Goal: Task Accomplishment & Management: Complete application form

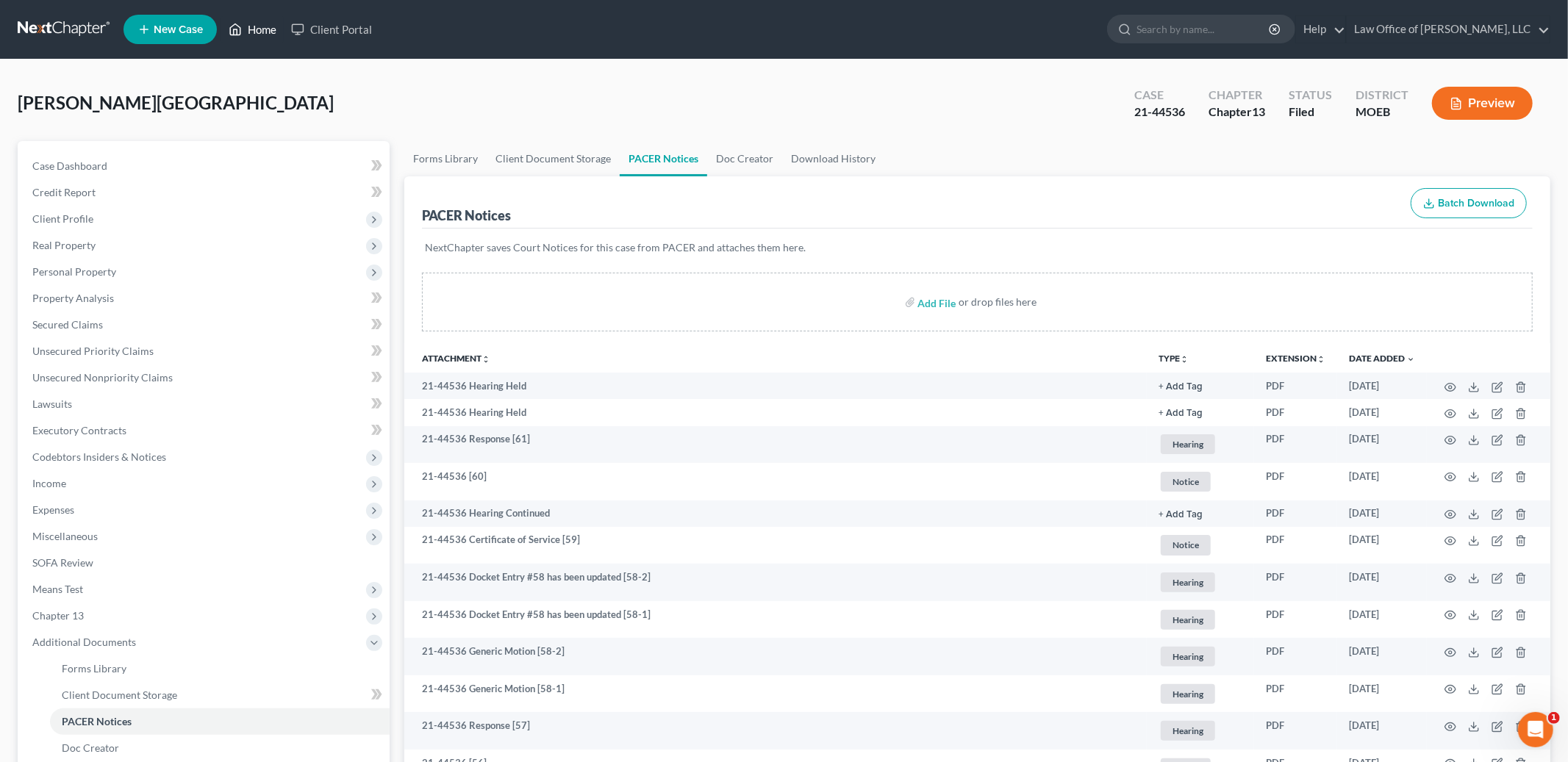
click at [251, 35] on link "Home" at bounding box center [252, 30] width 63 height 27
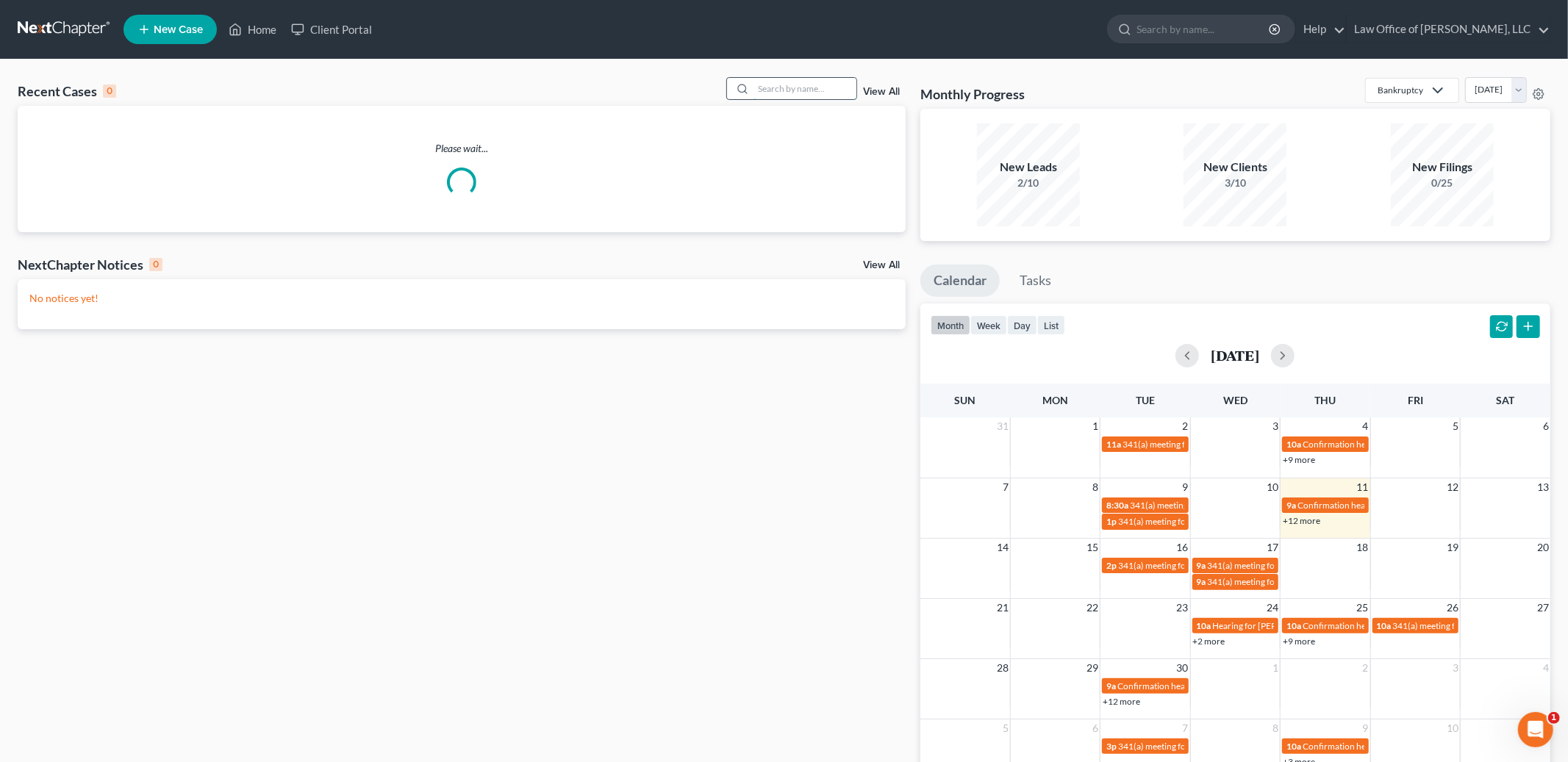
click at [785, 90] on input "search" at bounding box center [805, 89] width 103 height 21
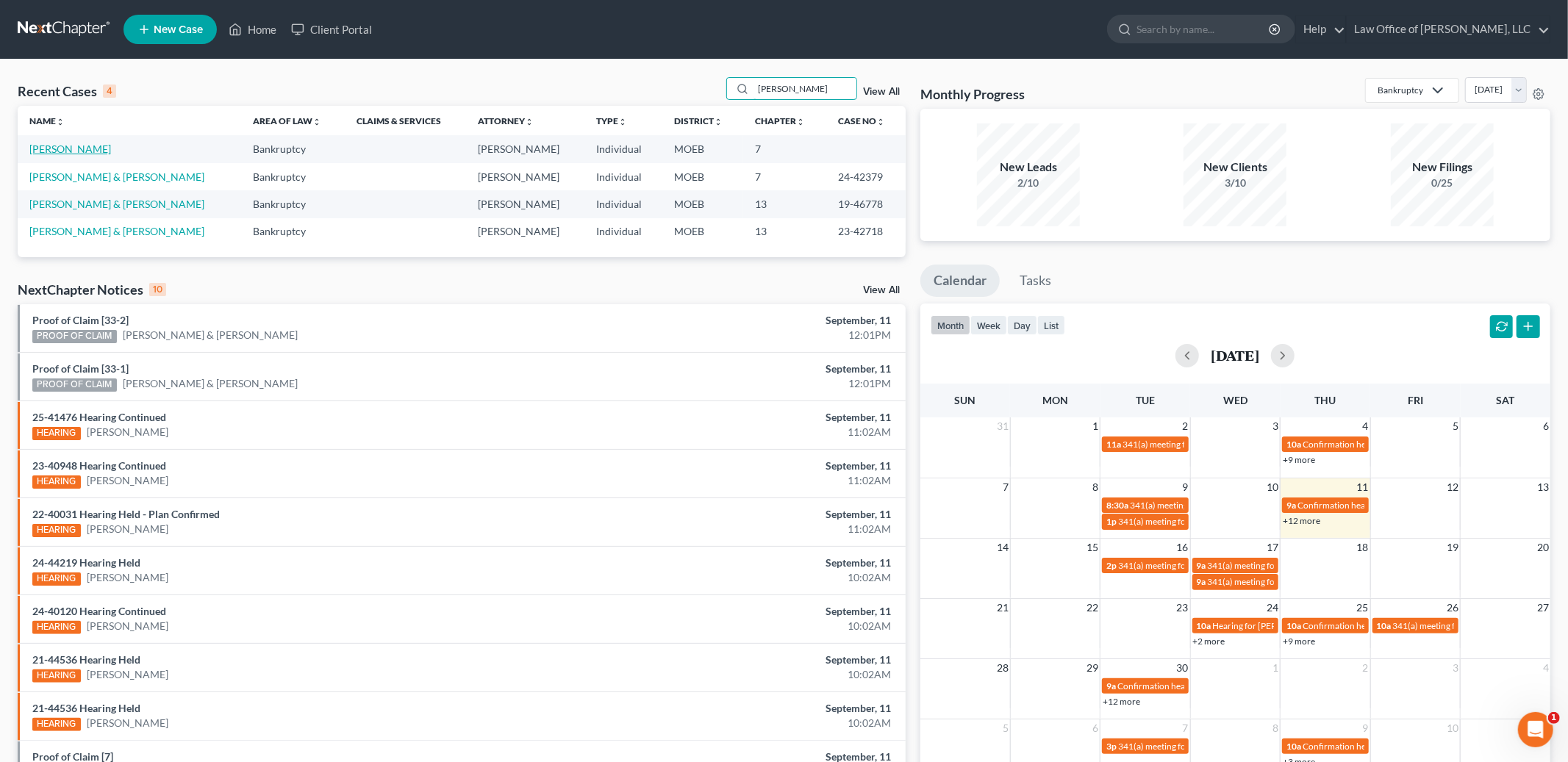
type input "[PERSON_NAME]"
click at [57, 150] on link "[PERSON_NAME]" at bounding box center [70, 148] width 82 height 13
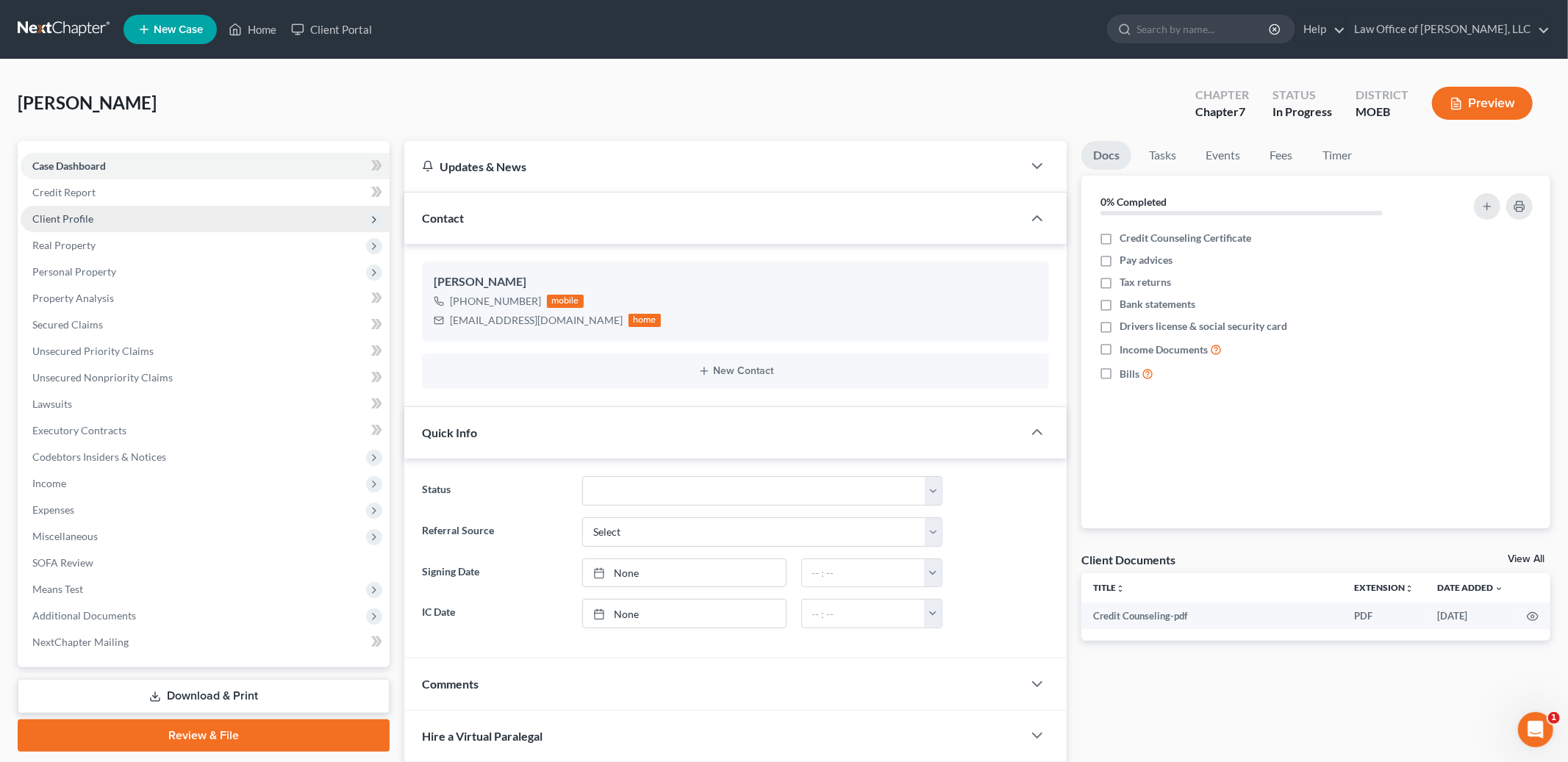
click at [63, 215] on span "Client Profile" at bounding box center [63, 218] width 61 height 13
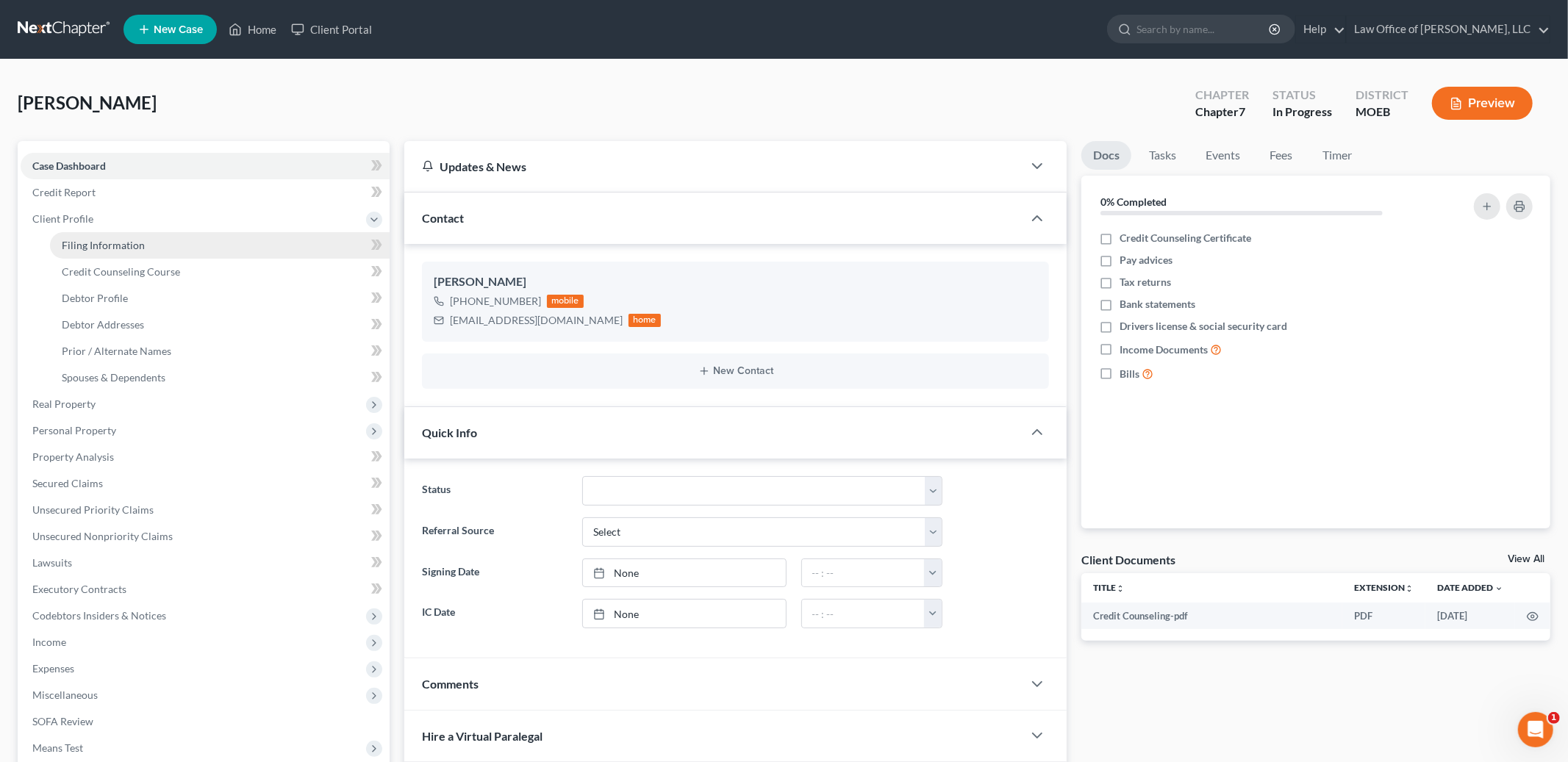
click at [111, 240] on span "Filing Information" at bounding box center [103, 245] width 83 height 13
select select "1"
select select "0"
select select "26"
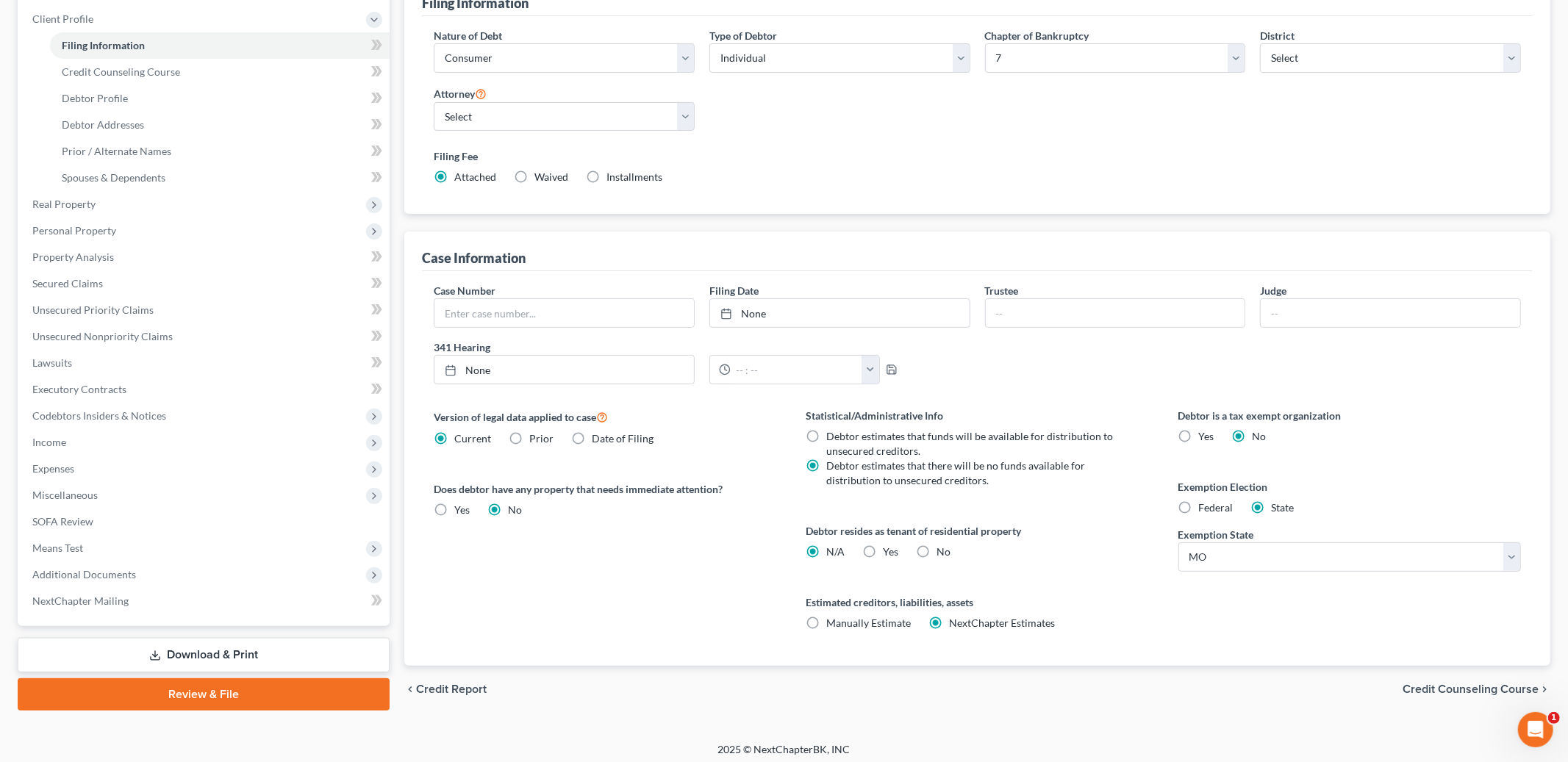
scroll to position [206, 0]
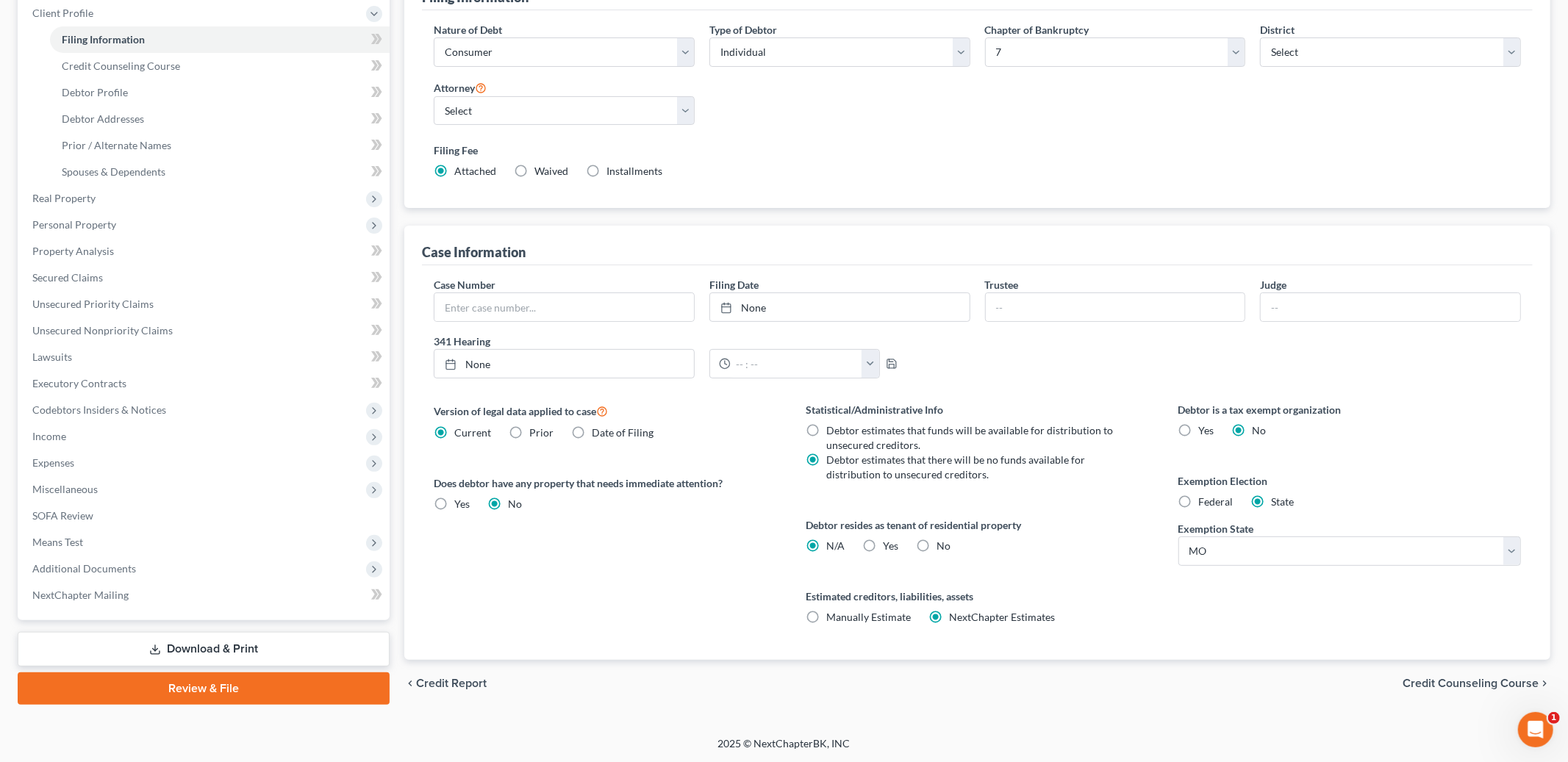
click at [1448, 685] on span "Credit Counseling Course" at bounding box center [1470, 684] width 136 height 12
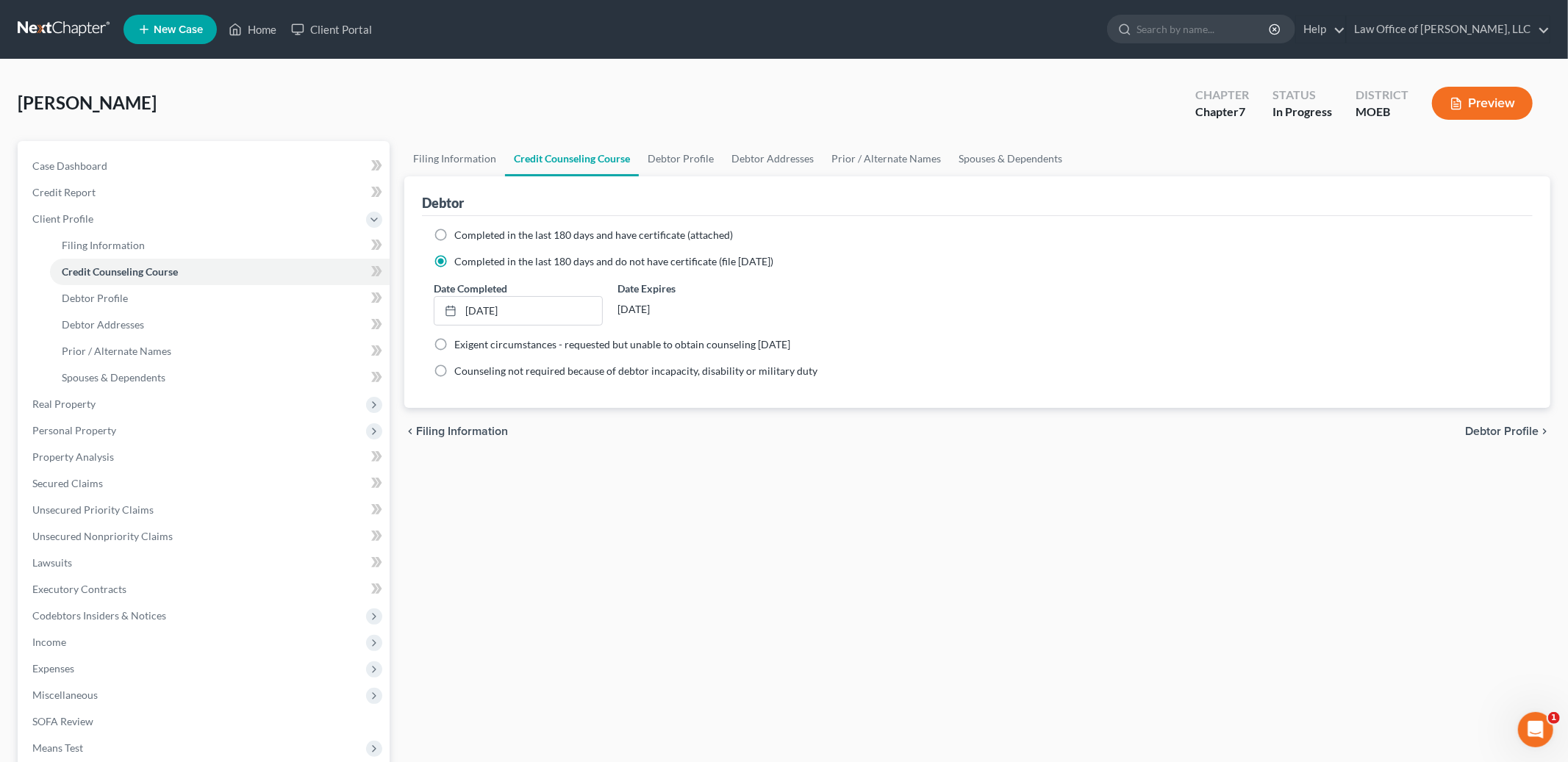
click at [1499, 429] on span "Debtor Profile" at bounding box center [1502, 432] width 74 height 12
select select "0"
select select "2"
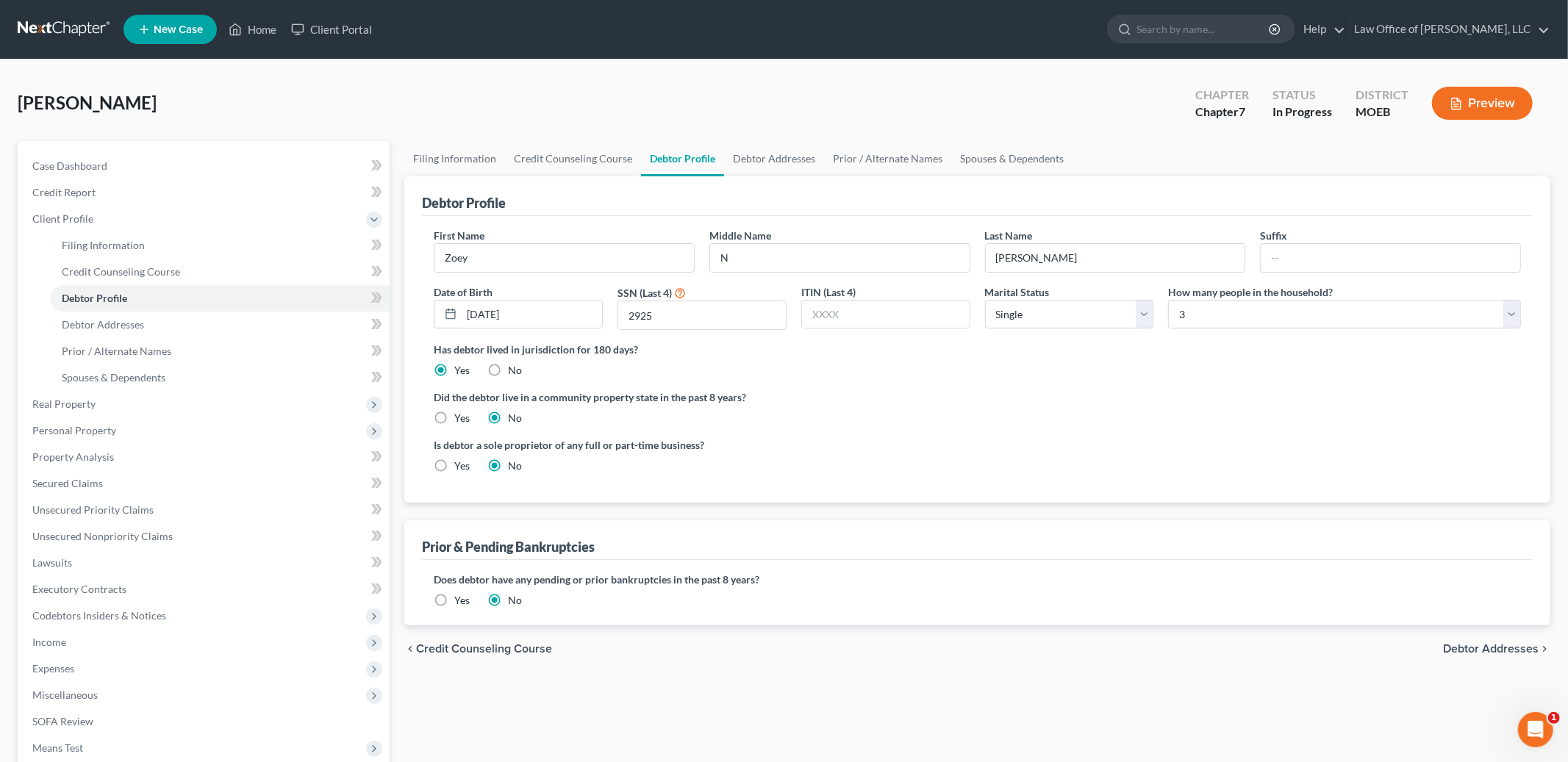
click at [1502, 646] on span "Debtor Addresses" at bounding box center [1491, 649] width 96 height 12
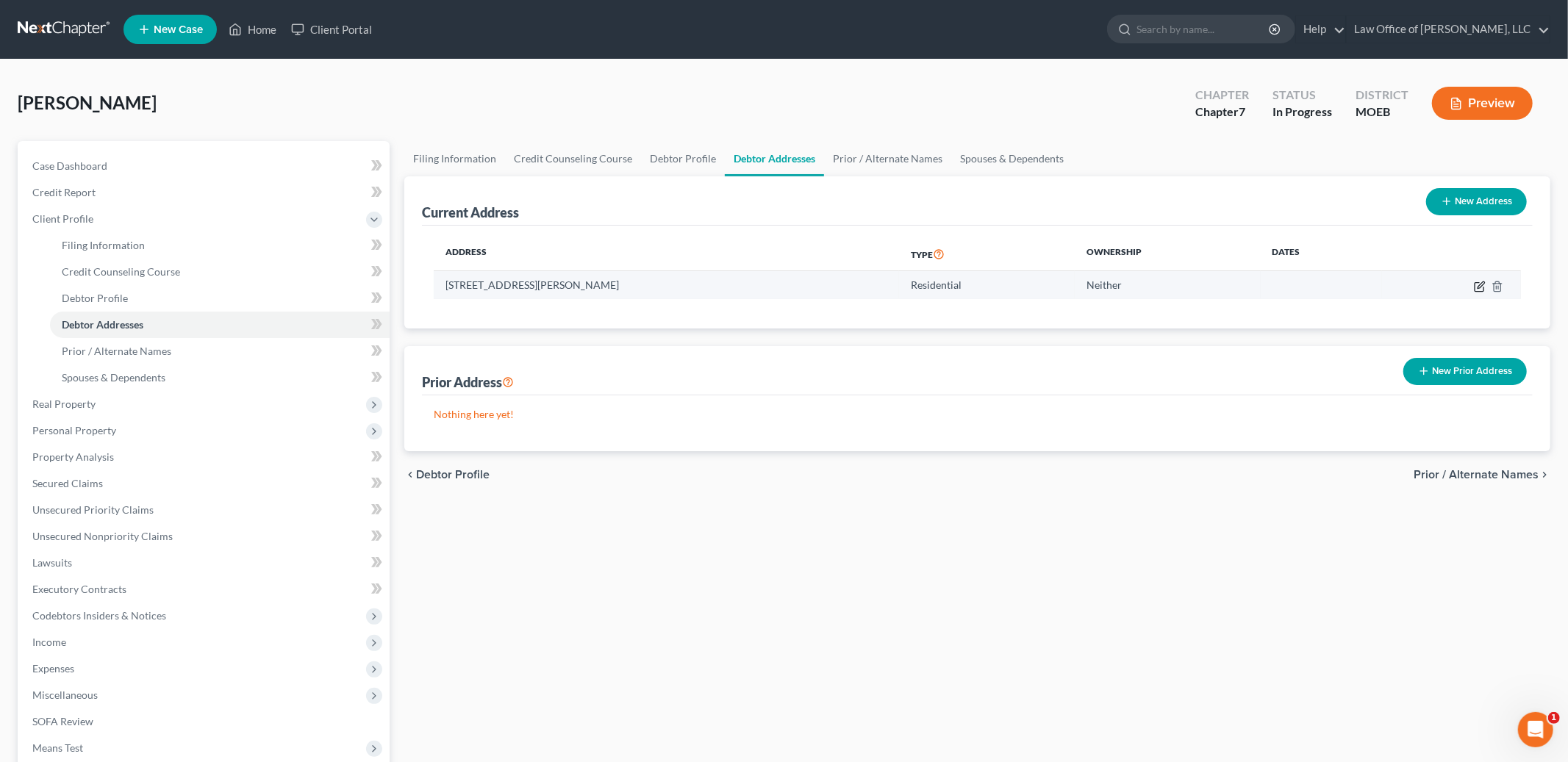
click at [1475, 285] on icon "button" at bounding box center [1479, 287] width 12 height 12
select select "26"
select select "0"
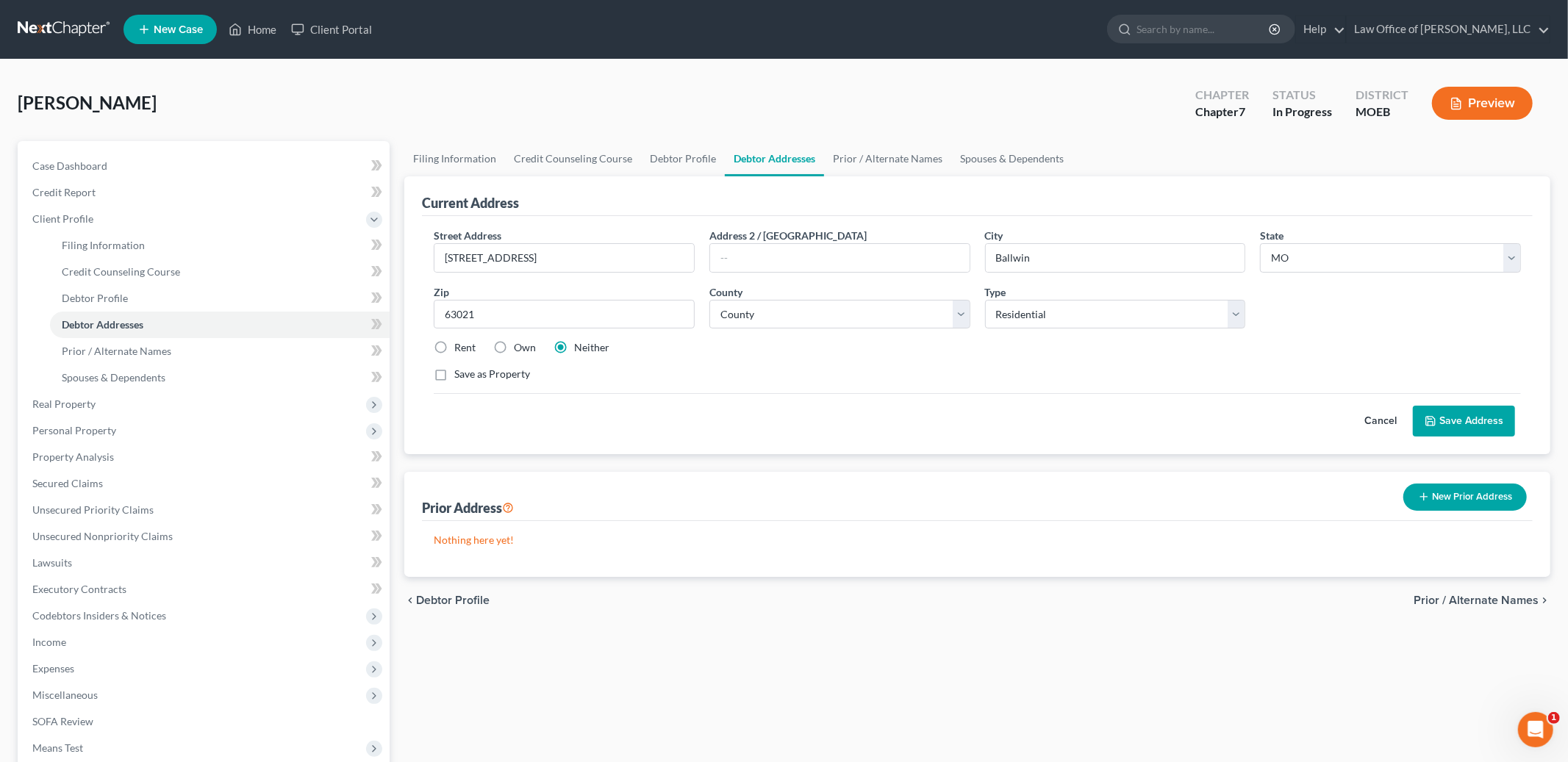
click at [1485, 422] on button "Save Address" at bounding box center [1463, 421] width 103 height 31
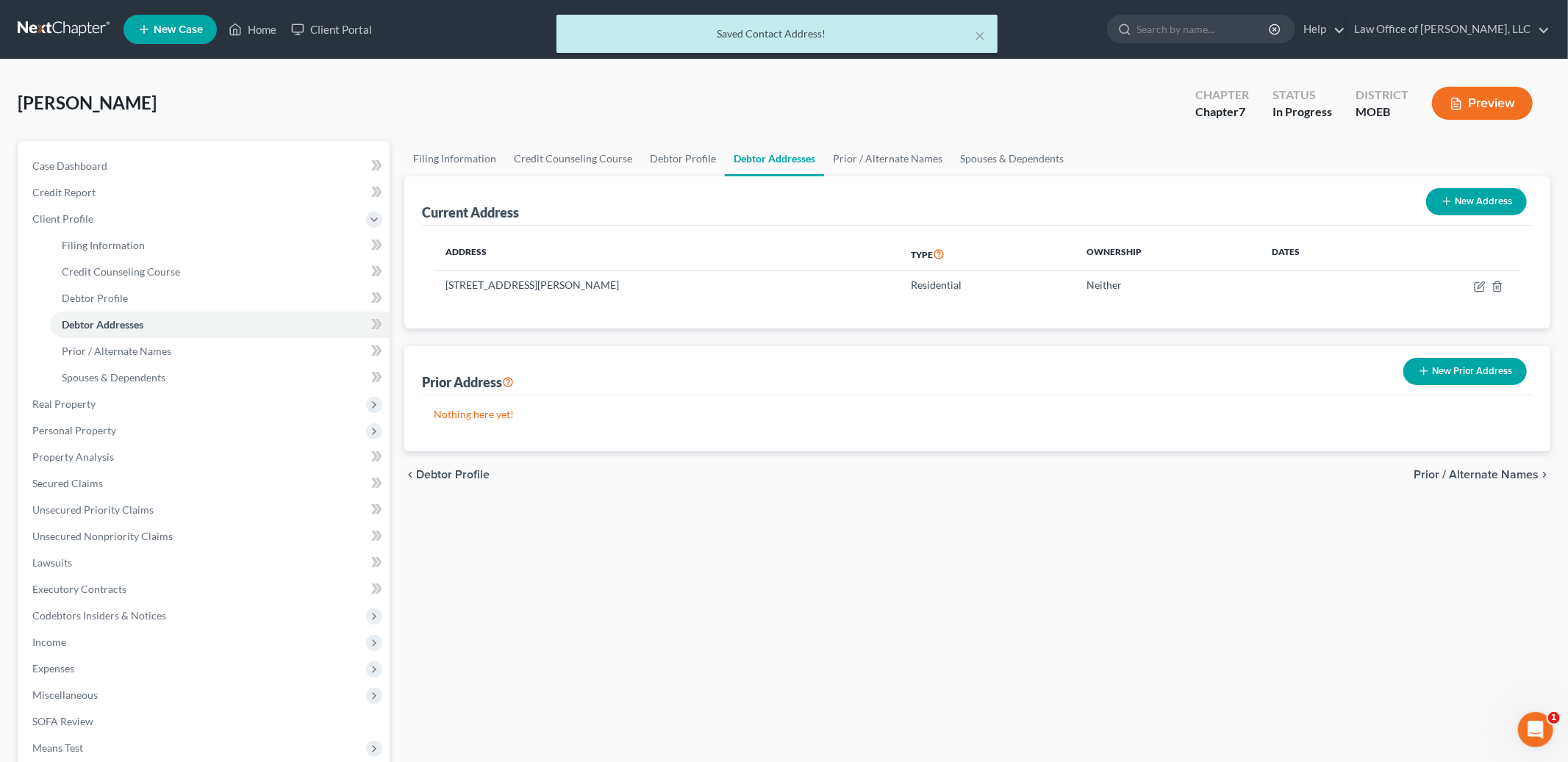
click at [1450, 371] on button "New Prior Address" at bounding box center [1464, 371] width 123 height 27
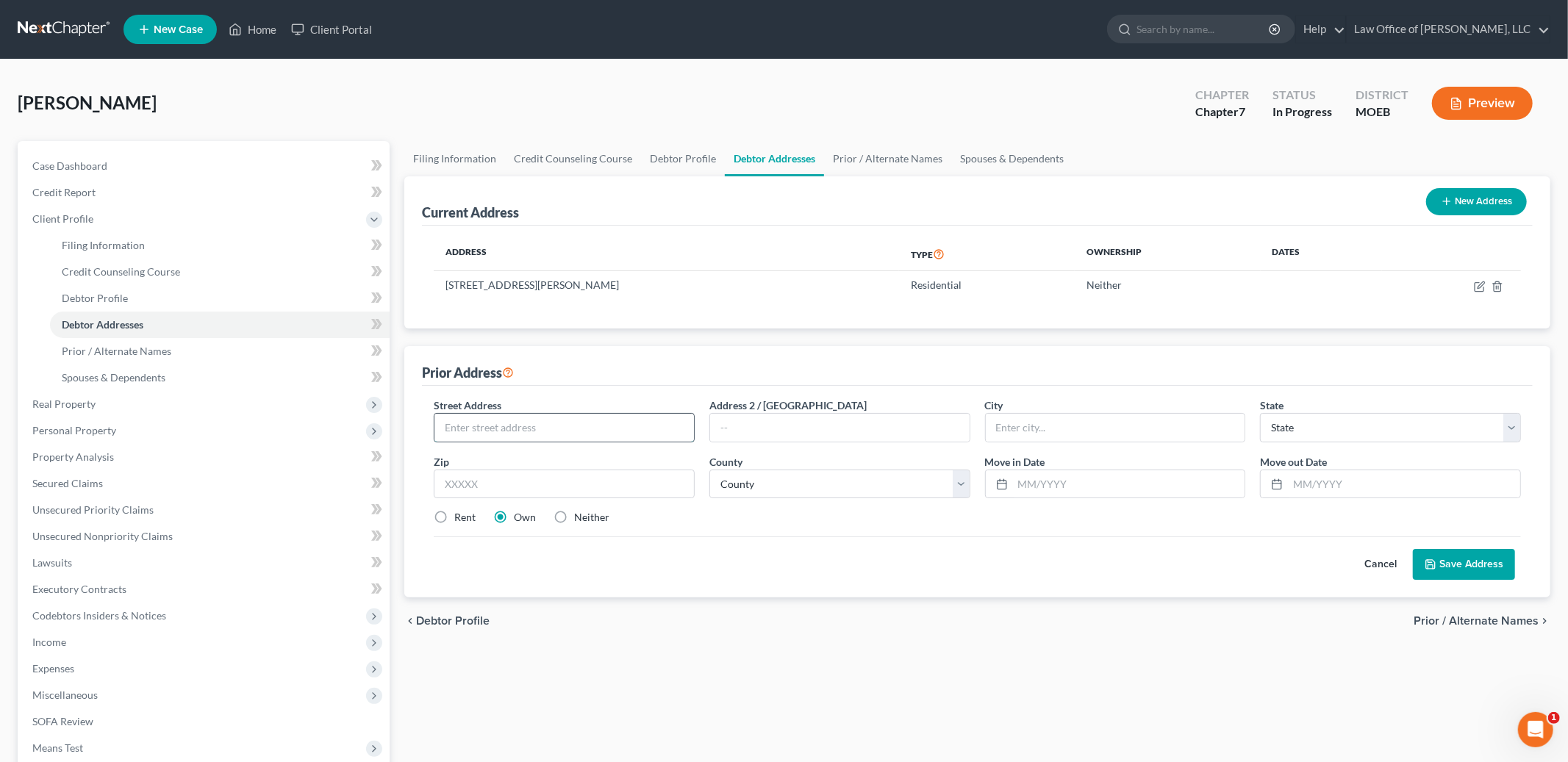
click at [639, 428] on input "text" at bounding box center [564, 428] width 260 height 28
click at [475, 428] on input "text" at bounding box center [564, 428] width 260 height 28
type input "[STREET_ADDRESS]"
type input "63645"
type input "[GEOGRAPHIC_DATA]"
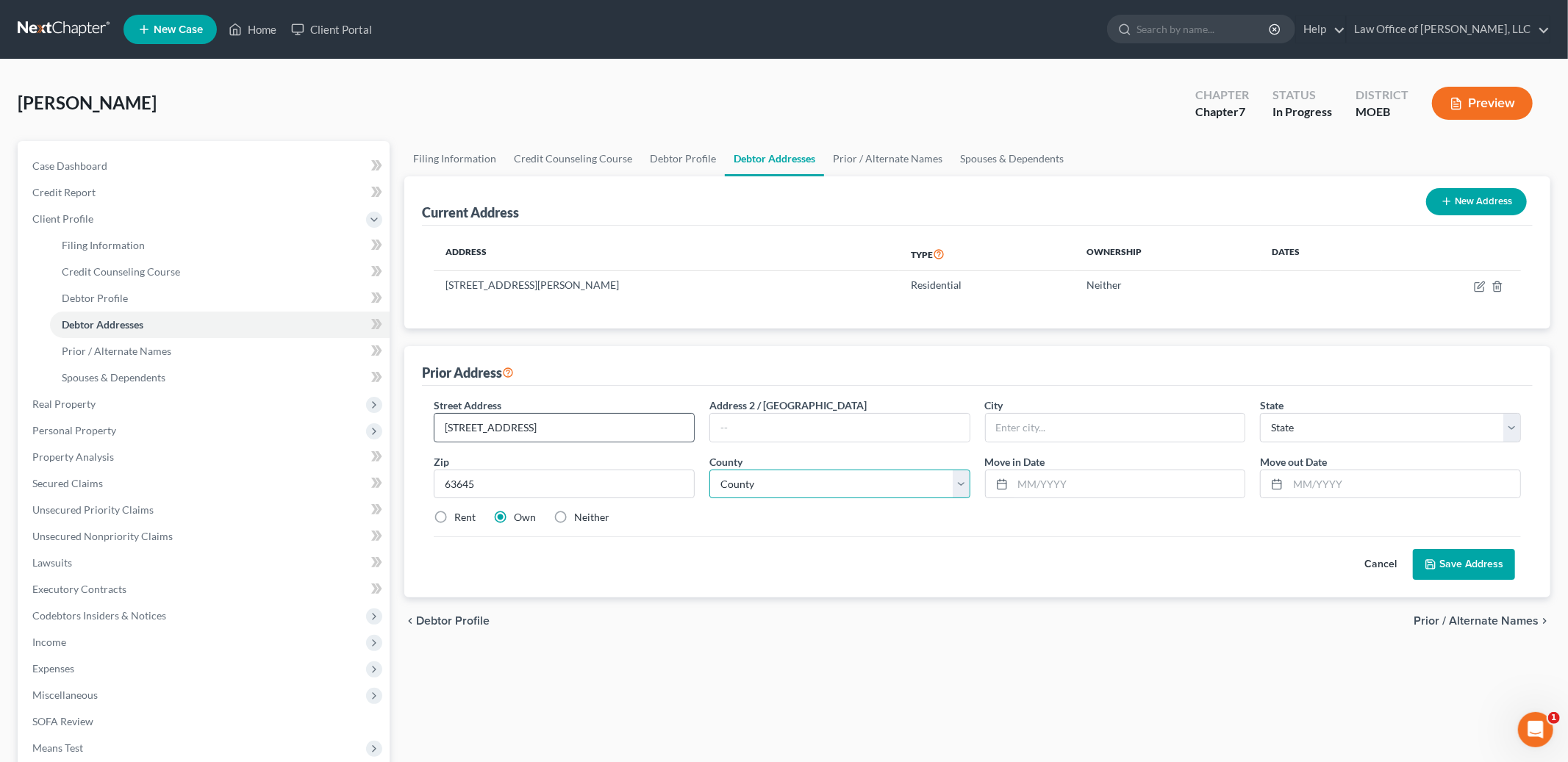
select select "26"
click at [805, 492] on select "County [GEOGRAPHIC_DATA] [GEOGRAPHIC_DATA] [GEOGRAPHIC_DATA] [GEOGRAPHIC_DATA] …" at bounding box center [840, 485] width 261 height 30
select select "60"
click at [710, 470] on select "County [GEOGRAPHIC_DATA] [GEOGRAPHIC_DATA] [GEOGRAPHIC_DATA] [GEOGRAPHIC_DATA] …" at bounding box center [840, 485] width 261 height 30
click at [1042, 482] on input "text" at bounding box center [1128, 485] width 232 height 28
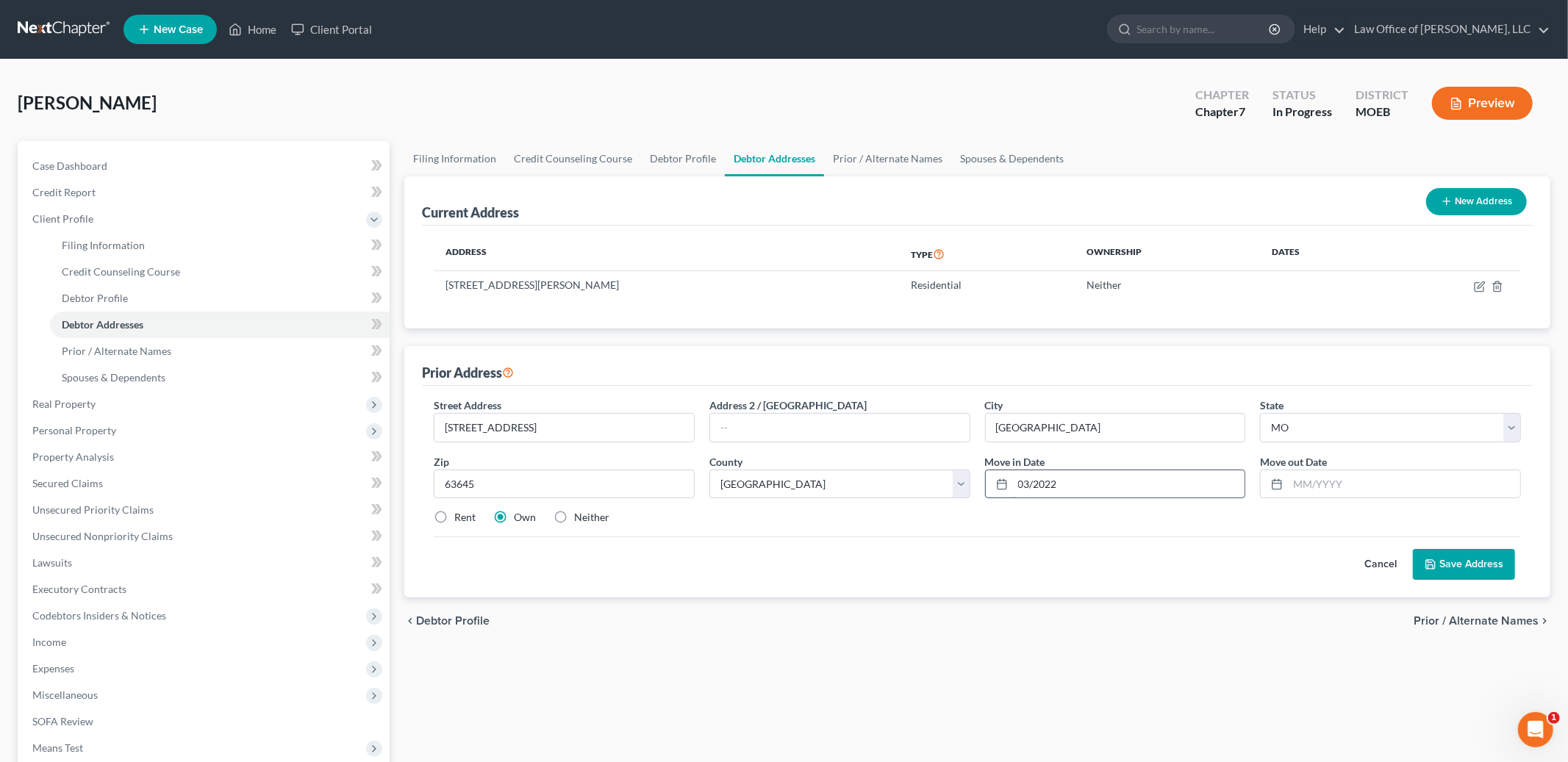
type input "03/2022"
type input "08/2024"
click at [1463, 567] on button "Save Address" at bounding box center [1463, 564] width 103 height 31
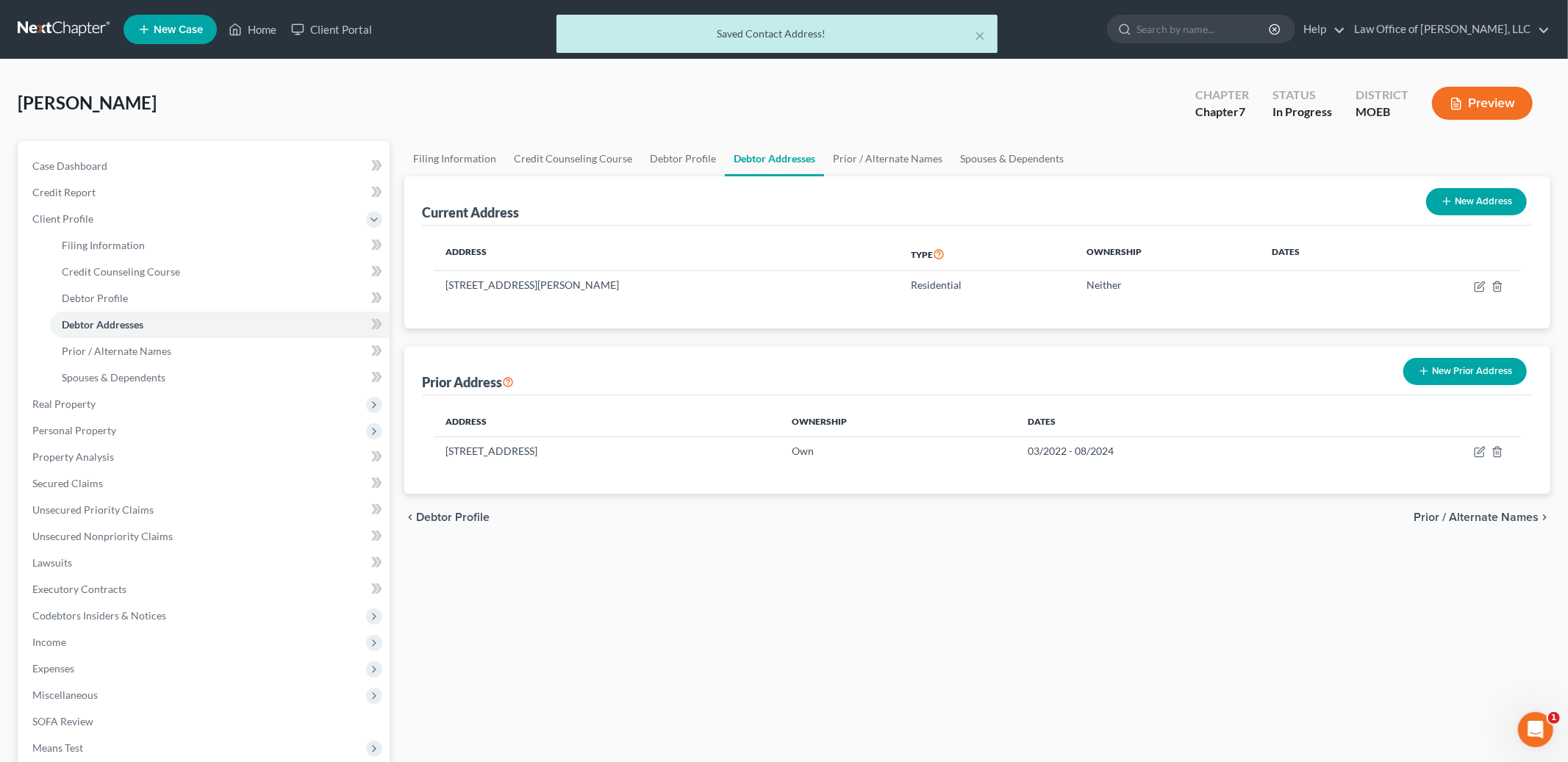
click at [1456, 516] on span "Prior / Alternate Names" at bounding box center [1475, 518] width 125 height 12
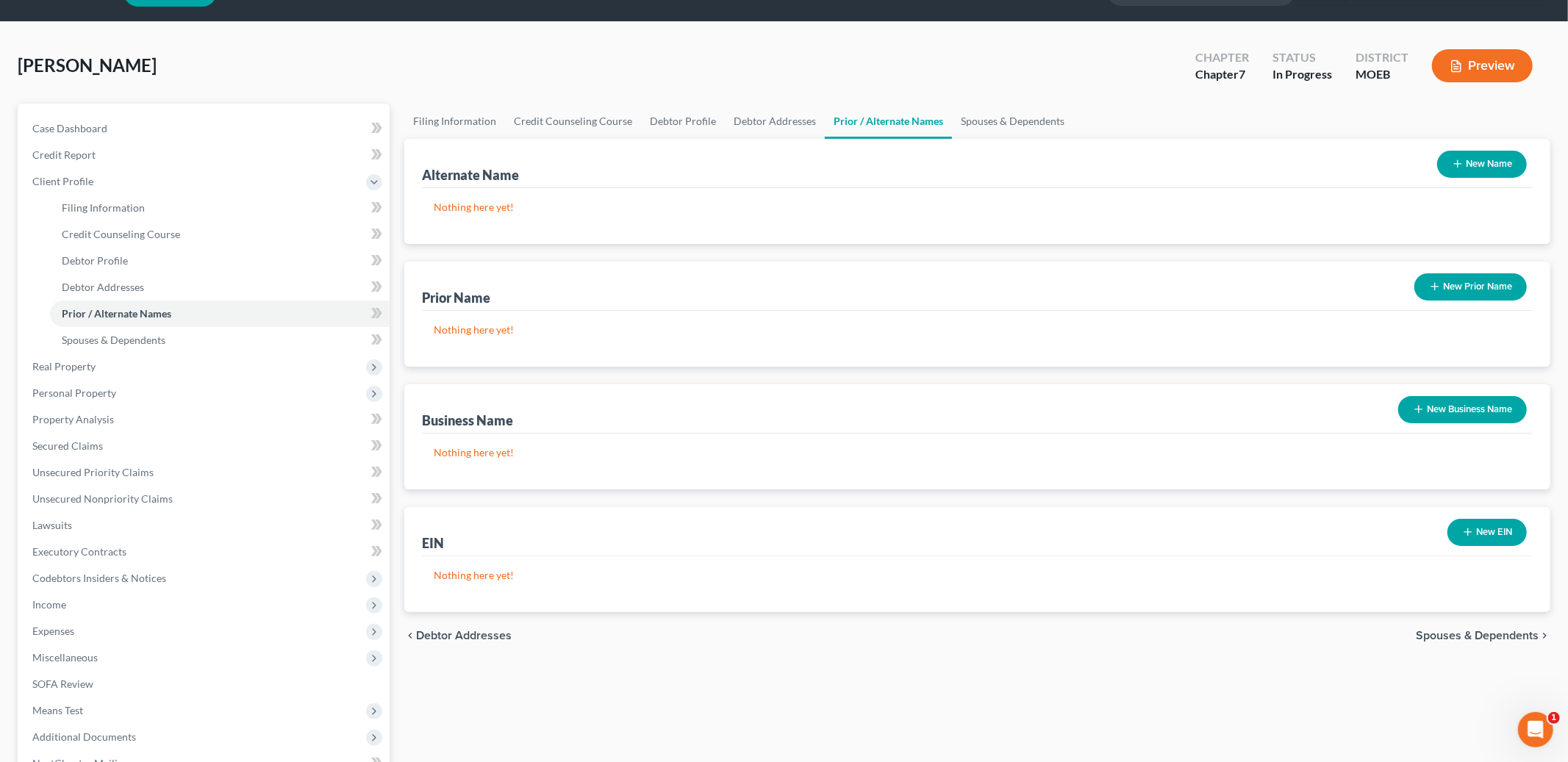
scroll to position [50, 0]
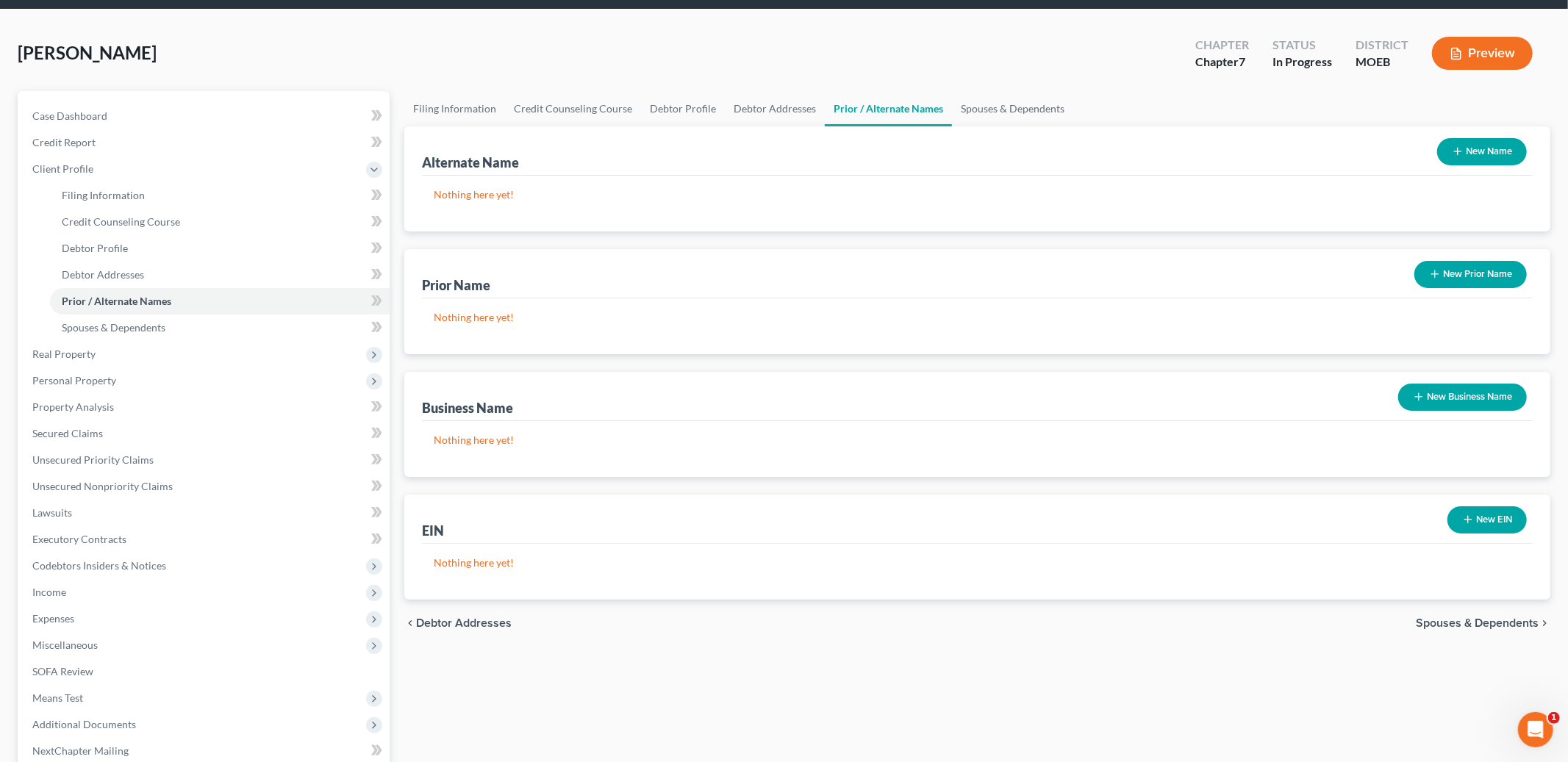
click at [1502, 627] on span "Spouses & Dependents" at bounding box center [1477, 623] width 122 height 12
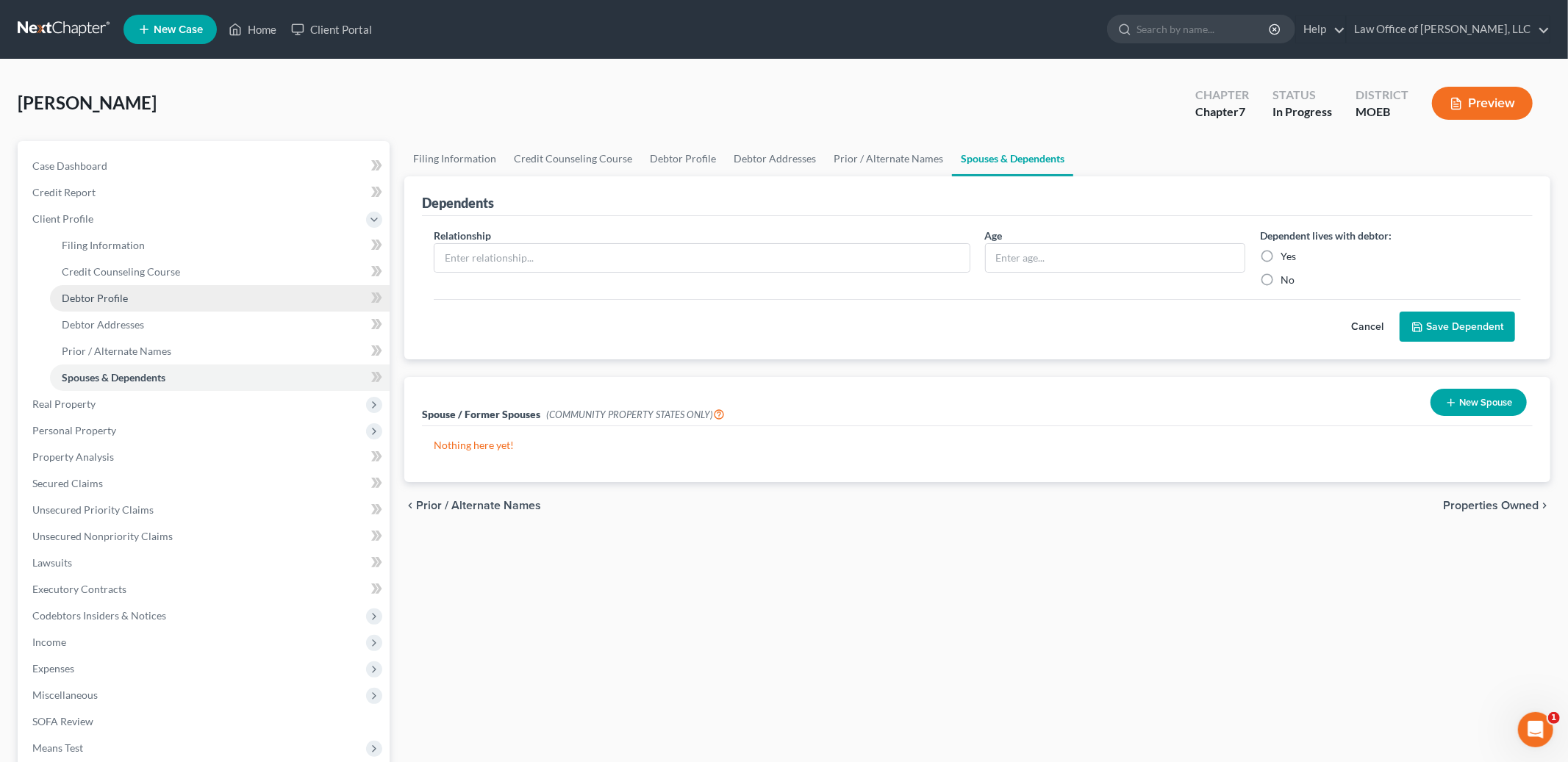
click at [133, 302] on link "Debtor Profile" at bounding box center [220, 299] width 339 height 27
select select "0"
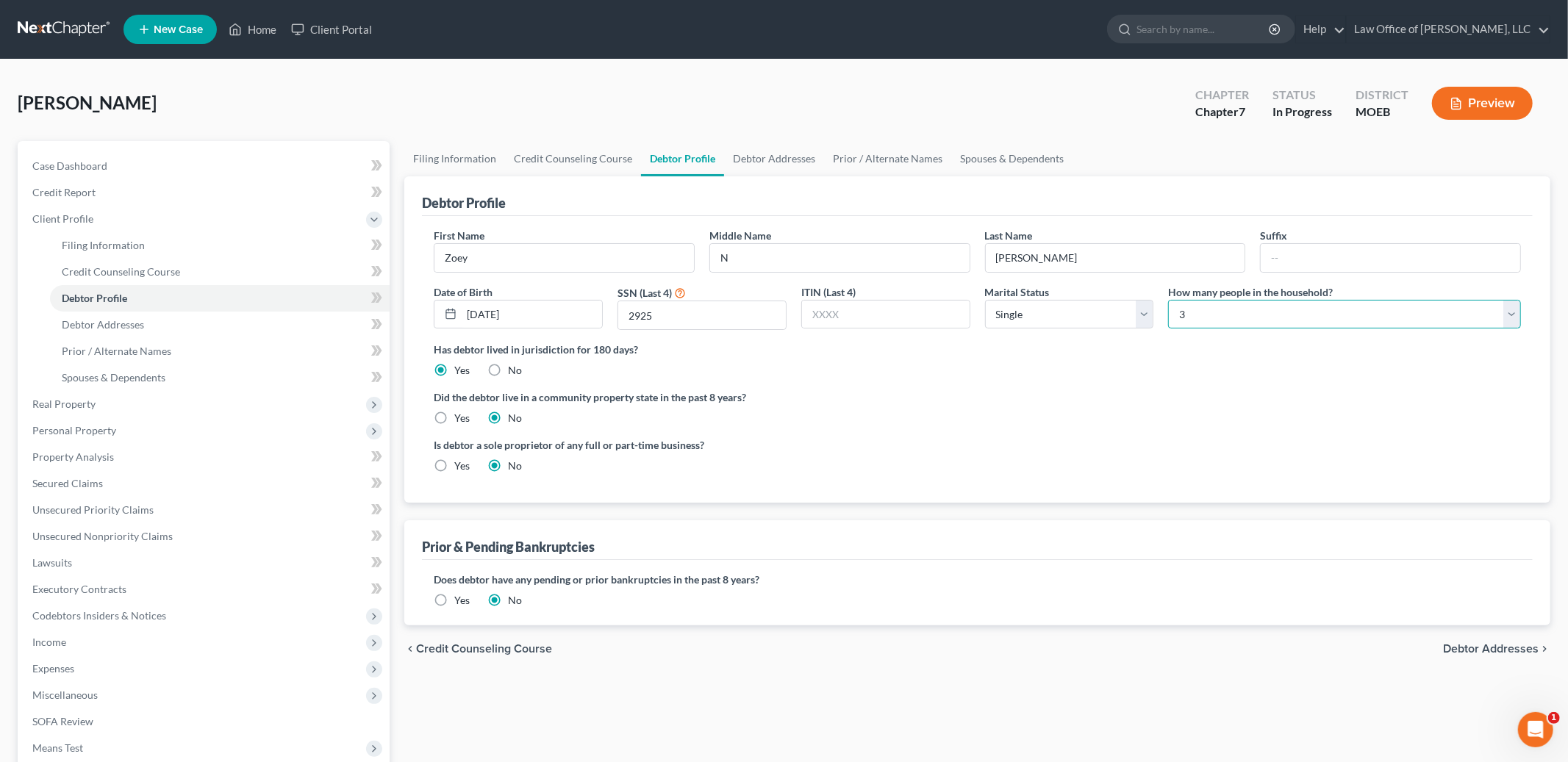
click at [1398, 313] on select "Select 1 2 3 4 5 6 7 8 9 10 11 12 13 14 15 16 17 18 19 20" at bounding box center [1344, 315] width 353 height 30
select select "0"
click at [1168, 300] on select "Select 1 2 3 4 5 6 7 8 9 10 11 12 13 14 15 16 17 18 19 20" at bounding box center [1344, 315] width 353 height 30
click at [156, 408] on span "Real Property" at bounding box center [205, 404] width 369 height 27
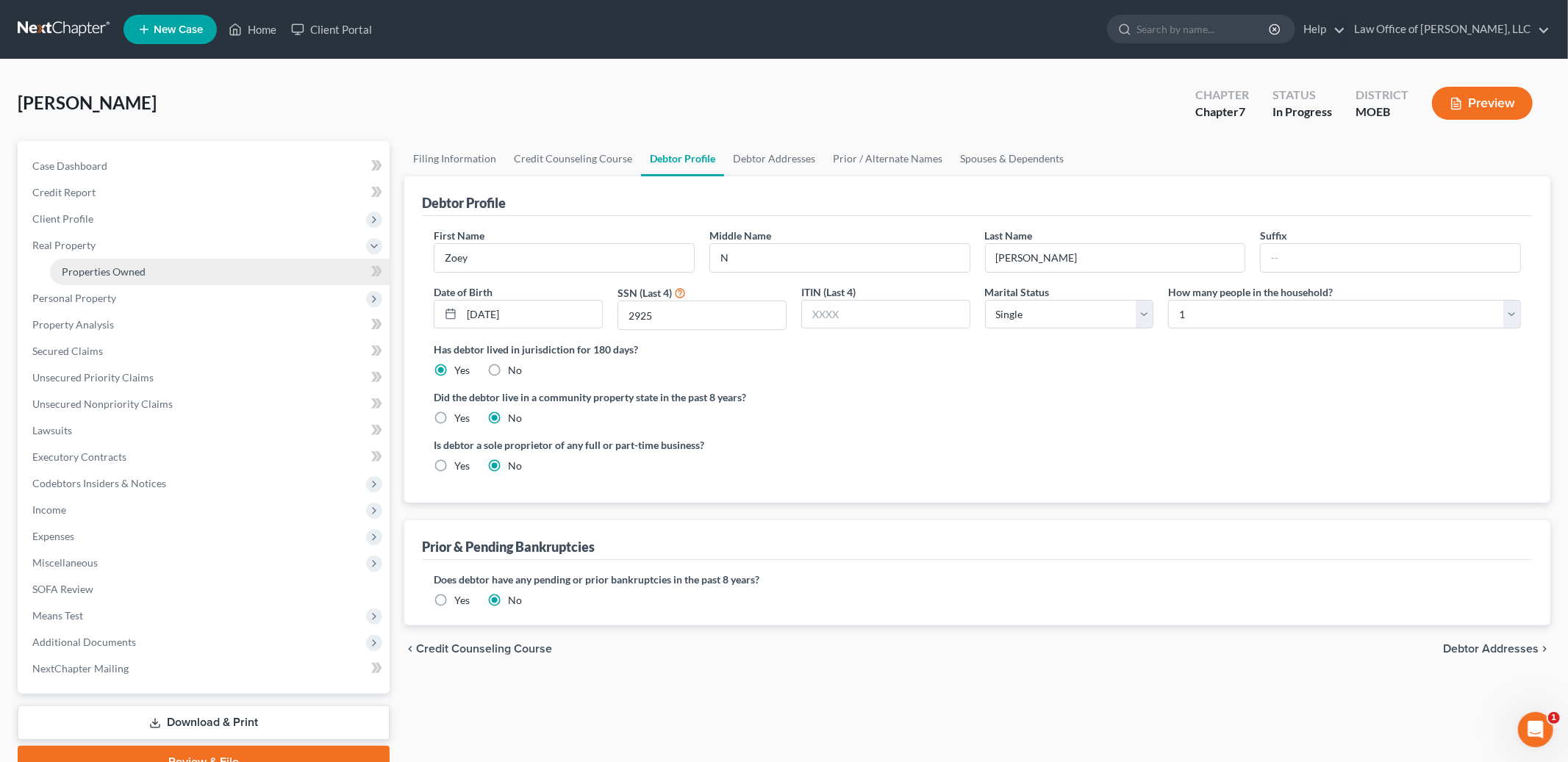
click at [145, 269] on link "Properties Owned" at bounding box center [220, 272] width 339 height 27
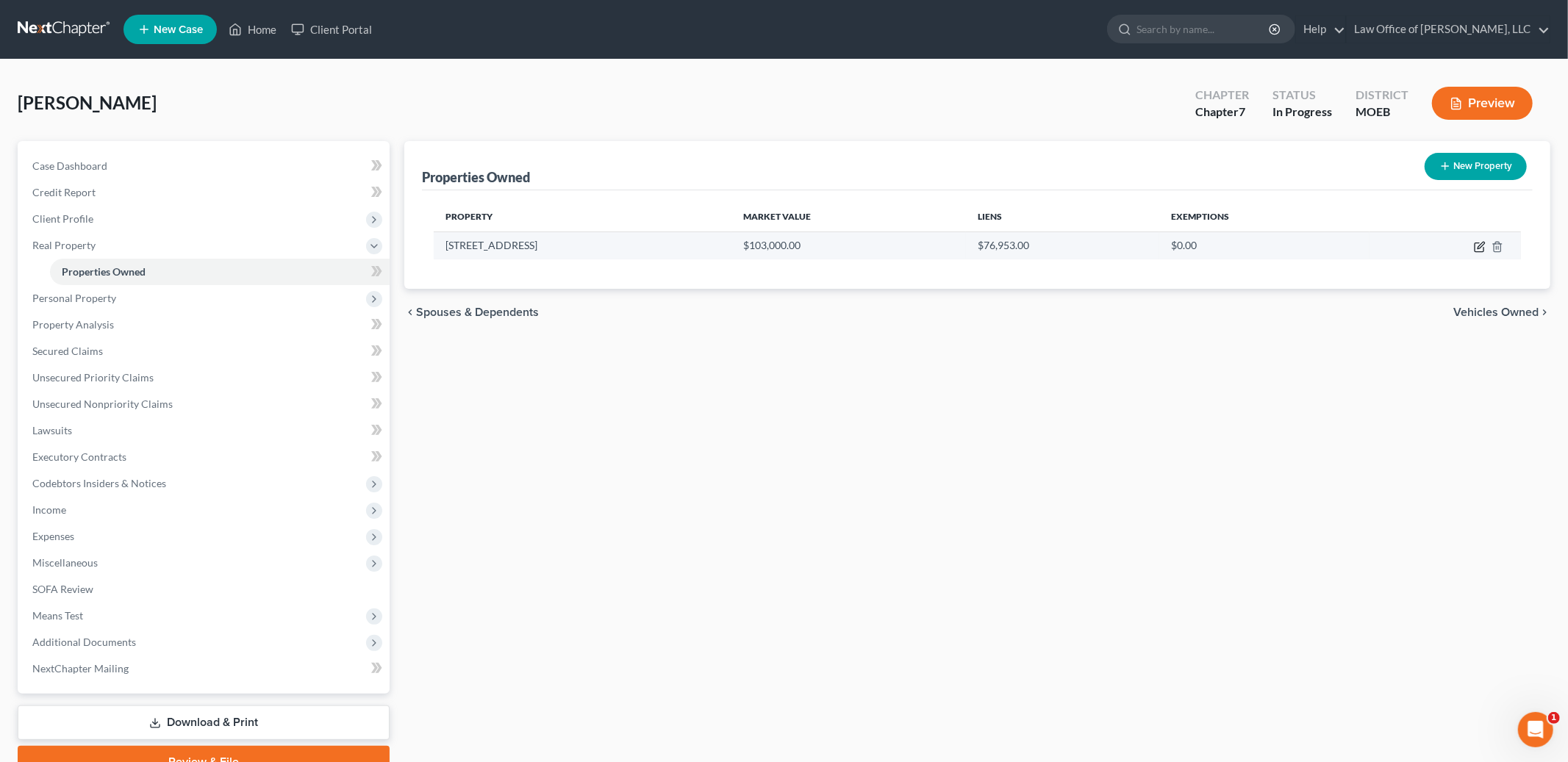
click at [1479, 246] on icon "button" at bounding box center [1479, 247] width 12 height 12
select select "26"
select select "60"
select select "0"
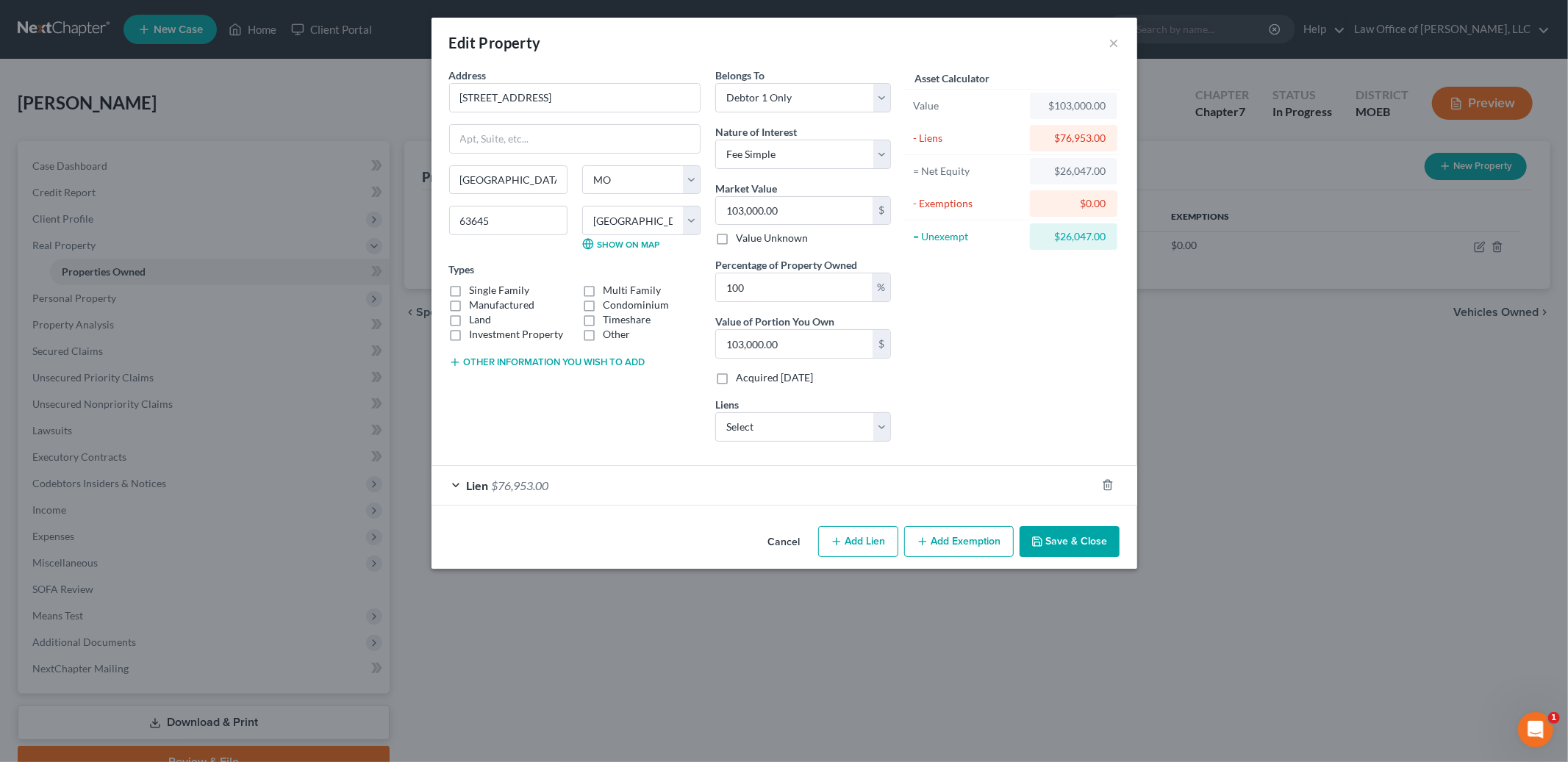
click at [470, 293] on label "Single Family" at bounding box center [500, 291] width 60 height 15
click at [476, 293] on input "Single Family" at bounding box center [480, 288] width 10 height 10
checkbox input "true"
click at [721, 485] on div "Lien $76,953.00" at bounding box center [763, 485] width 665 height 39
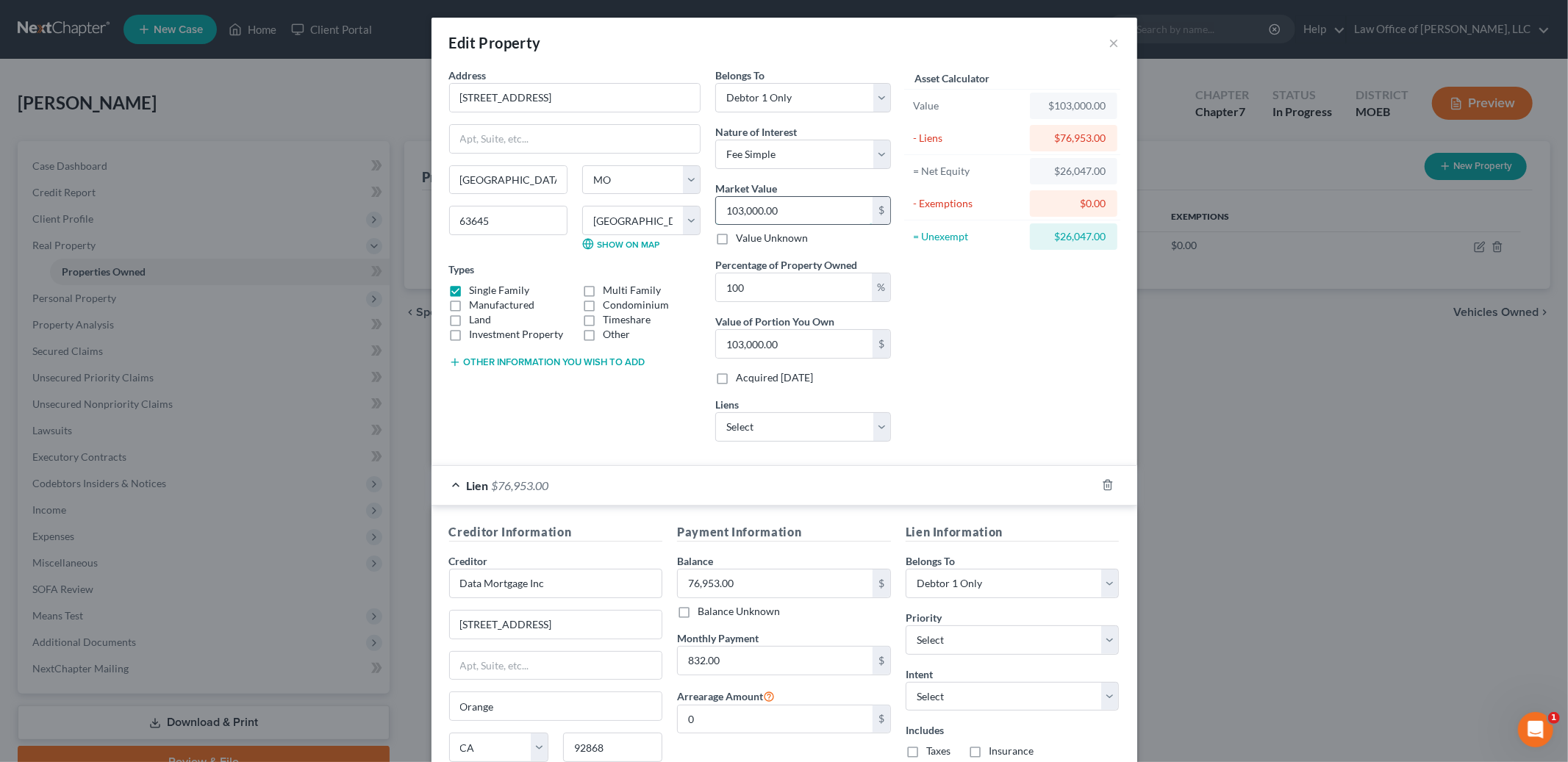
click at [789, 215] on input "103,000.00" at bounding box center [794, 211] width 156 height 28
type input "8"
type input "8.00"
type input "85"
type input "85.00"
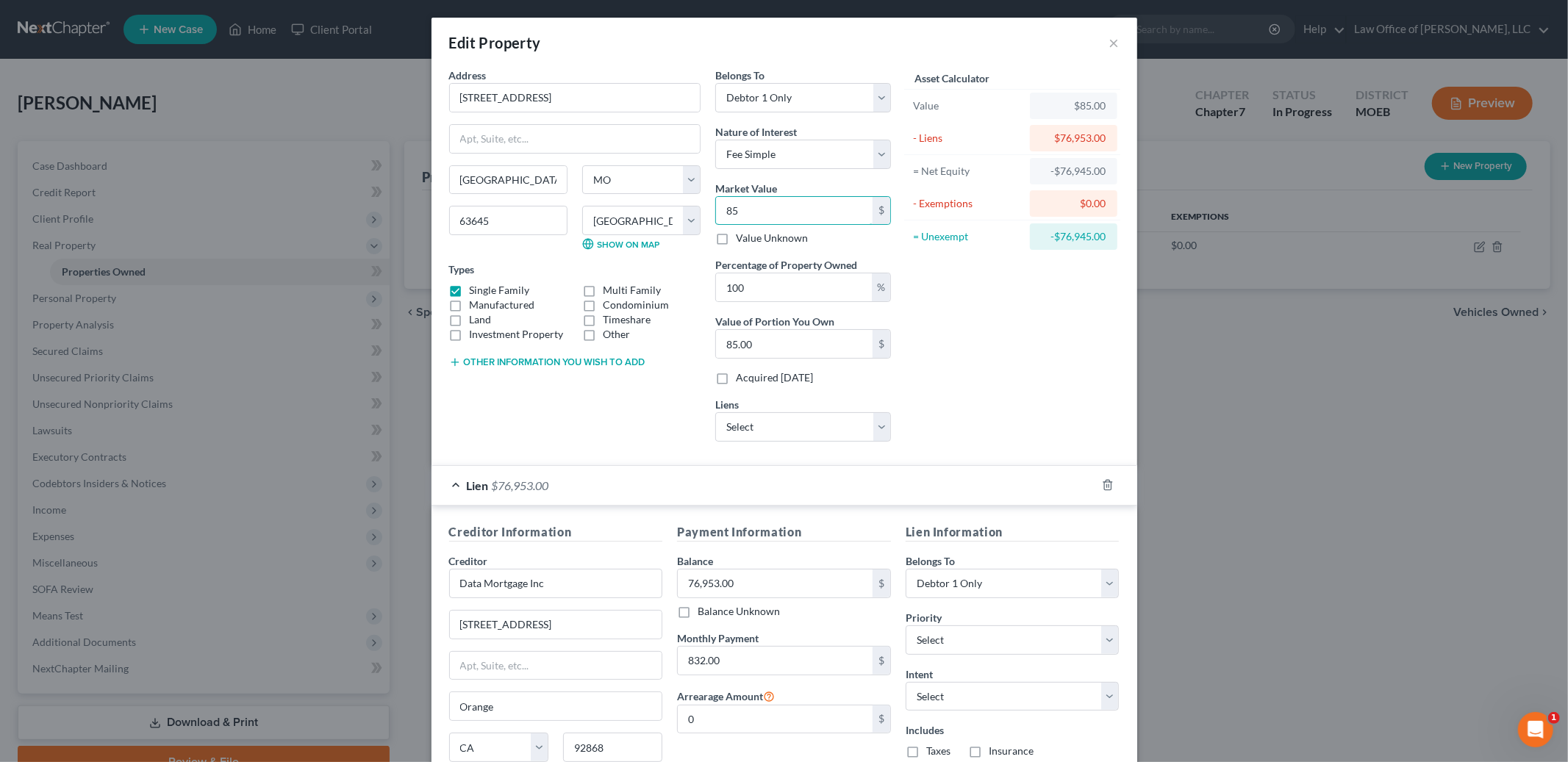
type input "8"
type input "8.00"
type input "0"
type input "8"
type input "8.00"
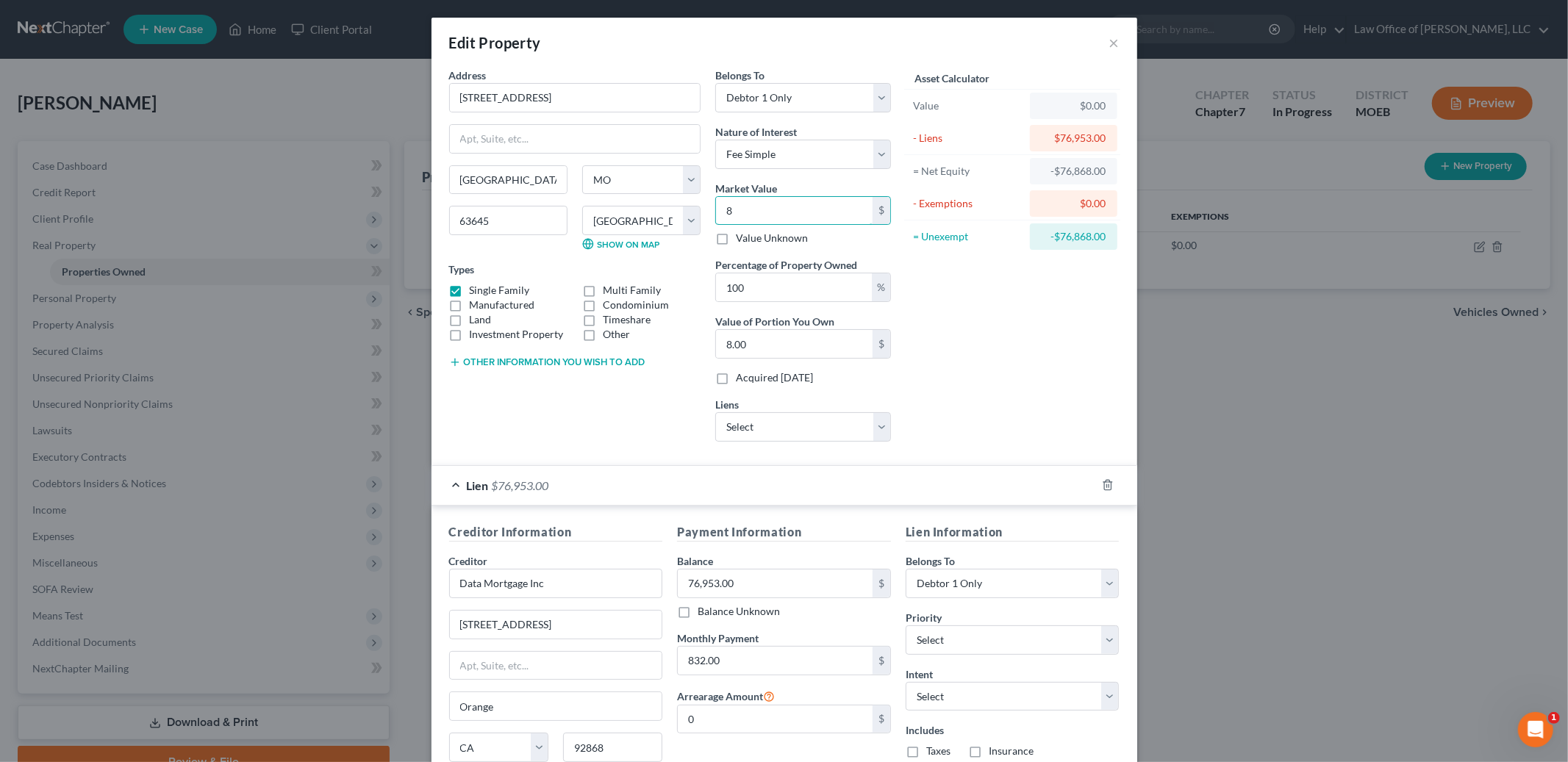
type input "85"
type input "85.00"
type input "850"
type input "850.00"
type input "8500"
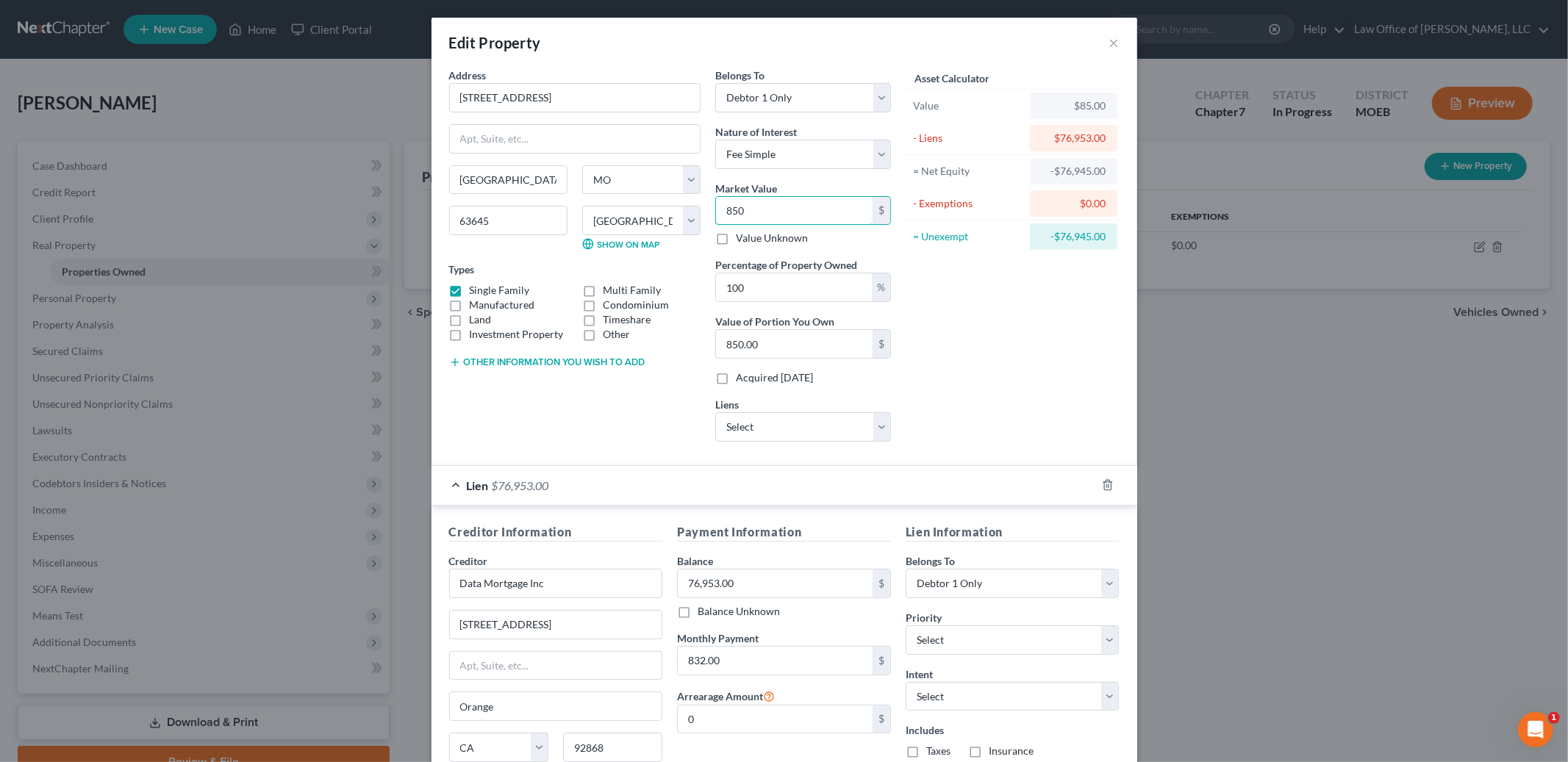
type input "8,500.00"
type input "8,5000"
type input "85,000.00"
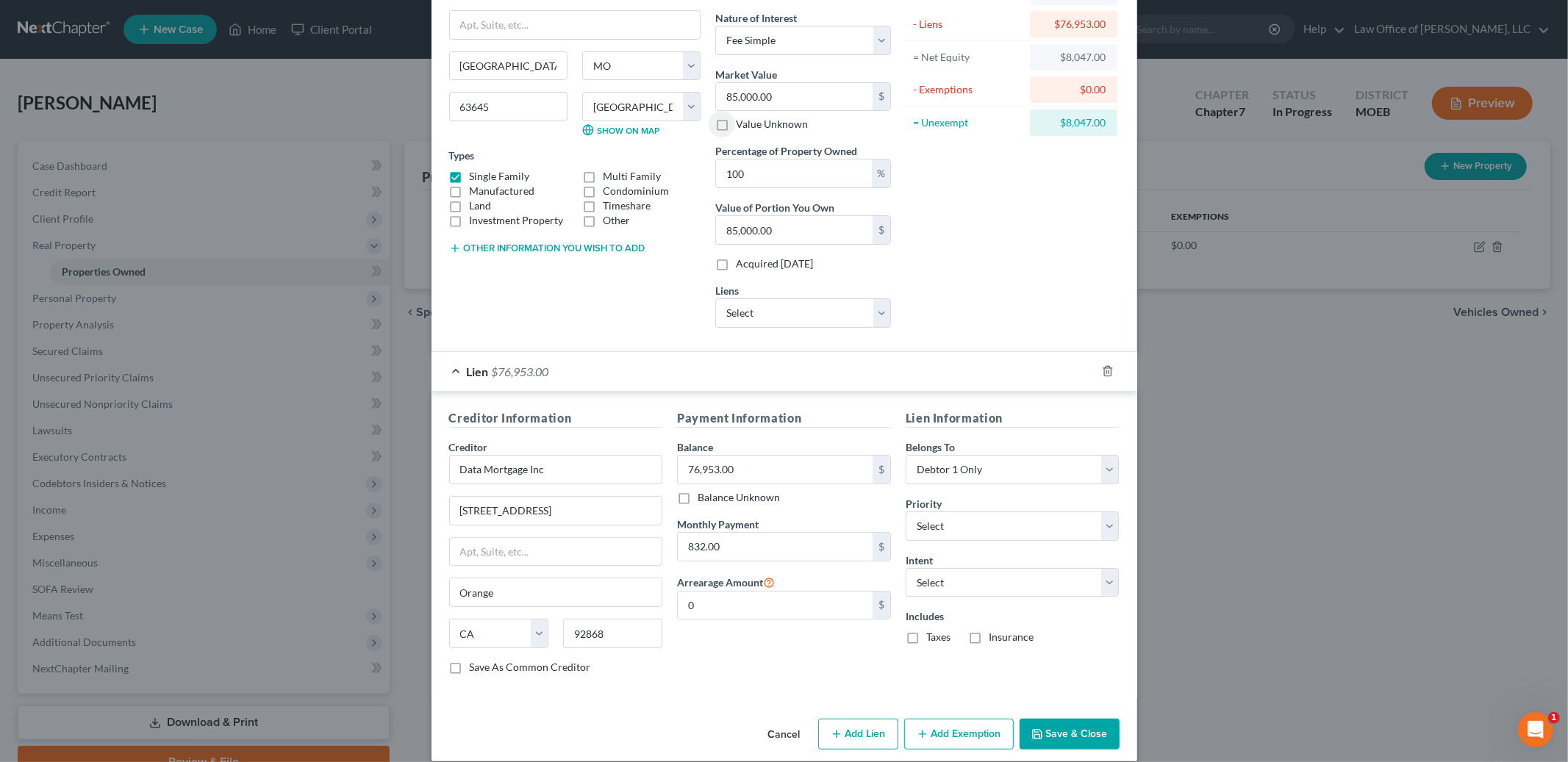
scroll to position [131, 0]
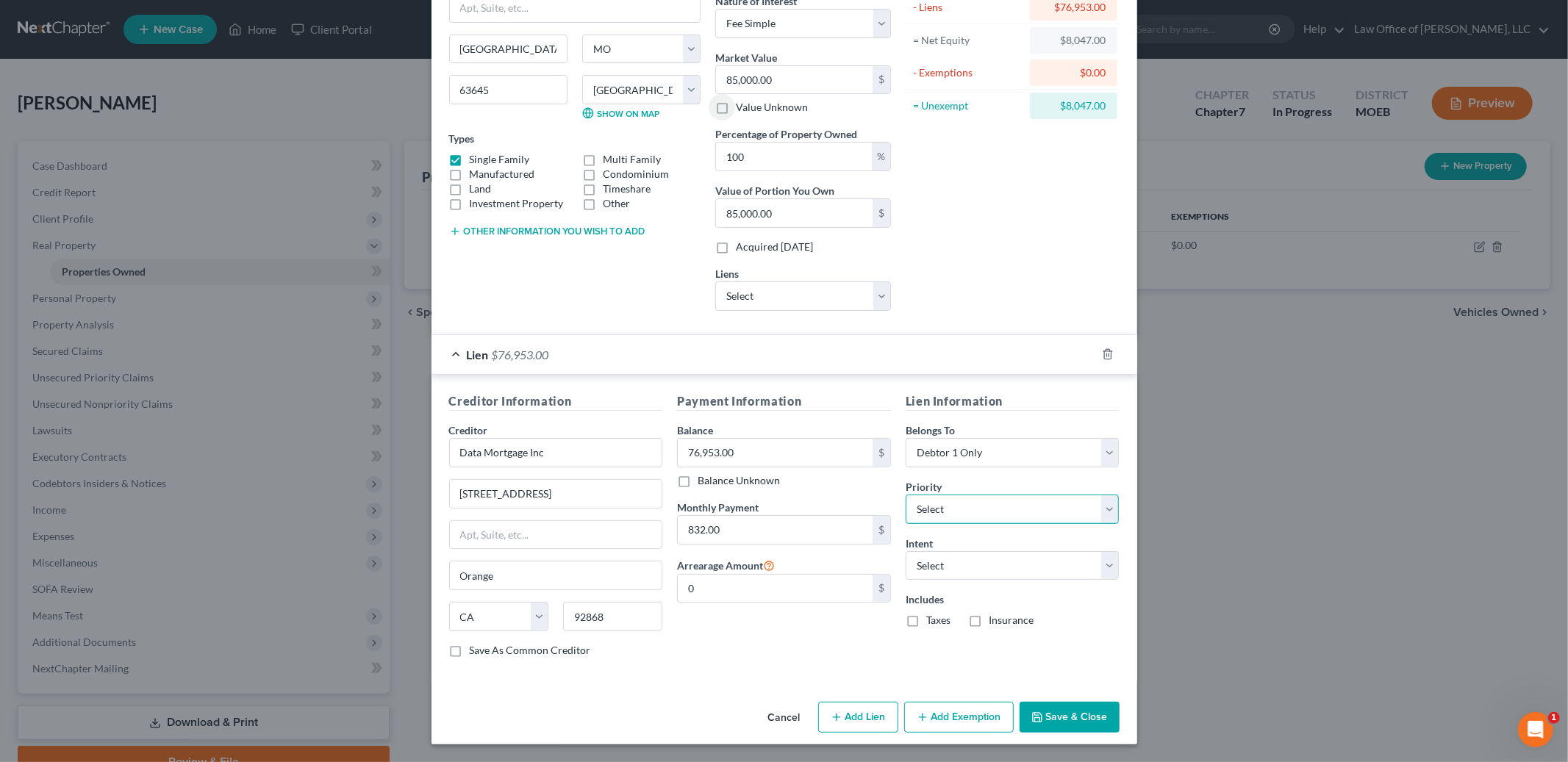
click at [1019, 497] on select "Select 1st 2nd 3rd 4th 5th 6th 7th 8th 9th 10th 11th 12th 13th 14th 15th 16th 1…" at bounding box center [1013, 510] width 214 height 30
select select "0"
click at [906, 495] on select "Select 1st 2nd 3rd 4th 5th 6th 7th 8th 9th 10th 11th 12th 13th 14th 15th 16th 1…" at bounding box center [1013, 510] width 214 height 30
click at [993, 565] on select "Select Surrender Redeem Reaffirm Avoid Other" at bounding box center [1013, 566] width 214 height 30
select select "0"
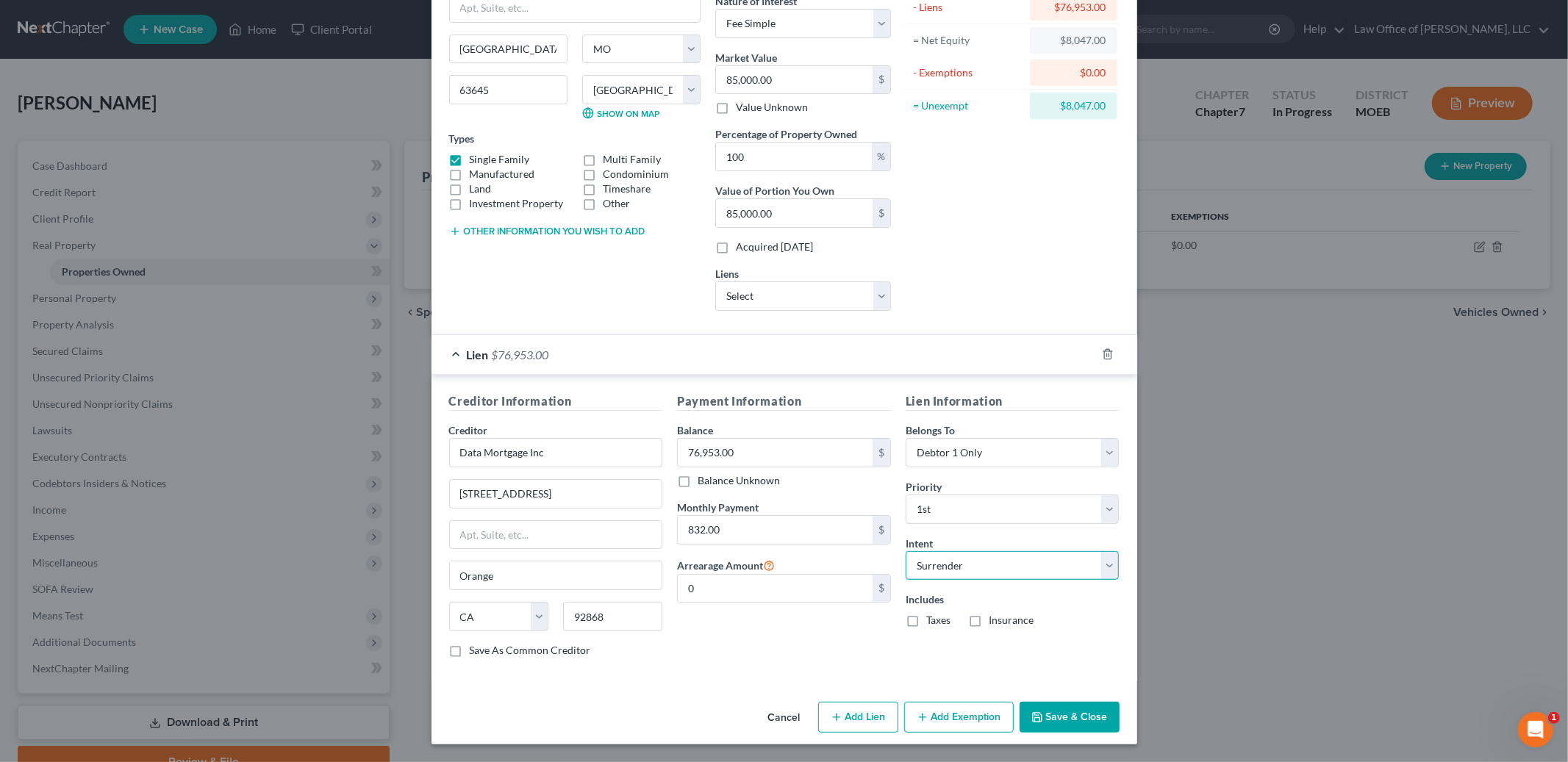
click at [906, 551] on select "Select Surrender Redeem Reaffirm Avoid Other" at bounding box center [1013, 566] width 214 height 30
click at [1068, 727] on button "Save & Close" at bounding box center [1069, 718] width 100 height 31
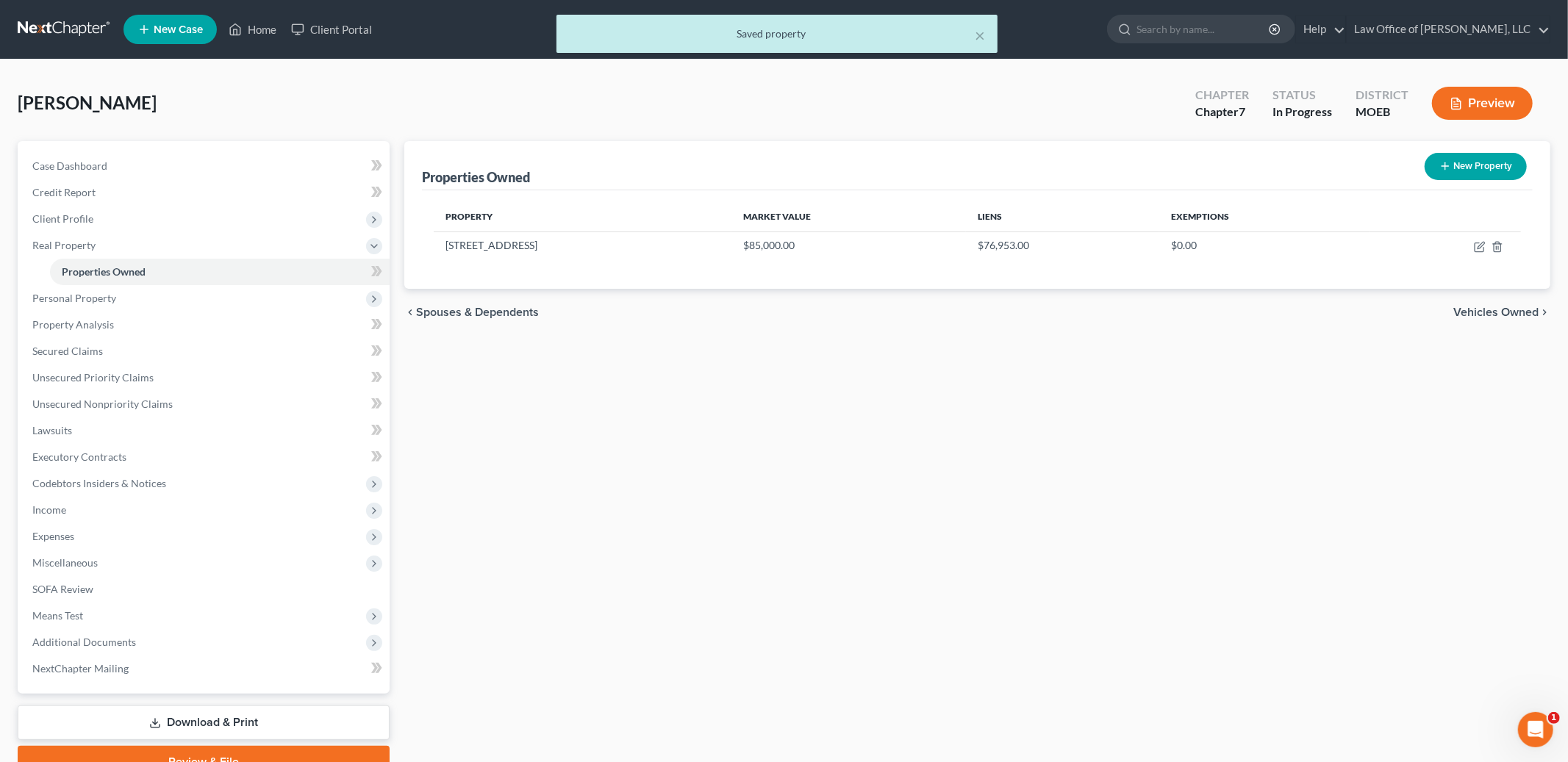
click at [1505, 308] on span "Vehicles Owned" at bounding box center [1496, 313] width 86 height 12
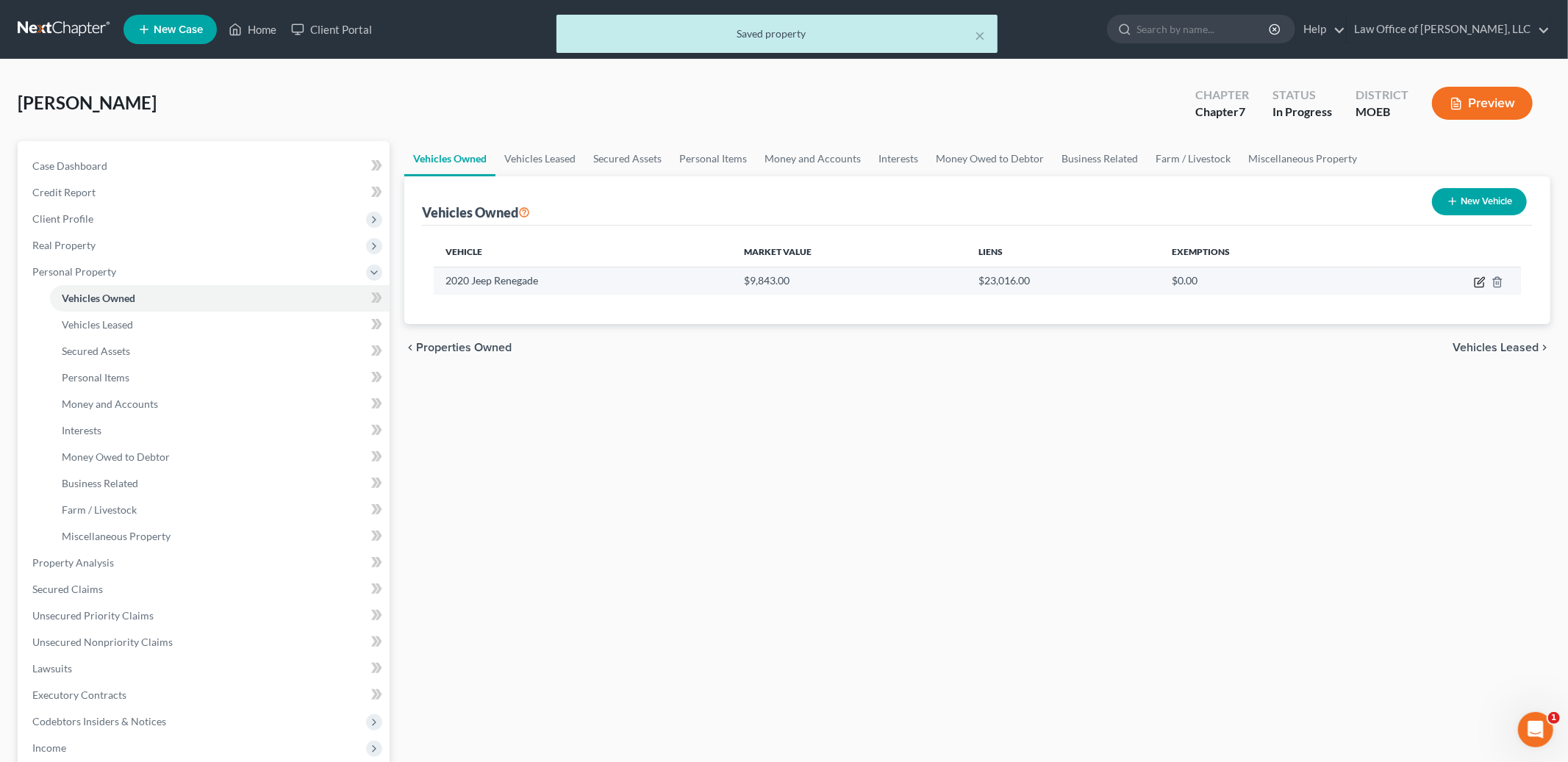
click at [1478, 282] on icon "button" at bounding box center [1480, 280] width 7 height 7
select select "0"
select select "6"
select select "2"
select select "0"
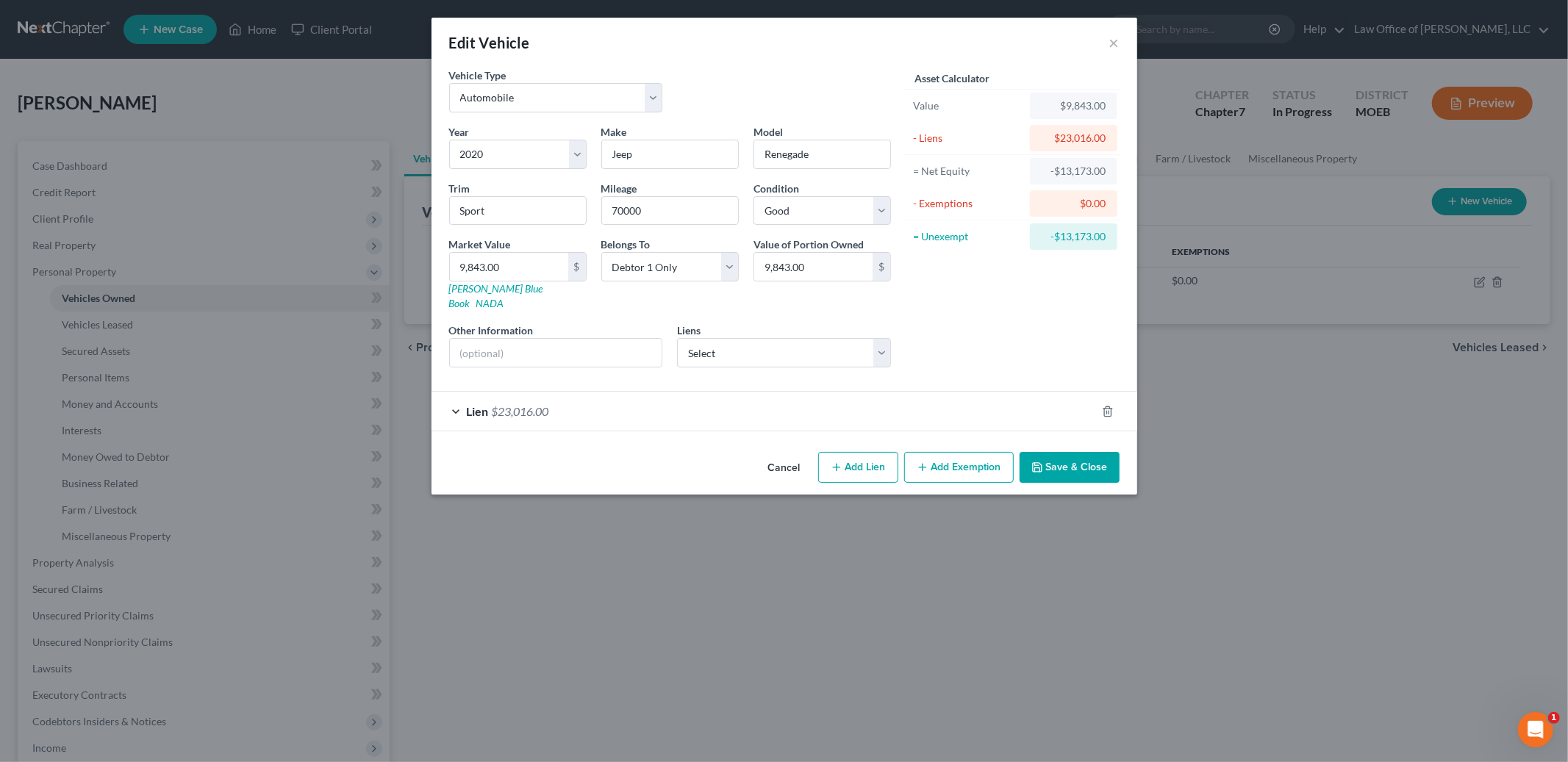
click at [612, 398] on div "Lien $23,016.00" at bounding box center [763, 411] width 665 height 39
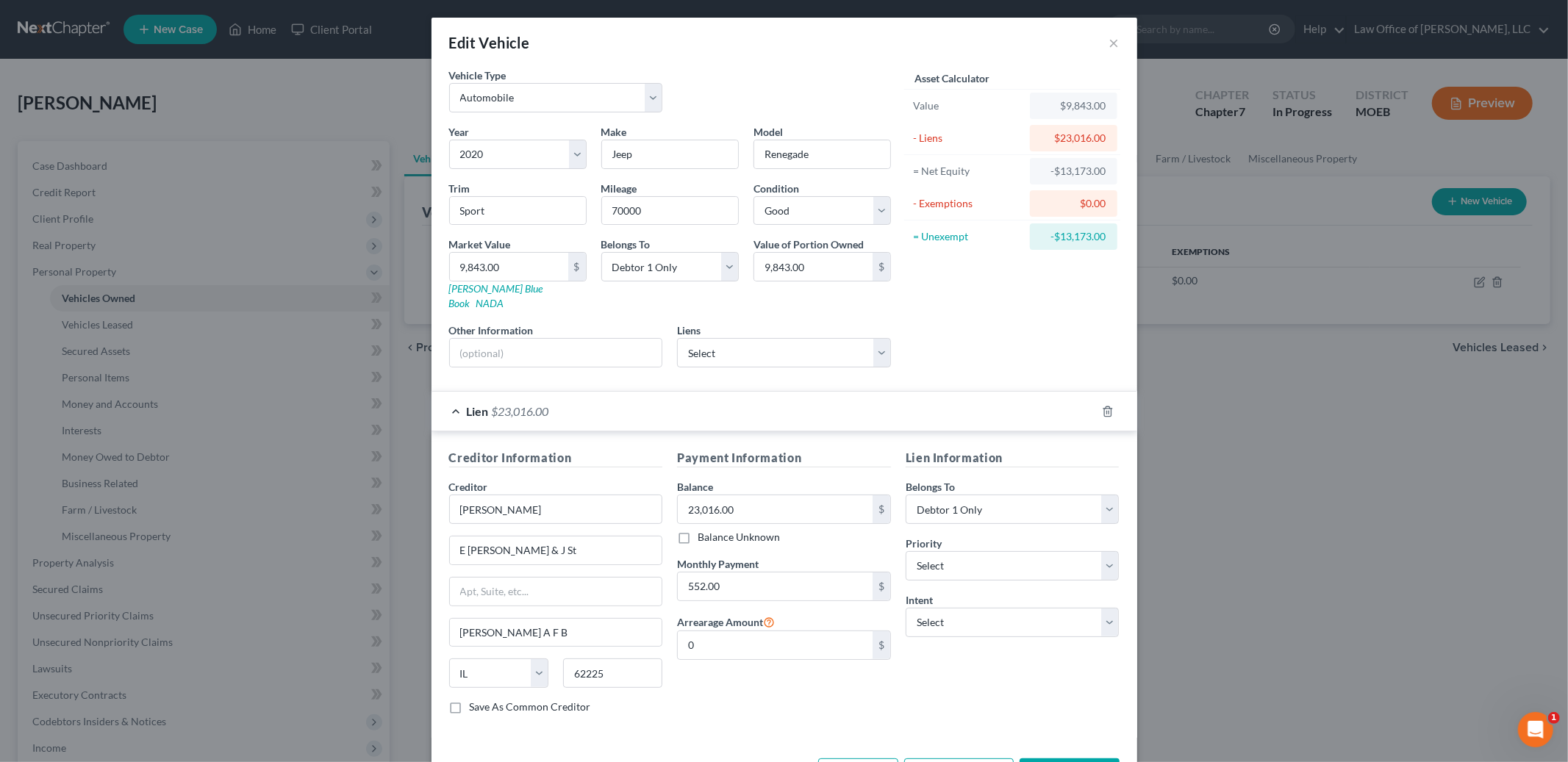
scroll to position [42, 0]
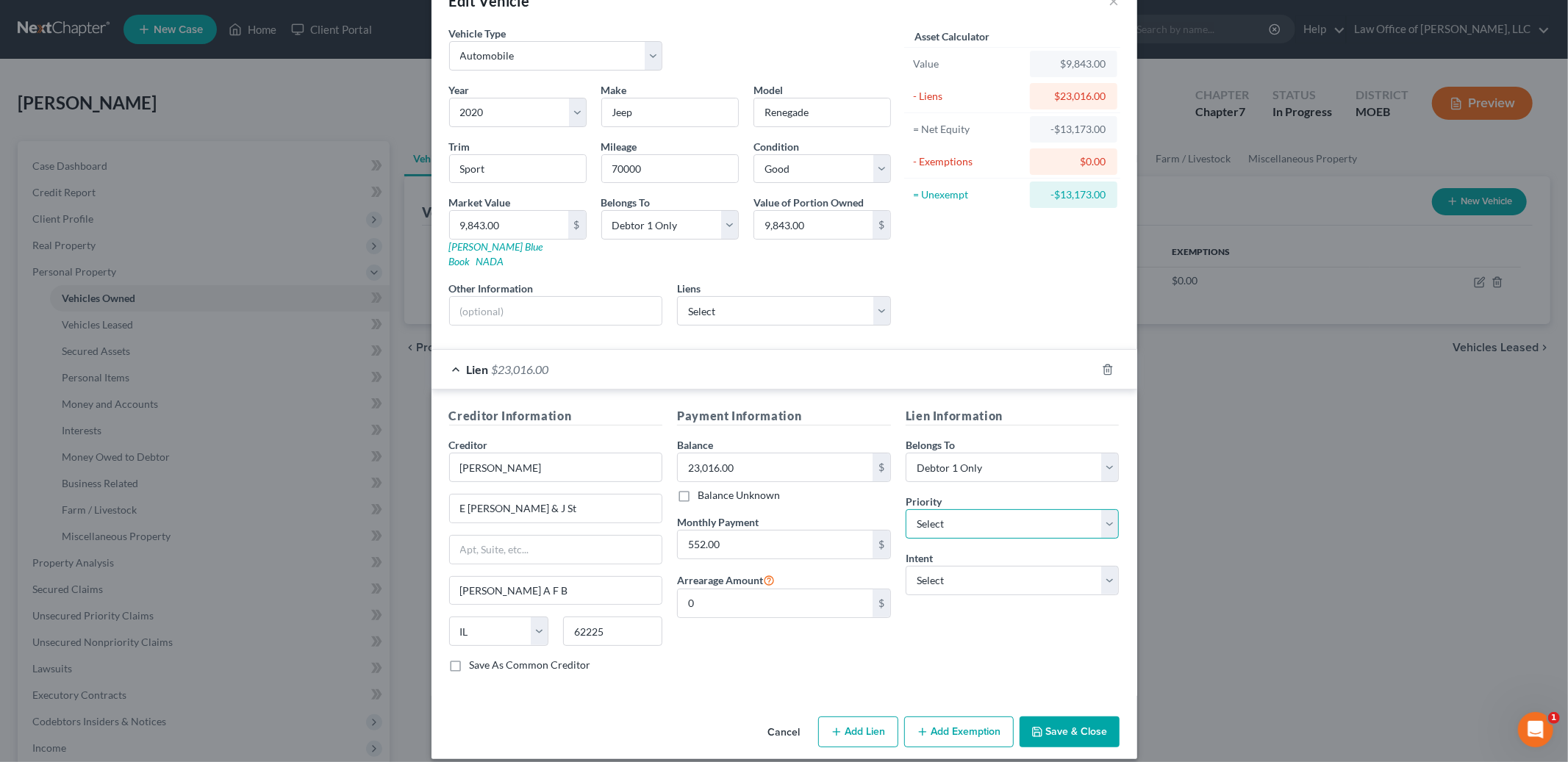
click at [940, 513] on select "Select 1st 2nd 3rd 4th 5th 6th 7th 8th 9th 10th 11th 12th 13th 14th 15th 16th 1…" at bounding box center [1013, 524] width 214 height 30
select select "0"
click at [906, 510] on select "Select 1st 2nd 3rd 4th 5th 6th 7th 8th 9th 10th 11th 12th 13th 14th 15th 16th 1…" at bounding box center [1013, 524] width 214 height 30
click at [953, 566] on select "Select Surrender Redeem Reaffirm Avoid Other" at bounding box center [1013, 581] width 214 height 30
select select "0"
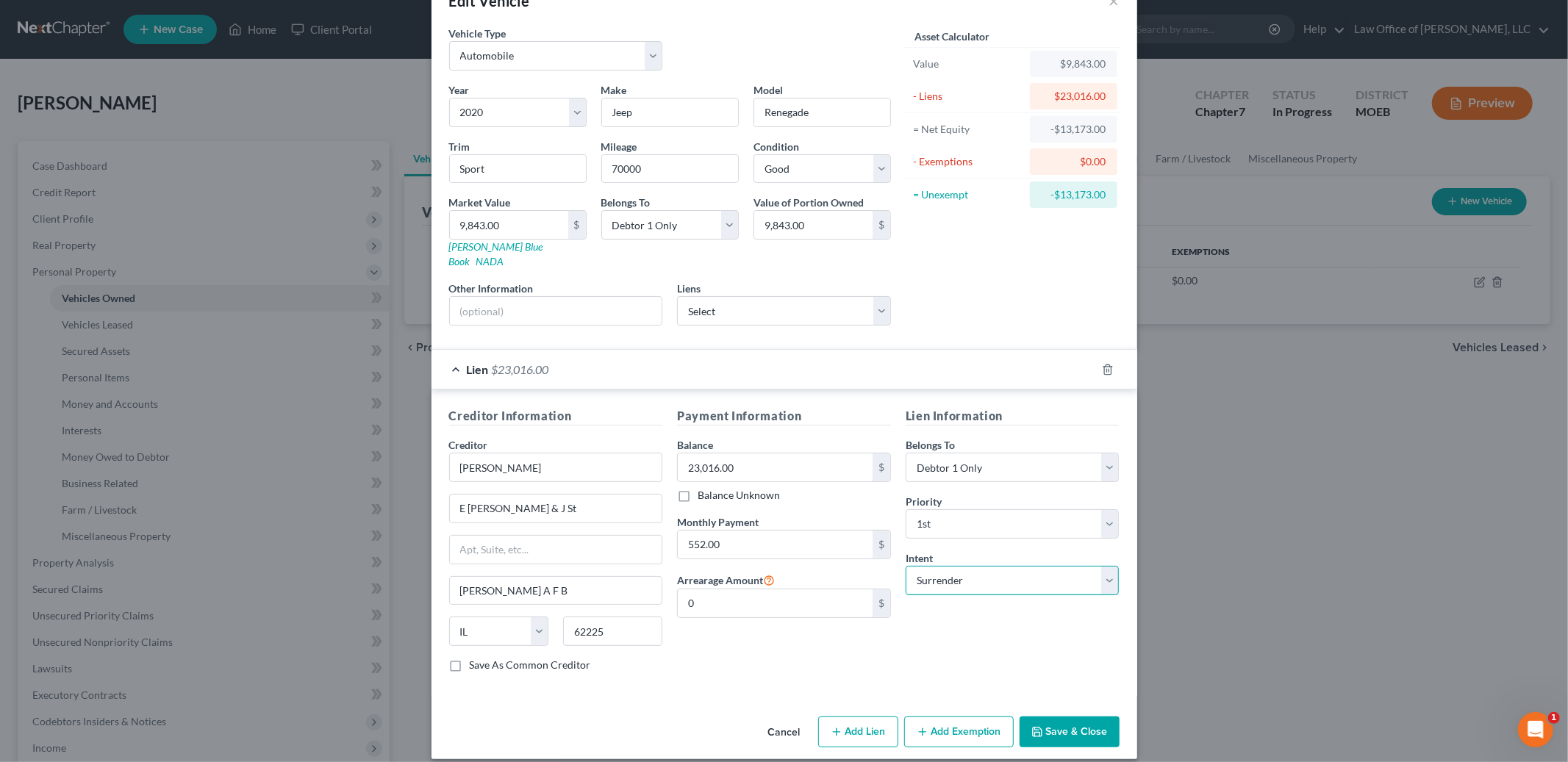
click at [906, 566] on select "Select Surrender Redeem Reaffirm Avoid Other" at bounding box center [1013, 581] width 214 height 30
click at [1064, 718] on button "Save & Close" at bounding box center [1069, 732] width 100 height 31
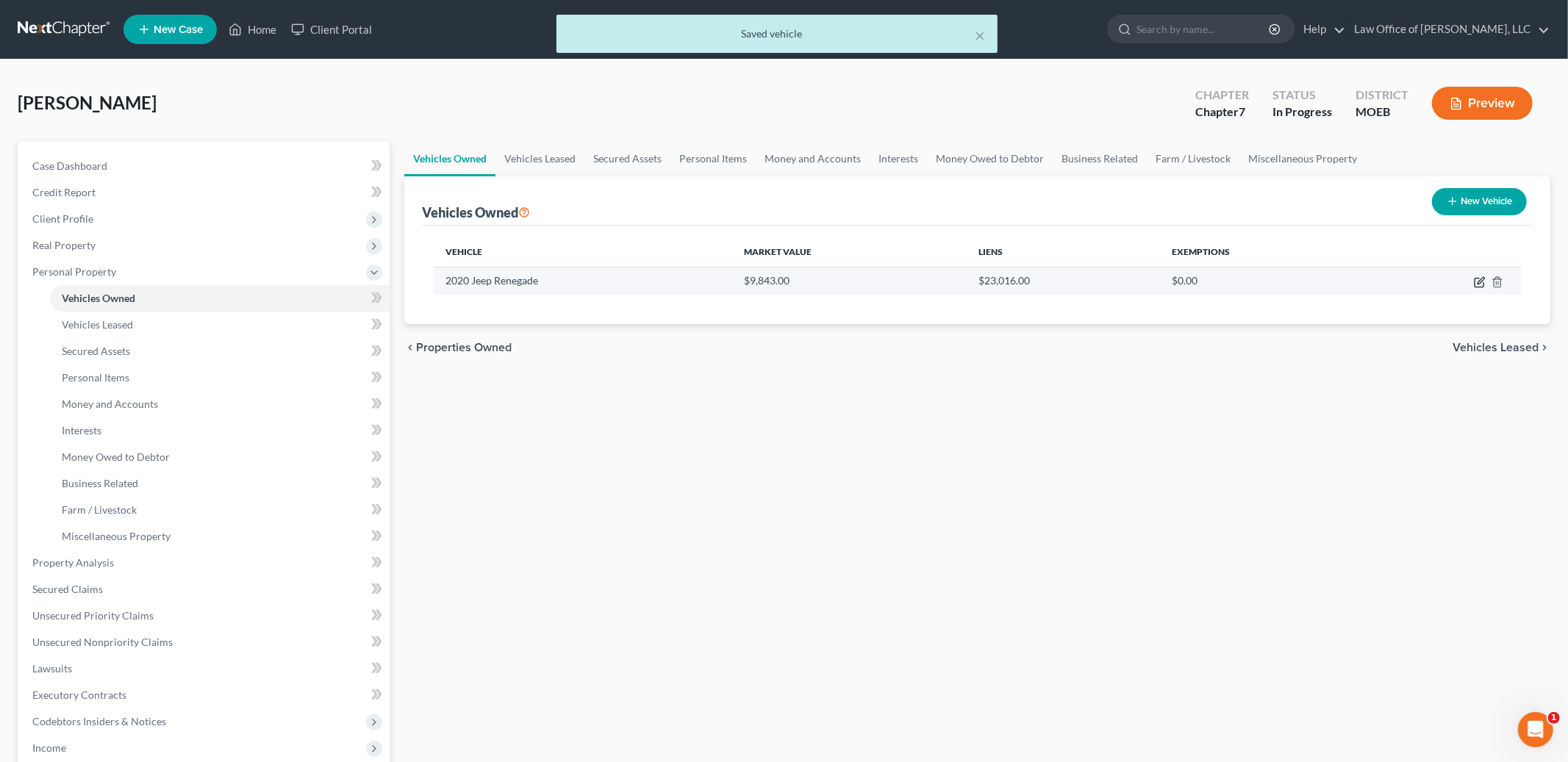
click at [1479, 283] on icon "button" at bounding box center [1479, 283] width 12 height 12
select select "0"
select select "6"
select select "2"
select select "0"
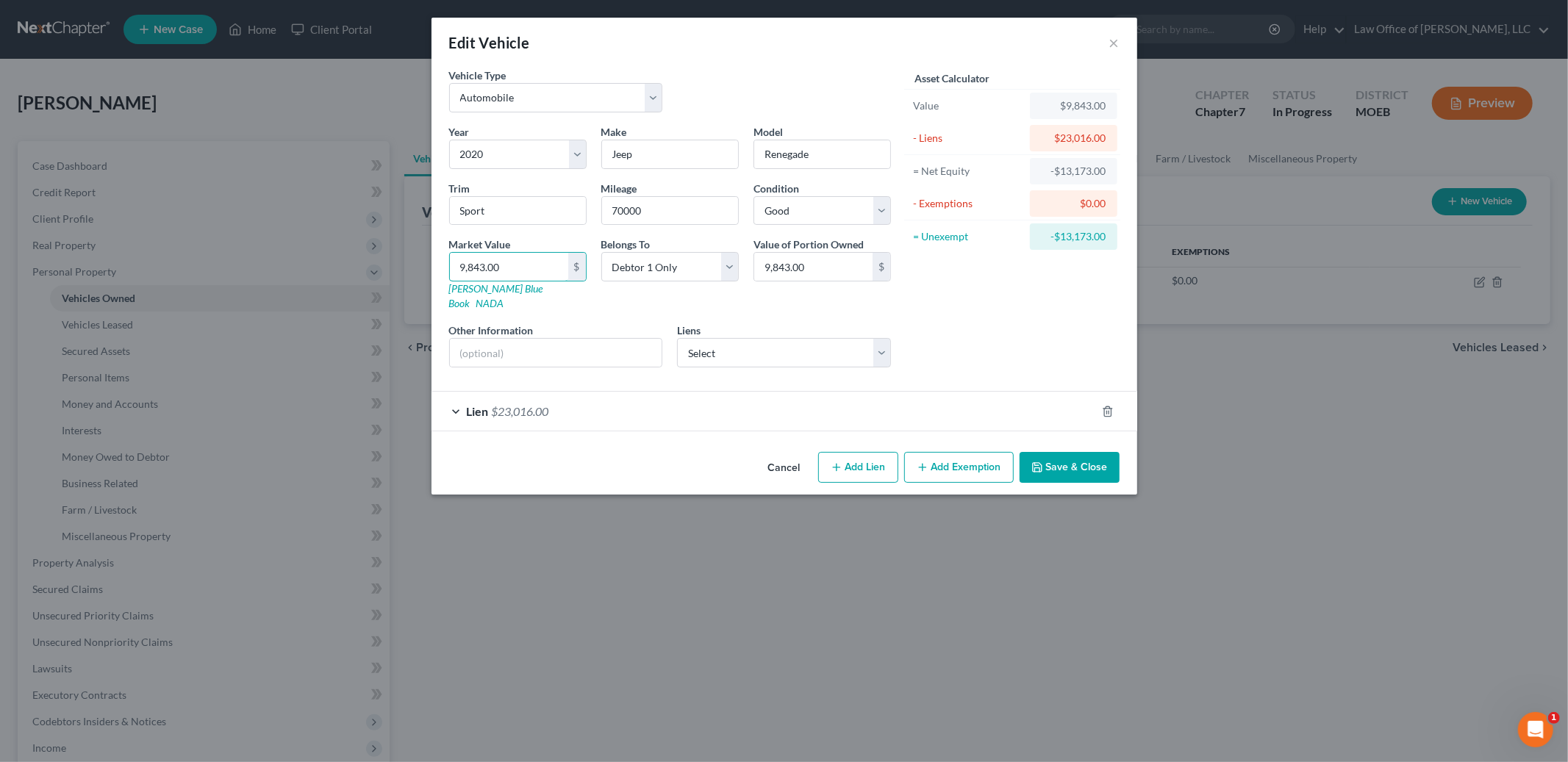
drag, startPoint x: 524, startPoint y: 267, endPoint x: 340, endPoint y: 232, distance: 187.3
click at [340, 232] on div "Edit Vehicle × Vehicle Type Select Automobile Truck Trailer Watercraft Aircraft…" at bounding box center [784, 381] width 1568 height 762
click at [527, 265] on input "9,843.00" at bounding box center [509, 267] width 118 height 28
type input "1"
type input "1.00"
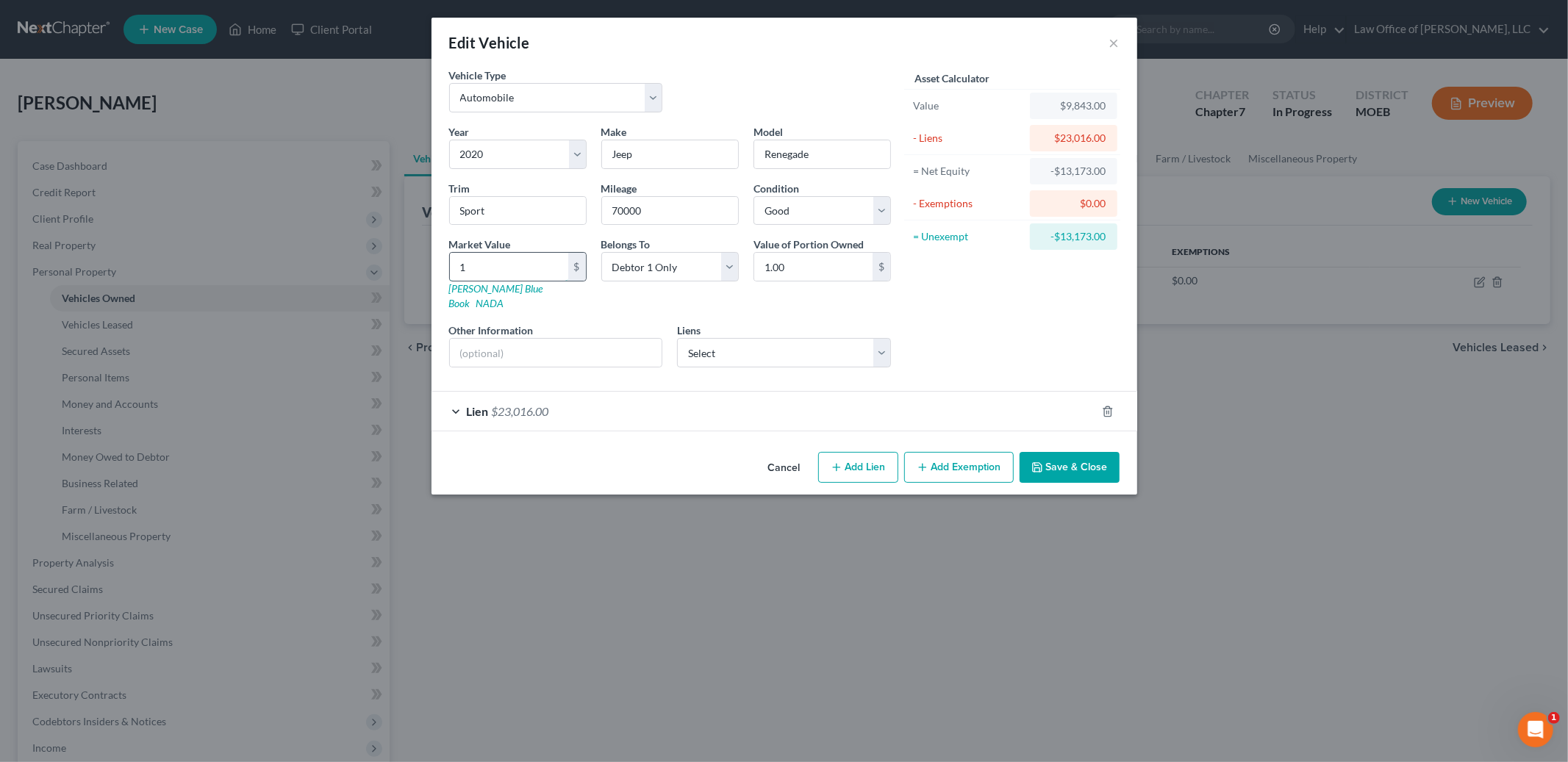
type input "10"
type input "10.00"
type input "100"
type input "100.00"
type input "1000"
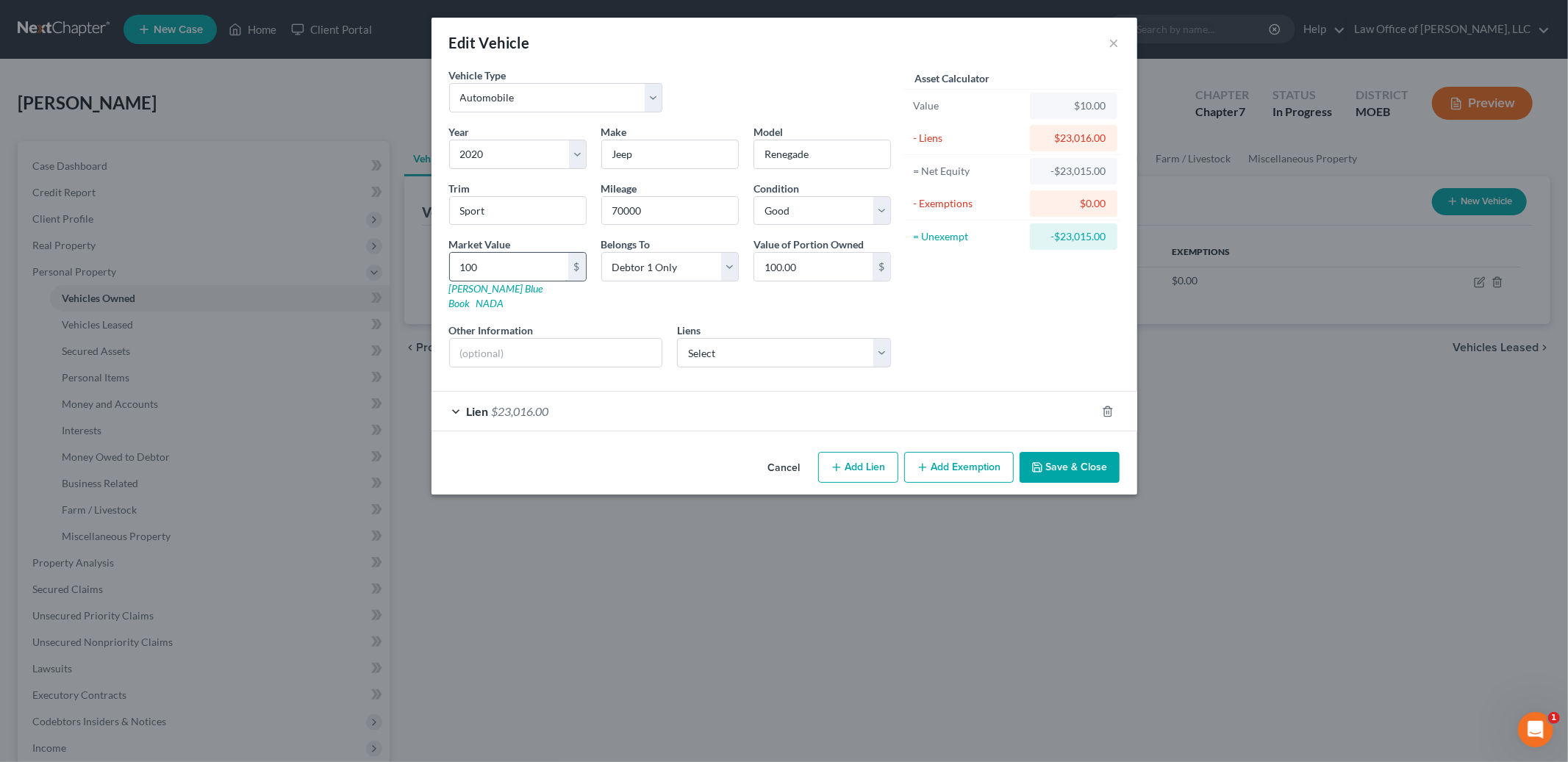
type input "1,000.00"
type input "1,0000"
type input "10,000.00"
click at [1093, 452] on button "Save & Close" at bounding box center [1069, 468] width 100 height 31
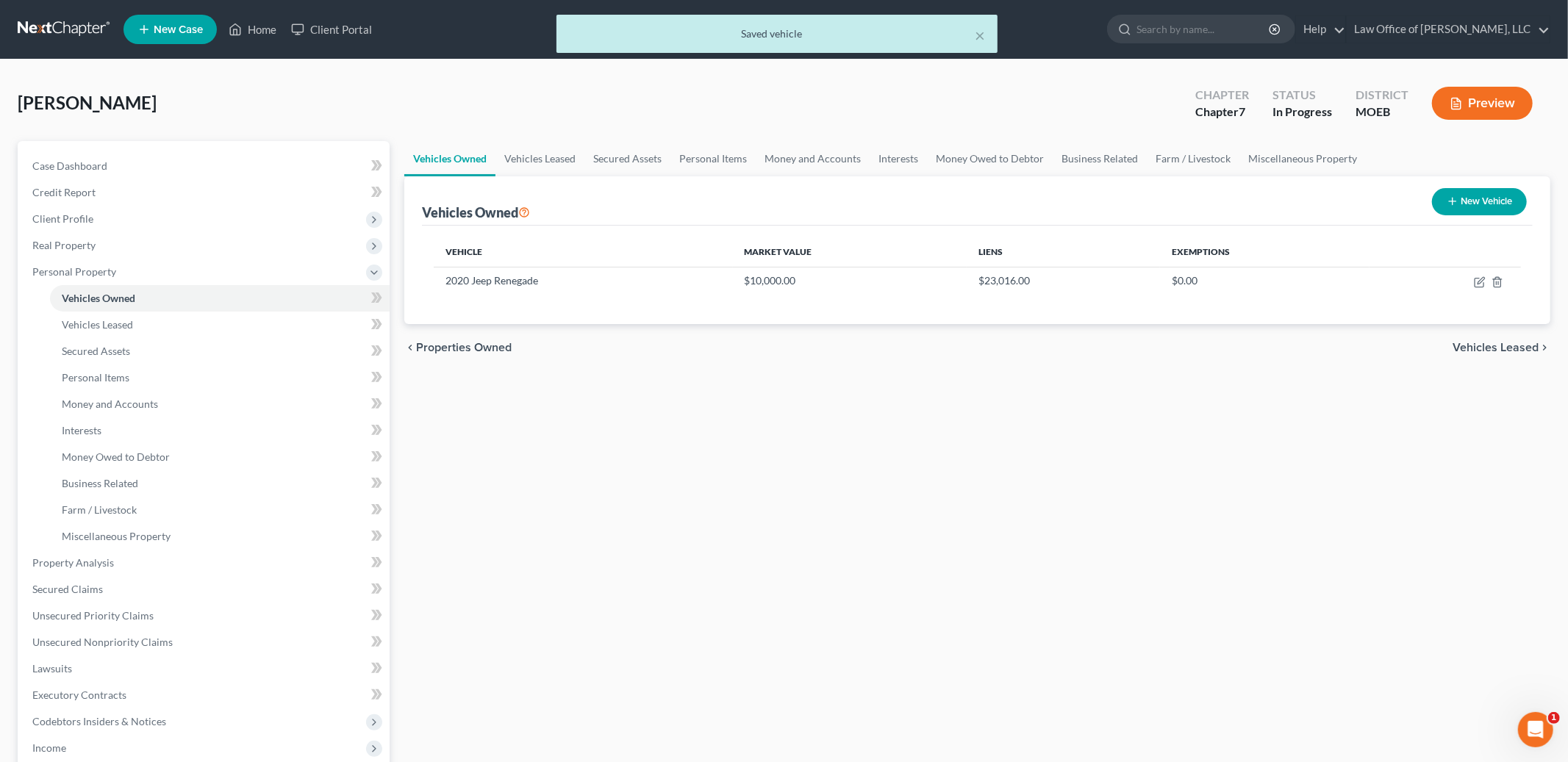
click at [1462, 210] on button "New Vehicle" at bounding box center [1479, 201] width 95 height 27
select select "0"
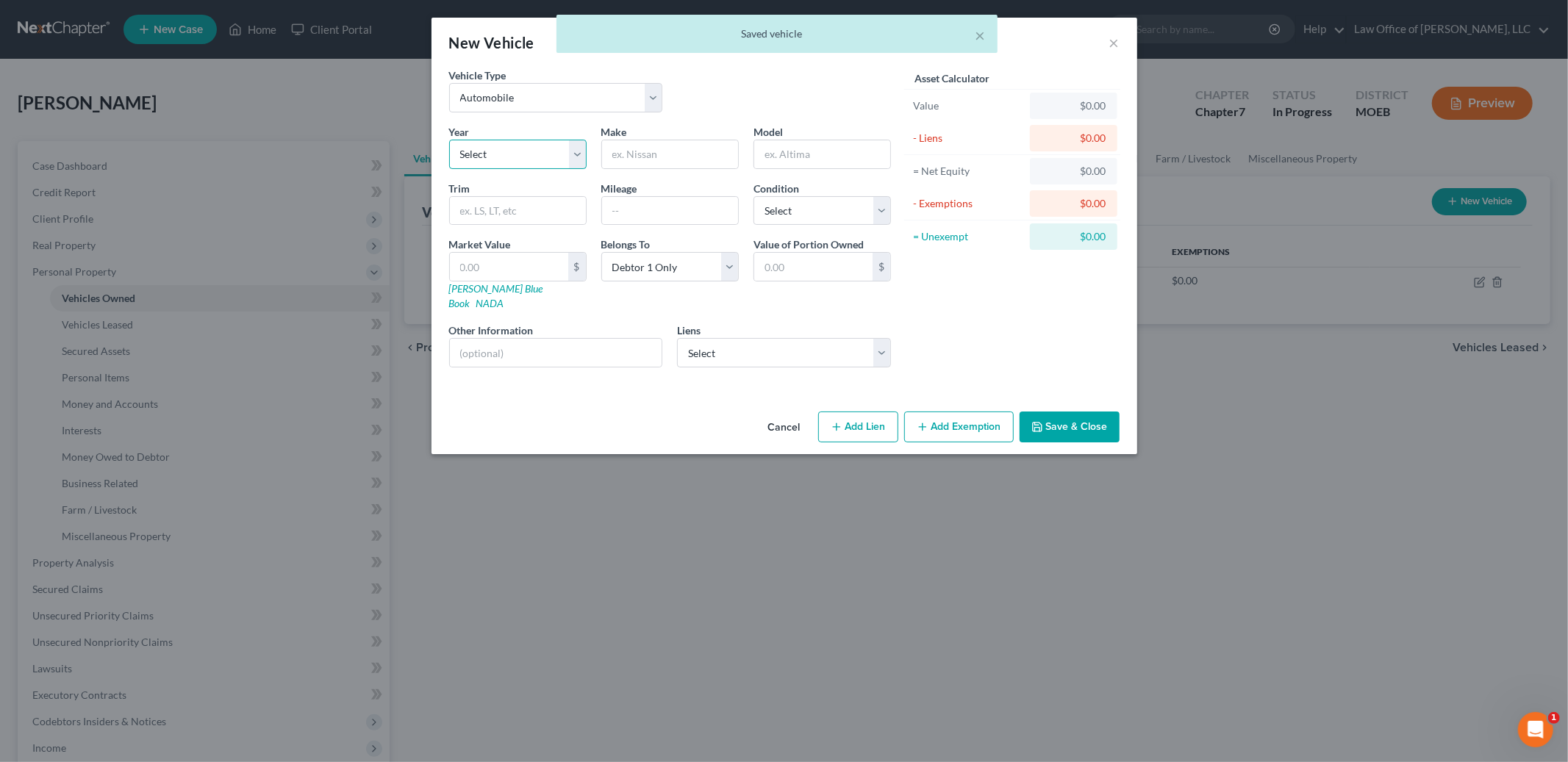
click at [515, 156] on select "Select 2026 2025 2024 2023 2022 2021 2020 2019 2018 2017 2016 2015 2014 2013 20…" at bounding box center [518, 154] width 137 height 30
select select "7"
click at [449, 139] on select "Select 2026 2025 2024 2023 2022 2021 2020 2019 2018 2017 2016 2015 2014 2013 20…" at bounding box center [518, 154] width 137 height 30
click at [663, 153] on input "text" at bounding box center [670, 154] width 136 height 28
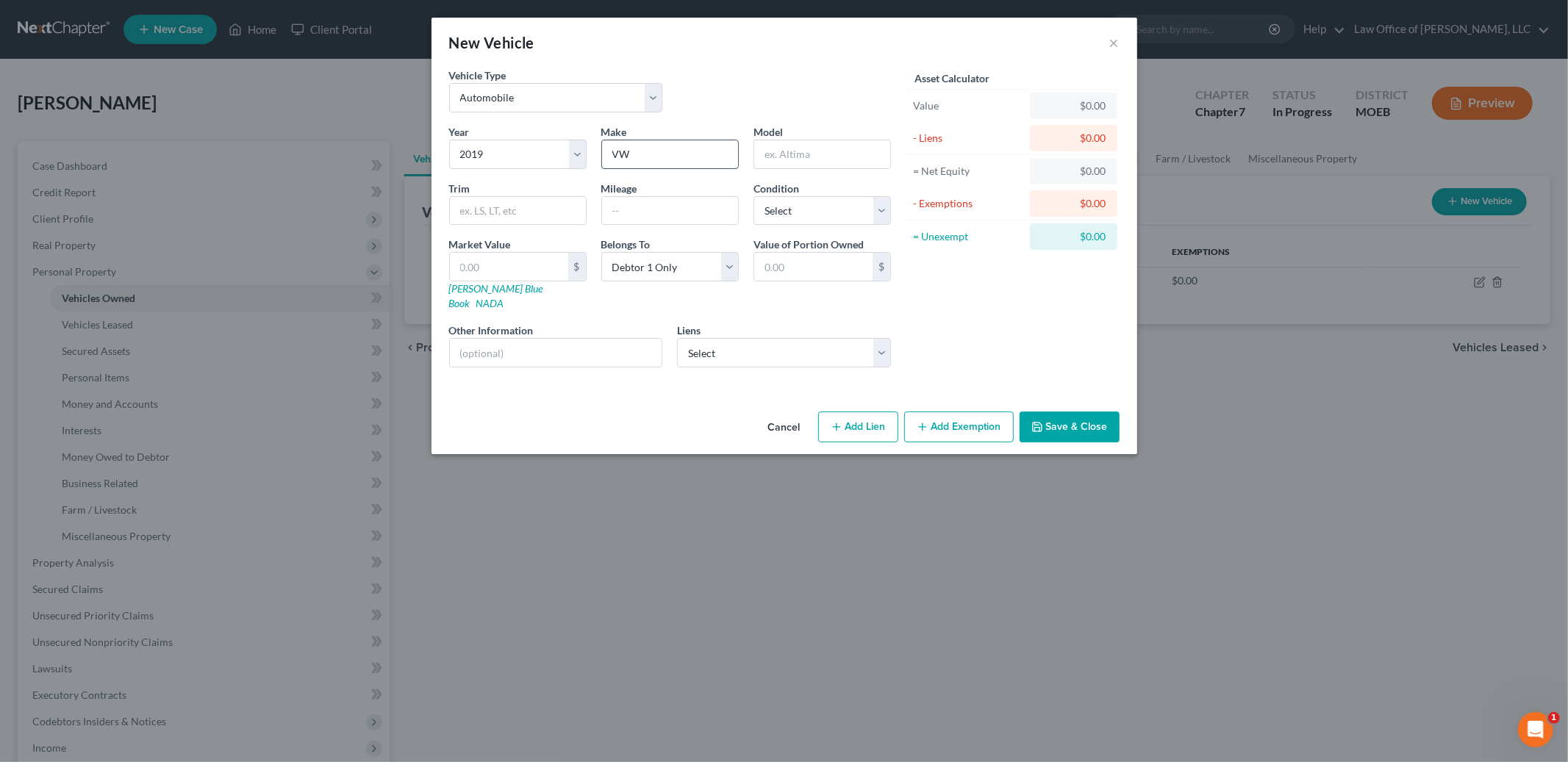
type input "VW"
type input "Jetta"
click at [652, 215] on input "text" at bounding box center [670, 211] width 136 height 28
type input "54000"
click at [869, 415] on button "Add Lien" at bounding box center [858, 427] width 80 height 31
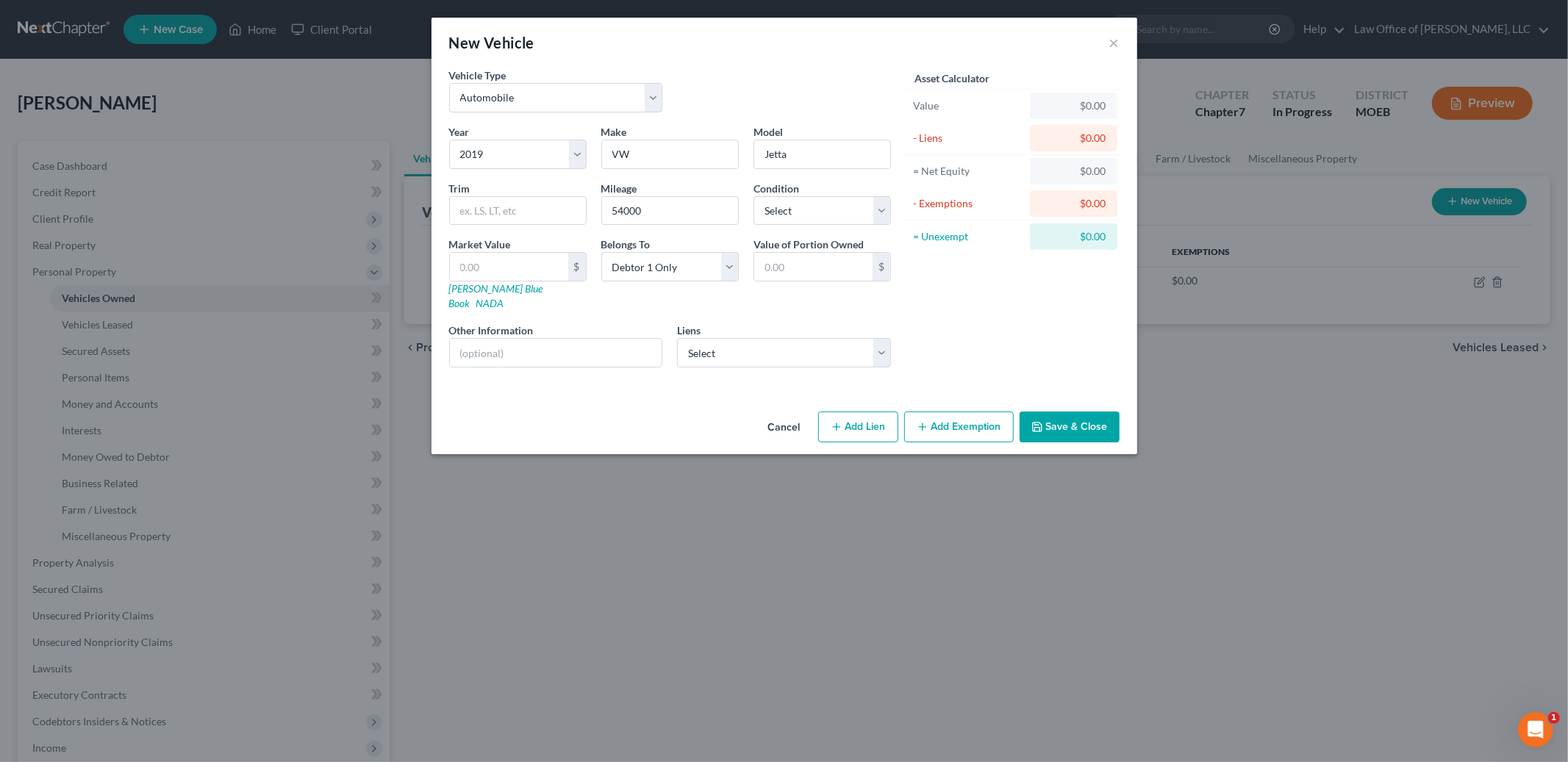
select select "0"
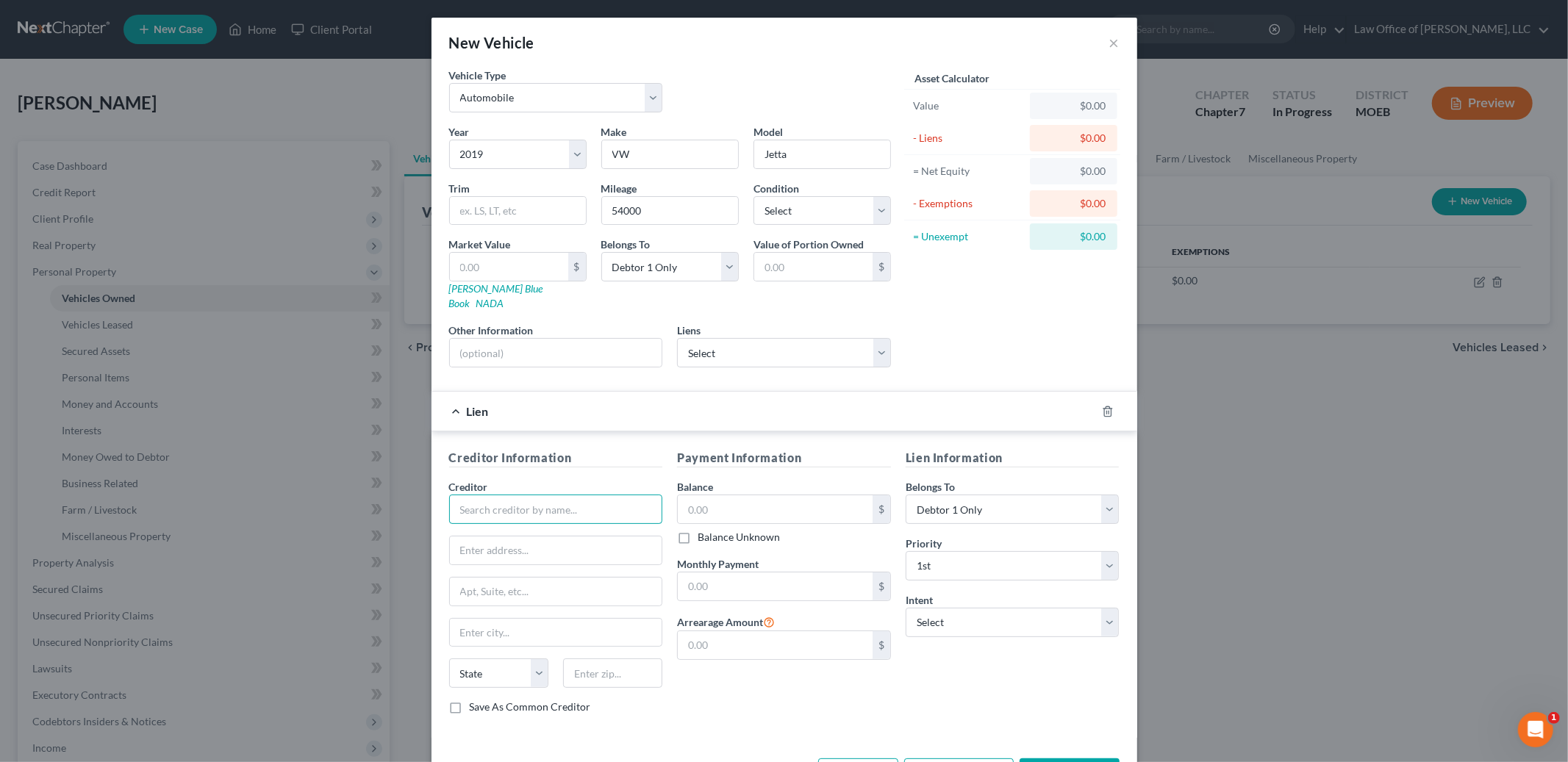
click at [611, 502] on input "text" at bounding box center [556, 510] width 214 height 30
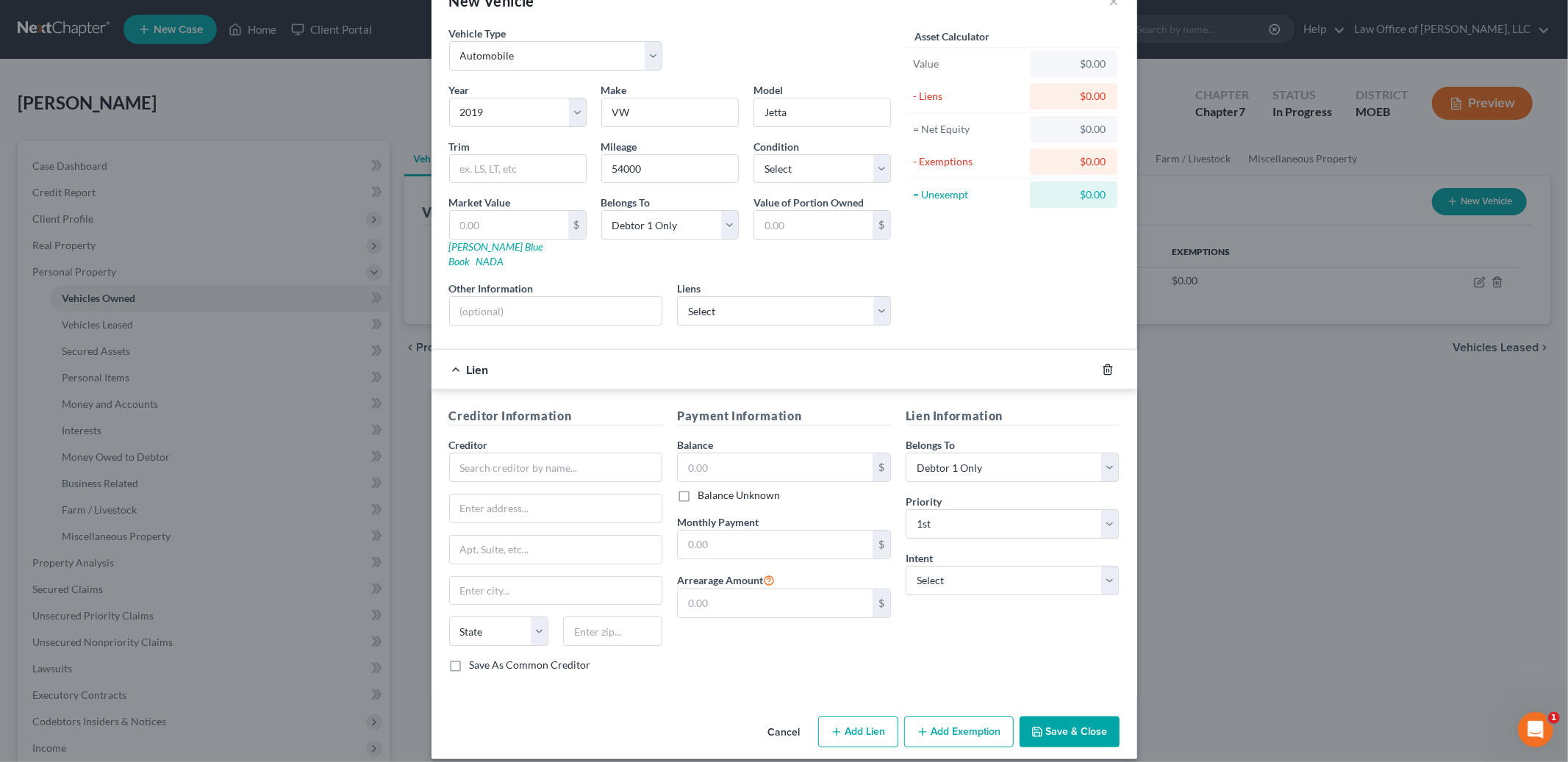
click at [1106, 369] on line "button" at bounding box center [1106, 370] width 0 height 3
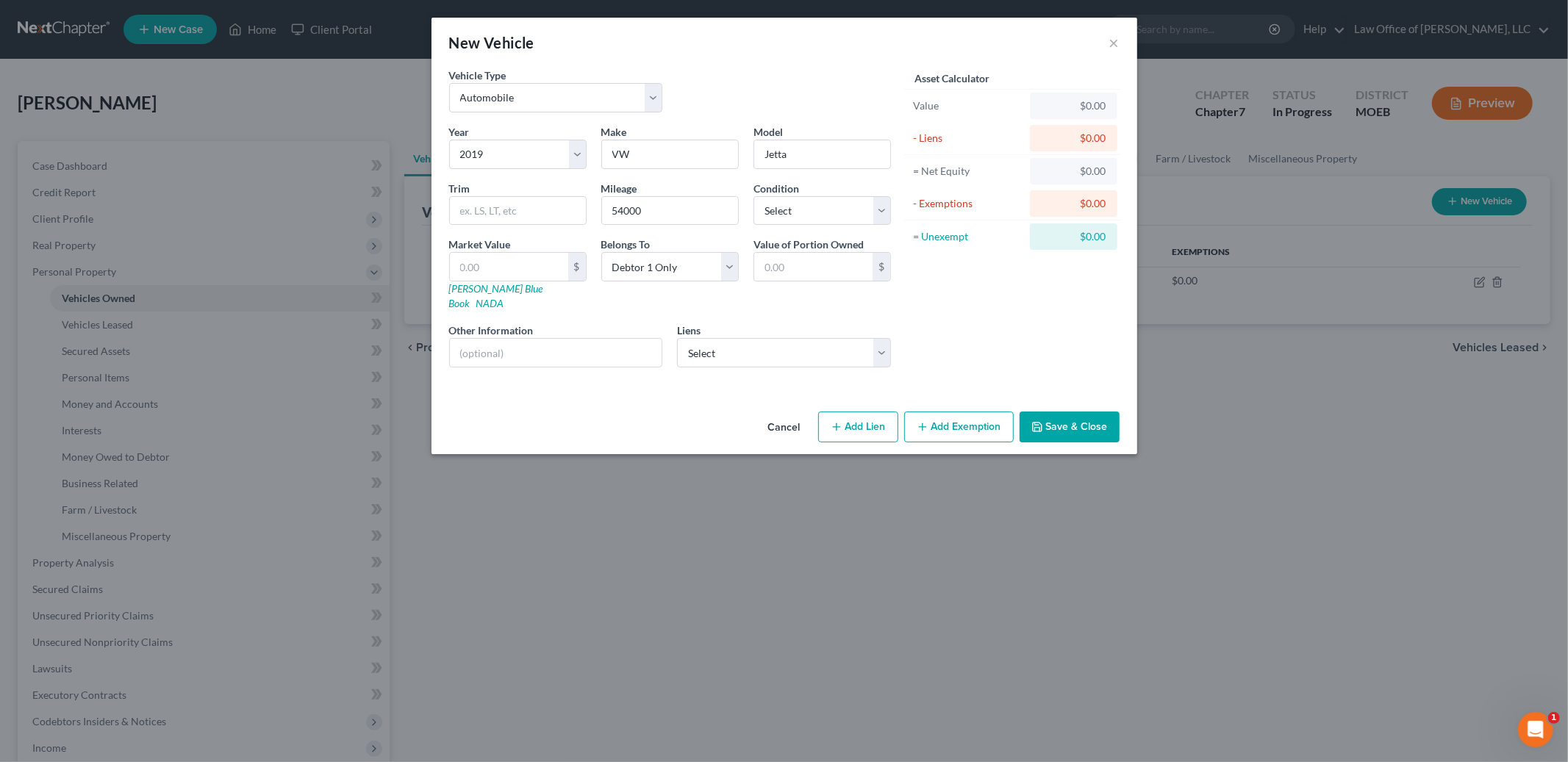
scroll to position [0, 0]
click at [488, 291] on link "[PERSON_NAME] Blue Book" at bounding box center [496, 296] width 94 height 27
click at [491, 209] on input "text" at bounding box center [518, 211] width 136 height 28
type input "SE"
click at [492, 272] on input "text" at bounding box center [509, 267] width 118 height 28
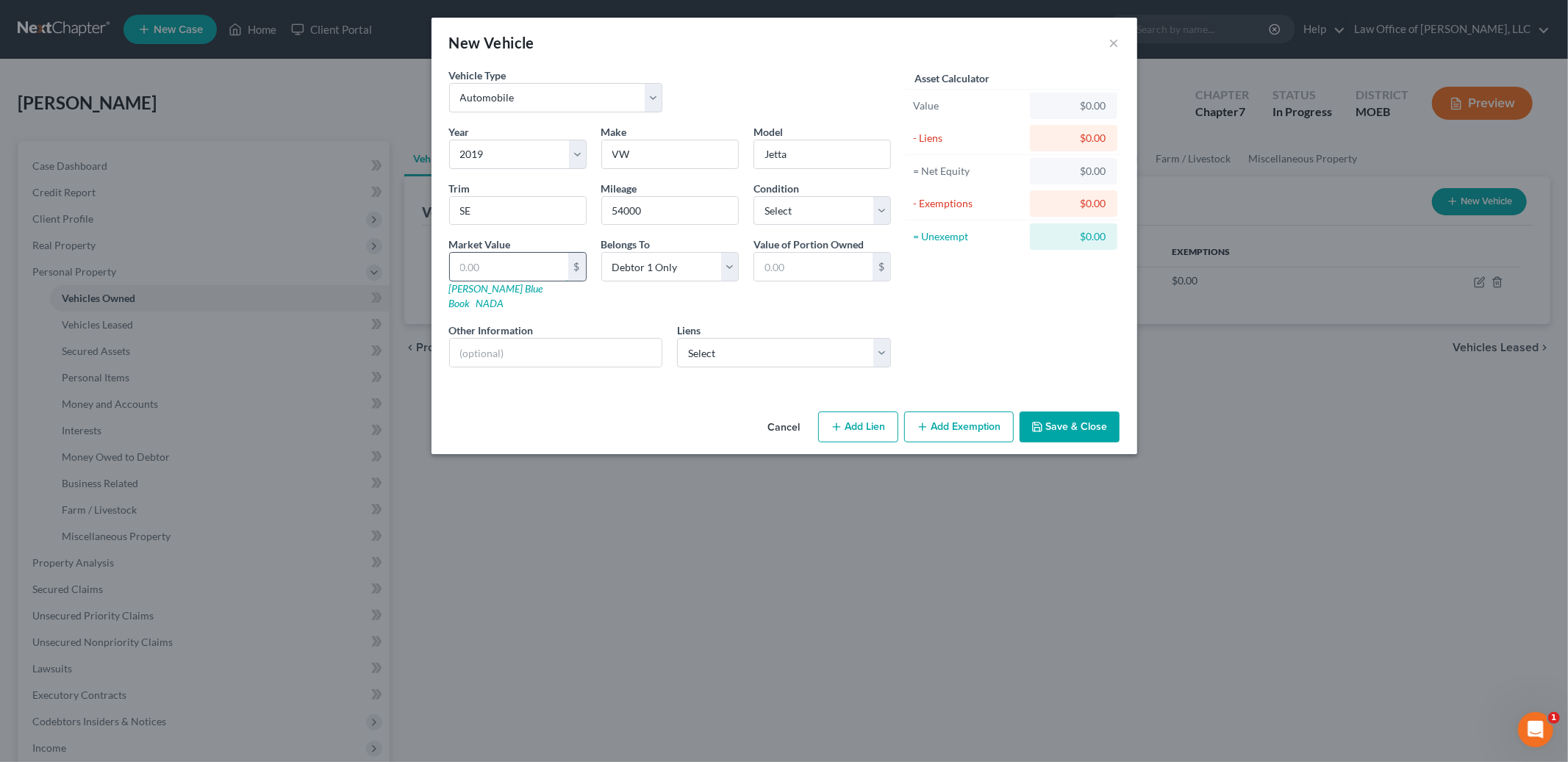
type input "1"
type input "1.00"
type input "10"
type input "10.00"
type input "100"
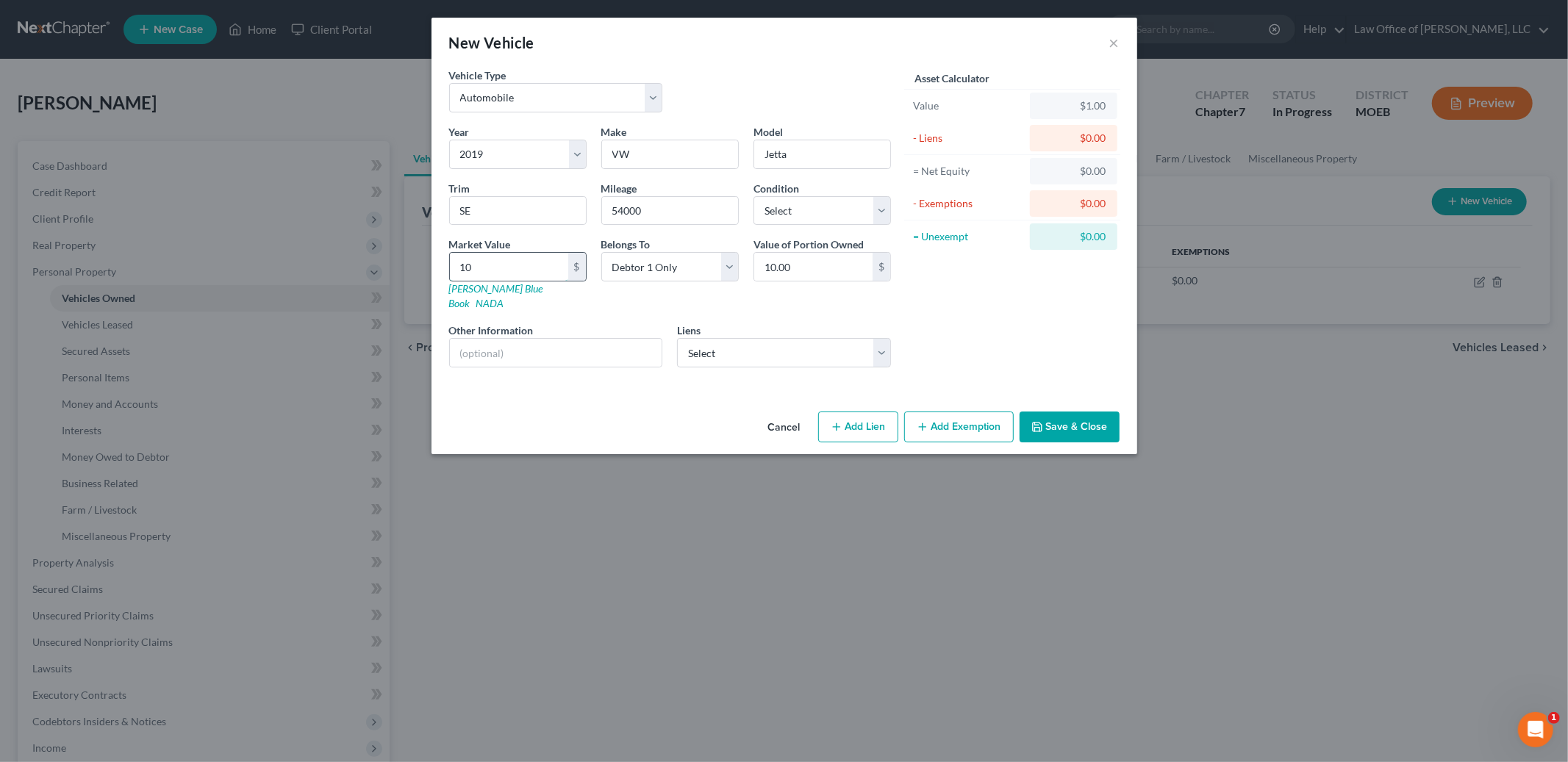
type input "100.00"
type input "1000"
type input "1,000.00"
type input "1,0000"
type input "10,000.00"
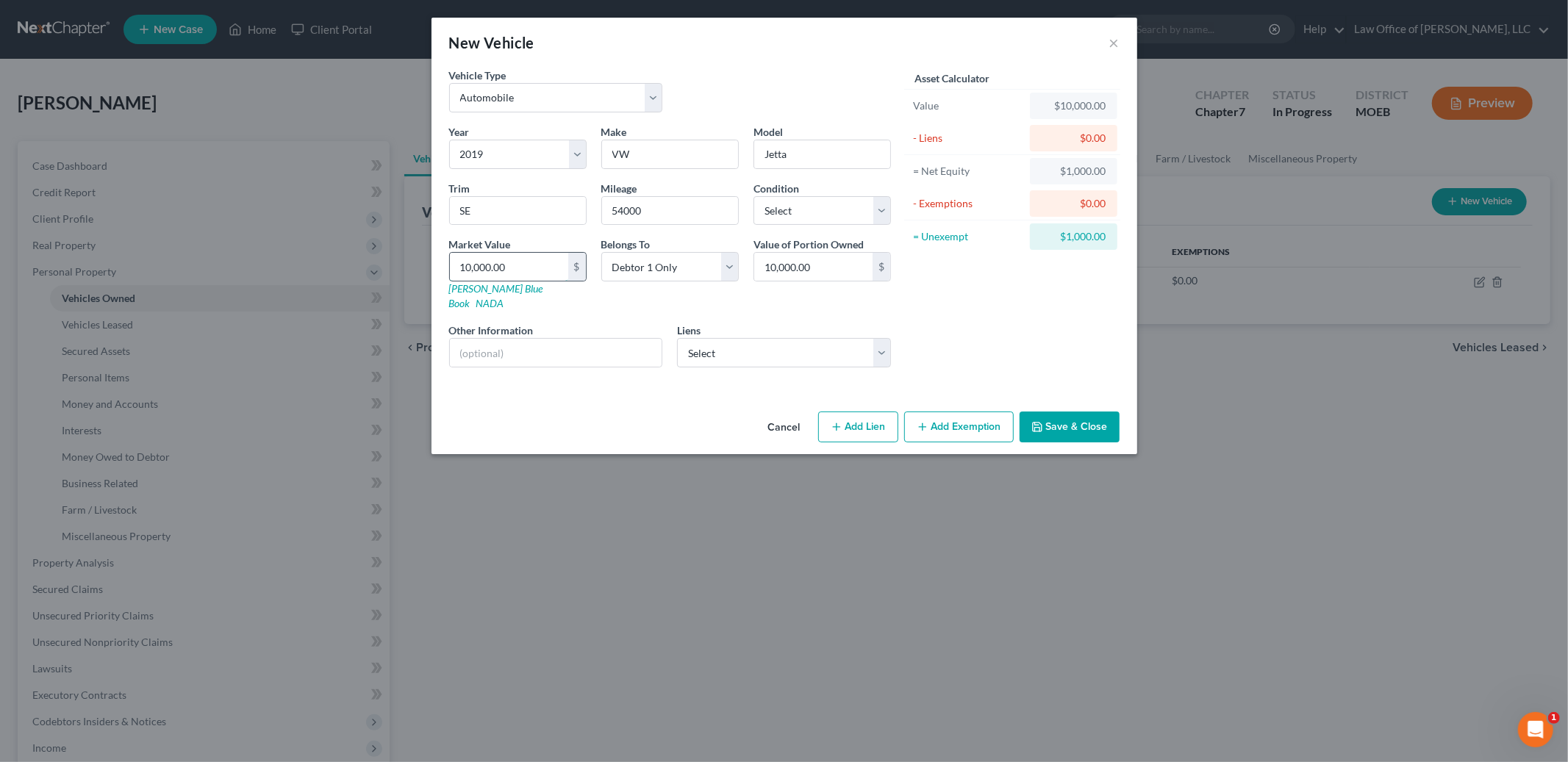
type input "10,000.00"
click at [1078, 412] on button "Save & Close" at bounding box center [1069, 427] width 100 height 31
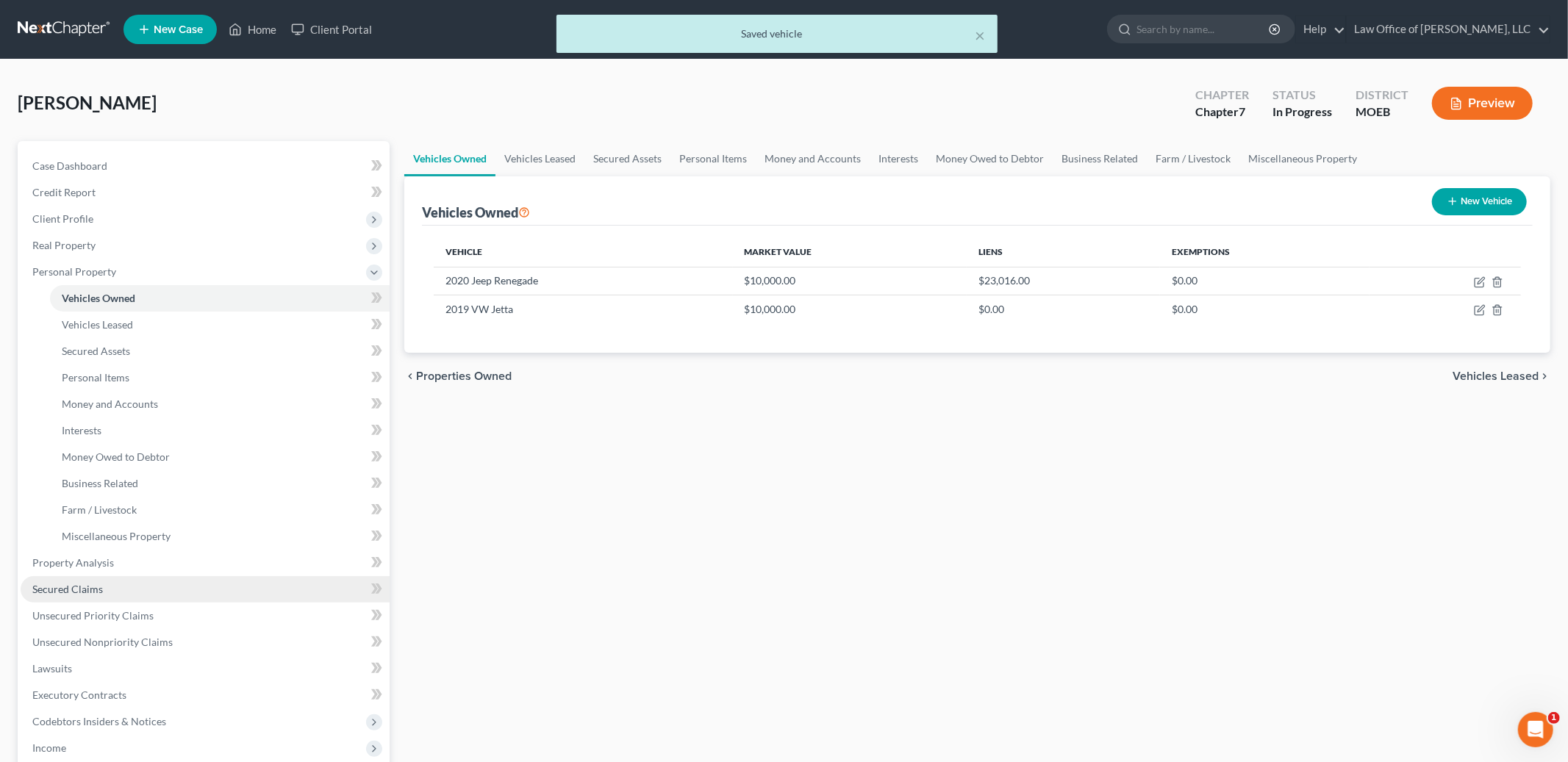
click at [134, 597] on link "Secured Claims" at bounding box center [205, 589] width 369 height 27
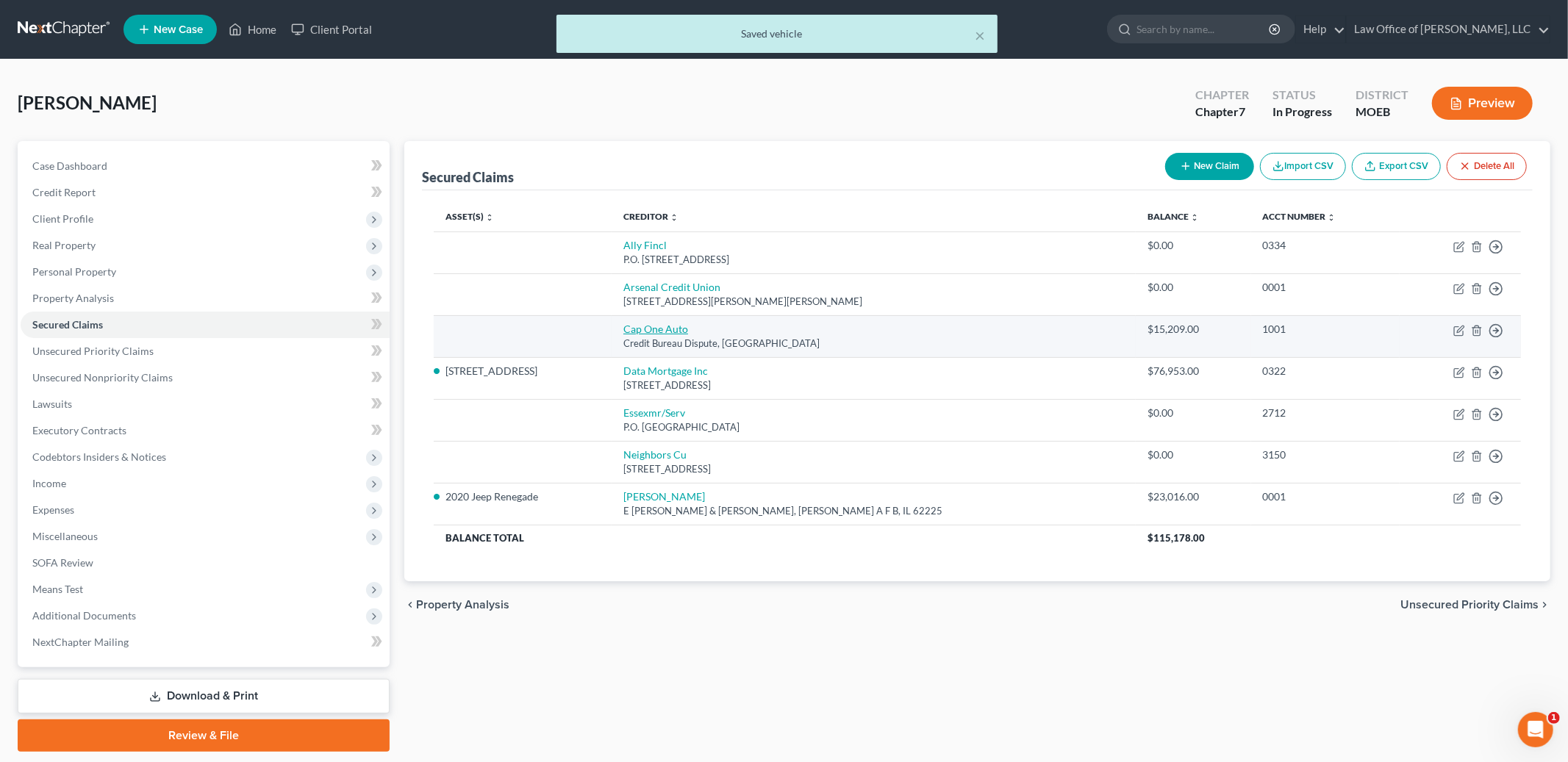
click at [688, 331] on link "Cap One Auto" at bounding box center [656, 328] width 65 height 13
select select "45"
select select "0"
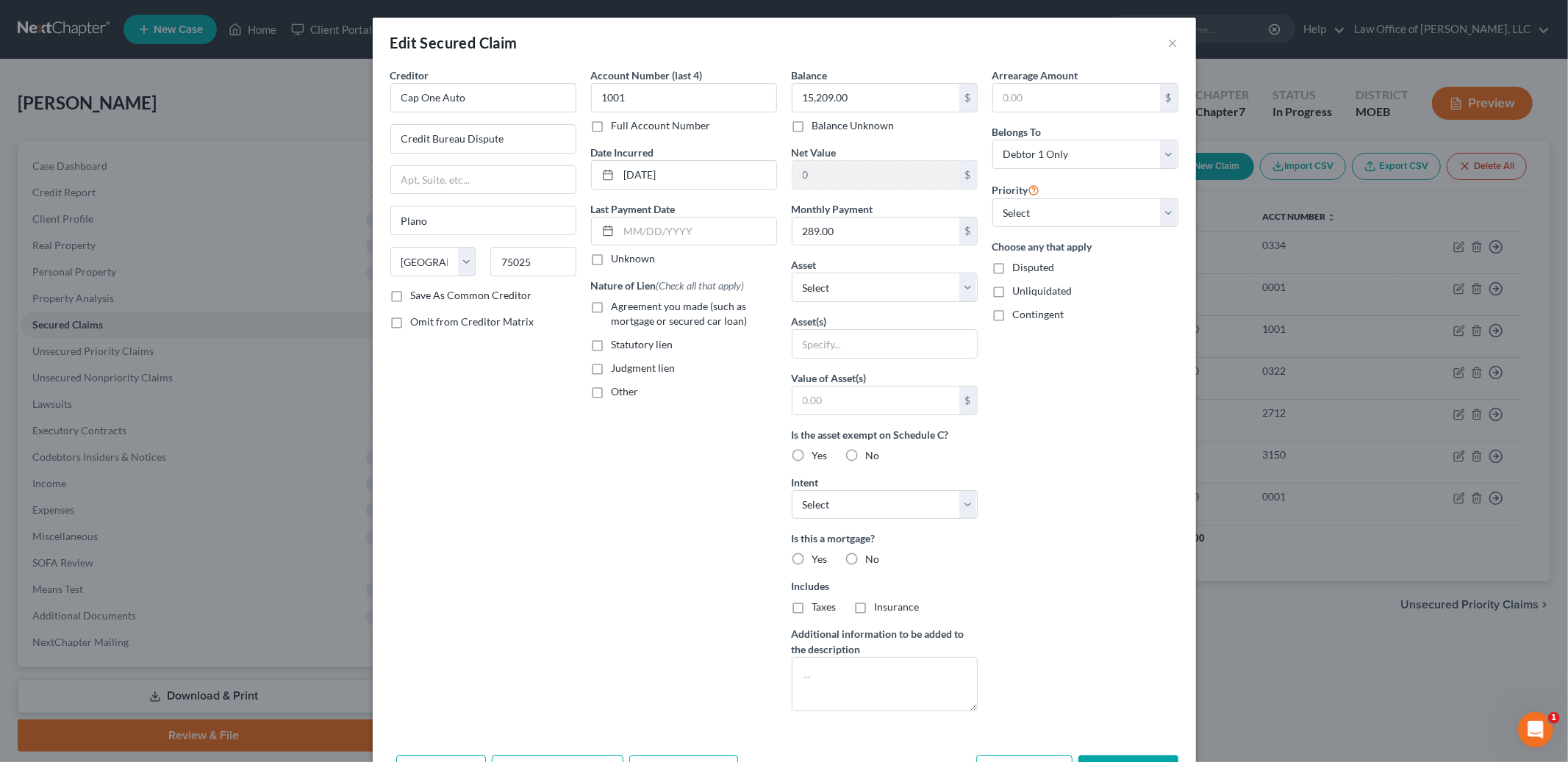
click at [611, 308] on label "Agreement you made (such as mortgage or secured car loan)" at bounding box center [694, 314] width 165 height 30
click at [617, 308] on input "Agreement you made (such as mortgage or secured car loan)" at bounding box center [622, 304] width 10 height 10
checkbox input "true"
click at [848, 293] on select "Select Other Multiple Assets Electronics - Home & personal electronics Value is…" at bounding box center [884, 288] width 186 height 30
select select "11"
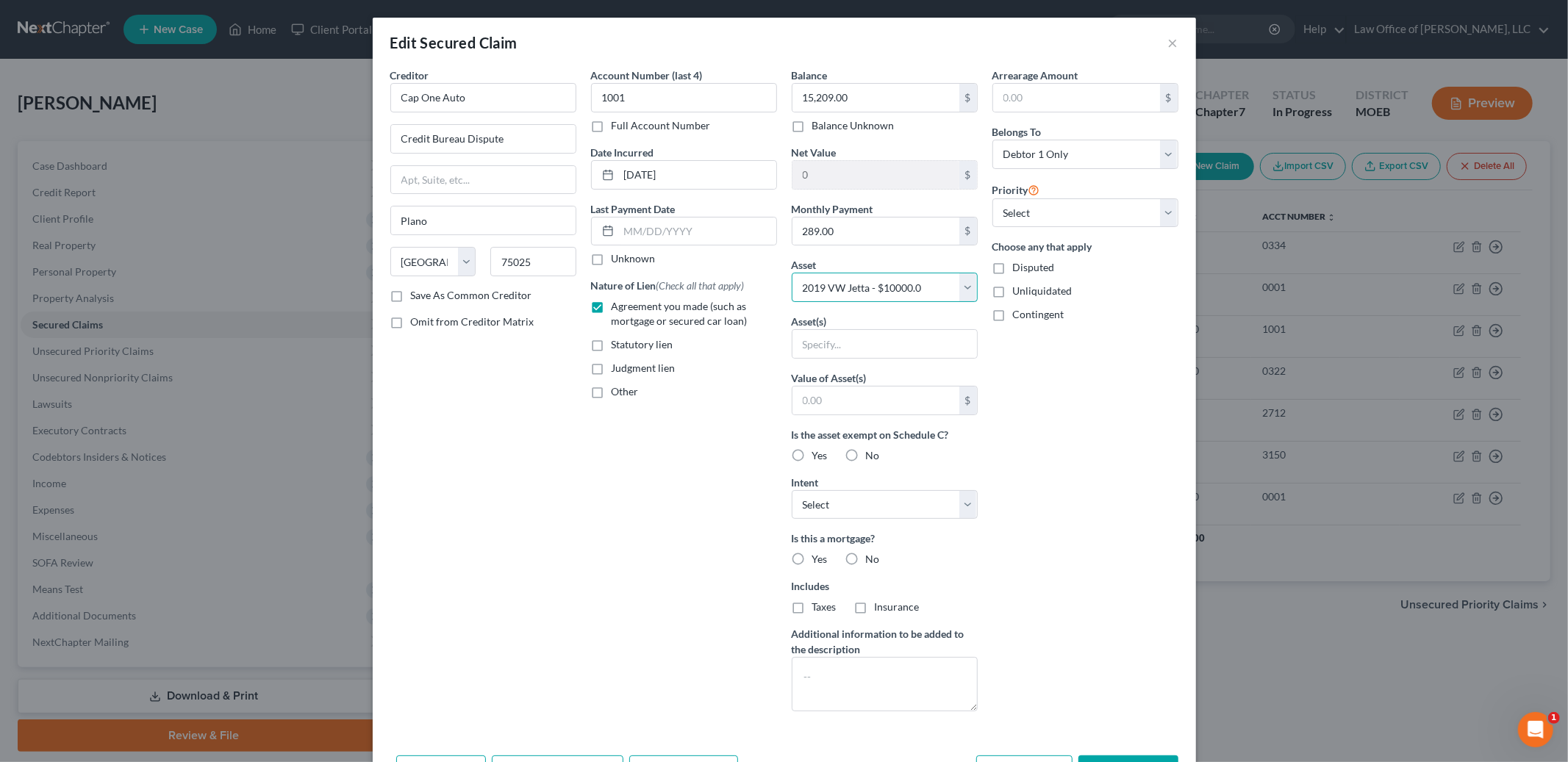
click at [791, 273] on select "Select Other Multiple Assets Electronics - Home & personal electronics Value is…" at bounding box center [884, 288] width 186 height 30
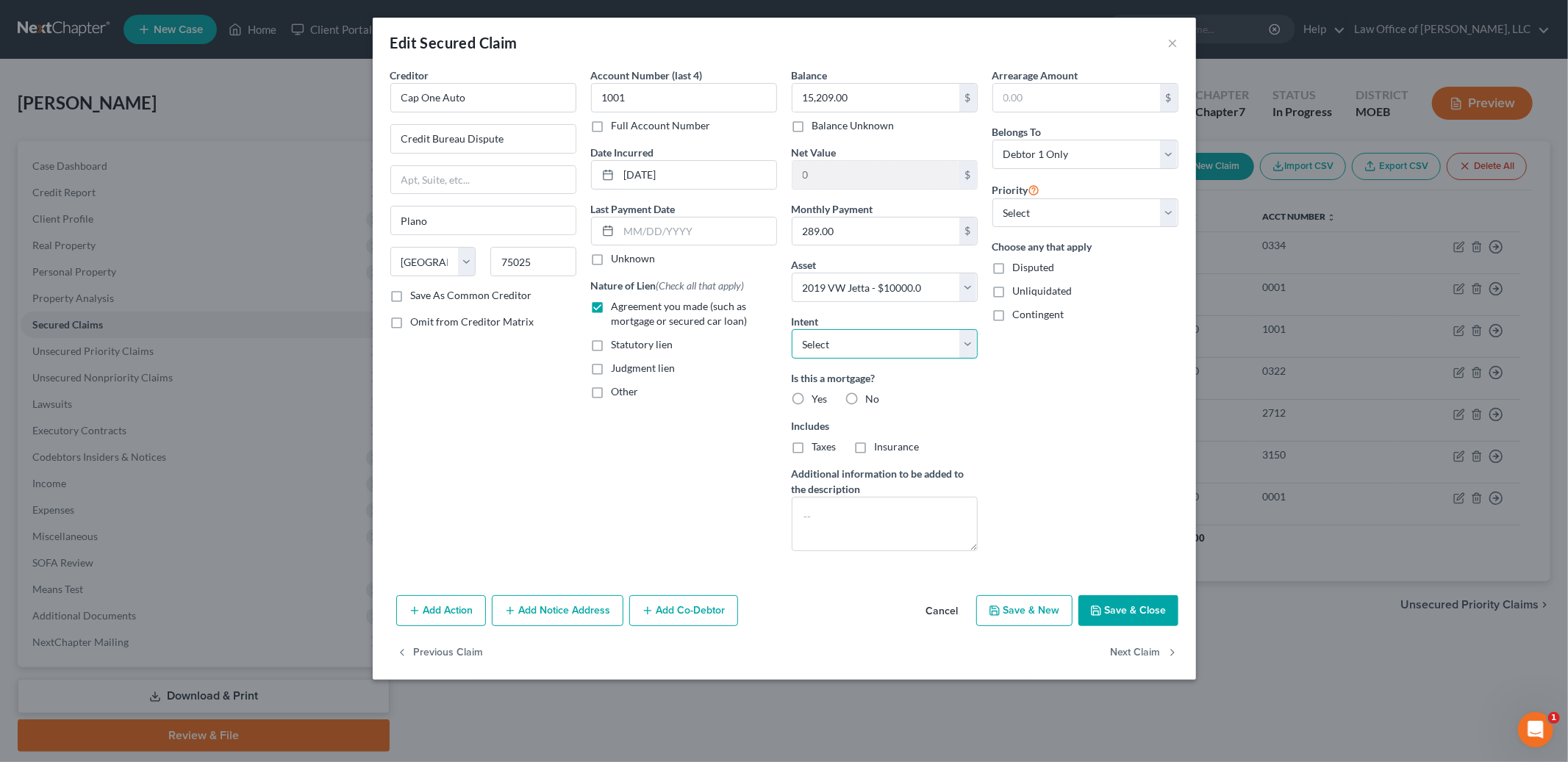
click at [856, 339] on select "Select Surrender Redeem Reaffirm Avoid Other" at bounding box center [884, 344] width 186 height 30
select select "4"
click at [791, 329] on select "Select Surrender Redeem Reaffirm Avoid Other" at bounding box center [884, 344] width 186 height 30
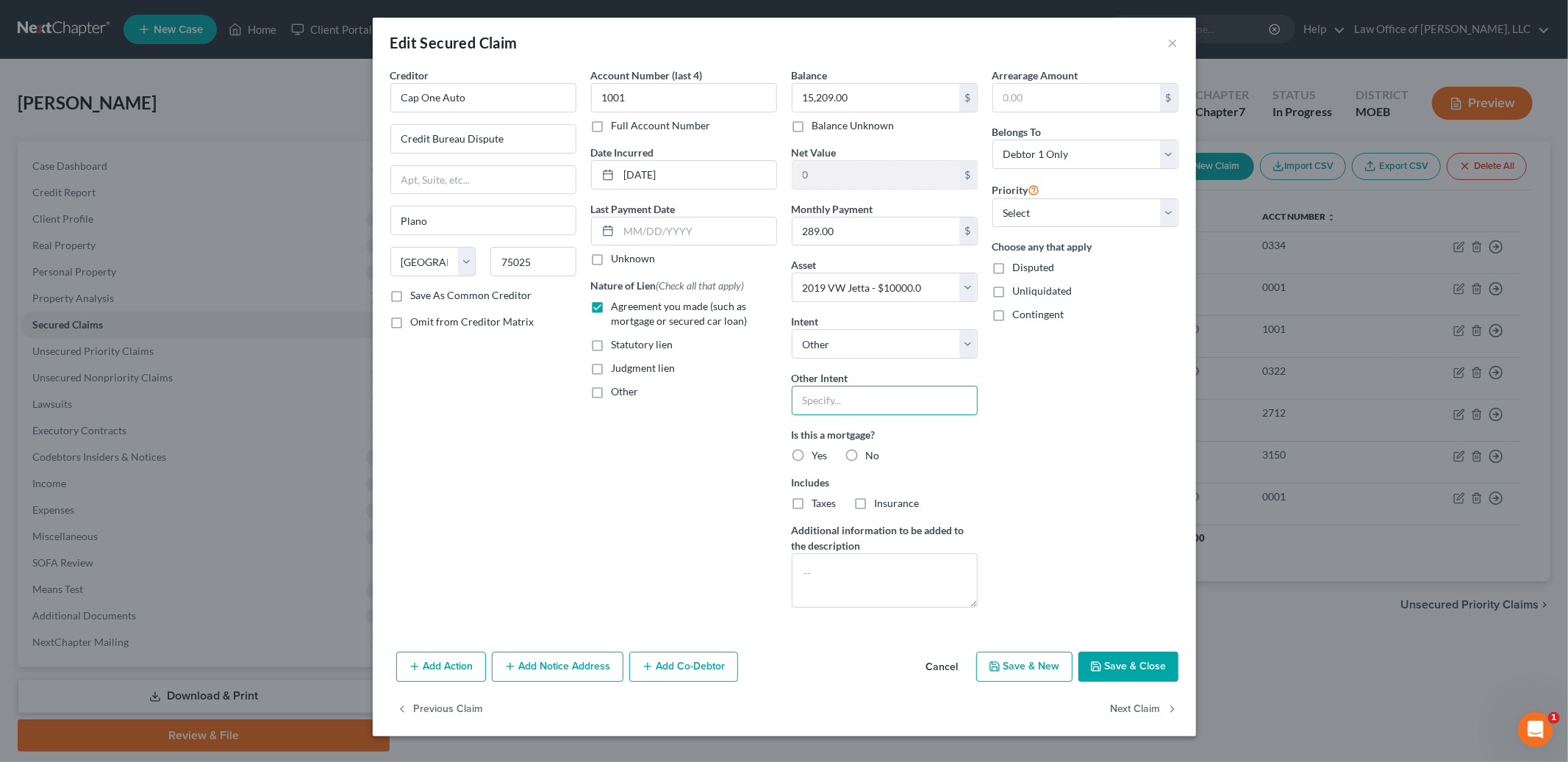
click at [839, 400] on input "text" at bounding box center [884, 401] width 186 height 30
type input "Retain & pay pursuant to contract"
click at [866, 457] on label "No" at bounding box center [873, 456] width 14 height 15
click at [872, 457] on input "No" at bounding box center [876, 453] width 10 height 10
radio input "true"
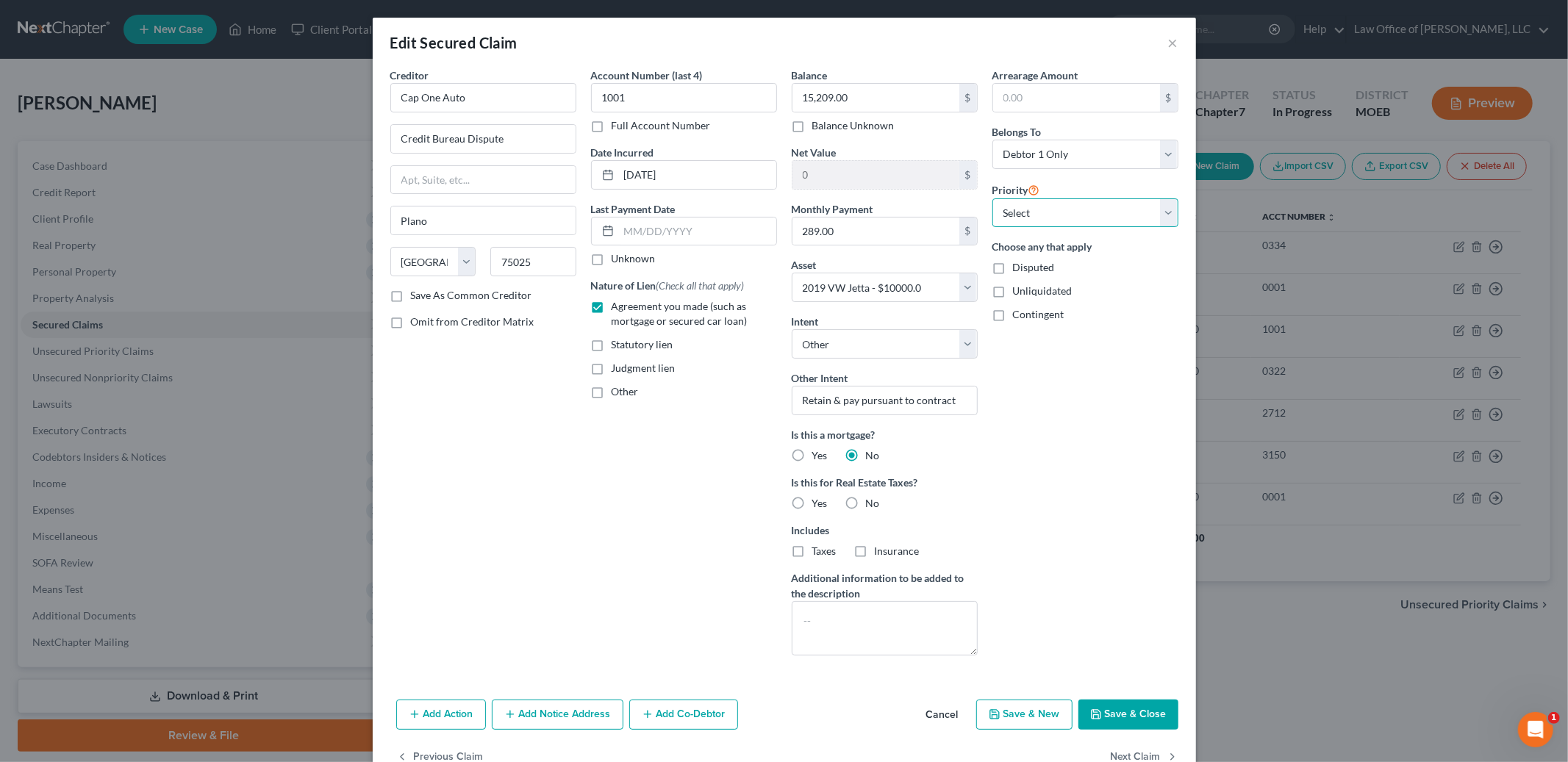
click at [1045, 213] on select "Select 1st 2nd 3rd 4th 5th 6th 7th 8th 9th 10th 11th 12th 13th 14th 15th 16th 1…" at bounding box center [1085, 213] width 186 height 30
select select "0"
click at [992, 198] on select "Select 1st 2nd 3rd 4th 5th 6th 7th 8th 9th 10th 11th 12th 13th 14th 15th 16th 1…" at bounding box center [1085, 213] width 186 height 30
click at [1119, 710] on button "Save & Close" at bounding box center [1128, 716] width 100 height 31
select select
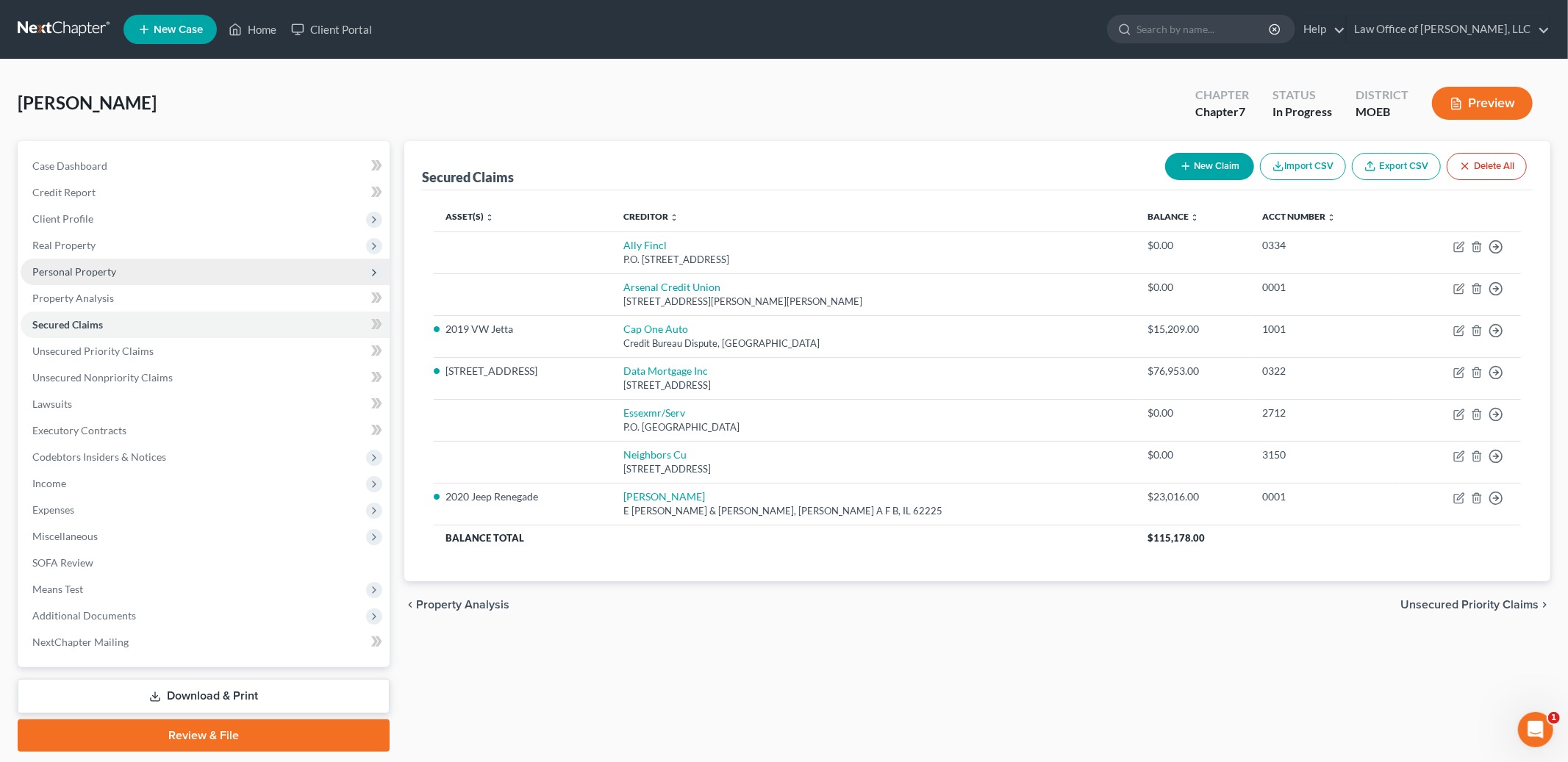
click at [94, 270] on span "Personal Property" at bounding box center [74, 271] width 84 height 13
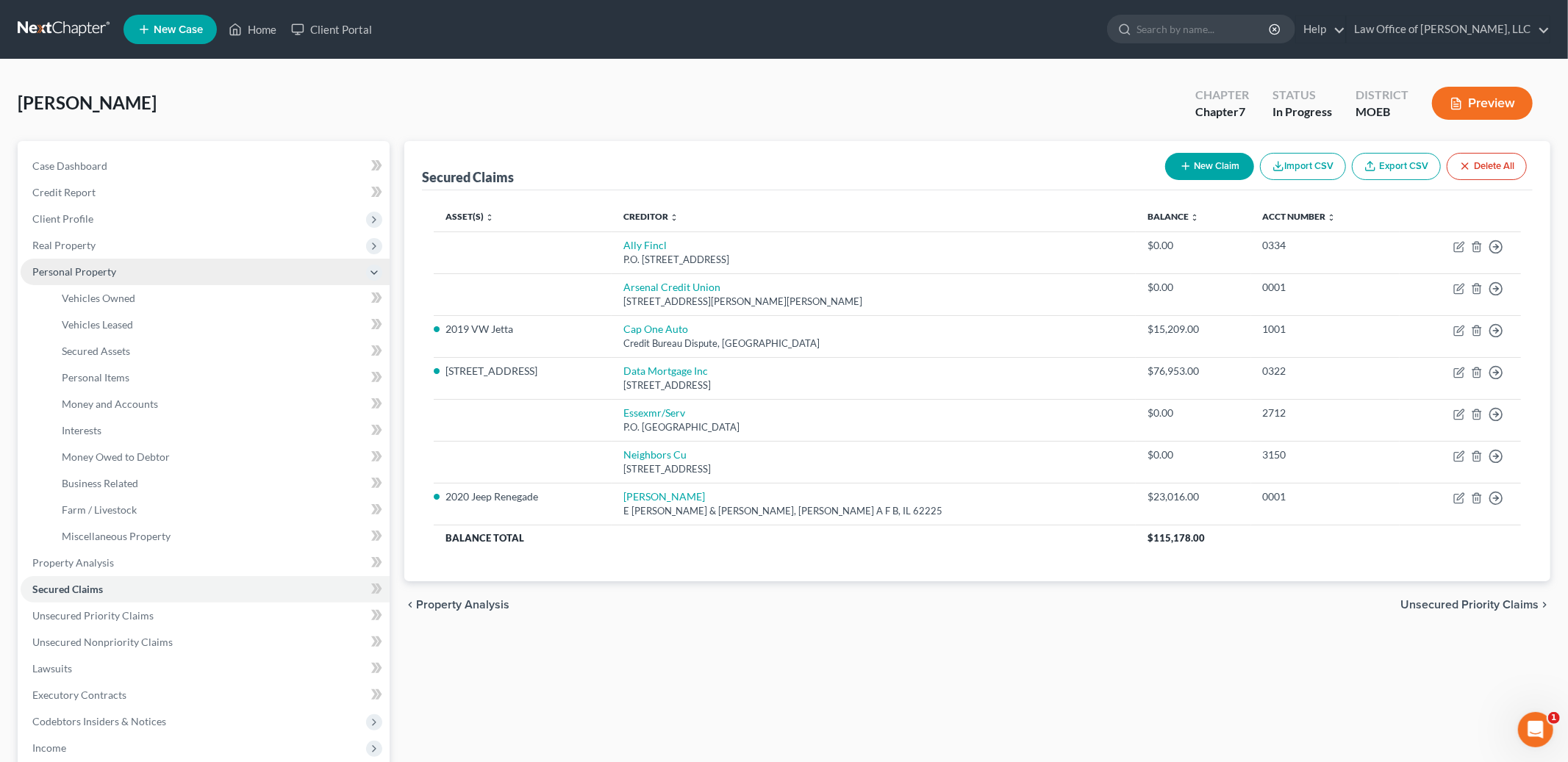
click at [94, 270] on span "Personal Property" at bounding box center [74, 271] width 84 height 13
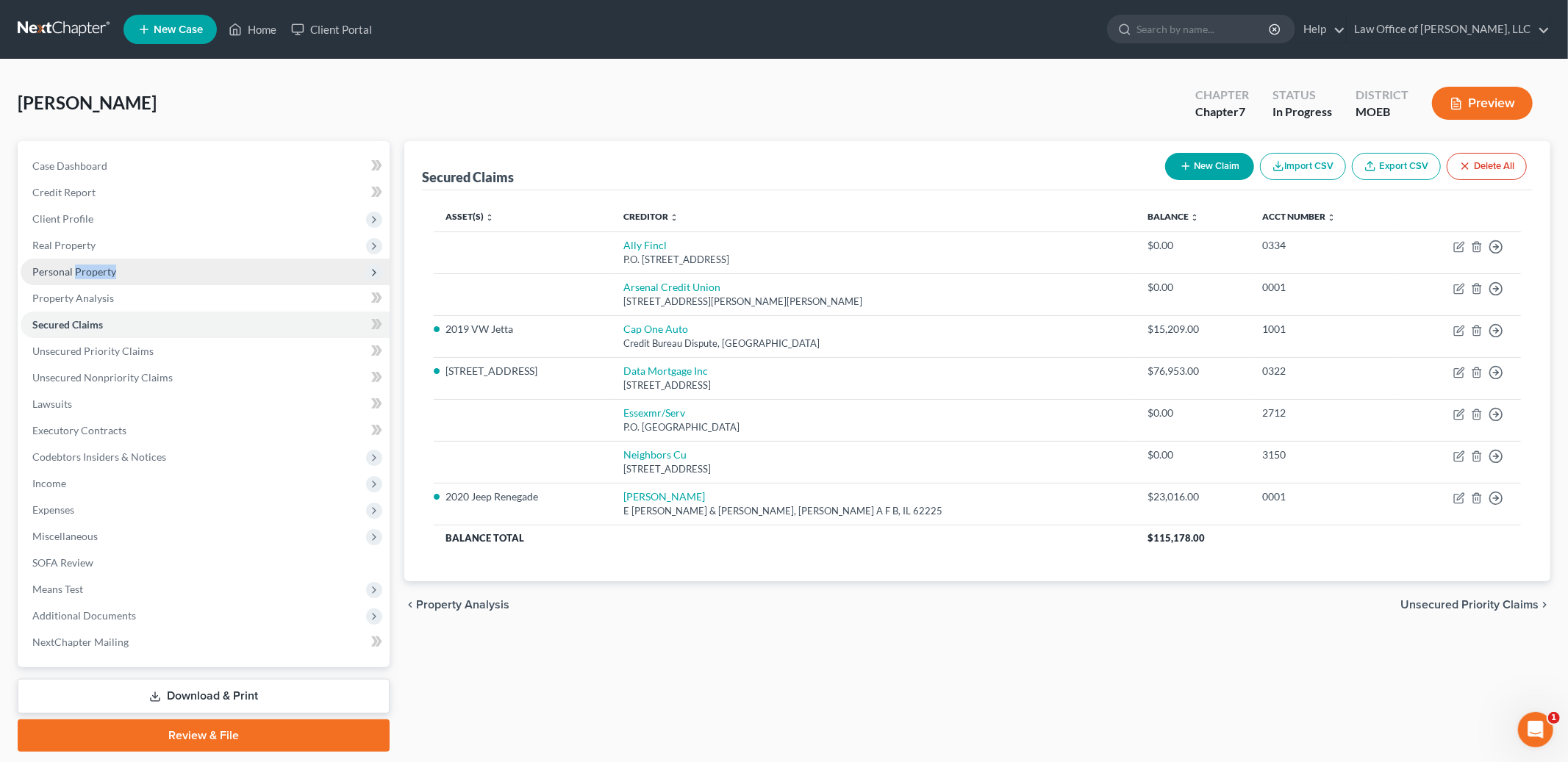
click at [93, 271] on span "Personal Property" at bounding box center [74, 271] width 84 height 13
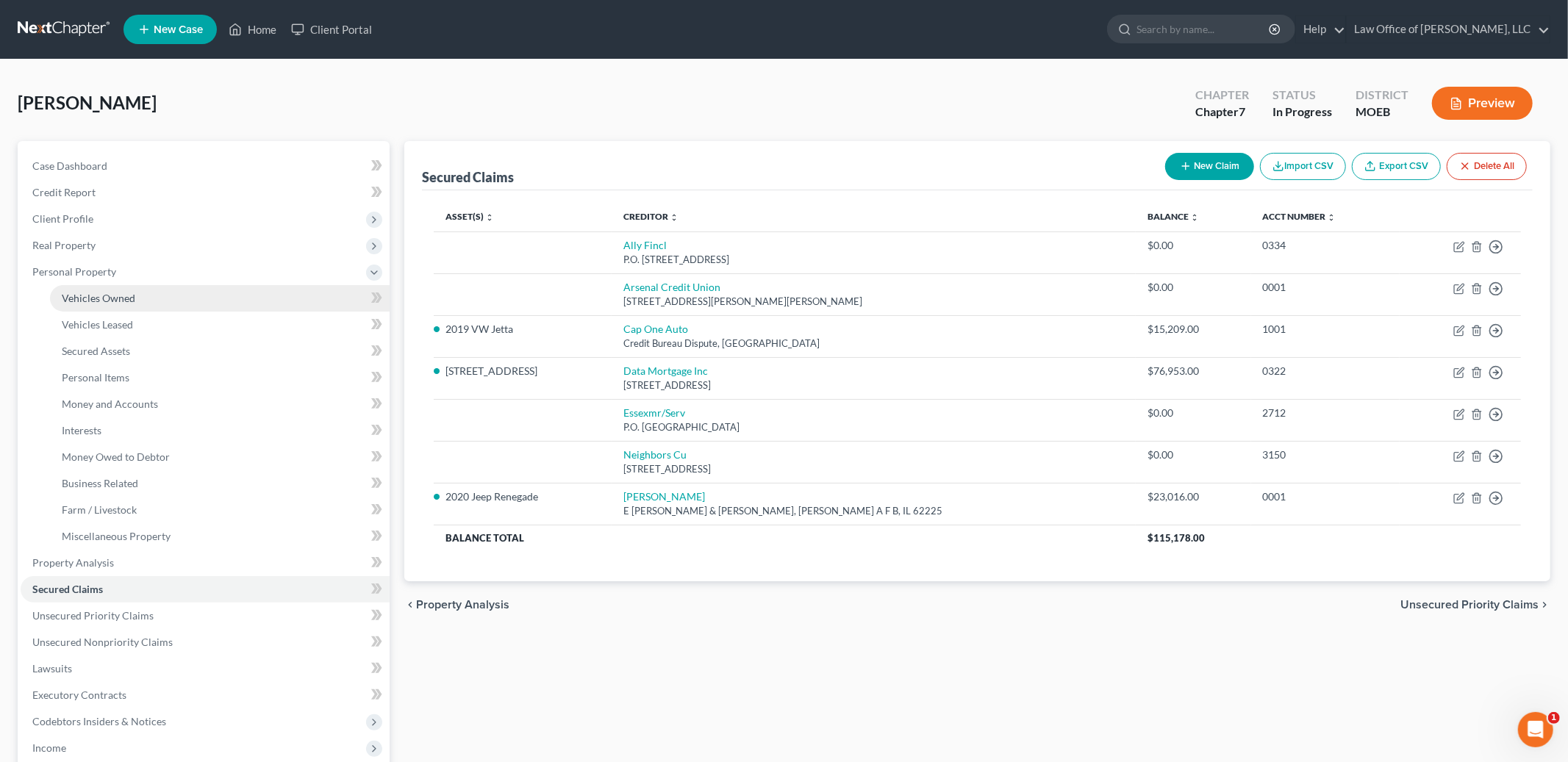
click at [101, 297] on span "Vehicles Owned" at bounding box center [99, 298] width 74 height 13
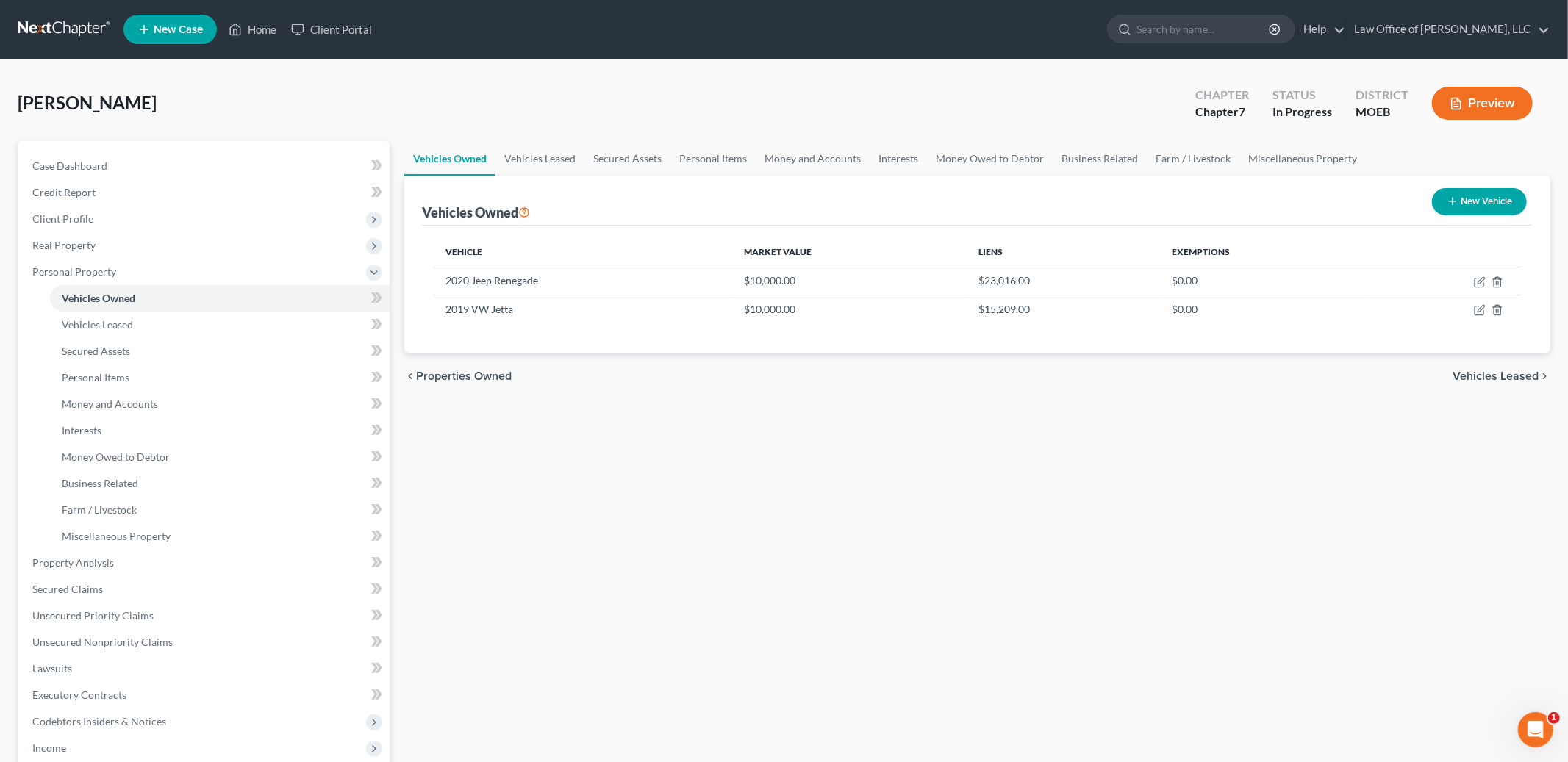
click at [1497, 380] on span "Vehicles Leased" at bounding box center [1495, 376] width 86 height 12
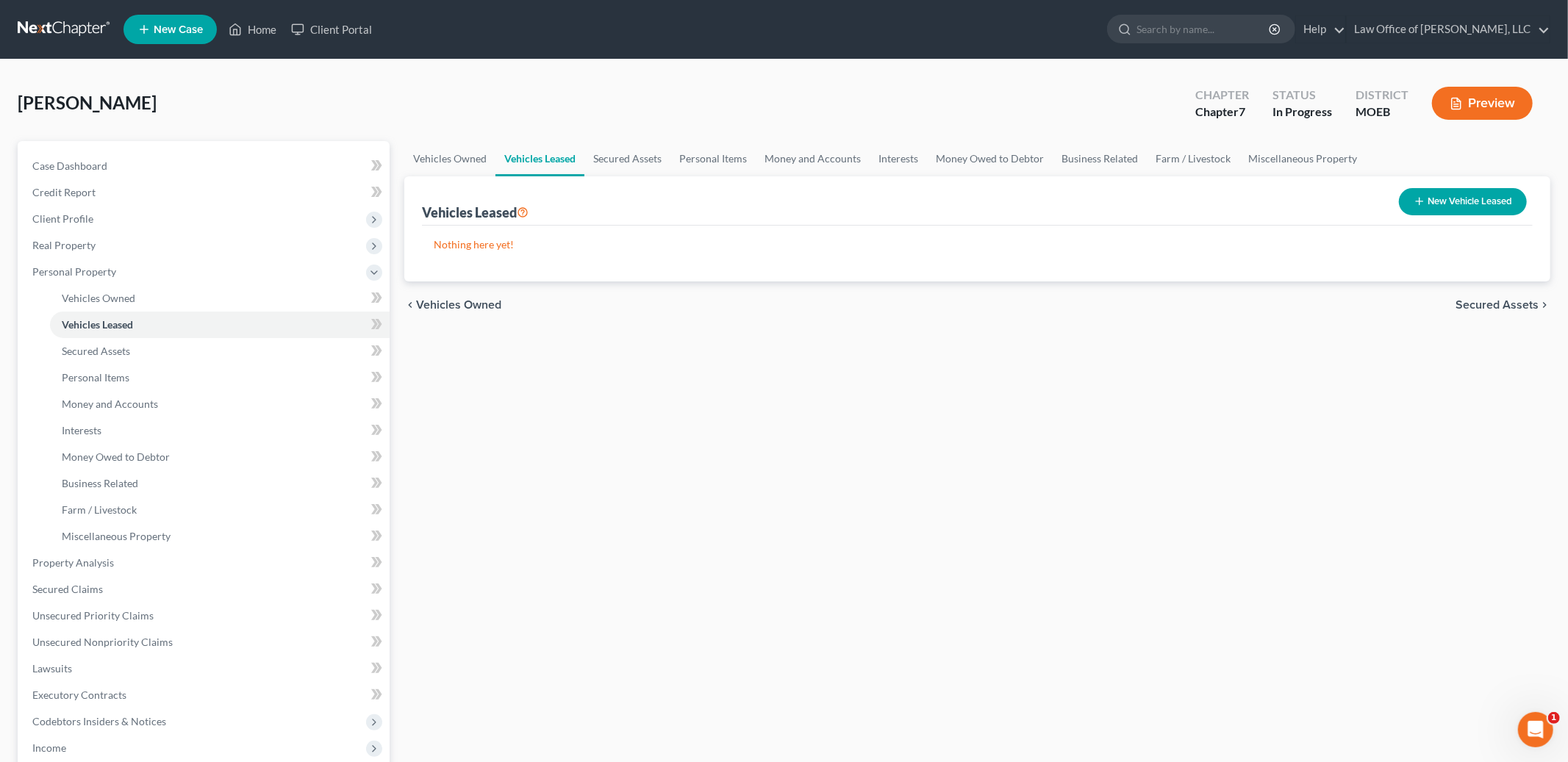
click at [1498, 308] on span "Secured Assets" at bounding box center [1496, 305] width 83 height 12
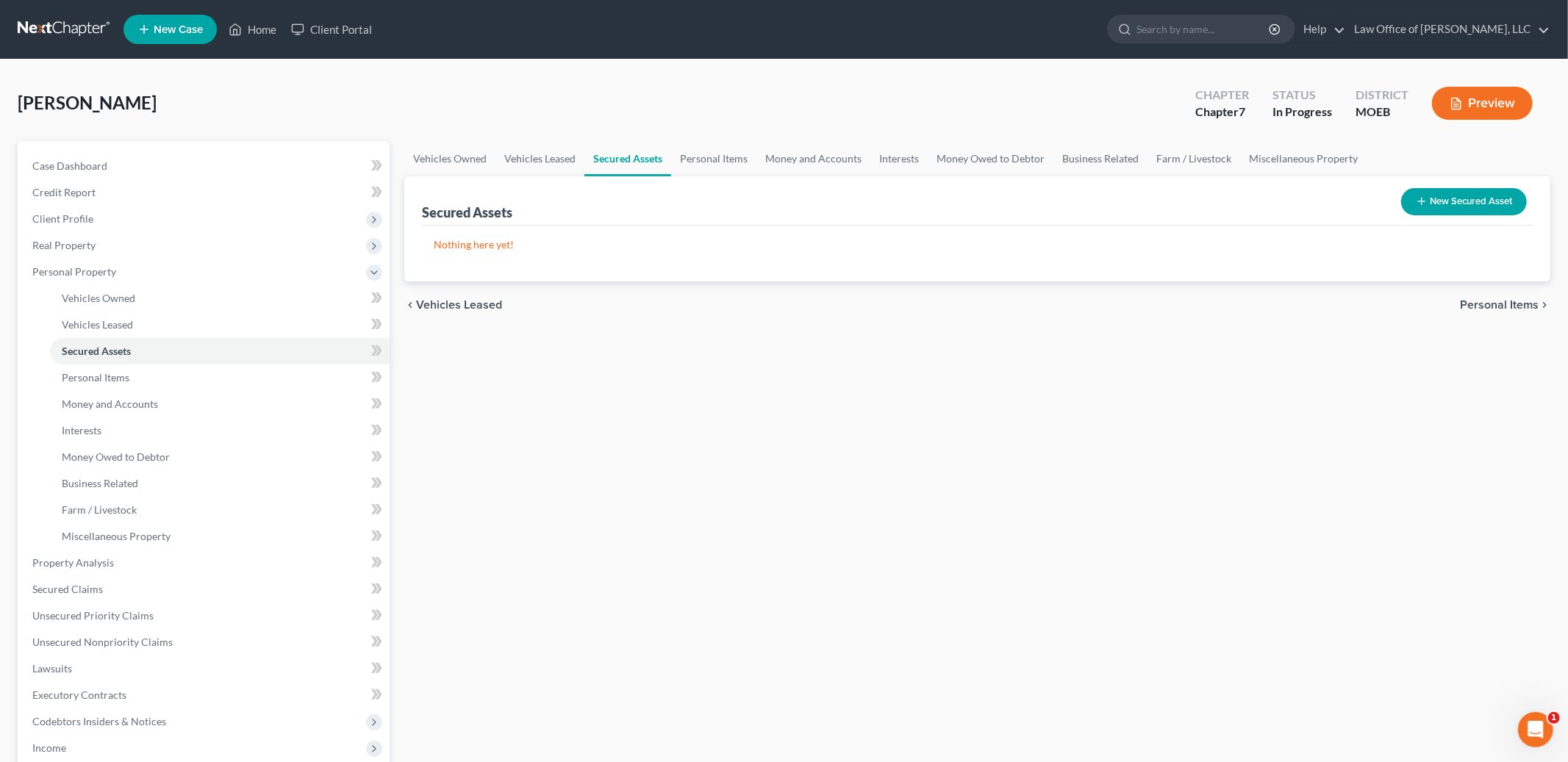
click at [1498, 308] on span "Personal Items" at bounding box center [1499, 305] width 79 height 12
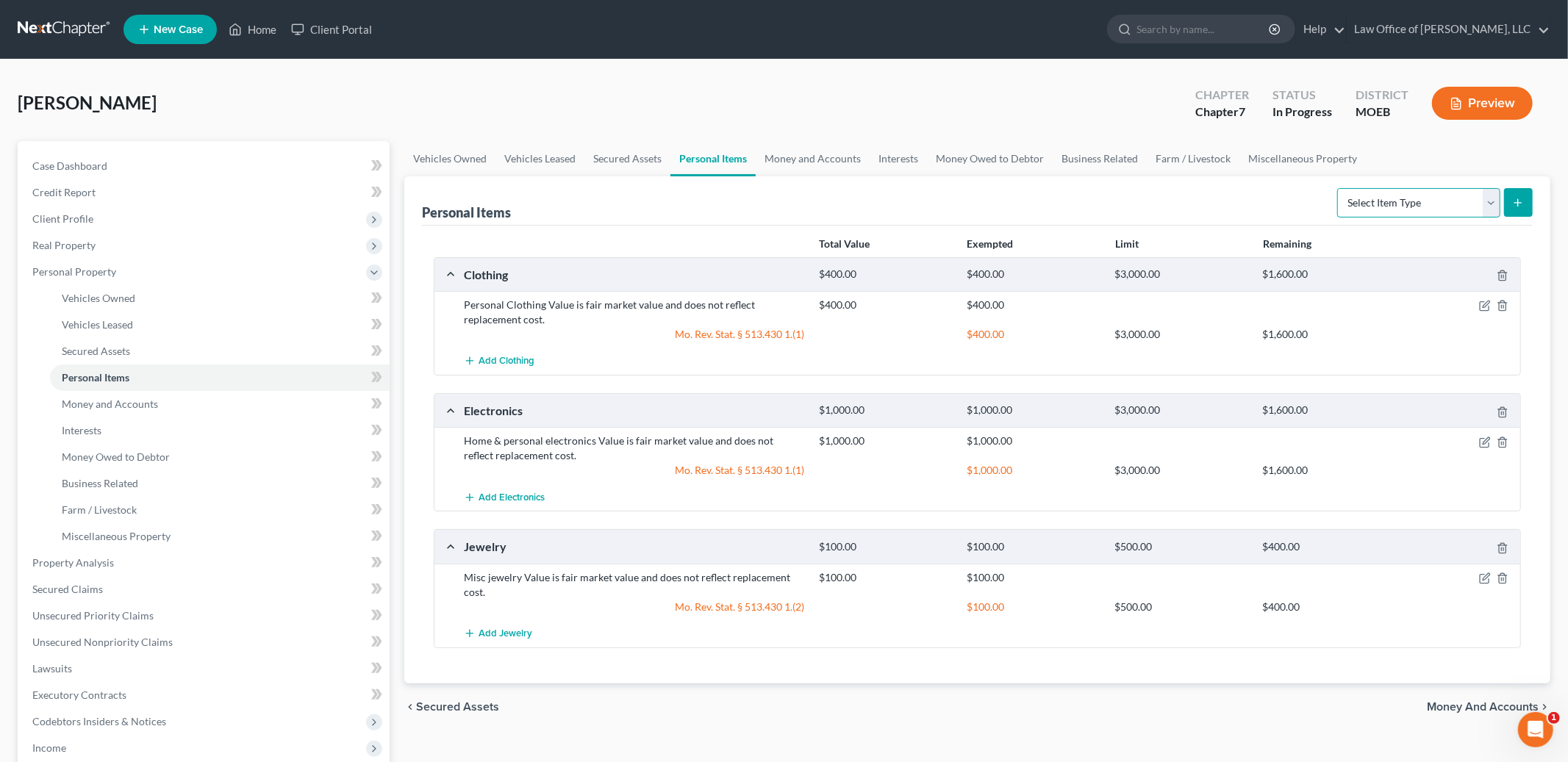
click at [1436, 195] on select "Select Item Type Clothing Collectibles Of Value Electronics Firearms Household …" at bounding box center [1418, 203] width 163 height 30
select select "household_goods"
click at [1339, 188] on select "Select Item Type Clothing Collectibles Of Value Electronics Firearms Household …" at bounding box center [1418, 203] width 163 height 30
click at [1520, 213] on button "submit" at bounding box center [1518, 202] width 29 height 29
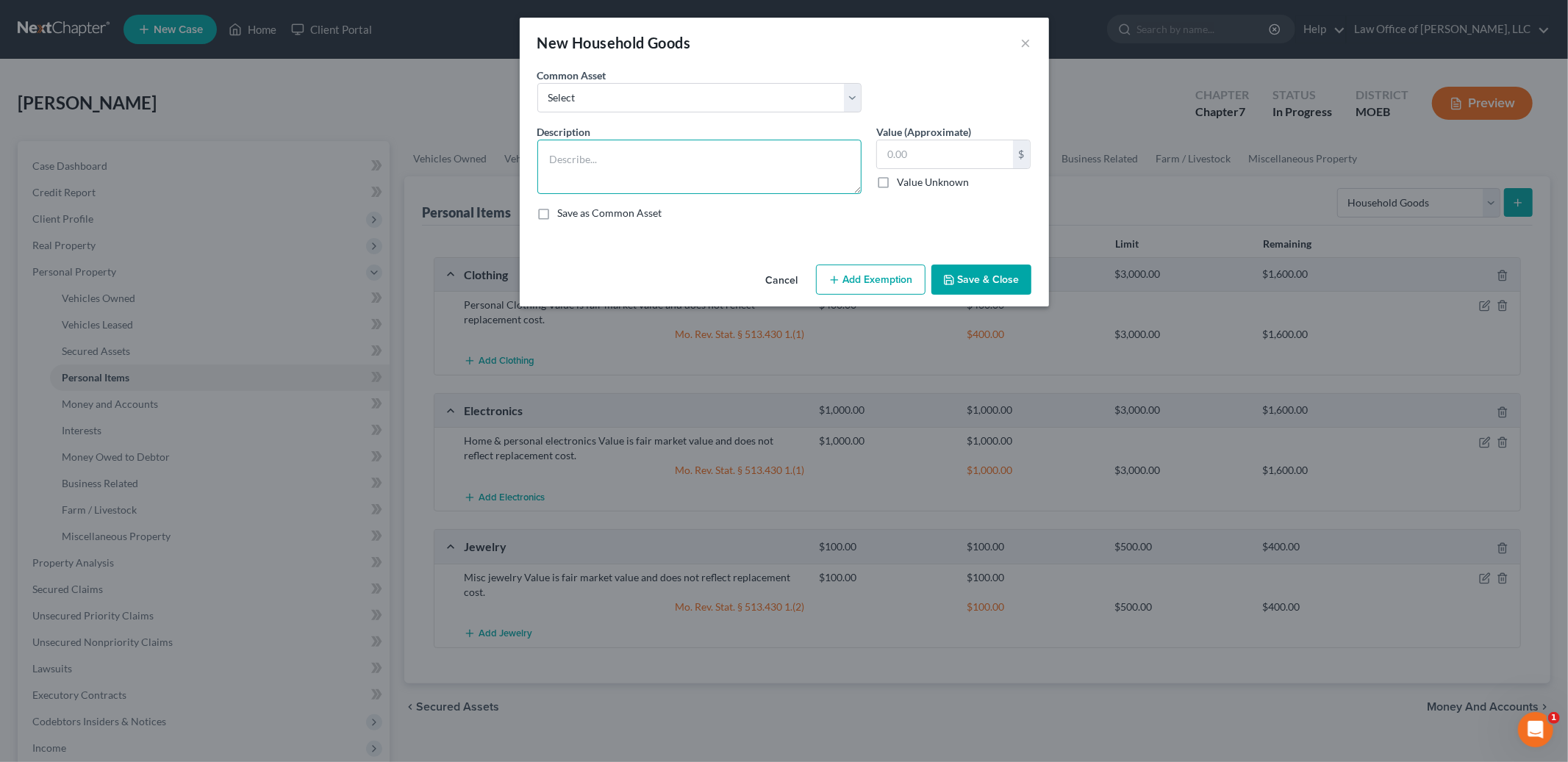
click at [705, 148] on textarea at bounding box center [698, 167] width 324 height 55
click at [643, 69] on div "Common Asset Select Household goods & furnishings Value is fair market value an…" at bounding box center [698, 90] width 339 height 45
click at [638, 93] on select "Select Household goods & furnishings Value is fair market value and does not re…" at bounding box center [698, 98] width 324 height 30
select select "0"
click at [537, 83] on select "Select Household goods & furnishings Value is fair market value and does not re…" at bounding box center [698, 98] width 324 height 30
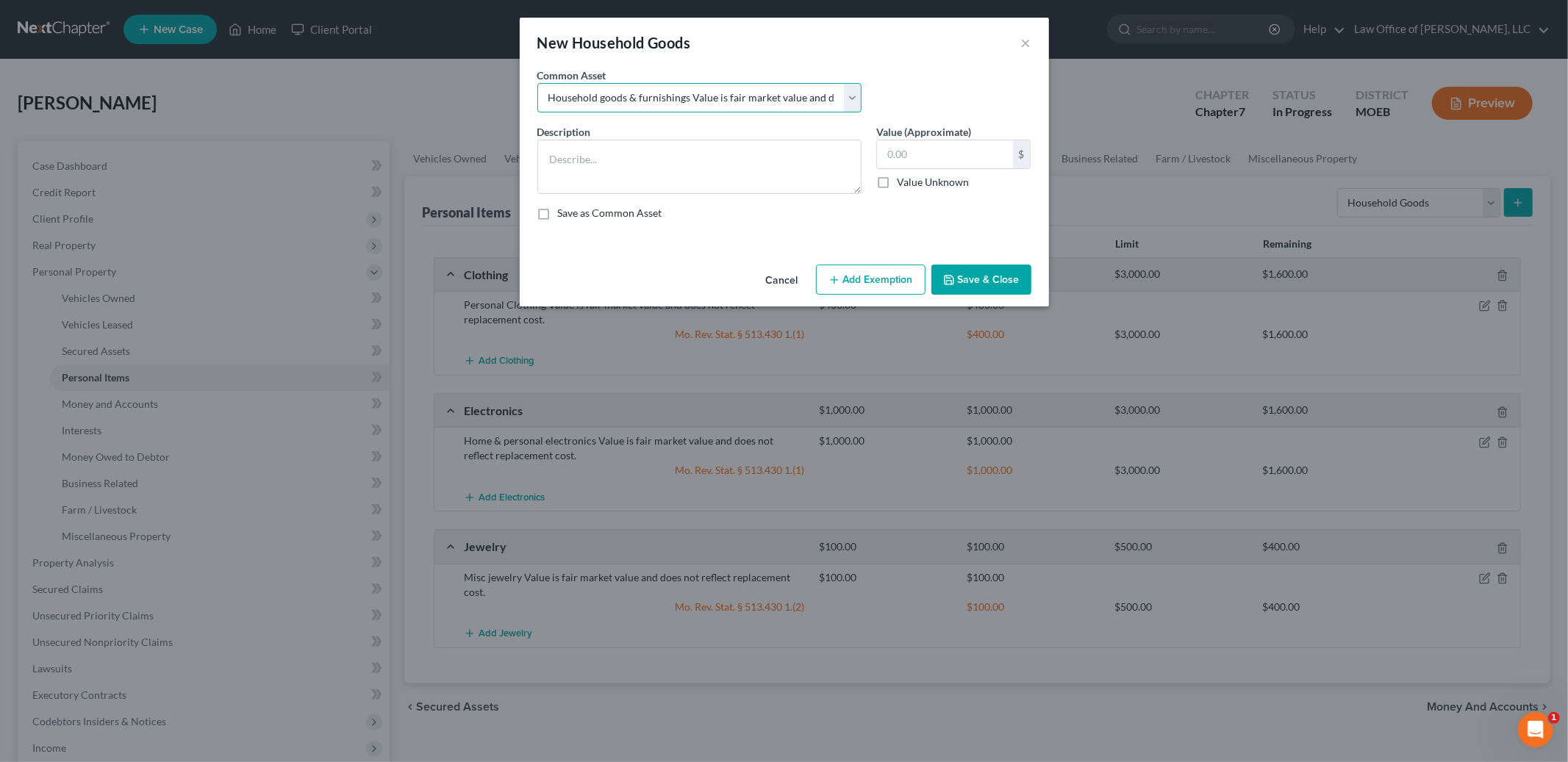
type textarea "Household goods & furnishings Value is fair market value and does not reflect r…"
click at [943, 156] on input "text" at bounding box center [945, 154] width 136 height 28
type input "100.00"
click at [901, 286] on button "Add Exemption" at bounding box center [870, 280] width 109 height 31
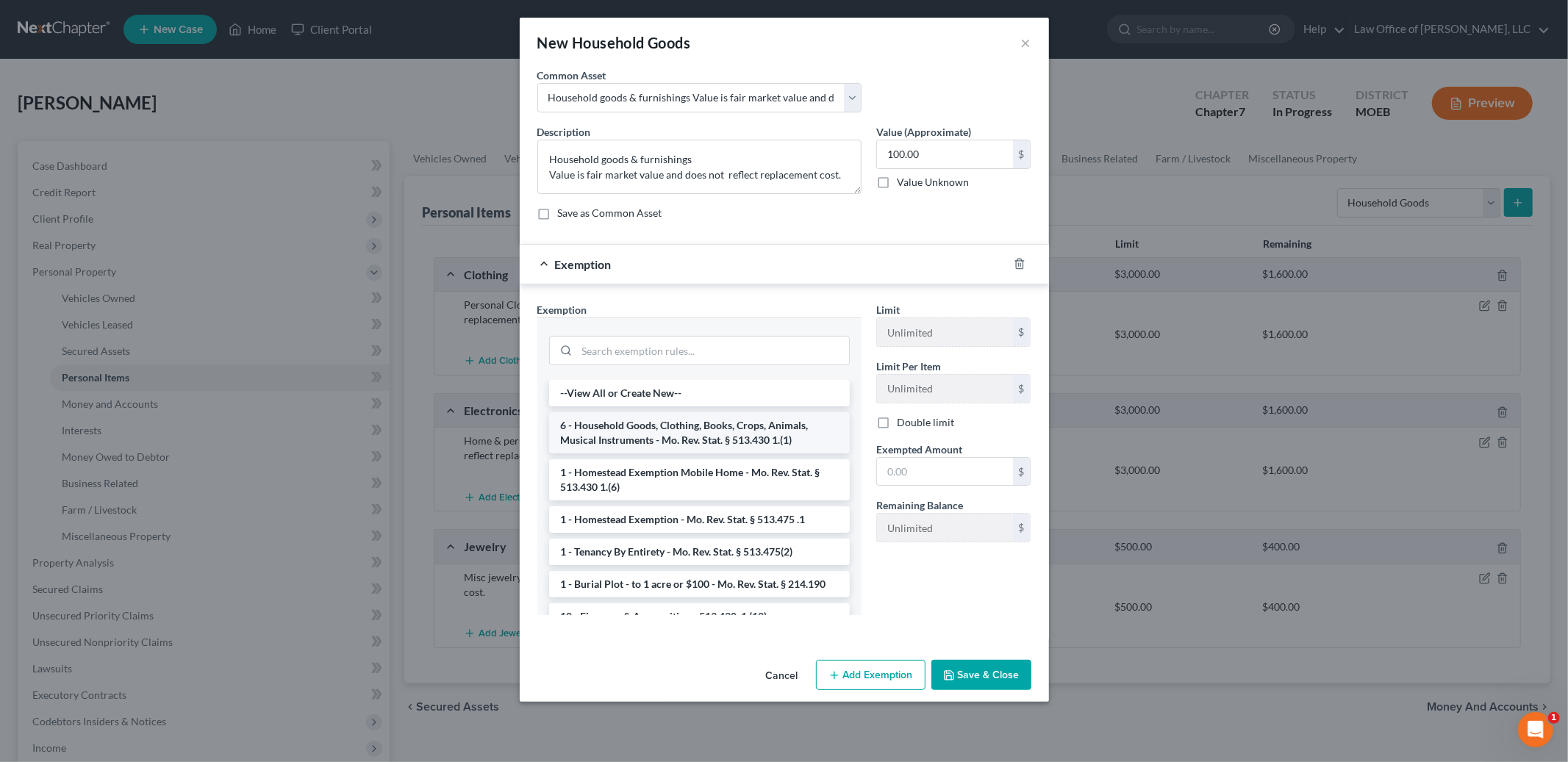
click at [771, 433] on li "6 - Household Goods, Clothing, Books, Crops, Animals, Musical Instruments - Mo.…" at bounding box center [699, 433] width 301 height 41
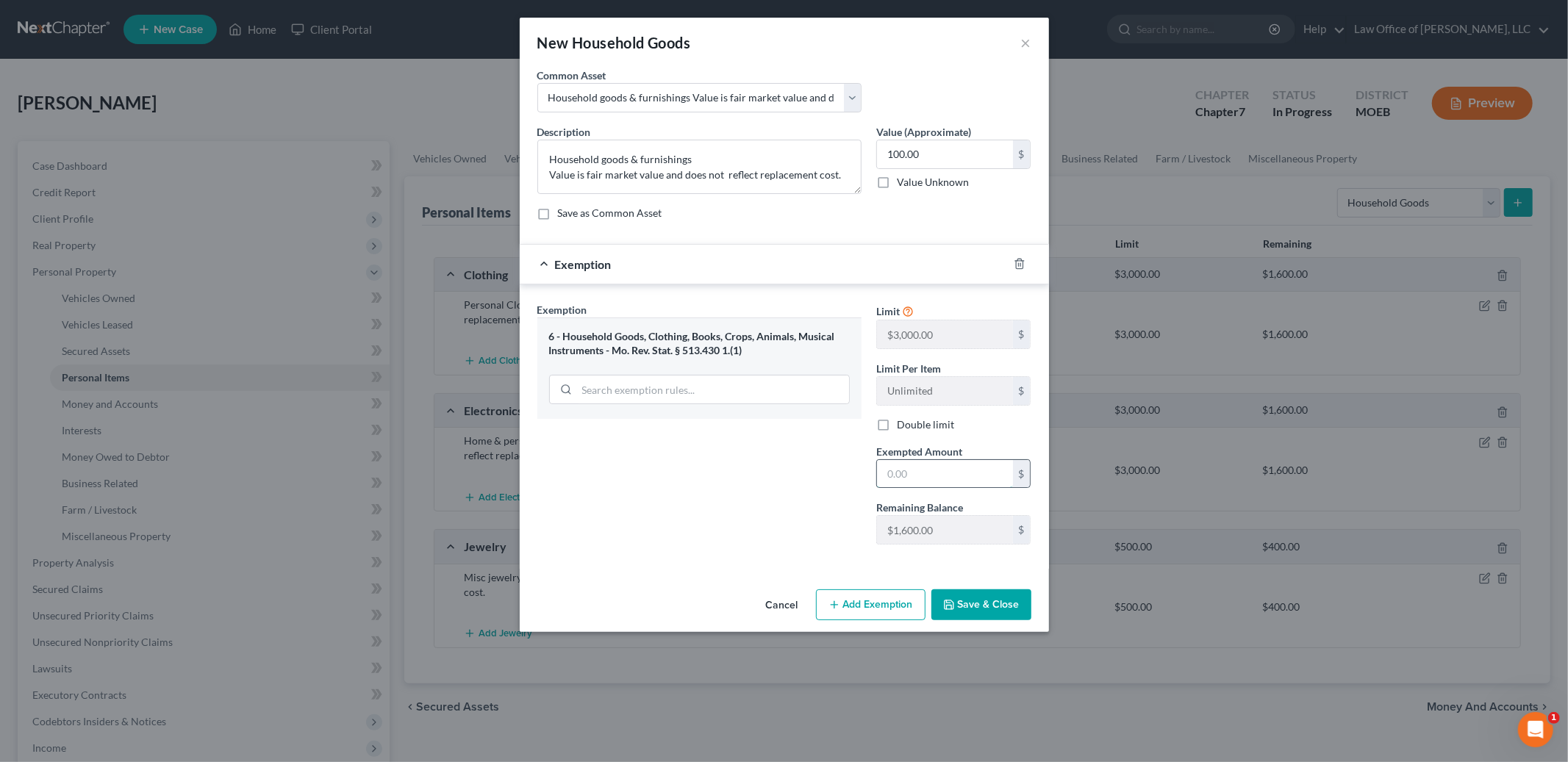
click at [933, 478] on input "text" at bounding box center [945, 474] width 136 height 28
type input "100.00"
click at [986, 603] on button "Save & Close" at bounding box center [982, 605] width 100 height 31
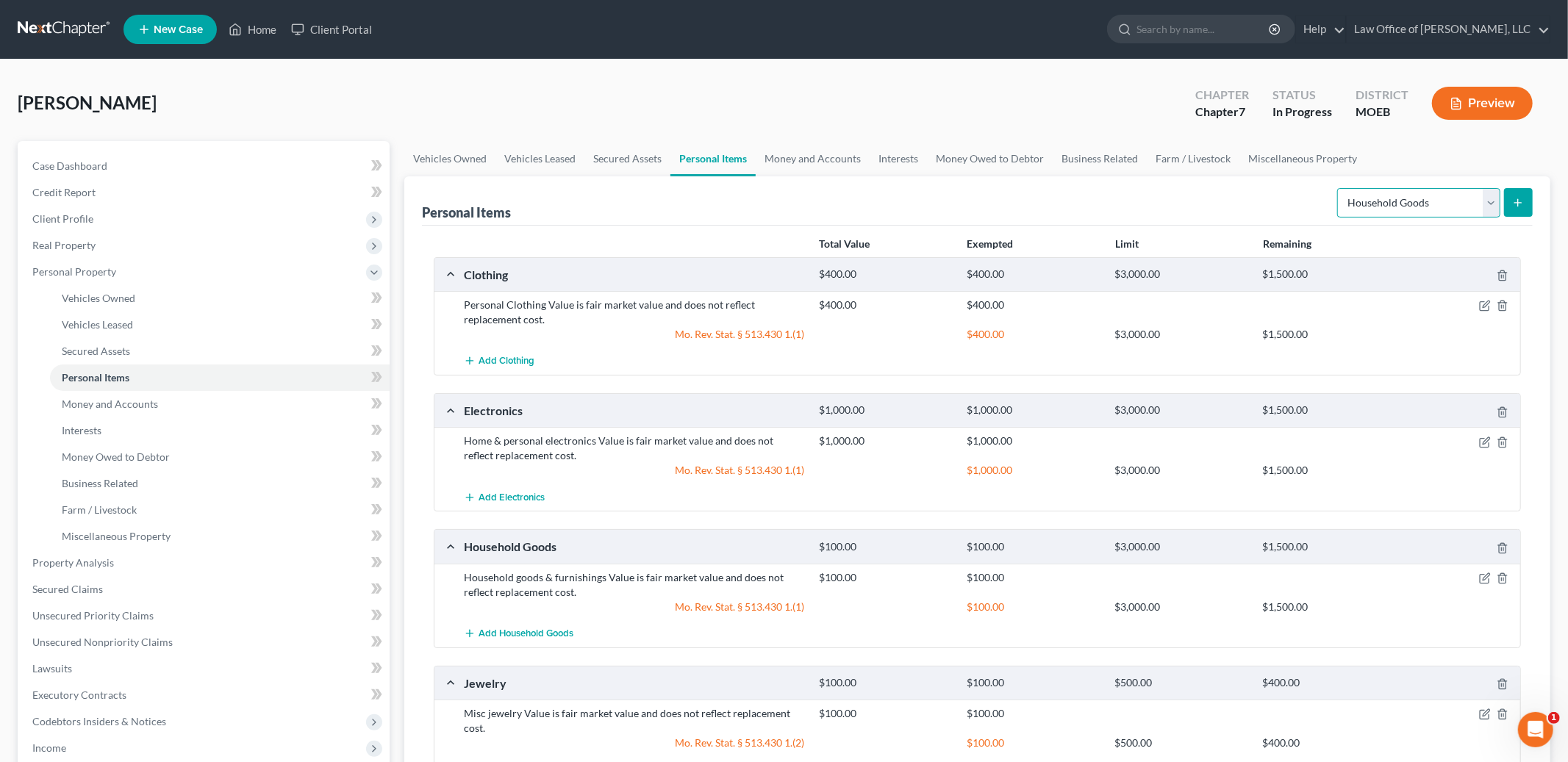
click at [1416, 196] on select "Select Item Type Clothing Collectibles Of Value Electronics Firearms Household …" at bounding box center [1418, 203] width 163 height 30
select select "pets"
click at [1339, 188] on select "Select Item Type Clothing Collectibles Of Value Electronics Firearms Household …" at bounding box center [1418, 203] width 163 height 30
click at [1518, 202] on line "submit" at bounding box center [1518, 202] width 0 height 7
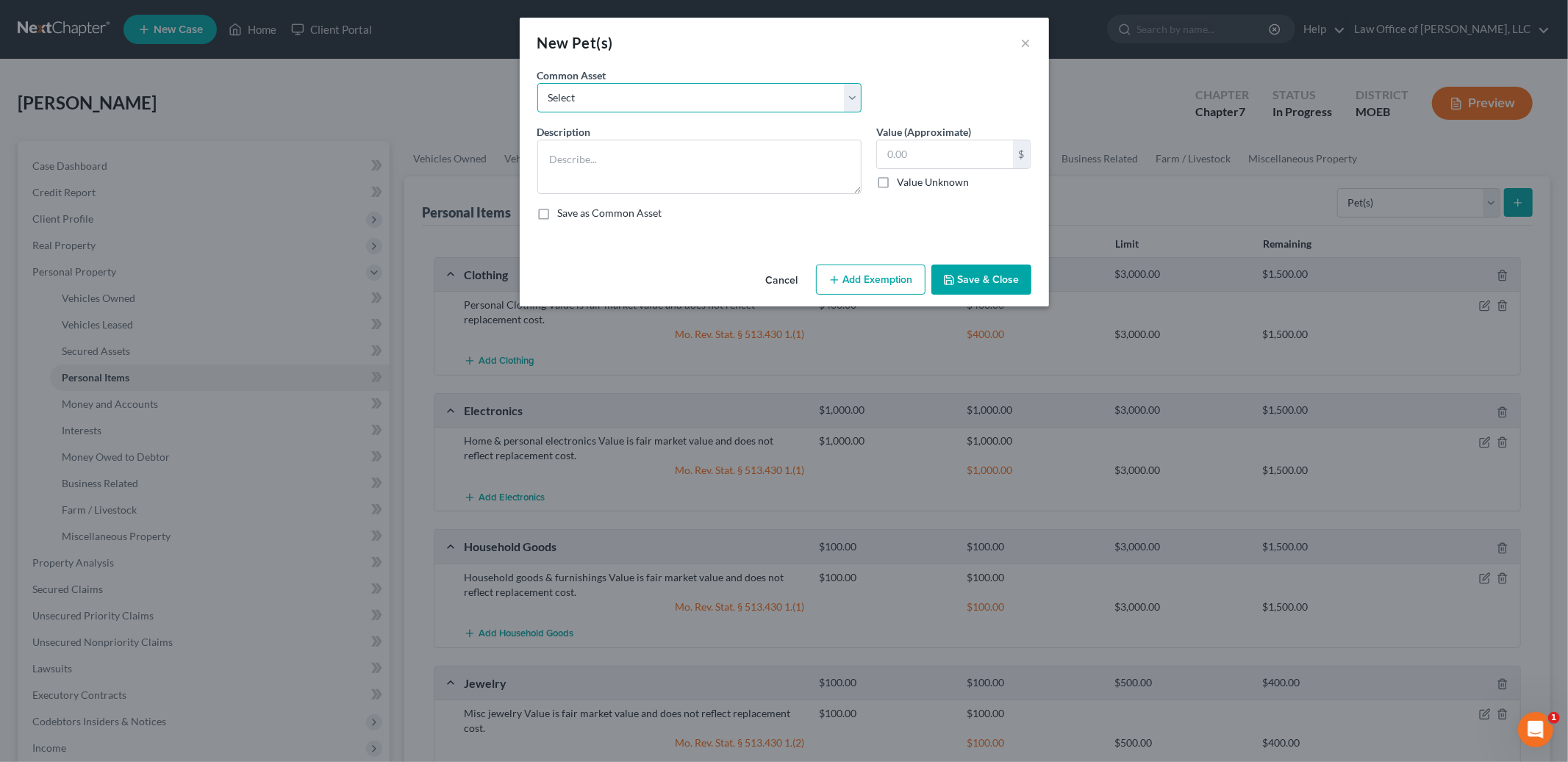
click at [732, 103] on select "Select Value is fair market value and does not reflect replacement cost." at bounding box center [698, 98] width 324 height 30
select select "0"
click at [537, 83] on select "Select Value is fair market value and does not reflect replacement cost." at bounding box center [698, 98] width 324 height 30
click at [547, 162] on textarea "Value is fair market value and does not reflect replacement cost." at bounding box center [698, 167] width 324 height 55
type textarea "Milamay the dog Value is fair market value and does not reflect replacement cos…"
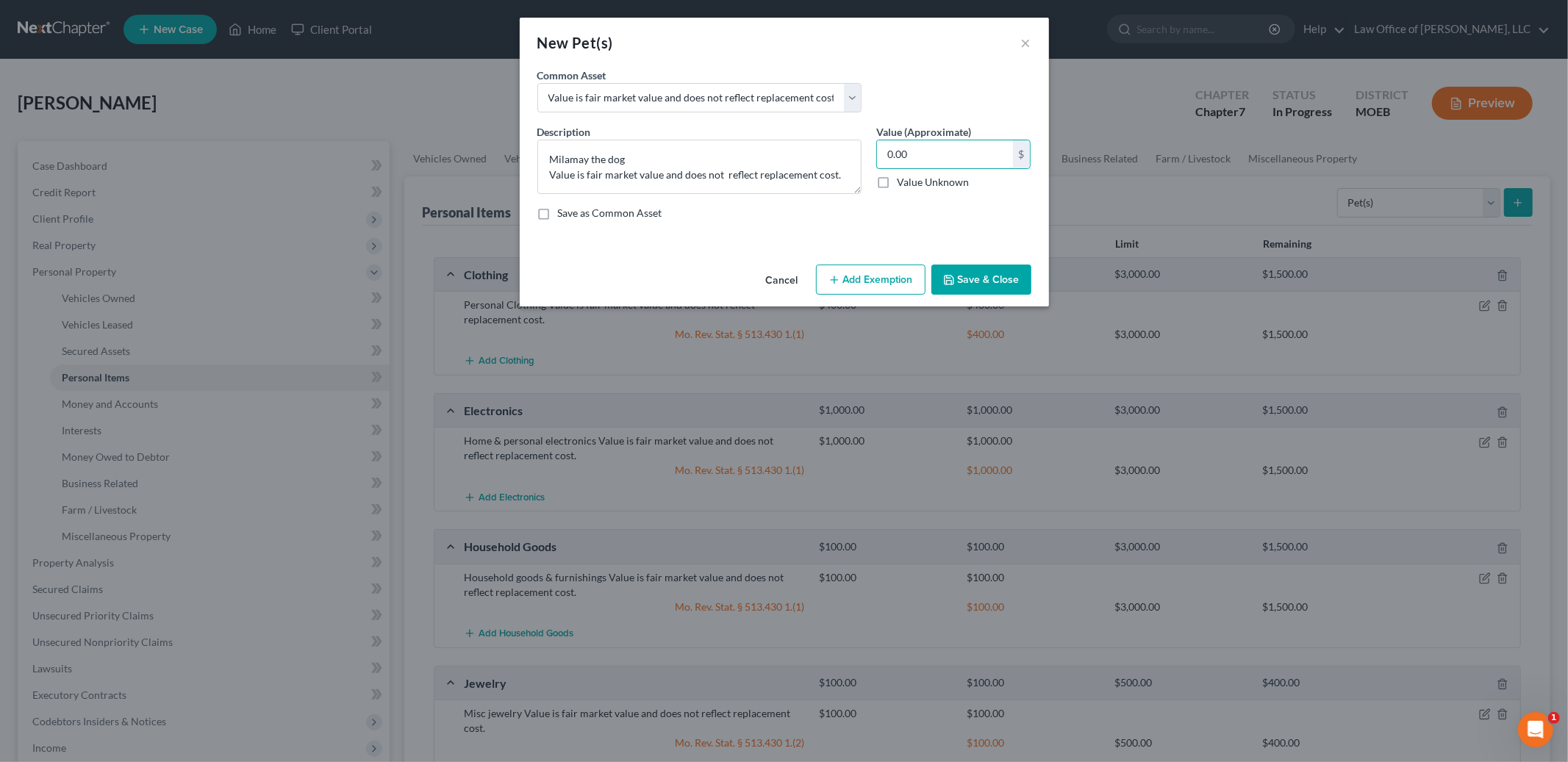
type input "0.00"
click at [982, 274] on button "Save & Close" at bounding box center [982, 280] width 100 height 31
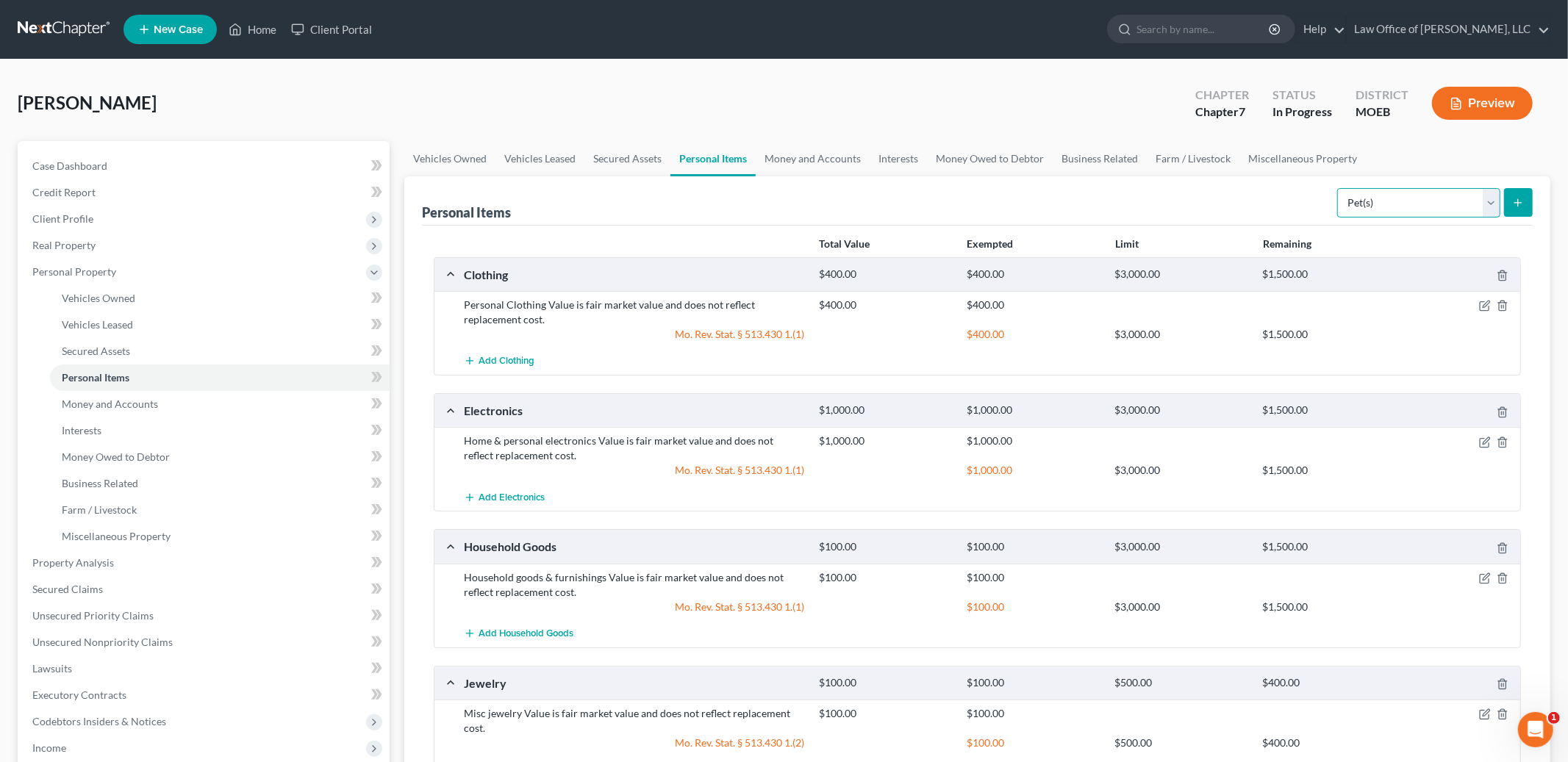
click at [1389, 202] on select "Select Item Type Clothing Collectibles Of Value Electronics Firearms Household …" at bounding box center [1418, 203] width 163 height 30
click at [804, 157] on link "Money and Accounts" at bounding box center [812, 159] width 114 height 35
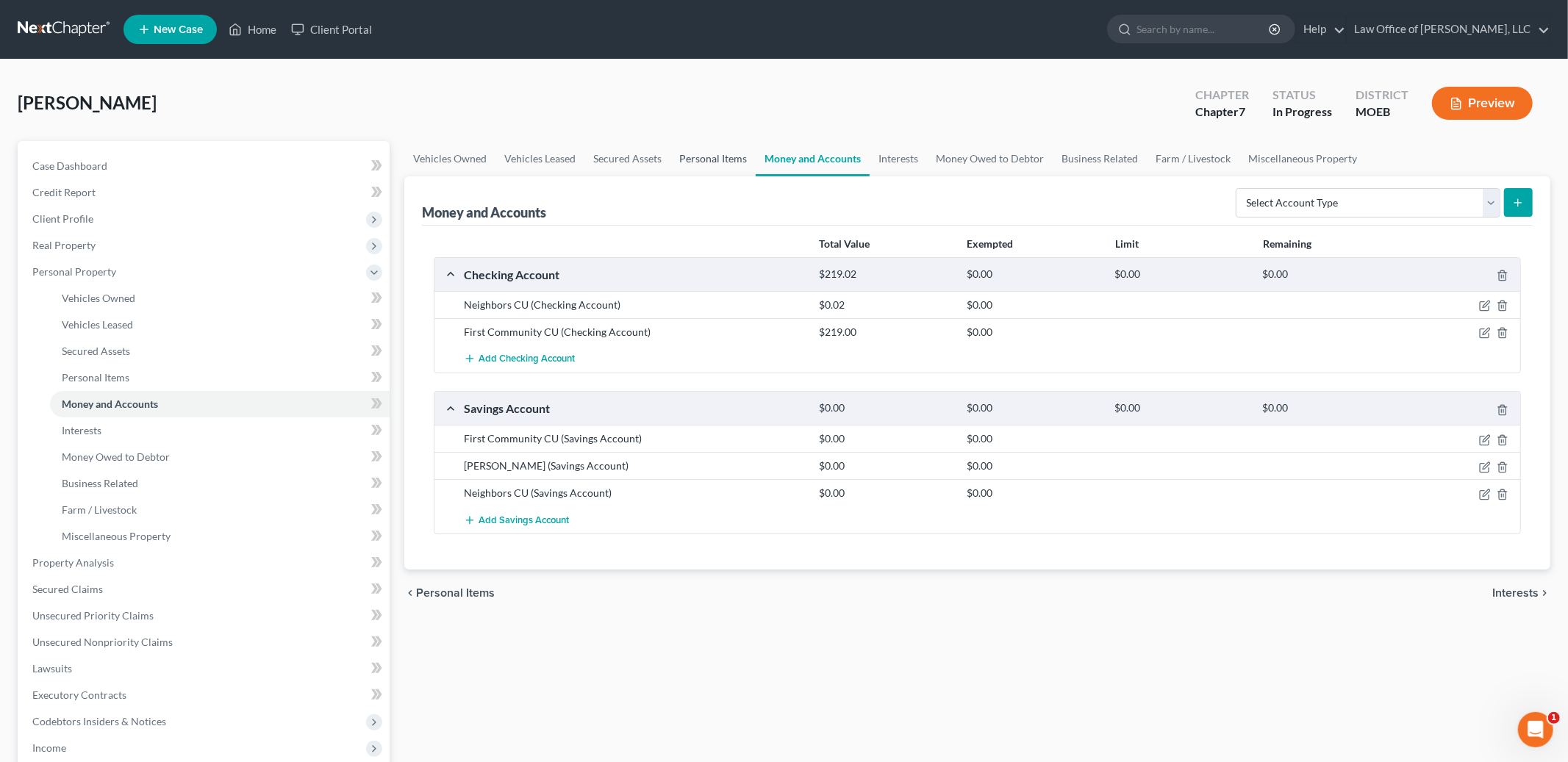
click at [738, 156] on link "Personal Items" at bounding box center [713, 159] width 86 height 35
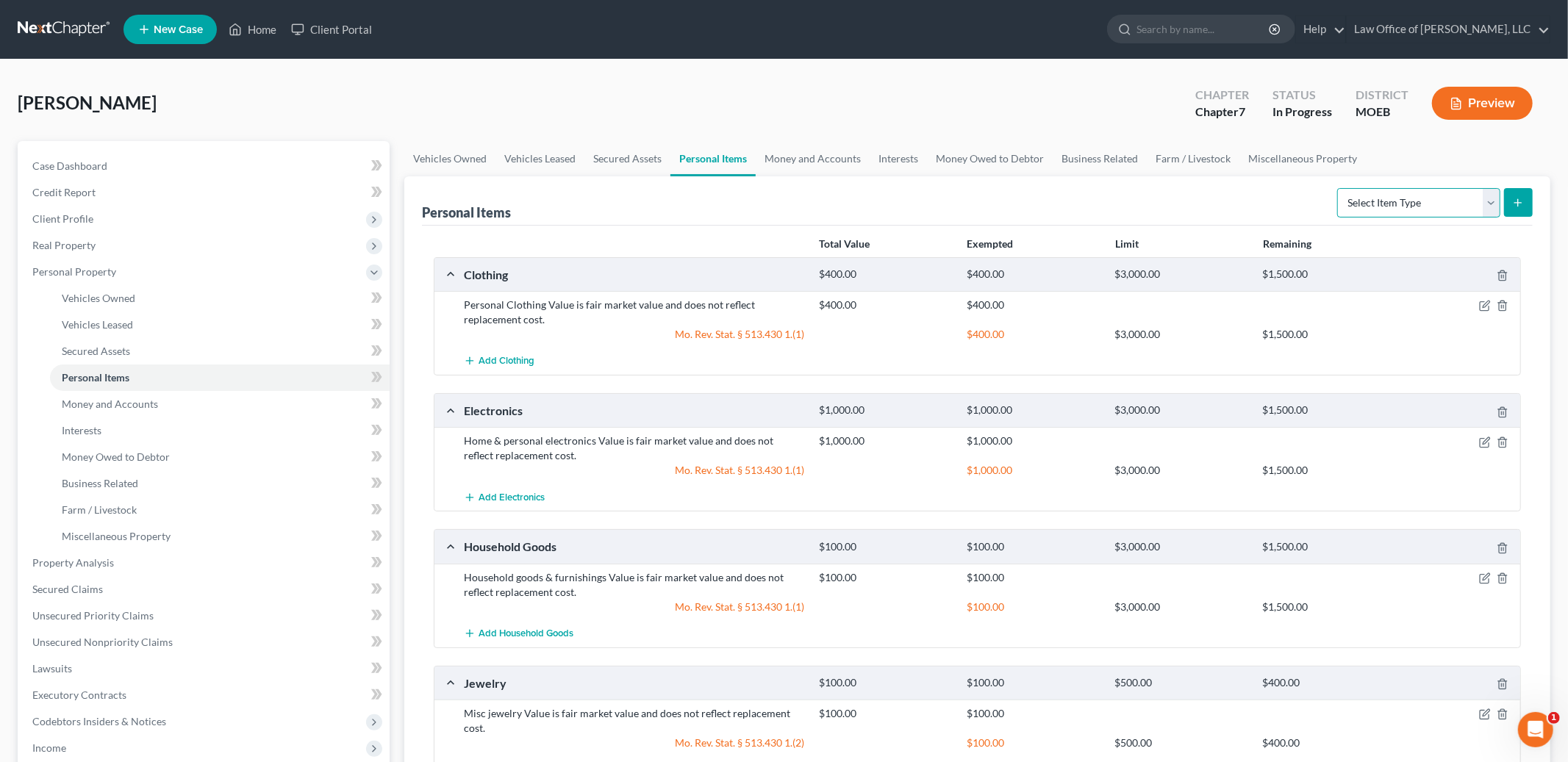
click at [1398, 201] on select "Select Item Type Clothing Collectibles Of Value Electronics Firearms Household …" at bounding box center [1418, 203] width 163 height 30
select select "sports_and_hobby_equipment"
click at [1339, 188] on select "Select Item Type Clothing Collectibles Of Value Electronics Firearms Household …" at bounding box center [1418, 203] width 163 height 30
click at [1510, 205] on button "submit" at bounding box center [1518, 202] width 29 height 29
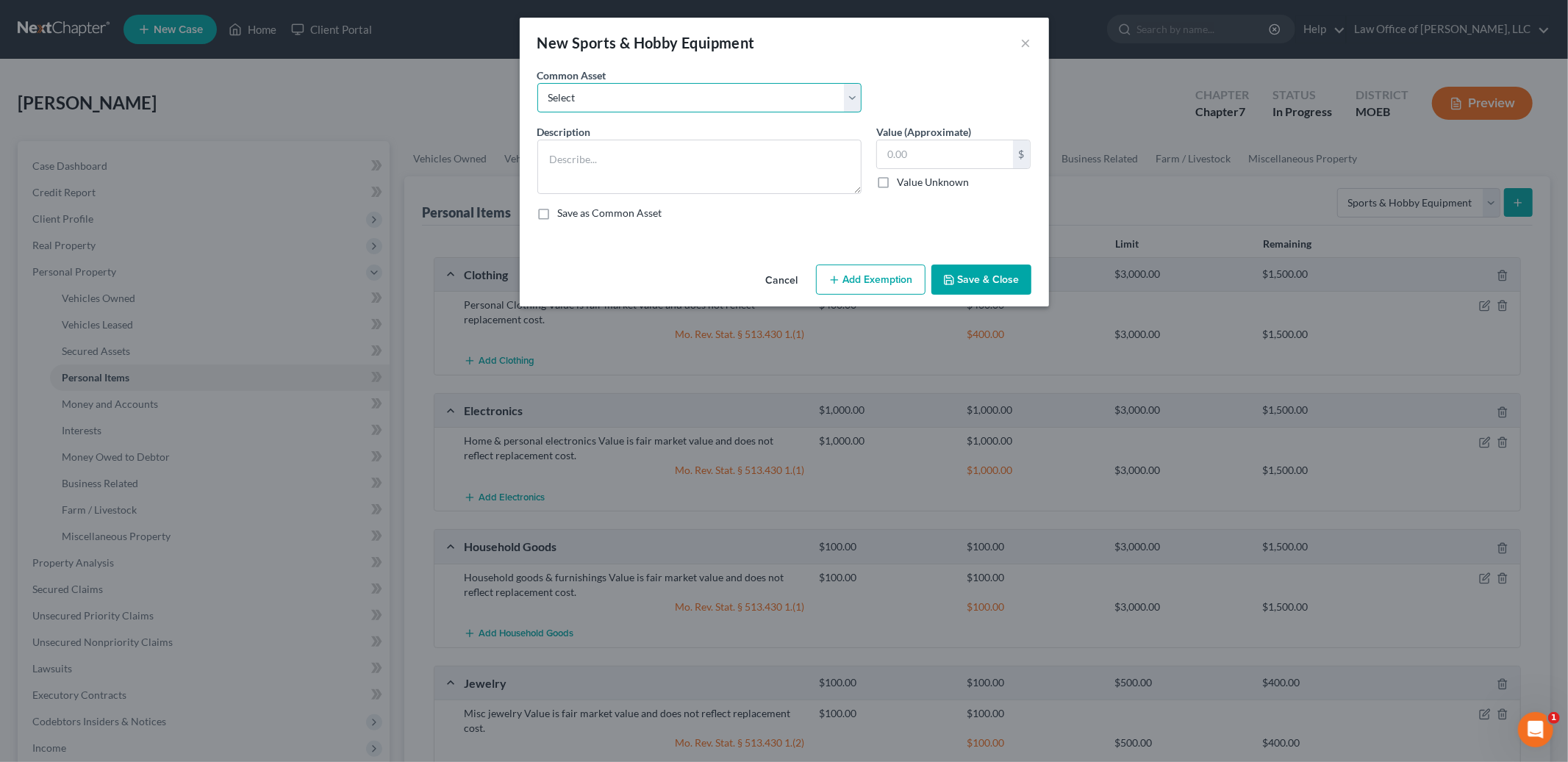
click at [657, 95] on select "Select Value is fair market value and does not reflect replacement cost." at bounding box center [698, 98] width 324 height 30
select select "0"
click at [537, 83] on select "Select Value is fair market value and does not reflect replacement cost." at bounding box center [698, 98] width 324 height 30
click at [545, 155] on textarea "Value is fair market value and does not reflect replacement cost." at bounding box center [698, 167] width 324 height 55
type textarea "Golf Clubs Value is fair market value and does not reflect replacement cost."
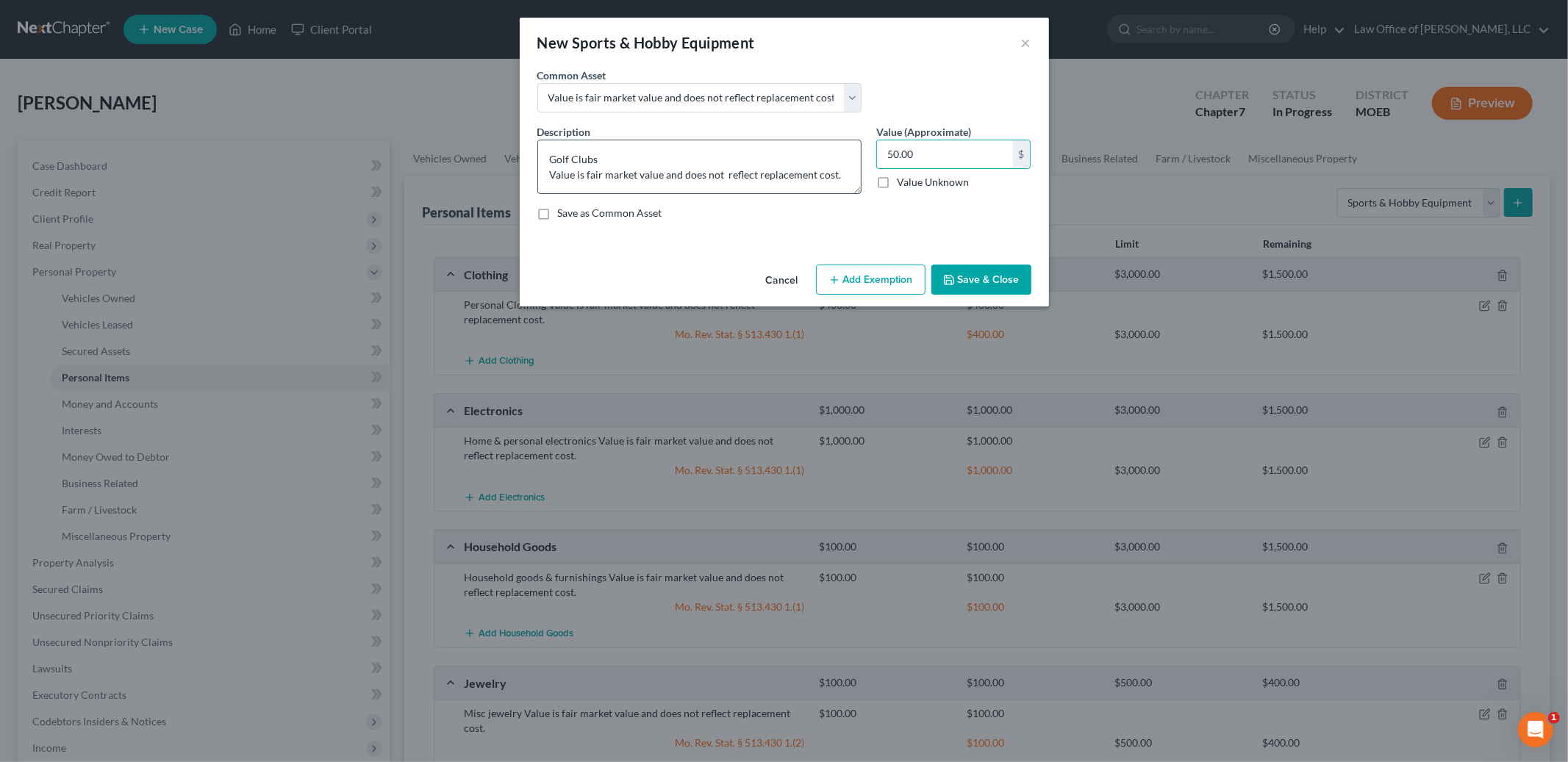
type input "50.00"
click at [890, 291] on button "Add Exemption" at bounding box center [870, 280] width 109 height 31
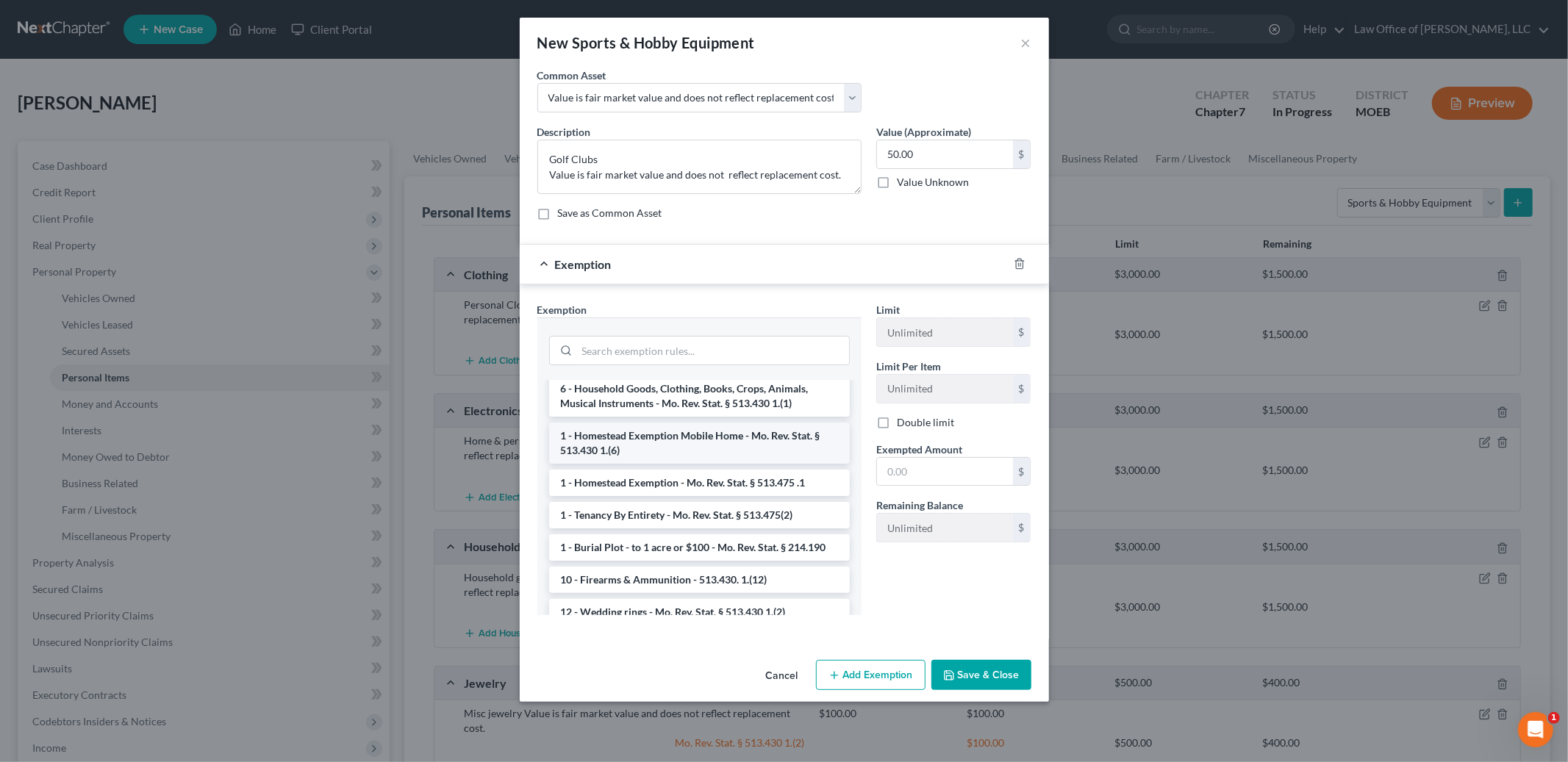
scroll to position [30, 0]
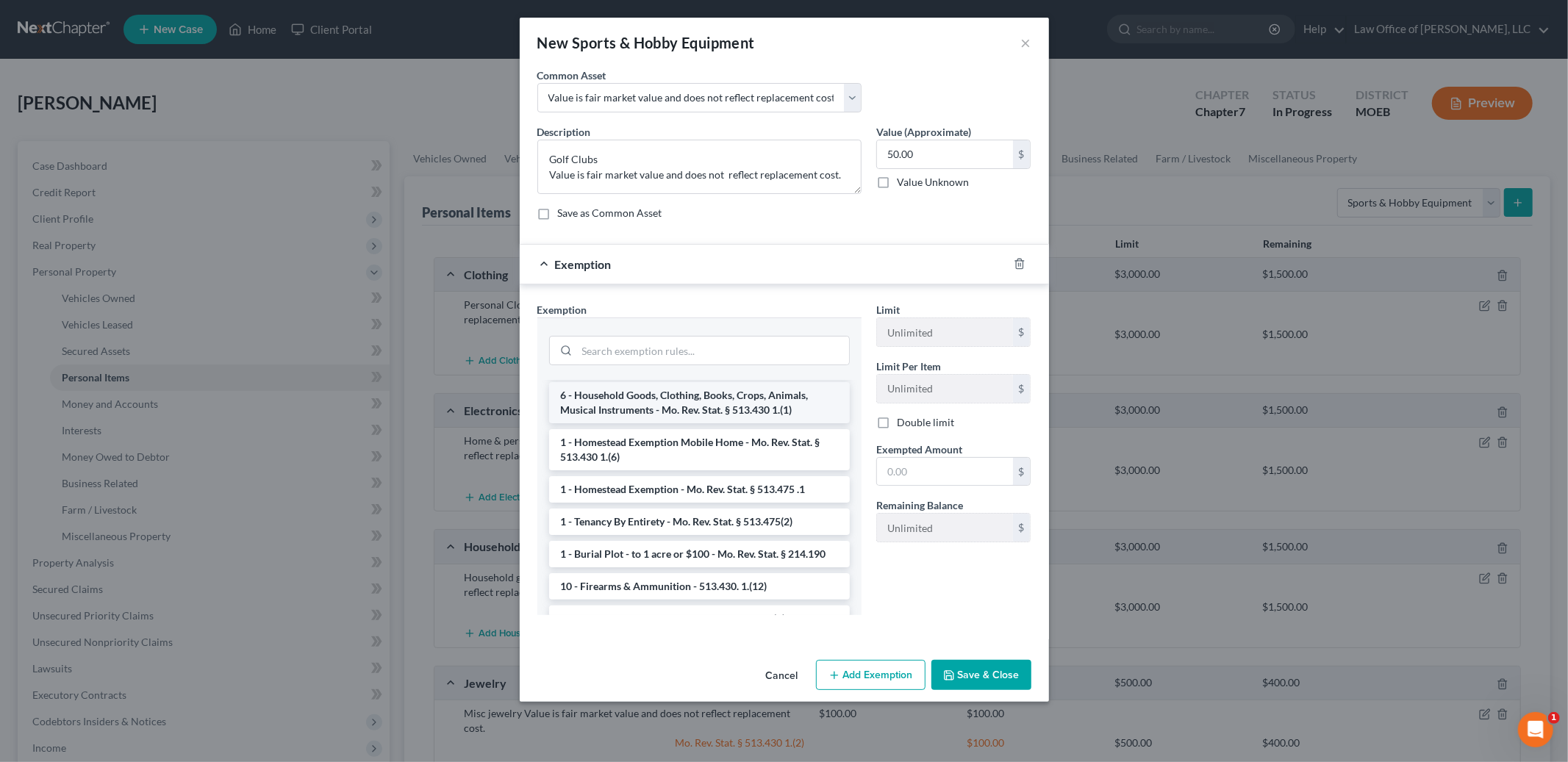
click at [753, 398] on li "6 - Household Goods, Clothing, Books, Crops, Animals, Musical Instruments - Mo.…" at bounding box center [699, 403] width 301 height 41
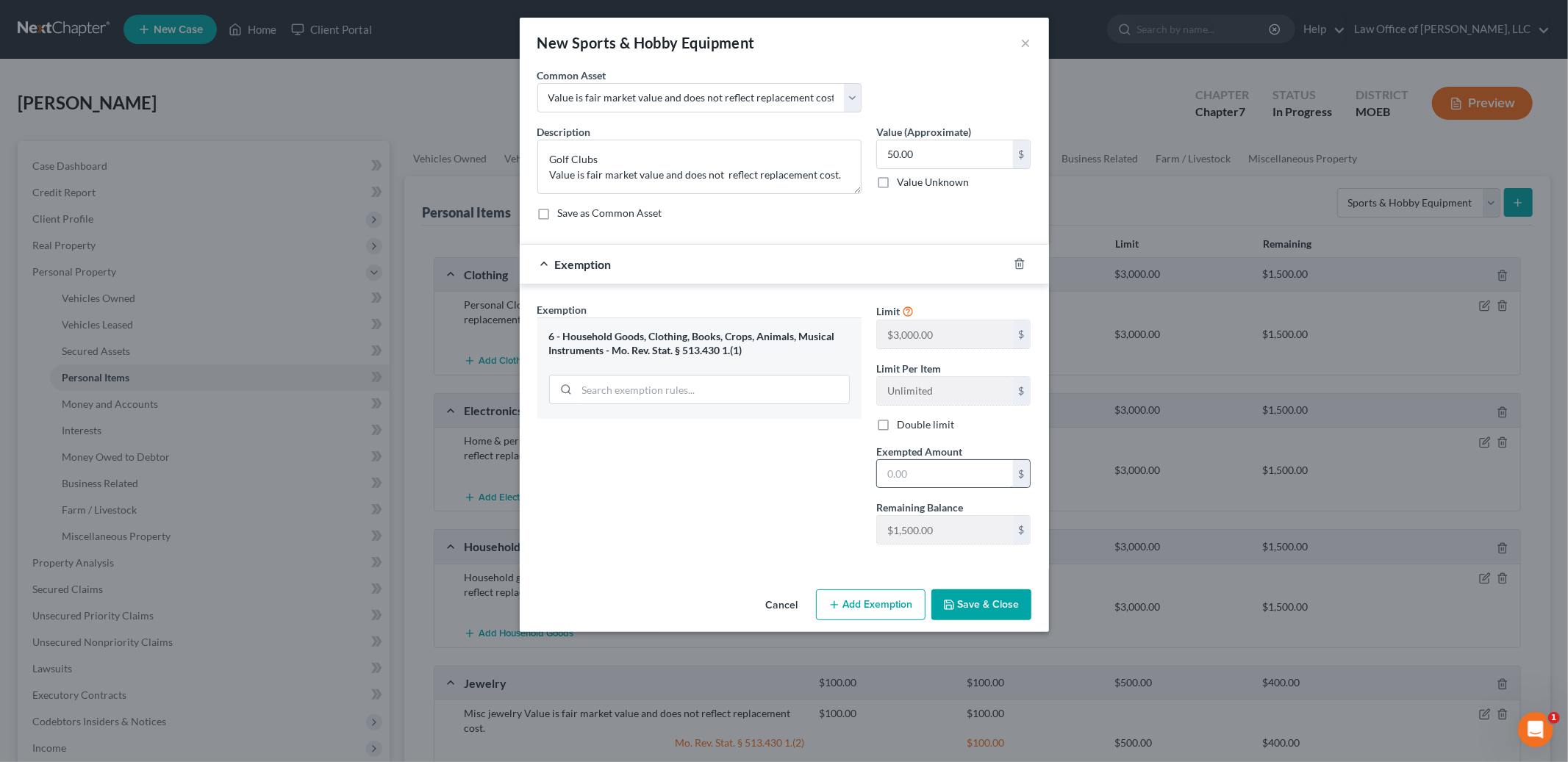
click at [925, 480] on input "text" at bounding box center [945, 474] width 136 height 28
type input "50.00"
click at [970, 591] on button "Save & Close" at bounding box center [982, 605] width 100 height 31
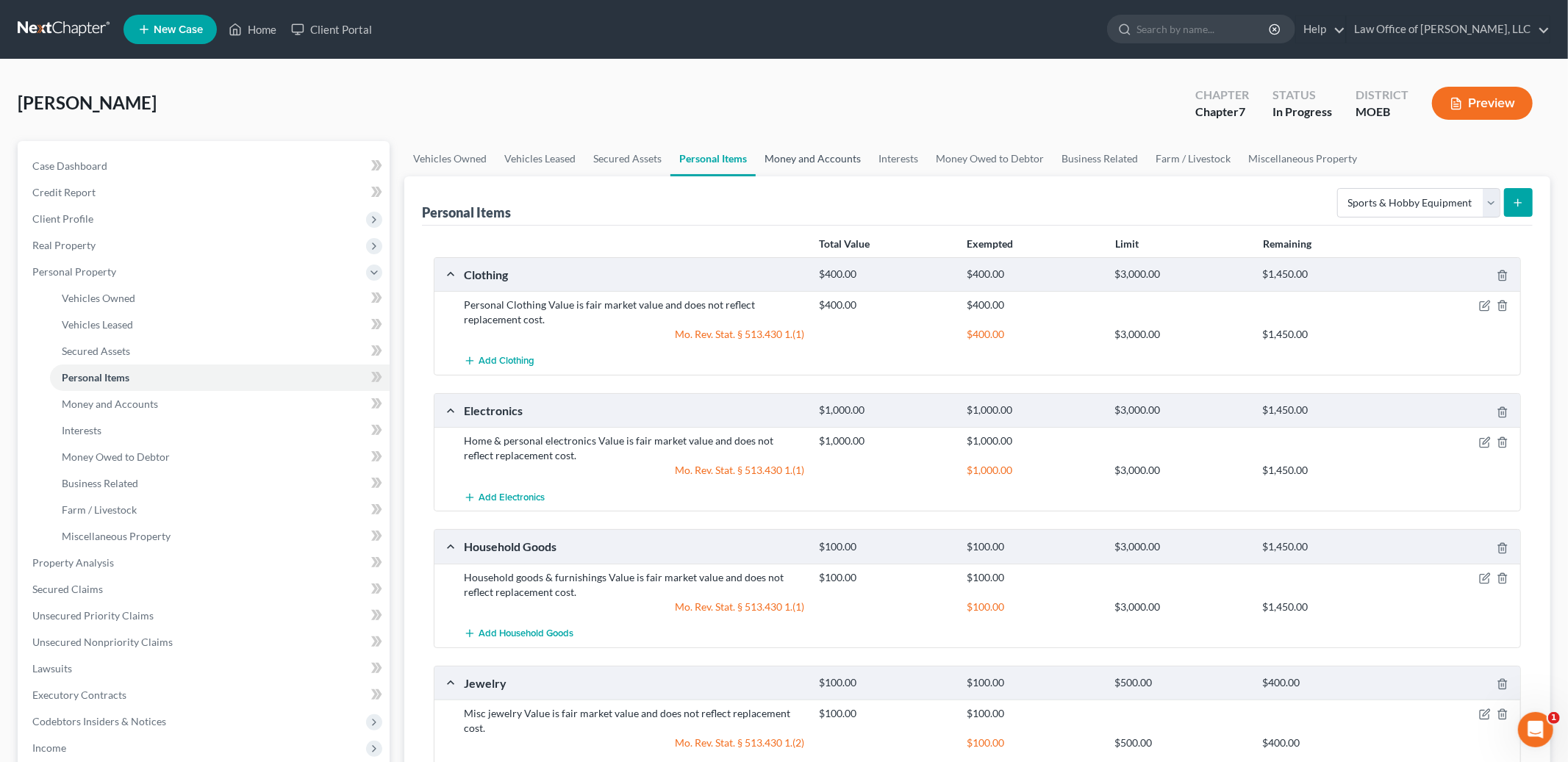
click at [825, 164] on link "Money and Accounts" at bounding box center [812, 159] width 114 height 35
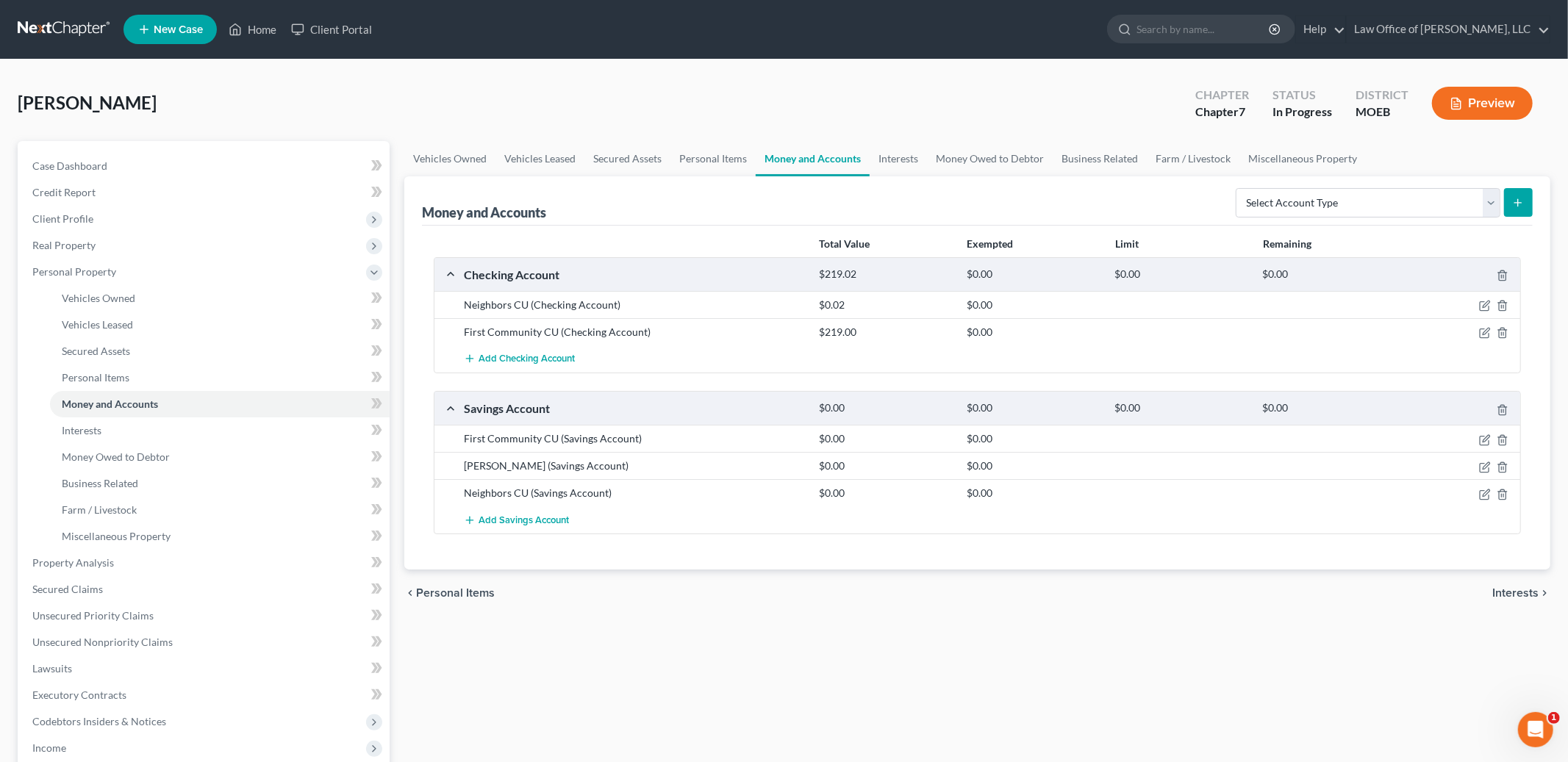
click at [1476, 305] on div at bounding box center [1462, 305] width 118 height 15
click at [1491, 307] on div at bounding box center [1462, 305] width 118 height 15
click at [1479, 306] on icon "button" at bounding box center [1485, 306] width 12 height 12
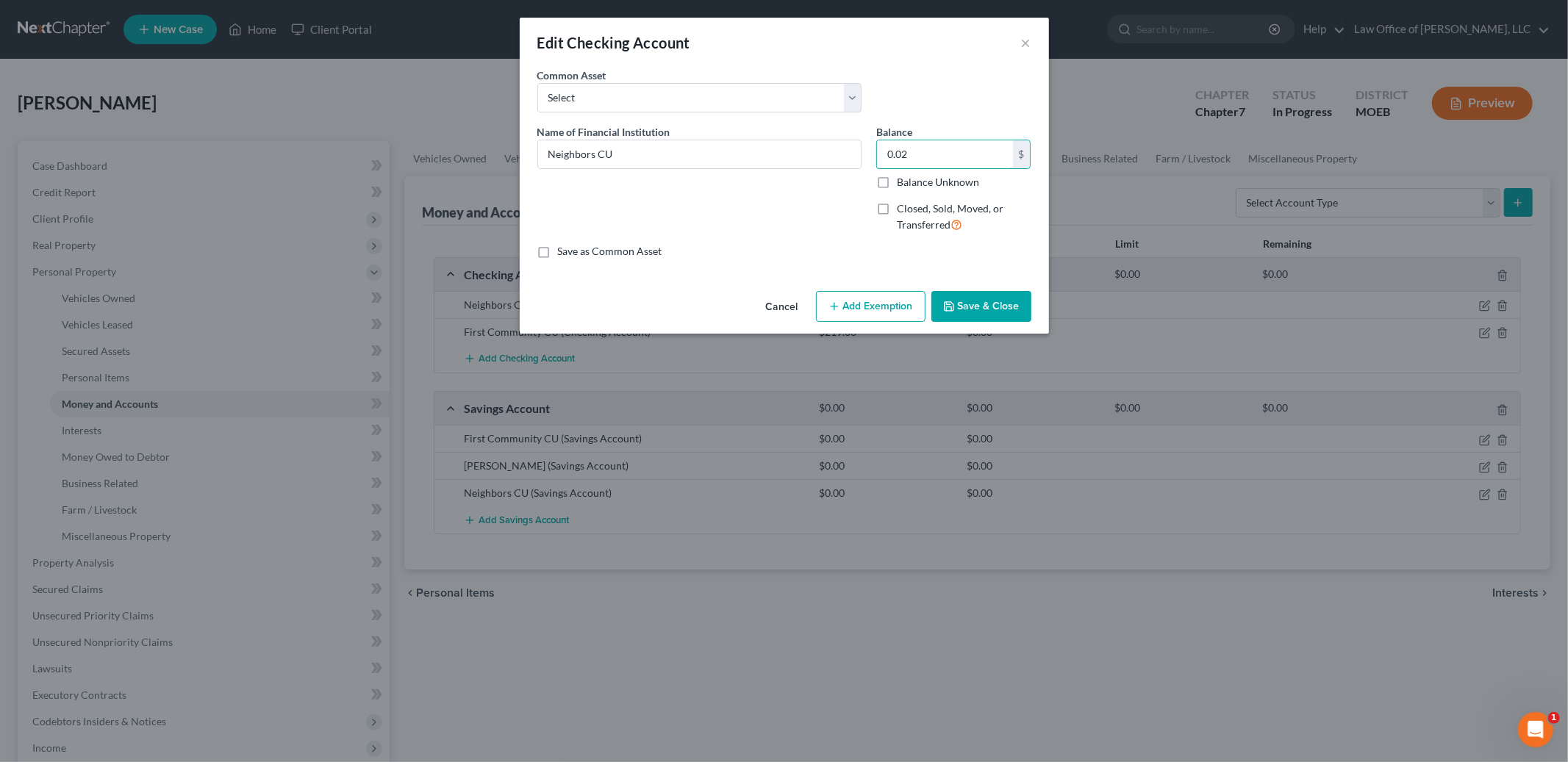
drag, startPoint x: 938, startPoint y: 155, endPoint x: 825, endPoint y: 118, distance: 118.9
click at [825, 118] on div "Common Asset Select PNC Name of Financial Institution * Neighbors CU Balance 0.…" at bounding box center [784, 163] width 494 height 191
click at [939, 162] on input "0.02" at bounding box center [945, 154] width 136 height 28
type input "50.60"
click at [863, 308] on button "Add Exemption" at bounding box center [870, 307] width 109 height 31
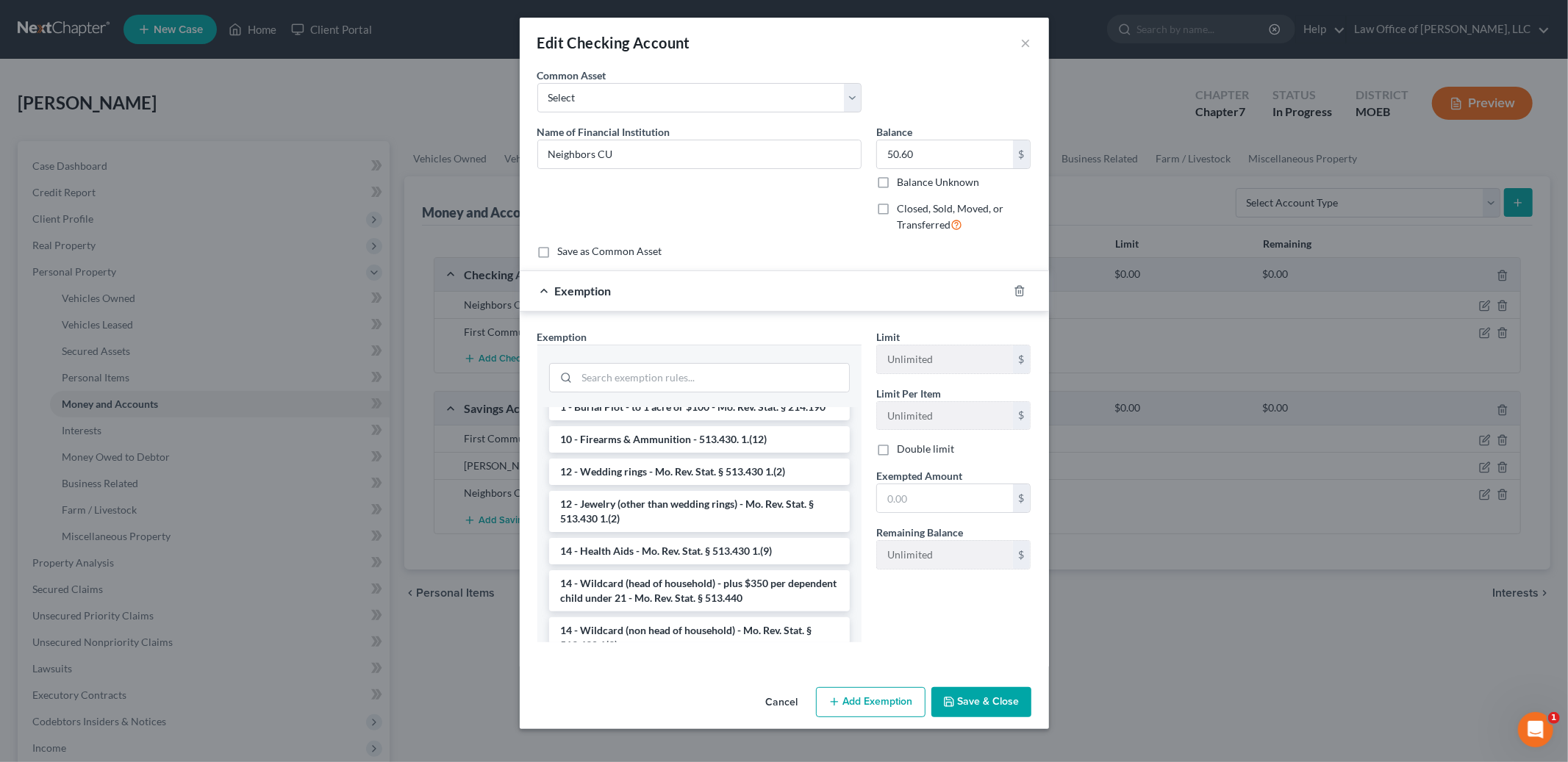
scroll to position [173, 0]
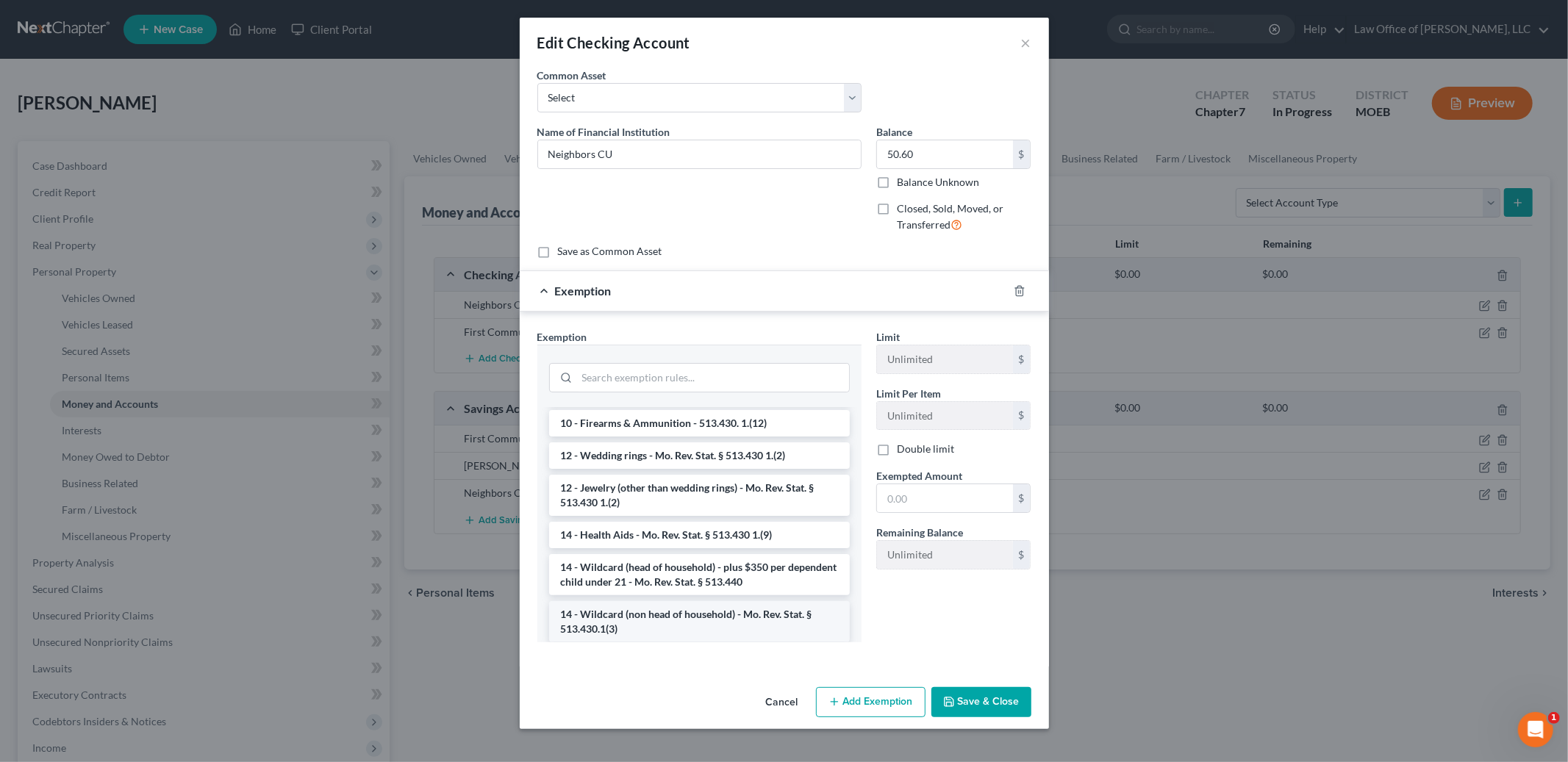
click at [757, 614] on li "14 - Wildcard (non head of household) - Mo. Rev. Stat. § 513.430.1(3)" at bounding box center [699, 622] width 301 height 41
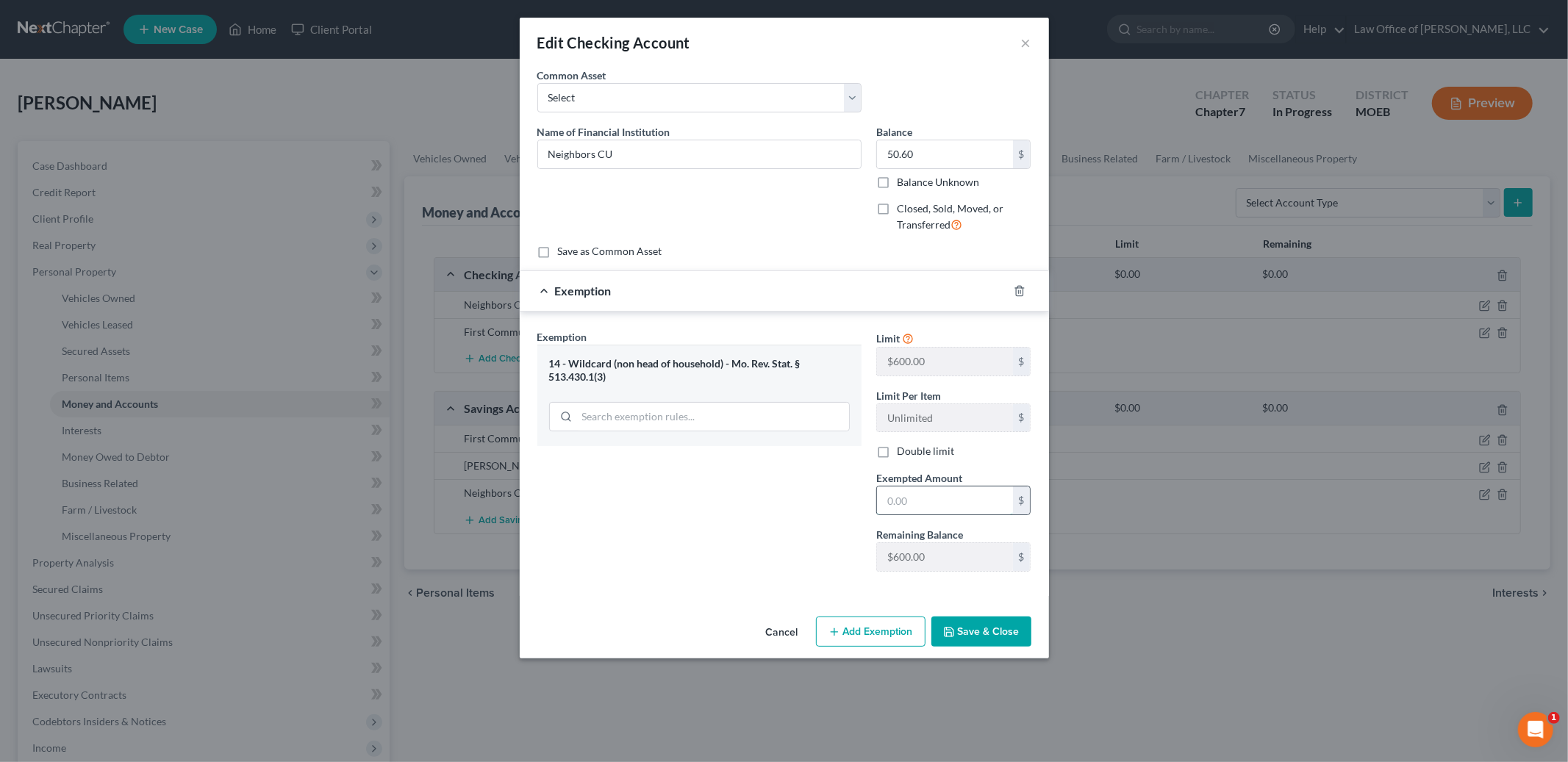
click at [923, 505] on input "text" at bounding box center [945, 501] width 136 height 28
type input "50.60"
click at [985, 637] on button "Save & Close" at bounding box center [982, 632] width 100 height 31
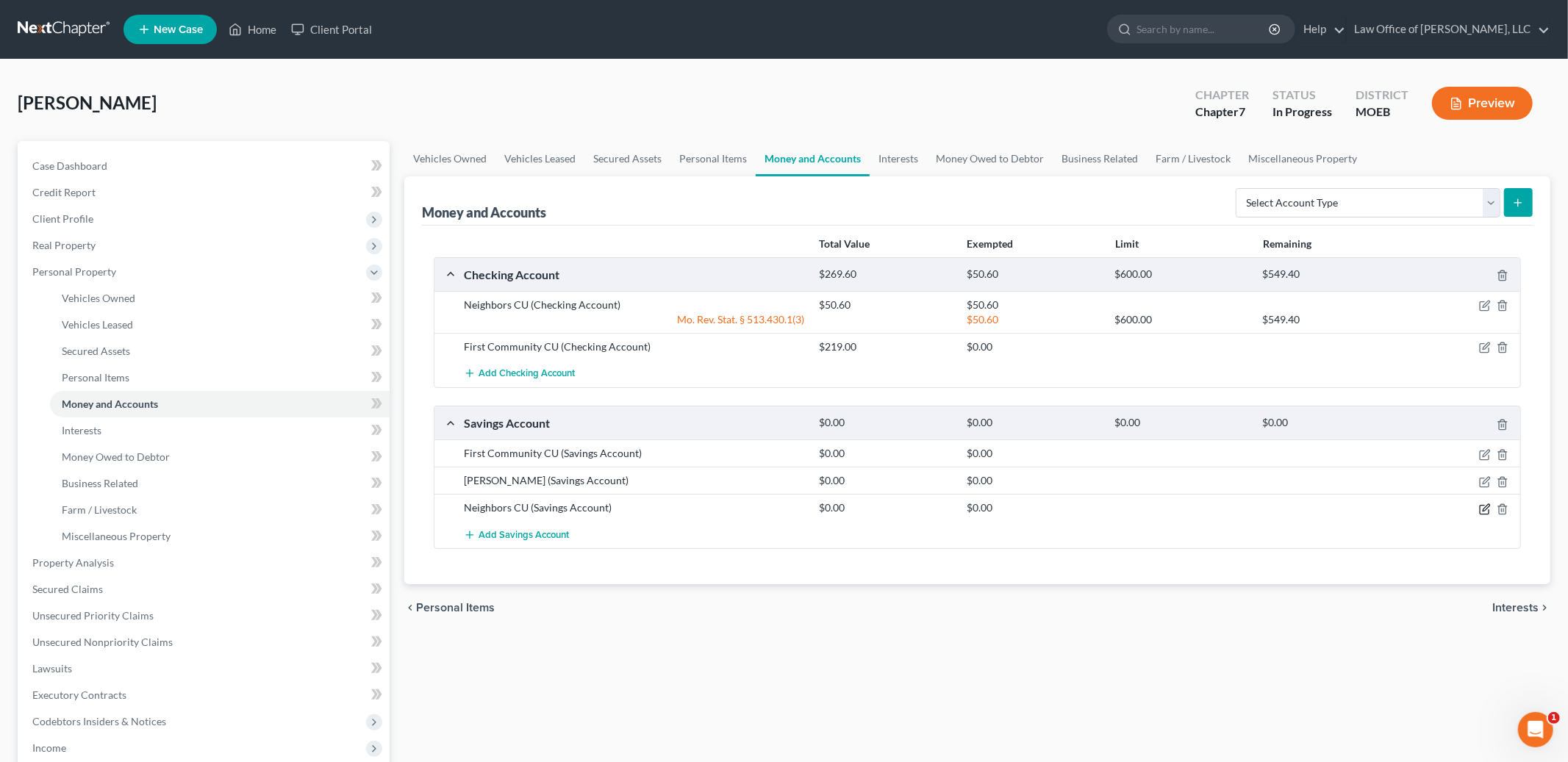
click at [1483, 511] on icon "button" at bounding box center [1485, 508] width 7 height 7
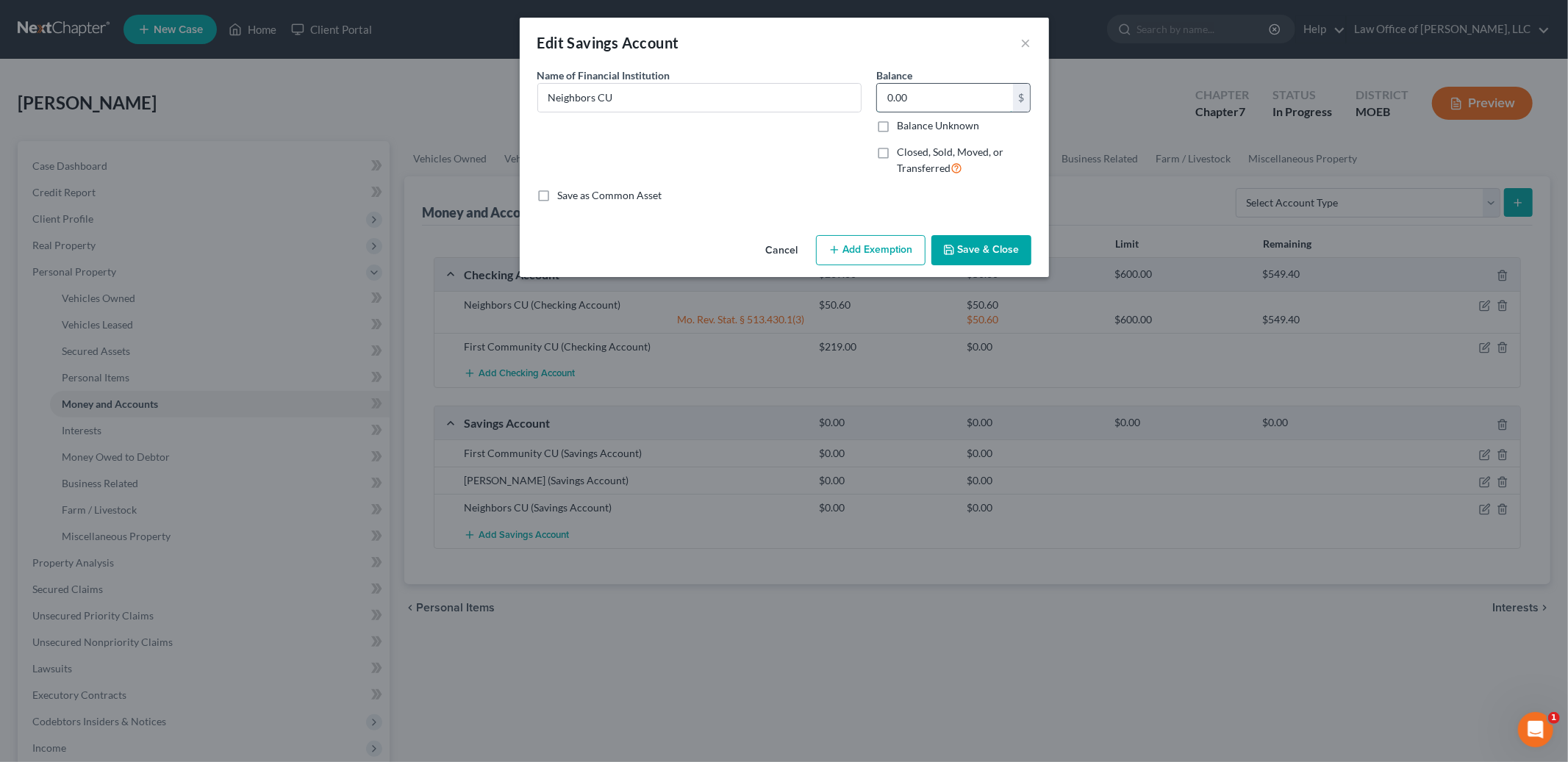
click at [939, 102] on input "0.00" at bounding box center [945, 98] width 136 height 28
type input "0.03"
click at [886, 249] on button "Add Exemption" at bounding box center [870, 251] width 109 height 31
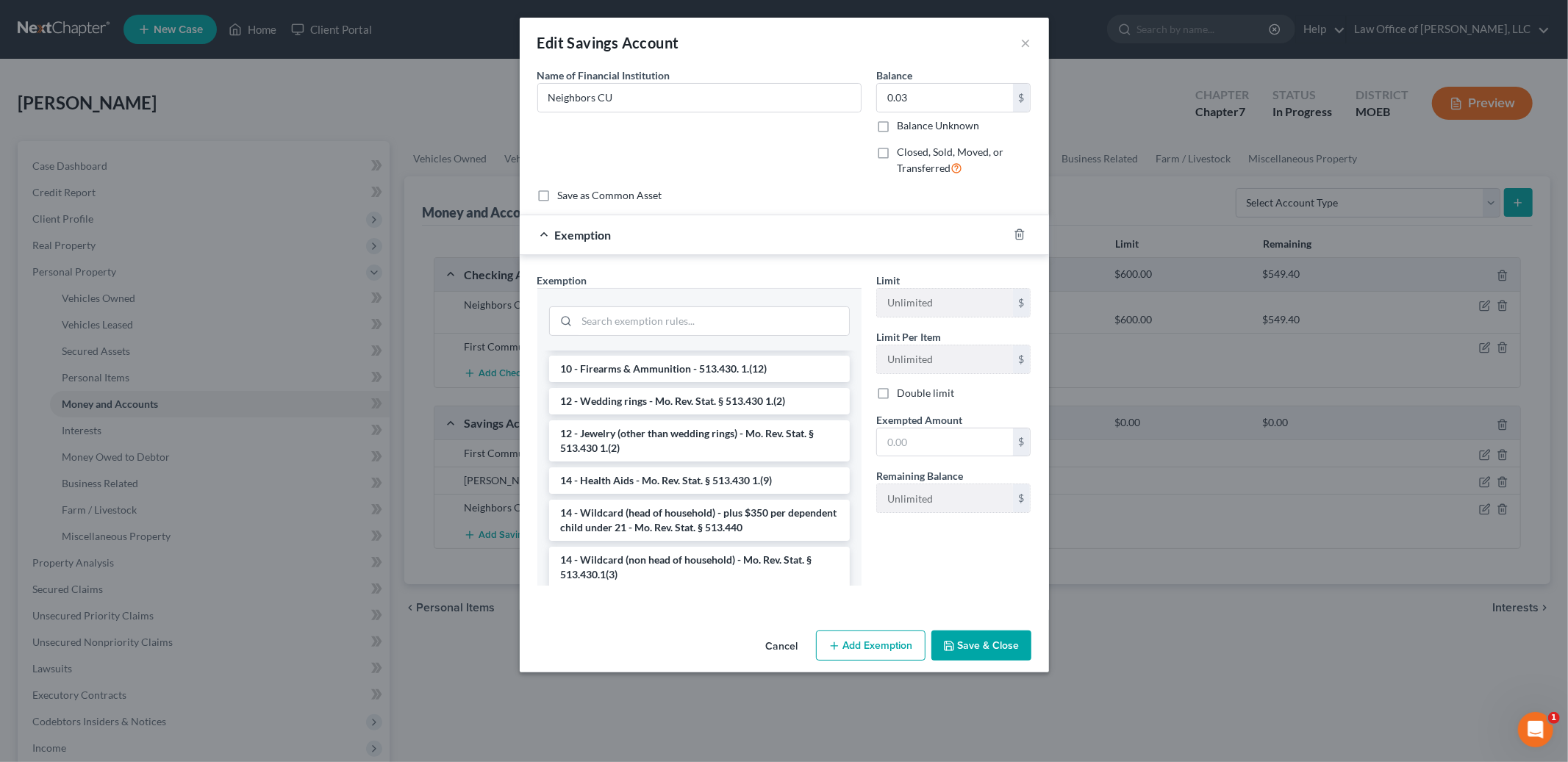
scroll to position [187, 0]
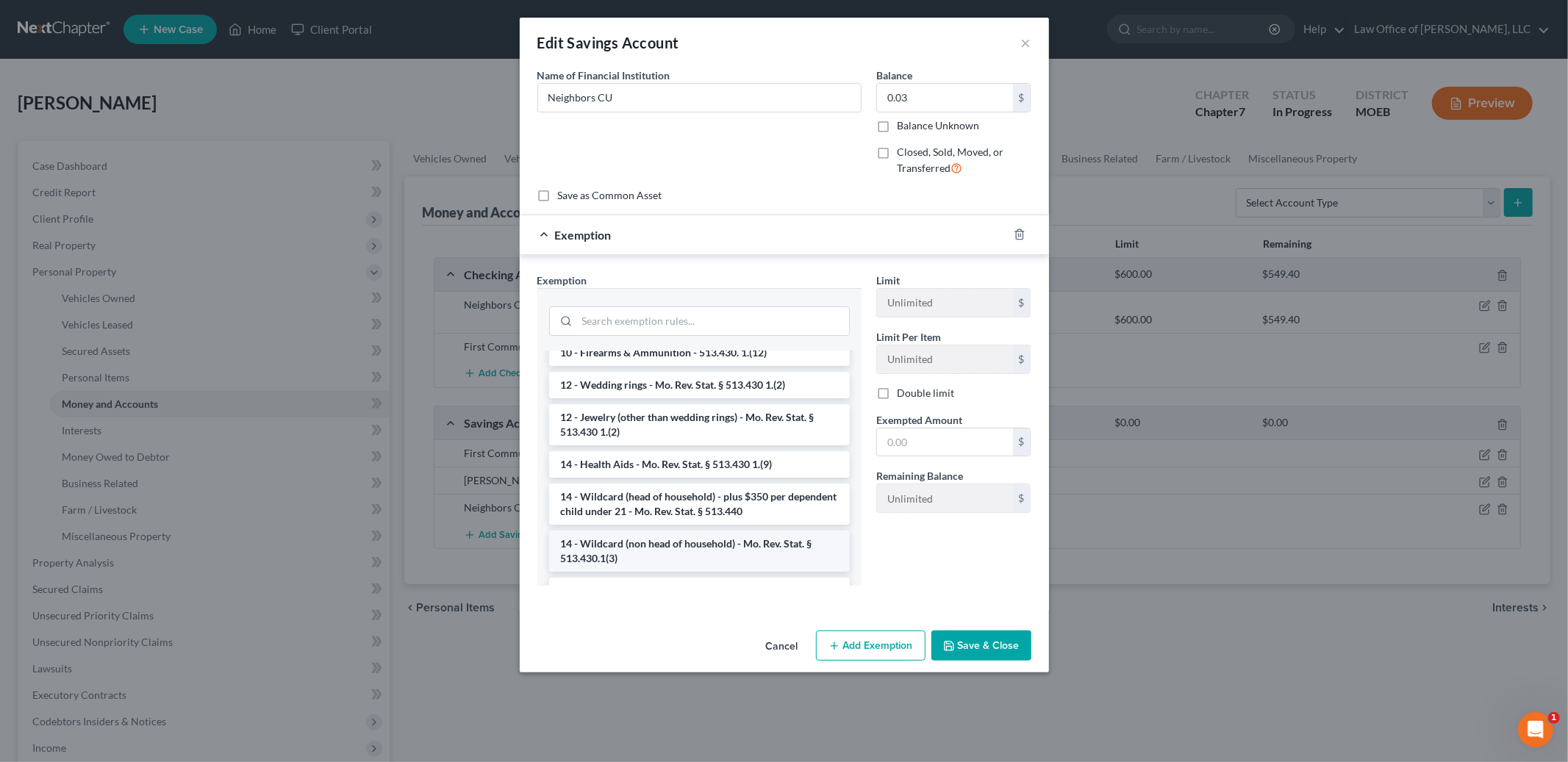
click at [753, 550] on li "14 - Wildcard (non head of household) - Mo. Rev. Stat. § 513.430.1(3)" at bounding box center [699, 551] width 301 height 41
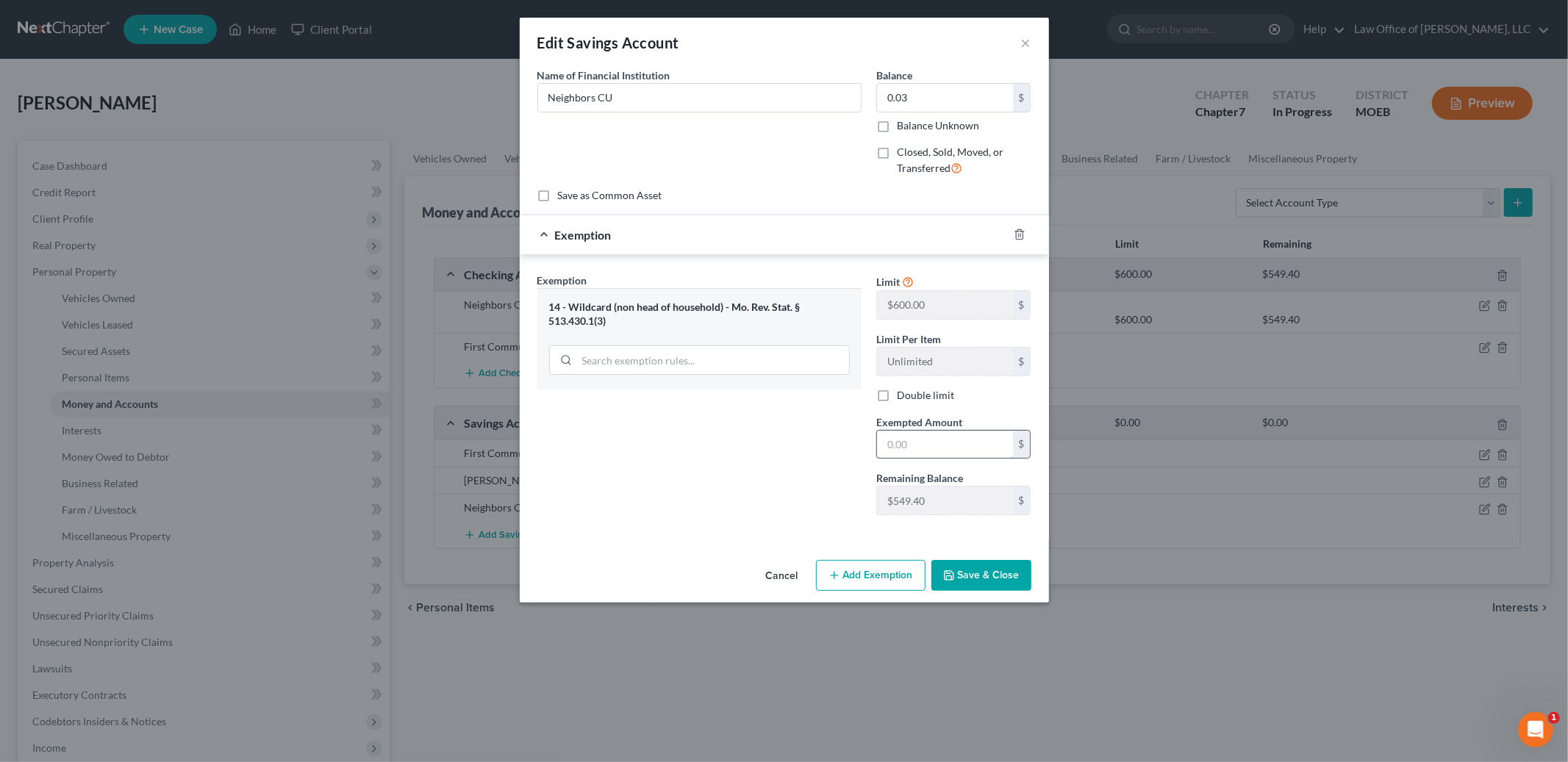
click at [937, 450] on input "text" at bounding box center [945, 445] width 136 height 28
type input "0.03"
click at [981, 570] on button "Save & Close" at bounding box center [982, 575] width 100 height 31
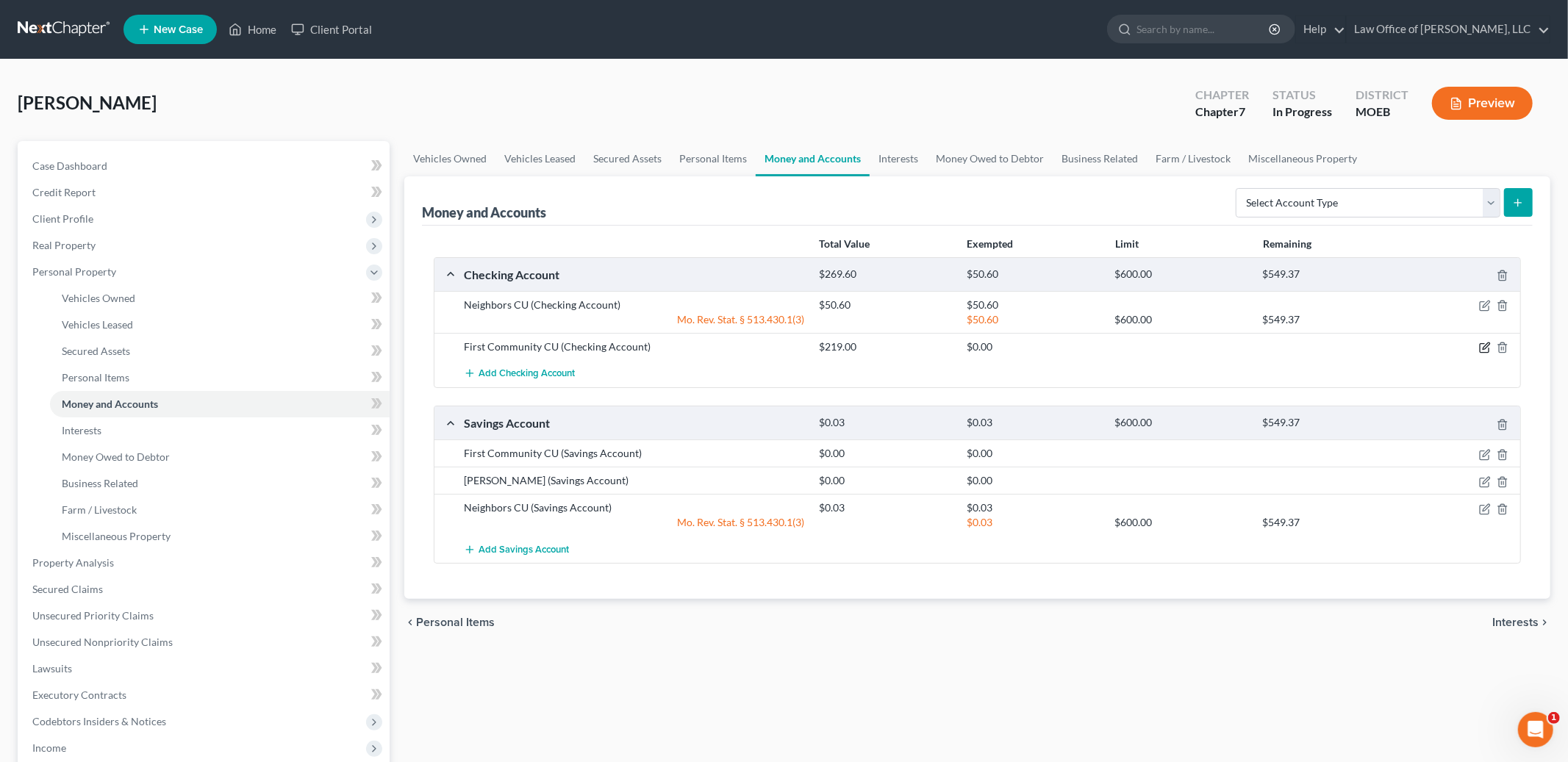
click at [1485, 351] on icon "button" at bounding box center [1485, 347] width 12 height 12
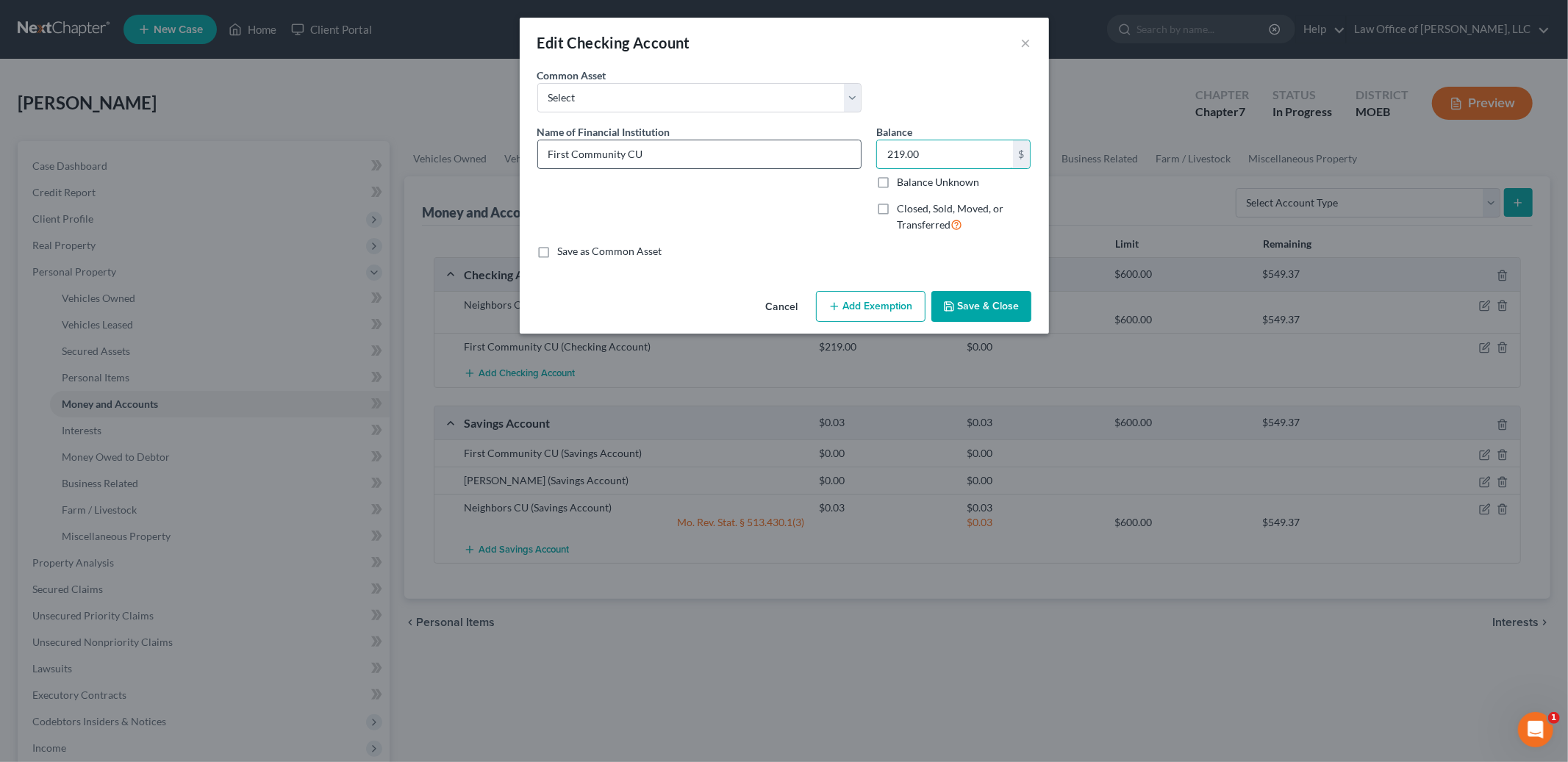
drag, startPoint x: 897, startPoint y: 153, endPoint x: 857, endPoint y: 140, distance: 42.1
click at [857, 140] on div "Name of Financial Institution * First Community CU Balance 219.00 $ Balance Unk…" at bounding box center [784, 184] width 509 height 120
click at [975, 153] on input "219.00" at bounding box center [945, 154] width 136 height 28
type input "607.78"
click at [881, 309] on button "Add Exemption" at bounding box center [870, 307] width 109 height 31
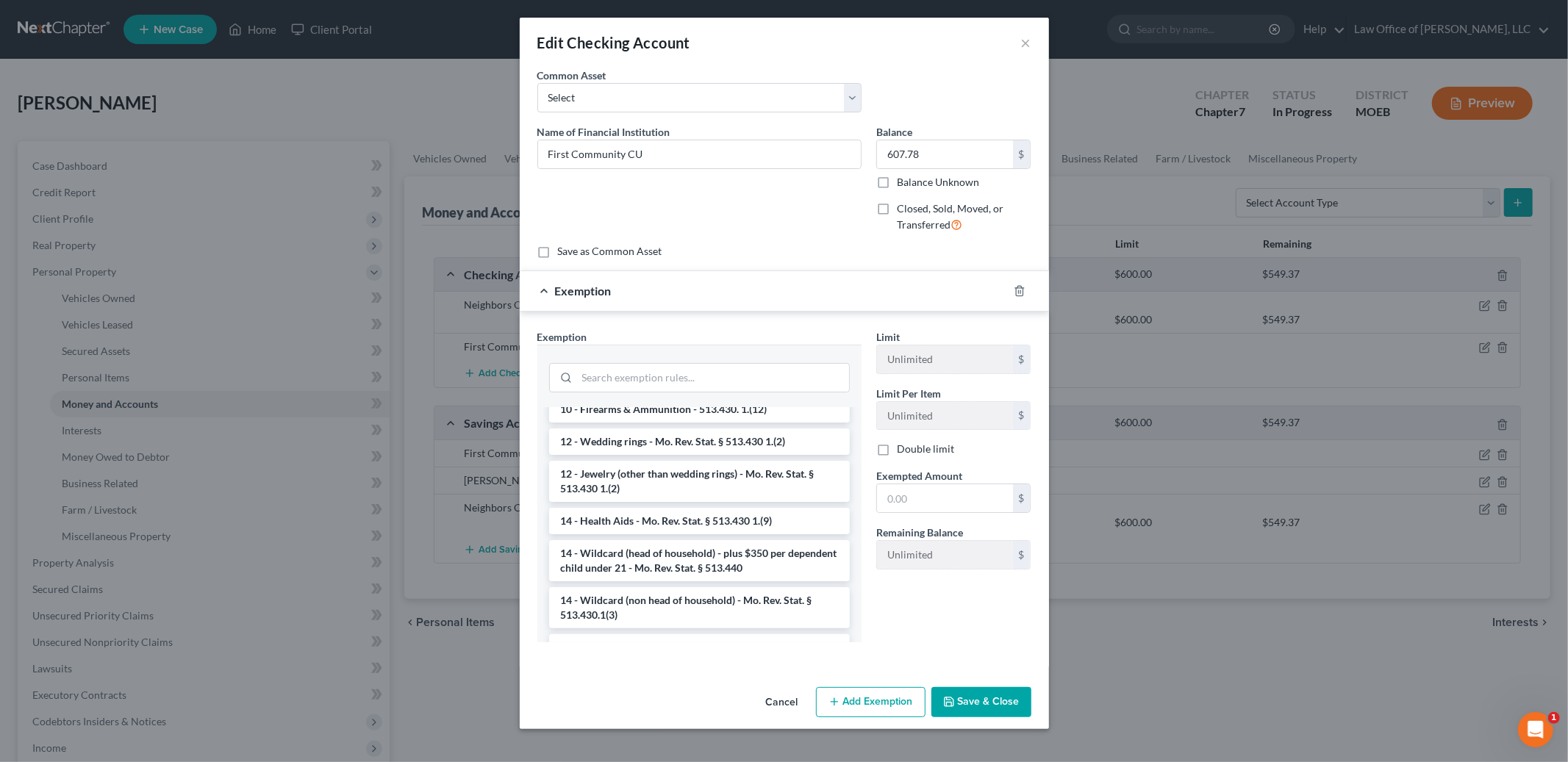
scroll to position [193, 0]
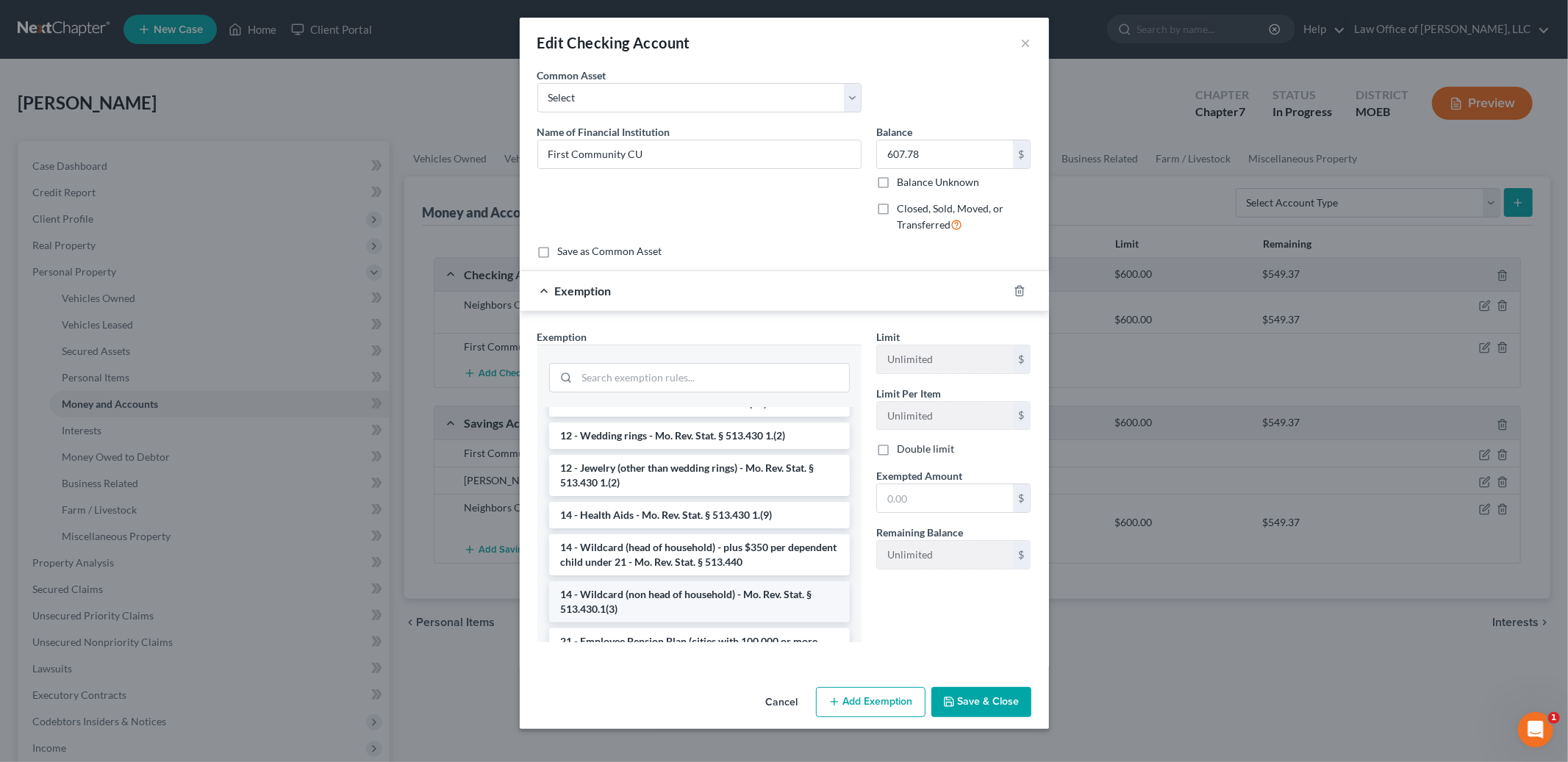
click at [738, 593] on li "14 - Wildcard (non head of household) - Mo. Rev. Stat. § 513.430.1(3)" at bounding box center [699, 602] width 301 height 41
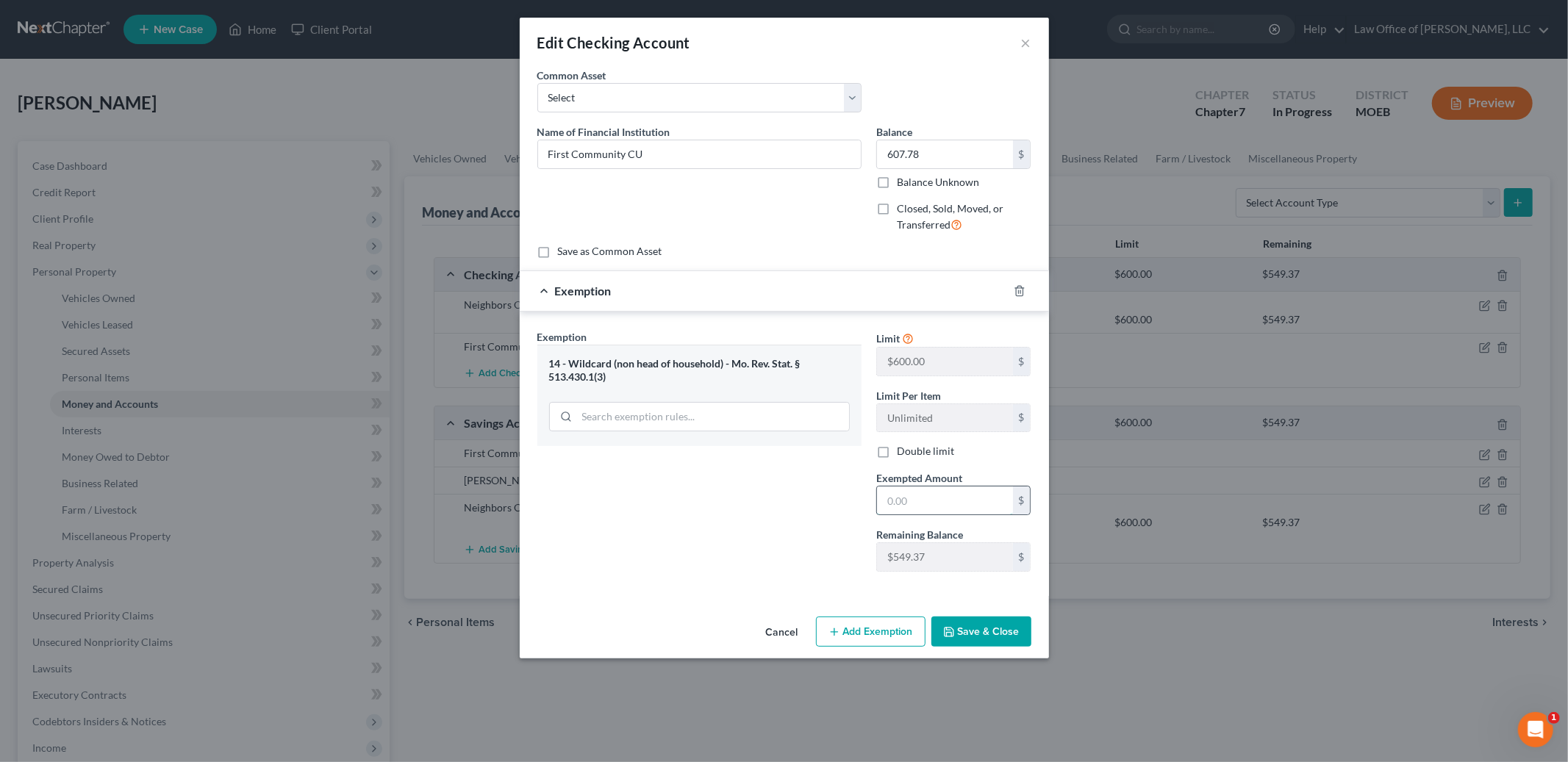
click at [935, 505] on input "text" at bounding box center [945, 501] width 136 height 28
type input "549.37"
click at [960, 620] on button "Save & Close" at bounding box center [982, 632] width 100 height 31
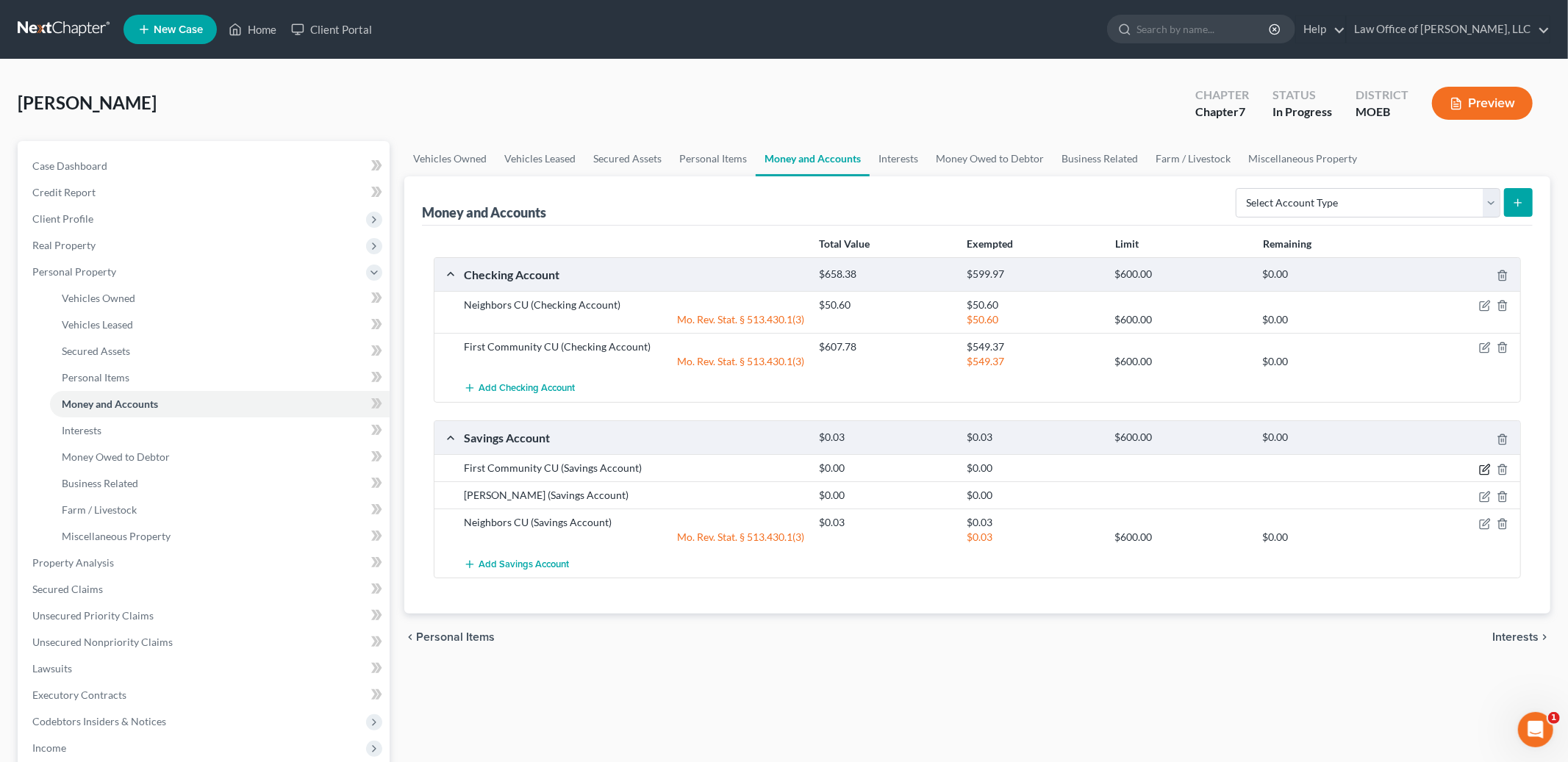
click at [1485, 468] on icon "button" at bounding box center [1485, 470] width 12 height 12
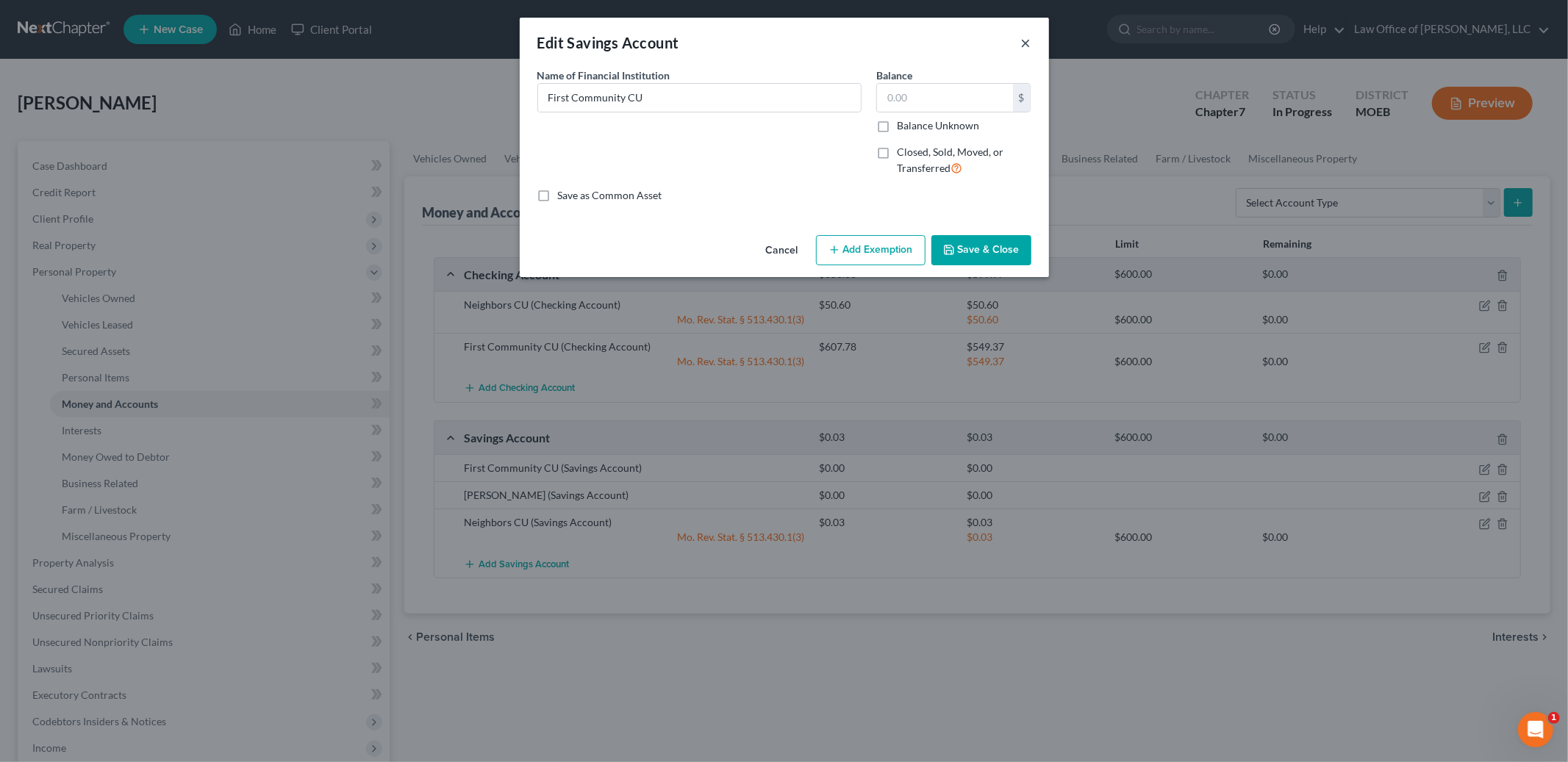
click at [1030, 40] on button "×" at bounding box center [1026, 43] width 10 height 18
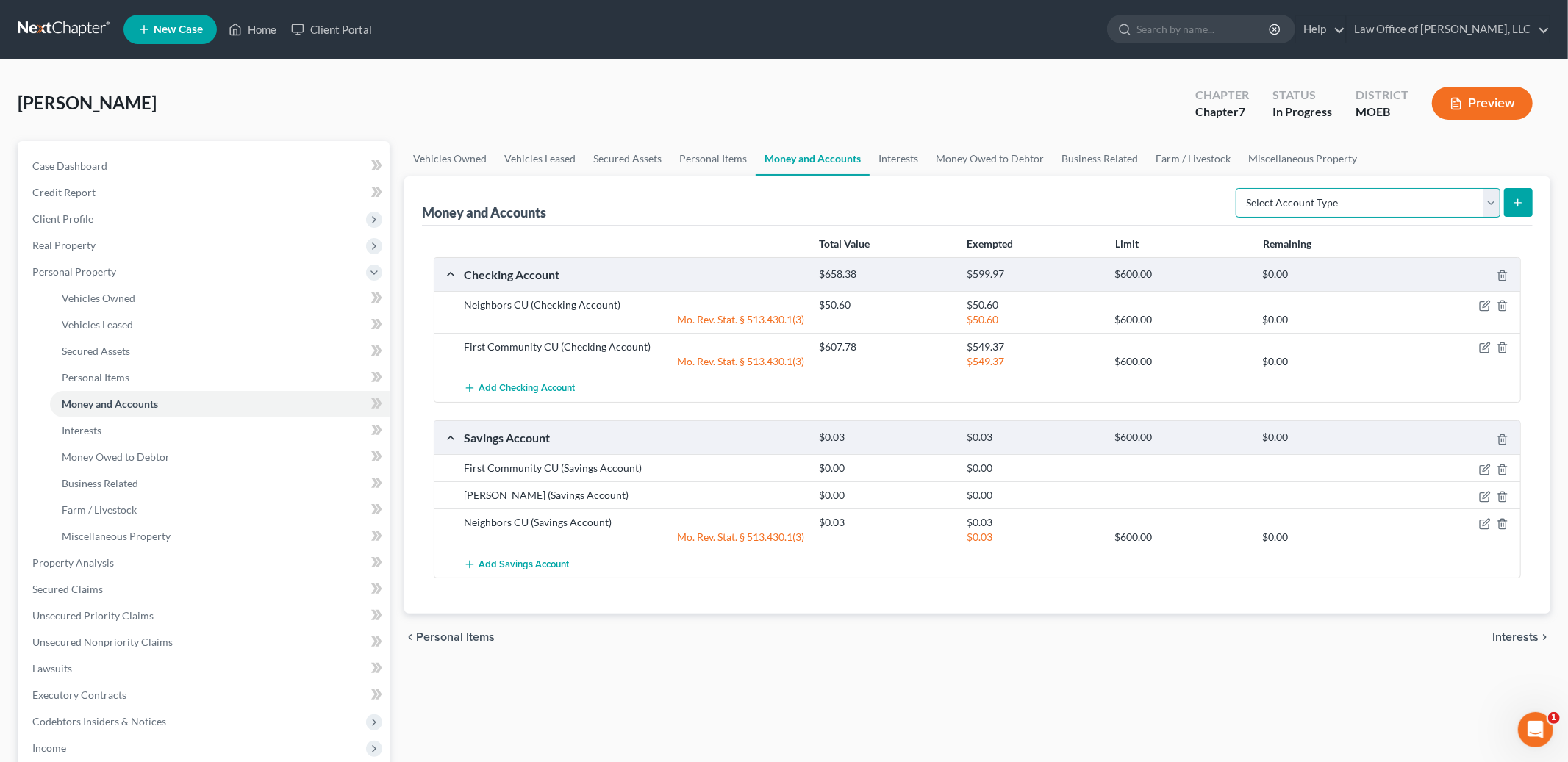
click at [1396, 200] on select "Select Account Type Brokerage Cash on Hand Certificates of Deposit Checking Acc…" at bounding box center [1367, 203] width 265 height 30
click at [902, 150] on link "Interests" at bounding box center [898, 159] width 58 height 35
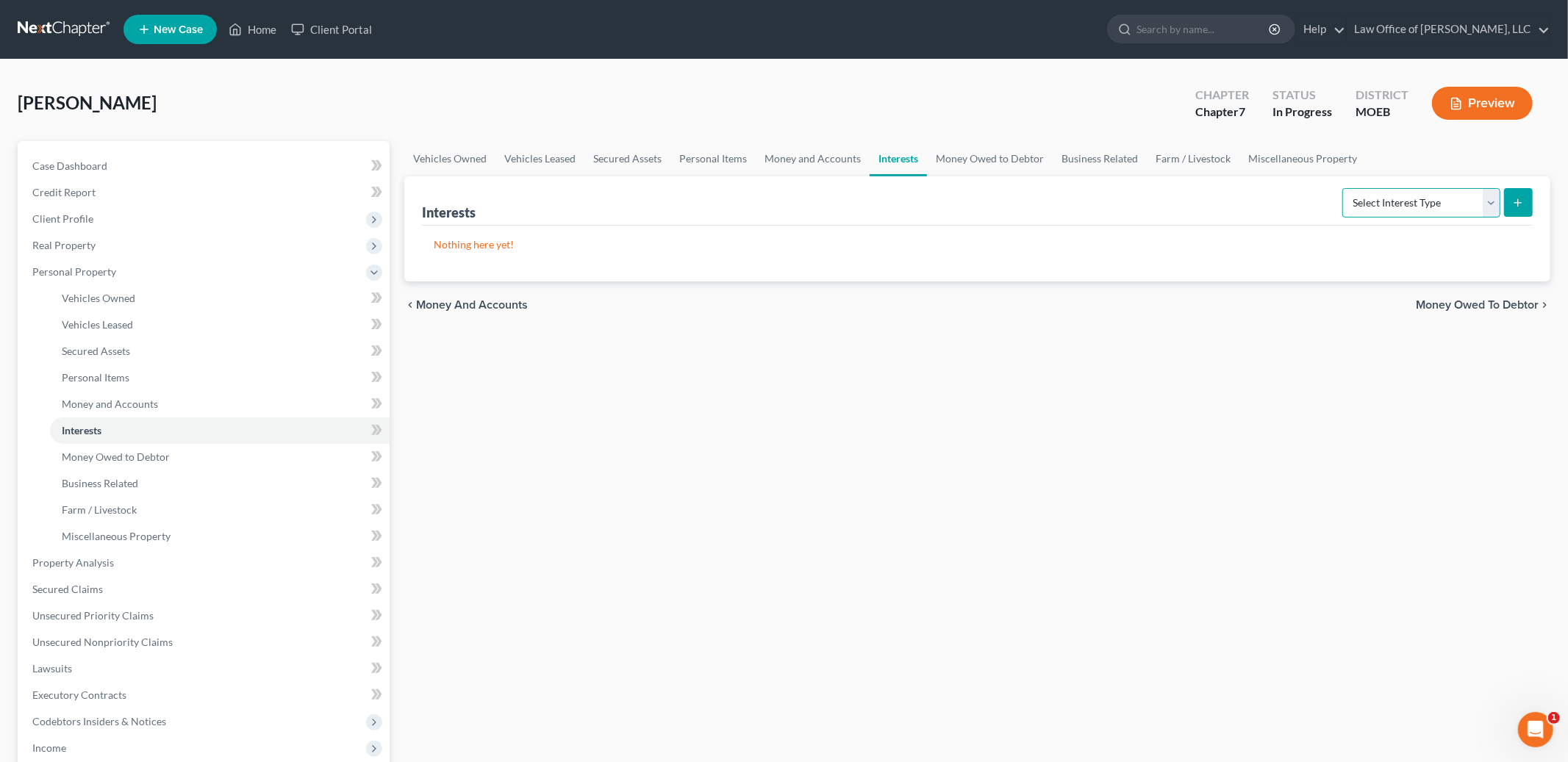
click at [1392, 205] on select "Select Interest Type 401K Annuity Bond Education IRA Government Bond Government…" at bounding box center [1421, 203] width 158 height 30
click at [998, 150] on link "Money Owed to Debtor" at bounding box center [990, 159] width 125 height 35
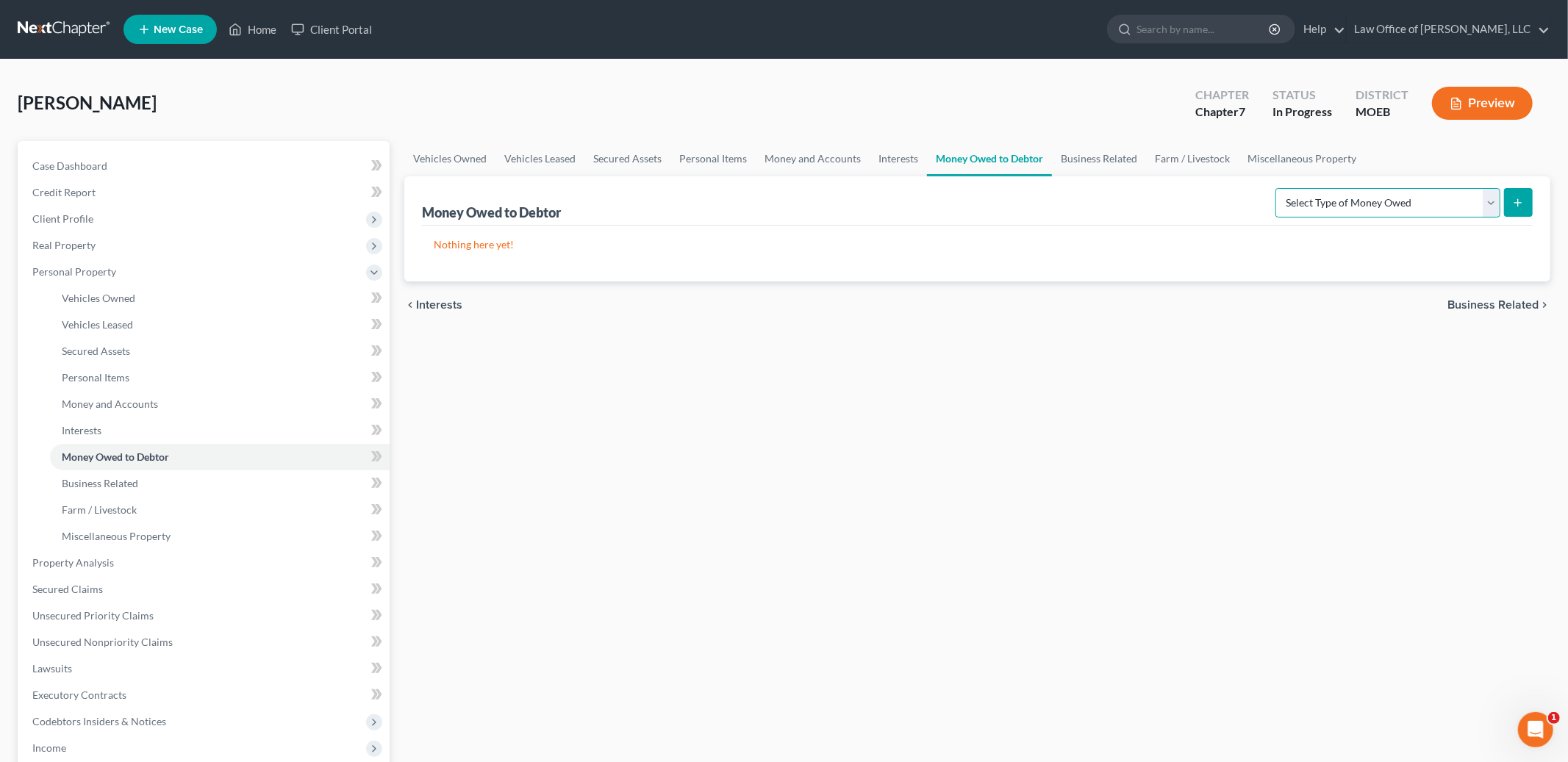
click at [1427, 197] on select "Select Type of Money Owed Accounts Receivable Alimony Child Support Claims Agai…" at bounding box center [1387, 203] width 225 height 30
click at [1091, 149] on link "Business Related" at bounding box center [1099, 159] width 94 height 35
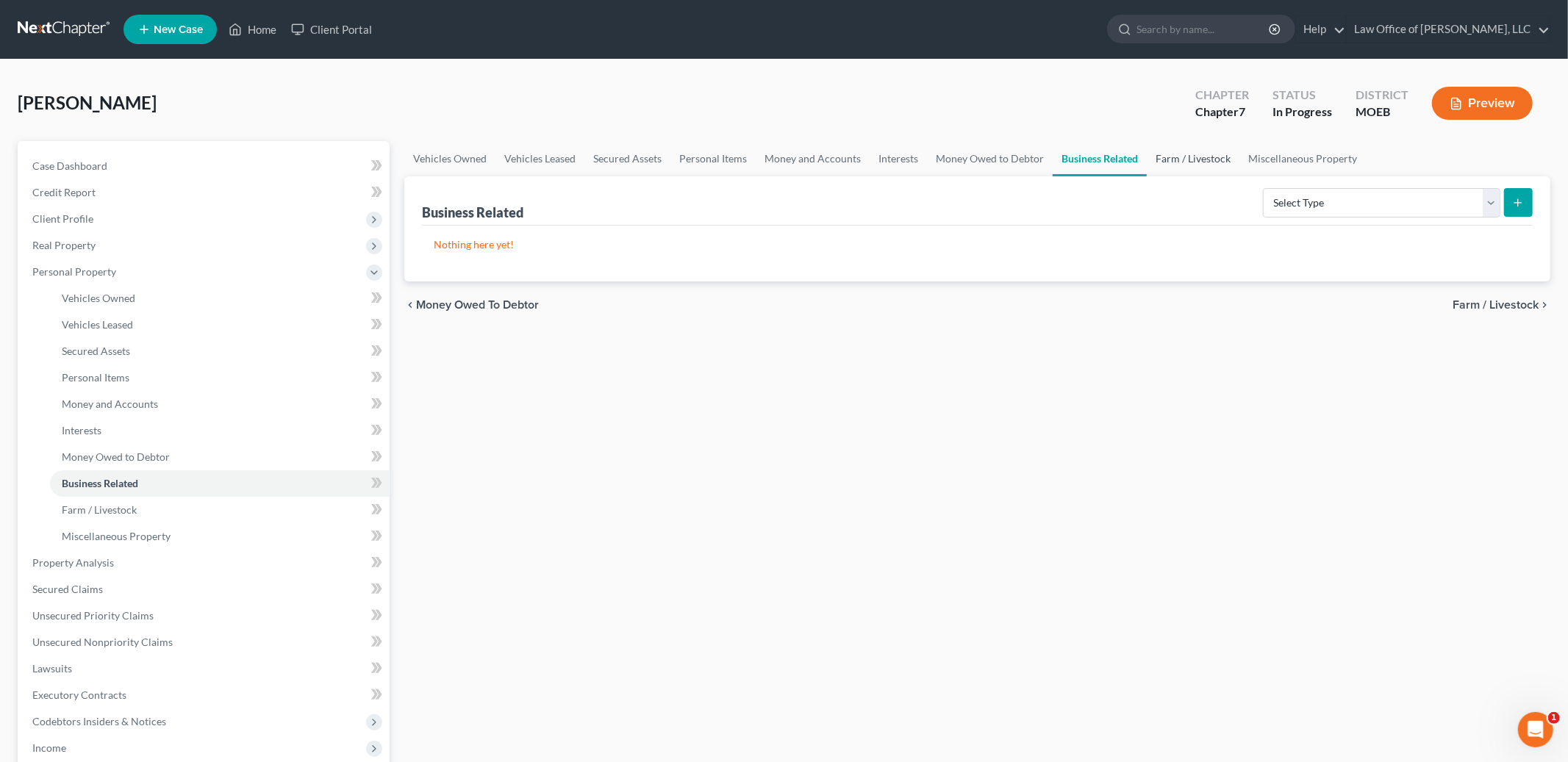
click at [1191, 158] on link "Farm / Livestock" at bounding box center [1193, 159] width 93 height 35
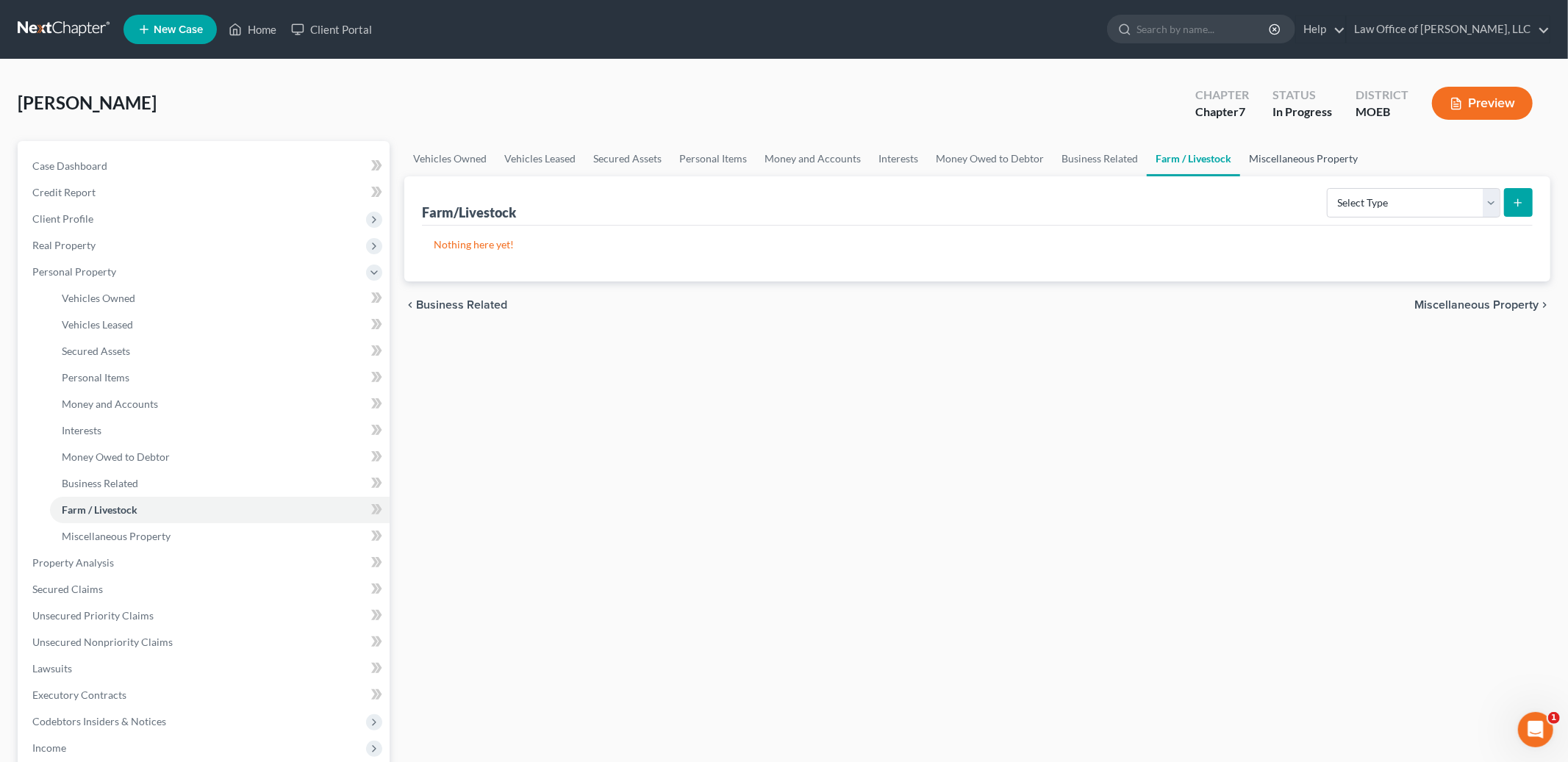
click at [1282, 153] on link "Miscellaneous Property" at bounding box center [1302, 159] width 126 height 35
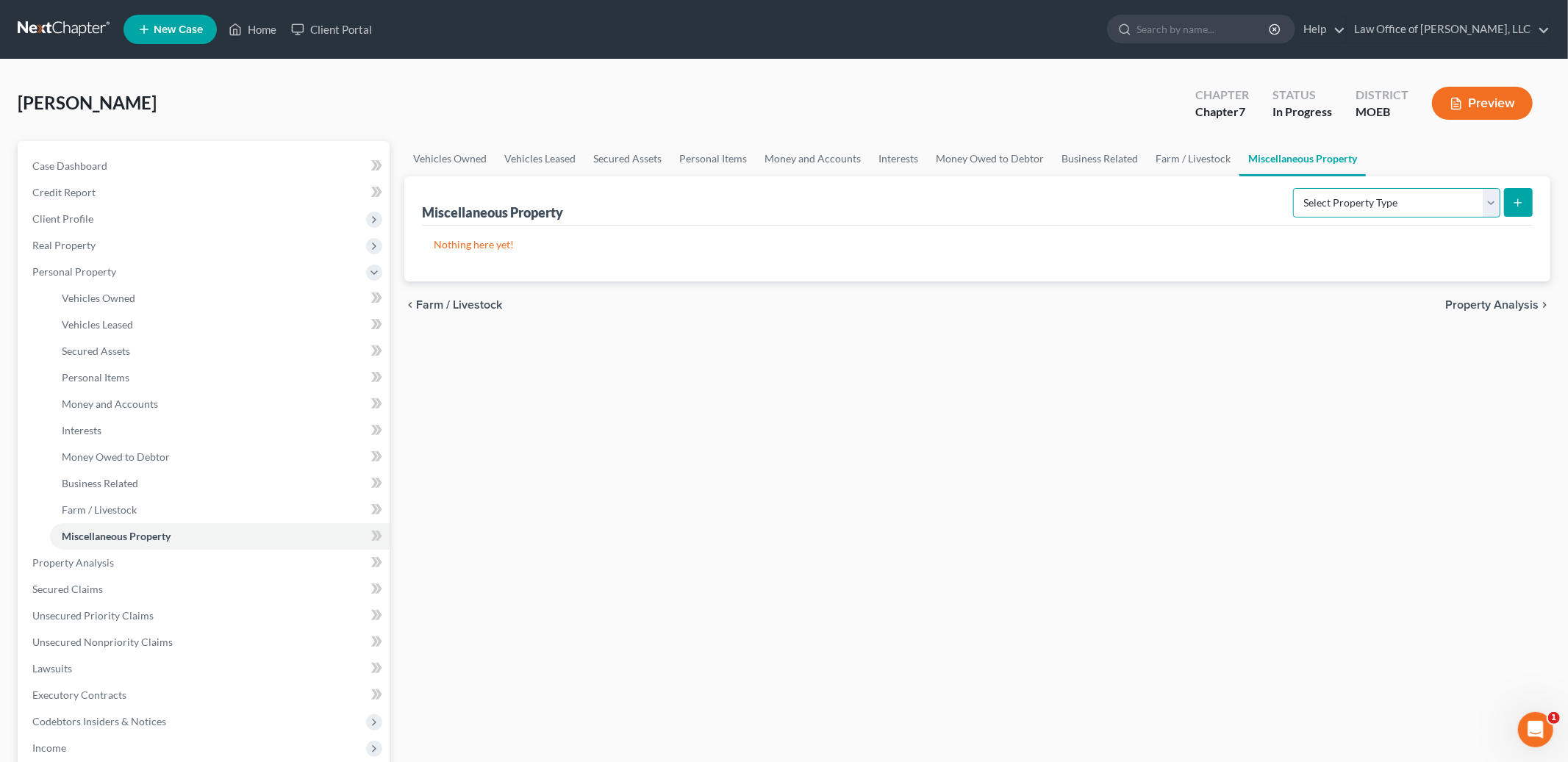
click at [1314, 209] on select "Select Property Type Assigned for Creditor Benefit [DATE] Holding for Another N…" at bounding box center [1396, 203] width 207 height 30
select select "stored_within_1_year"
click at [1293, 188] on select "Select Property Type Assigned for Creditor Benefit [DATE] Holding for Another N…" at bounding box center [1396, 203] width 207 height 30
click at [1520, 210] on button "submit" at bounding box center [1518, 202] width 29 height 29
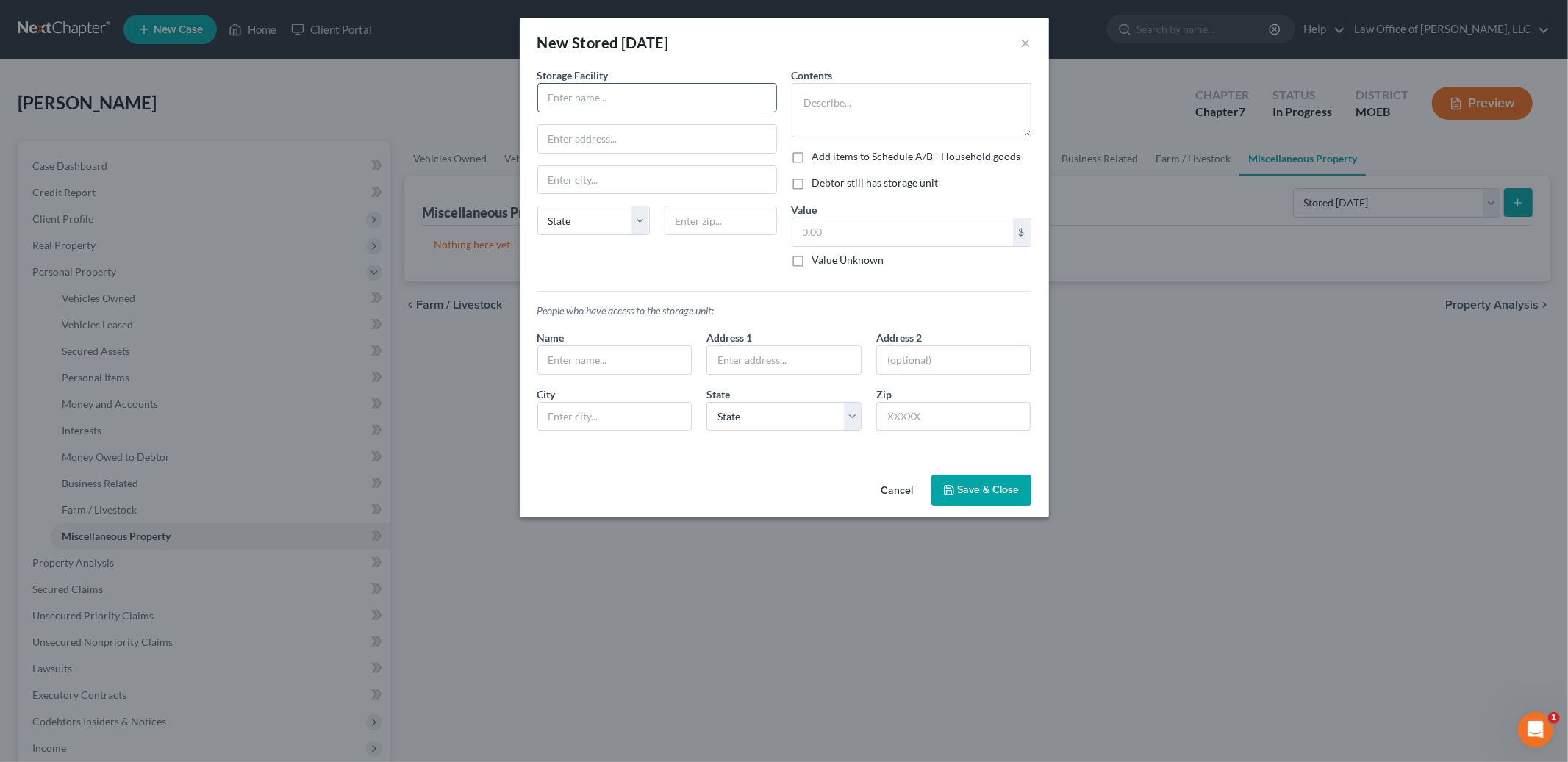
click at [669, 105] on input "text" at bounding box center [656, 98] width 238 height 28
type input "p"
type input "Public Storage"
type textarea "Clothes and keepsakes. Values listed on Schedule A/B"
click at [812, 188] on label "Debtor still has storage unit" at bounding box center [875, 183] width 126 height 15
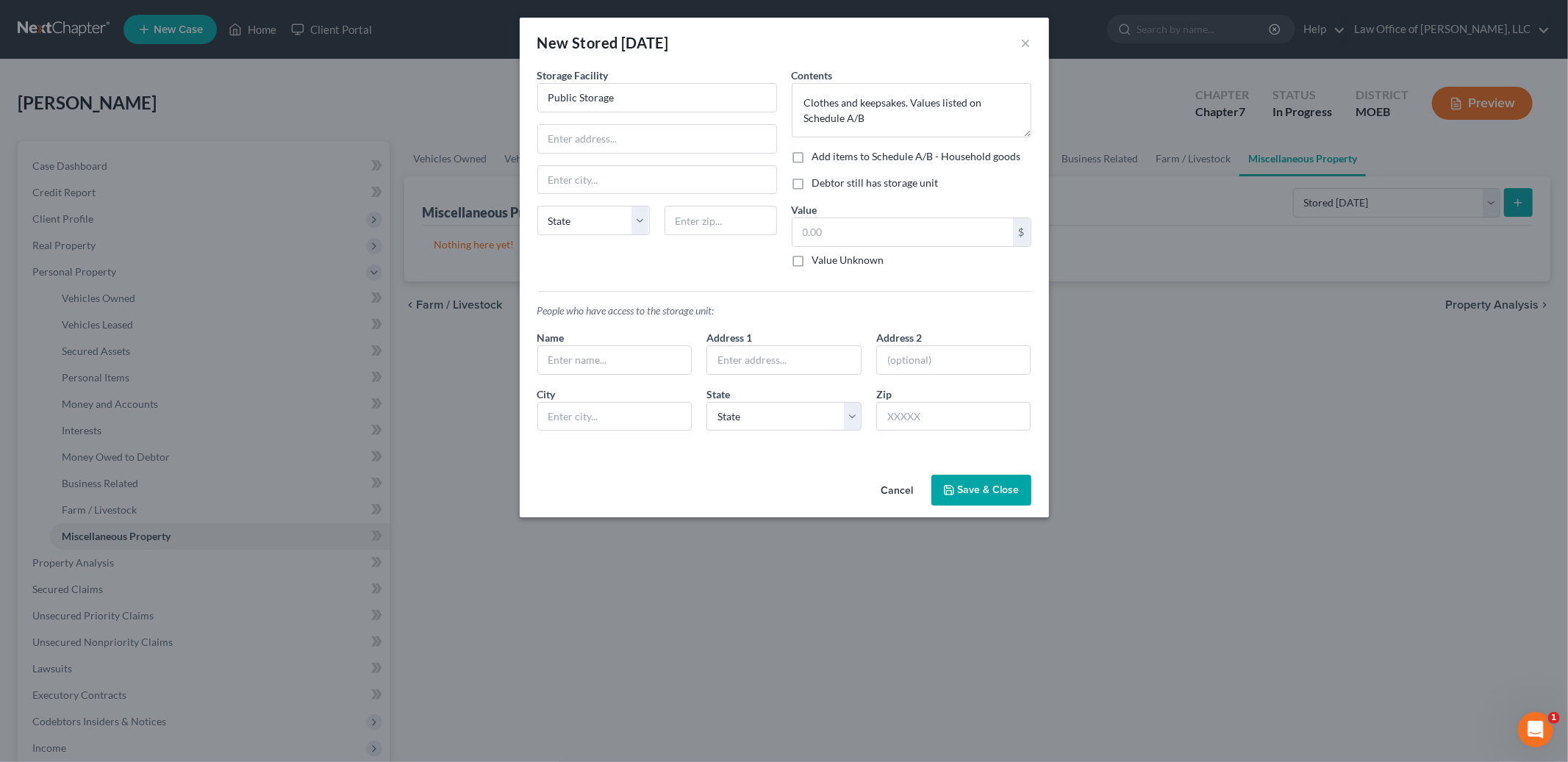
click at [818, 185] on input "Debtor still has storage unit" at bounding box center [822, 180] width 10 height 10
checkbox input "true"
click at [994, 491] on button "Save & Close" at bounding box center [982, 491] width 100 height 31
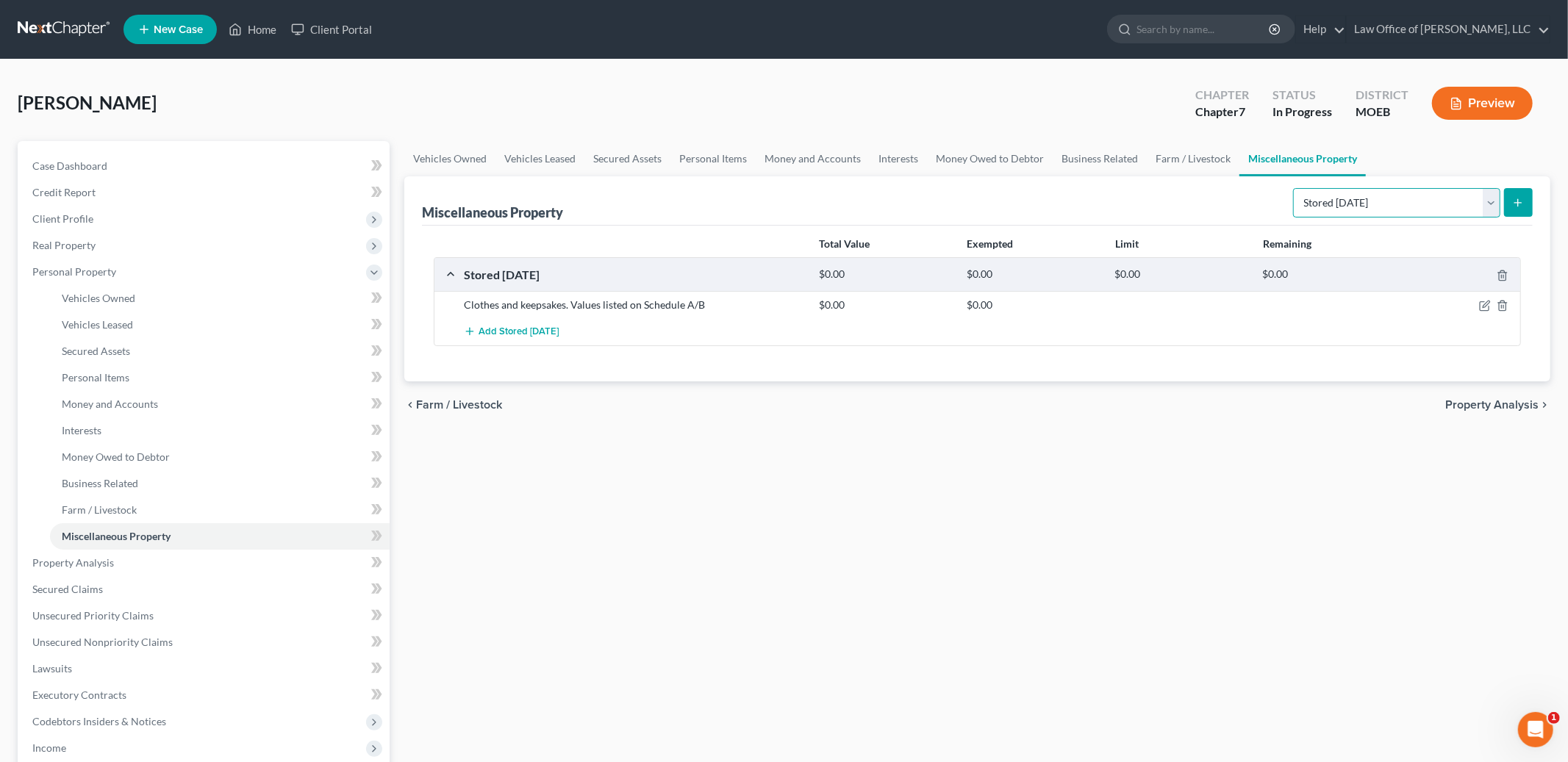
click at [1398, 211] on select "Select Property Type Assigned for Creditor Benefit [DATE] Holding for Another N…" at bounding box center [1396, 203] width 207 height 30
click at [1479, 403] on span "Property Analysis" at bounding box center [1491, 405] width 94 height 12
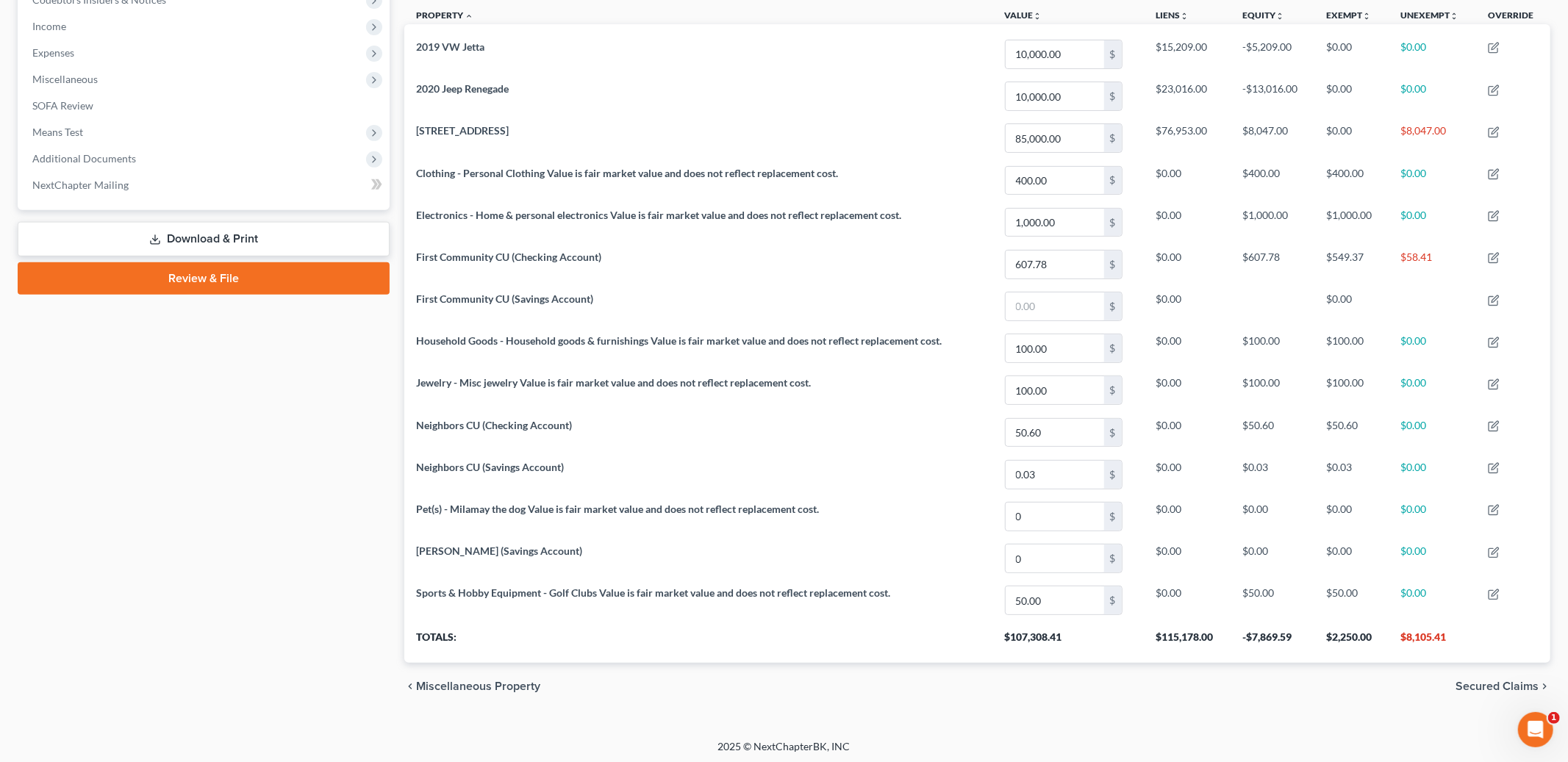
scroll to position [461, 0]
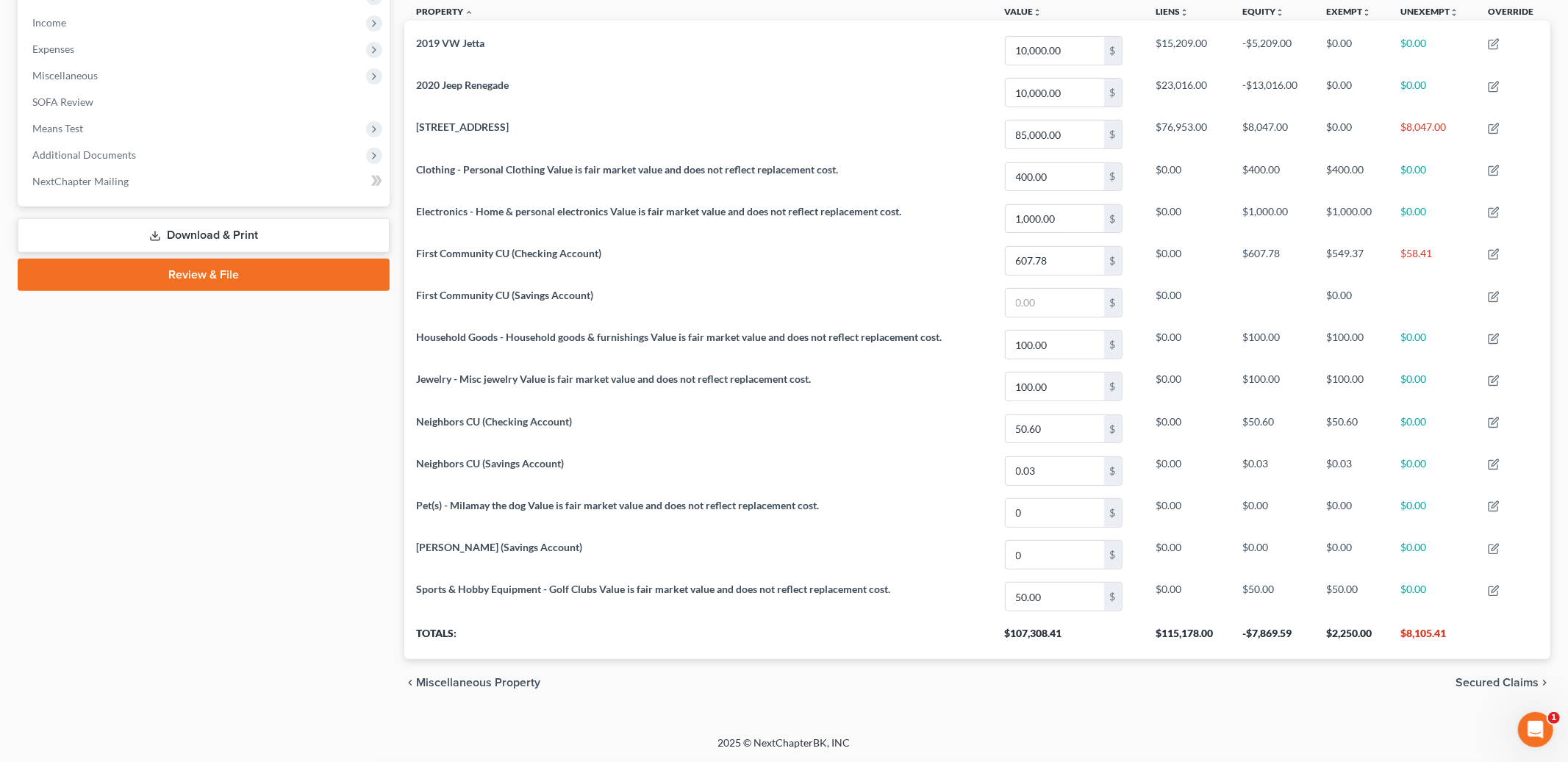
click at [1484, 685] on span "Secured Claims" at bounding box center [1496, 683] width 83 height 12
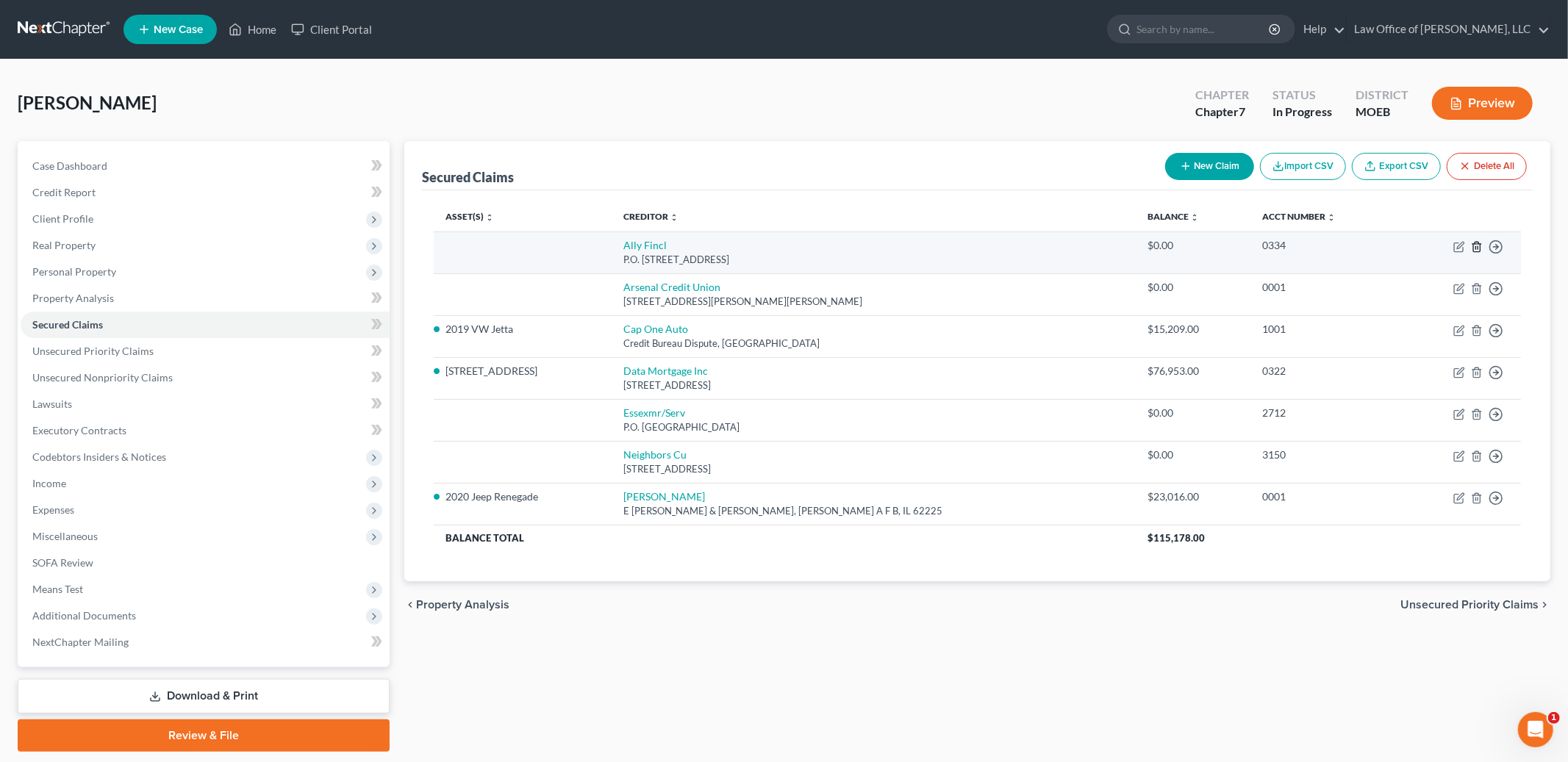
click at [1476, 242] on icon "button" at bounding box center [1476, 246] width 7 height 10
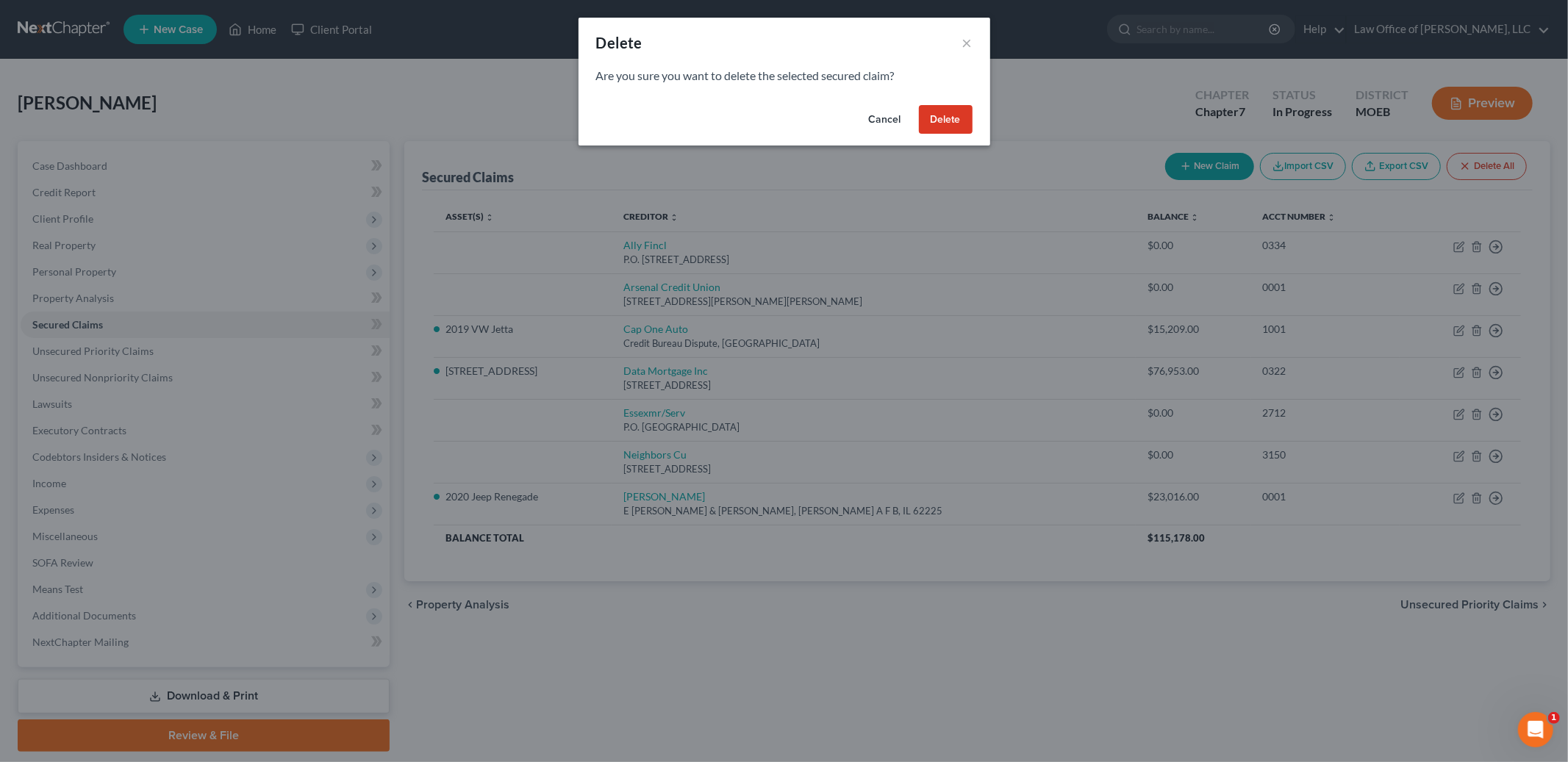
click at [946, 122] on button "Delete" at bounding box center [946, 120] width 54 height 30
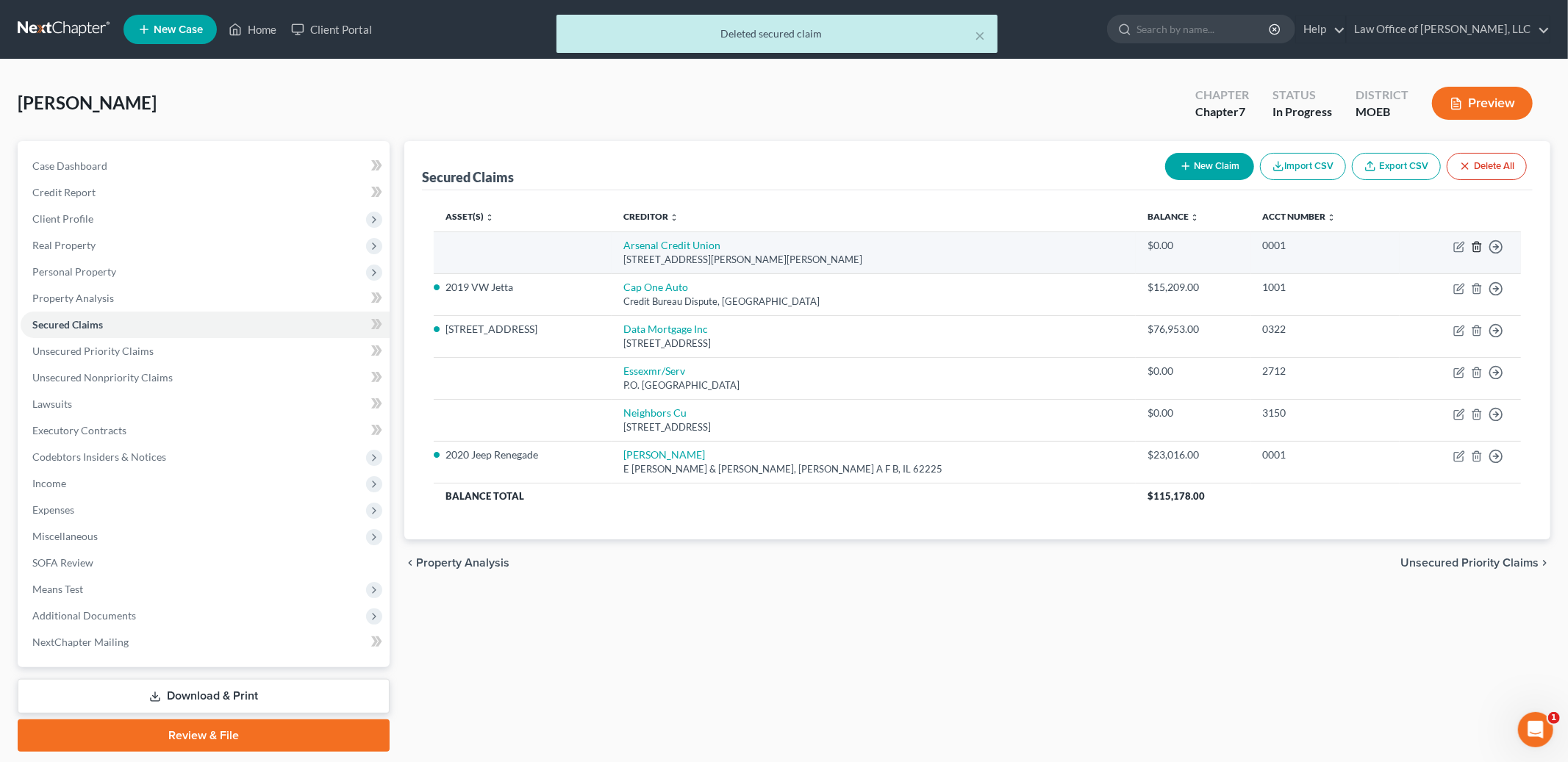
click at [1476, 246] on line "button" at bounding box center [1476, 248] width 0 height 3
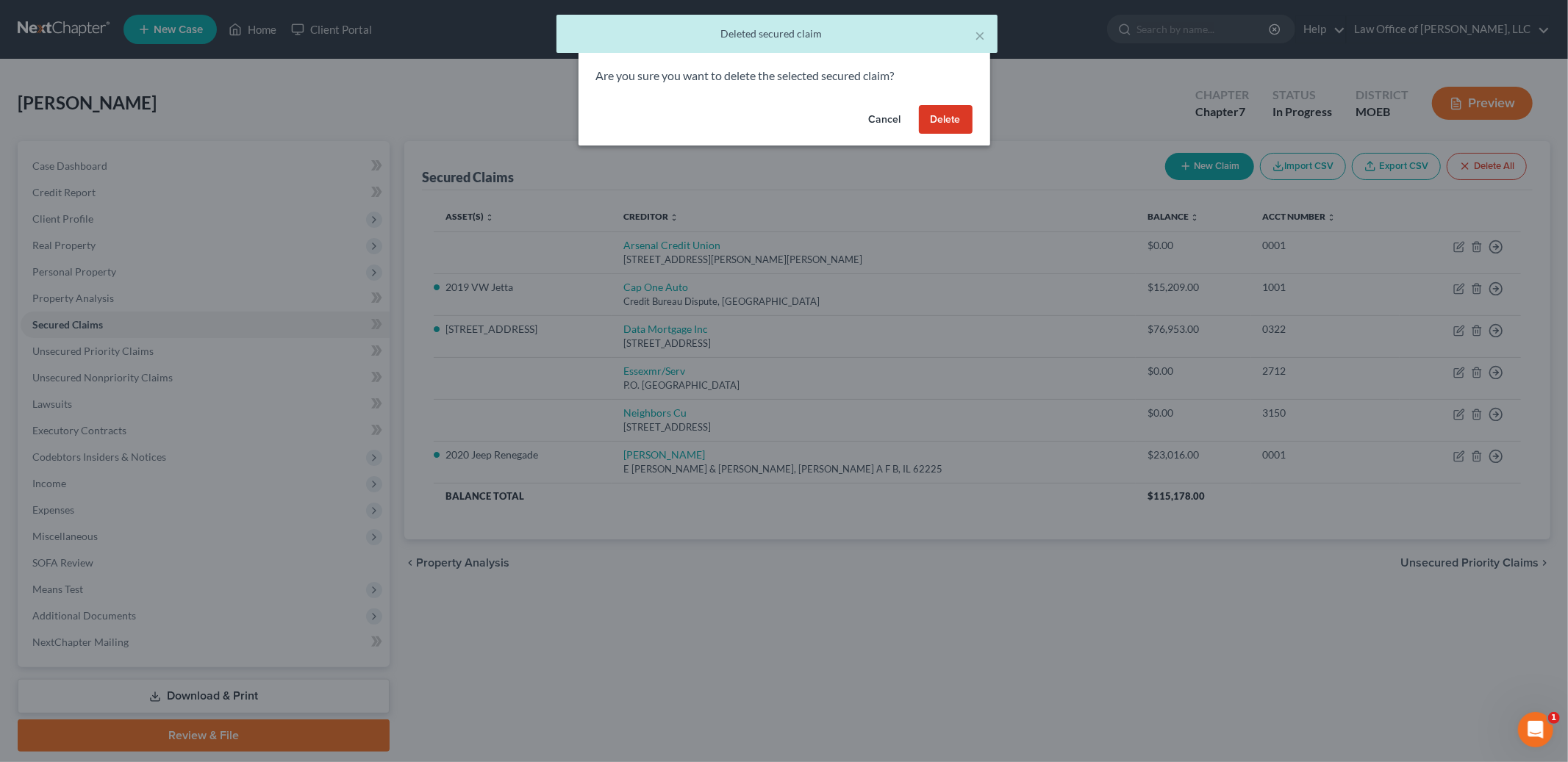
click at [953, 128] on button "Delete" at bounding box center [946, 120] width 54 height 30
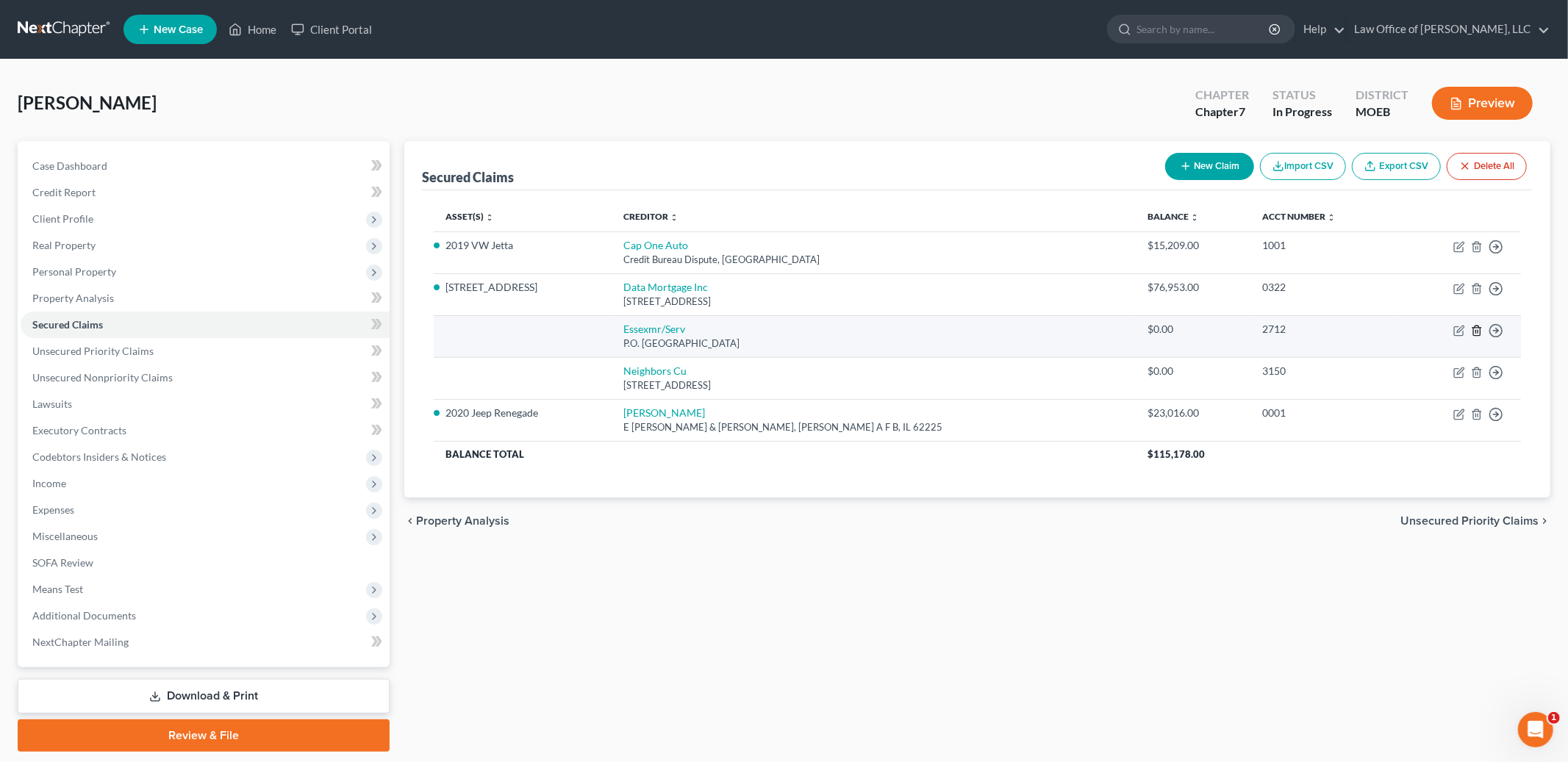
click at [1474, 331] on icon "button" at bounding box center [1477, 330] width 12 height 12
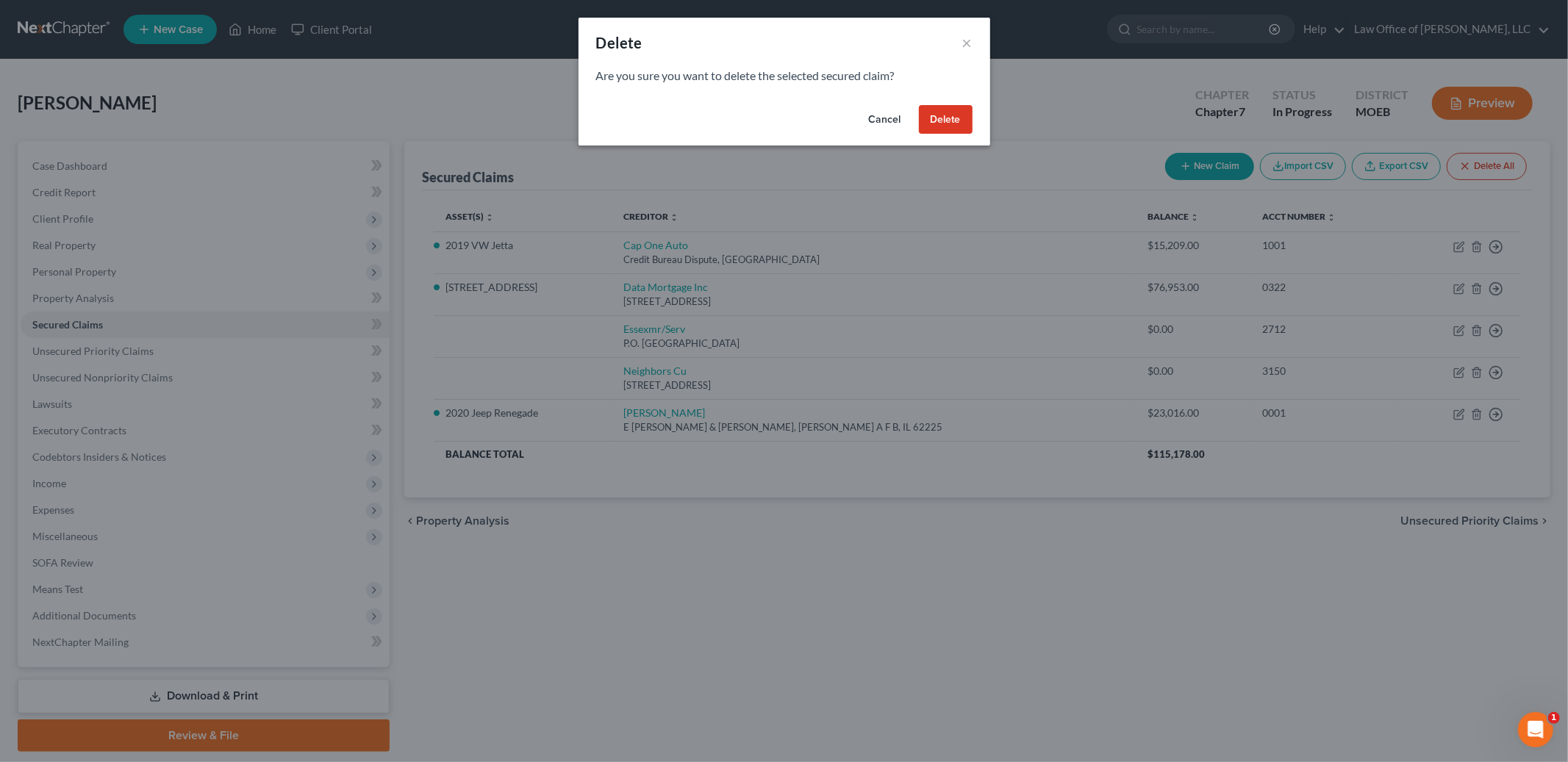
click at [963, 128] on button "Delete" at bounding box center [946, 120] width 54 height 30
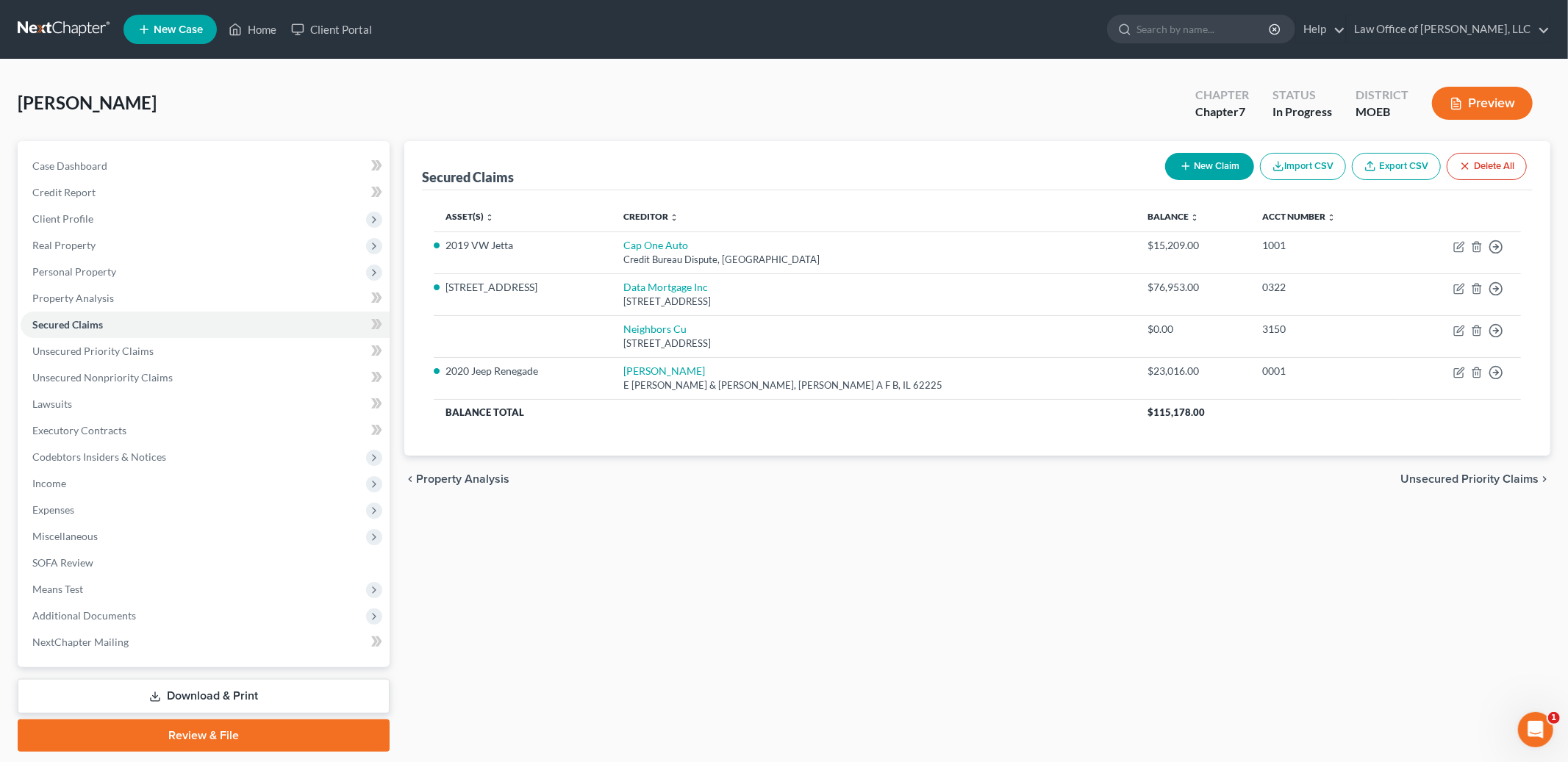
click at [1462, 482] on span "Unsecured Priority Claims" at bounding box center [1468, 479] width 138 height 12
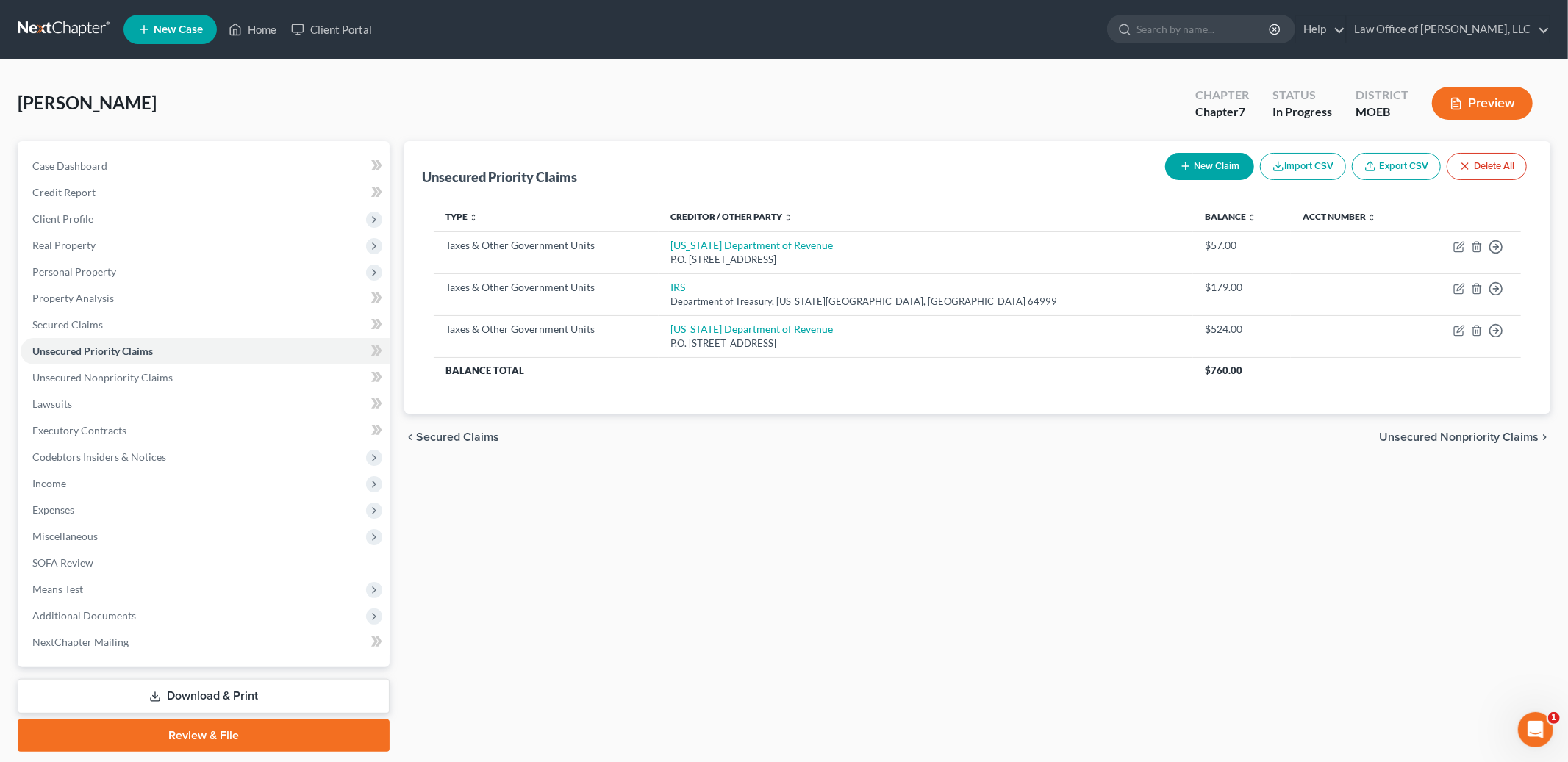
click at [1439, 432] on span "Unsecured Nonpriority Claims" at bounding box center [1458, 437] width 159 height 12
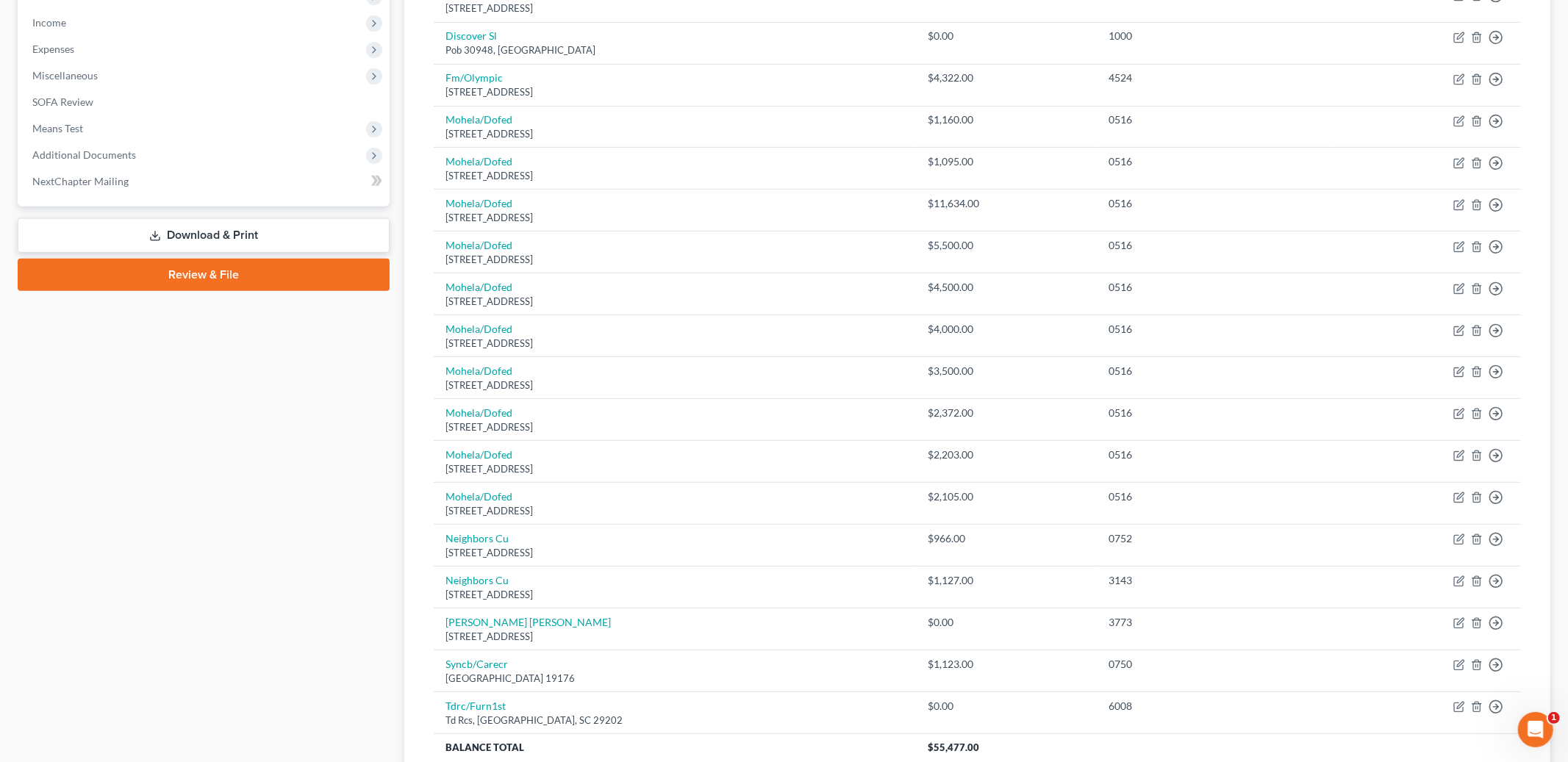
scroll to position [592, 0]
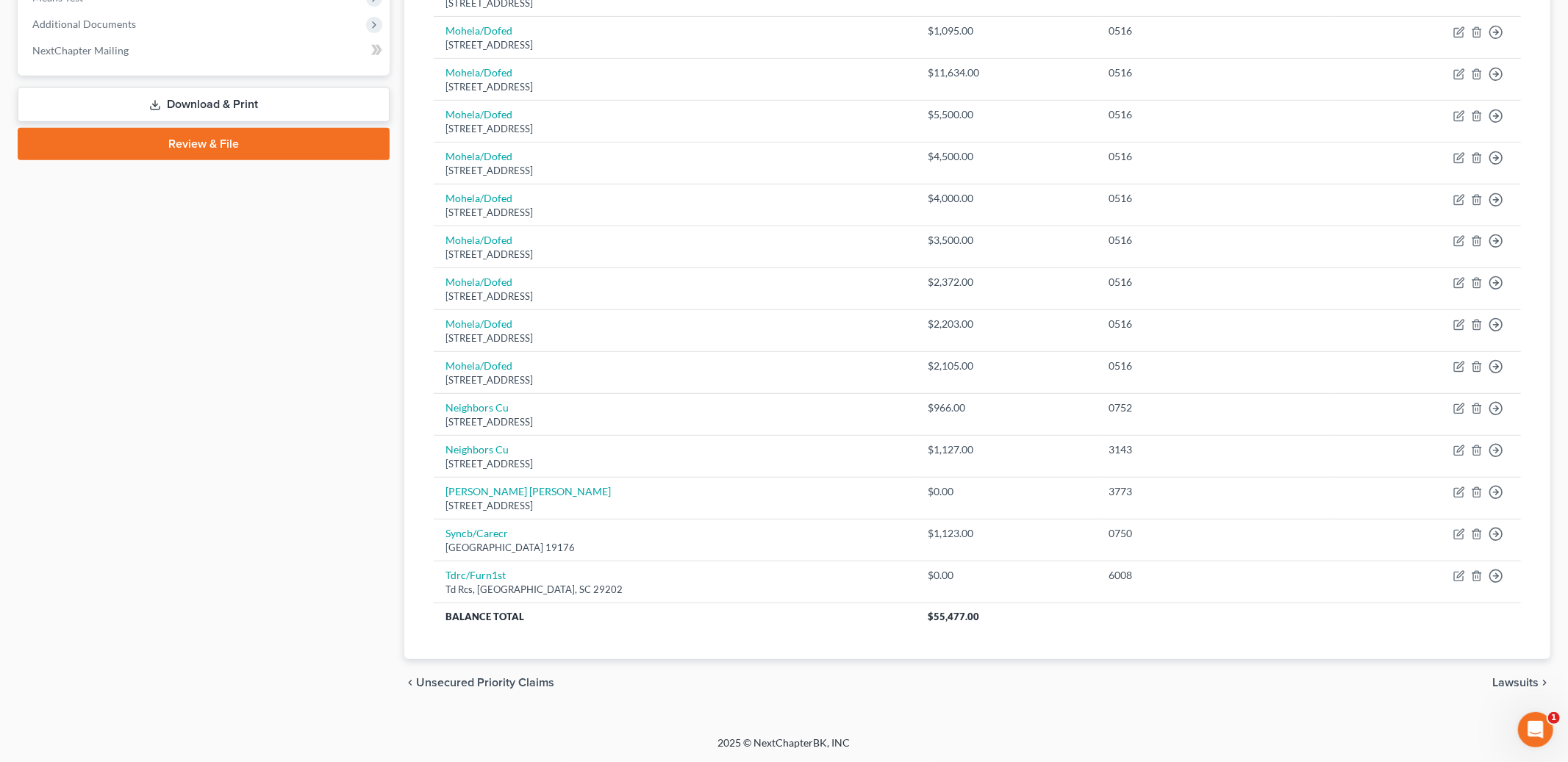
click at [458, 680] on span "Unsecured Priority Claims" at bounding box center [485, 683] width 138 height 12
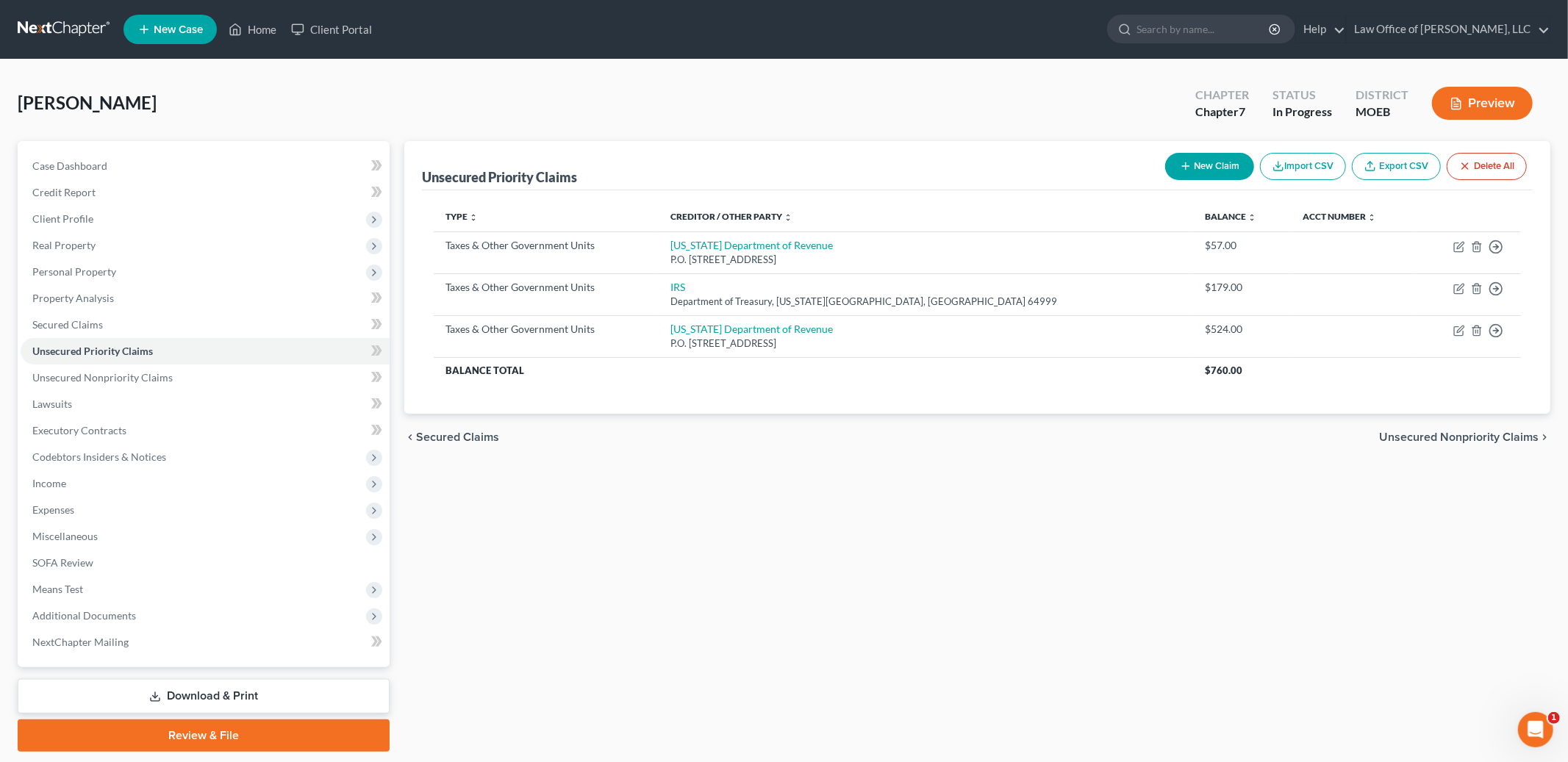
click at [465, 437] on span "Secured Claims" at bounding box center [457, 437] width 83 height 12
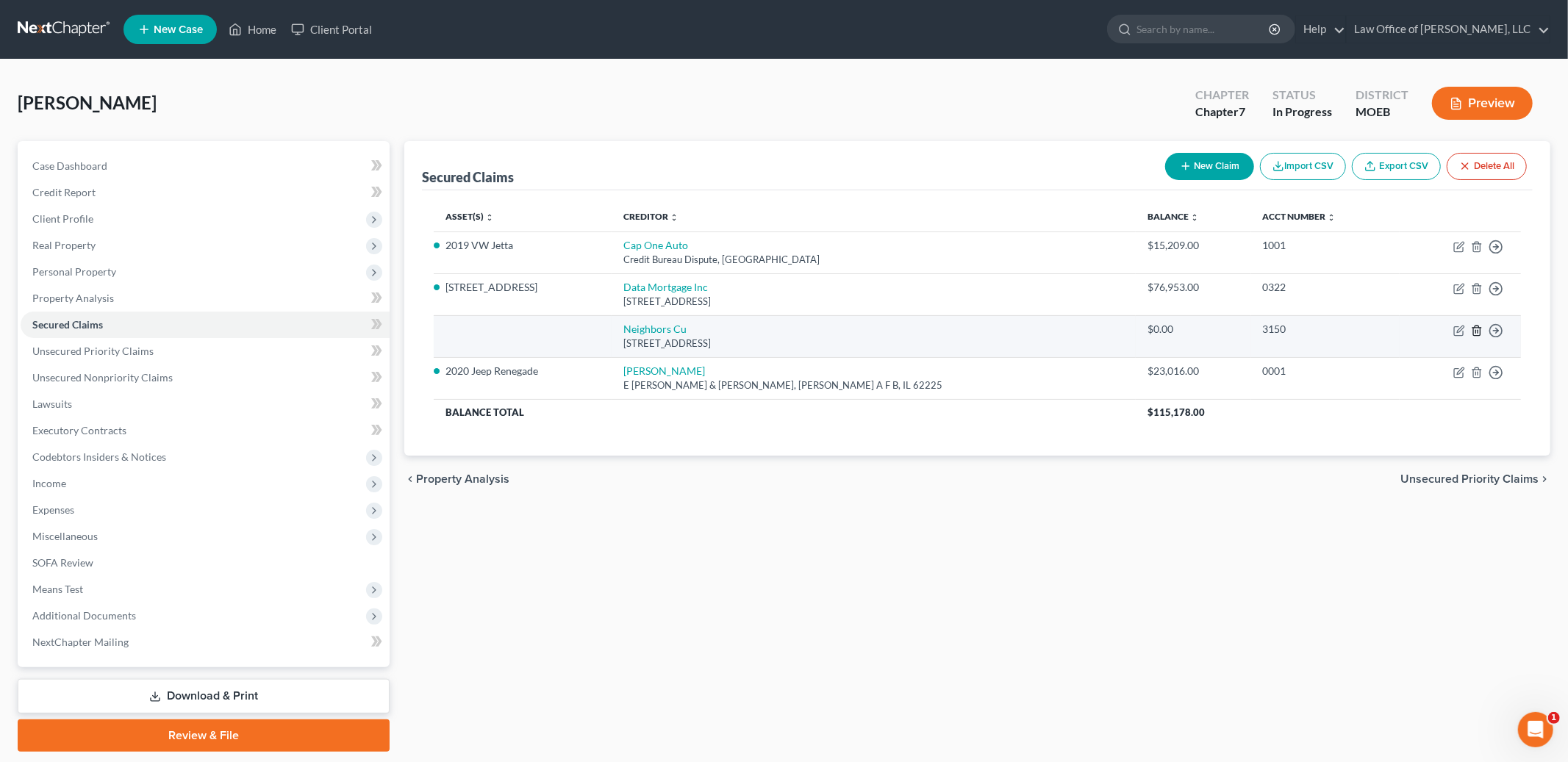
click at [1477, 333] on icon "button" at bounding box center [1477, 330] width 12 height 12
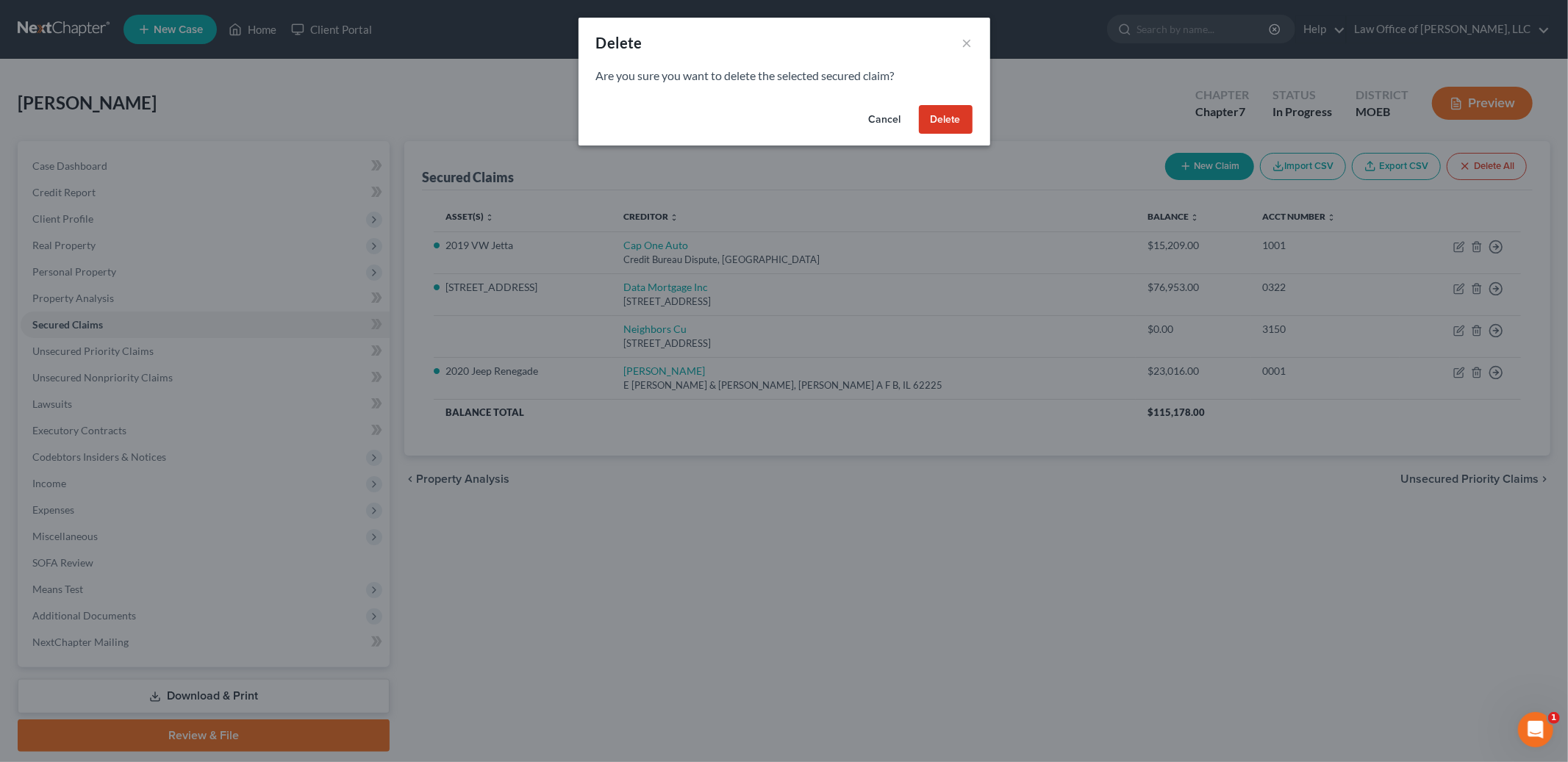
click at [952, 126] on button "Delete" at bounding box center [946, 120] width 54 height 30
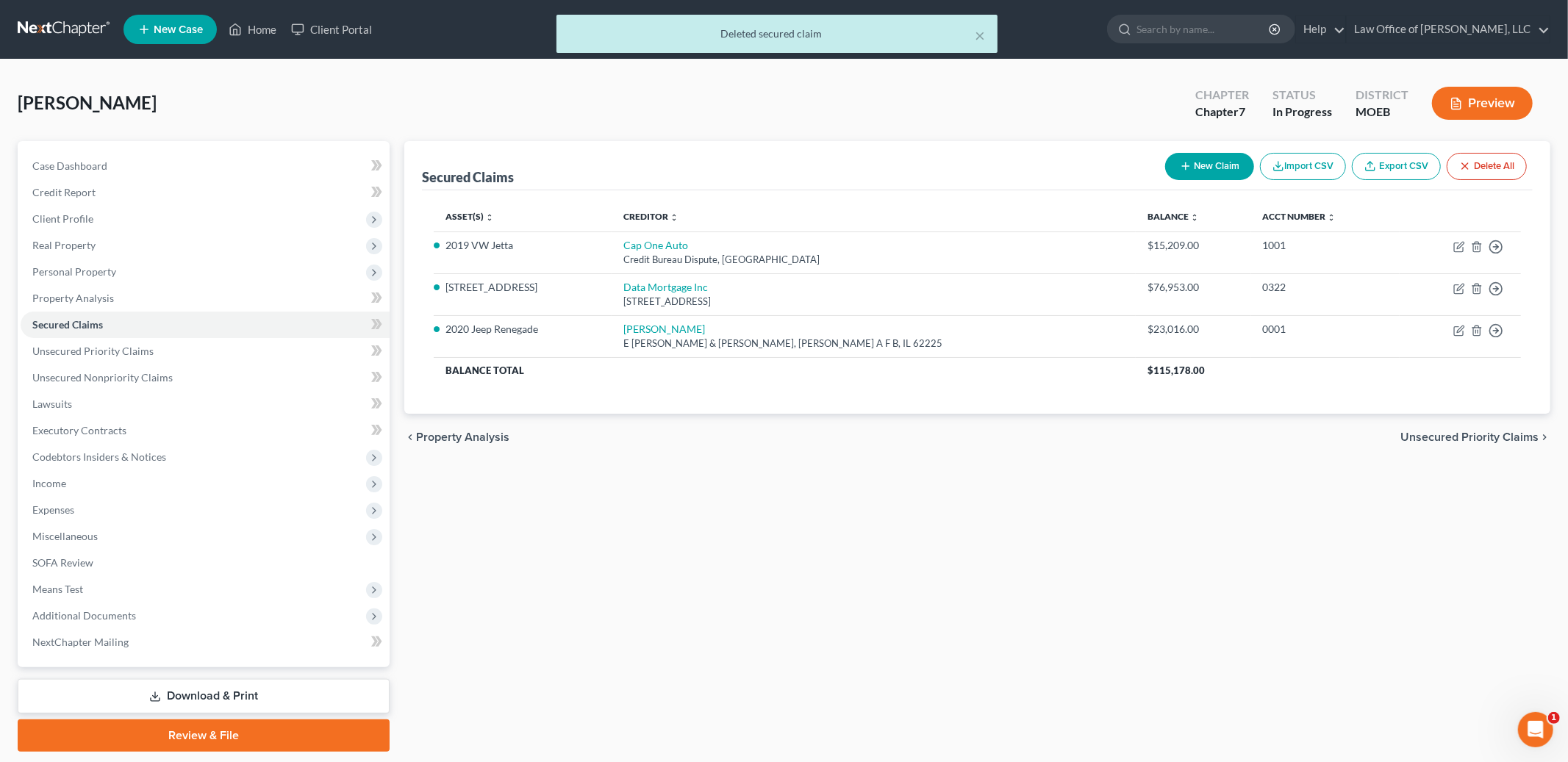
click at [1462, 435] on span "Unsecured Priority Claims" at bounding box center [1468, 437] width 138 height 12
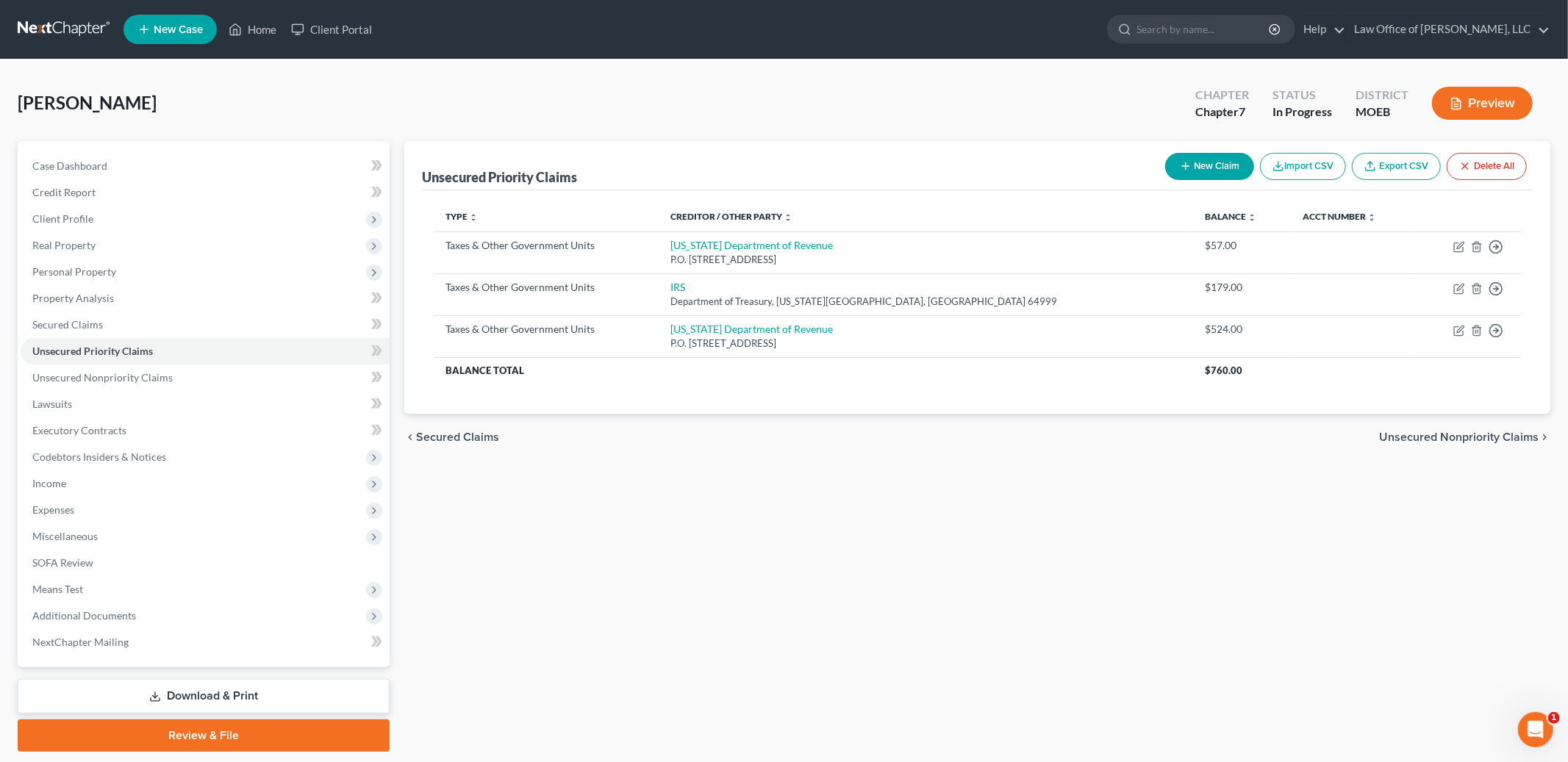
click at [1404, 443] on span "Unsecured Nonpriority Claims" at bounding box center [1458, 437] width 159 height 12
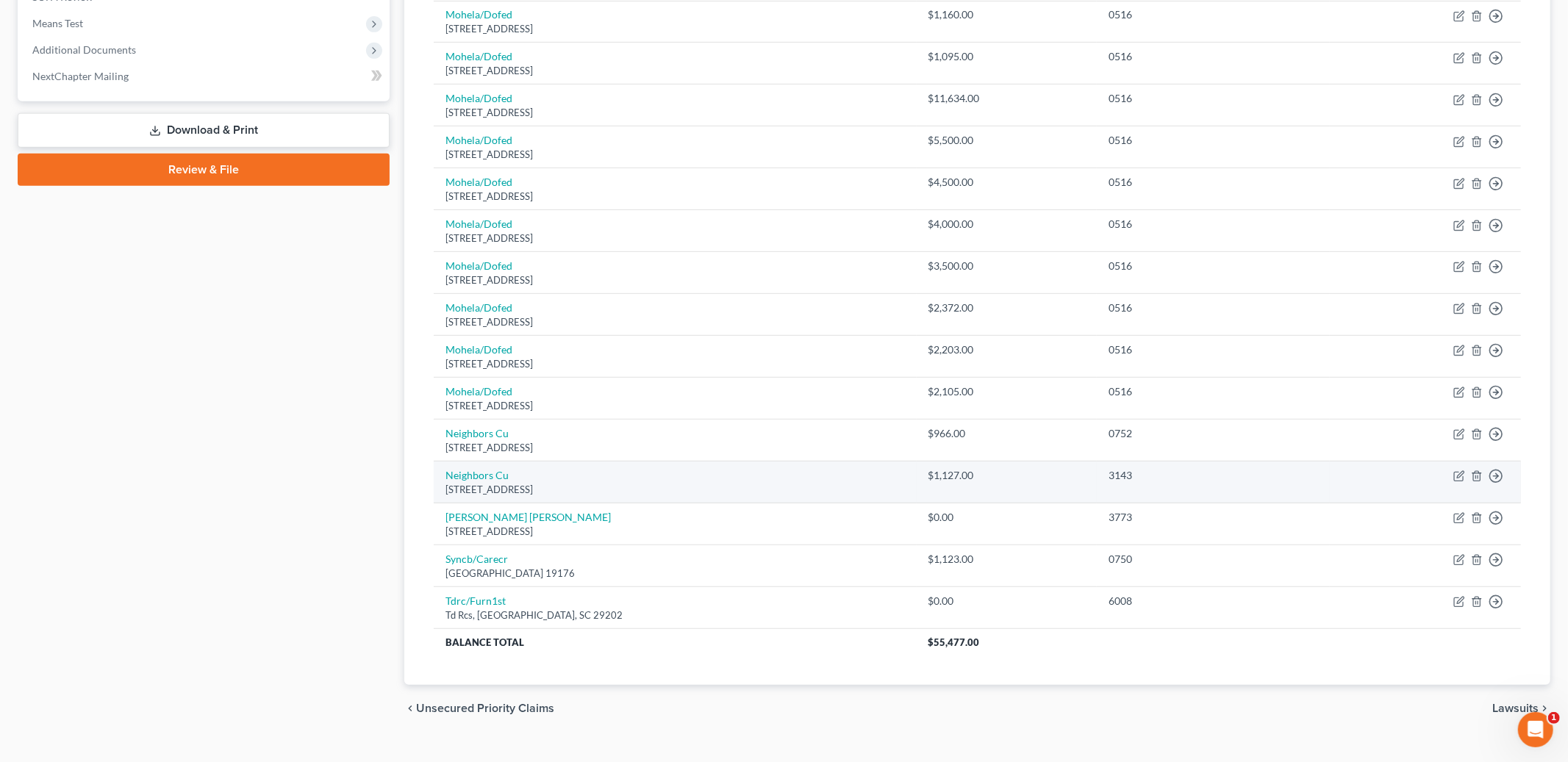
scroll to position [583, 0]
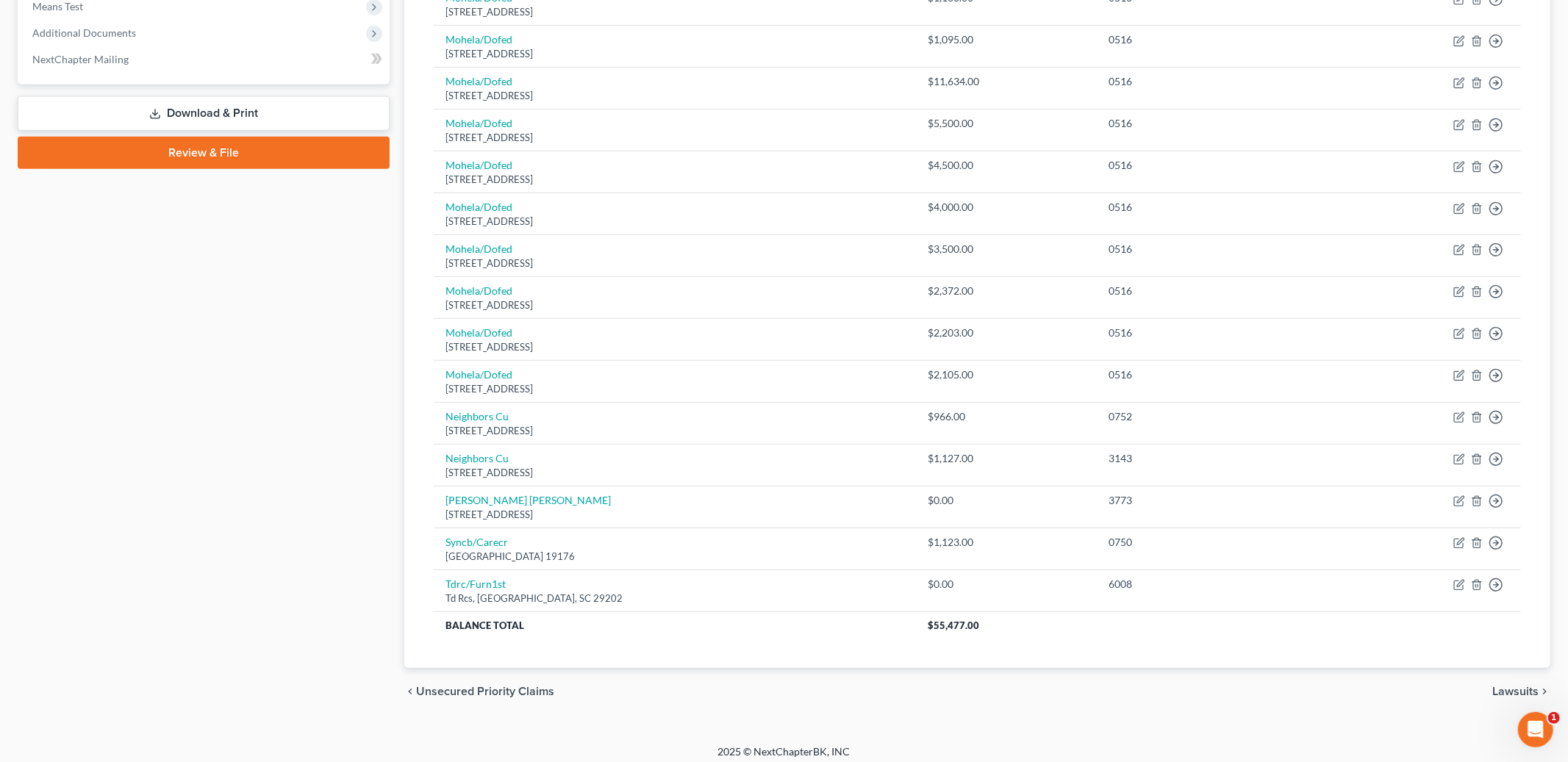
click at [1524, 693] on span "Lawsuits" at bounding box center [1515, 692] width 46 height 12
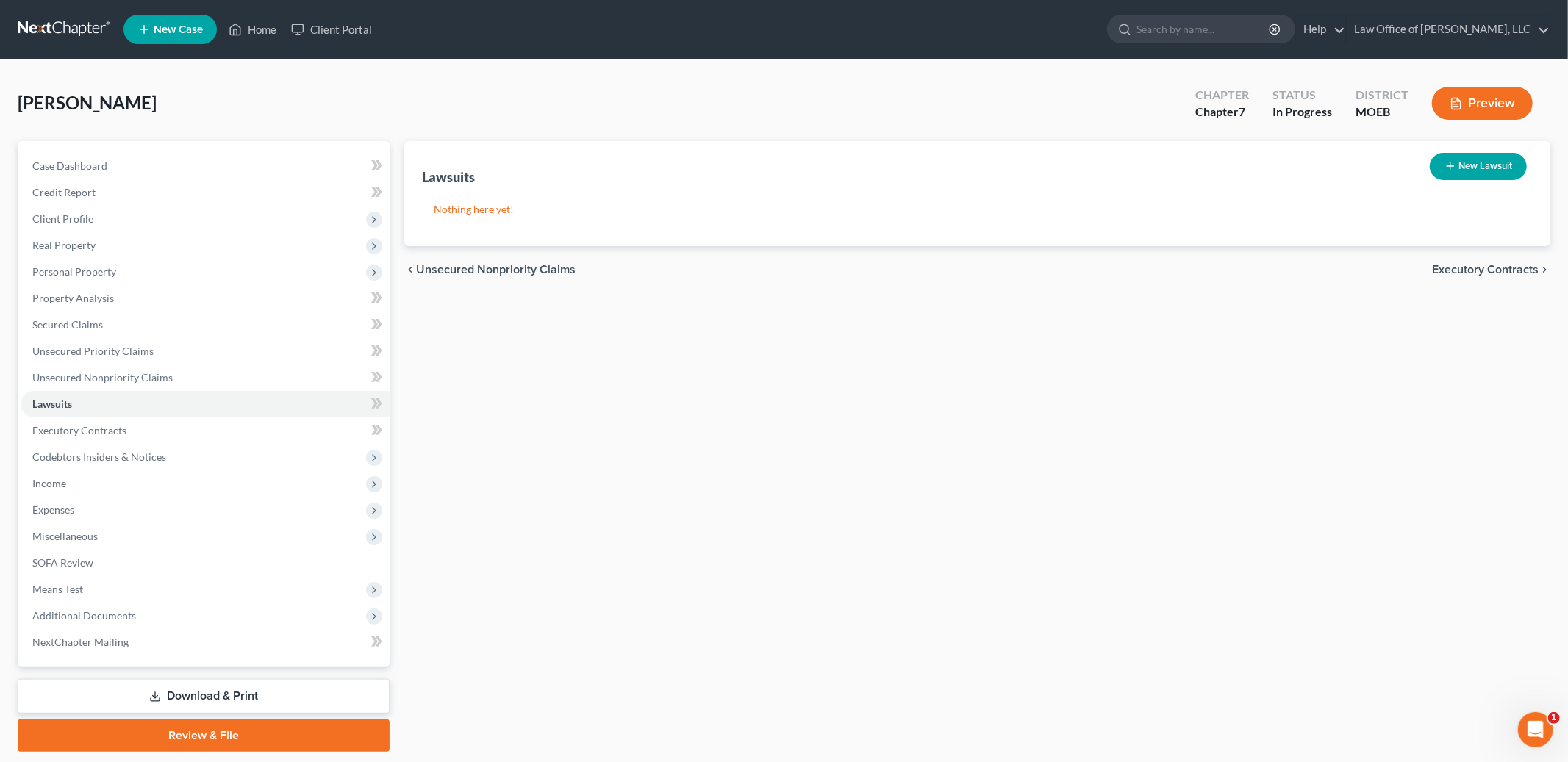
click at [1483, 268] on span "Executory Contracts" at bounding box center [1485, 270] width 106 height 12
click at [1505, 266] on span "Codebtors" at bounding box center [1510, 270] width 55 height 12
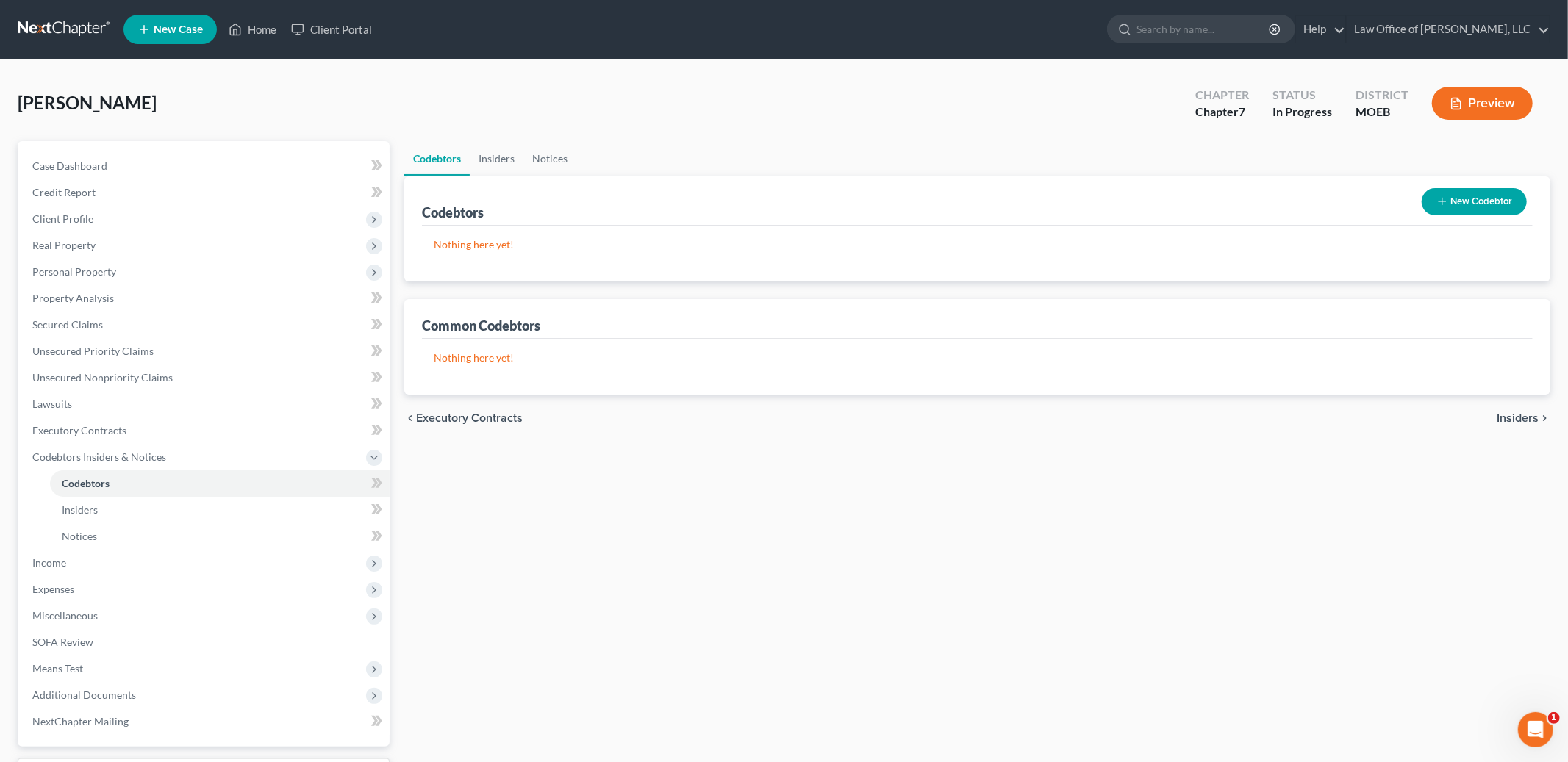
click at [1524, 412] on span "Insiders" at bounding box center [1517, 418] width 42 height 12
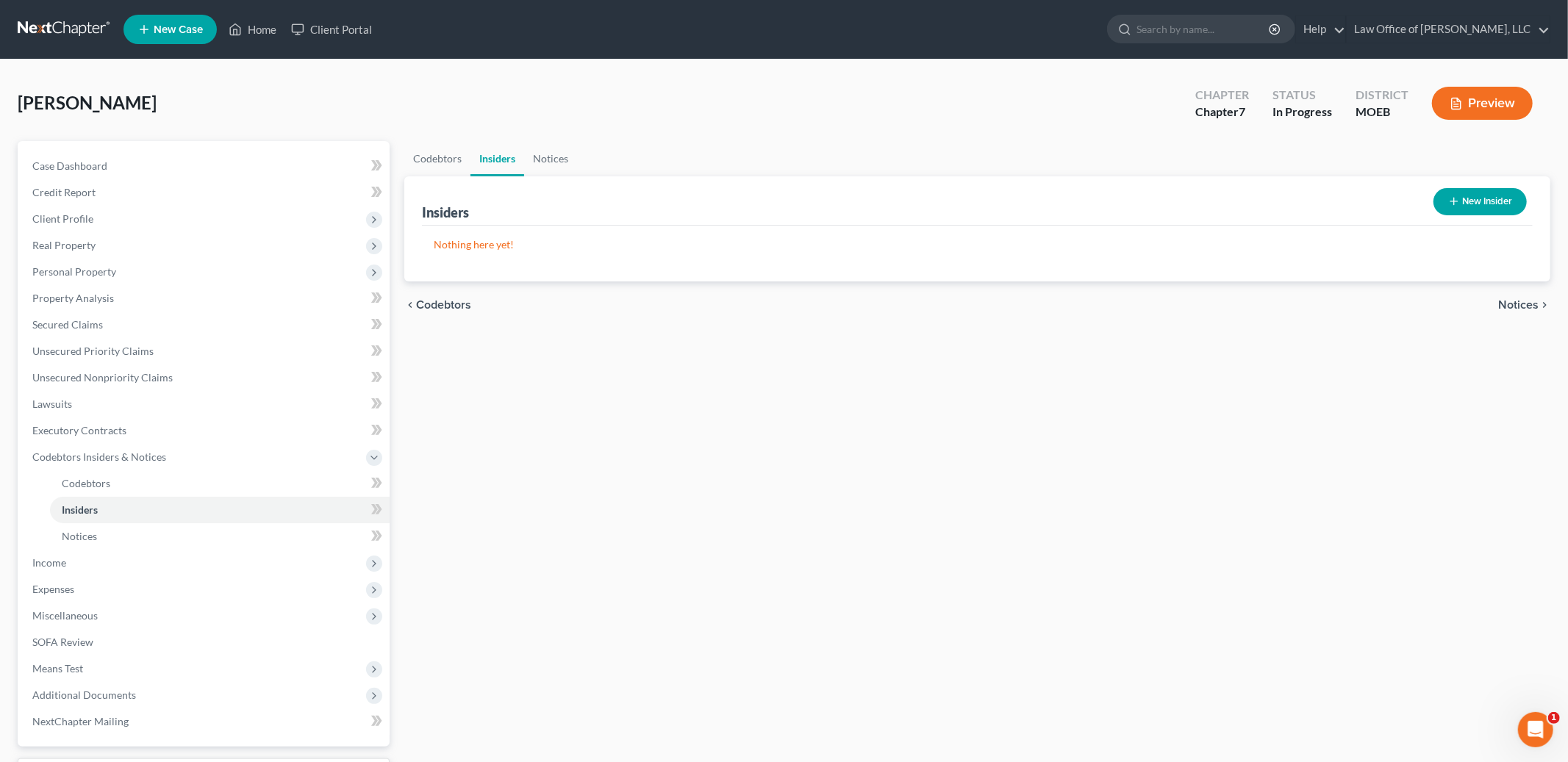
click at [1511, 299] on span "Notices" at bounding box center [1518, 305] width 41 height 12
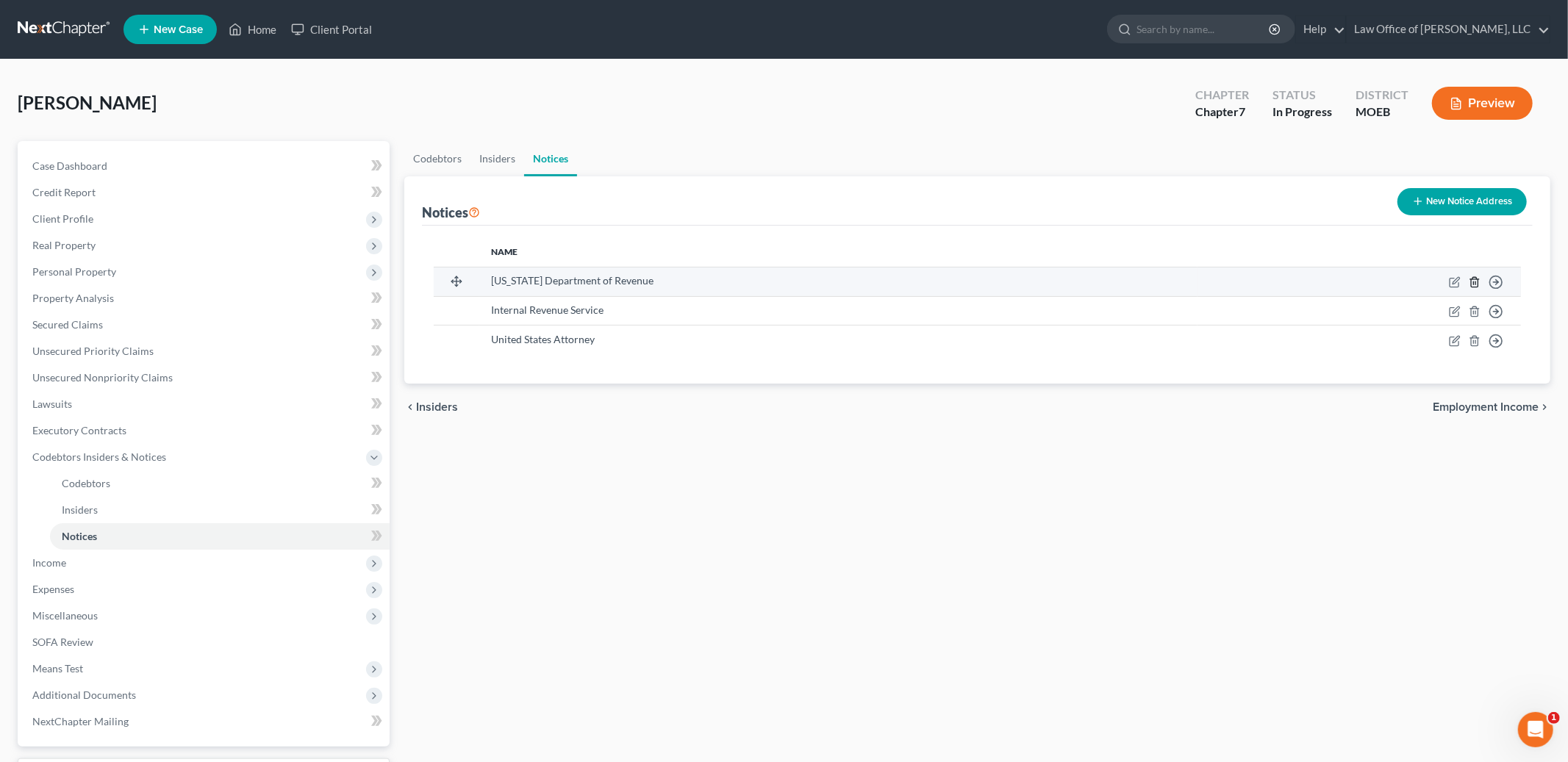
click at [1471, 285] on icon "button" at bounding box center [1474, 282] width 7 height 10
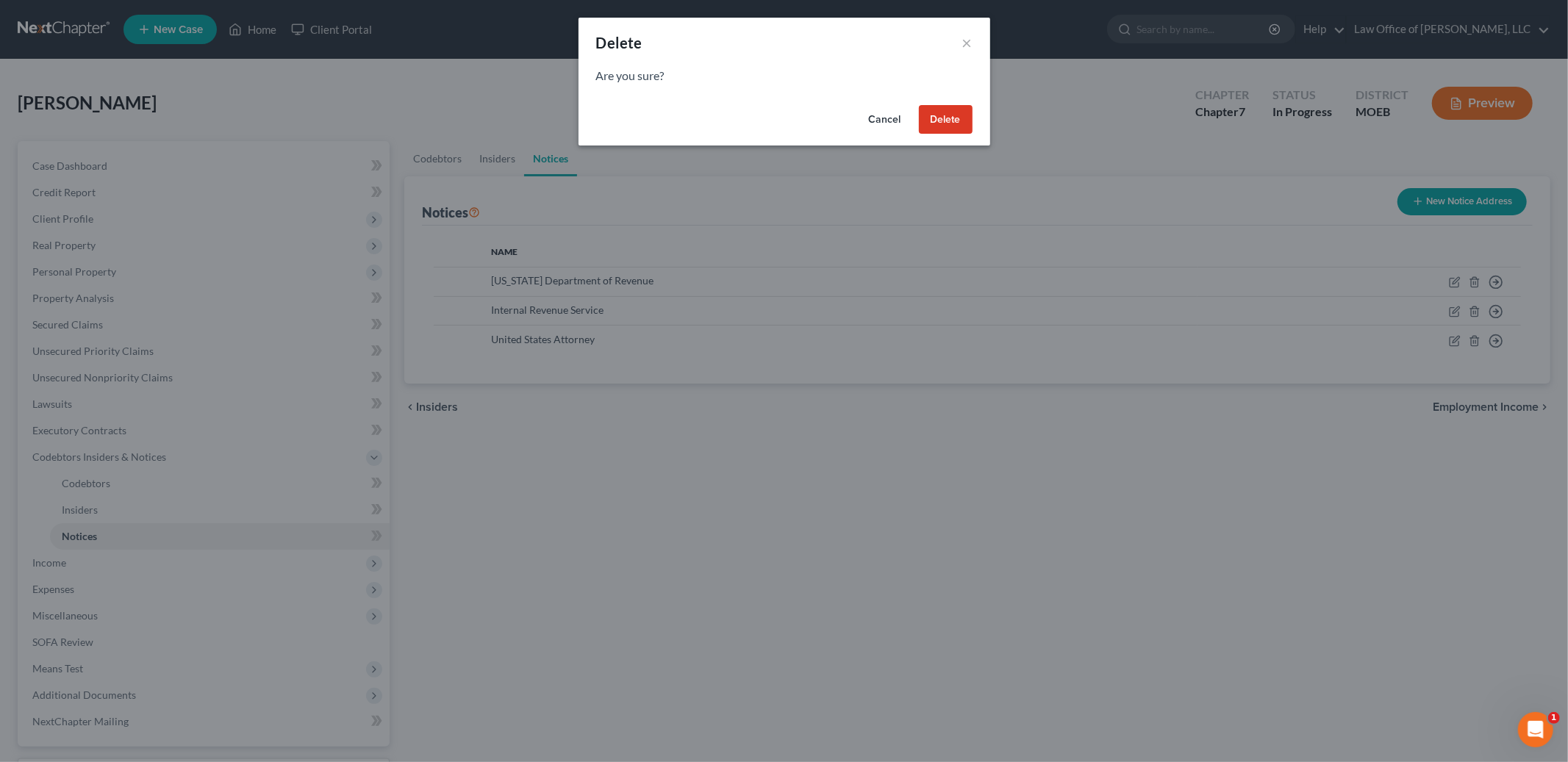
click at [953, 117] on button "Delete" at bounding box center [946, 120] width 54 height 30
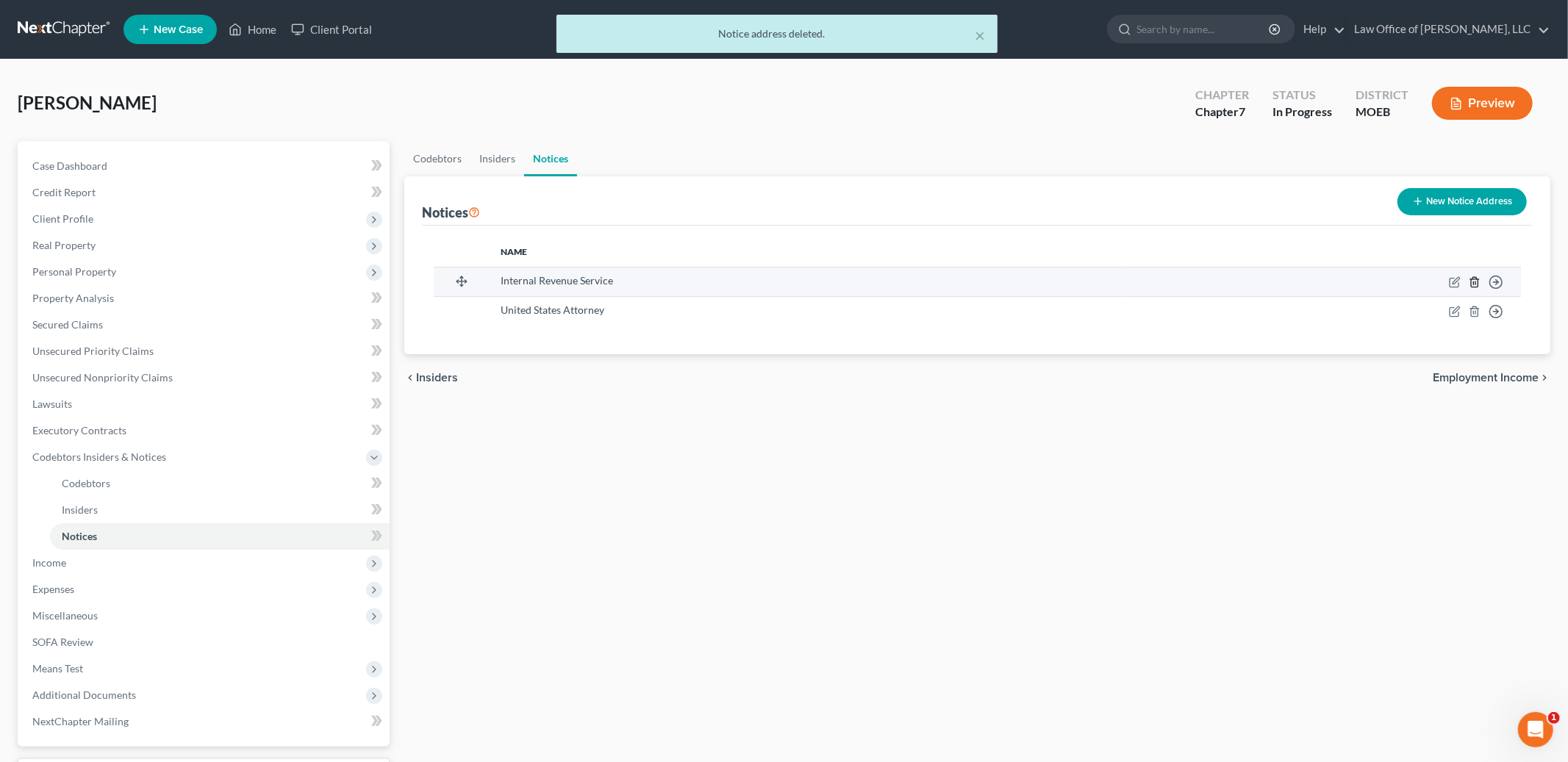
click at [1471, 283] on icon "button" at bounding box center [1474, 283] width 12 height 12
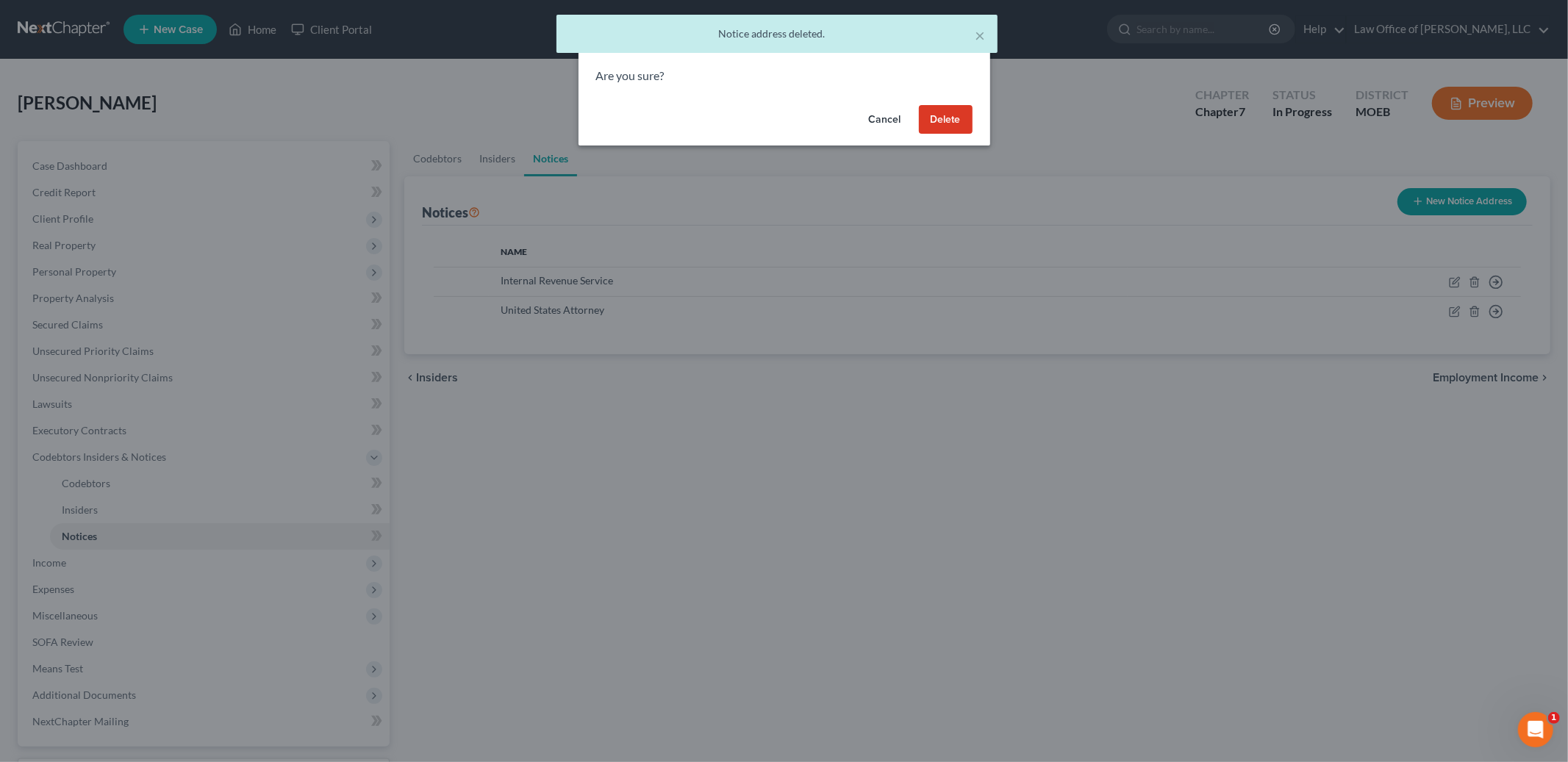
click at [940, 114] on button "Delete" at bounding box center [946, 120] width 54 height 30
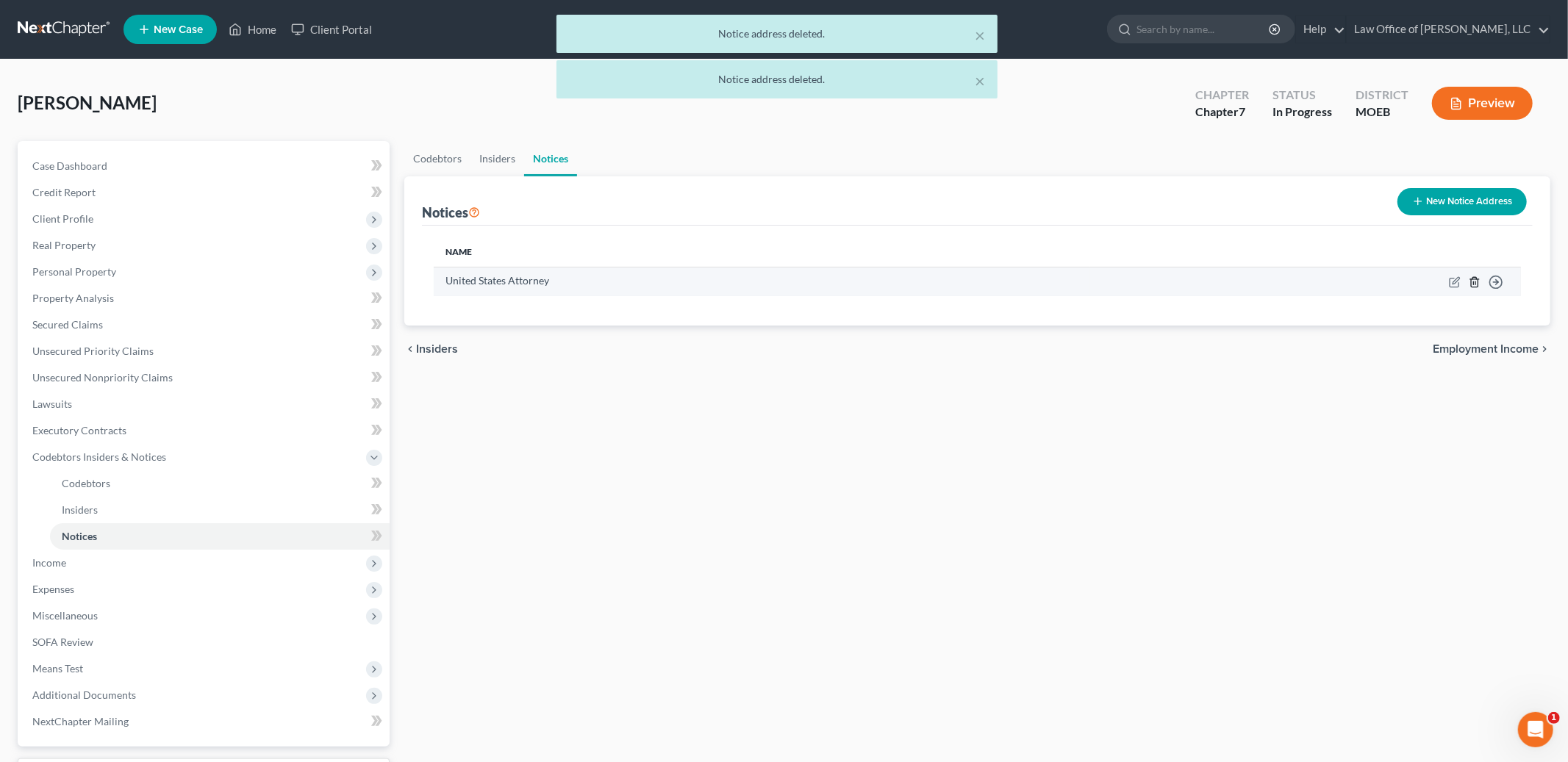
click at [1475, 280] on icon "button" at bounding box center [1474, 283] width 12 height 12
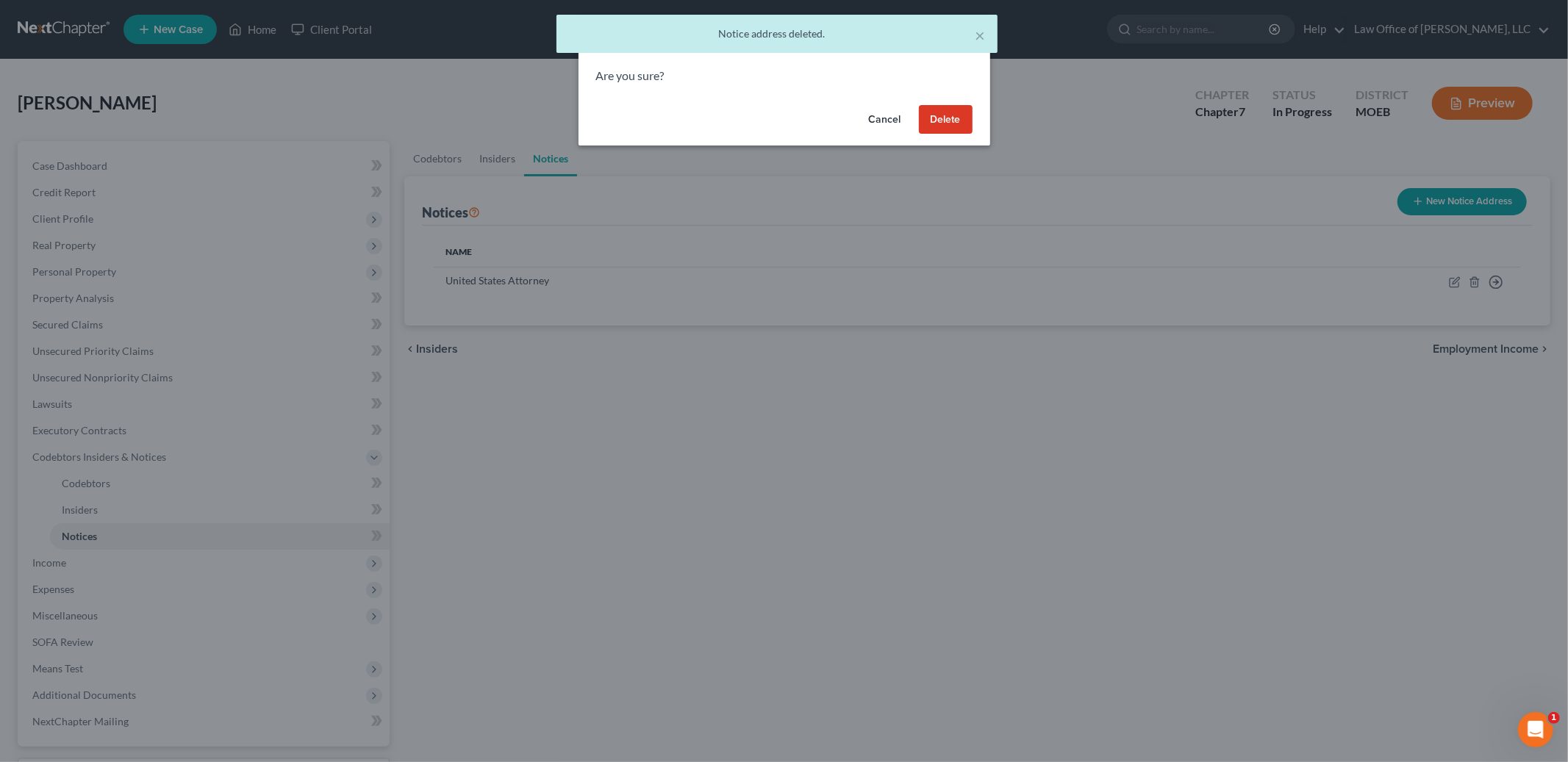
click at [941, 113] on button "Delete" at bounding box center [946, 120] width 54 height 30
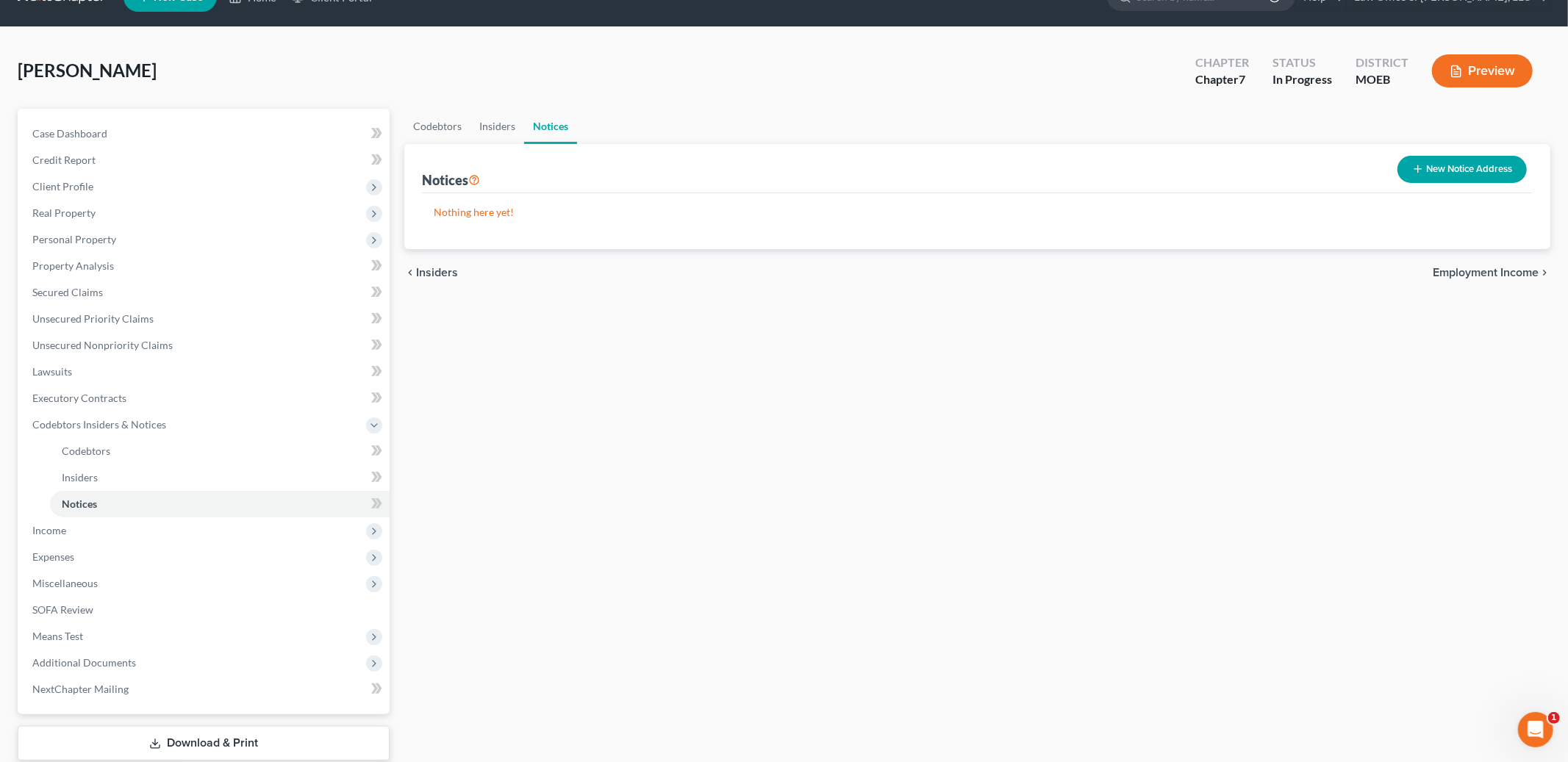
scroll to position [35, 0]
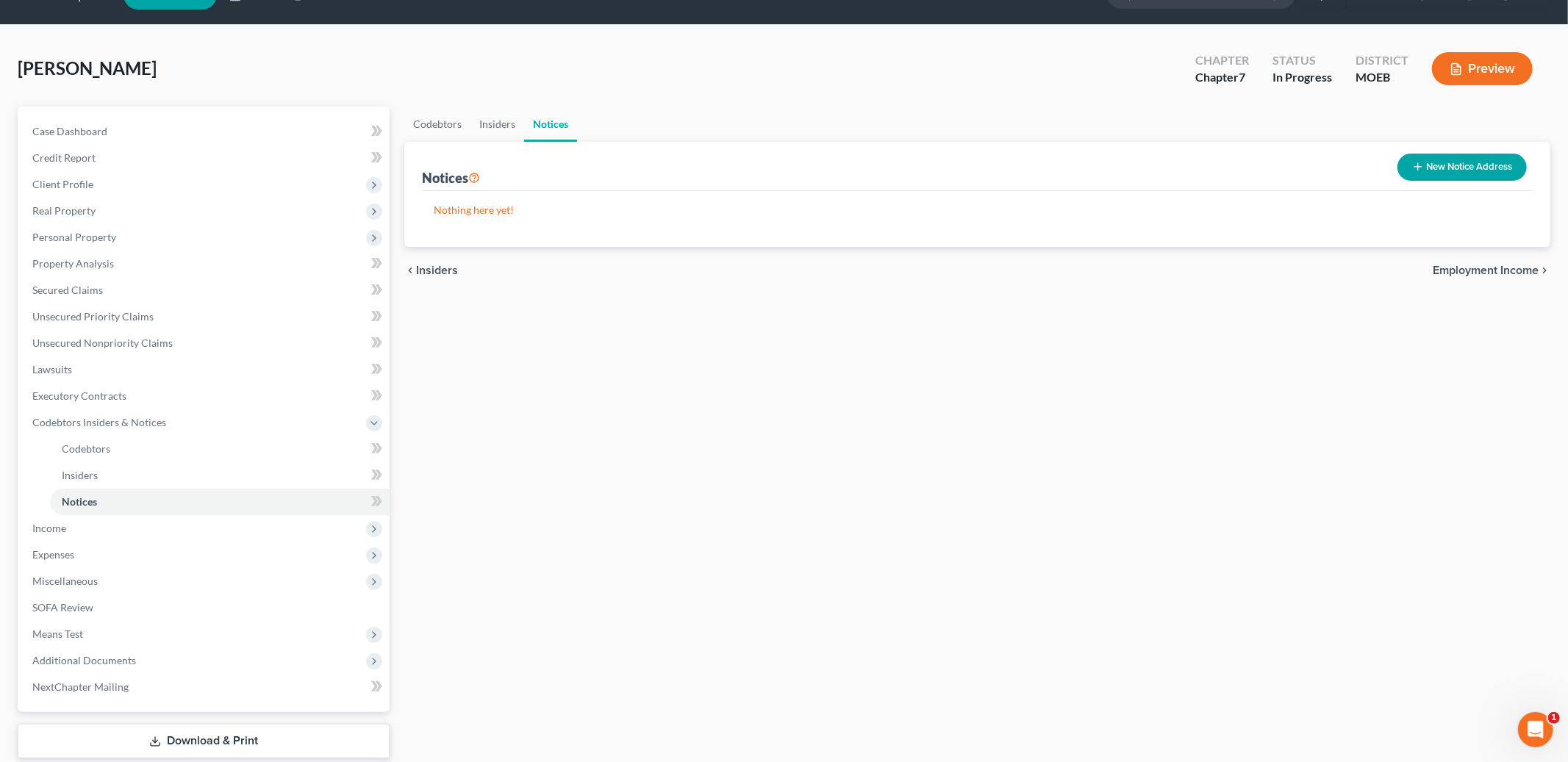
click at [1454, 271] on span "Employment Income" at bounding box center [1485, 271] width 106 height 12
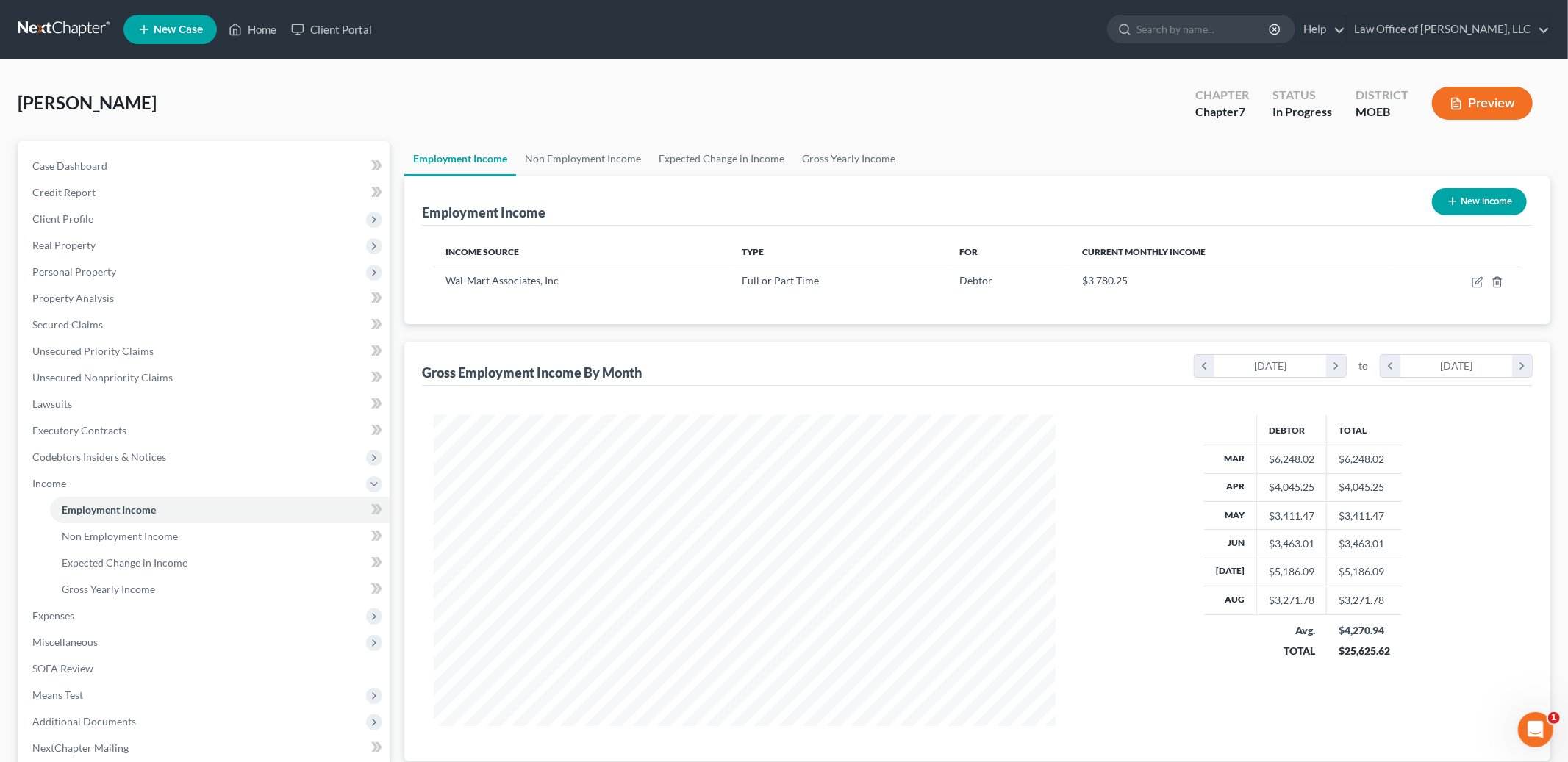
scroll to position [311, 651]
click at [1476, 283] on icon "button" at bounding box center [1477, 283] width 12 height 12
select select "0"
select select "2"
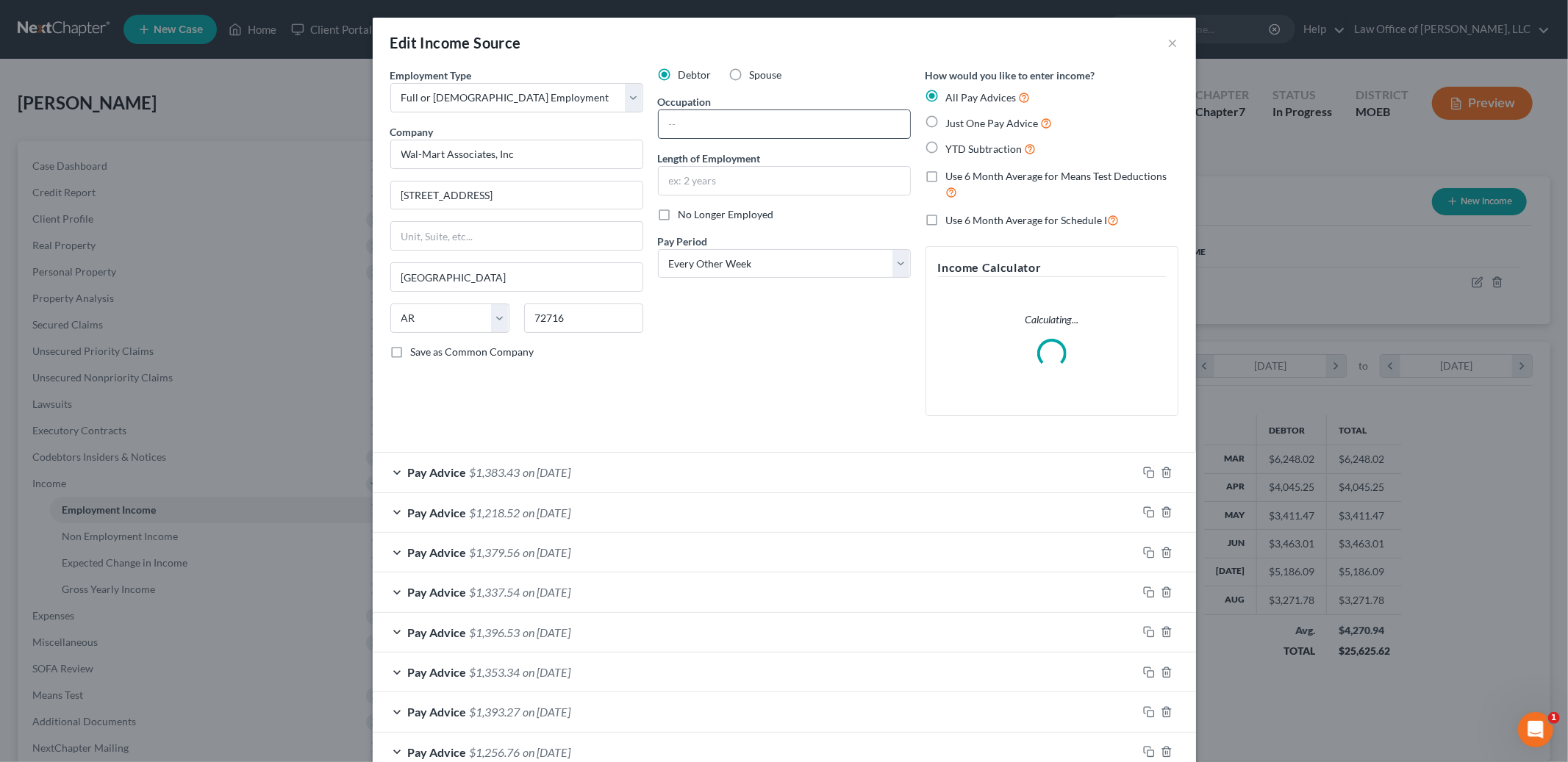
click at [756, 125] on input "text" at bounding box center [784, 124] width 251 height 28
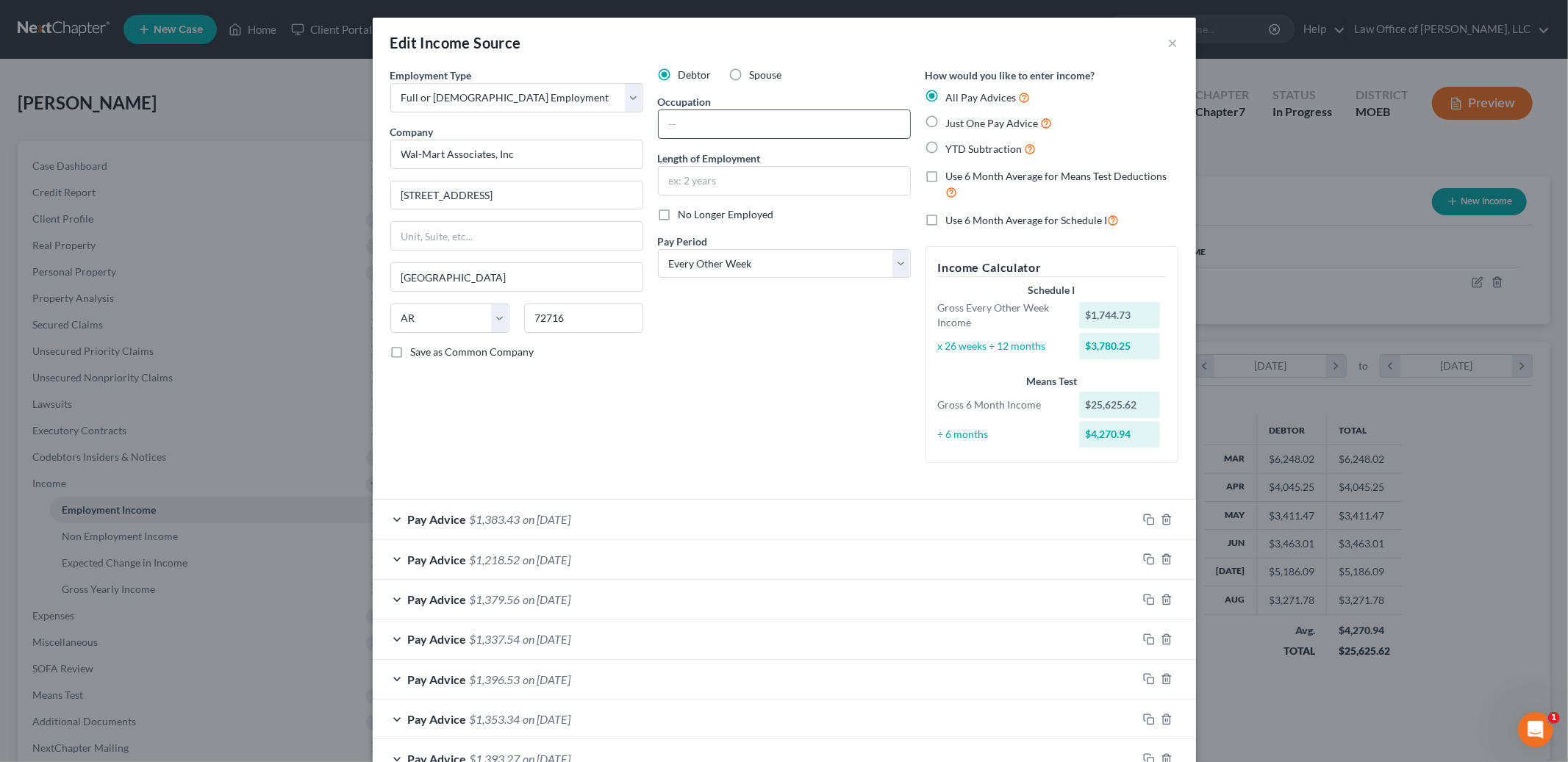
click at [710, 116] on input "text" at bounding box center [784, 124] width 251 height 28
type input "Digital Lead"
click at [676, 180] on input "text" at bounding box center [784, 181] width 251 height 28
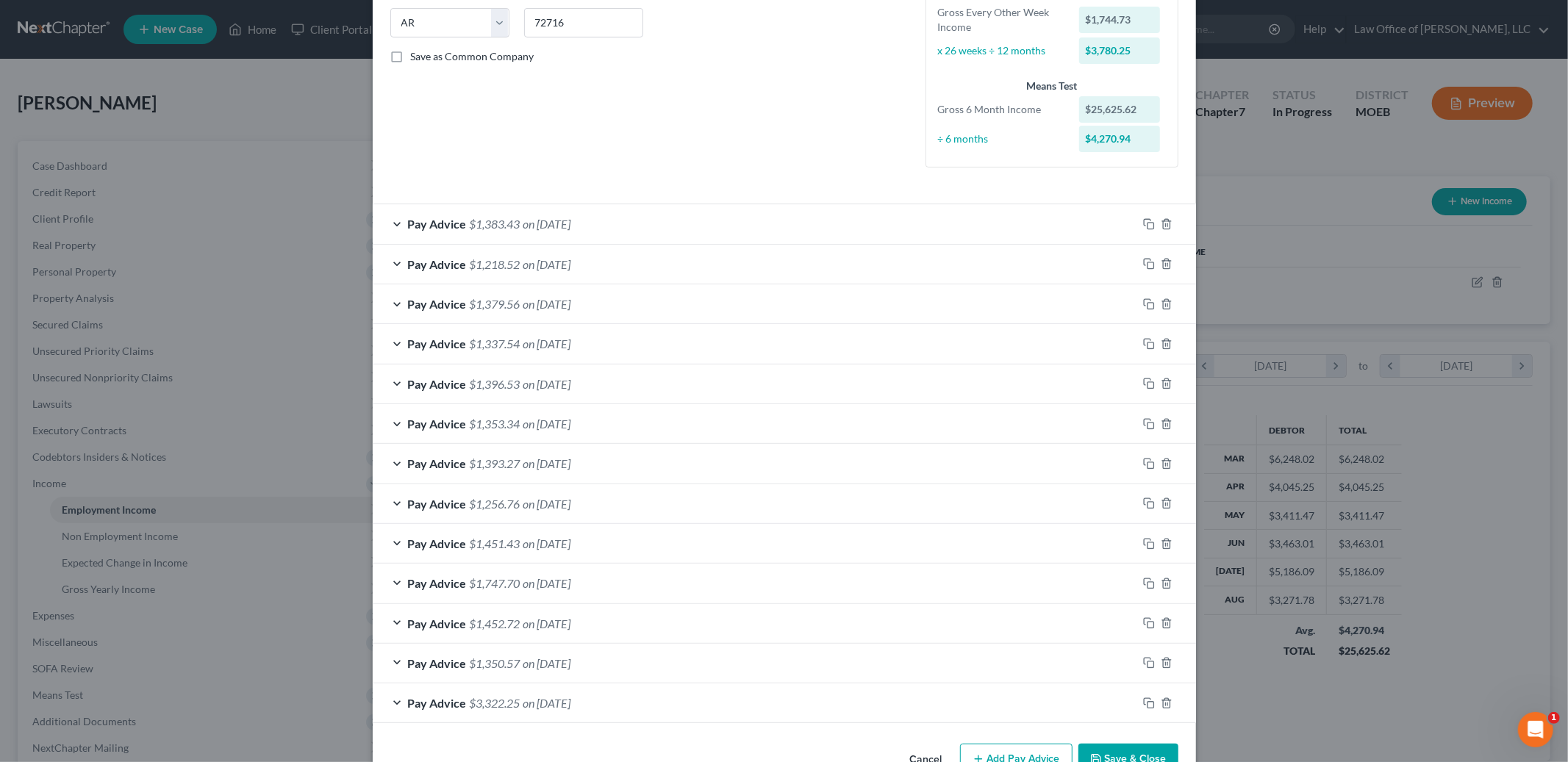
scroll to position [300, 0]
type input "1.5 years"
click at [644, 218] on div "Pay Advice $1,383.43 on [DATE]" at bounding box center [754, 219] width 764 height 39
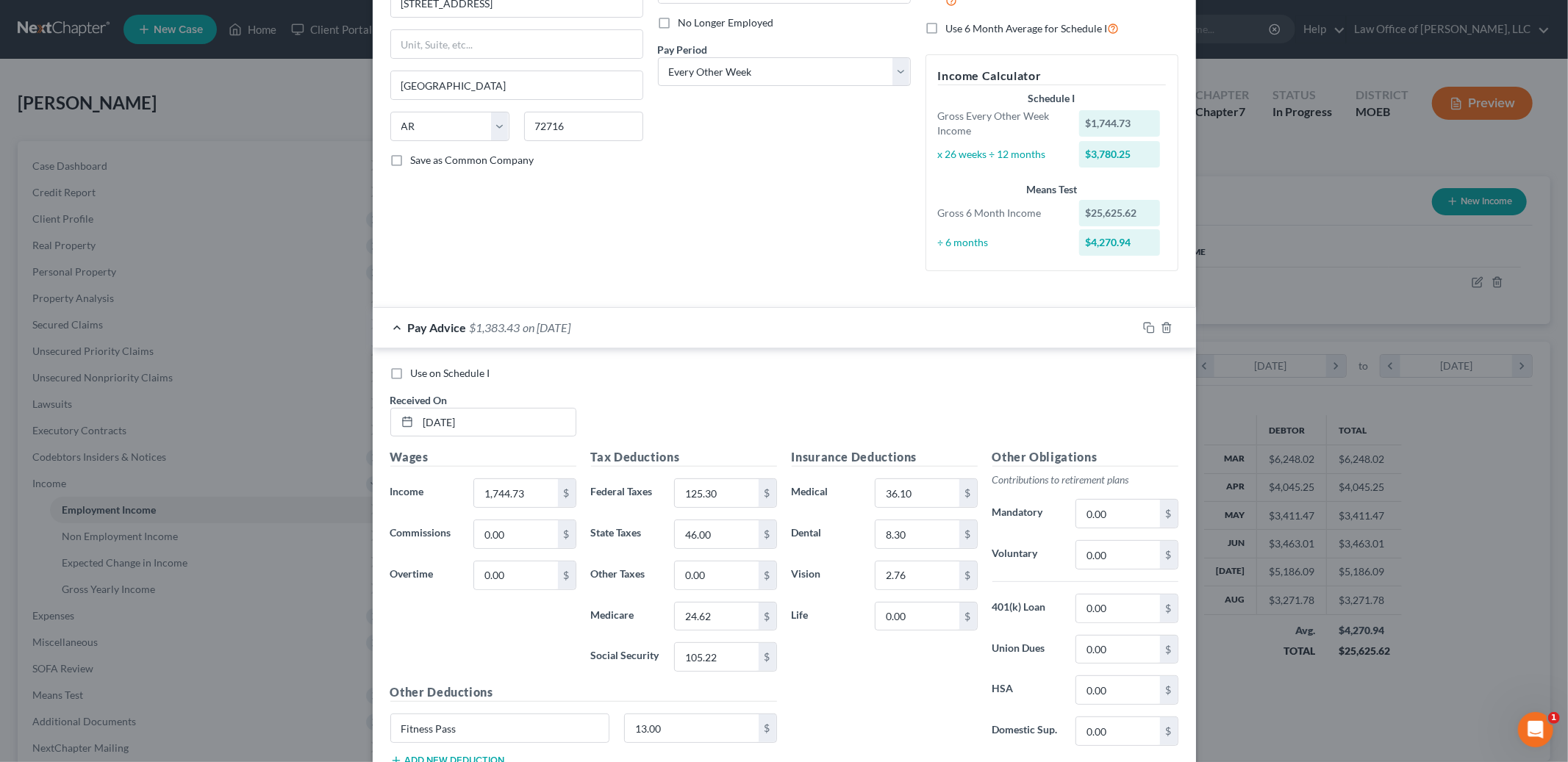
scroll to position [202, 0]
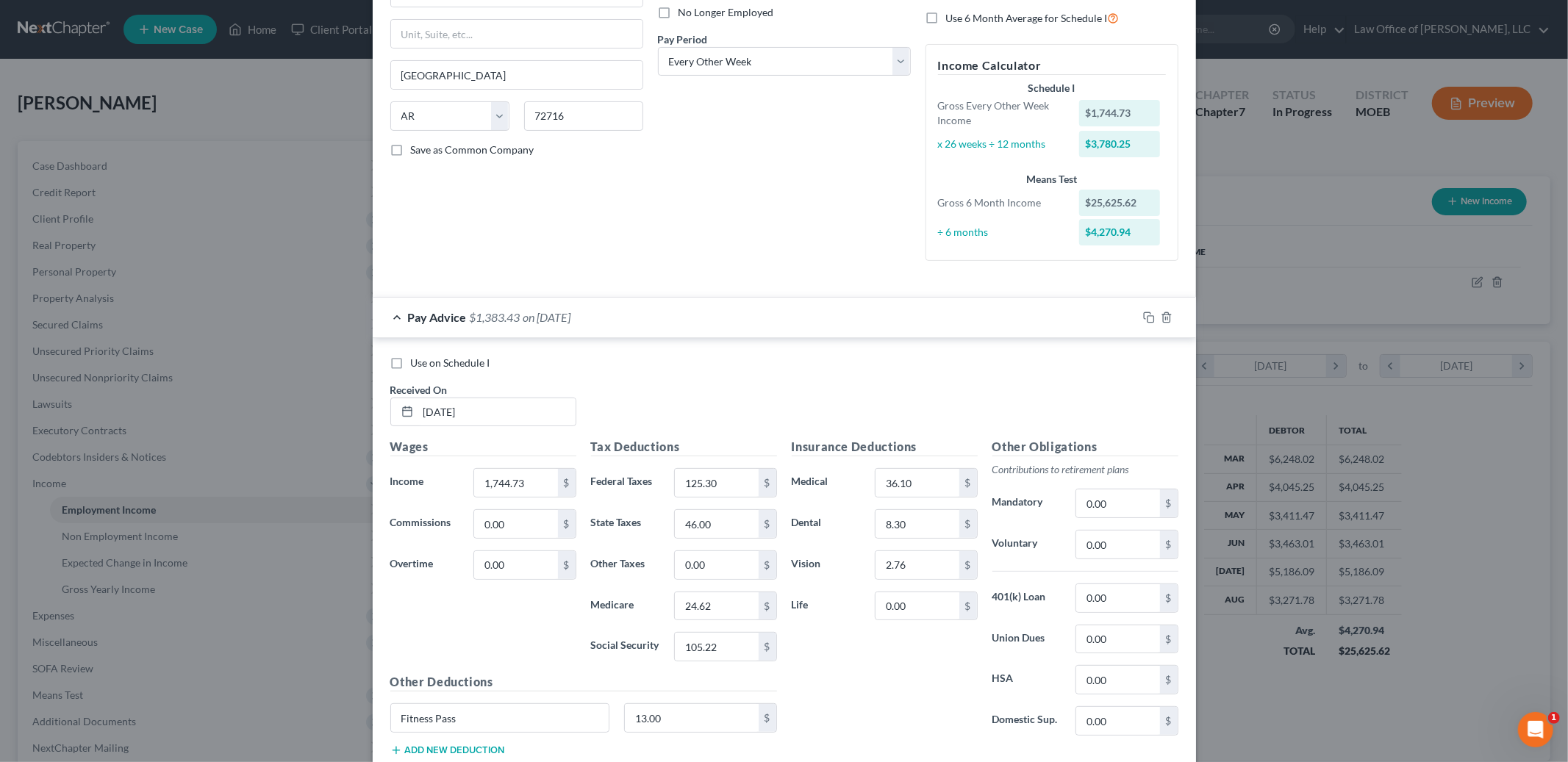
click at [411, 363] on label "Use on Schedule I" at bounding box center [451, 363] width 80 height 15
click at [417, 363] on input "Use on Schedule I" at bounding box center [421, 360] width 10 height 10
checkbox input "true"
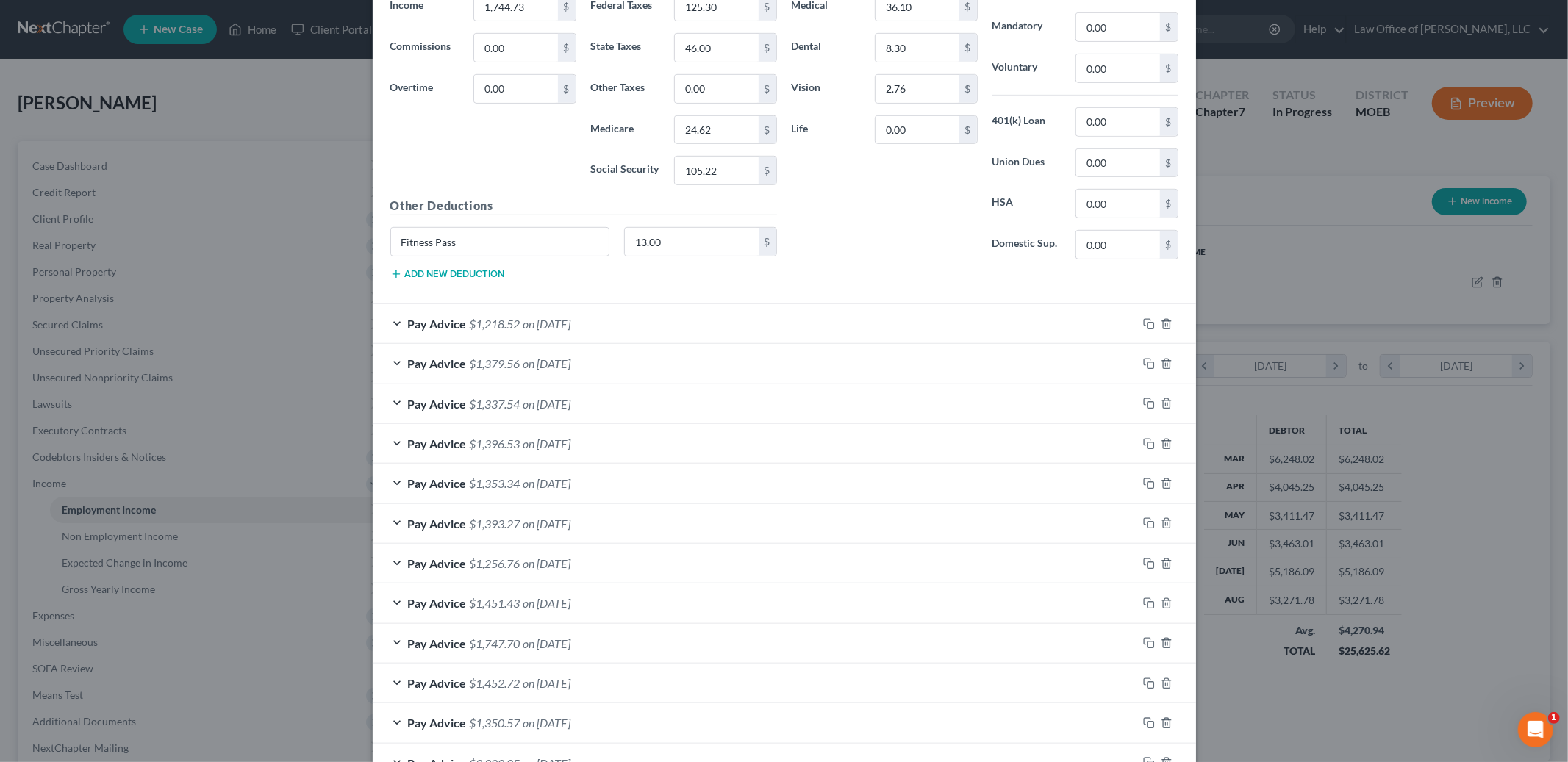
scroll to position [782, 0]
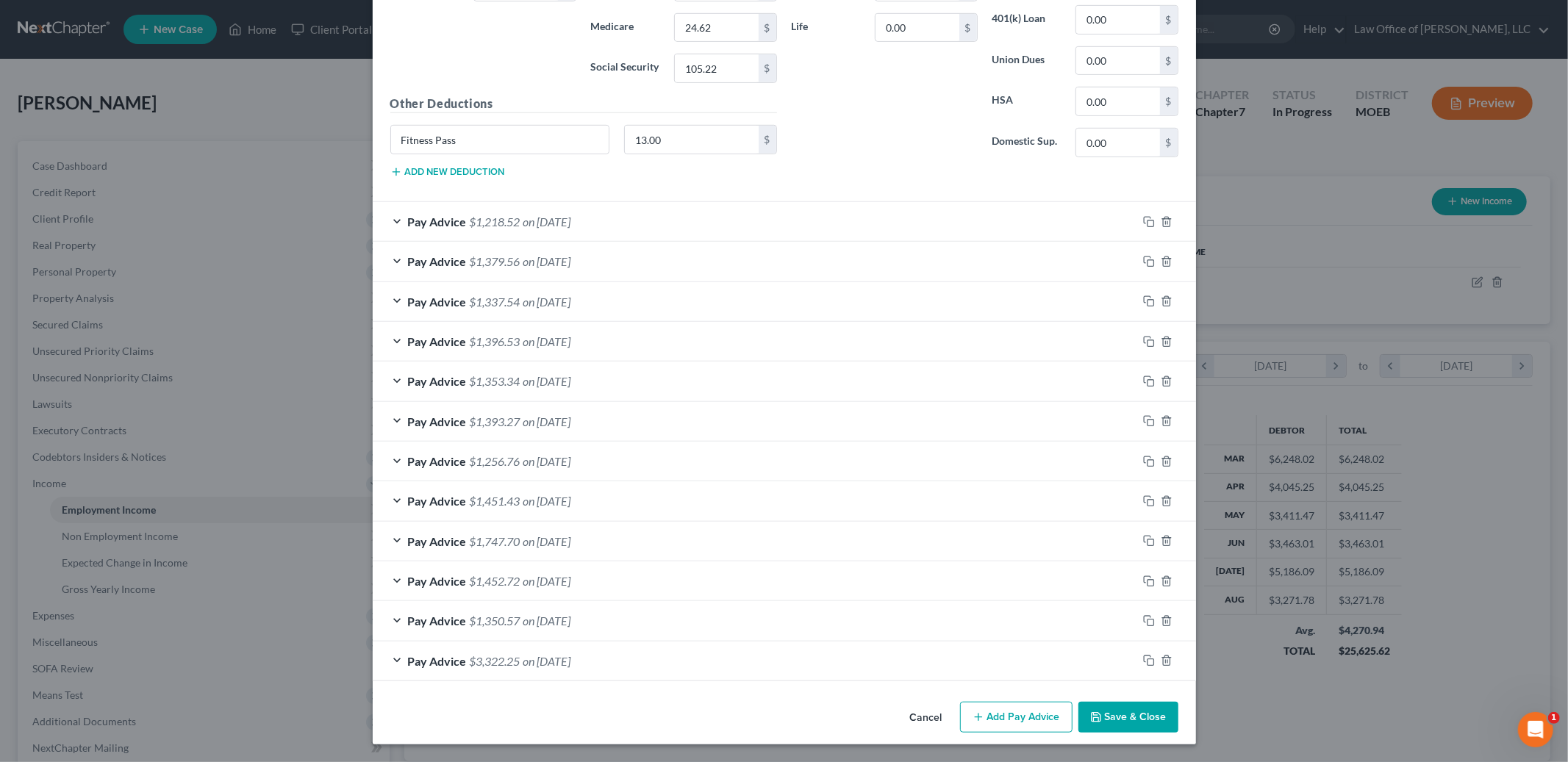
click at [1123, 716] on button "Save & Close" at bounding box center [1128, 718] width 100 height 31
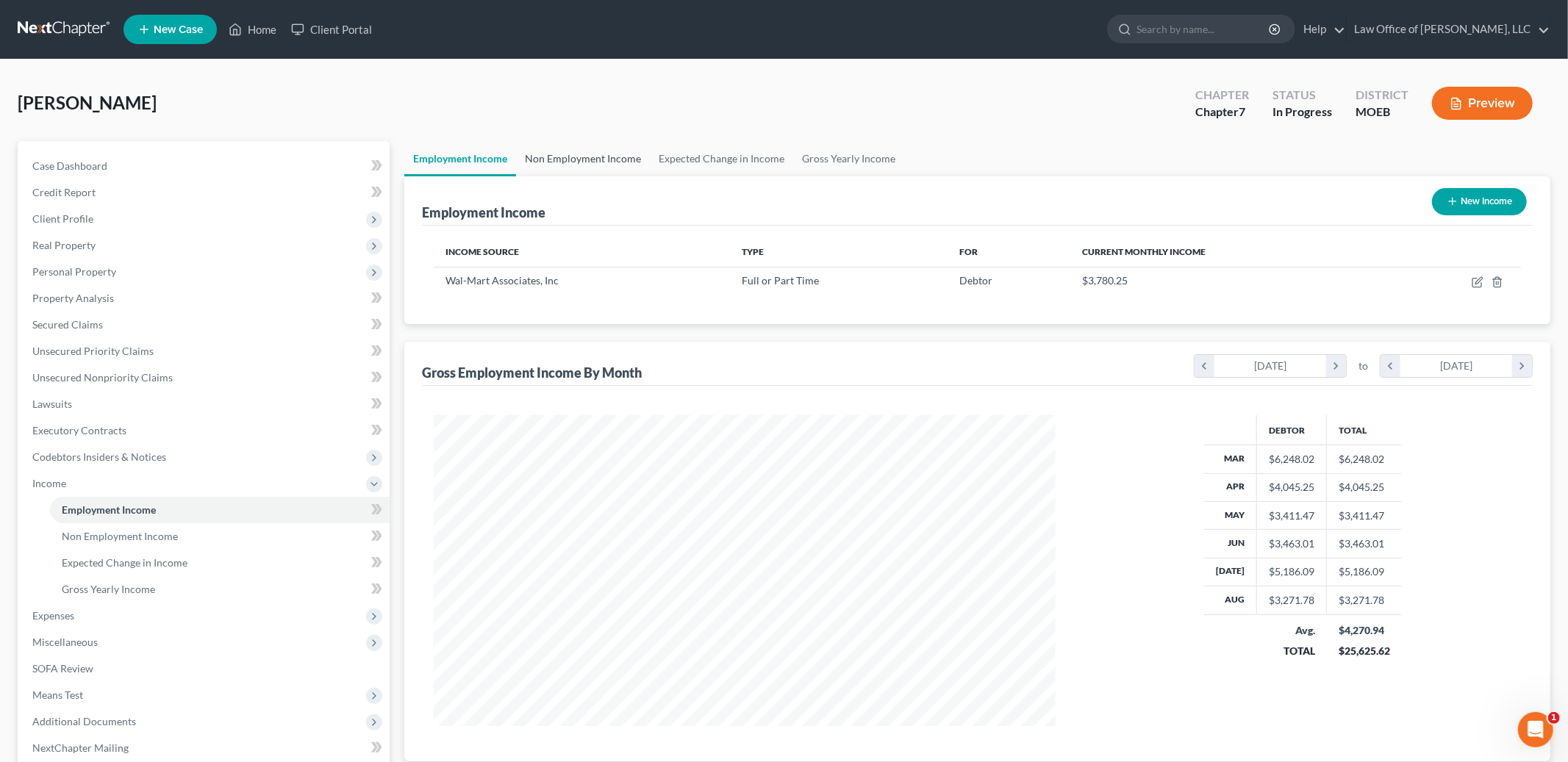
click at [576, 159] on link "Non Employment Income" at bounding box center [583, 159] width 133 height 35
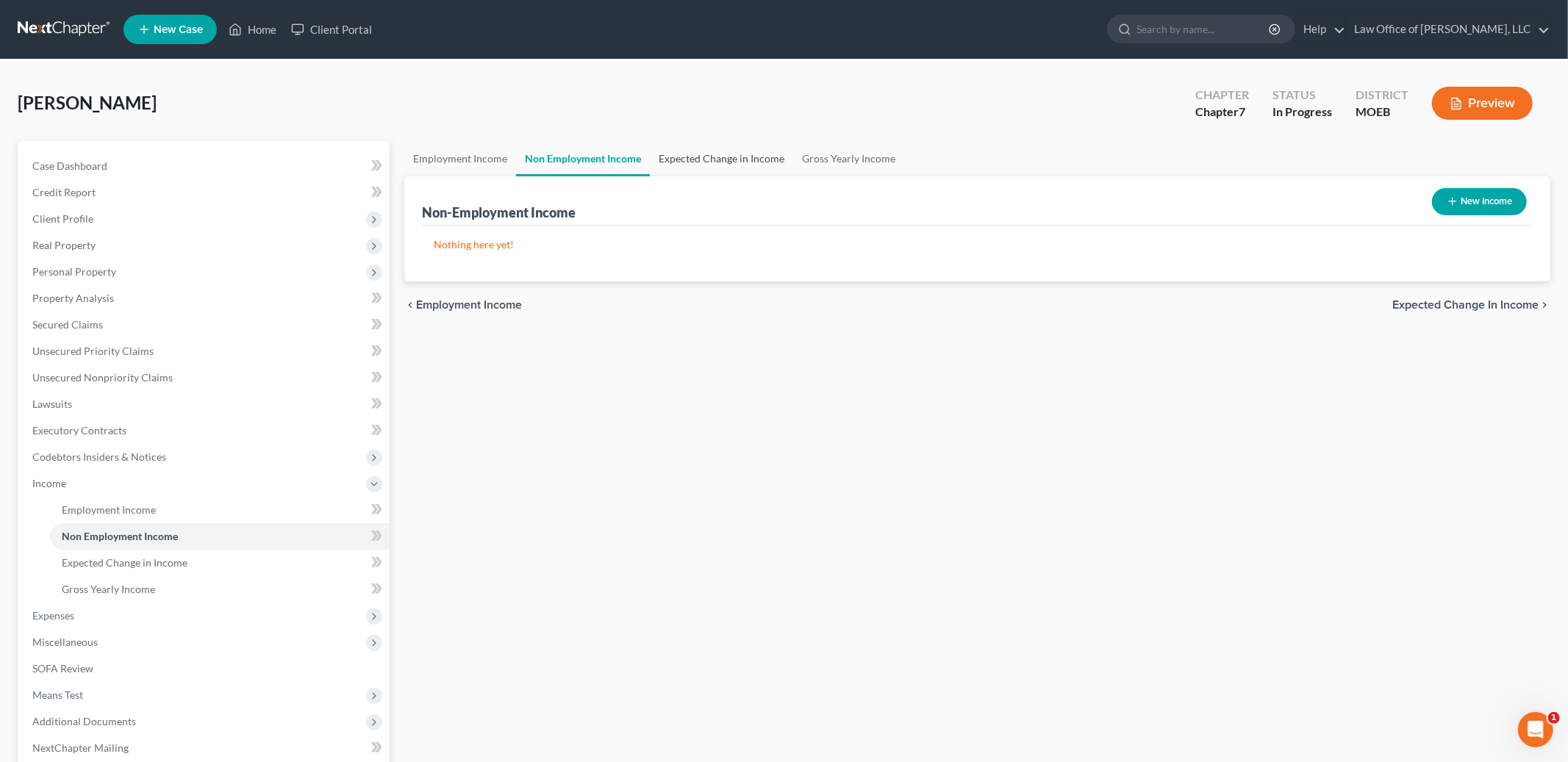
click at [673, 153] on link "Expected Change in Income" at bounding box center [721, 159] width 143 height 35
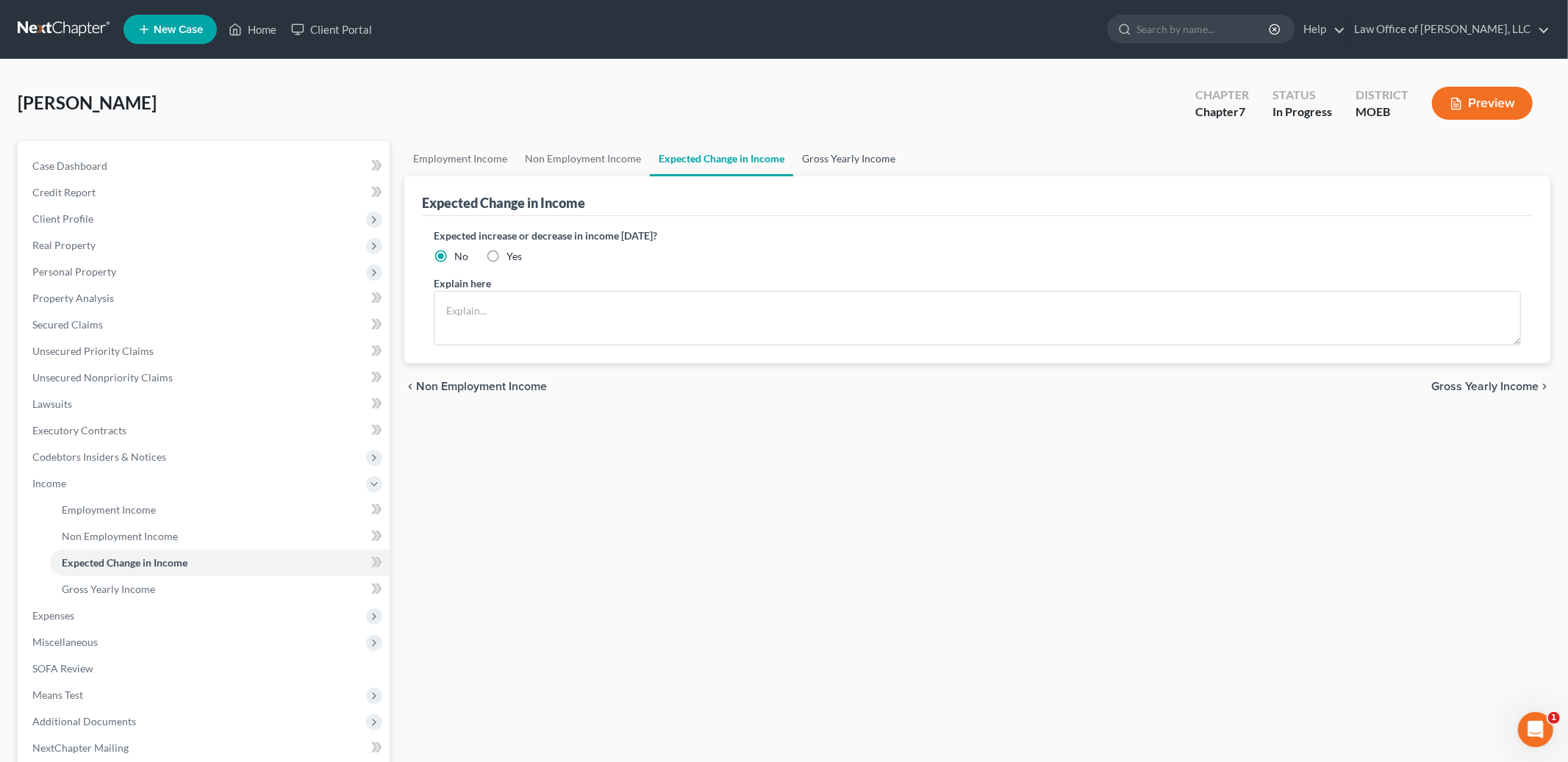
click at [858, 149] on link "Gross Yearly Income" at bounding box center [848, 159] width 111 height 35
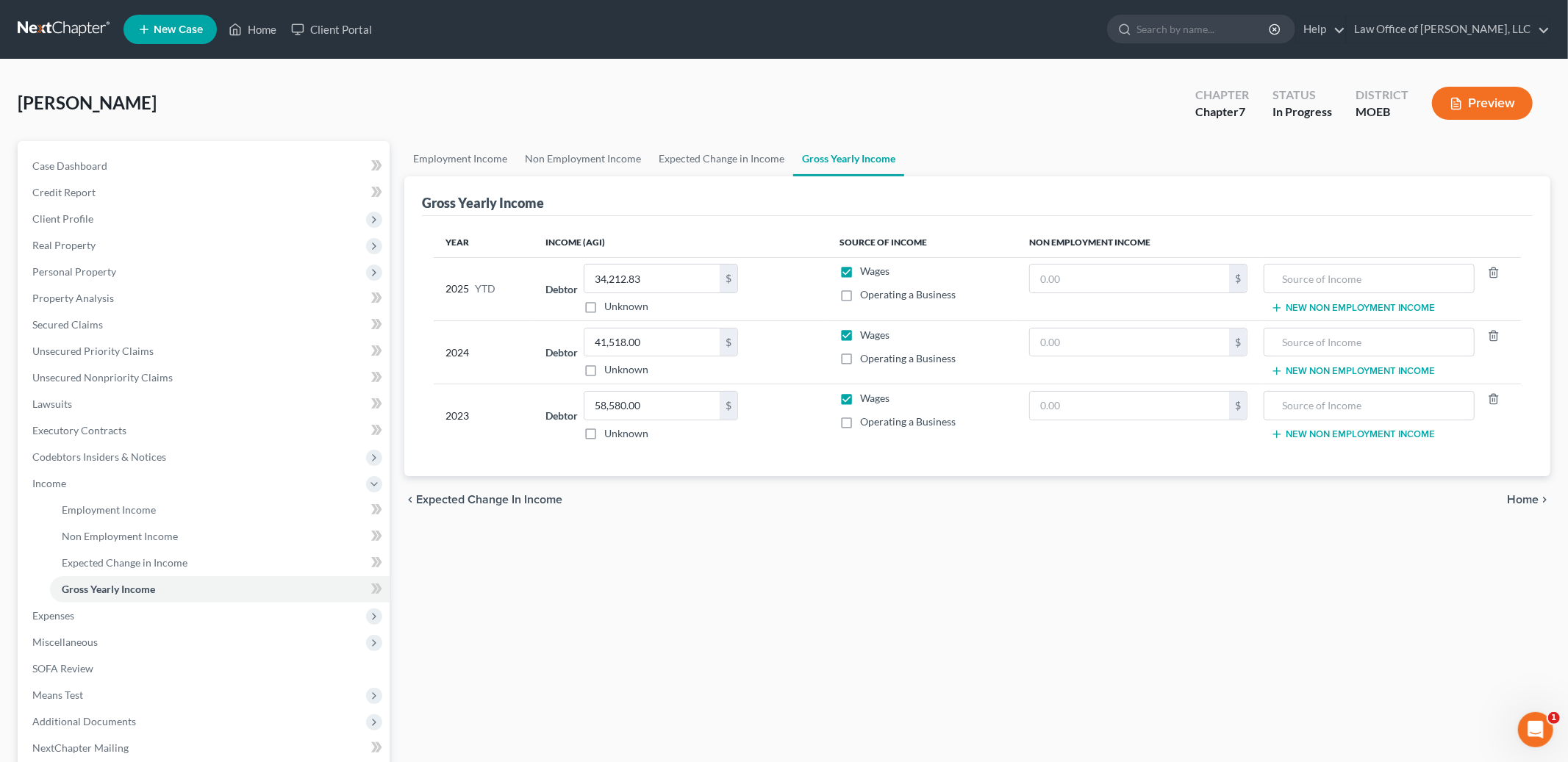
click at [1527, 504] on span "Home" at bounding box center [1522, 500] width 32 height 12
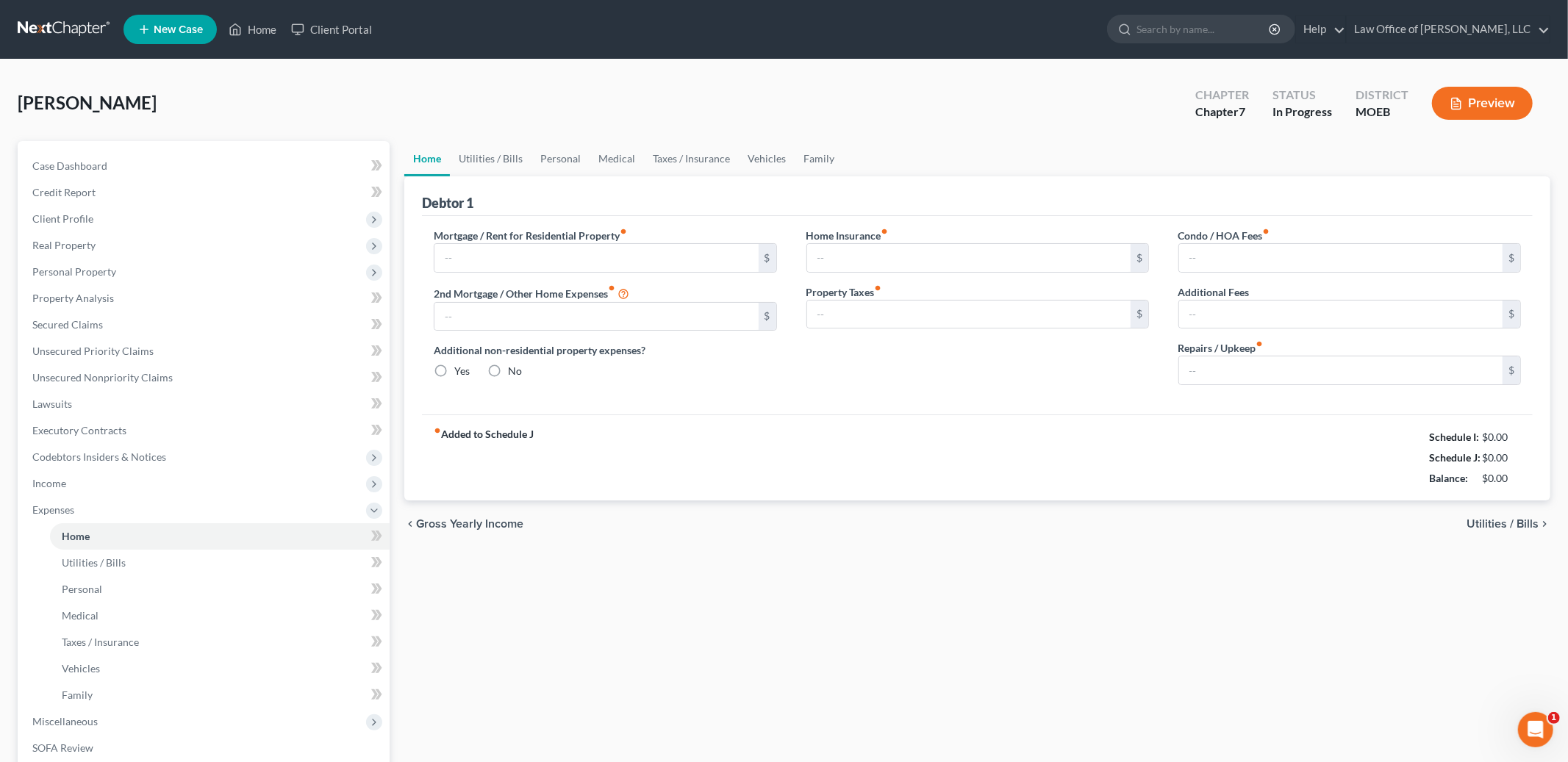
type input "833.00"
type input "0.00"
radio input "true"
type input "0.00"
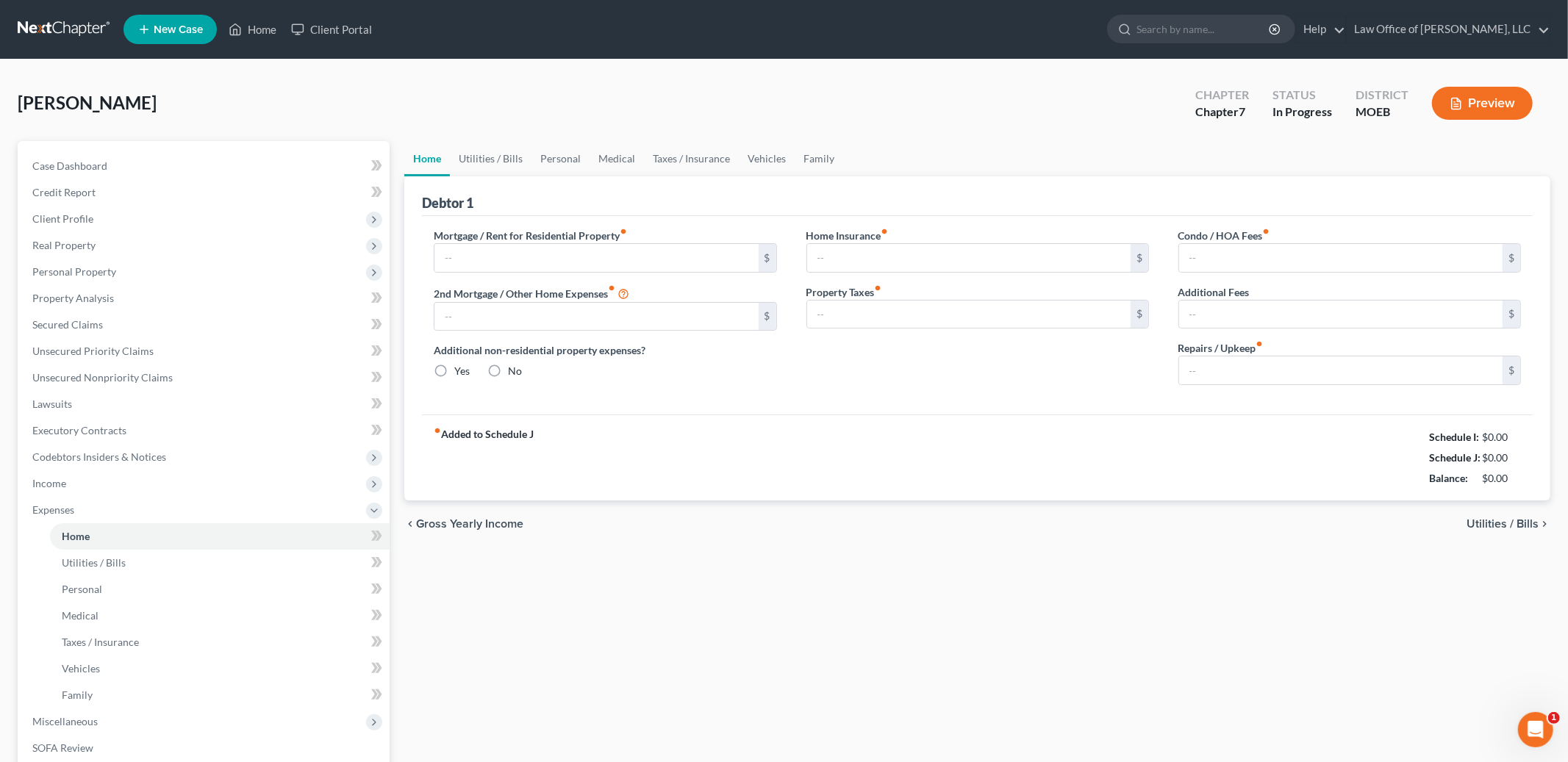
type input "0.00"
click at [490, 153] on link "Utilities / Bills" at bounding box center [490, 159] width 82 height 35
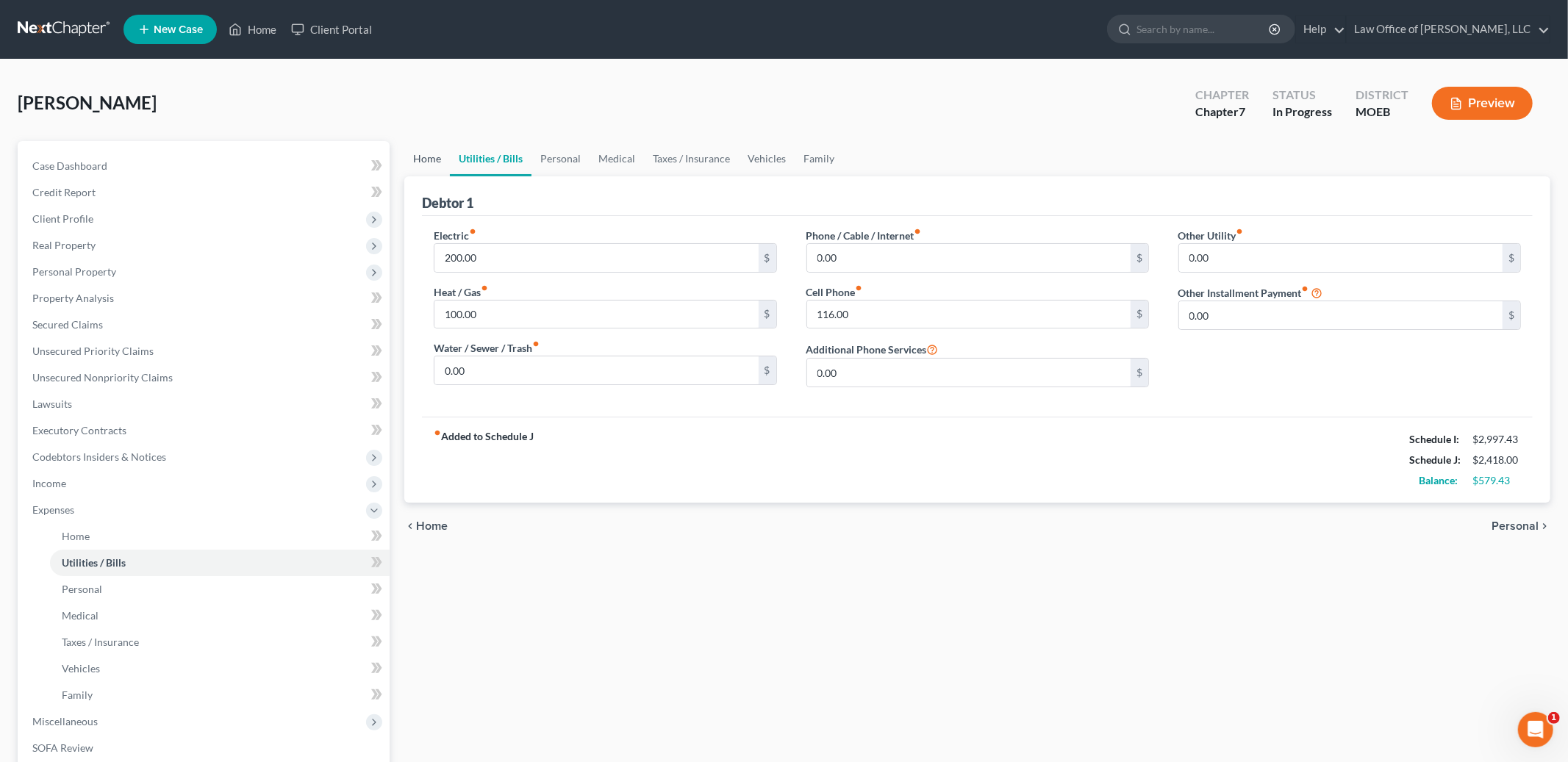
click at [431, 158] on link "Home" at bounding box center [427, 159] width 46 height 35
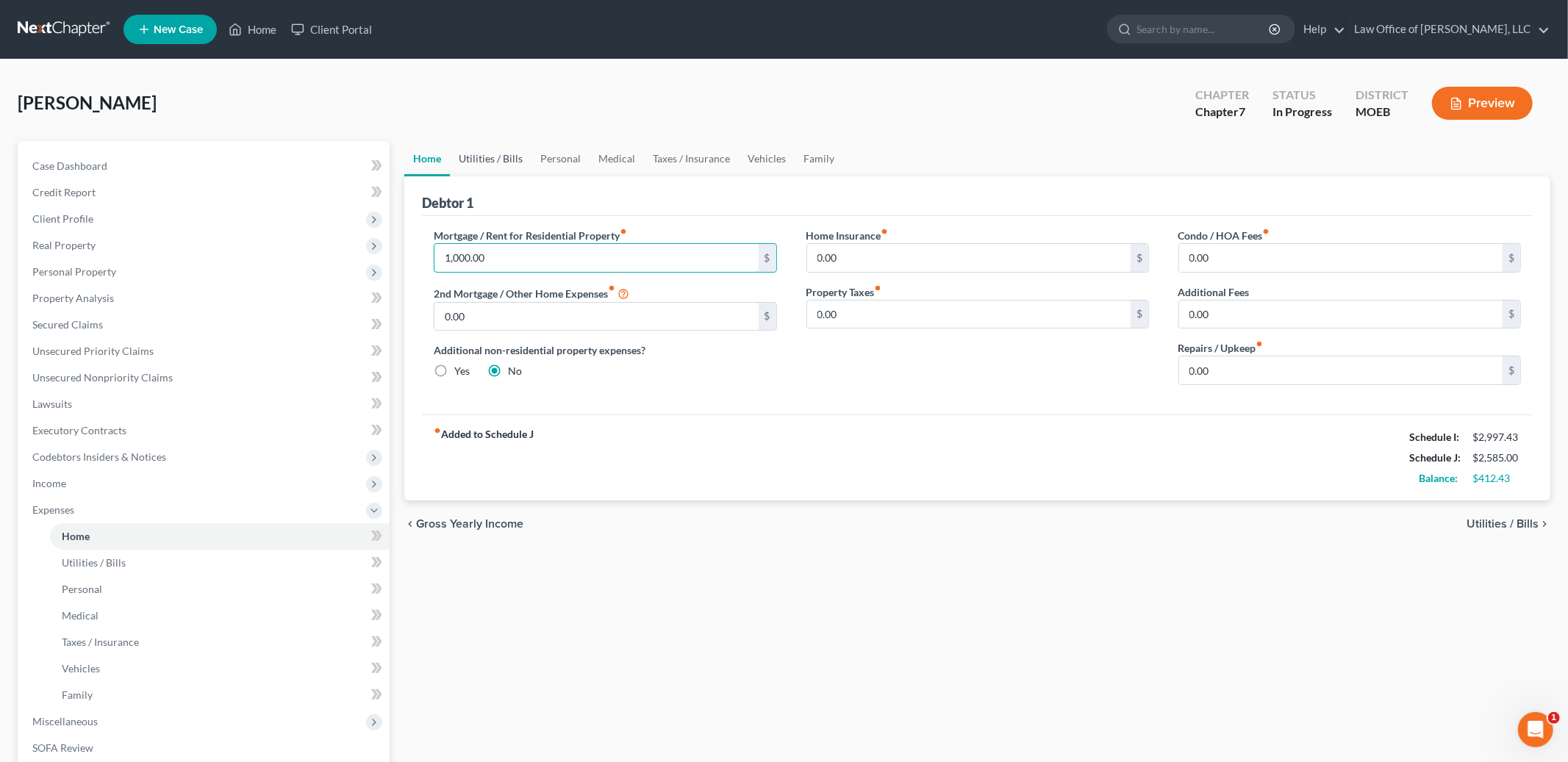
type input "1,000.00"
click at [501, 148] on link "Utilities / Bills" at bounding box center [490, 159] width 82 height 35
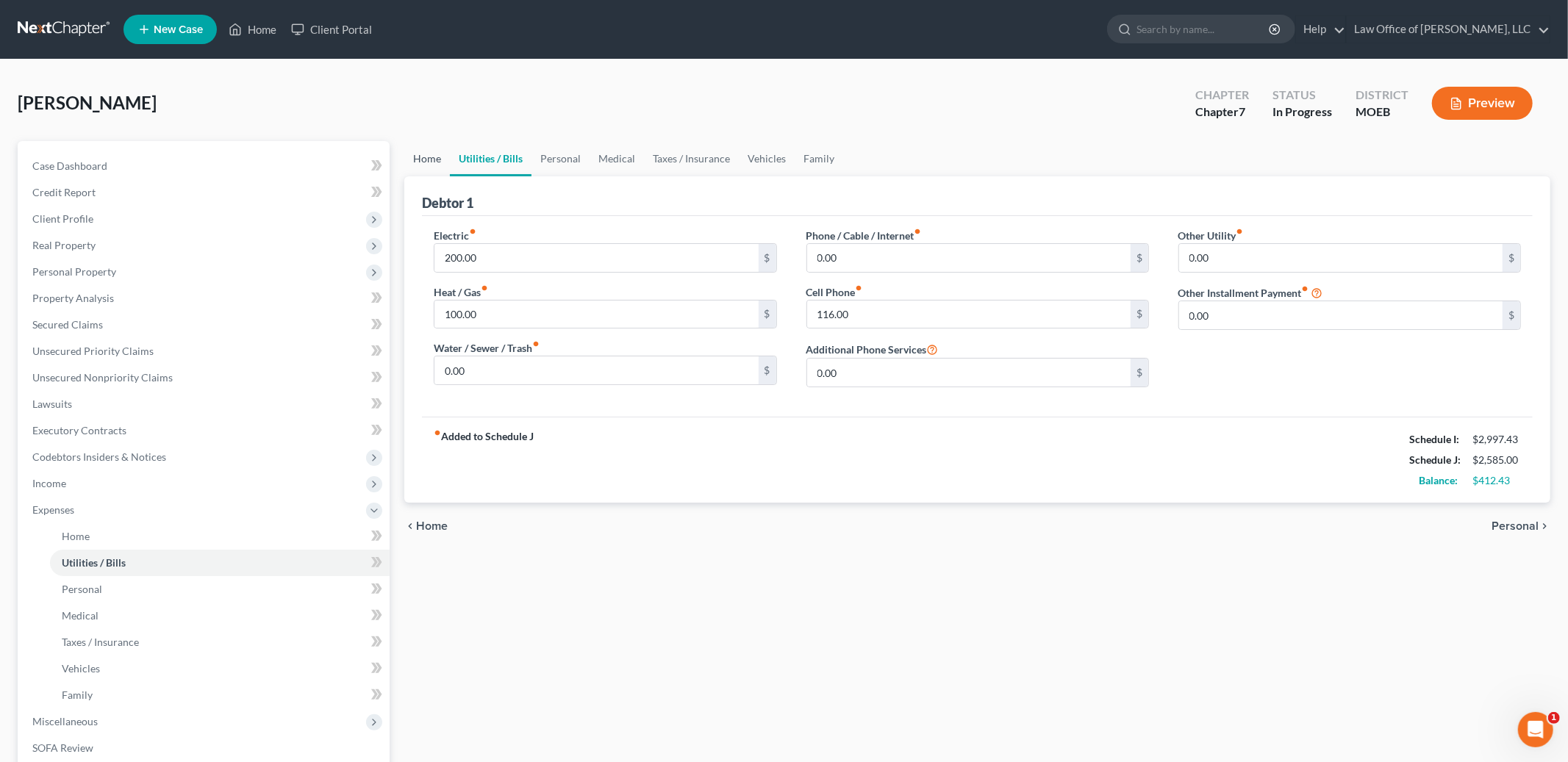
click at [434, 159] on link "Home" at bounding box center [427, 159] width 46 height 35
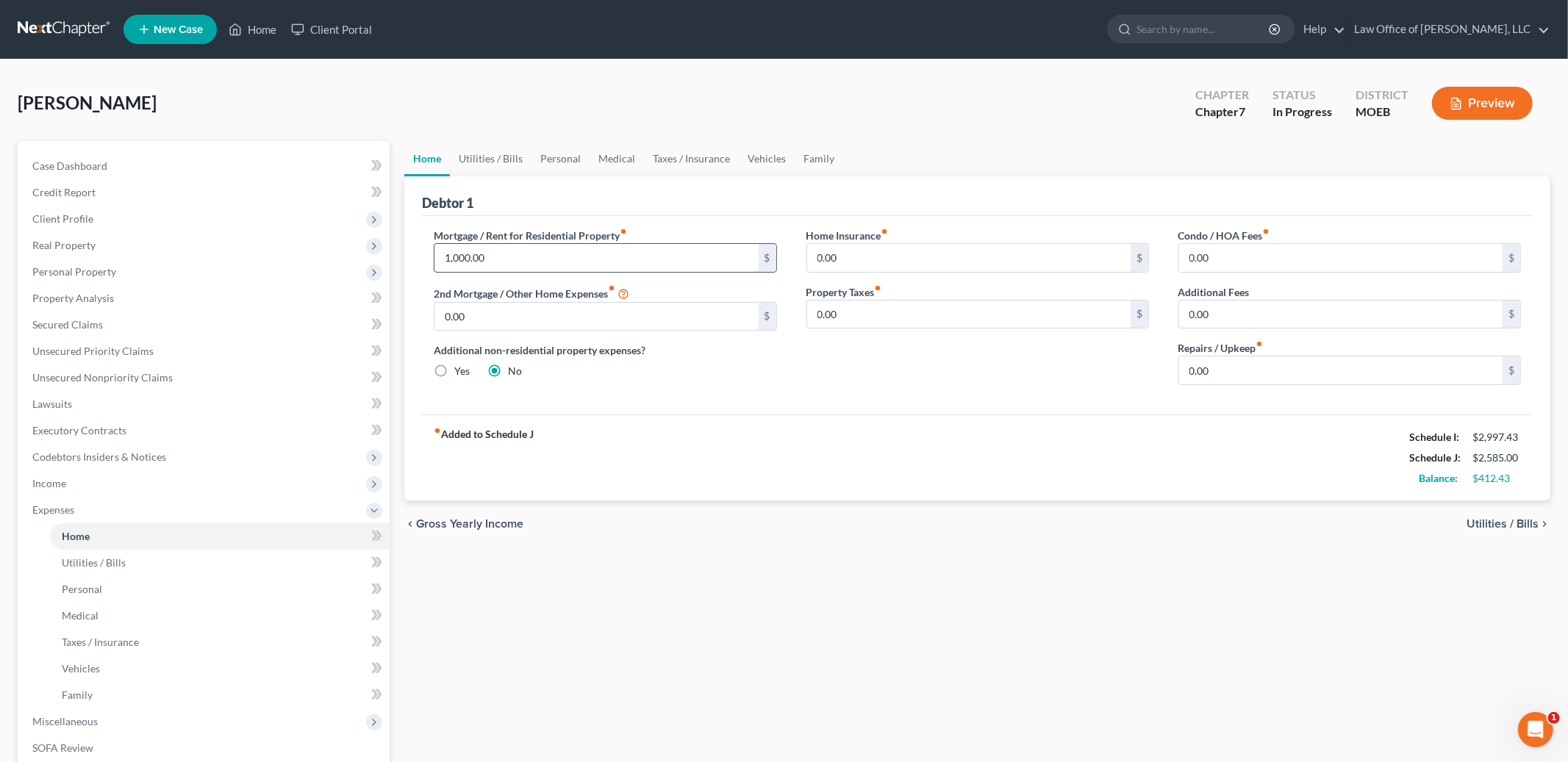
drag, startPoint x: 503, startPoint y: 256, endPoint x: 473, endPoint y: 252, distance: 30.3
click at [473, 252] on input "1,000.00" at bounding box center [596, 258] width 323 height 28
drag, startPoint x: 522, startPoint y: 262, endPoint x: 431, endPoint y: 250, distance: 91.8
click at [430, 251] on div "Mortgage / Rent for Residential Property fiber_manual_record 1,000.00 $ 2nd Mor…" at bounding box center [605, 312] width 372 height 169
click at [503, 162] on link "Utilities / Bills" at bounding box center [490, 159] width 82 height 35
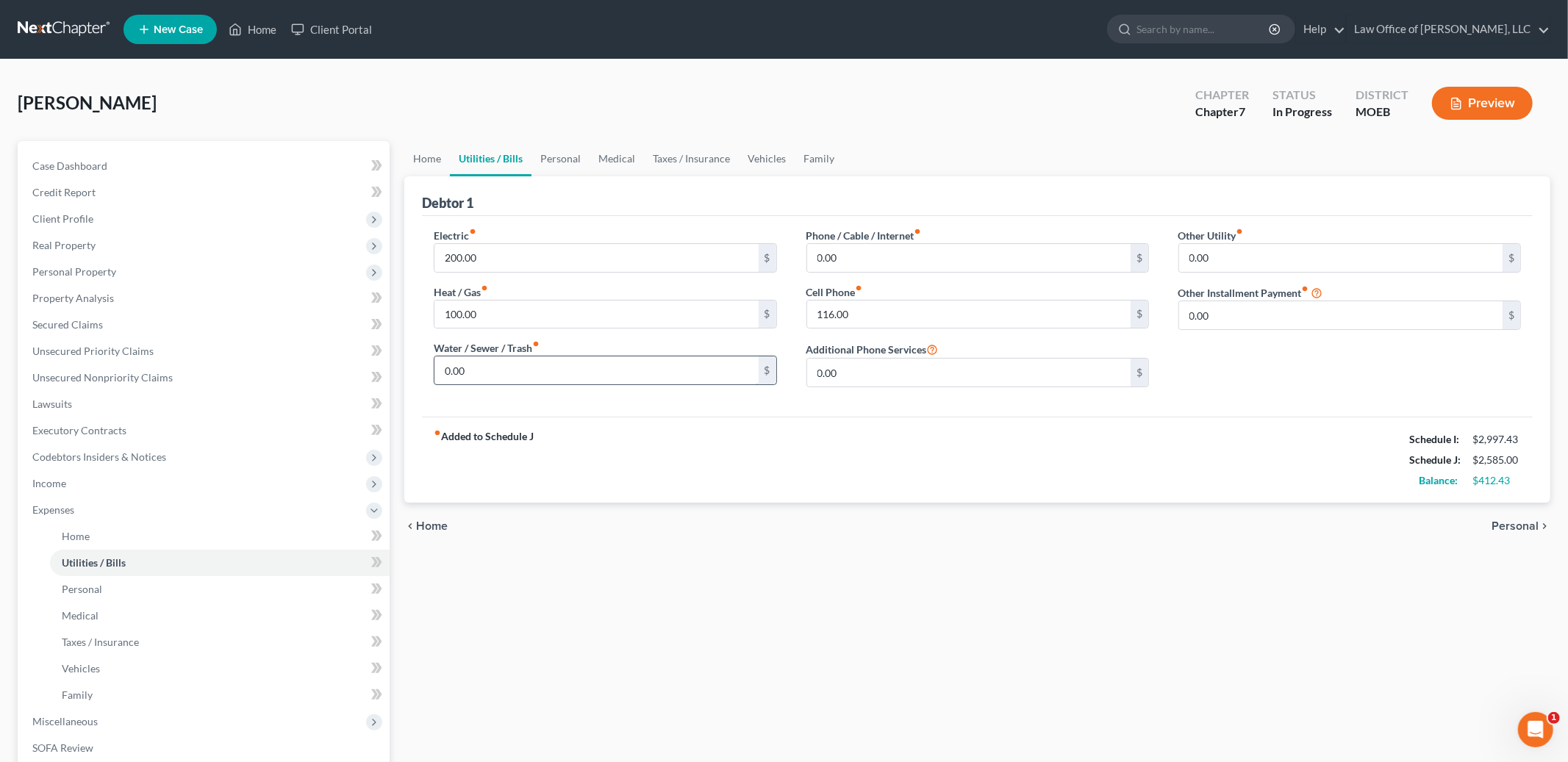
click at [516, 382] on input "0.00" at bounding box center [596, 370] width 323 height 28
type input "90.00"
click at [853, 257] on input "0.00" at bounding box center [968, 258] width 323 height 28
type input "110.00"
click at [562, 161] on link "Personal" at bounding box center [560, 159] width 58 height 35
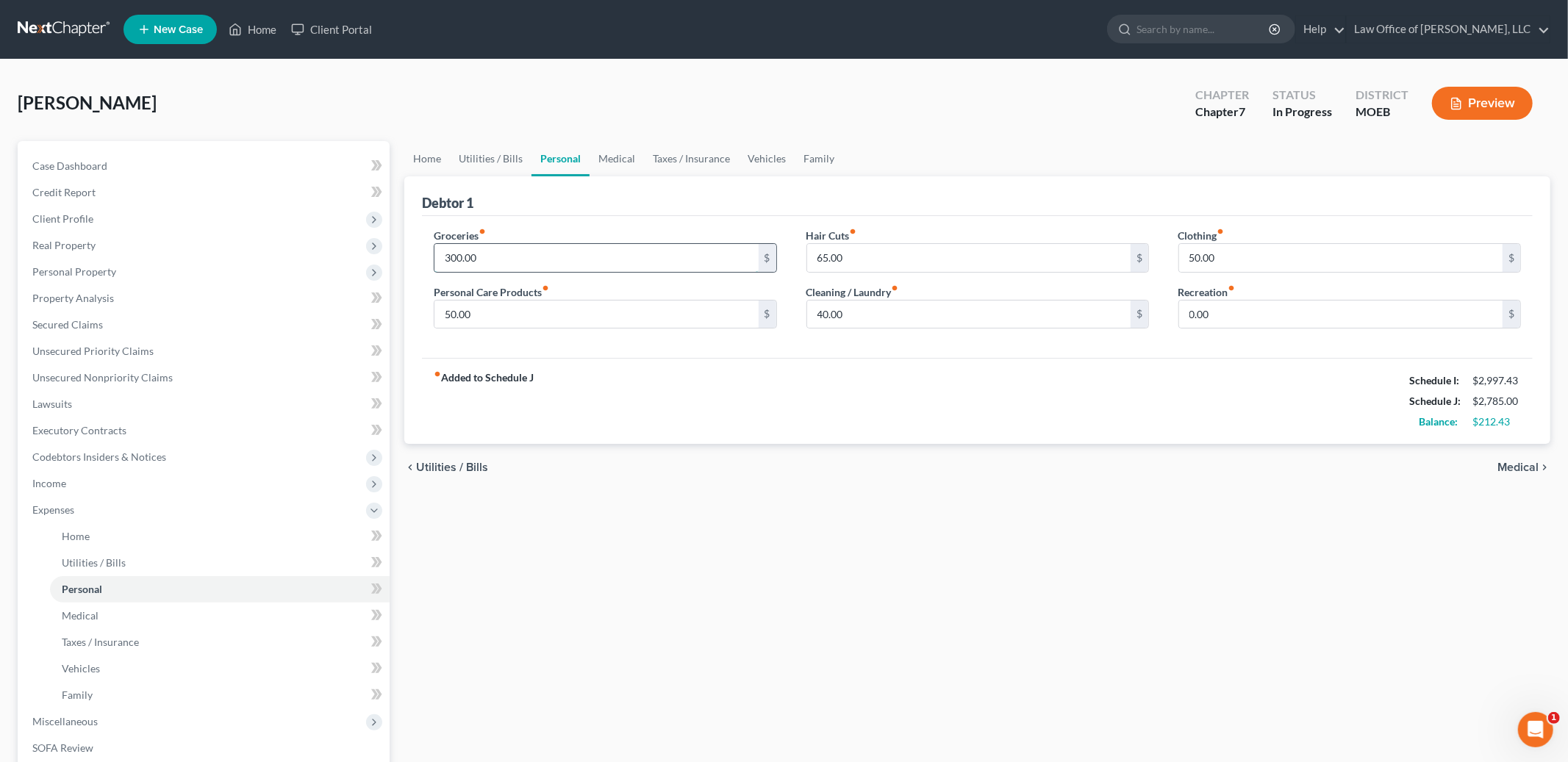
drag, startPoint x: 510, startPoint y: 262, endPoint x: 498, endPoint y: 244, distance: 21.6
click at [498, 244] on input "300.00" at bounding box center [596, 258] width 323 height 28
click at [512, 252] on input "300.00" at bounding box center [596, 258] width 323 height 28
click at [441, 254] on input "300.00" at bounding box center [596, 258] width 323 height 28
type input "600.00"
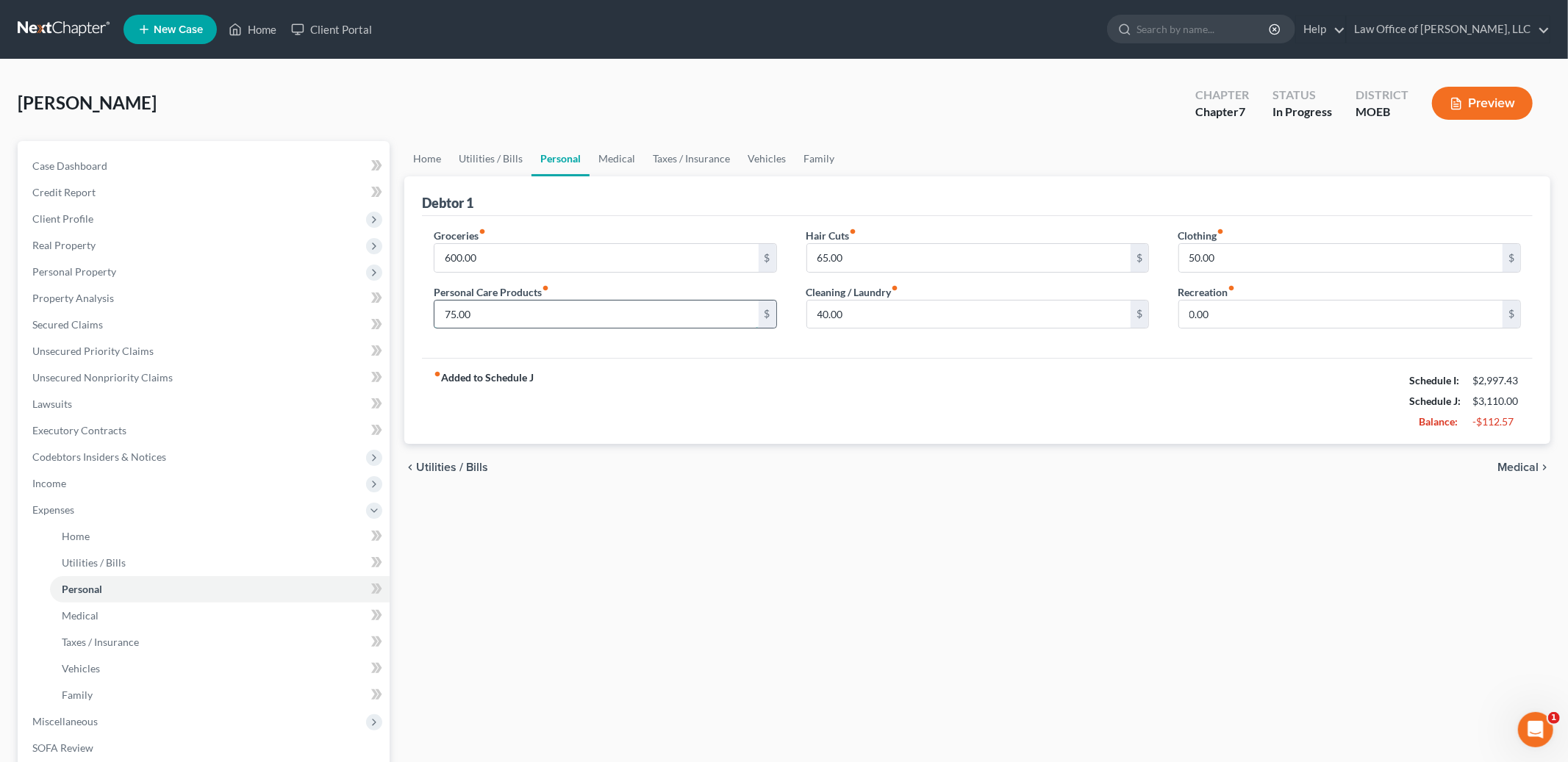
type input "75.00"
click at [1237, 255] on input "50.00" at bounding box center [1340, 258] width 323 height 28
type input "100.00"
click at [1223, 313] on input "0.00" at bounding box center [1340, 315] width 323 height 28
type input "150.00"
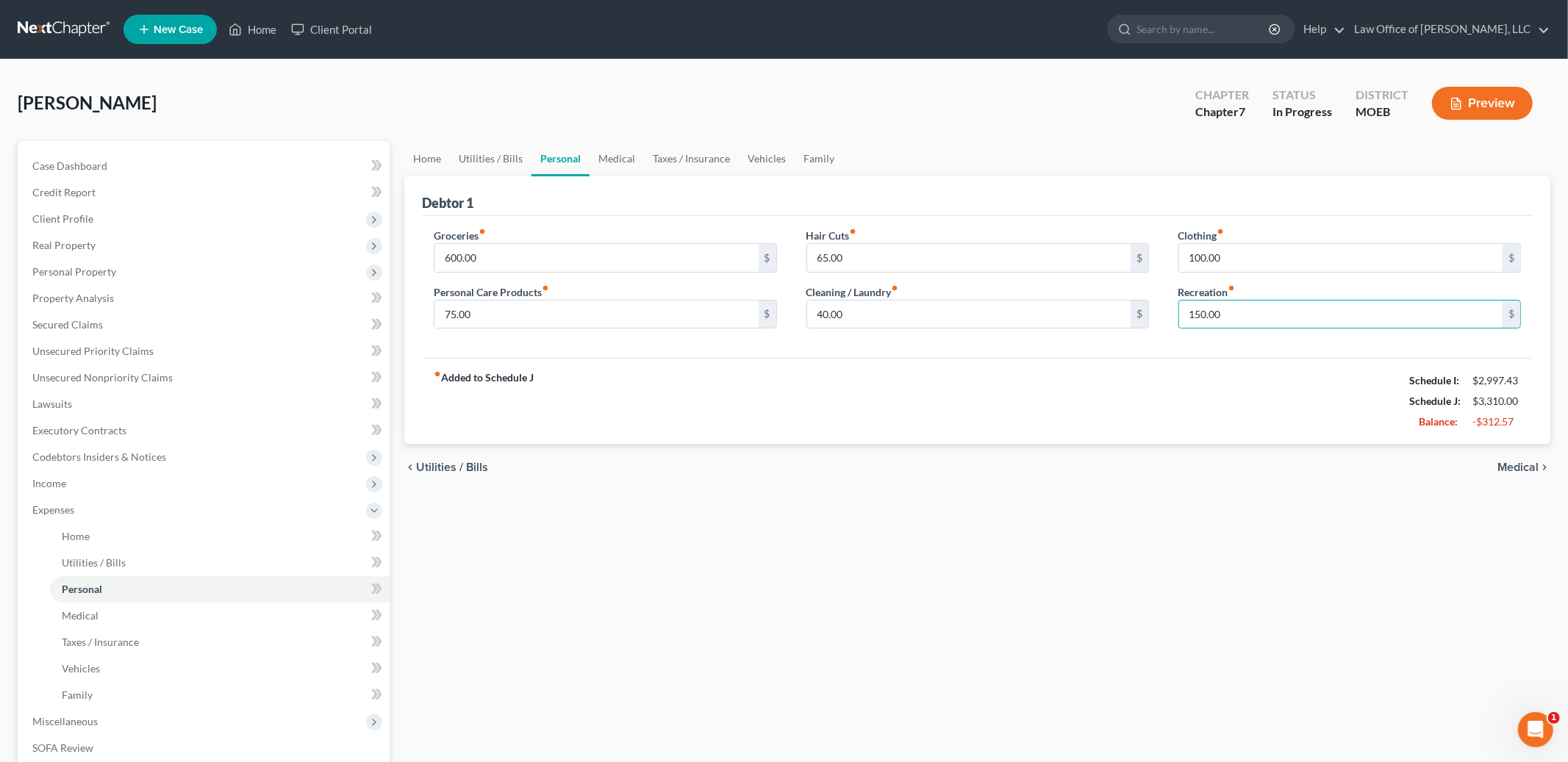
click at [1525, 464] on span "Medical" at bounding box center [1518, 468] width 41 height 12
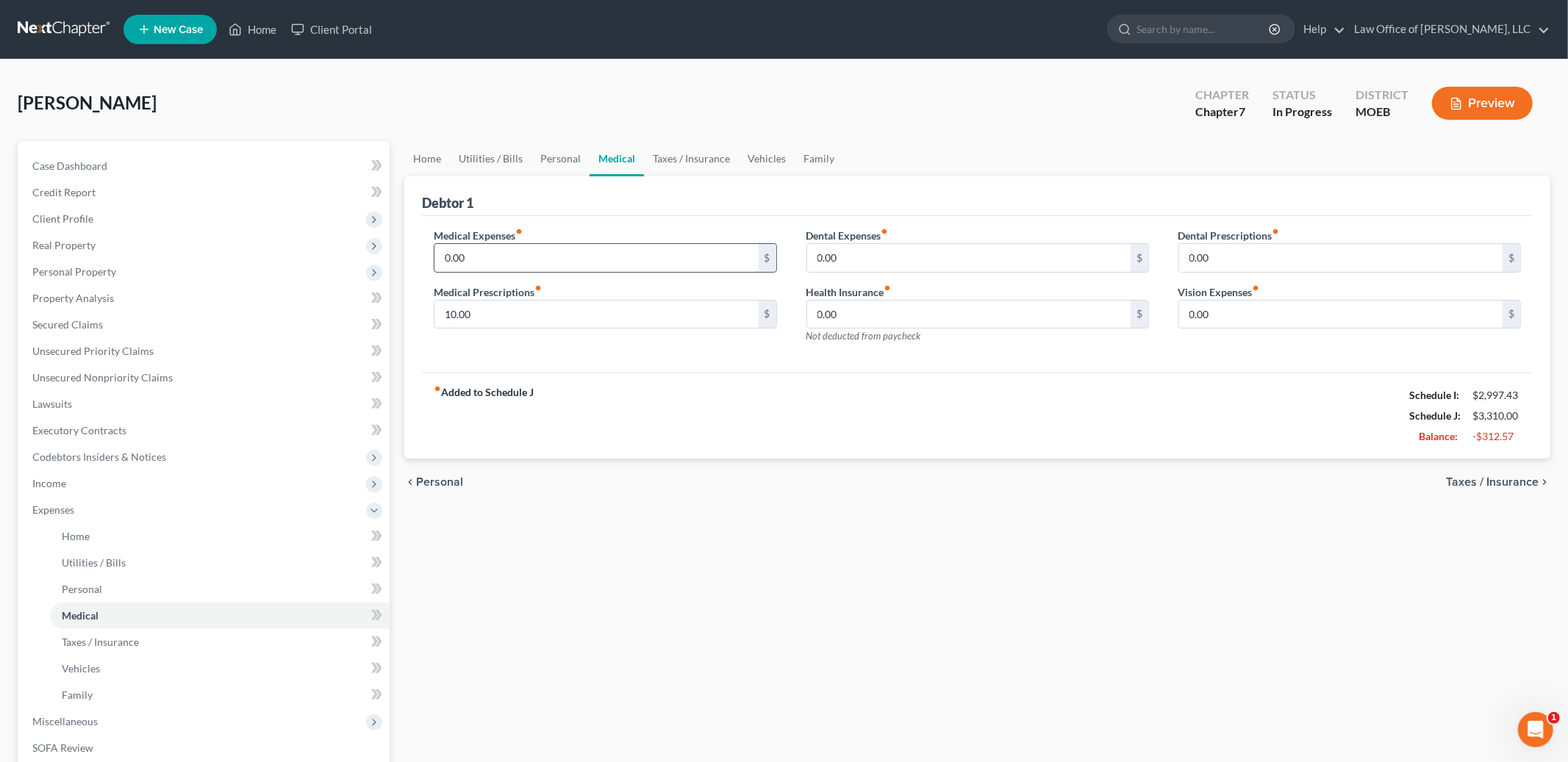
click at [502, 267] on input "0.00" at bounding box center [596, 258] width 323 height 28
type input "5"
type input "25.00"
click at [860, 261] on input "0.00" at bounding box center [968, 258] width 323 height 28
type input "10.00"
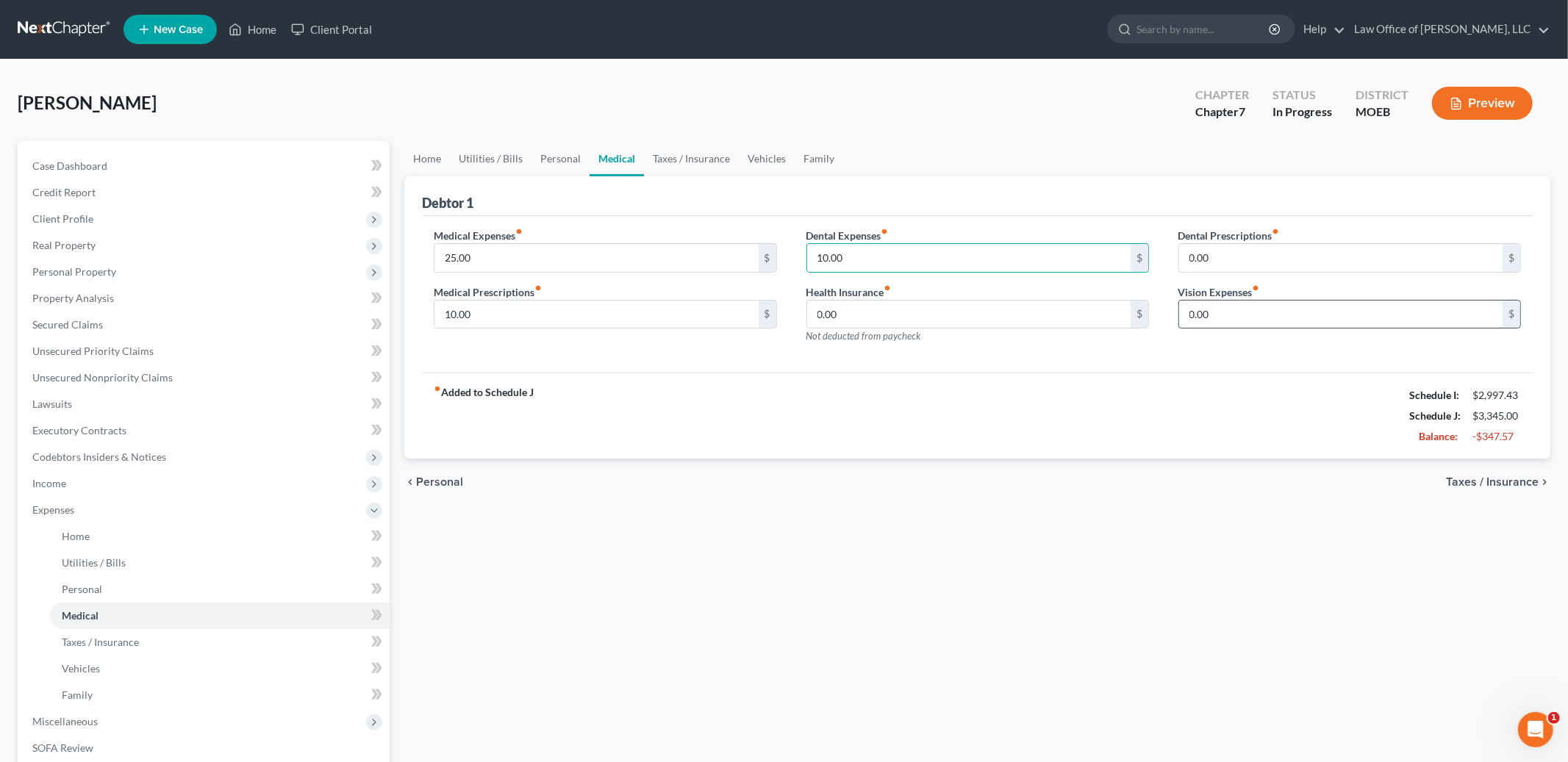
click at [1234, 318] on input "0.00" at bounding box center [1340, 315] width 323 height 28
type input "10.00"
click at [1486, 487] on span "Taxes / Insurance" at bounding box center [1492, 482] width 93 height 12
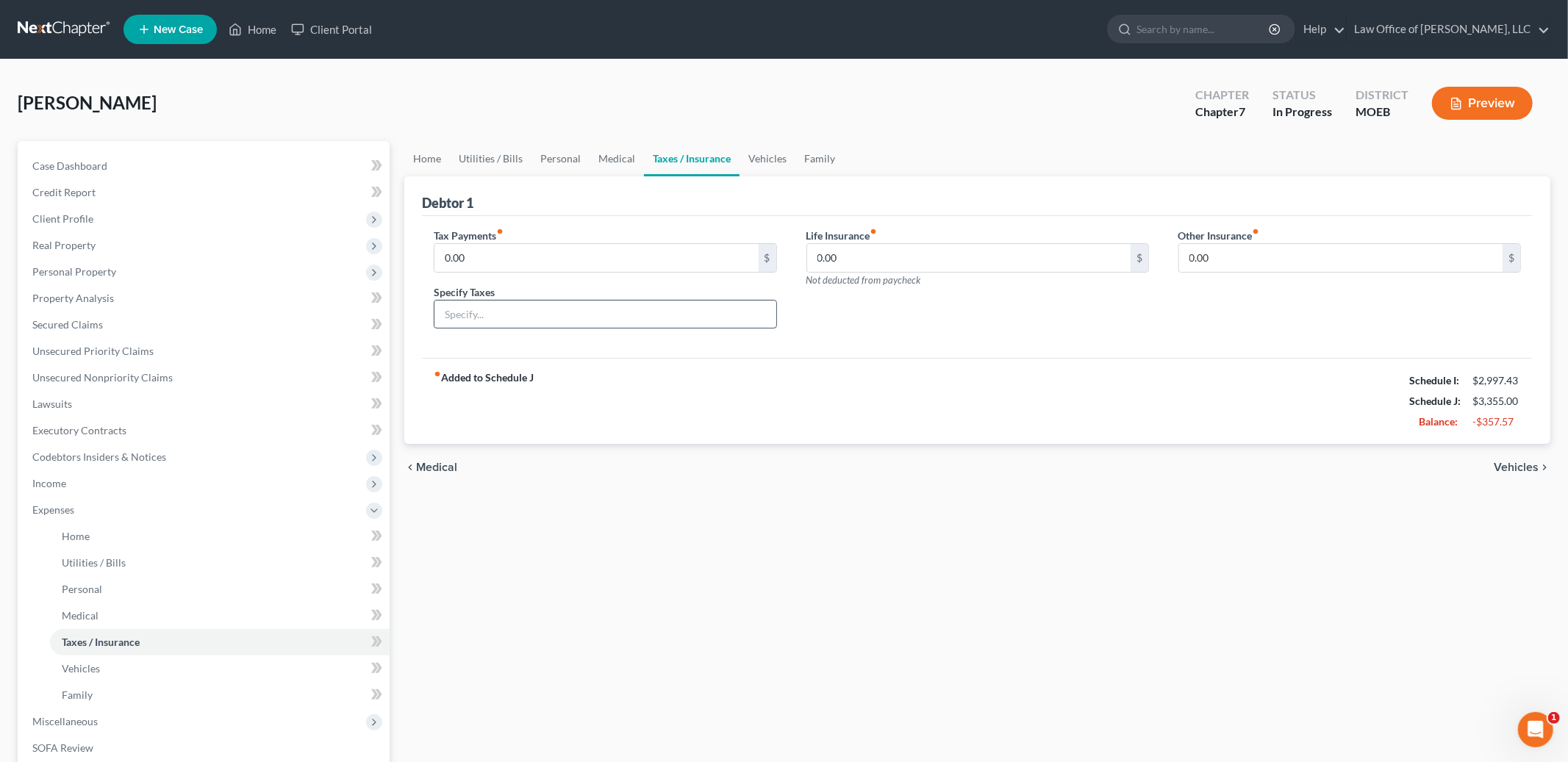
click at [622, 318] on input "text" at bounding box center [605, 315] width 341 height 28
type input "Personal Property Tax"
drag, startPoint x: 476, startPoint y: 262, endPoint x: 485, endPoint y: 261, distance: 9.1
click at [485, 261] on input "0.00" at bounding box center [596, 258] width 323 height 28
type input "4"
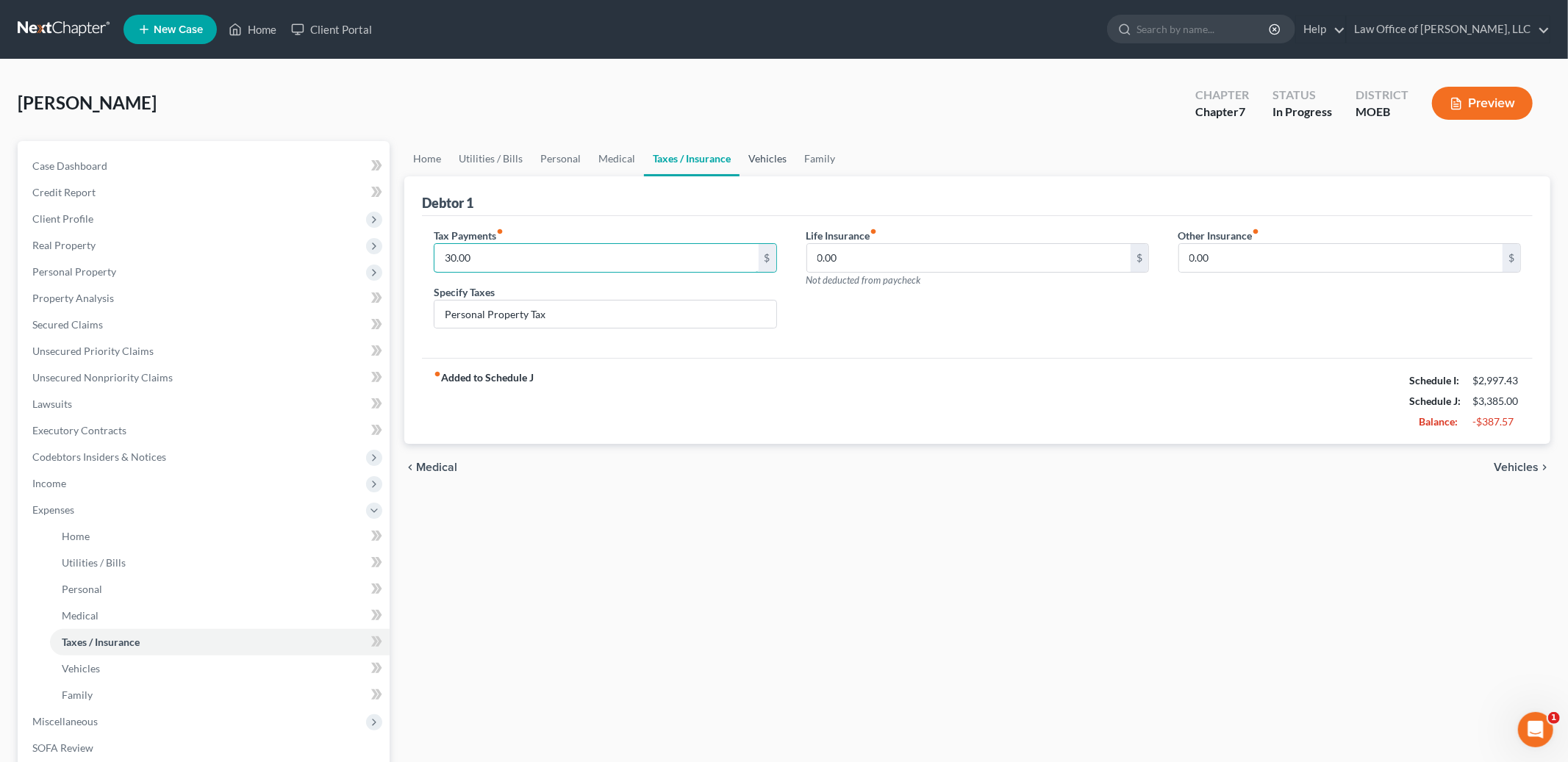
type input "30.00"
click at [777, 161] on link "Vehicles" at bounding box center [768, 159] width 56 height 35
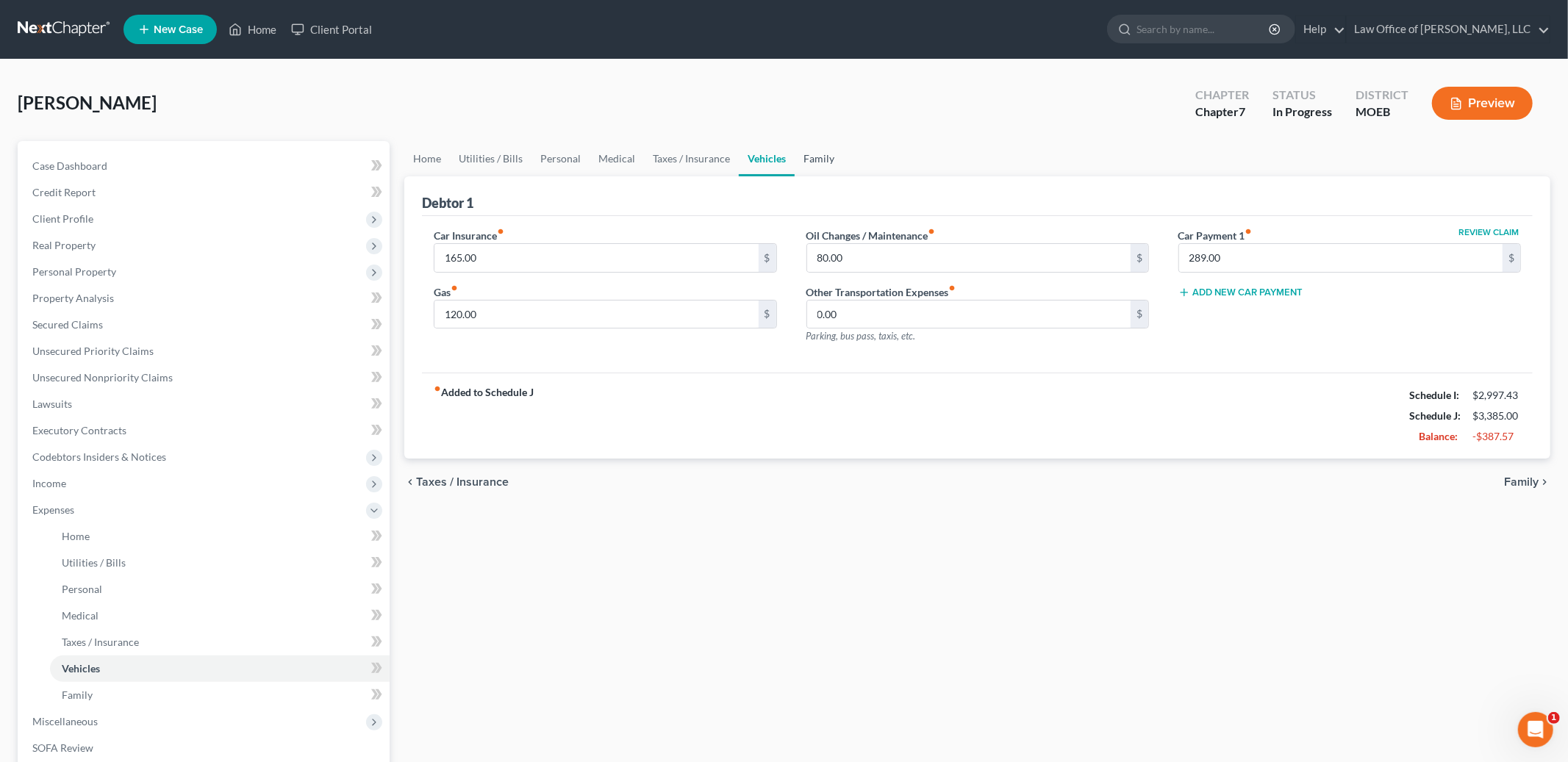
click at [814, 156] on link "Family" at bounding box center [819, 159] width 49 height 35
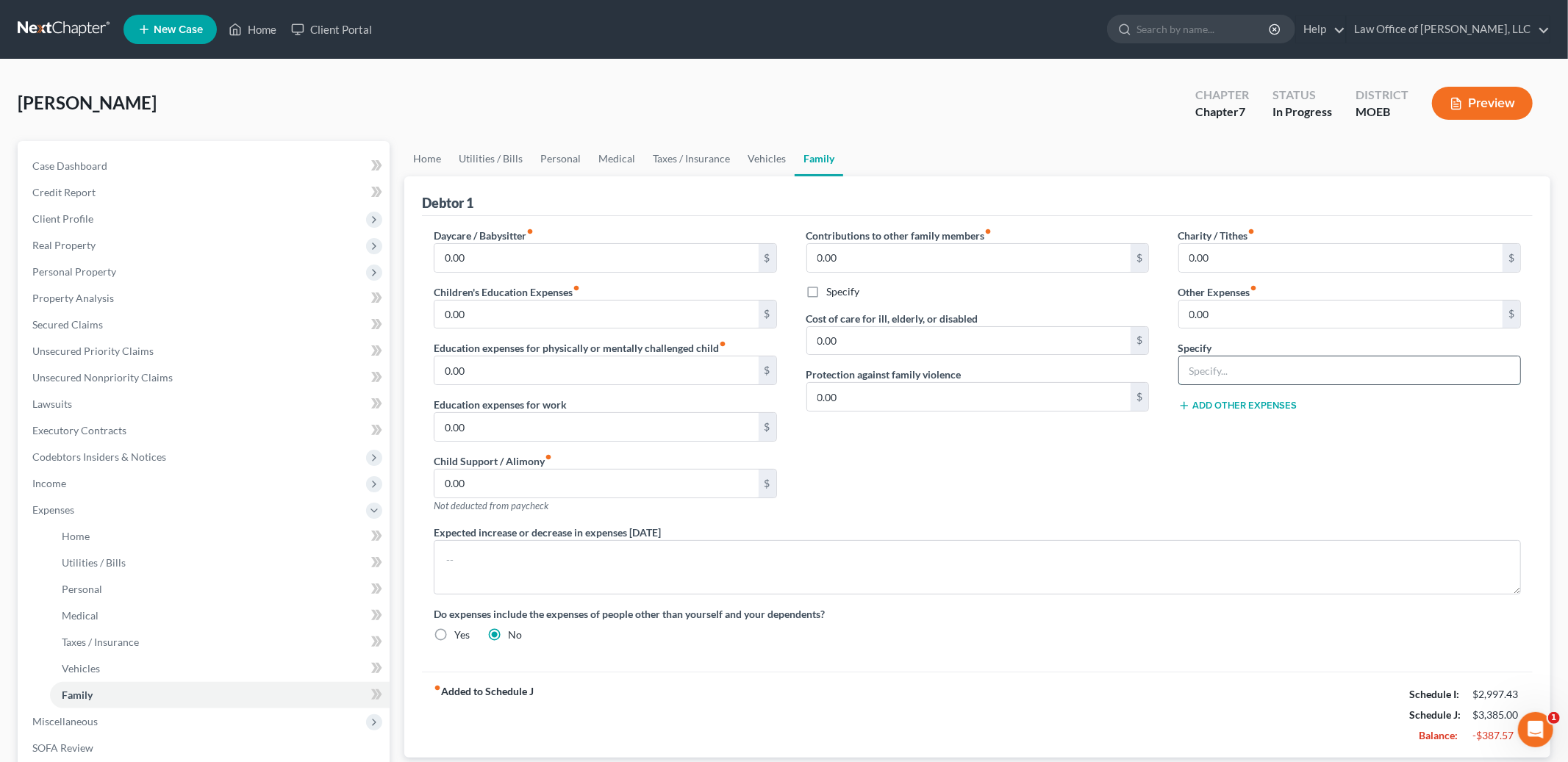
click at [1207, 364] on input "text" at bounding box center [1349, 370] width 341 height 28
type input "Pet Expenses"
click at [1220, 316] on input "0.00" at bounding box center [1340, 315] width 323 height 28
type input "70.00"
click at [418, 163] on link "Home" at bounding box center [427, 159] width 46 height 35
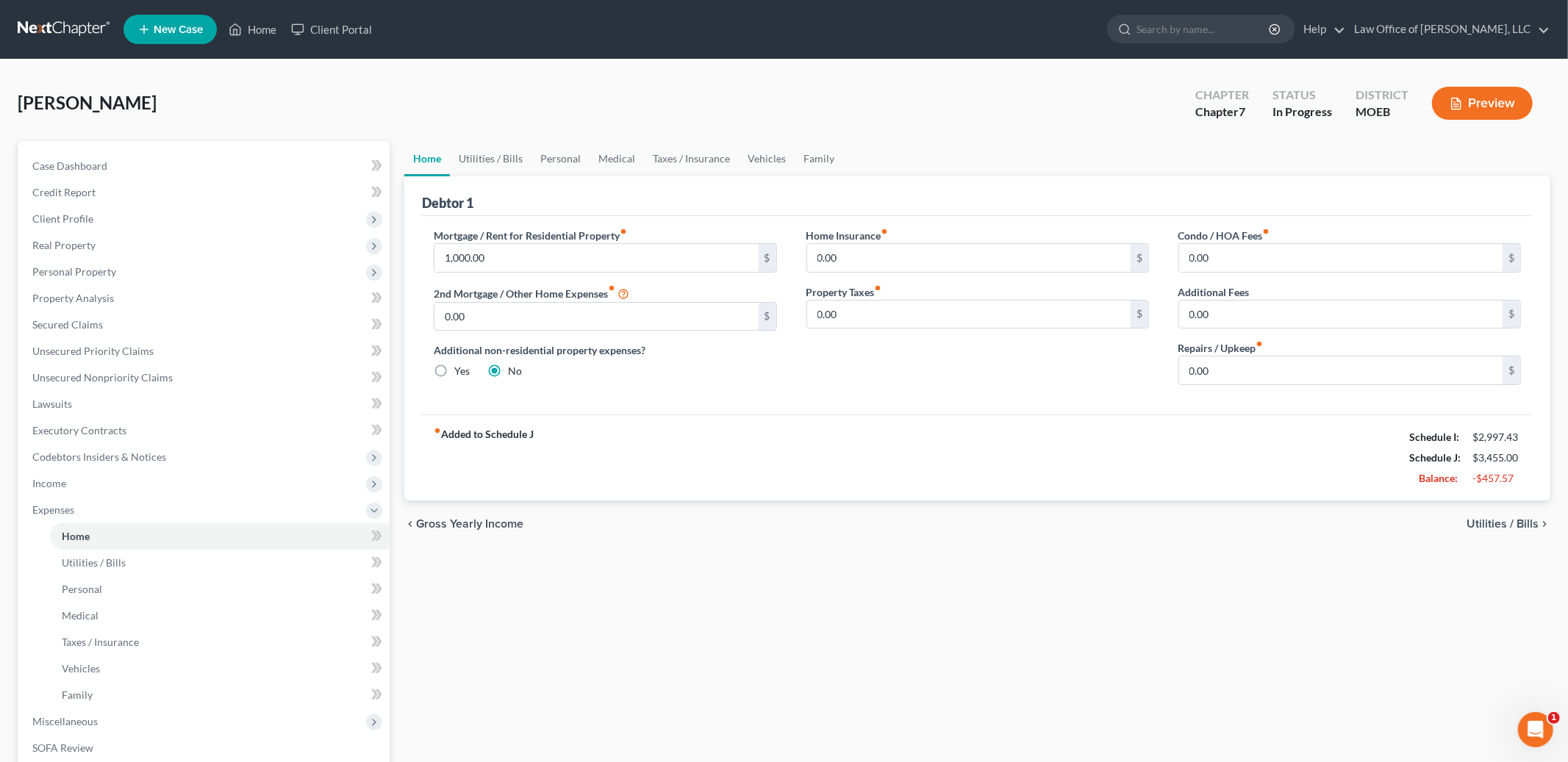
click at [1476, 534] on div "chevron_left Gross Yearly Income Utilities / Bills chevron_right" at bounding box center [977, 524] width 1146 height 47
click at [1485, 527] on span "Utilities / Bills" at bounding box center [1502, 524] width 72 height 12
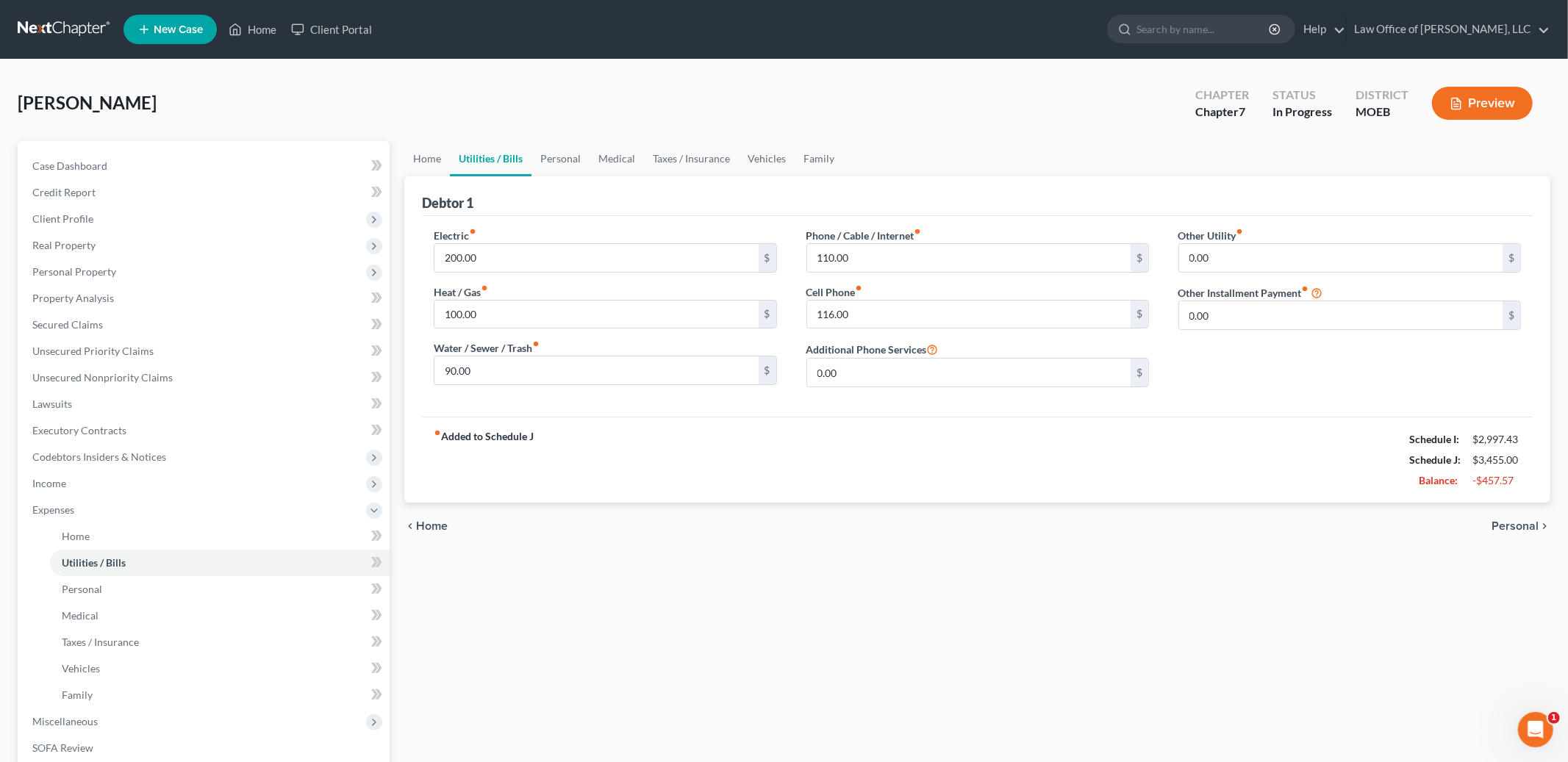
click at [1494, 526] on span "Personal" at bounding box center [1515, 527] width 47 height 12
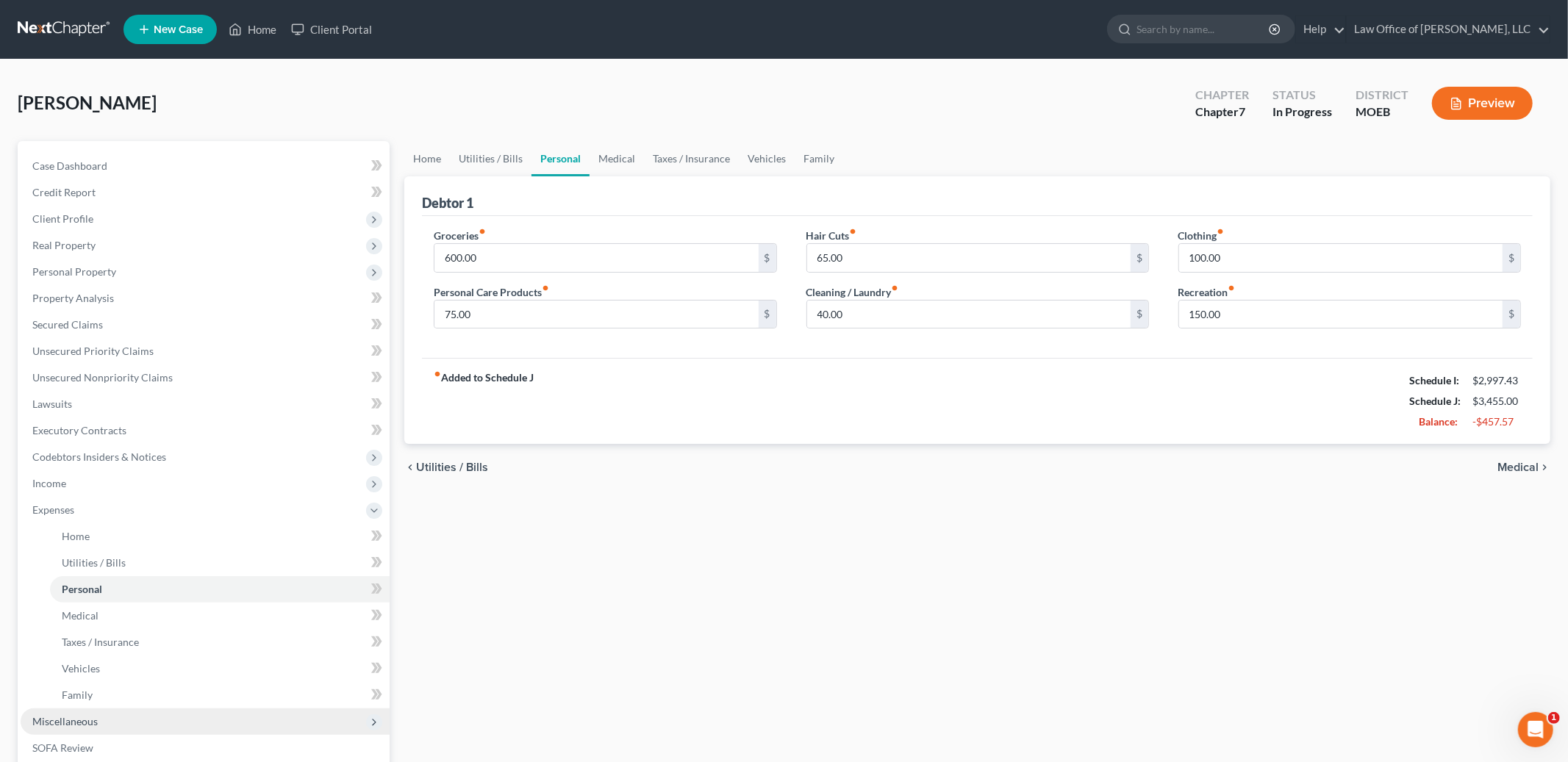
click at [80, 721] on span "Miscellaneous" at bounding box center [65, 721] width 66 height 13
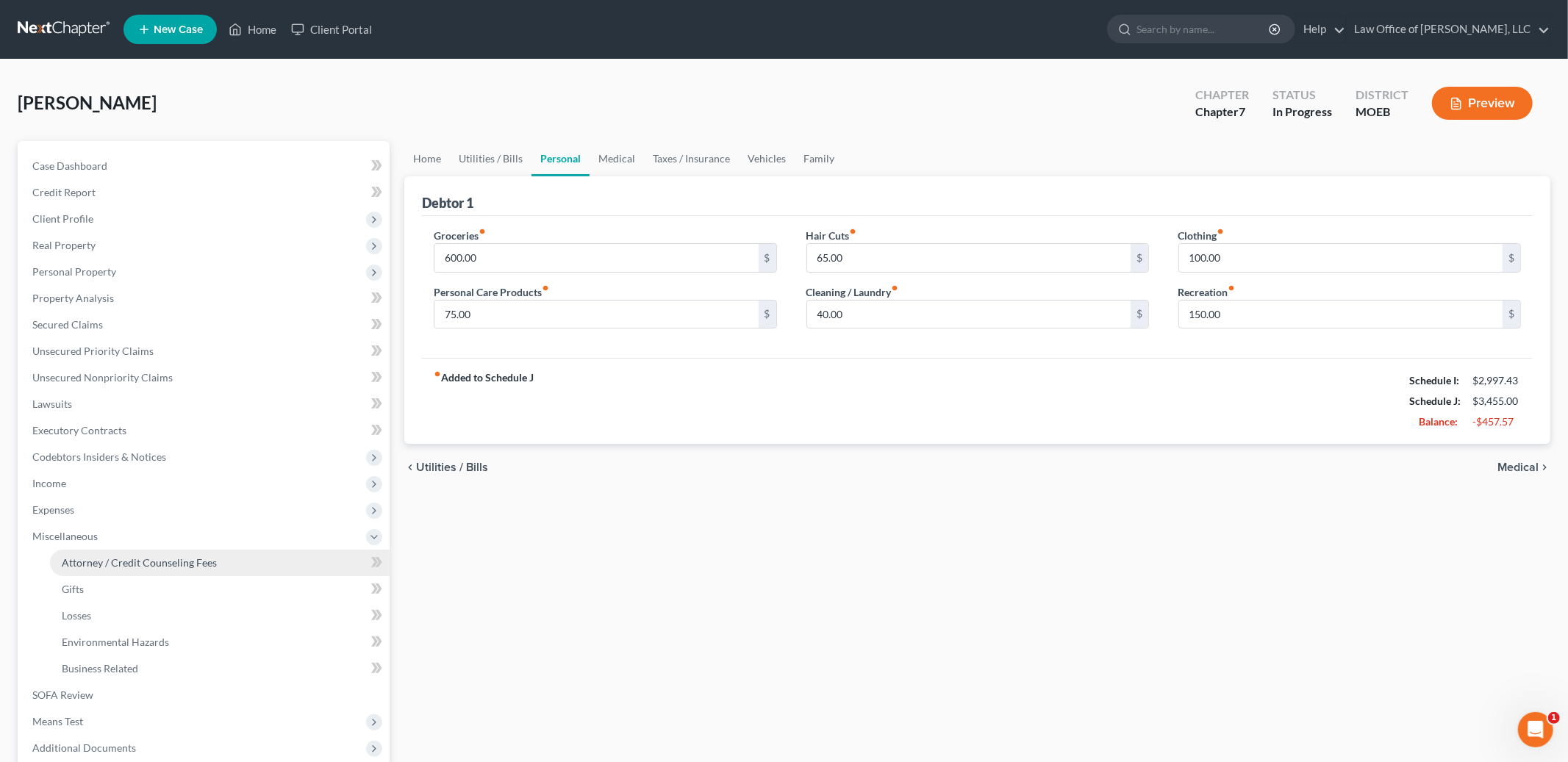
click at [114, 564] on span "Attorney / Credit Counseling Fees" at bounding box center [139, 562] width 155 height 13
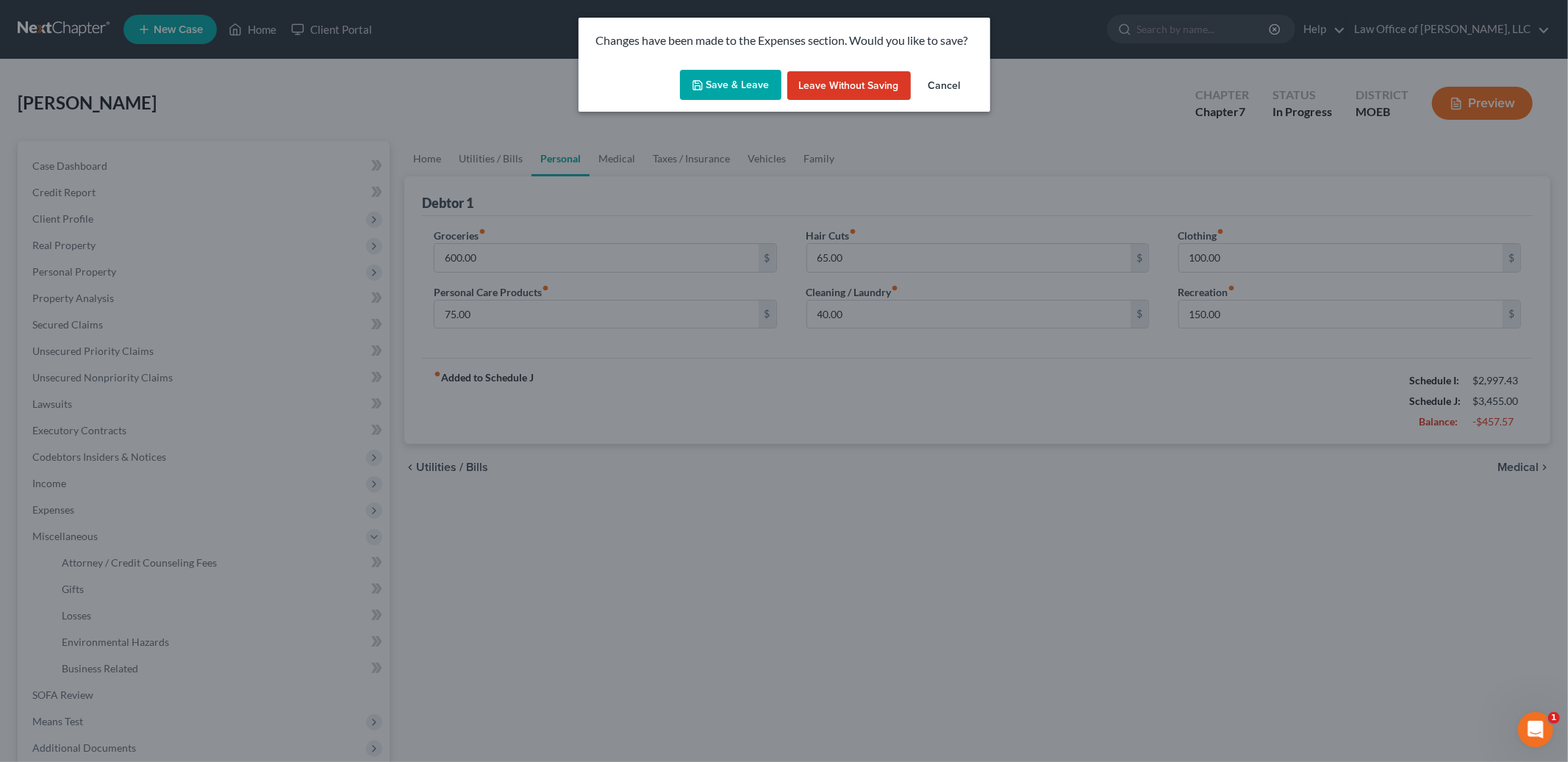
click at [711, 90] on button "Save & Leave" at bounding box center [731, 86] width 102 height 31
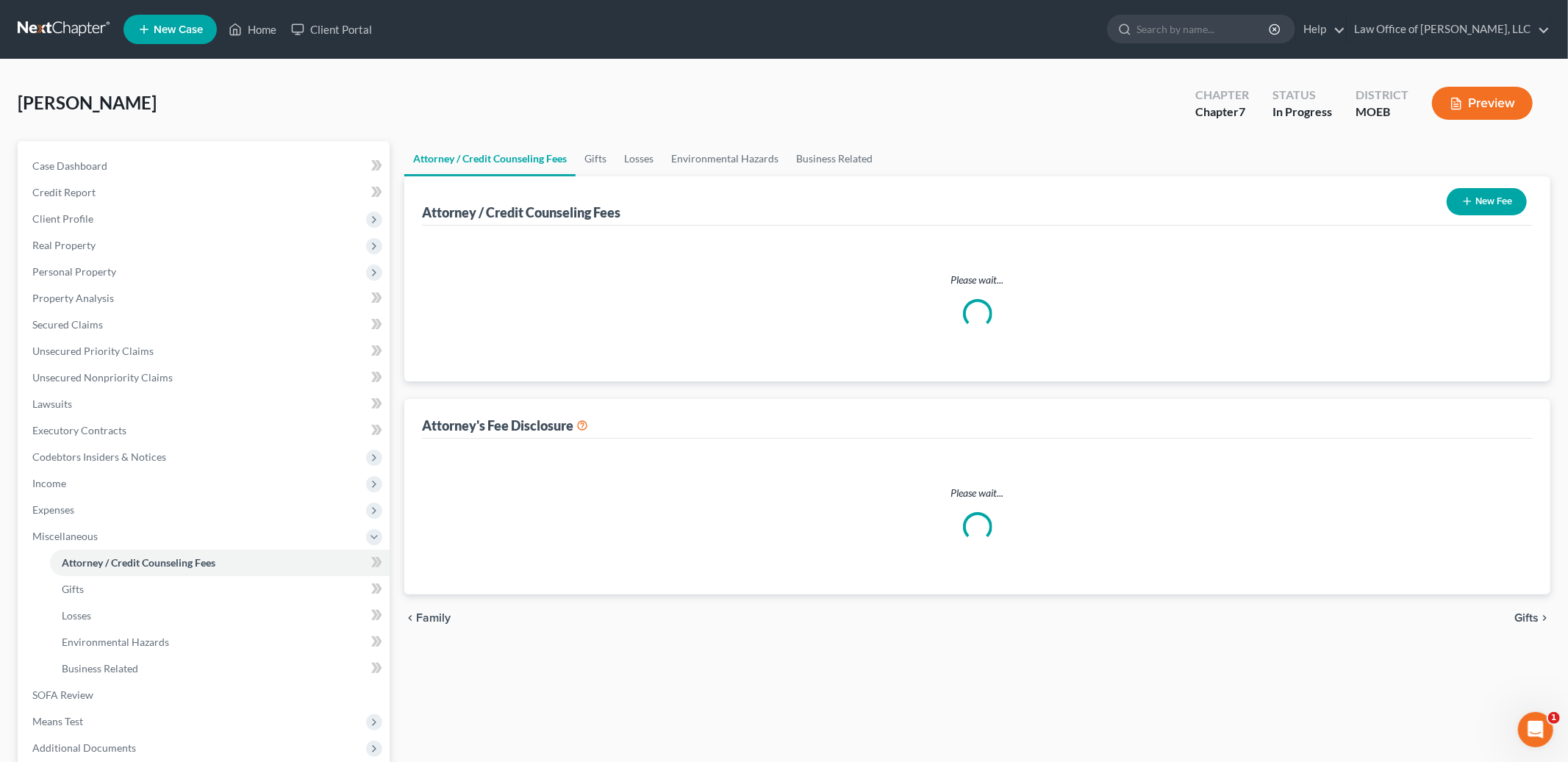
select select "1"
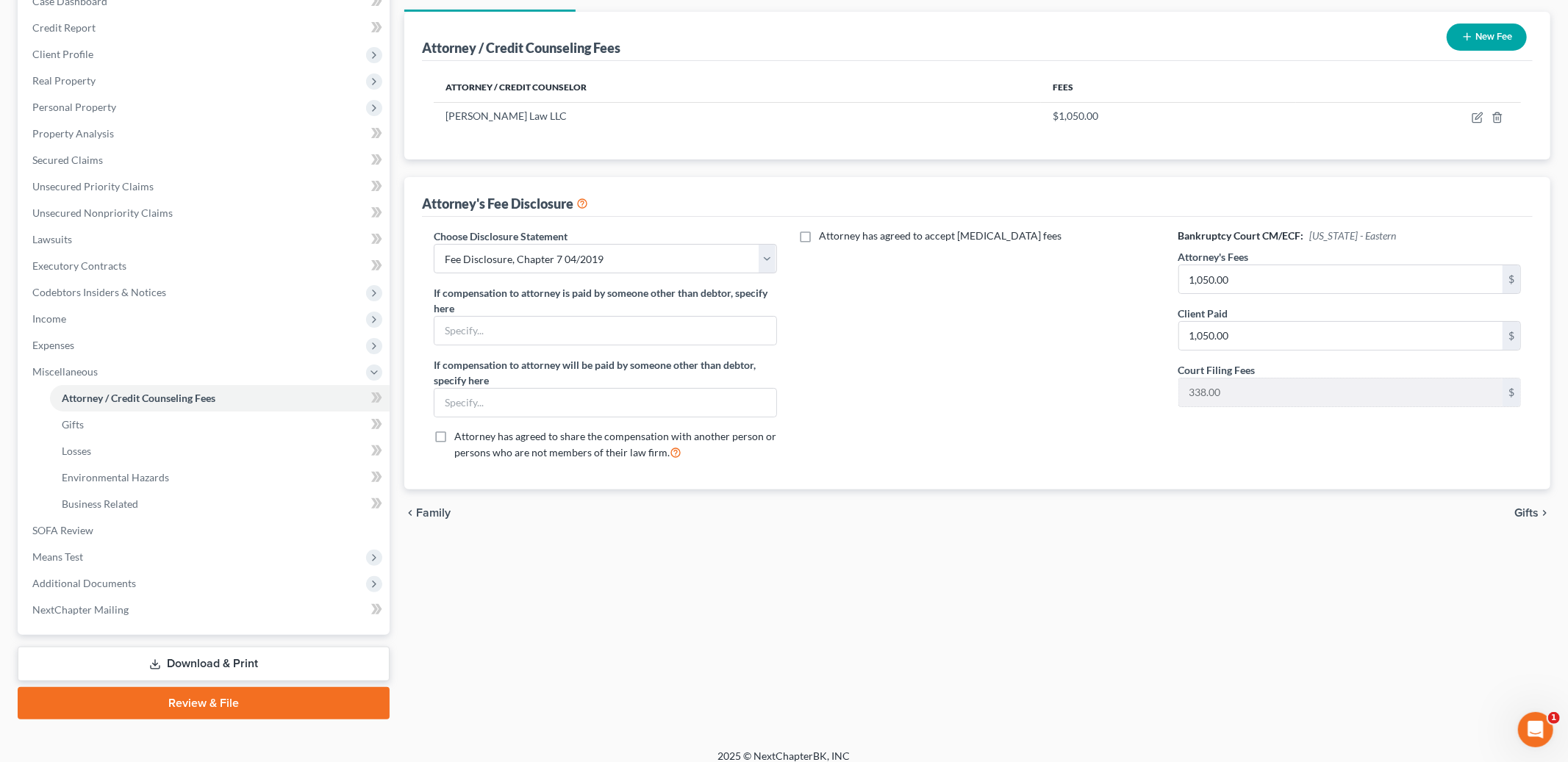
scroll to position [175, 0]
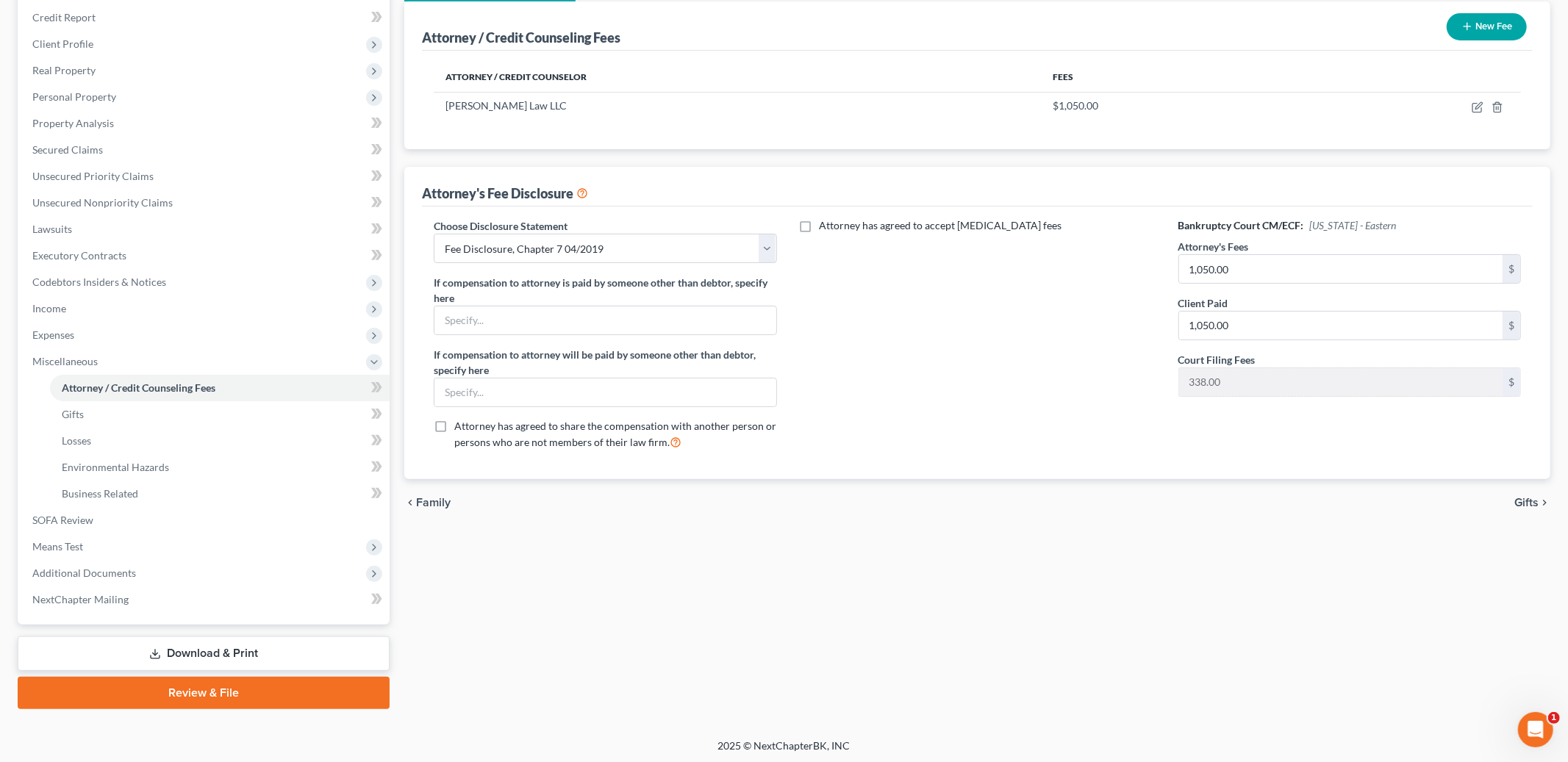
click at [1520, 502] on span "Gifts" at bounding box center [1526, 503] width 24 height 12
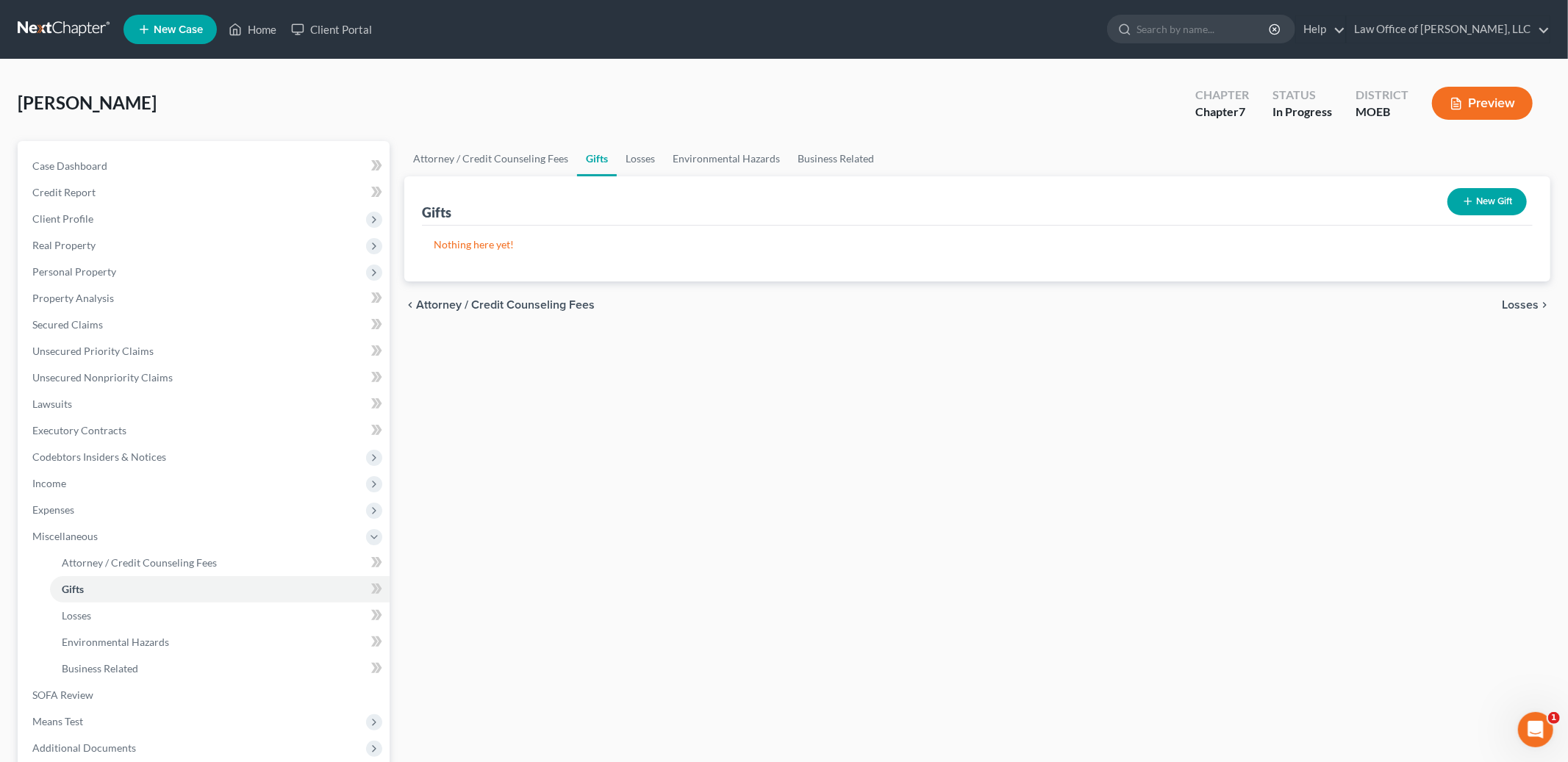
click at [1489, 209] on button "New Gift" at bounding box center [1487, 201] width 80 height 27
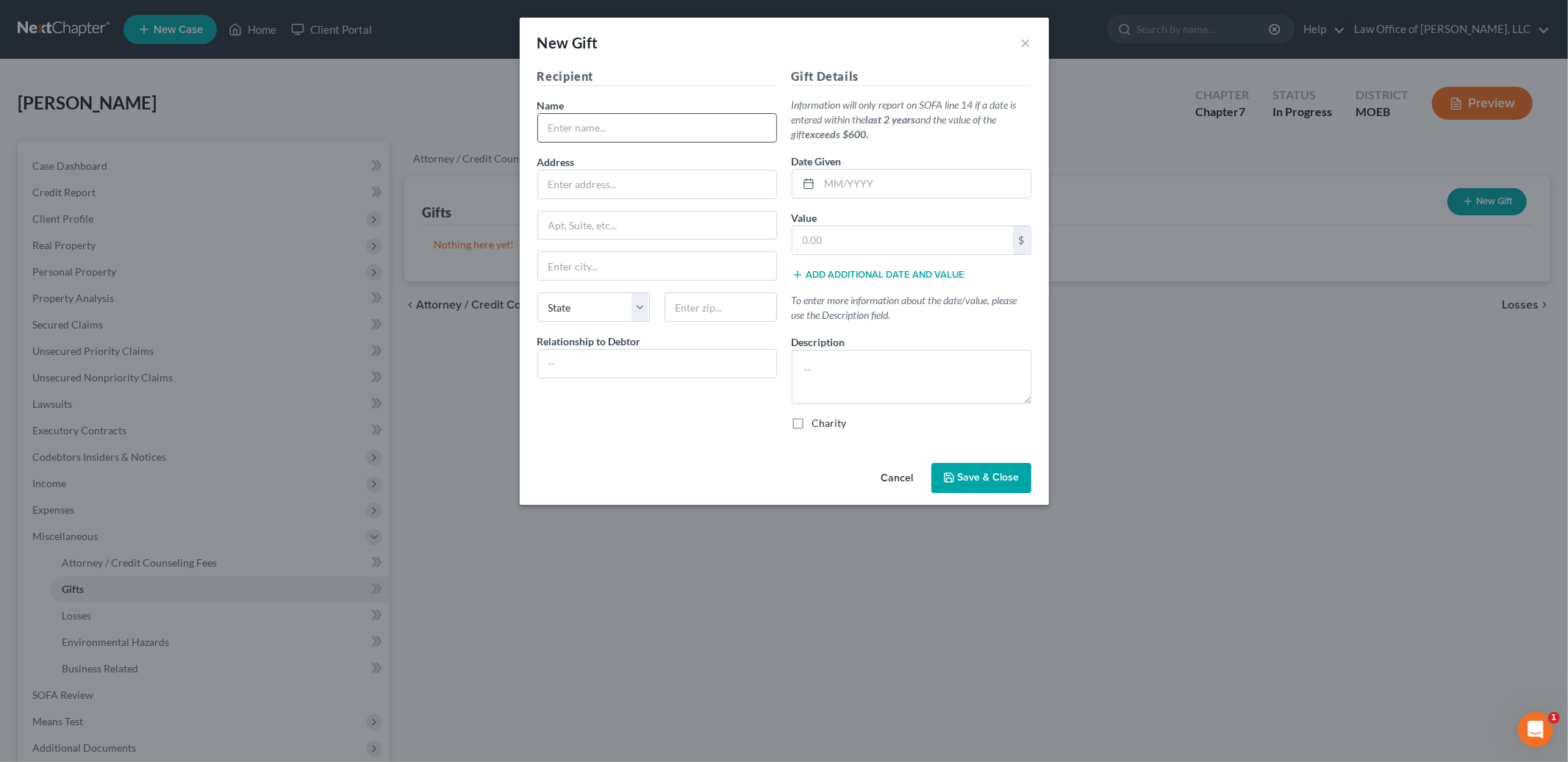
click at [633, 132] on input "text" at bounding box center [656, 128] width 238 height 28
click at [1027, 40] on button "×" at bounding box center [1026, 43] width 10 height 18
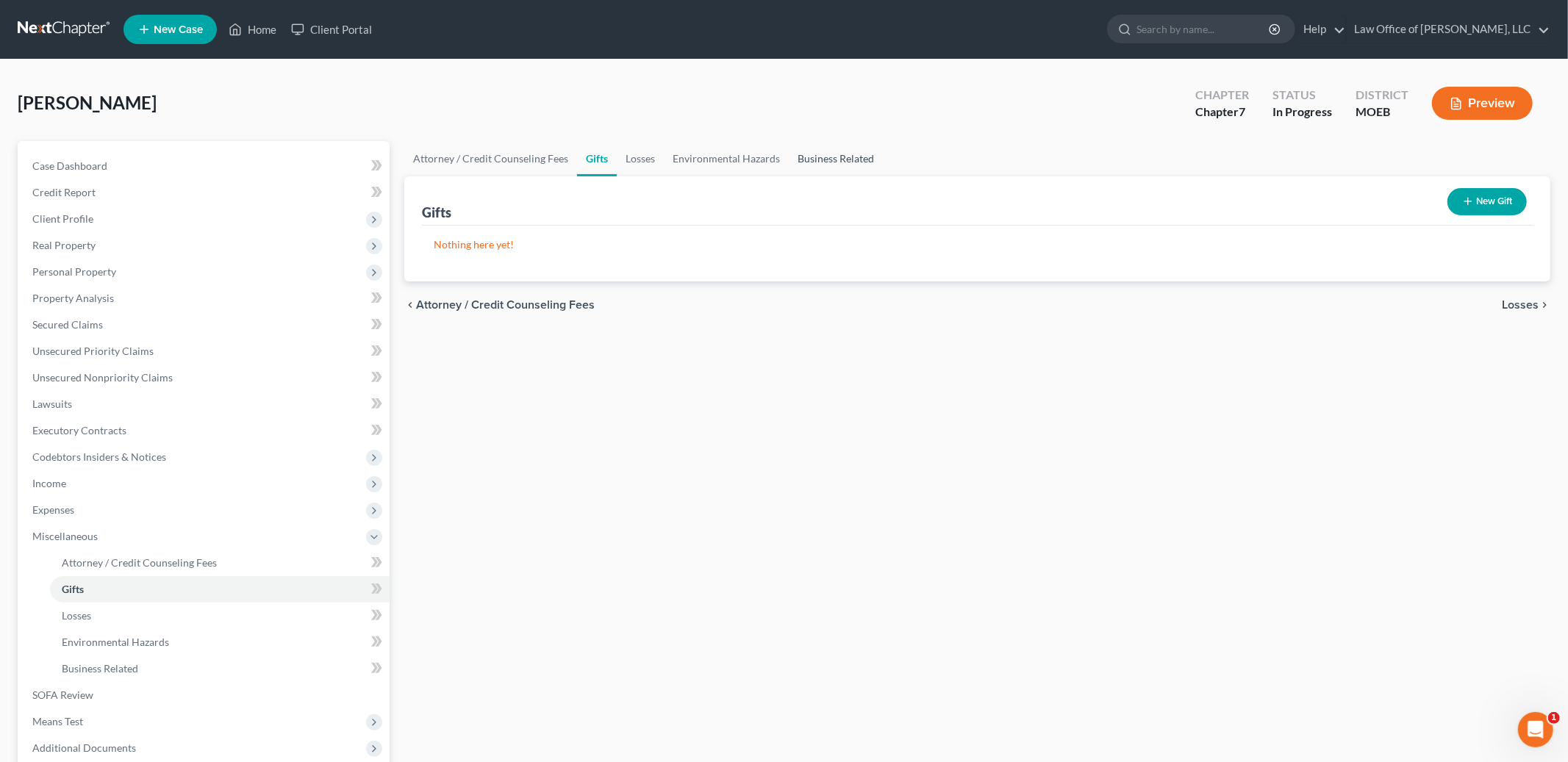
click at [825, 158] on link "Business Related" at bounding box center [836, 159] width 94 height 35
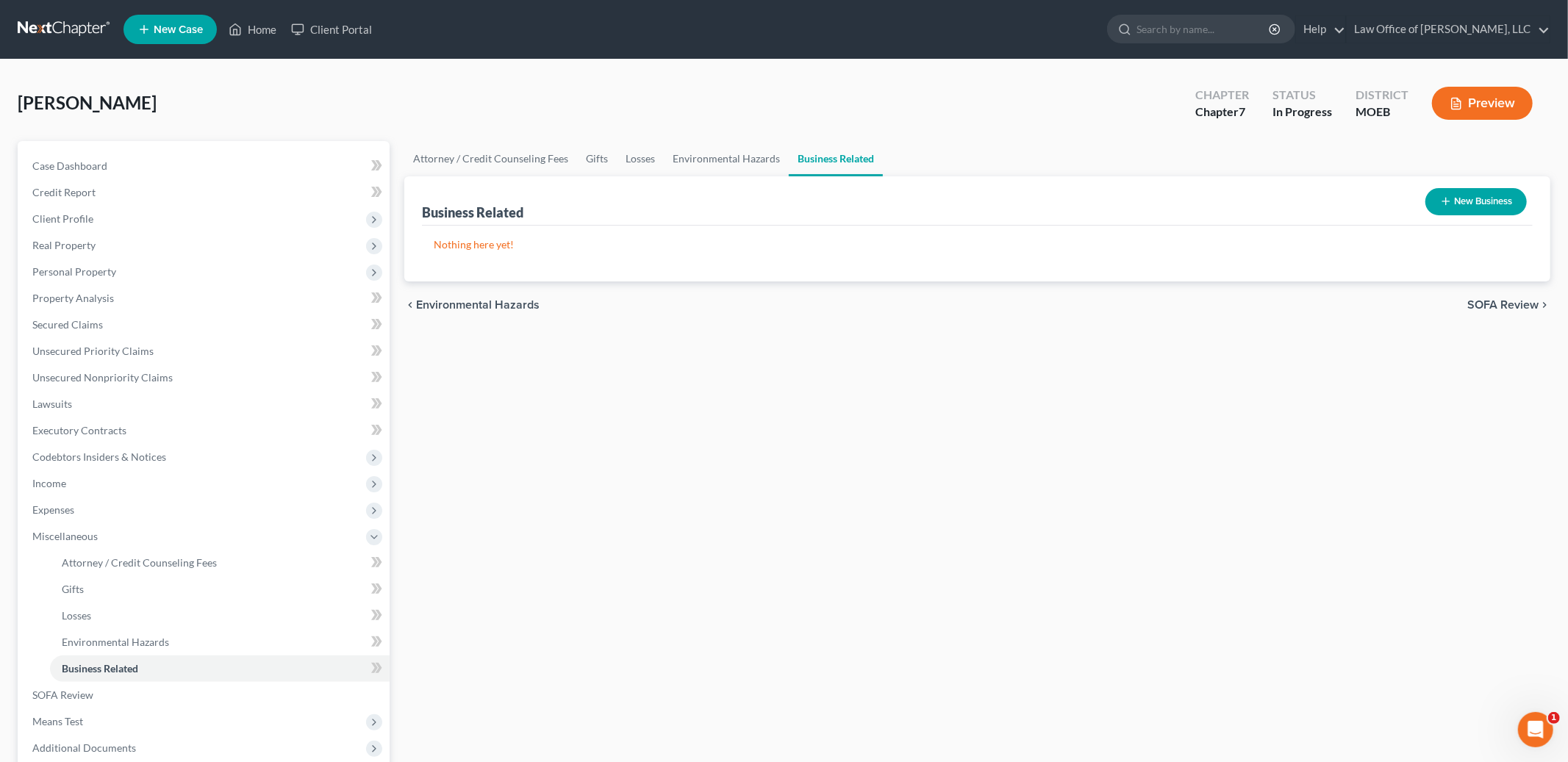
click at [1483, 200] on button "New Business" at bounding box center [1476, 201] width 102 height 27
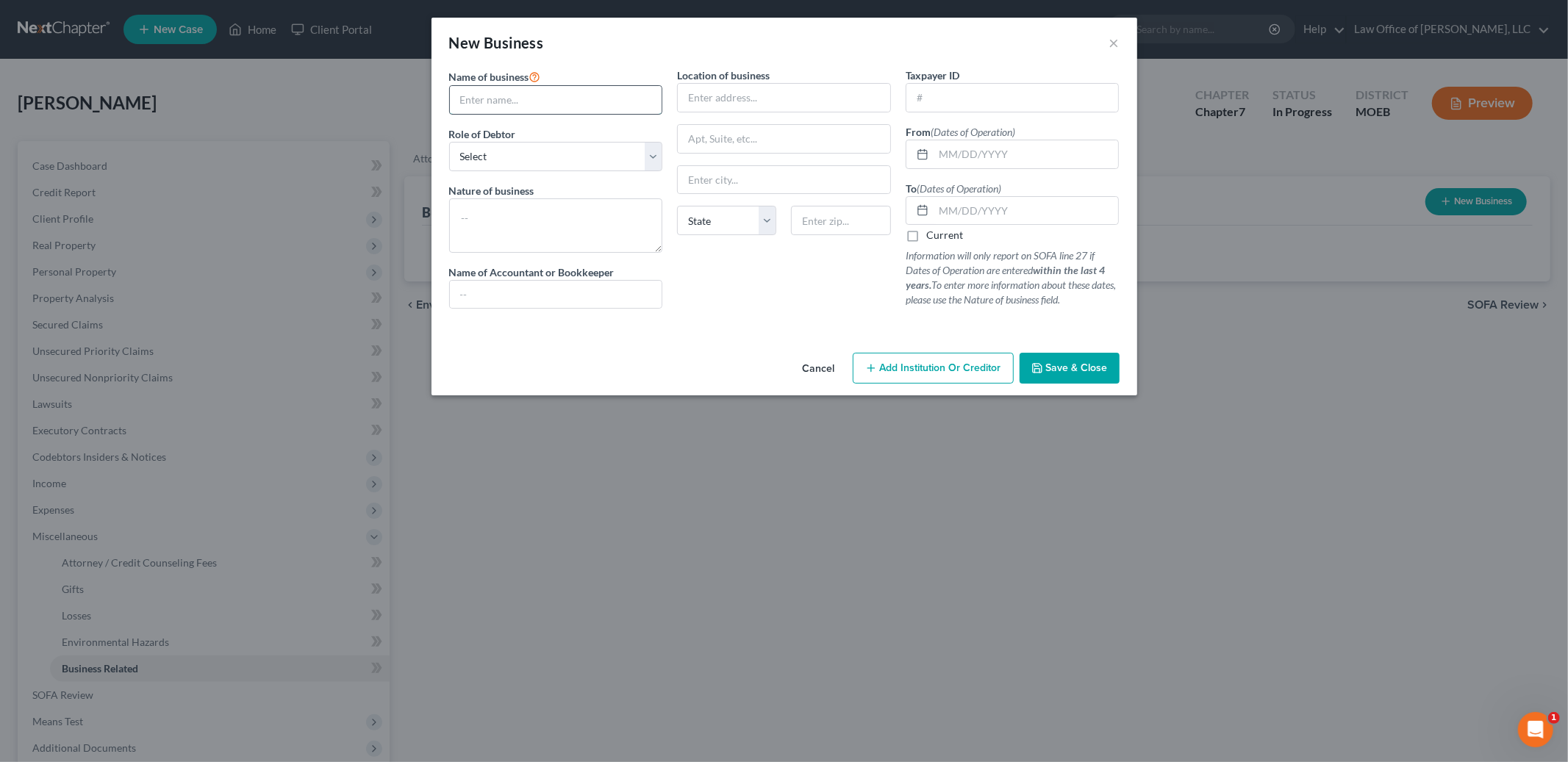
click at [579, 105] on input "text" at bounding box center [556, 100] width 212 height 28
type input "Door Dash"
type textarea "1099 delivery contractor"
click at [960, 158] on input "text" at bounding box center [1026, 154] width 185 height 28
click at [937, 154] on input "2021" at bounding box center [1026, 154] width 185 height 28
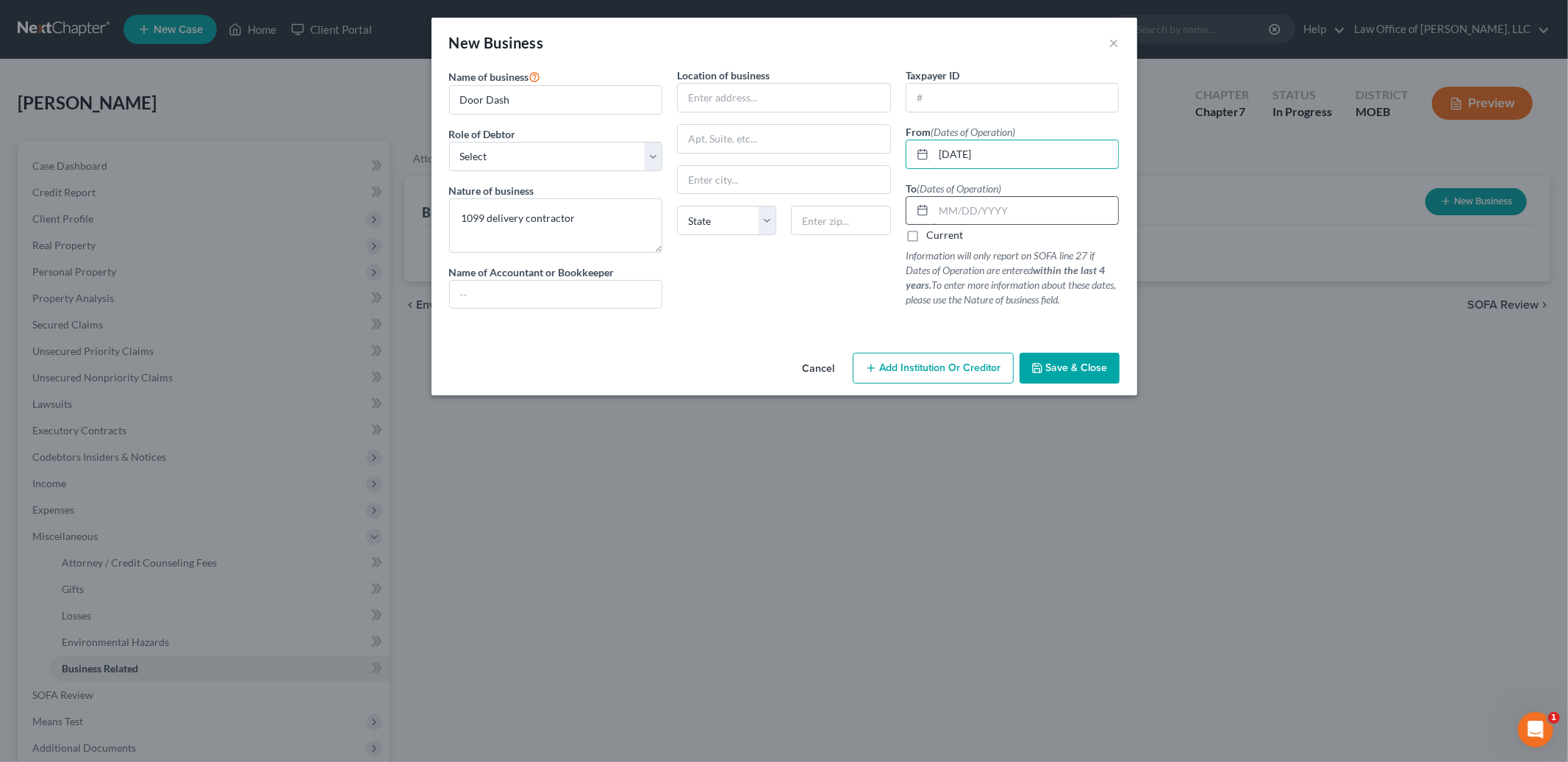
type input "[DATE]"
click at [993, 207] on input "text" at bounding box center [1026, 211] width 185 height 28
click at [997, 207] on input "text" at bounding box center [1026, 211] width 185 height 28
click at [979, 213] on input "text" at bounding box center [1026, 211] width 185 height 28
type input "[DATE]"
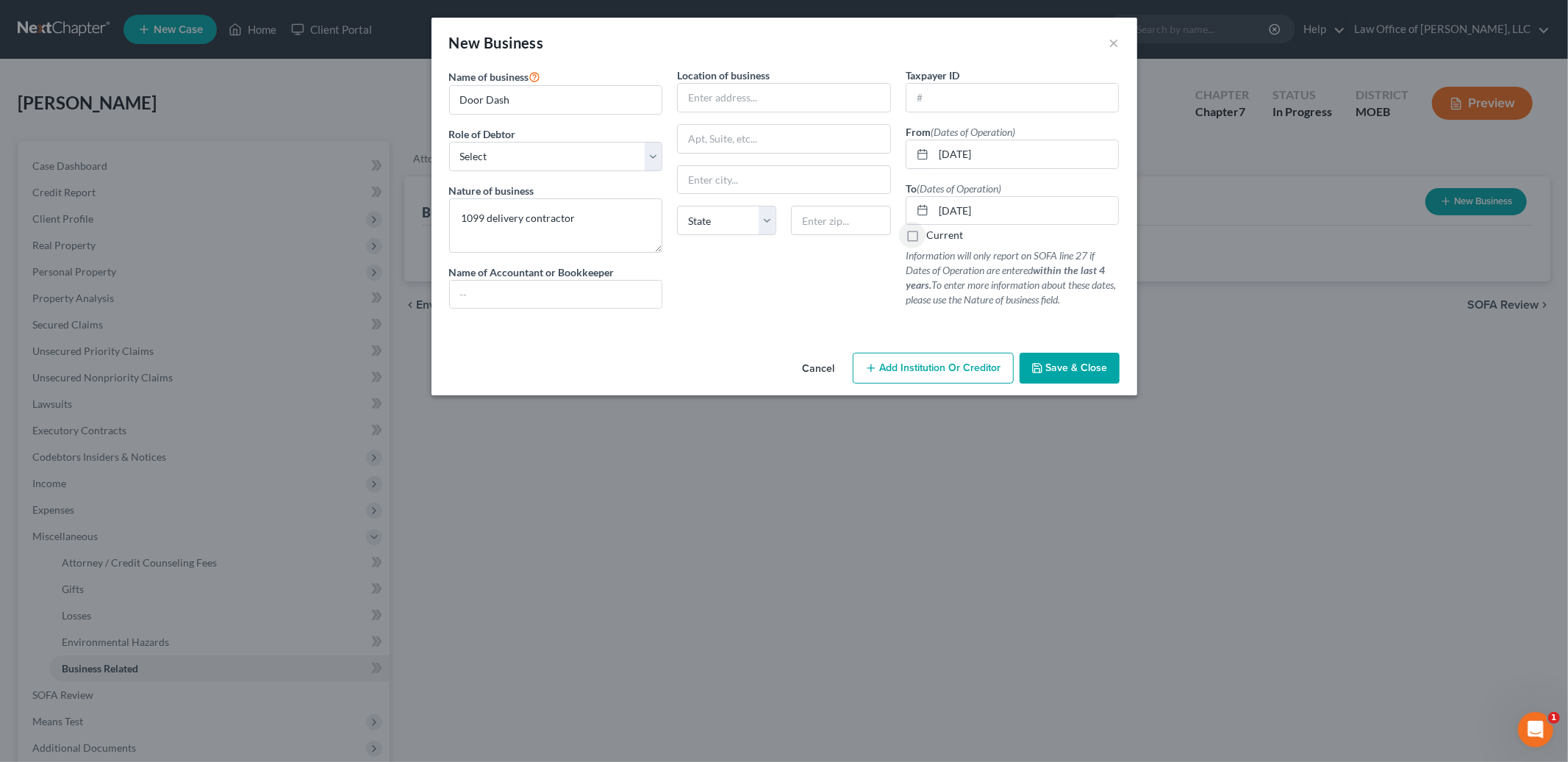
click at [1048, 369] on span "Save & Close" at bounding box center [1077, 367] width 62 height 13
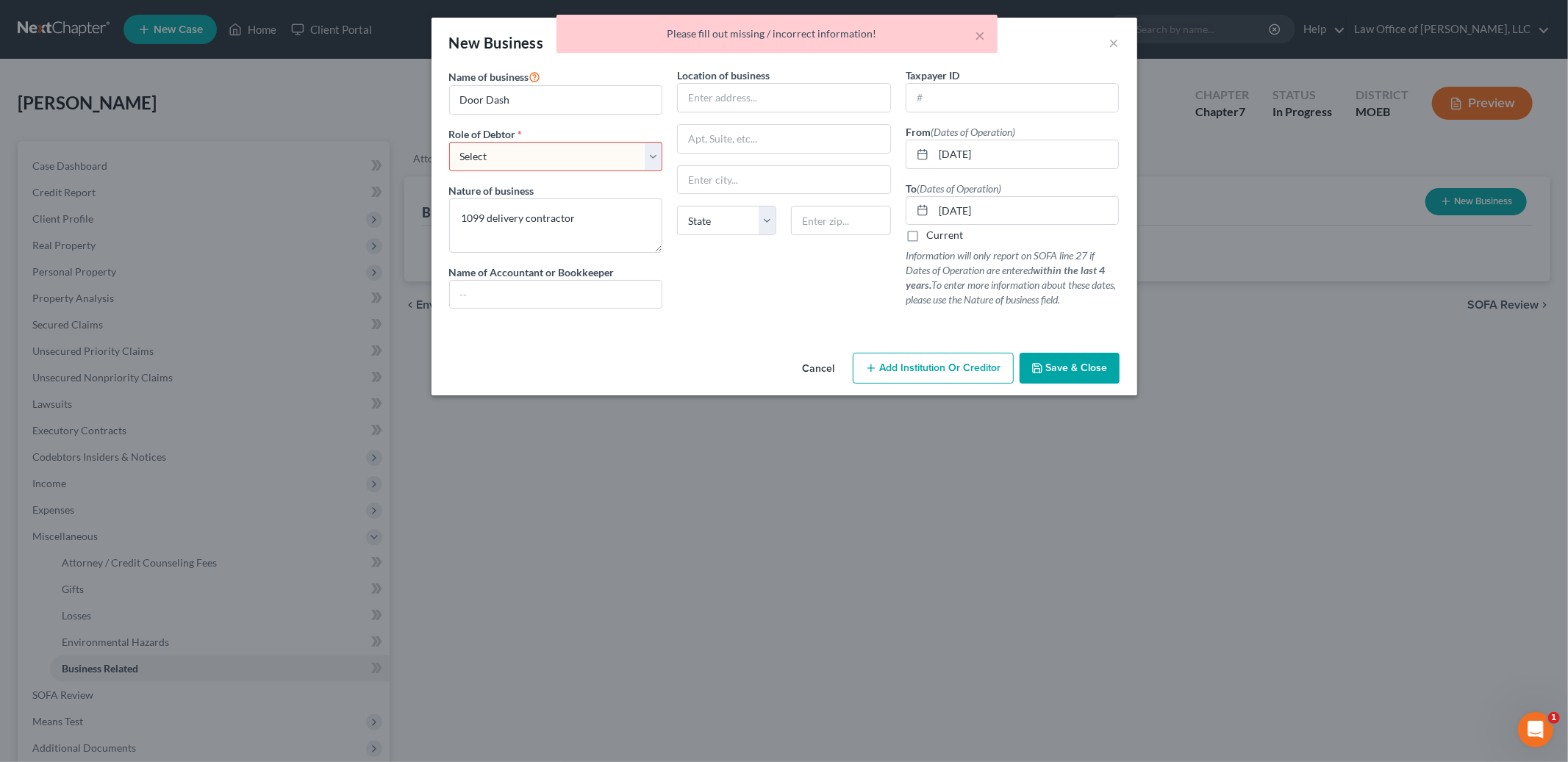
click at [651, 163] on select "Select A member of a limited liability company (LLC) or limited liability partn…" at bounding box center [556, 156] width 214 height 30
select select "sole_proprietor"
click at [449, 142] on select "Select A member of a limited liability company (LLC) or limited liability partn…" at bounding box center [556, 156] width 214 height 30
click at [1079, 364] on span "Save & Close" at bounding box center [1077, 367] width 62 height 13
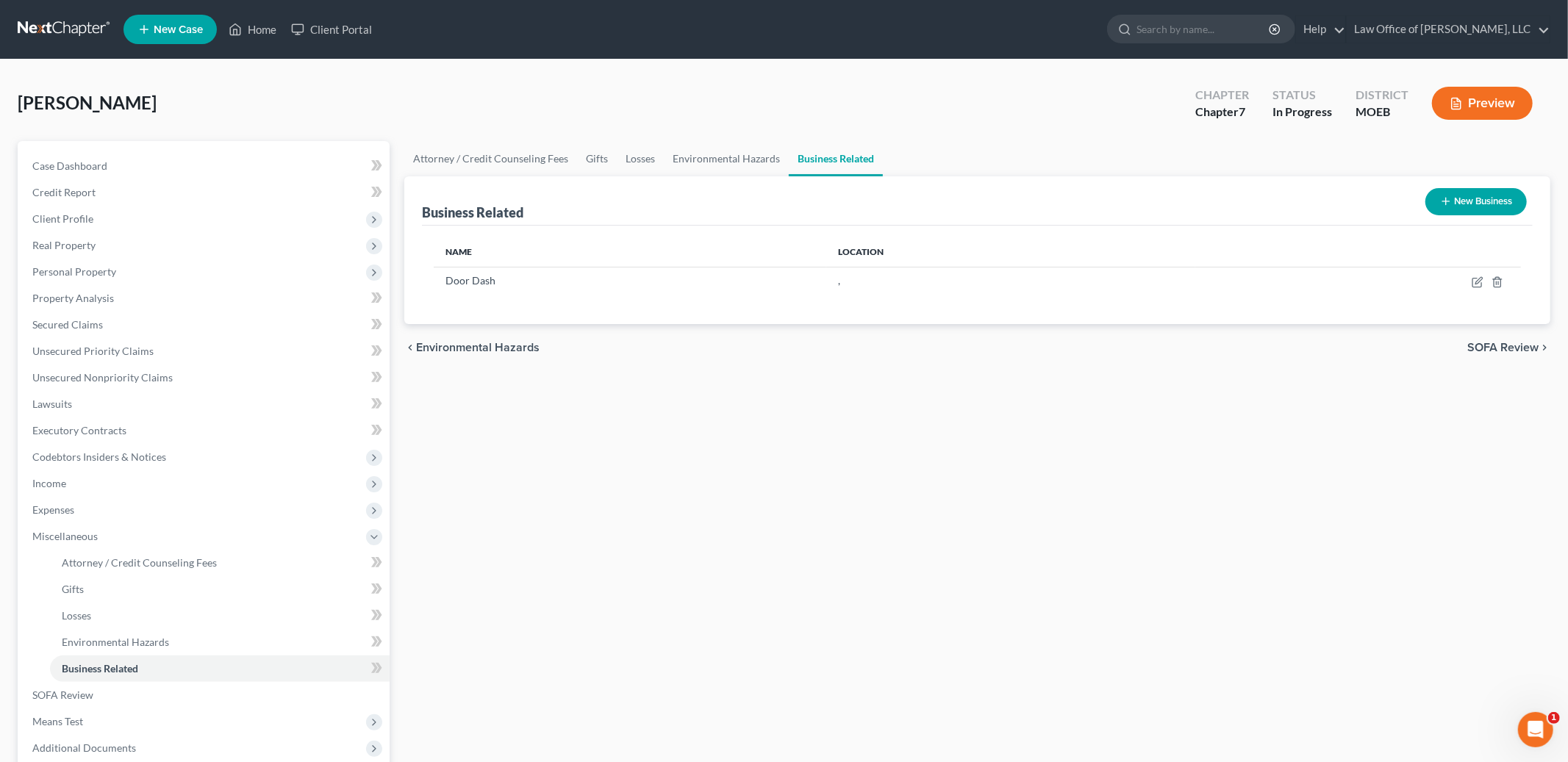
scroll to position [175, 0]
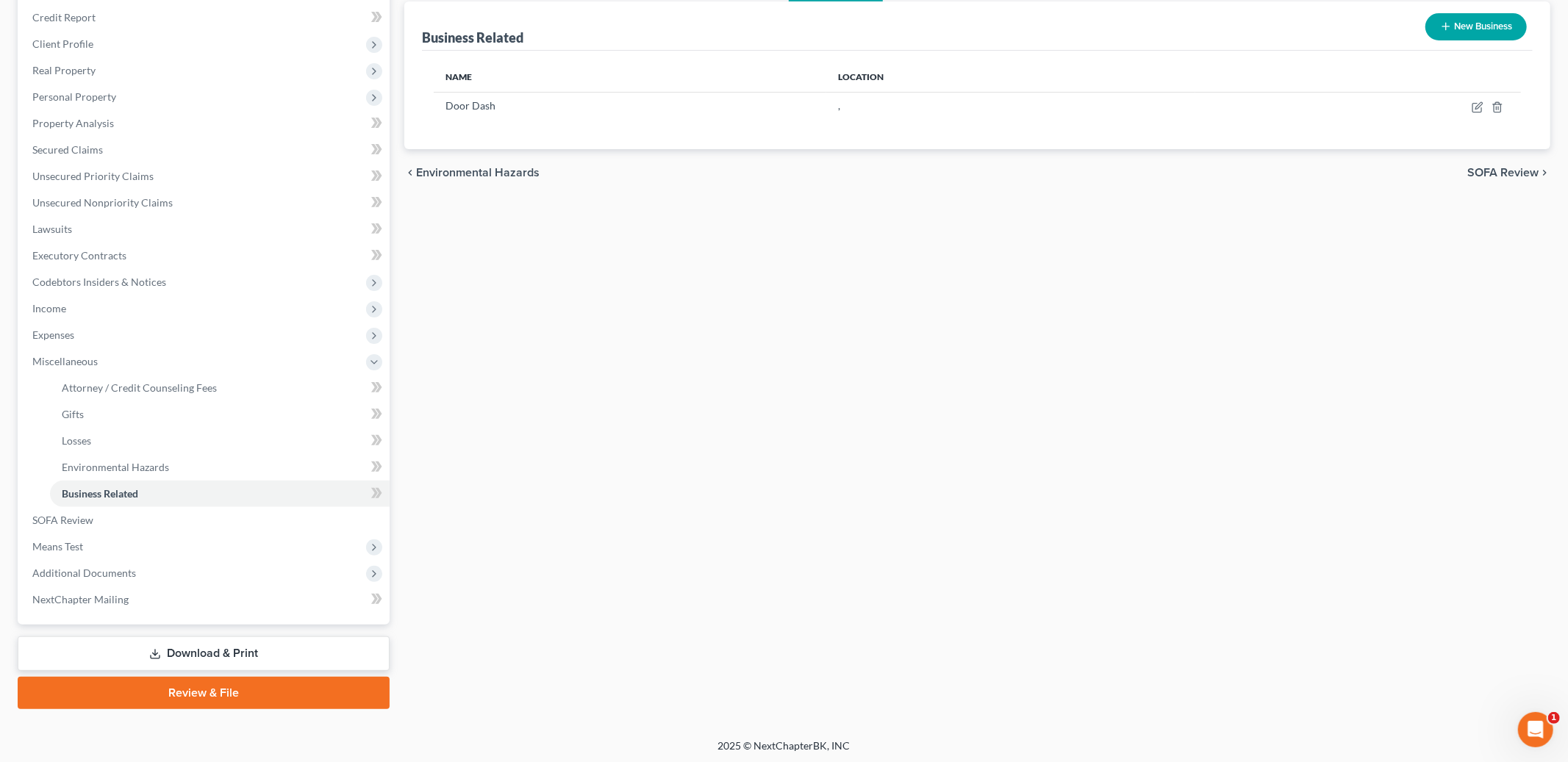
click at [177, 660] on link "Download & Print" at bounding box center [204, 654] width 372 height 35
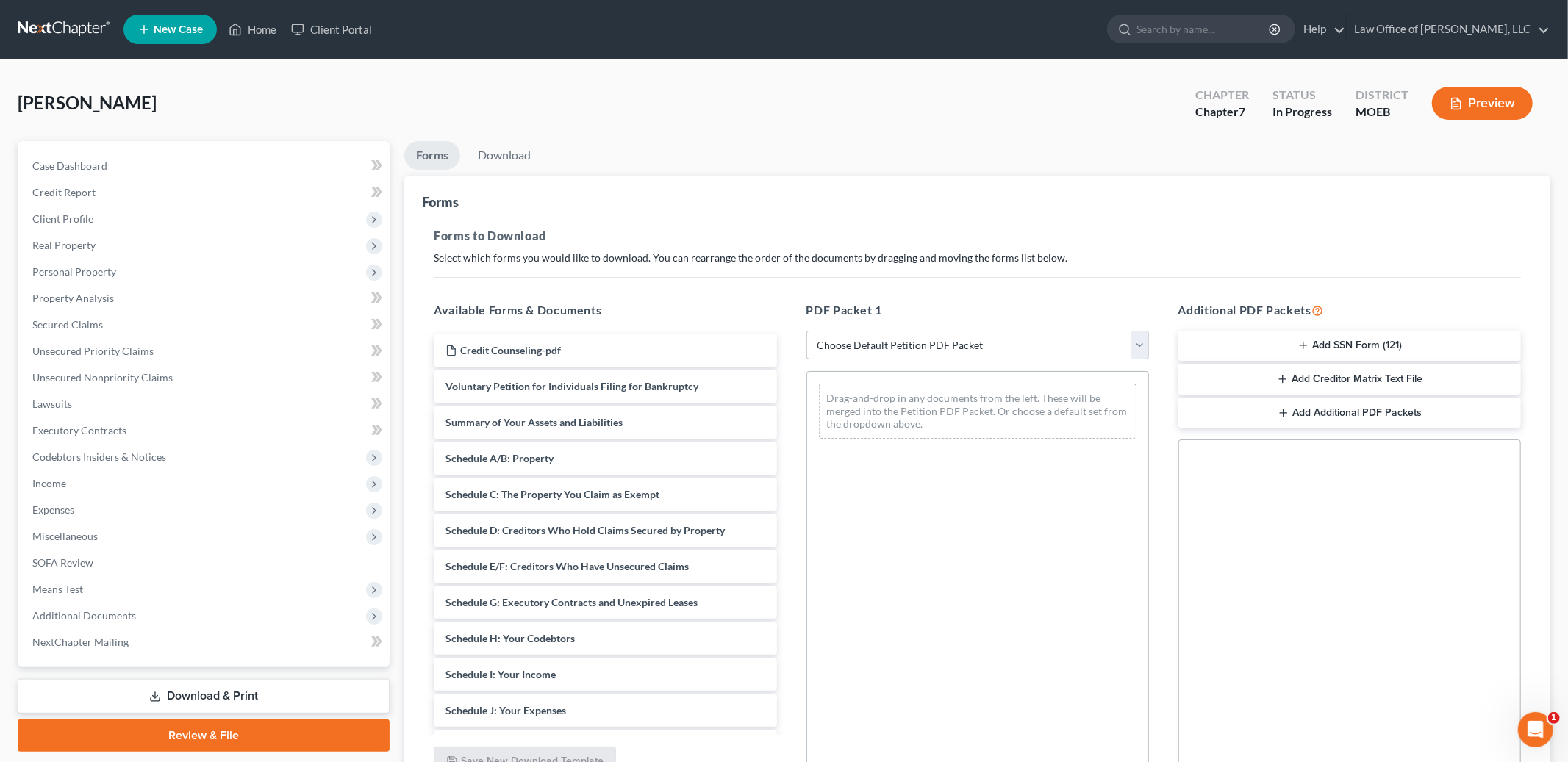
click at [1047, 343] on select "Choose Default Petition PDF Packet Complete Bankruptcy Petition (all forms and …" at bounding box center [977, 345] width 342 height 30
select select "0"
click at [806, 330] on select "Choose Default Petition PDF Packet Complete Bankruptcy Petition (all forms and …" at bounding box center [977, 345] width 342 height 30
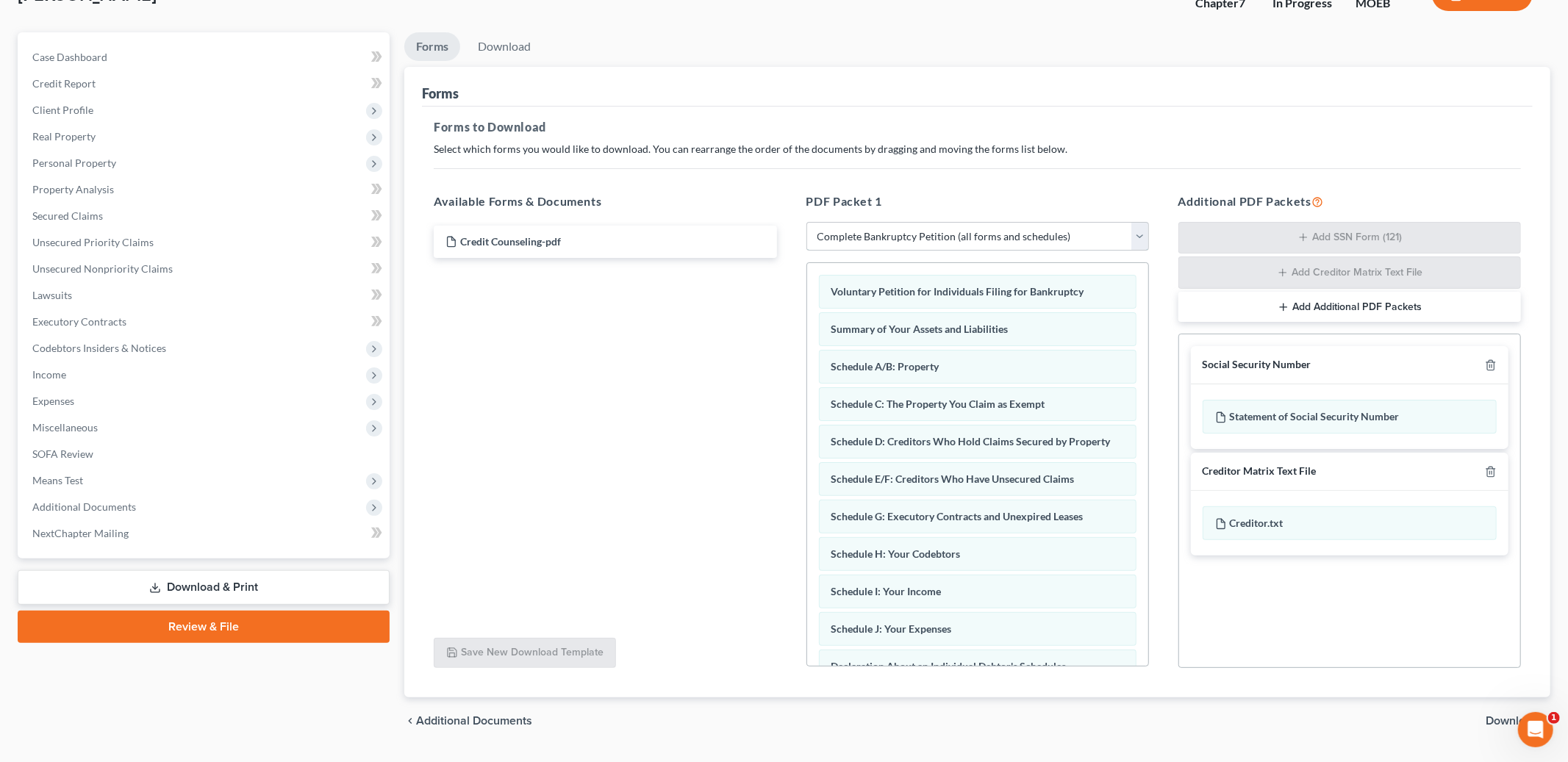
scroll to position [147, 0]
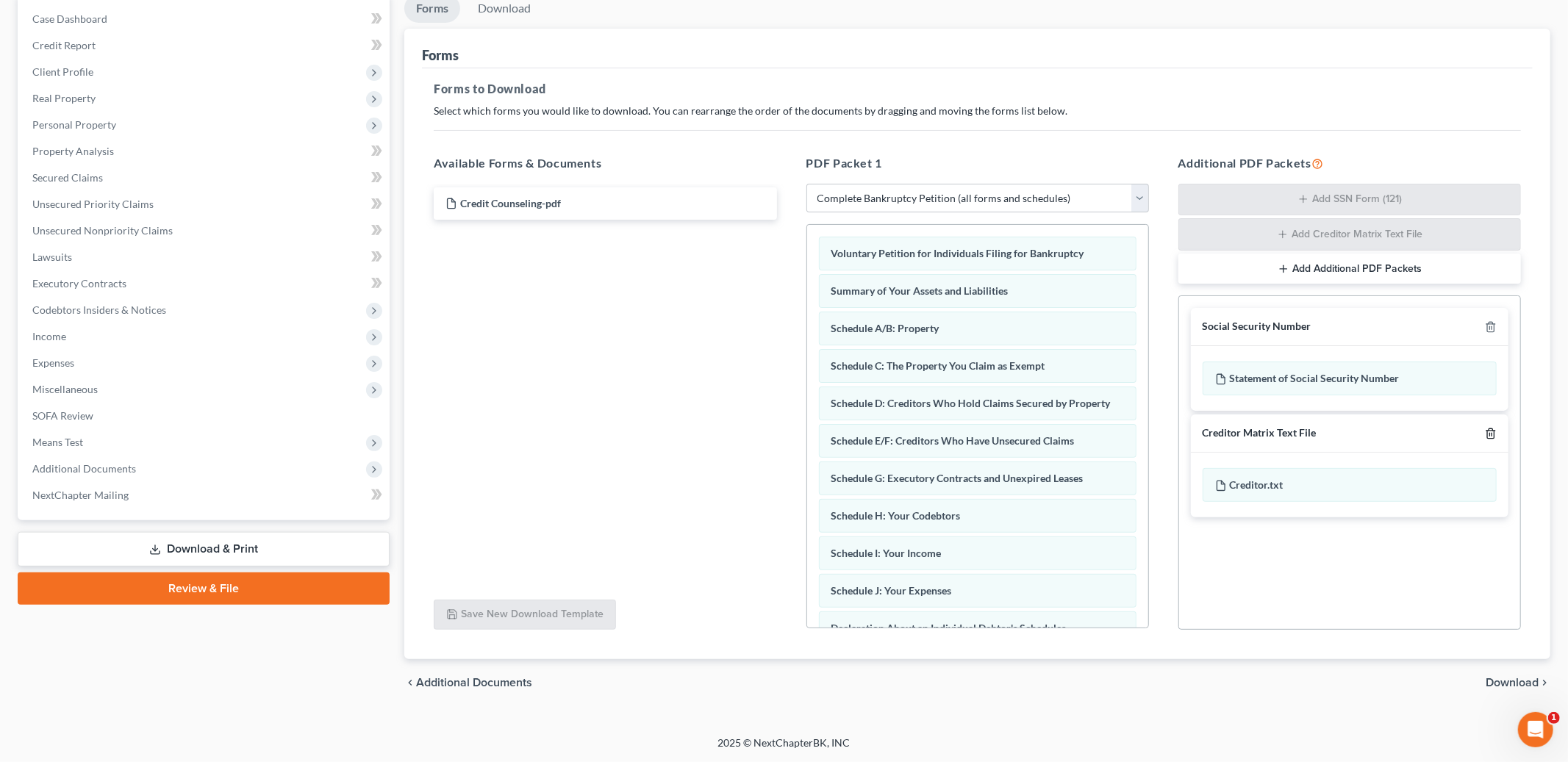
click at [1489, 434] on icon "button" at bounding box center [1491, 434] width 12 height 12
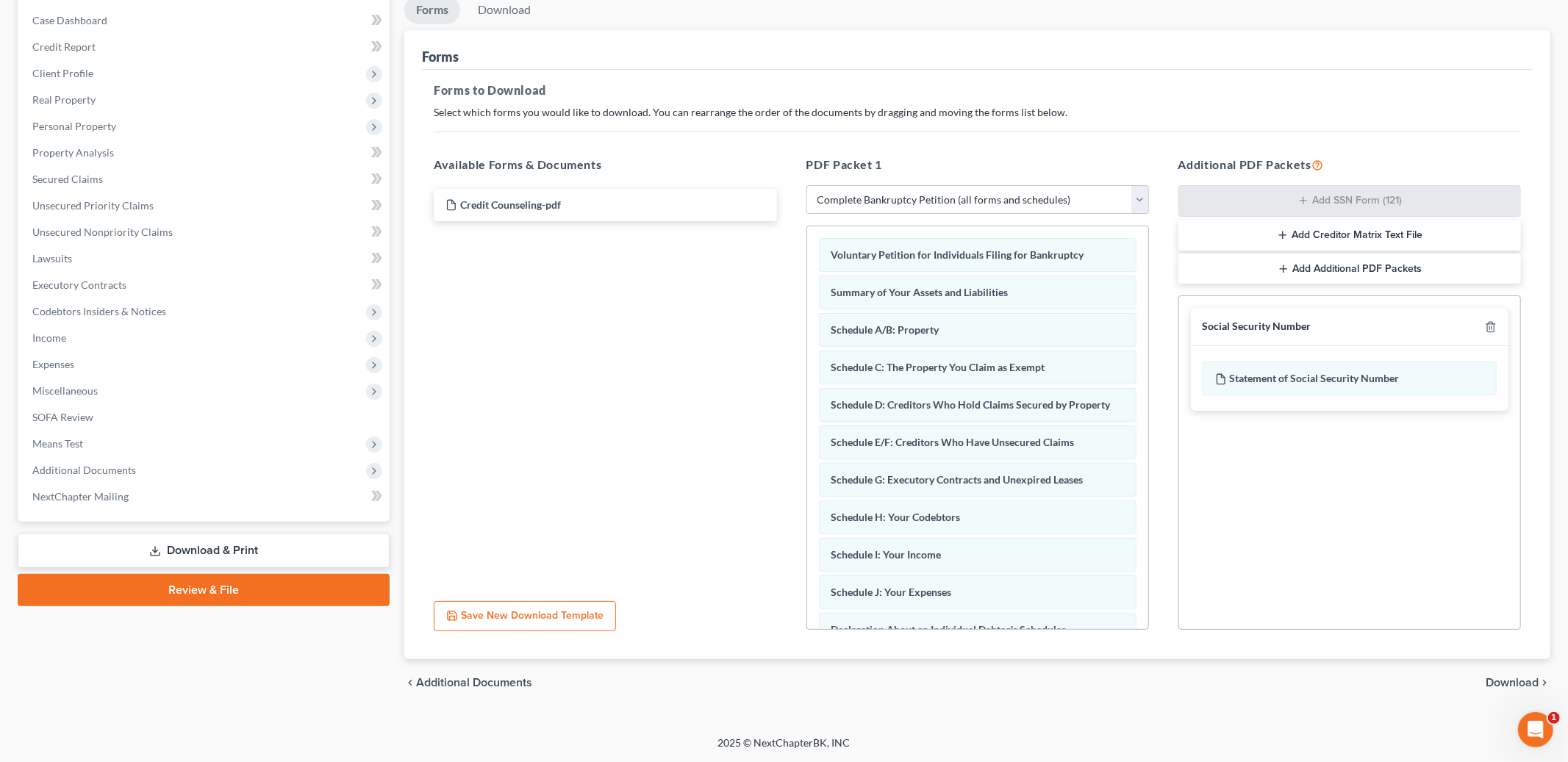
scroll to position [145, 0]
click at [1524, 687] on span "Download" at bounding box center [1512, 684] width 53 height 12
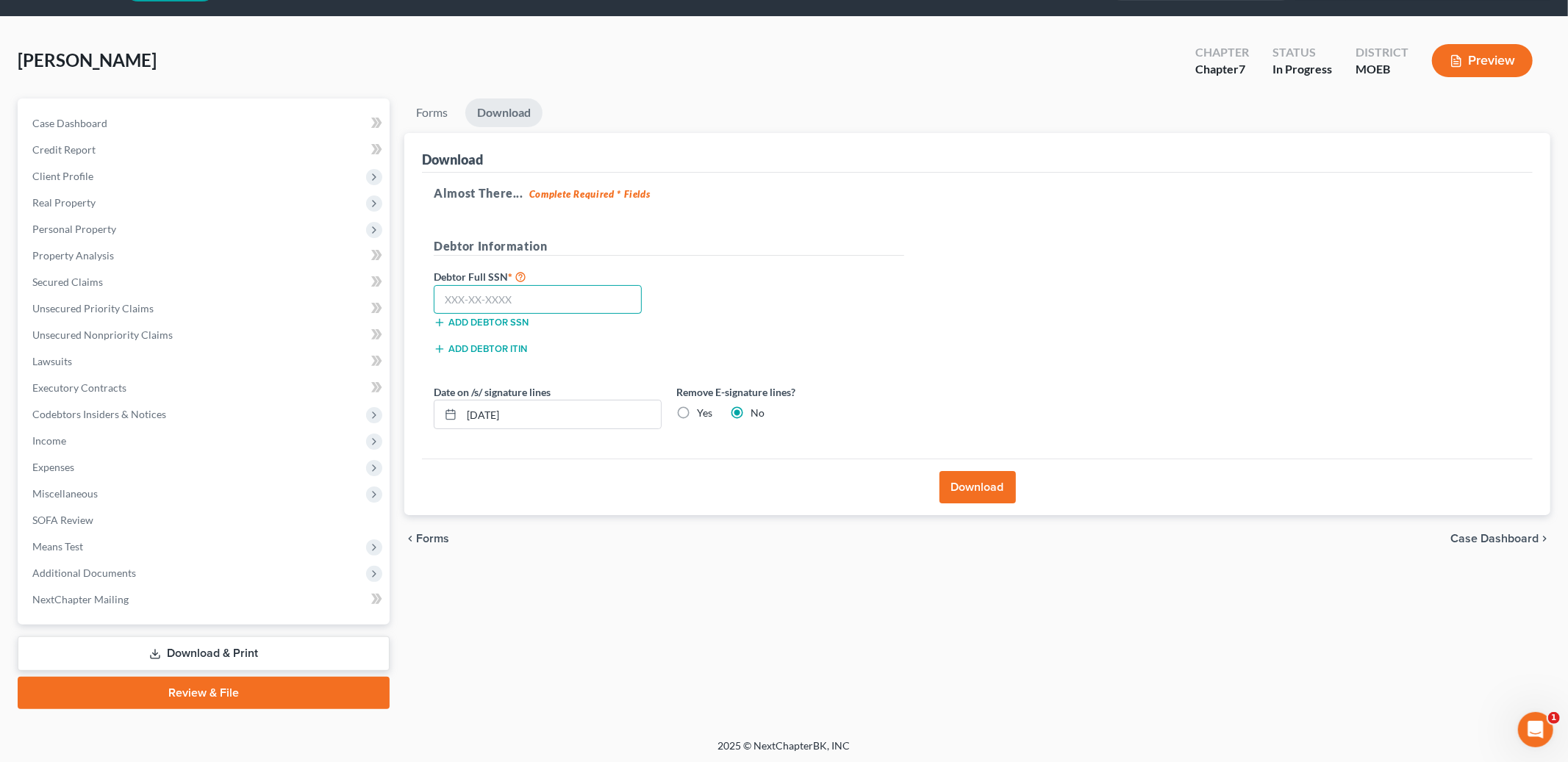
click at [600, 305] on input "text" at bounding box center [538, 300] width 208 height 30
type input "498-15-2925"
click at [980, 486] on button "Download" at bounding box center [978, 488] width 77 height 32
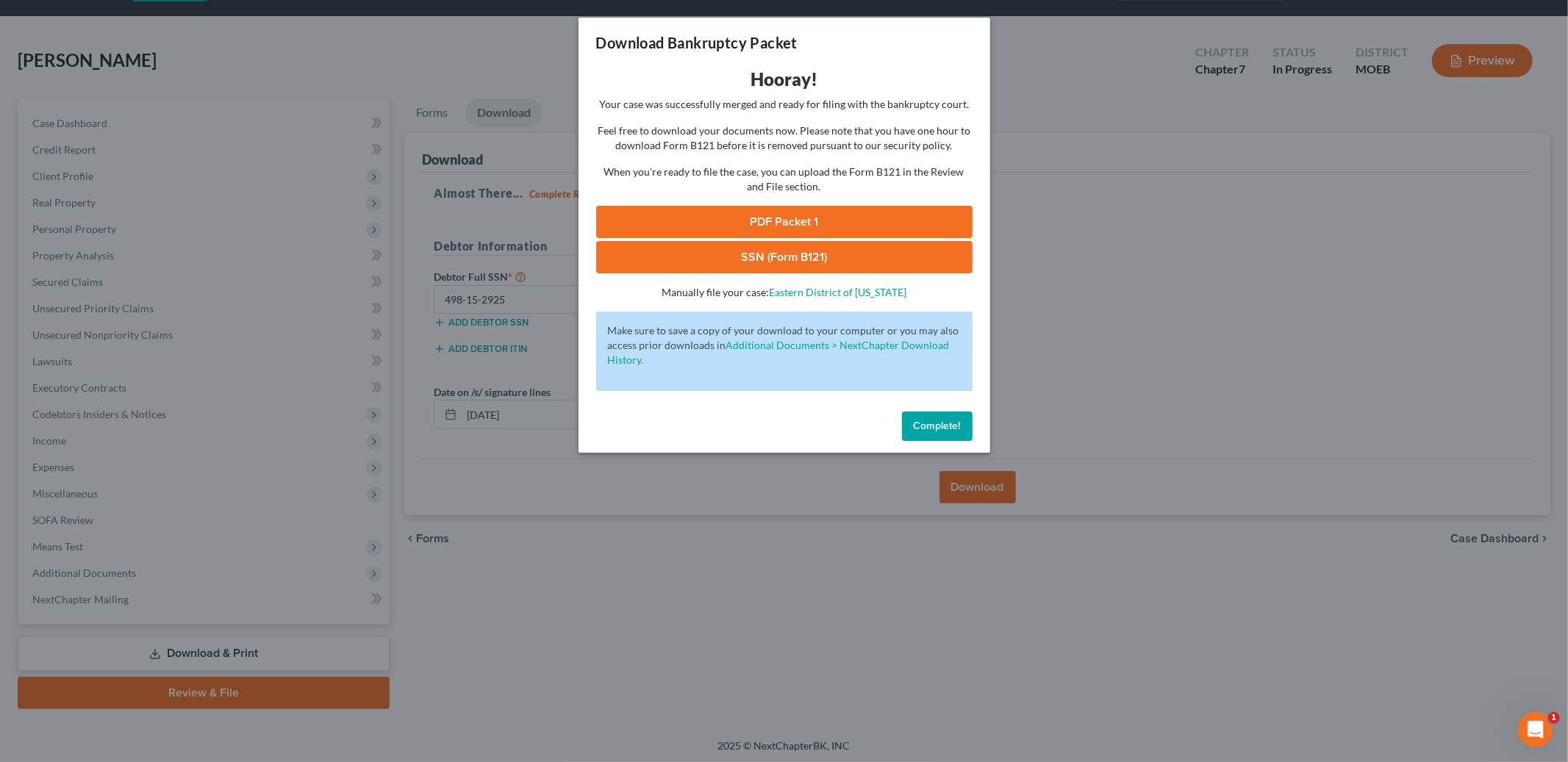
click at [887, 212] on link "PDF Packet 1" at bounding box center [784, 222] width 376 height 32
click at [687, 251] on link "SSN (Form B121)" at bounding box center [784, 257] width 376 height 32
click at [916, 431] on span "Complete!" at bounding box center [937, 426] width 47 height 13
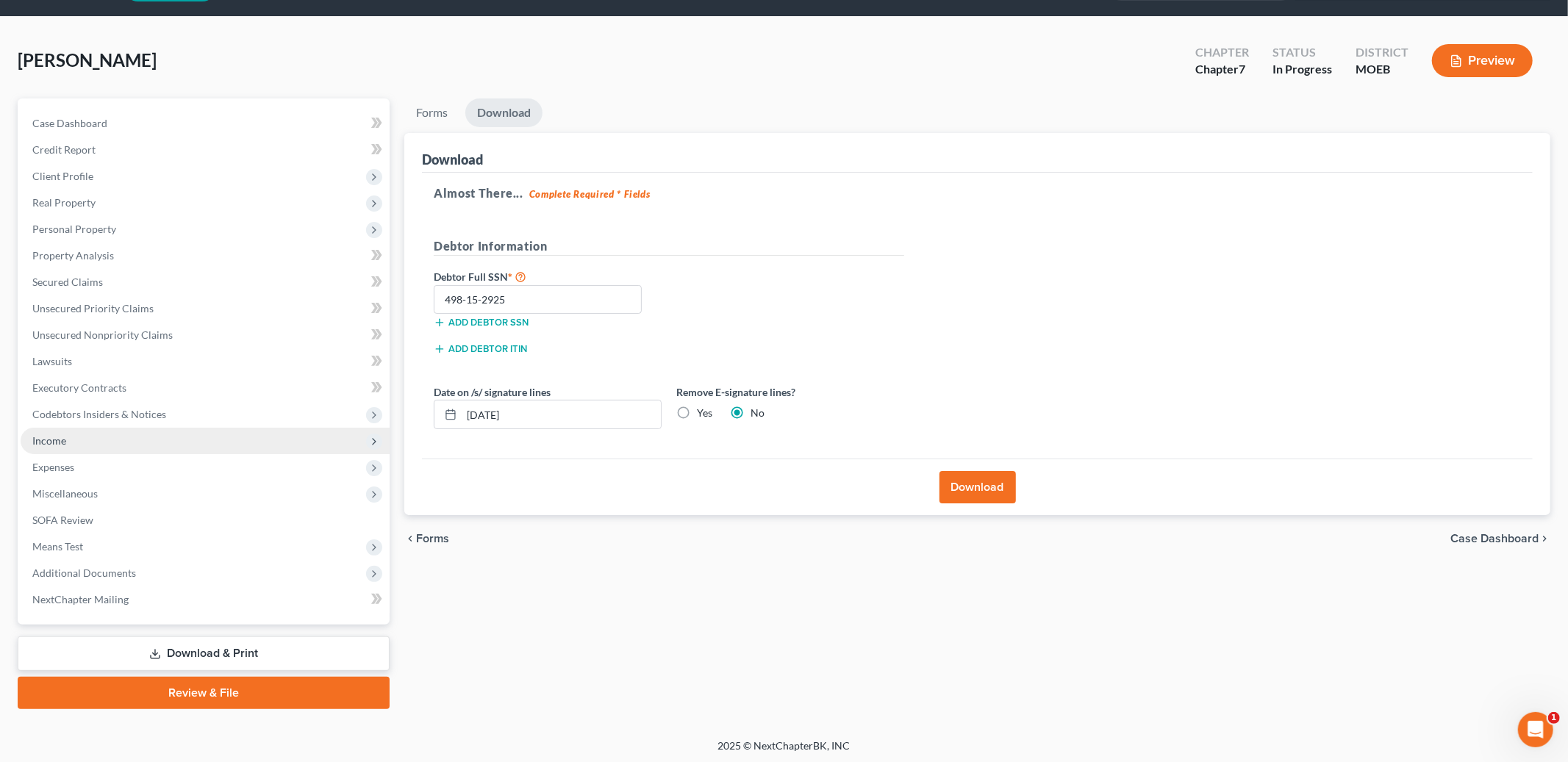
scroll to position [0, 0]
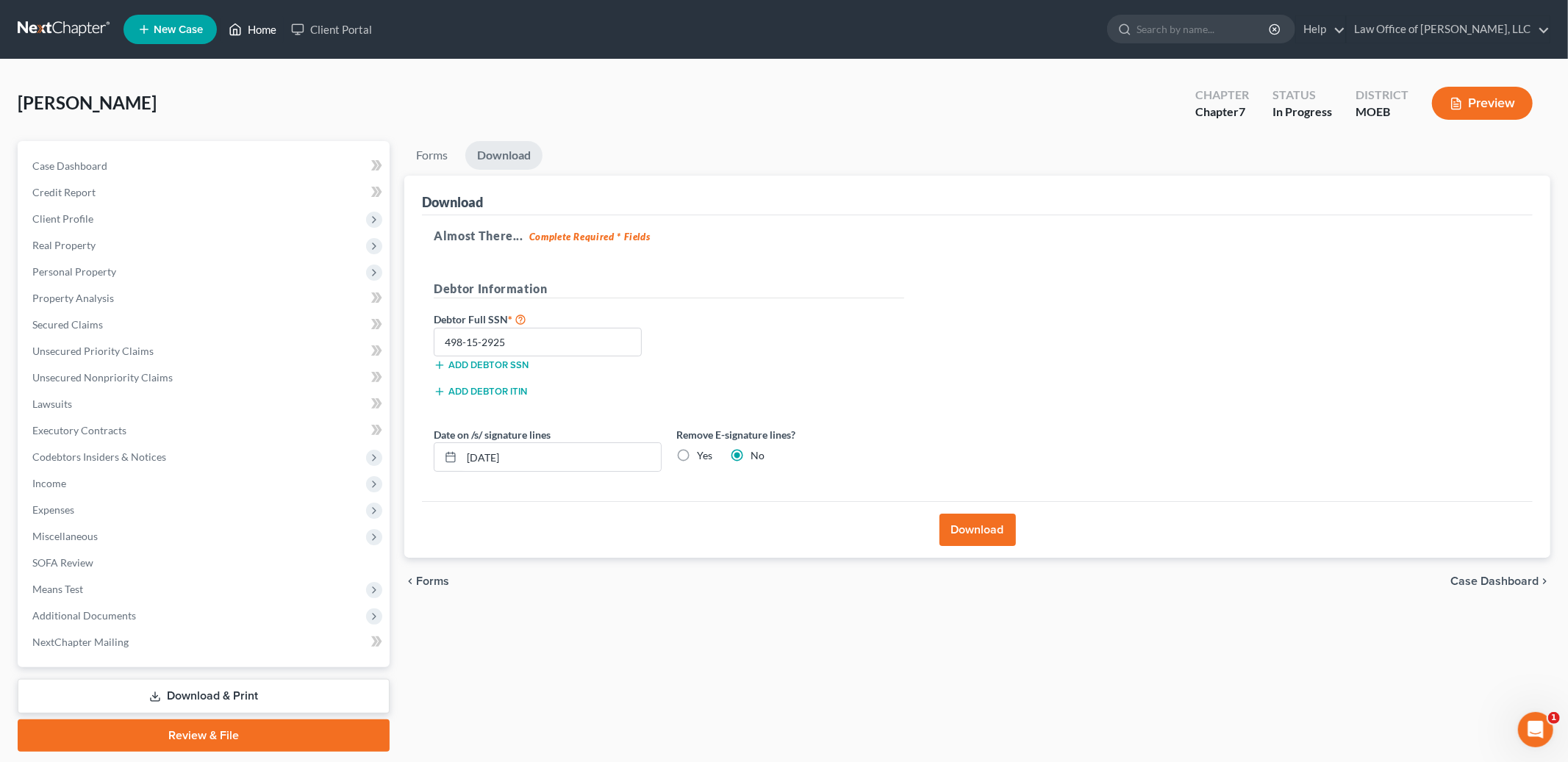
click at [268, 24] on link "Home" at bounding box center [252, 30] width 63 height 27
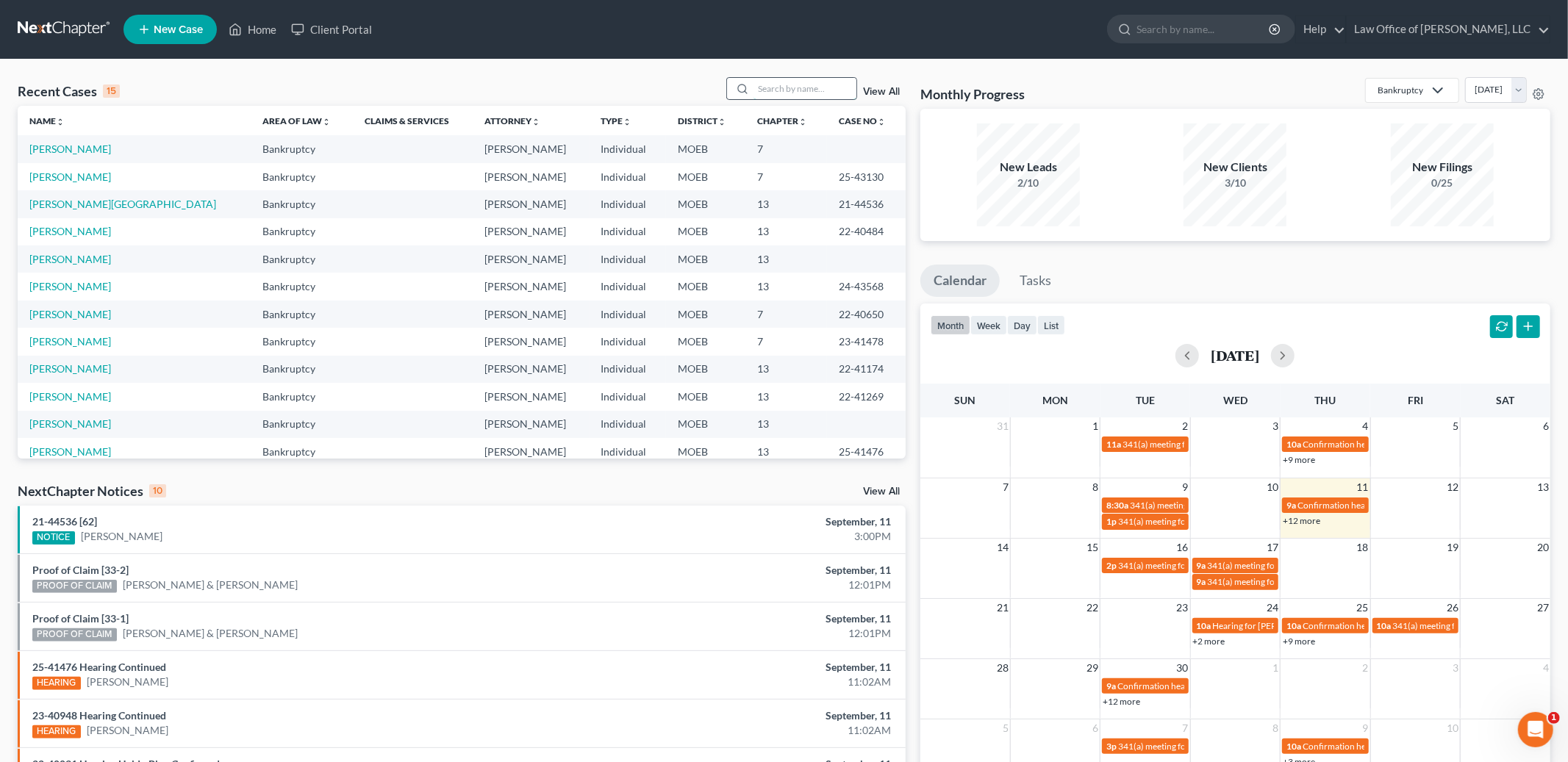
click at [797, 89] on input "search" at bounding box center [805, 89] width 103 height 21
type input "[PERSON_NAME]"
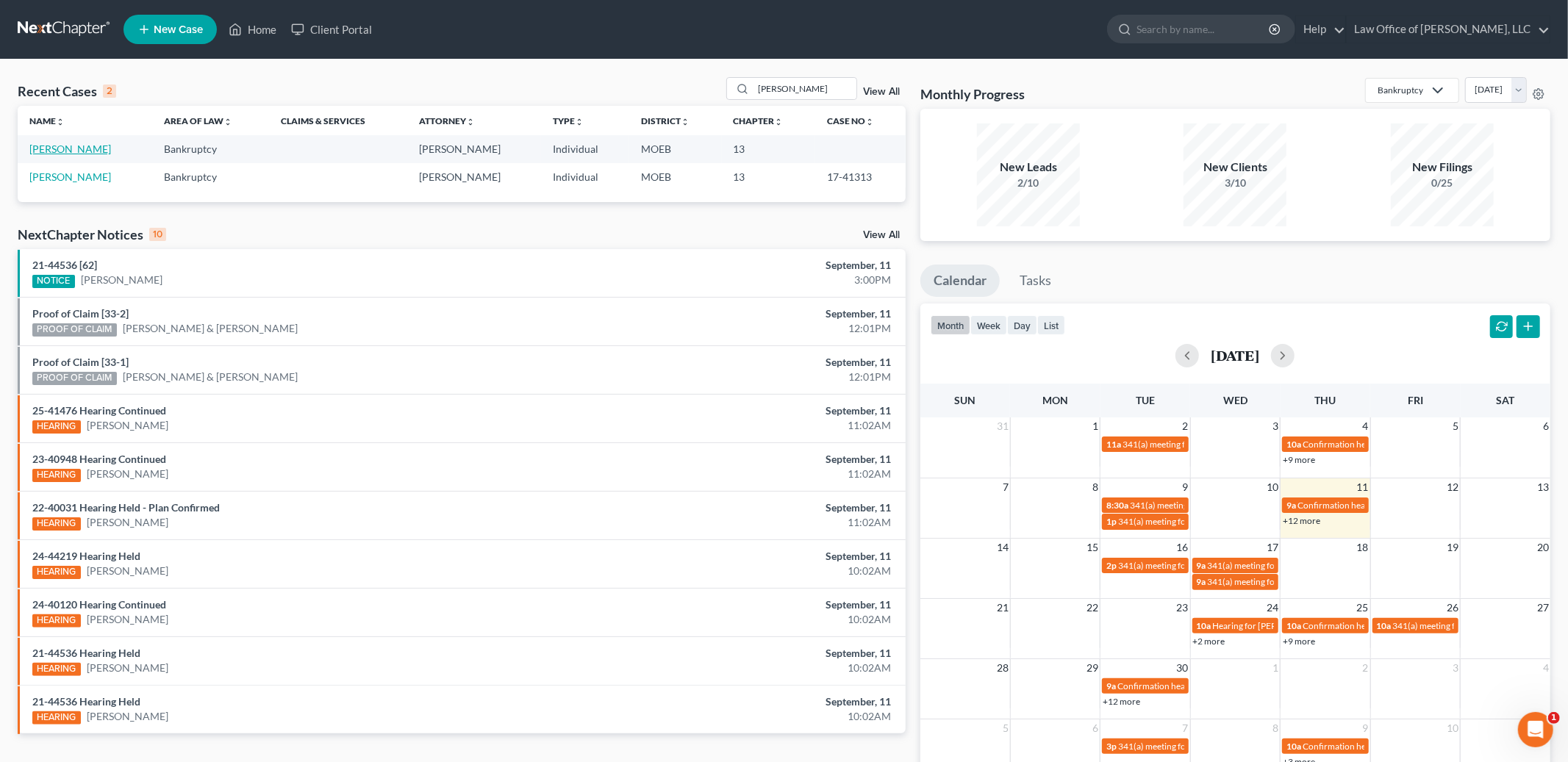
click at [75, 150] on link "[PERSON_NAME]" at bounding box center [70, 148] width 82 height 13
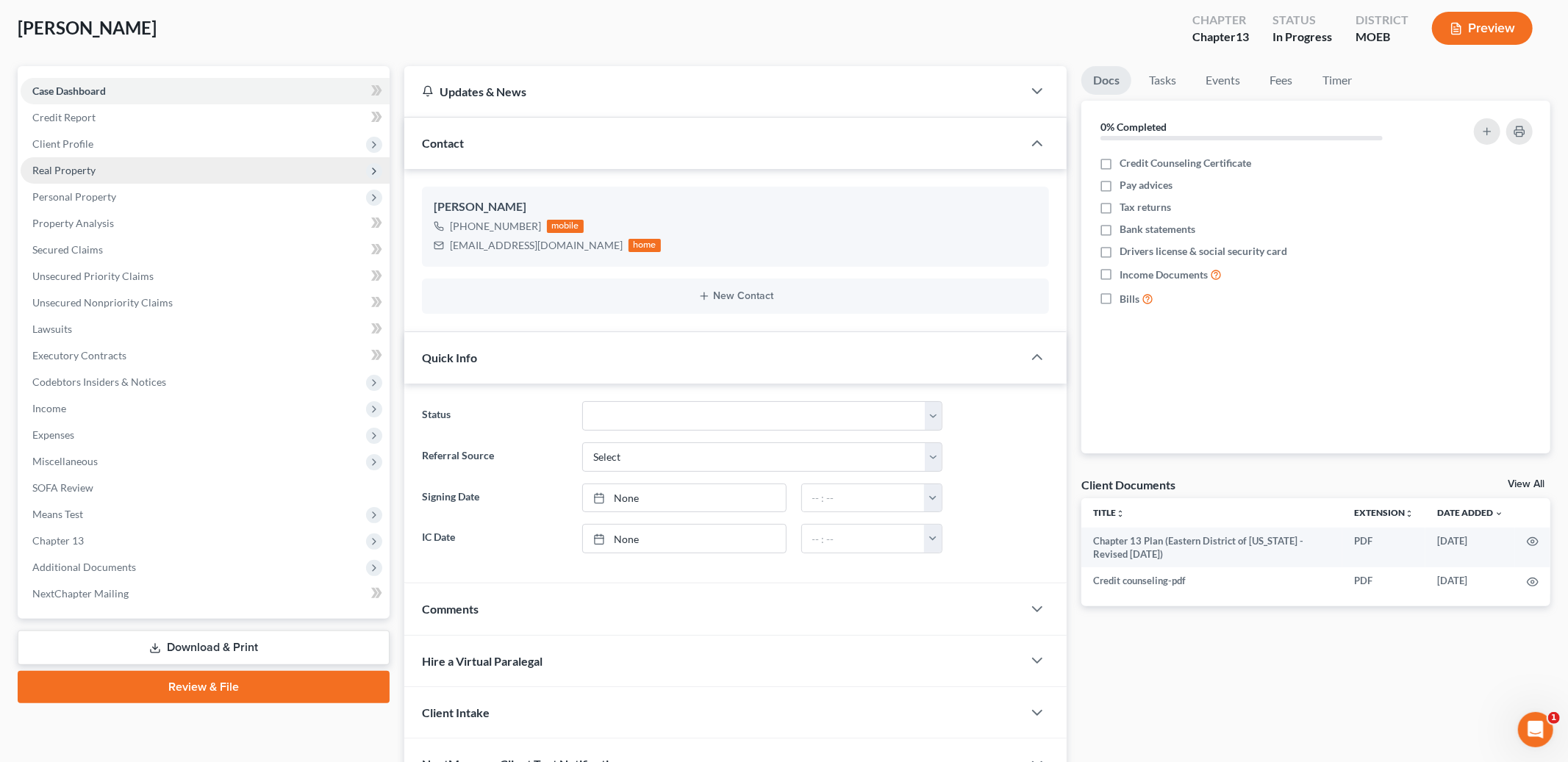
scroll to position [159, 0]
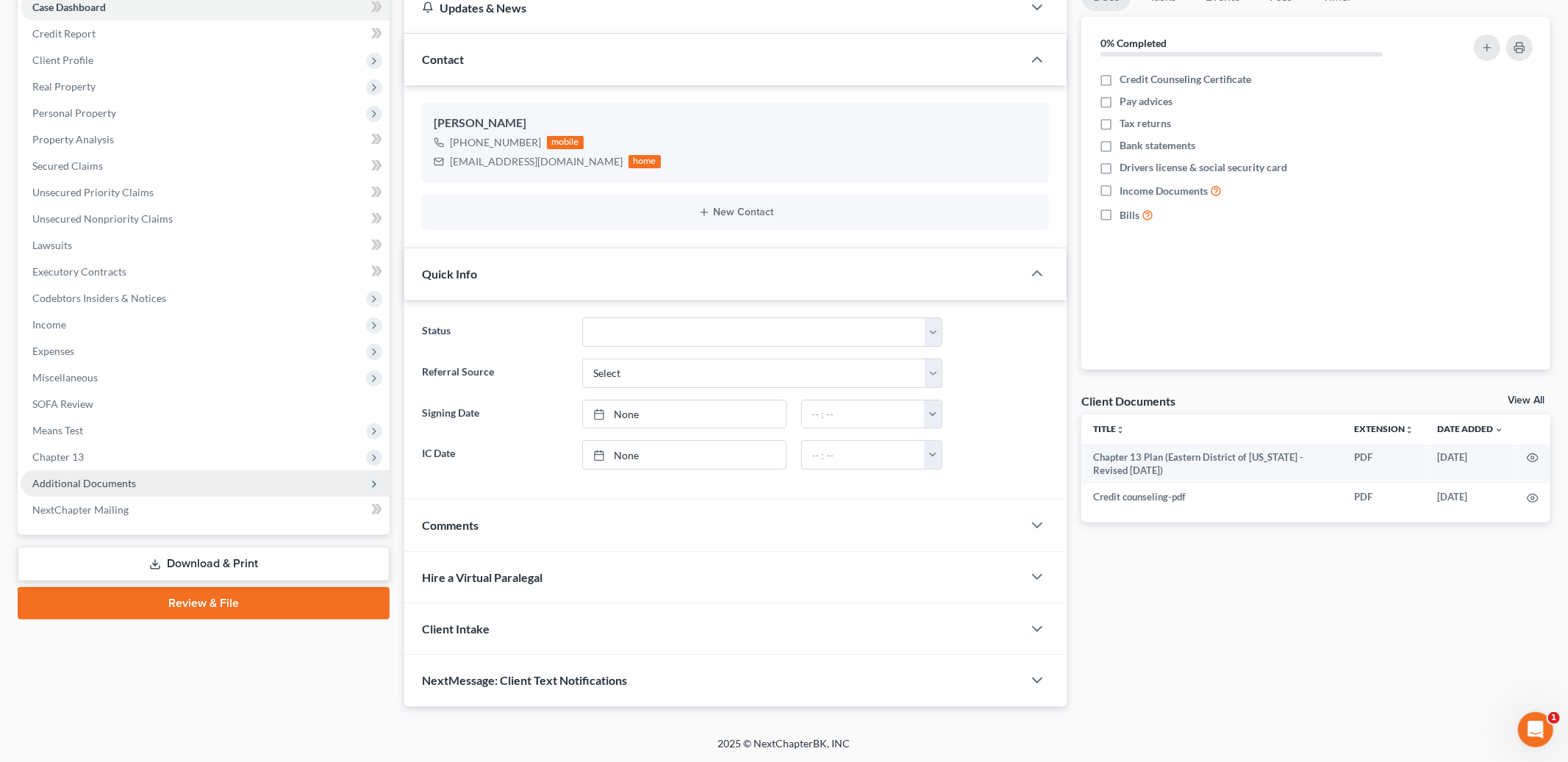
click at [120, 481] on span "Additional Documents" at bounding box center [84, 483] width 104 height 13
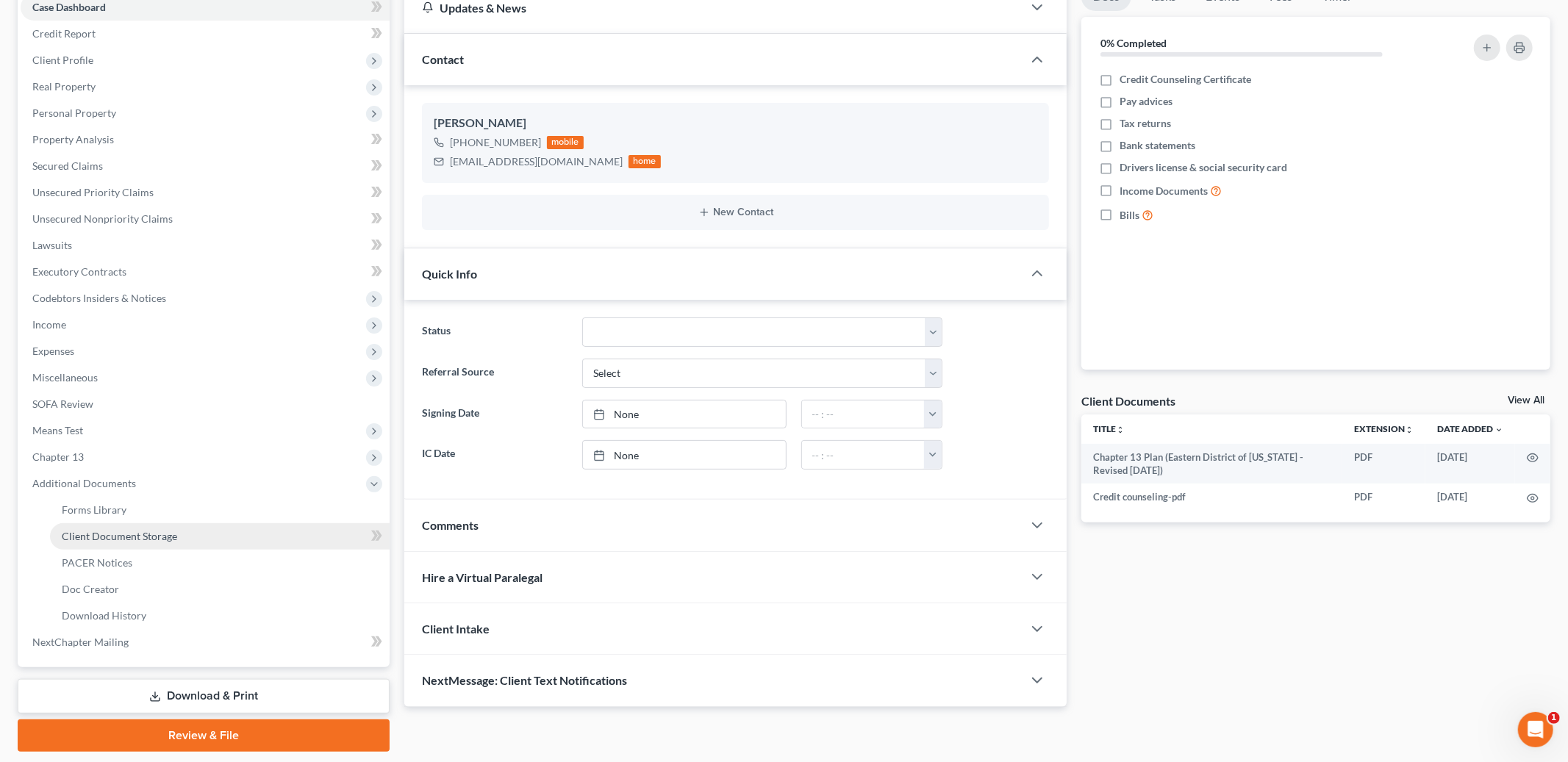
click at [149, 534] on span "Client Document Storage" at bounding box center [119, 536] width 115 height 13
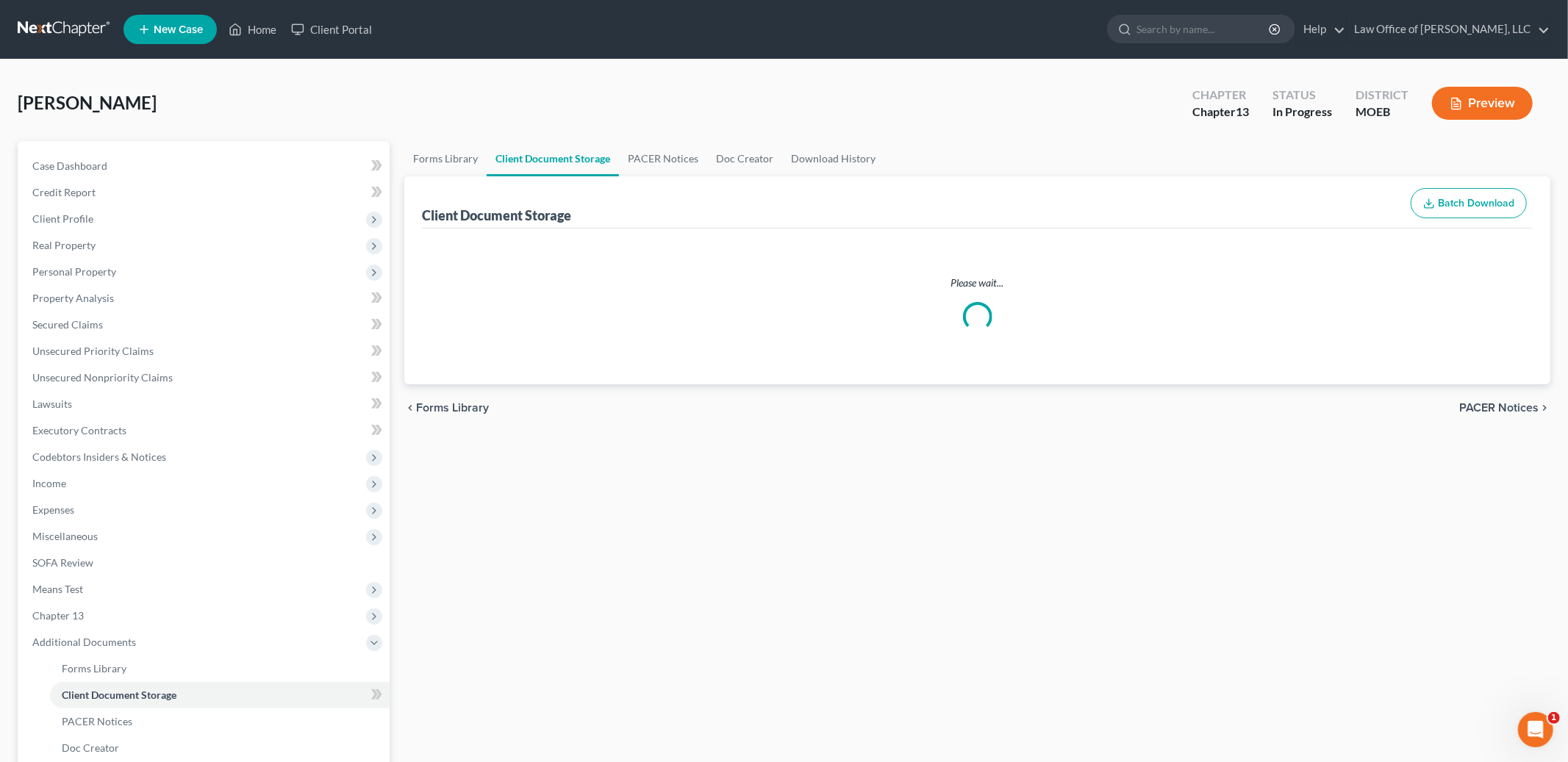
select select "9"
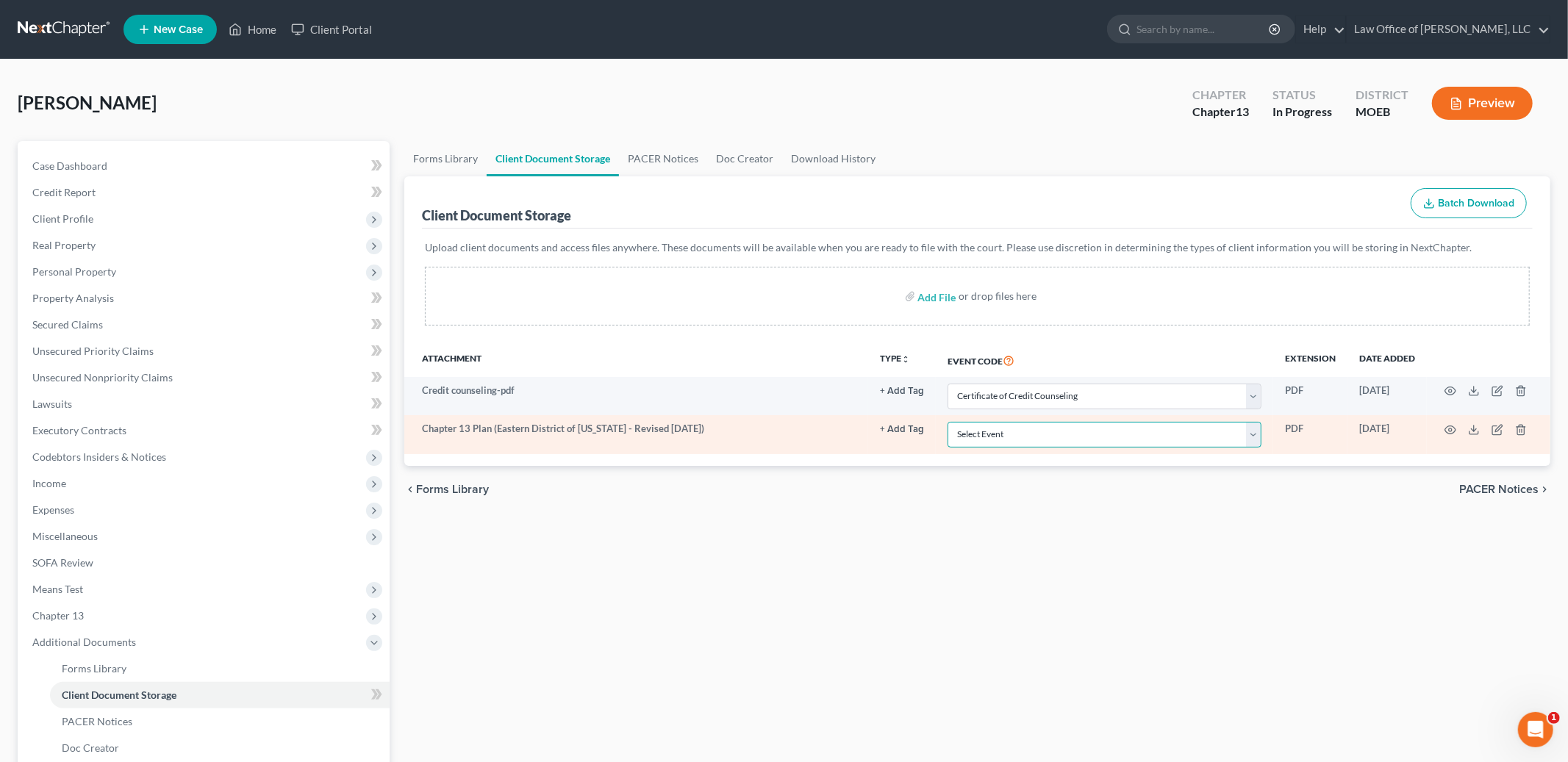
click at [1146, 434] on select "Select Event 20 Largest Unsecured Creditors Amended List of Creditors and Verif…" at bounding box center [1105, 434] width 314 height 26
select select "14"
click at [950, 422] on select "Select Event 20 Largest Unsecured Creditors Amended List of Creditors and Verif…" at bounding box center [1105, 434] width 314 height 26
click at [1448, 432] on icon "button" at bounding box center [1450, 430] width 12 height 12
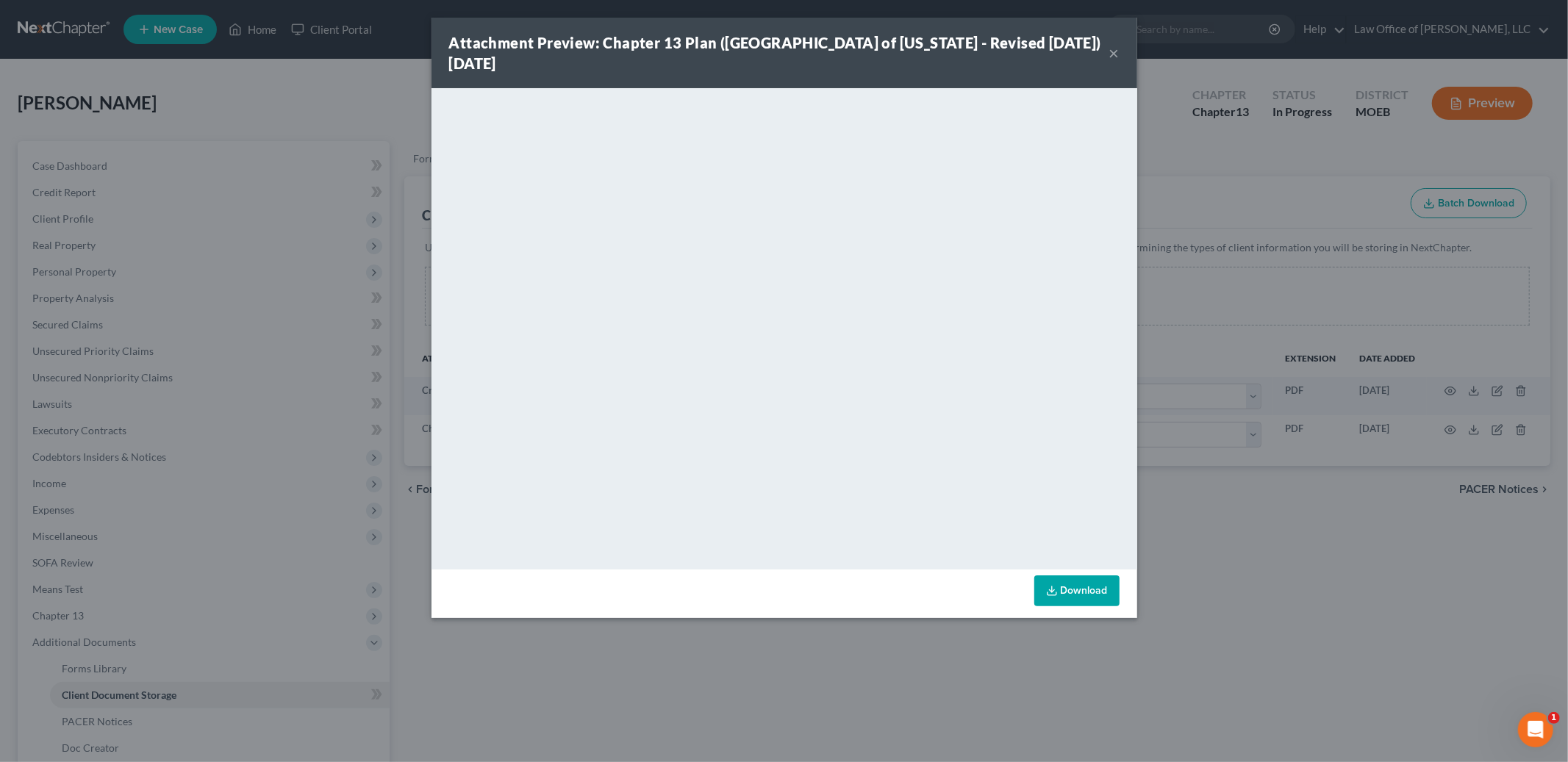
click at [1114, 54] on button "×" at bounding box center [1114, 53] width 10 height 18
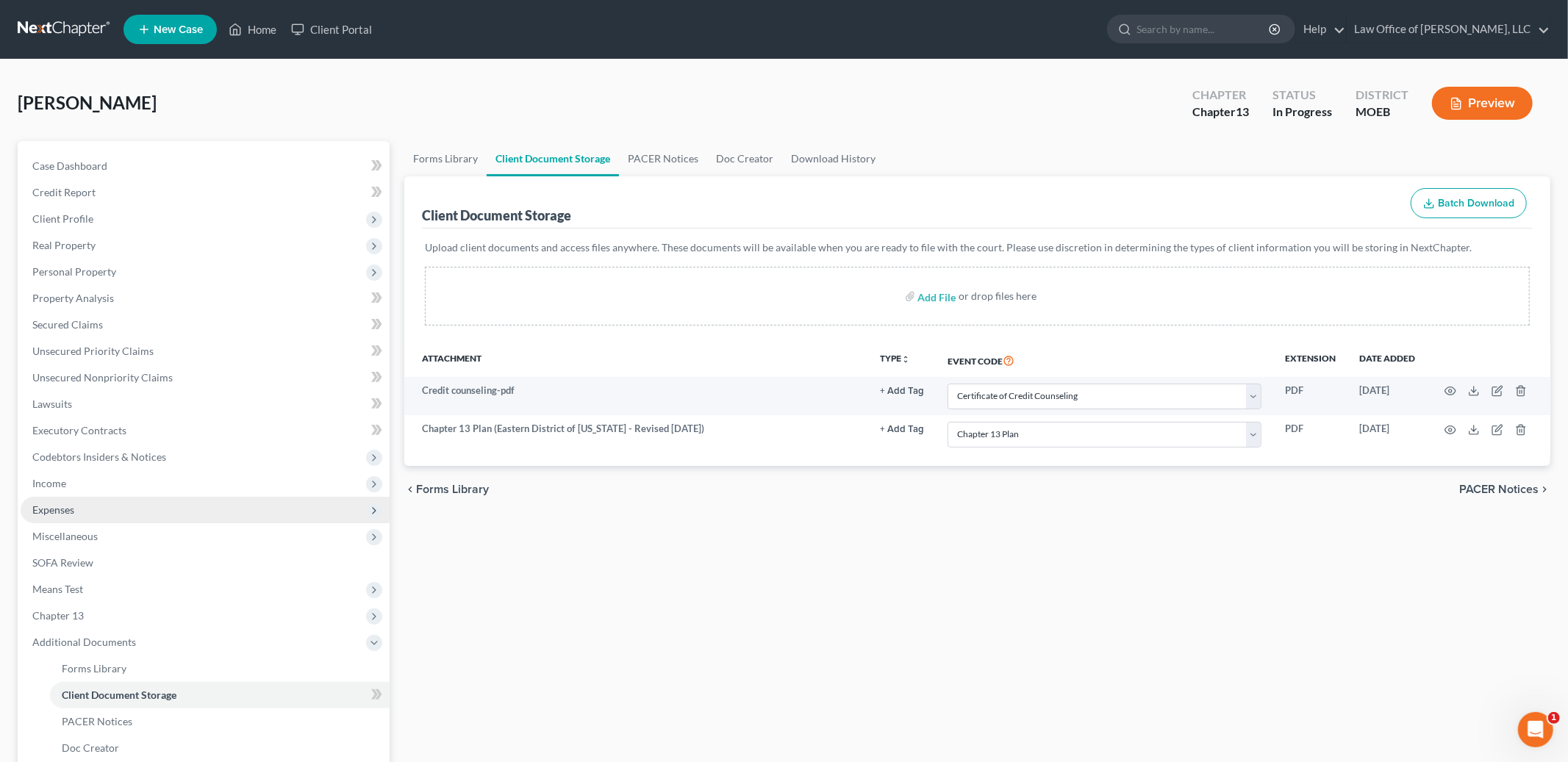
click at [103, 508] on span "Expenses" at bounding box center [205, 510] width 369 height 27
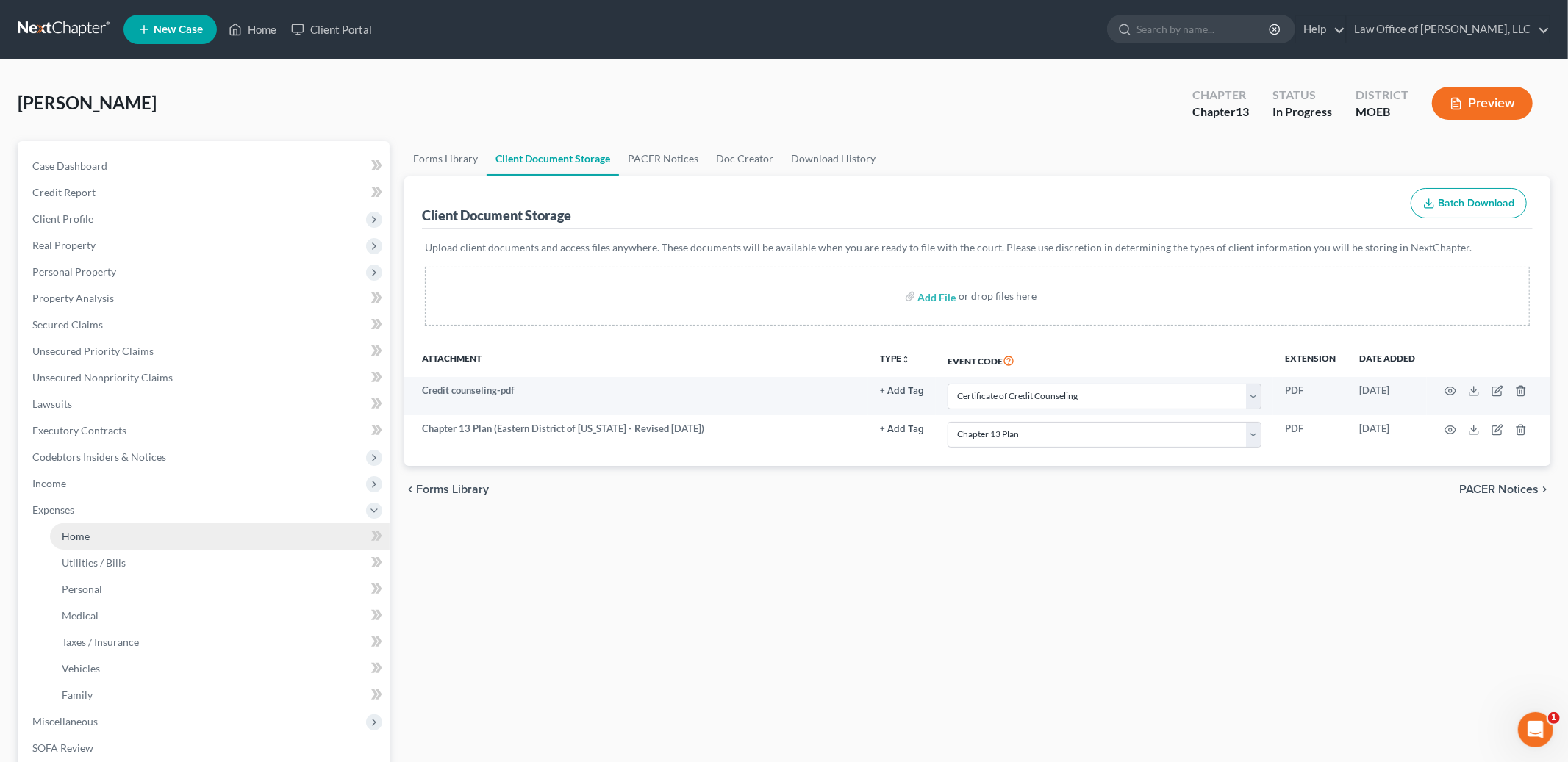
click at [111, 541] on link "Home" at bounding box center [220, 537] width 339 height 27
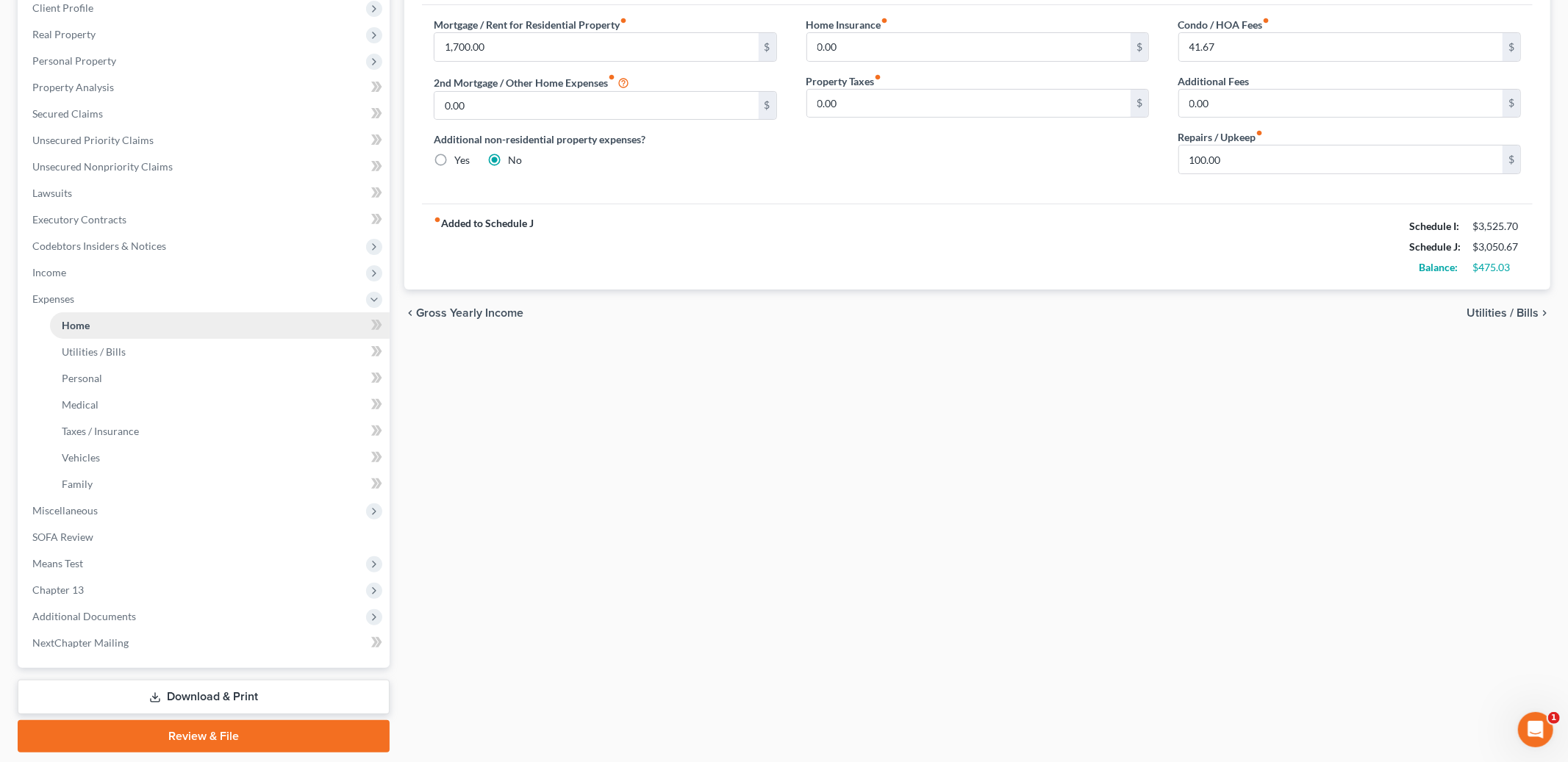
scroll to position [254, 0]
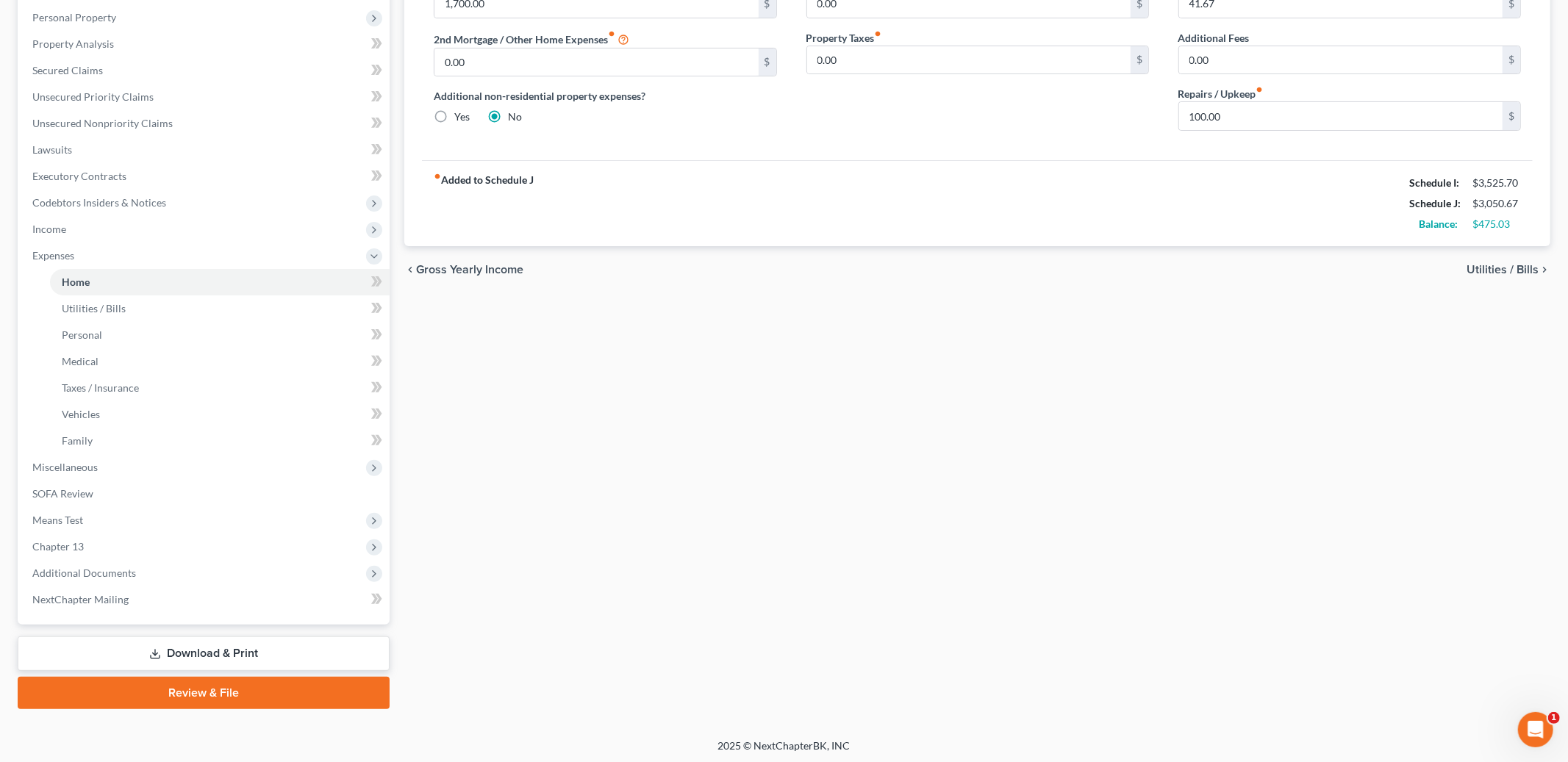
click at [192, 682] on link "Review & File" at bounding box center [204, 693] width 372 height 32
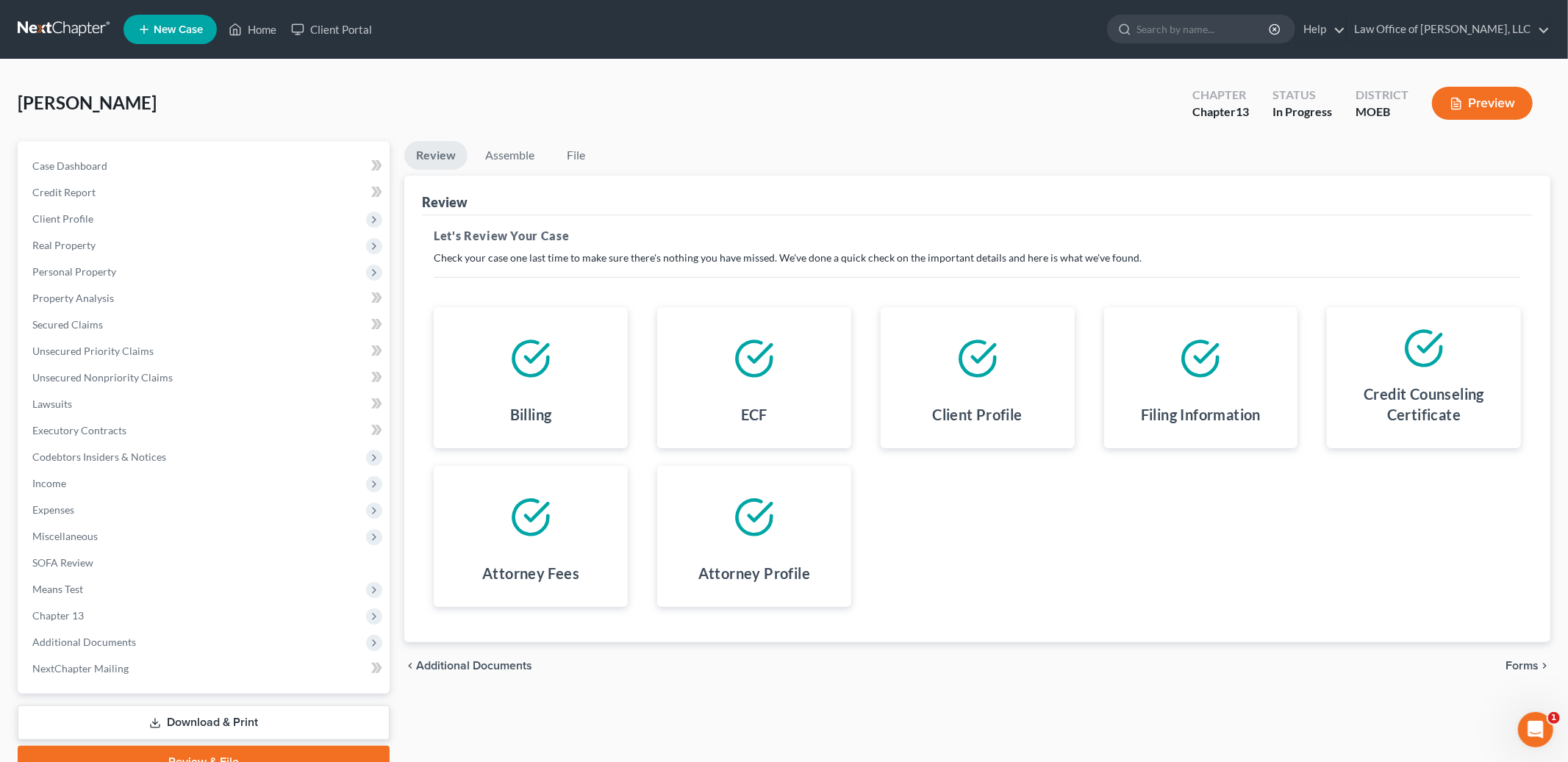
click at [1519, 661] on span "Forms" at bounding box center [1522, 666] width 33 height 12
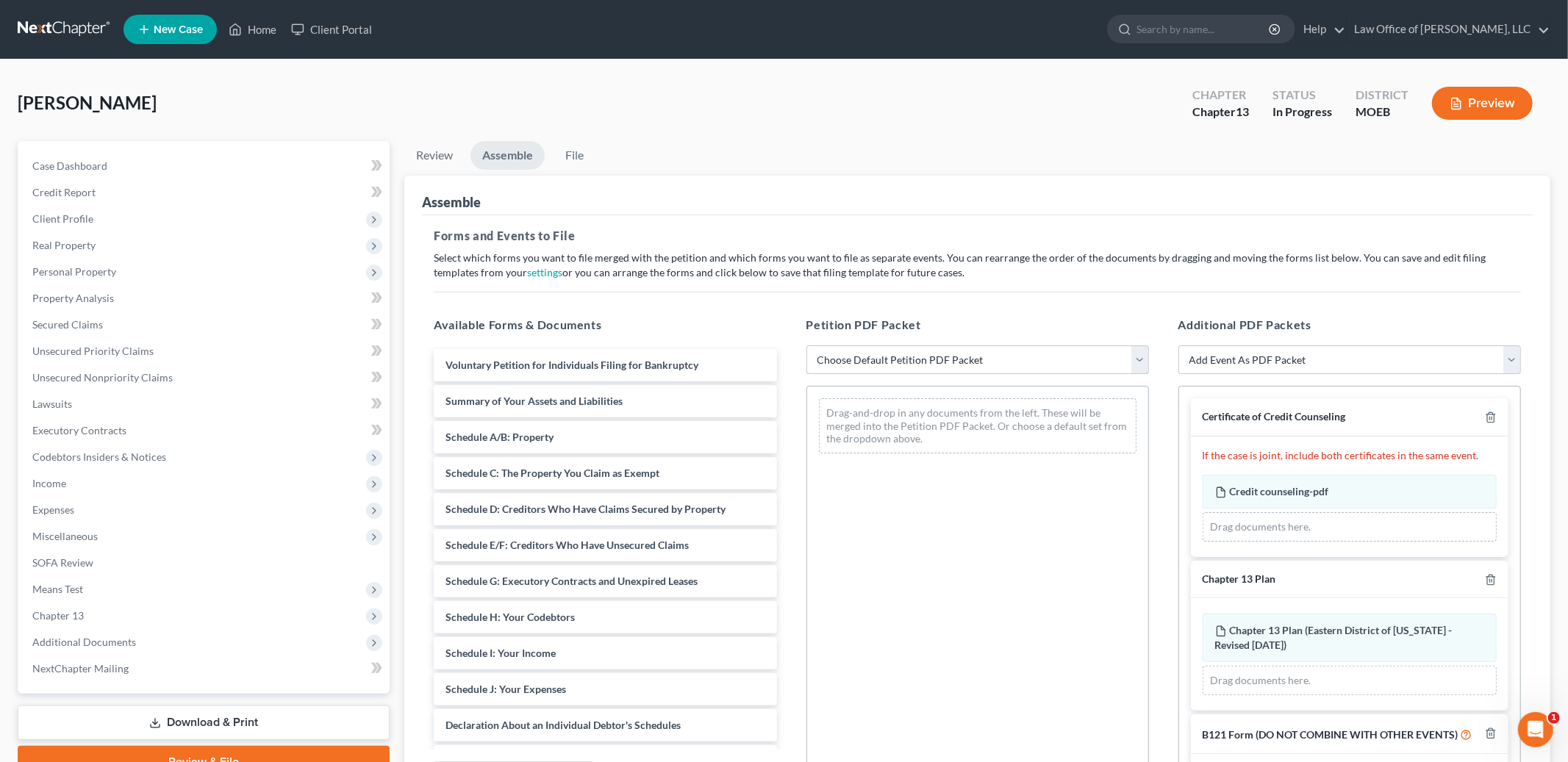
click at [934, 351] on select "Choose Default Petition PDF Packet Complete Bankruptcy Petition (all forms and …" at bounding box center [977, 360] width 342 height 30
select select "0"
click at [806, 345] on select "Choose Default Petition PDF Packet Complete Bankruptcy Petition (all forms and …" at bounding box center [977, 360] width 342 height 30
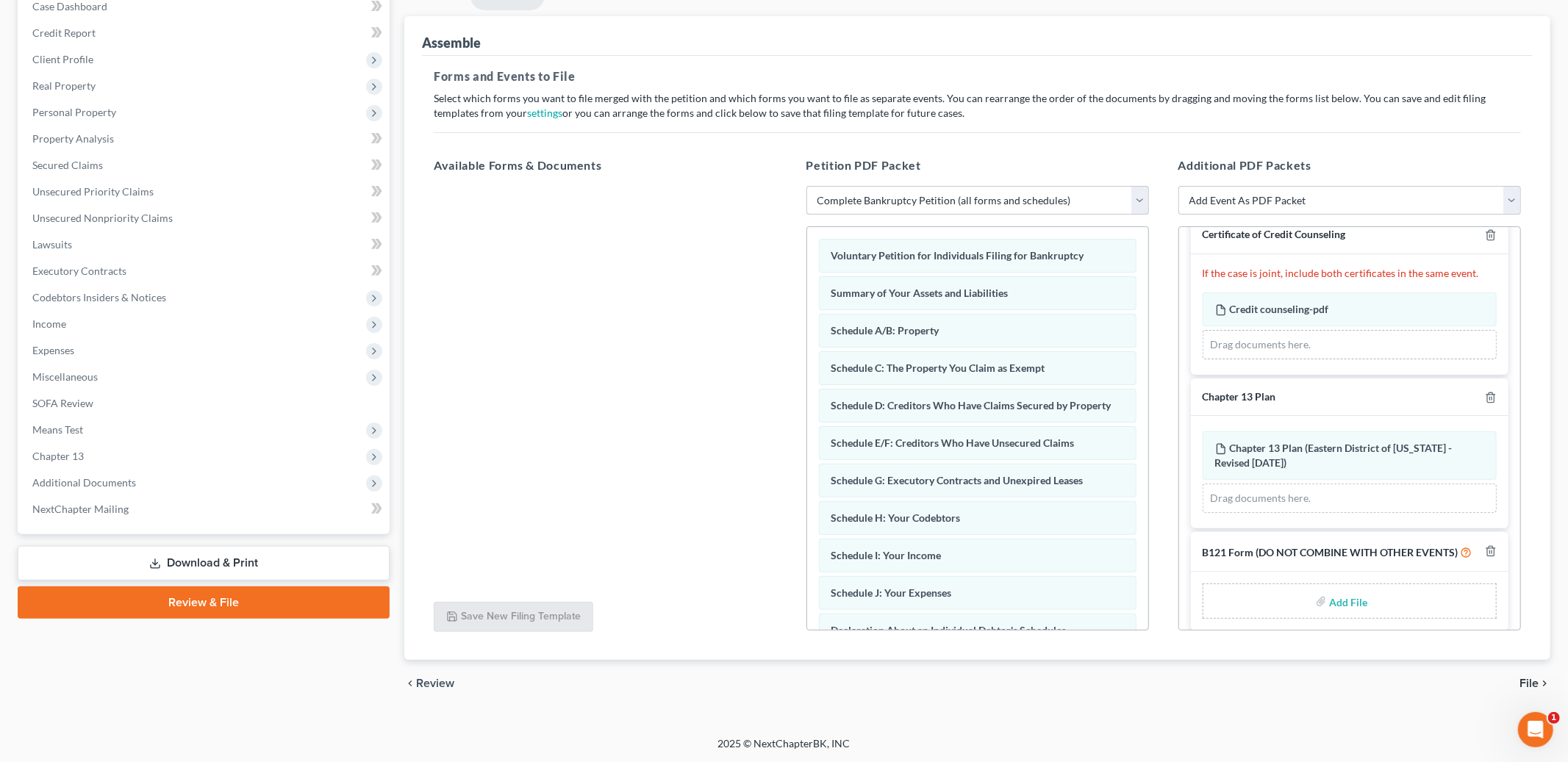
scroll to position [35, 0]
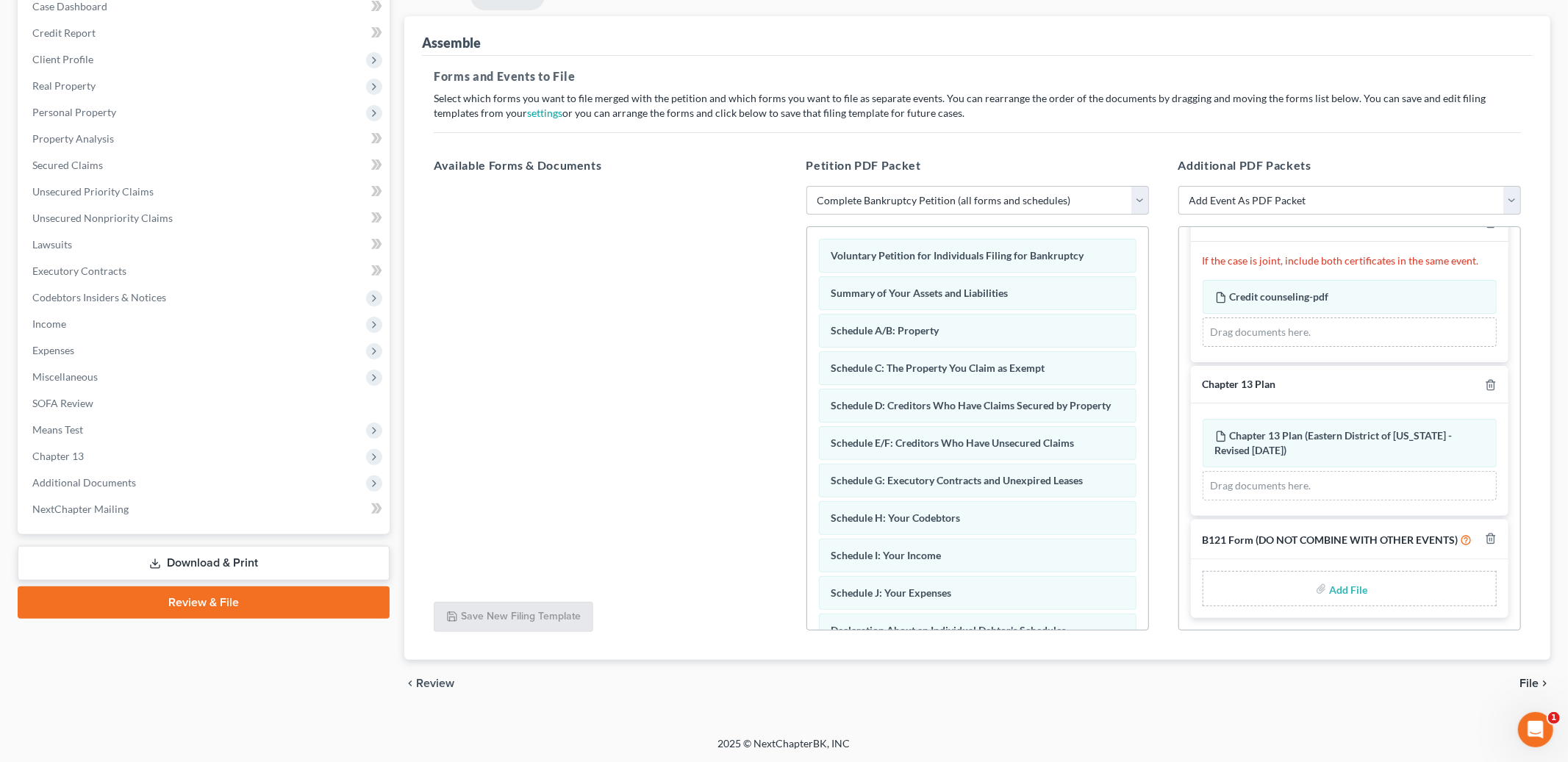
click at [1347, 593] on input "file" at bounding box center [1347, 589] width 35 height 27
type input "C:\fakepath\B121.pdf"
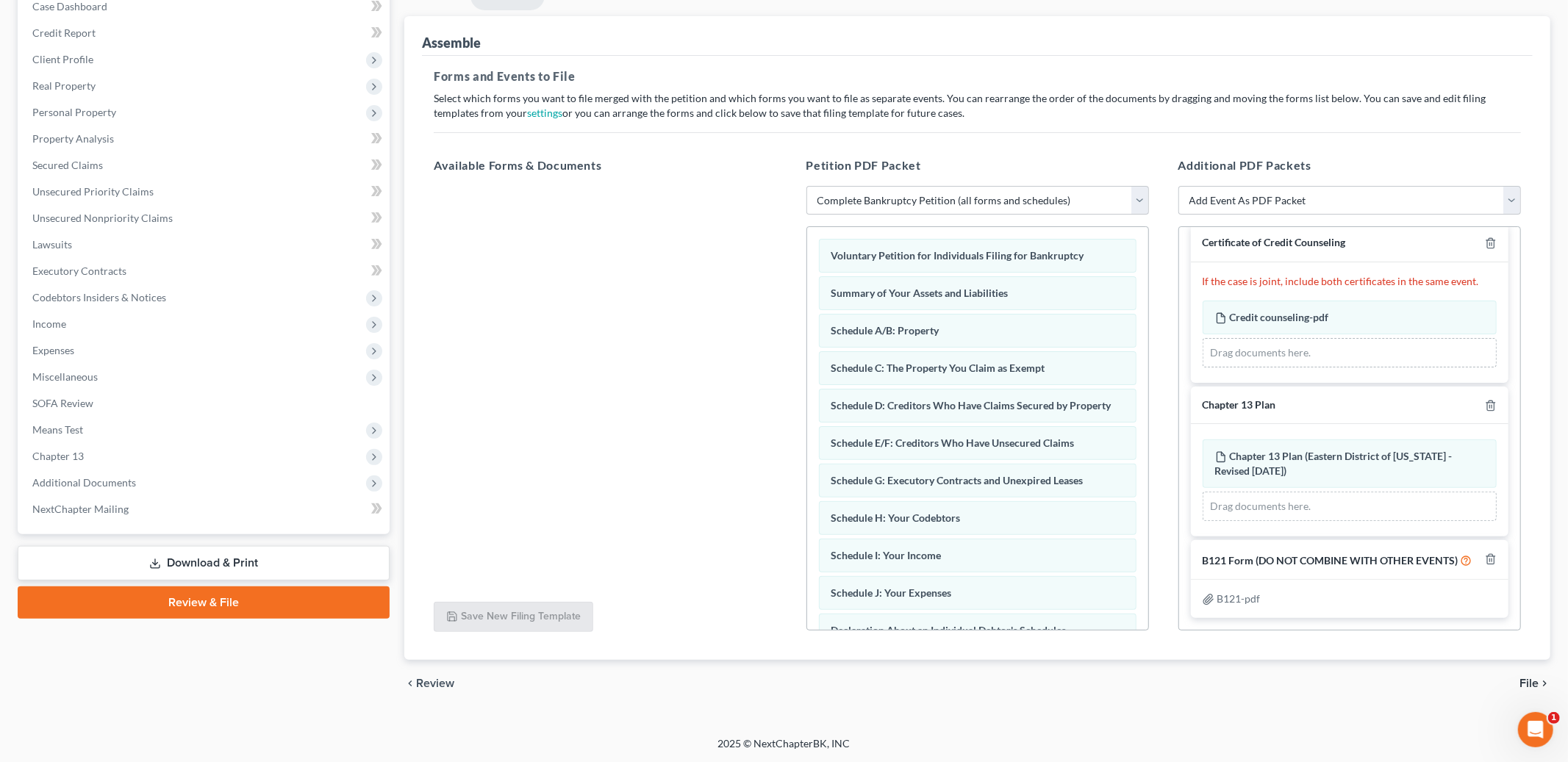
click at [1527, 682] on span "File" at bounding box center [1529, 684] width 19 height 12
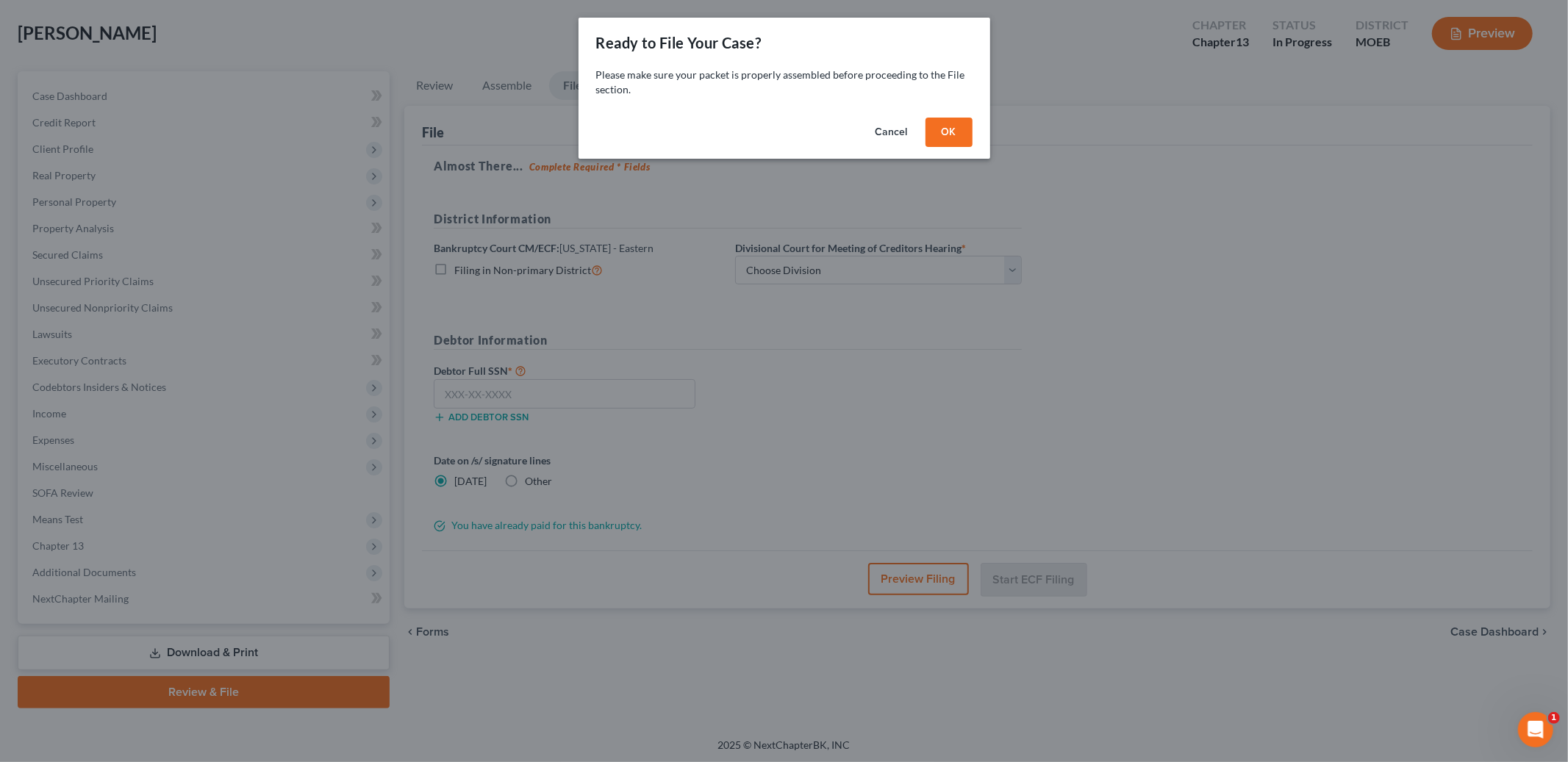
click at [948, 139] on button "OK" at bounding box center [949, 132] width 47 height 30
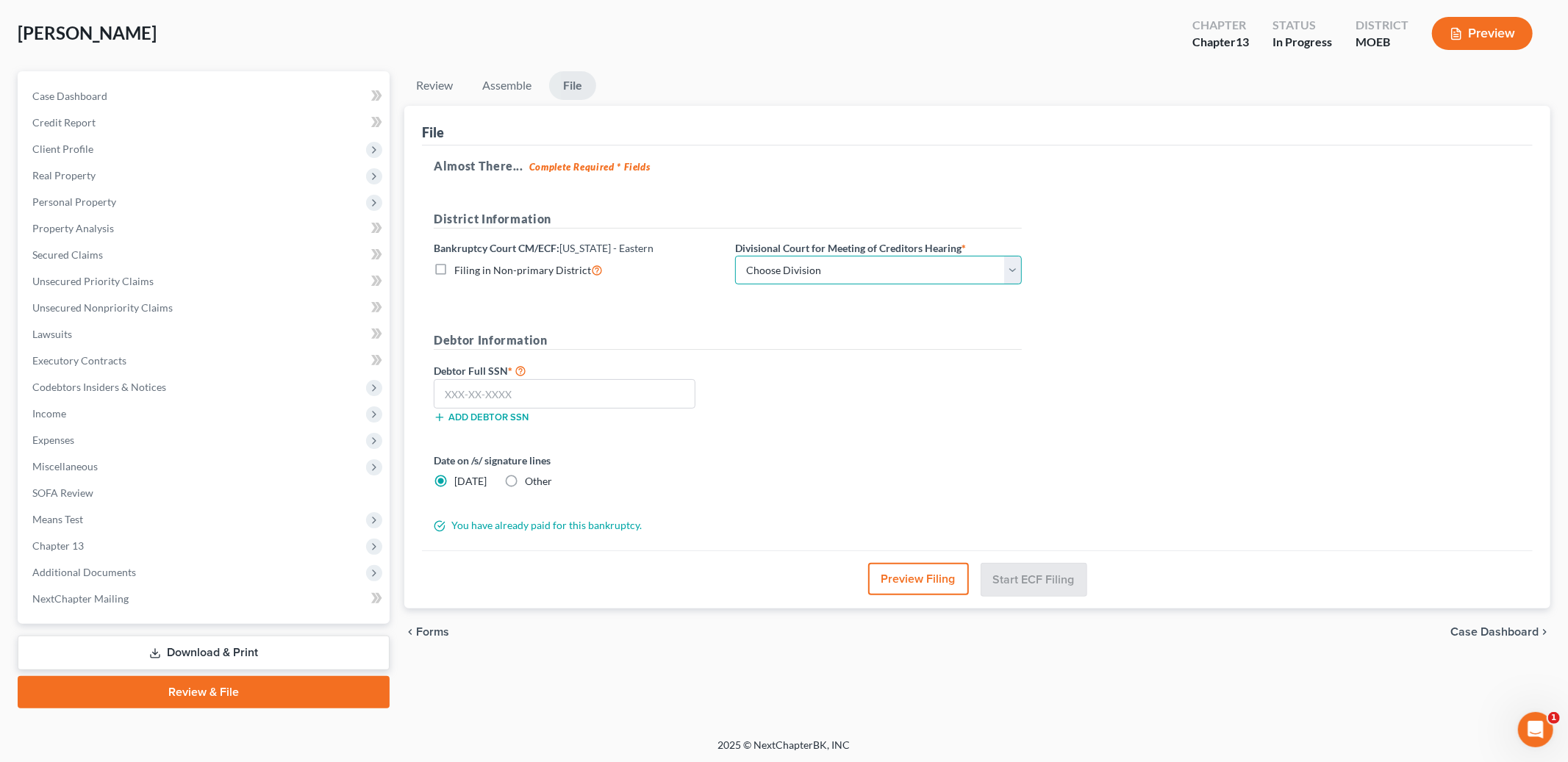
click at [856, 271] on select "Choose Division Cape Girardeau Hannibal [GEOGRAPHIC_DATA][PERSON_NAME]" at bounding box center [878, 271] width 287 height 30
select select "2"
click at [735, 256] on select "Choose Division Cape Girardeau Hannibal [GEOGRAPHIC_DATA][PERSON_NAME]" at bounding box center [878, 271] width 287 height 30
click at [629, 394] on input "text" at bounding box center [564, 394] width 262 height 30
type input "499-56-5928"
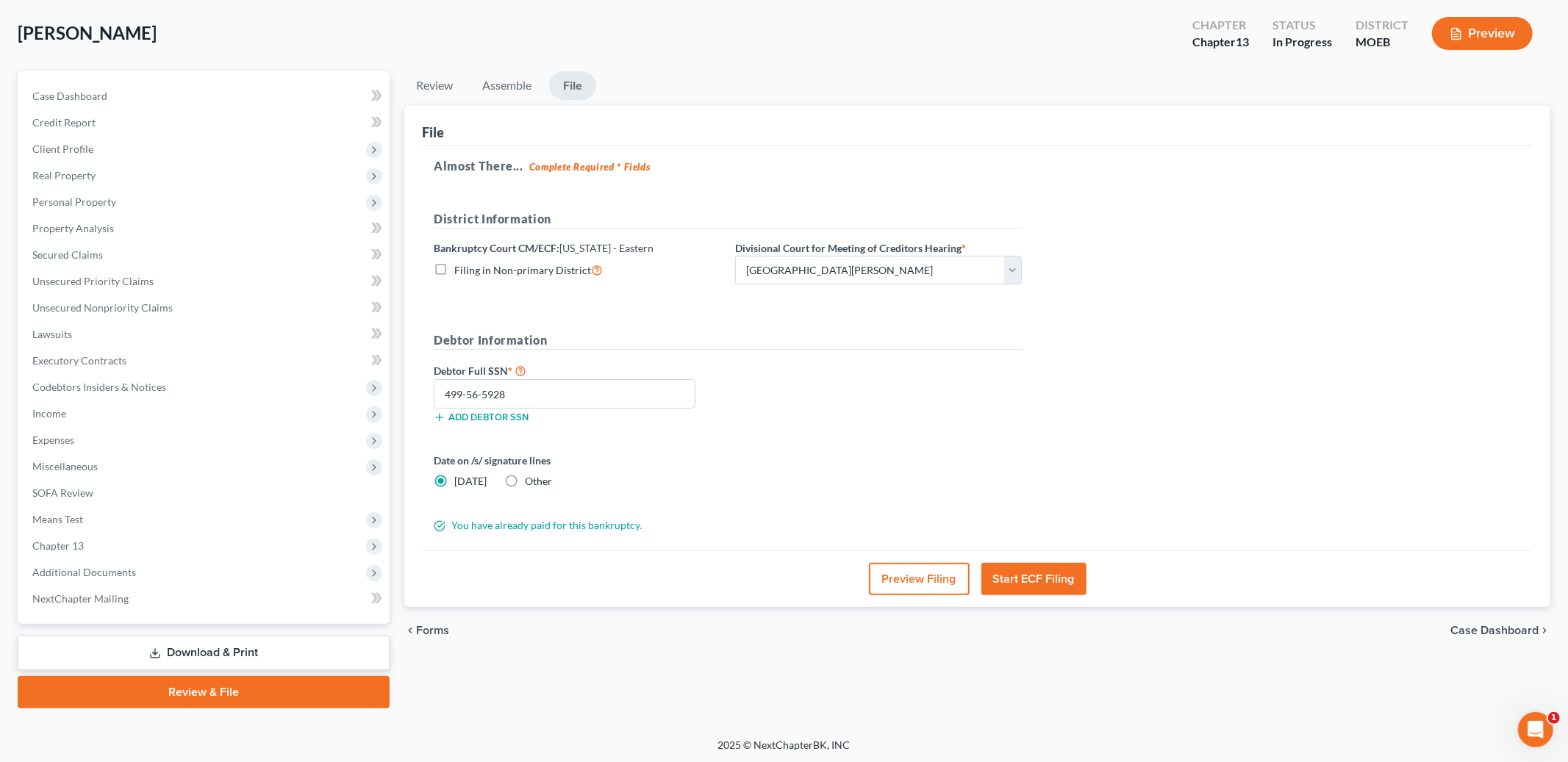
click at [1037, 567] on button "Start ECF Filing" at bounding box center [1033, 579] width 105 height 32
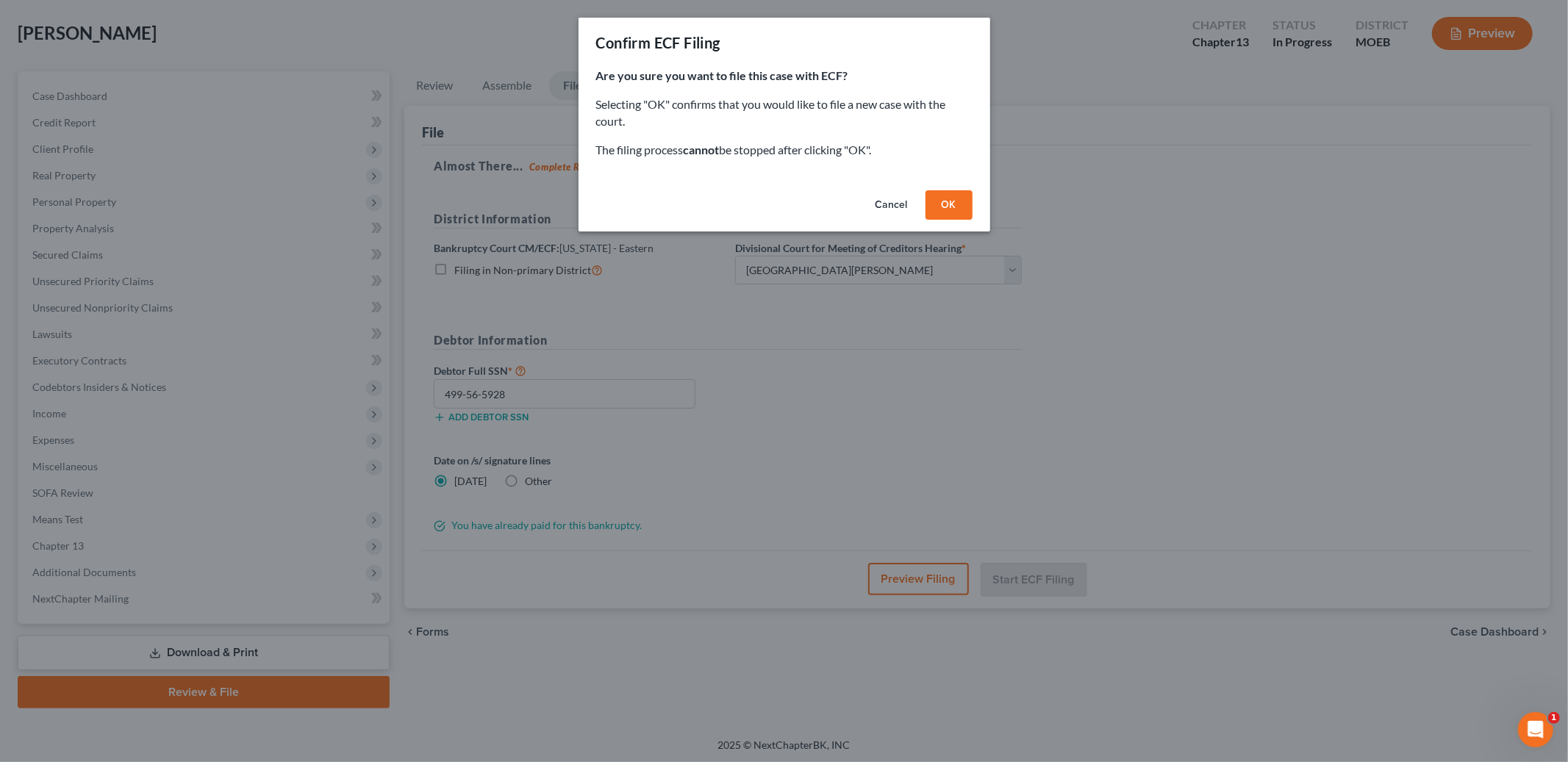
click at [949, 209] on button "OK" at bounding box center [949, 205] width 47 height 30
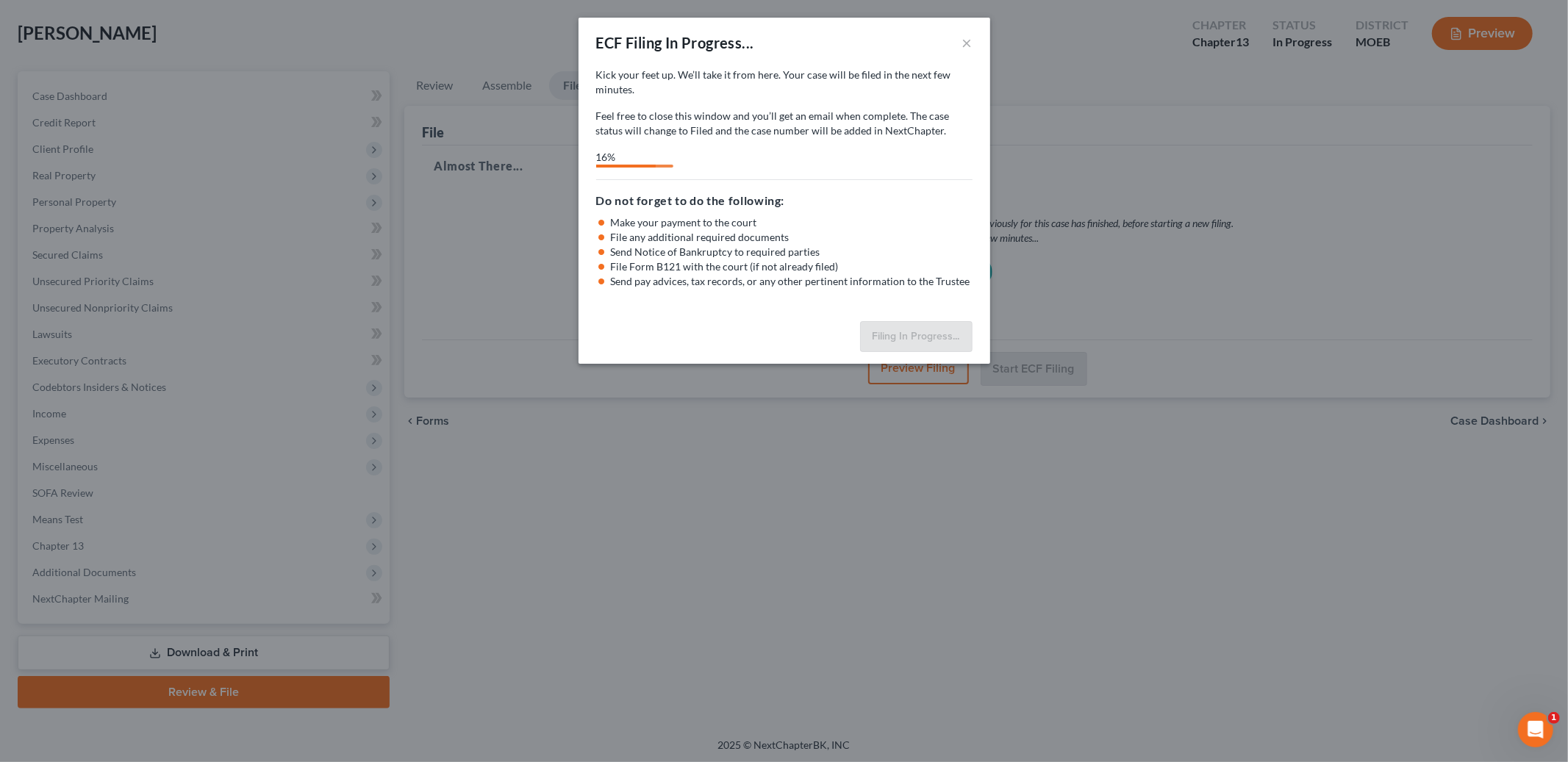
select select "2"
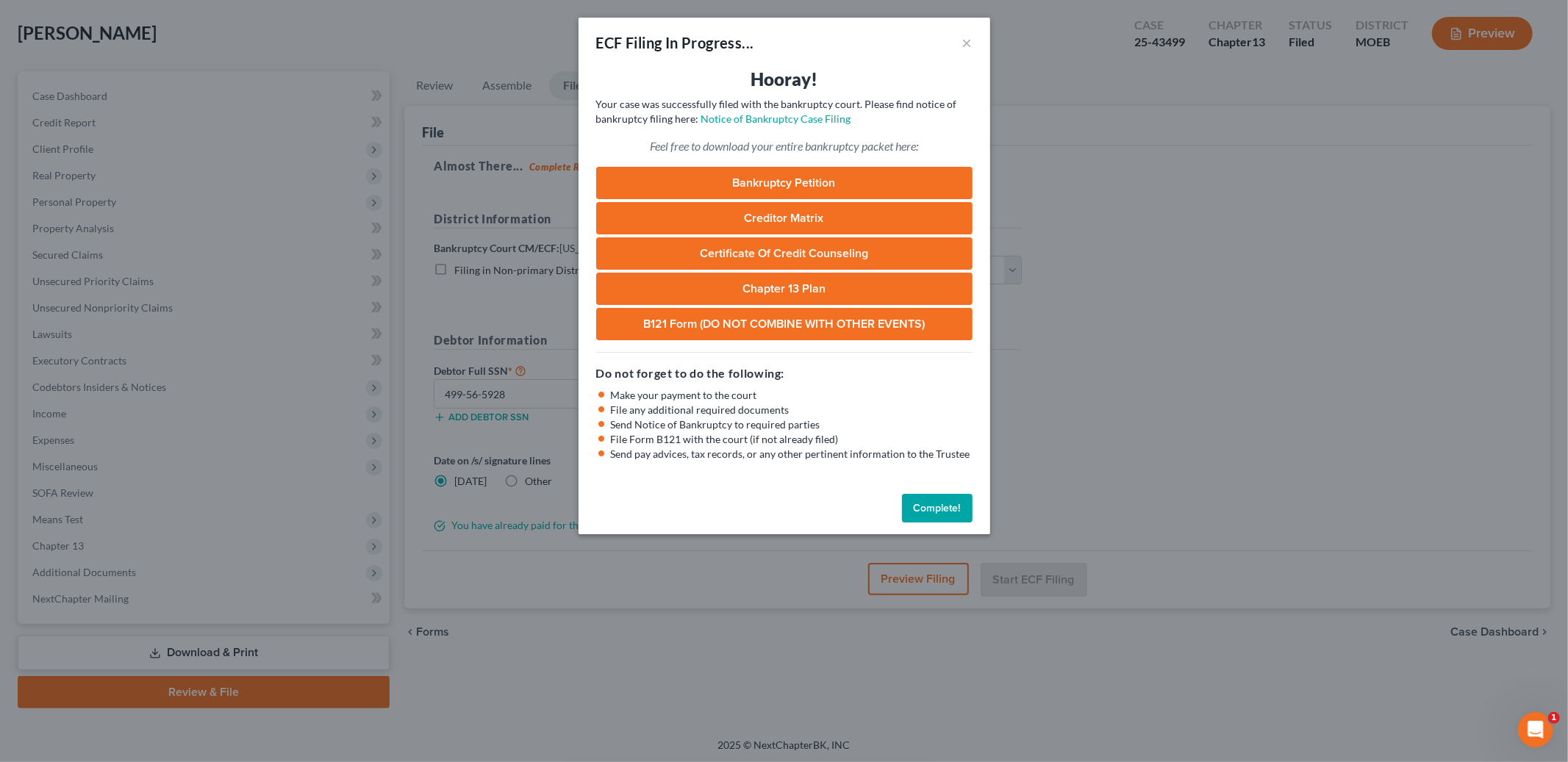
click at [930, 507] on button "Complete!" at bounding box center [937, 509] width 71 height 30
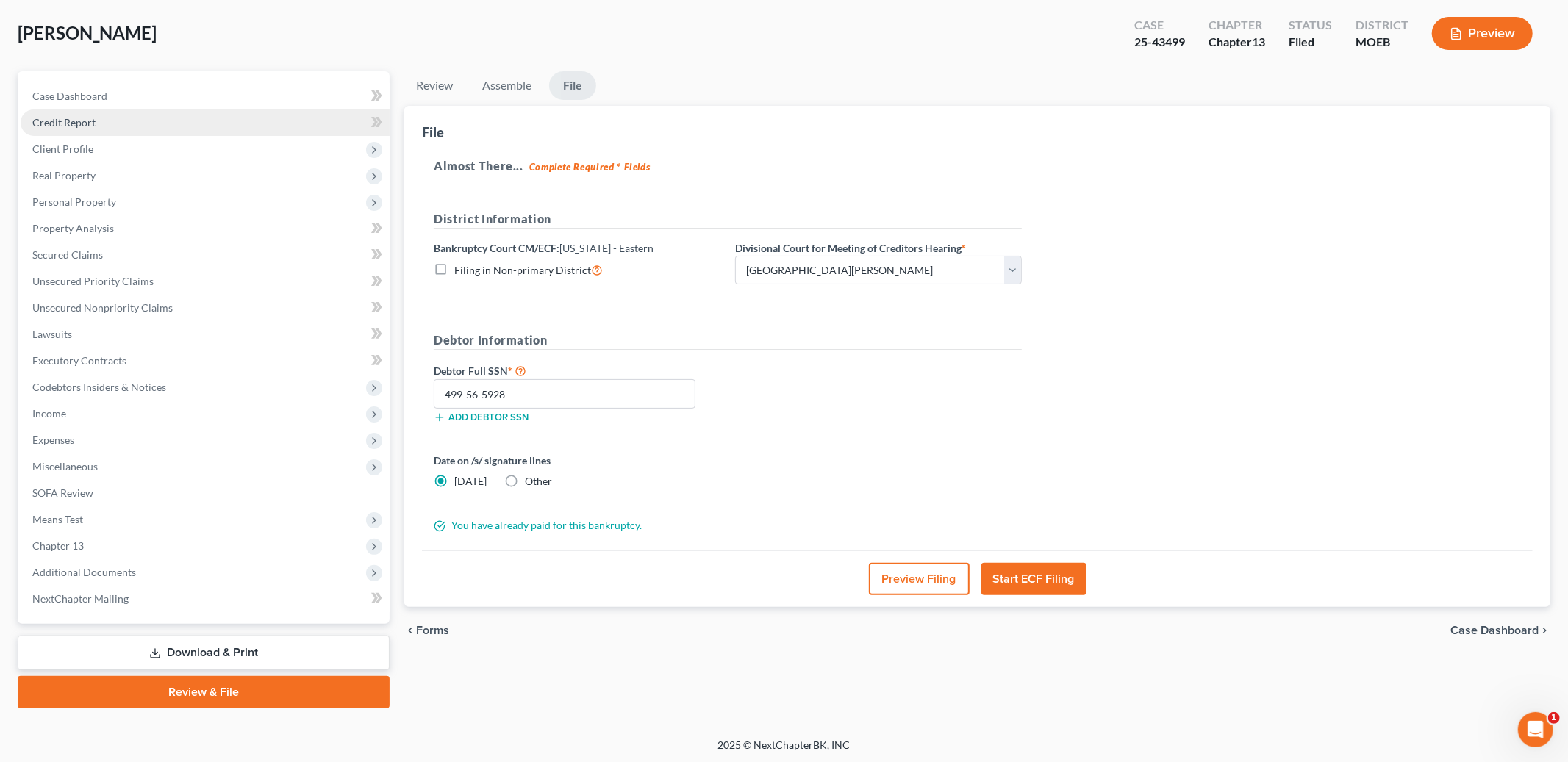
scroll to position [0, 0]
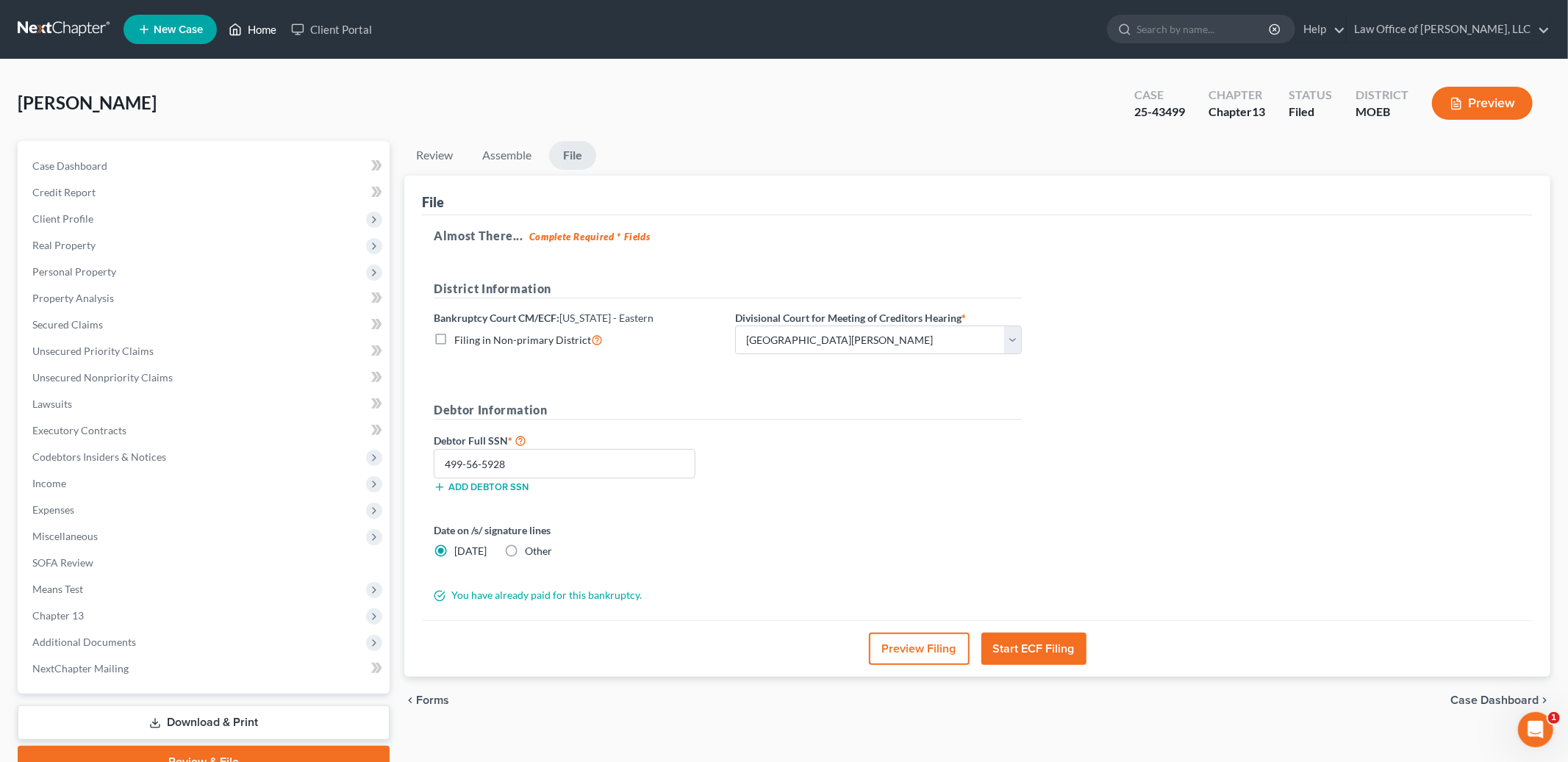
click at [263, 18] on link "Home" at bounding box center [252, 30] width 63 height 27
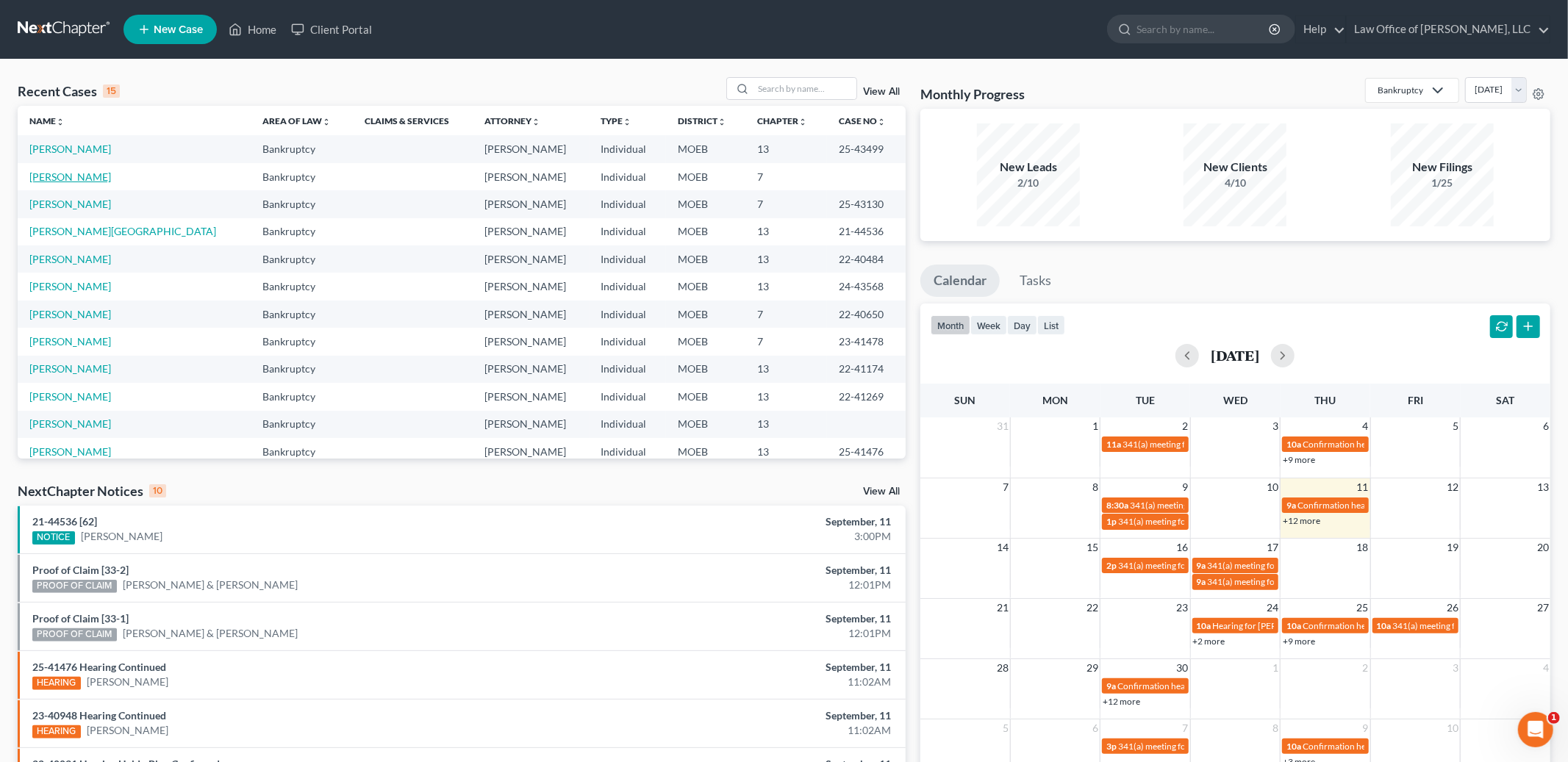
click at [56, 173] on link "[PERSON_NAME]" at bounding box center [70, 176] width 82 height 13
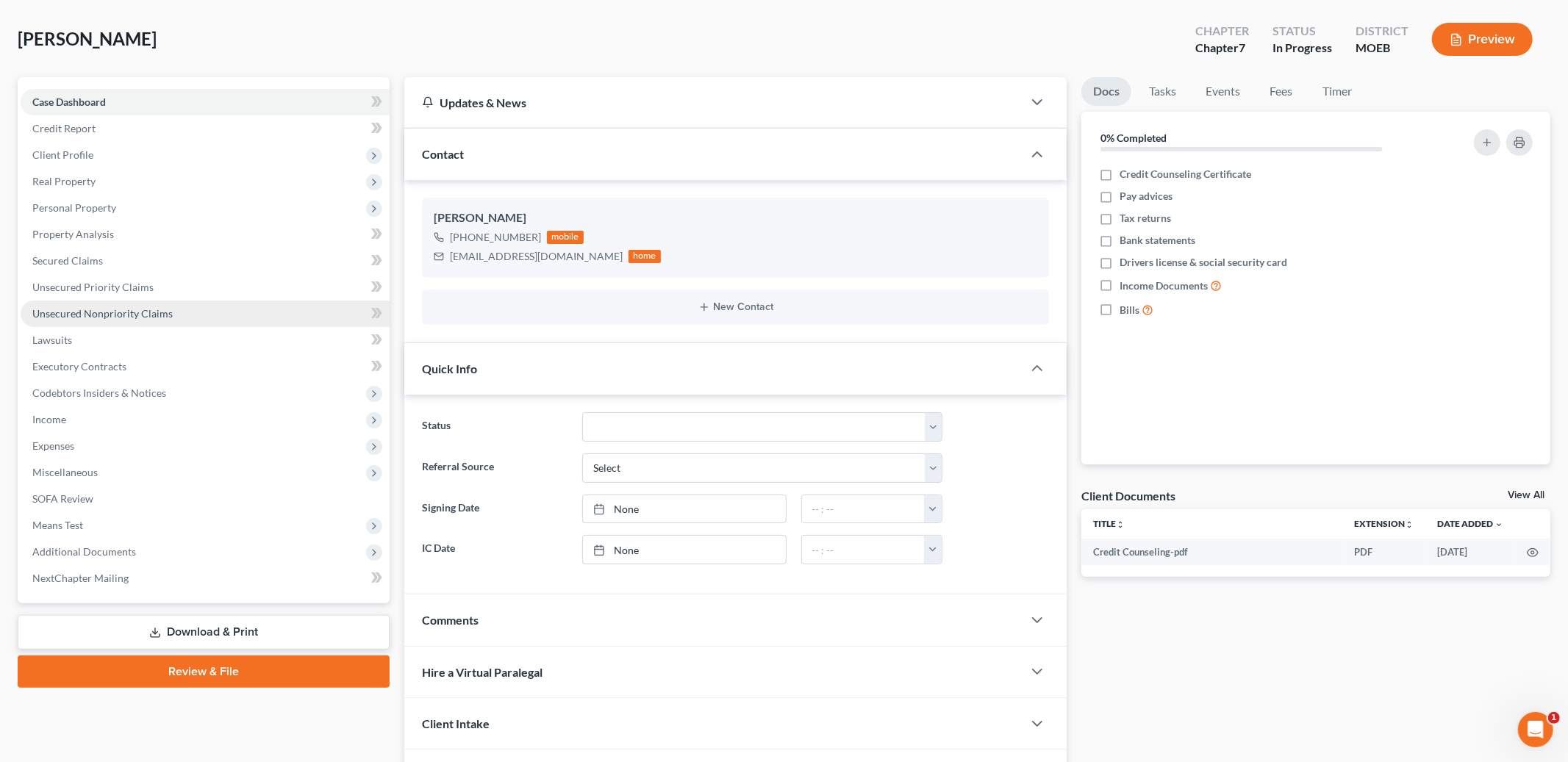
scroll to position [159, 0]
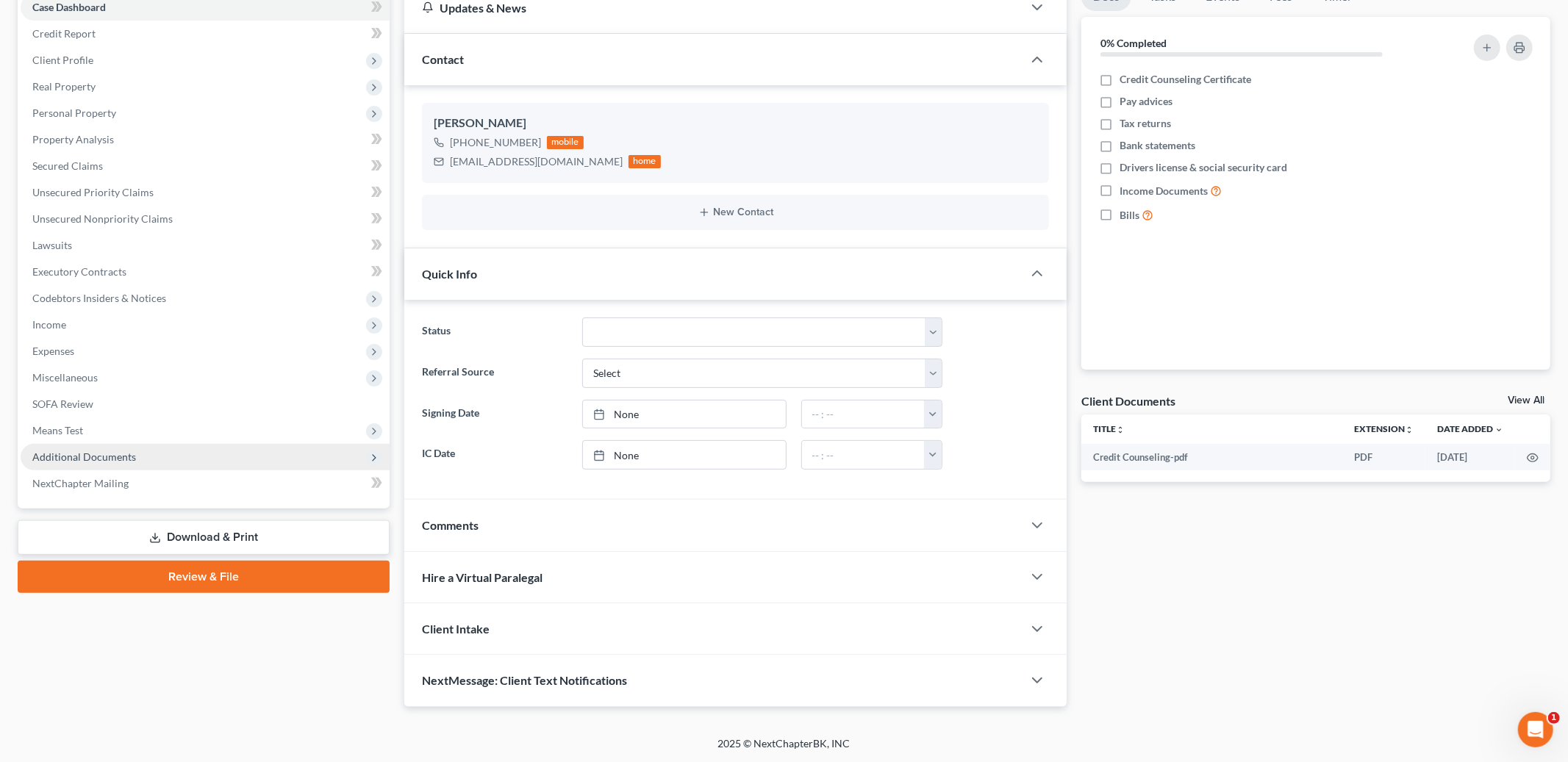
click at [90, 453] on span "Additional Documents" at bounding box center [84, 457] width 104 height 13
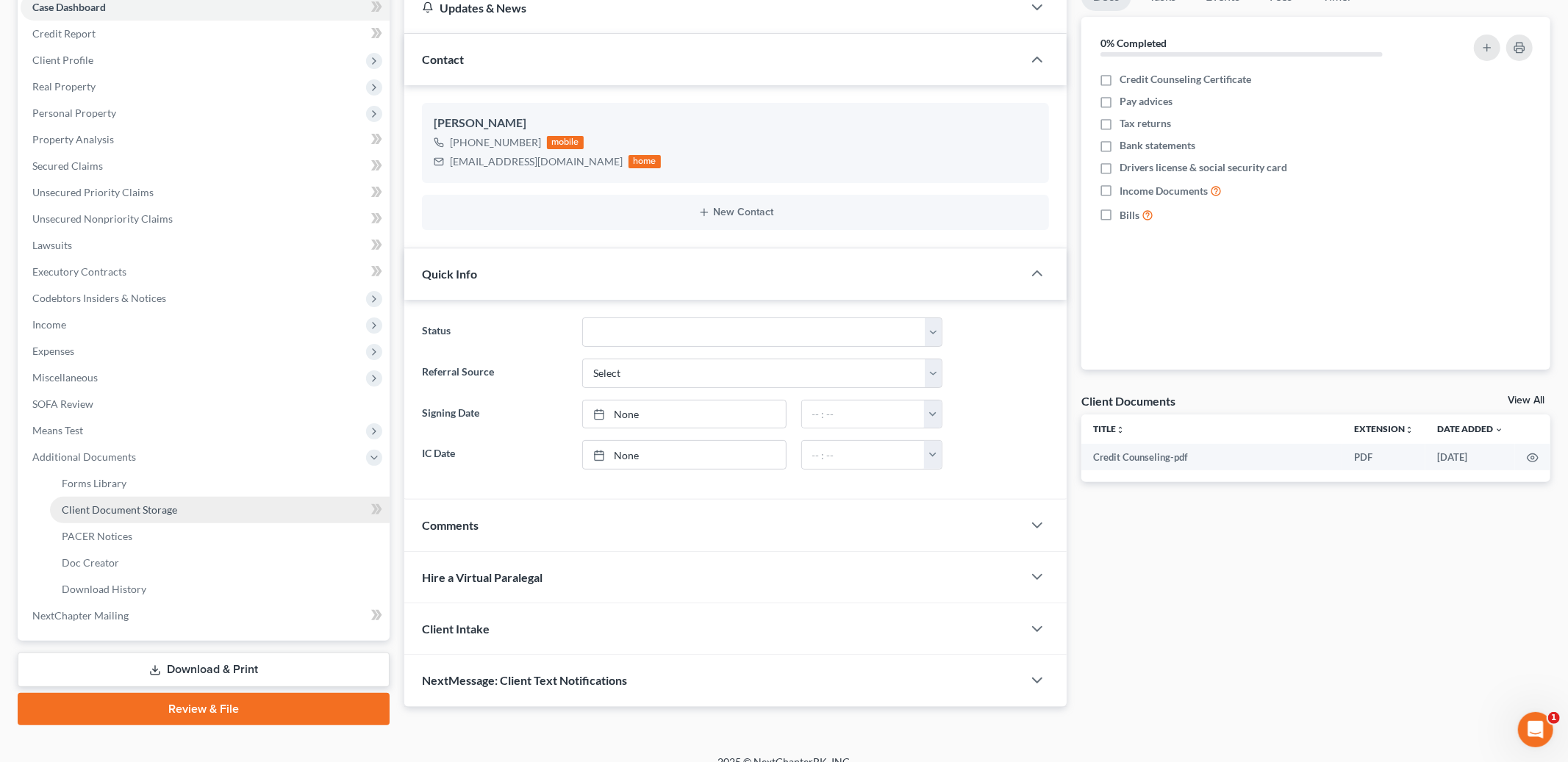
click at [150, 508] on span "Client Document Storage" at bounding box center [119, 510] width 115 height 13
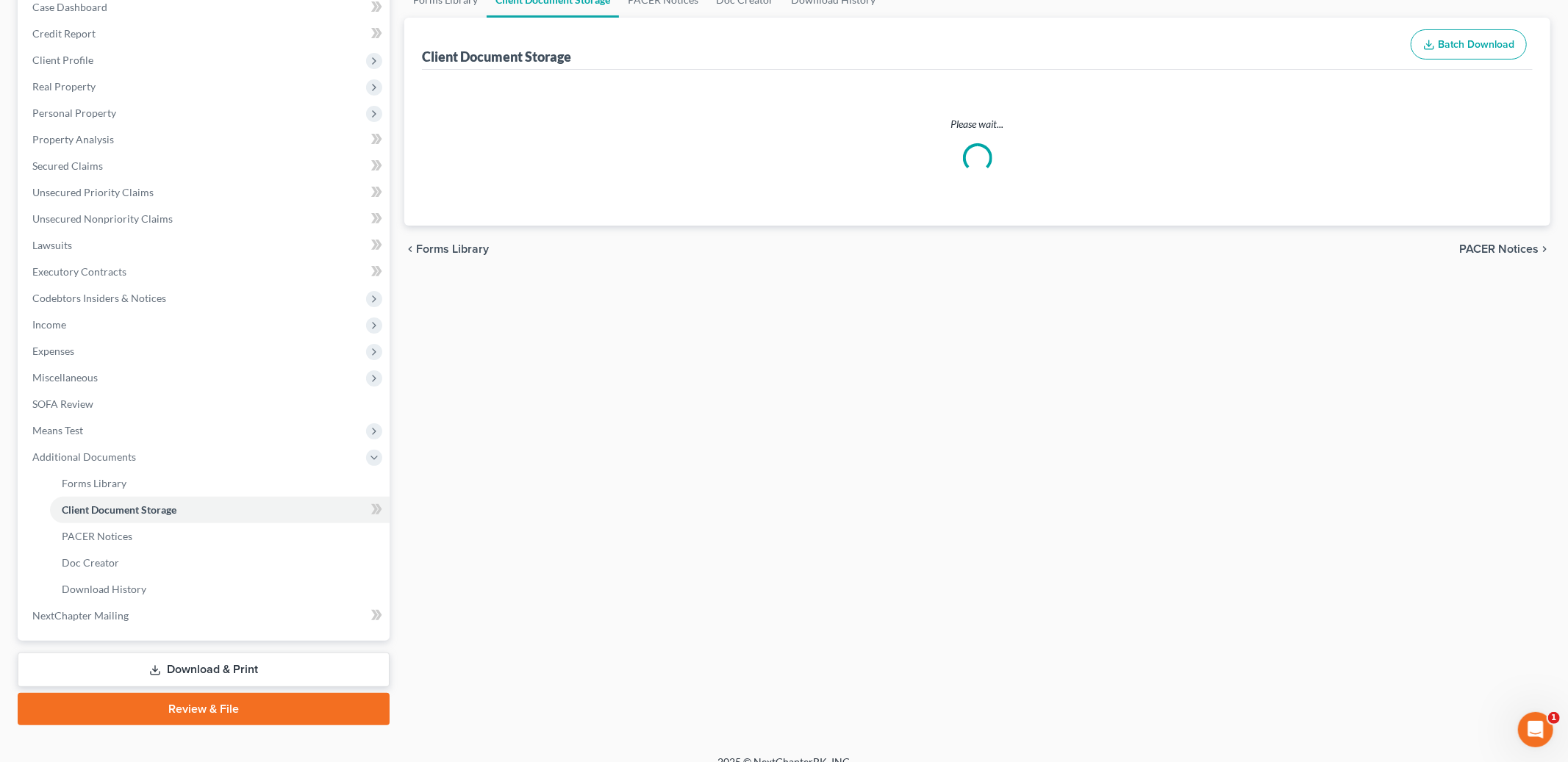
scroll to position [41, 0]
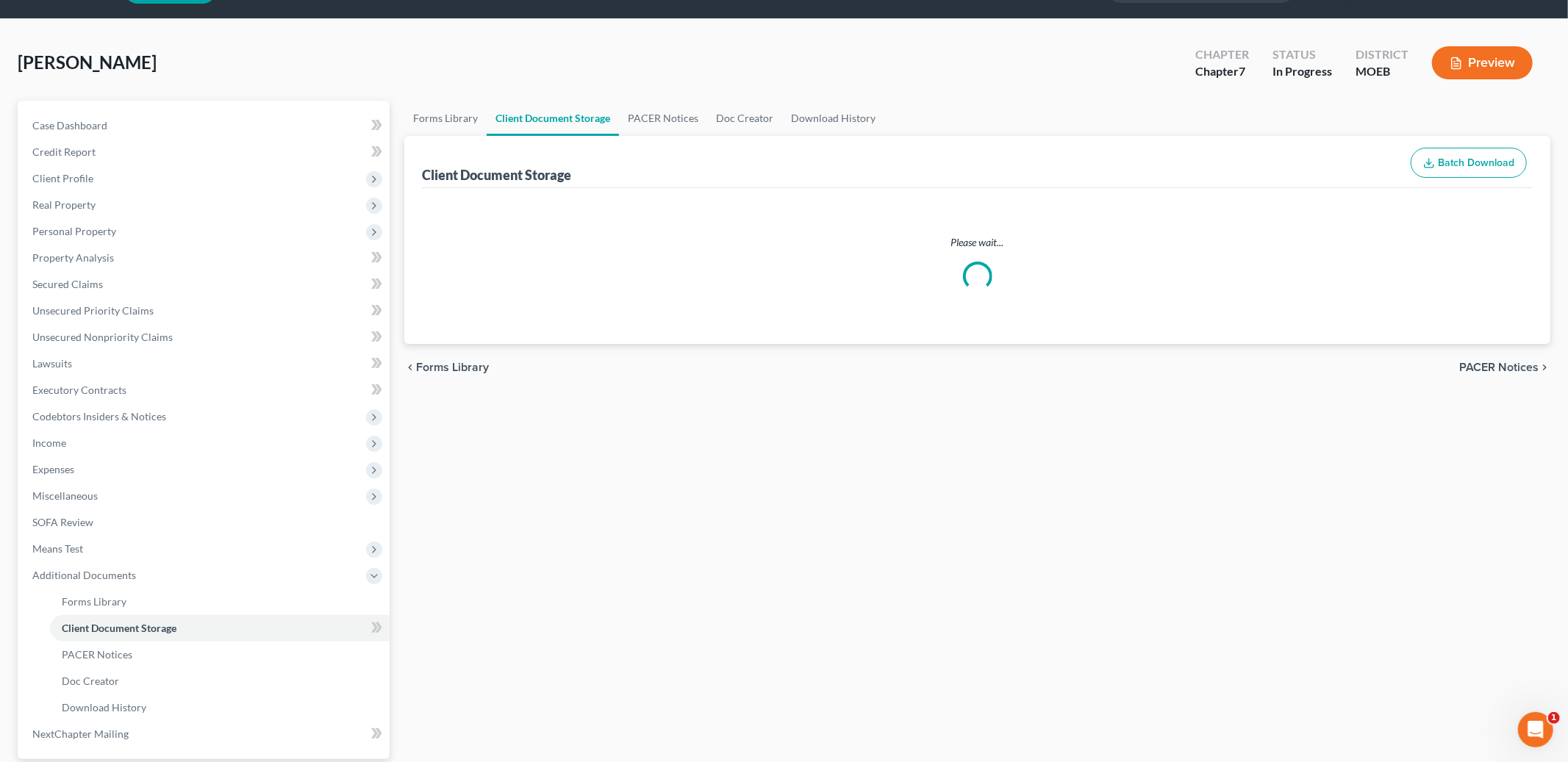
select select "9"
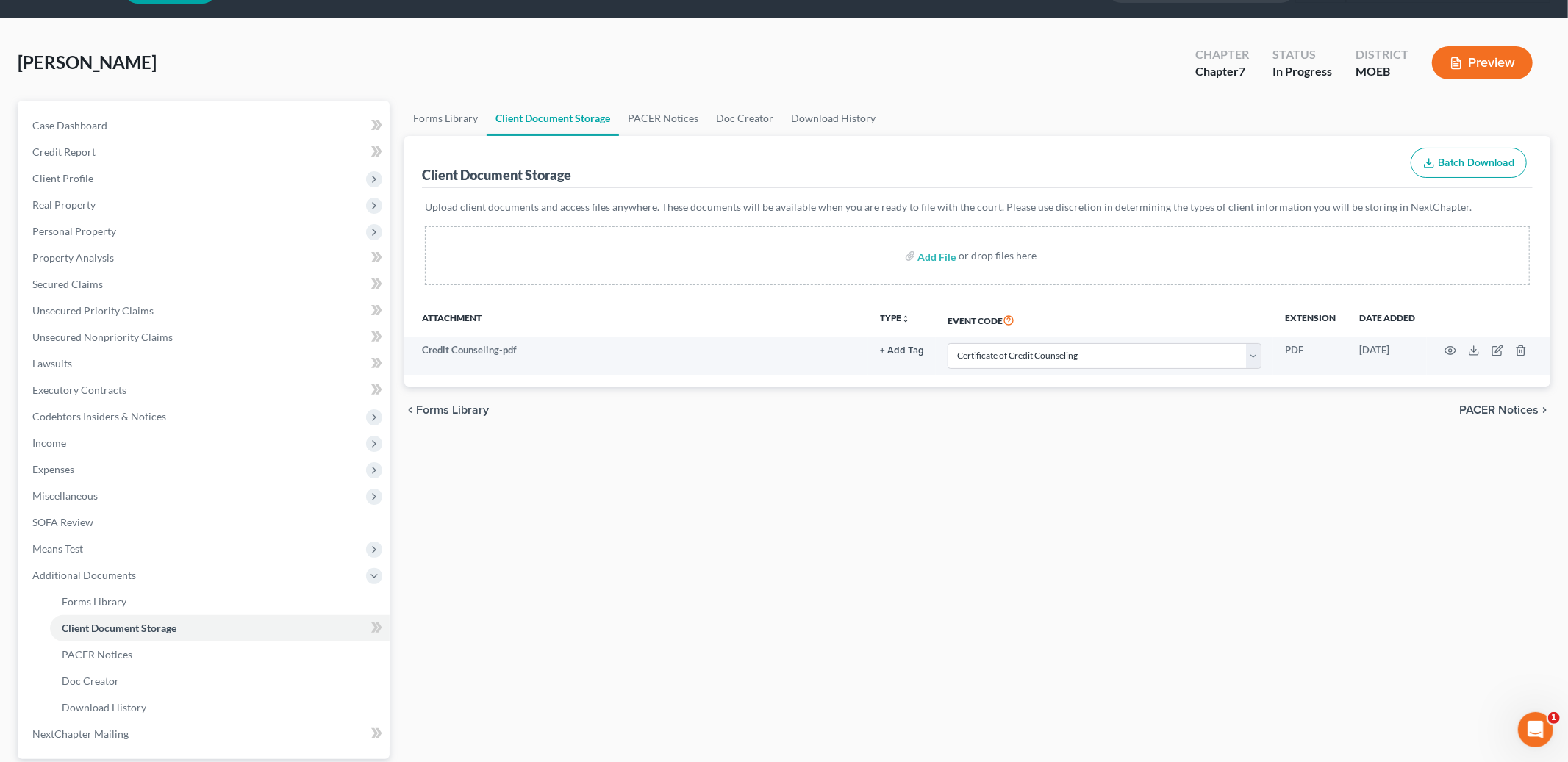
scroll to position [0, 0]
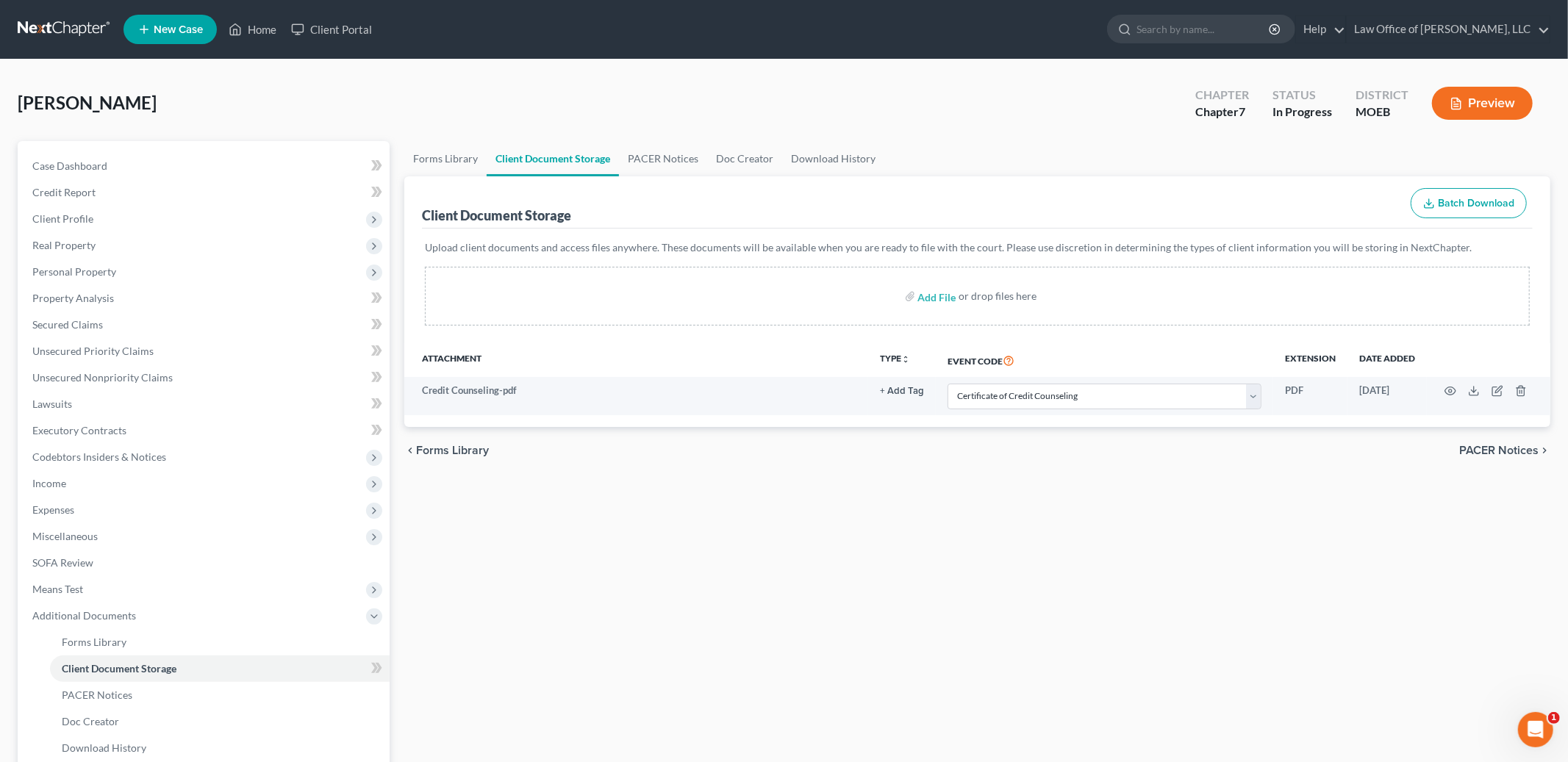
click at [1503, 441] on div "chevron_left Forms Library PACER Notices chevron_right" at bounding box center [977, 451] width 1146 height 47
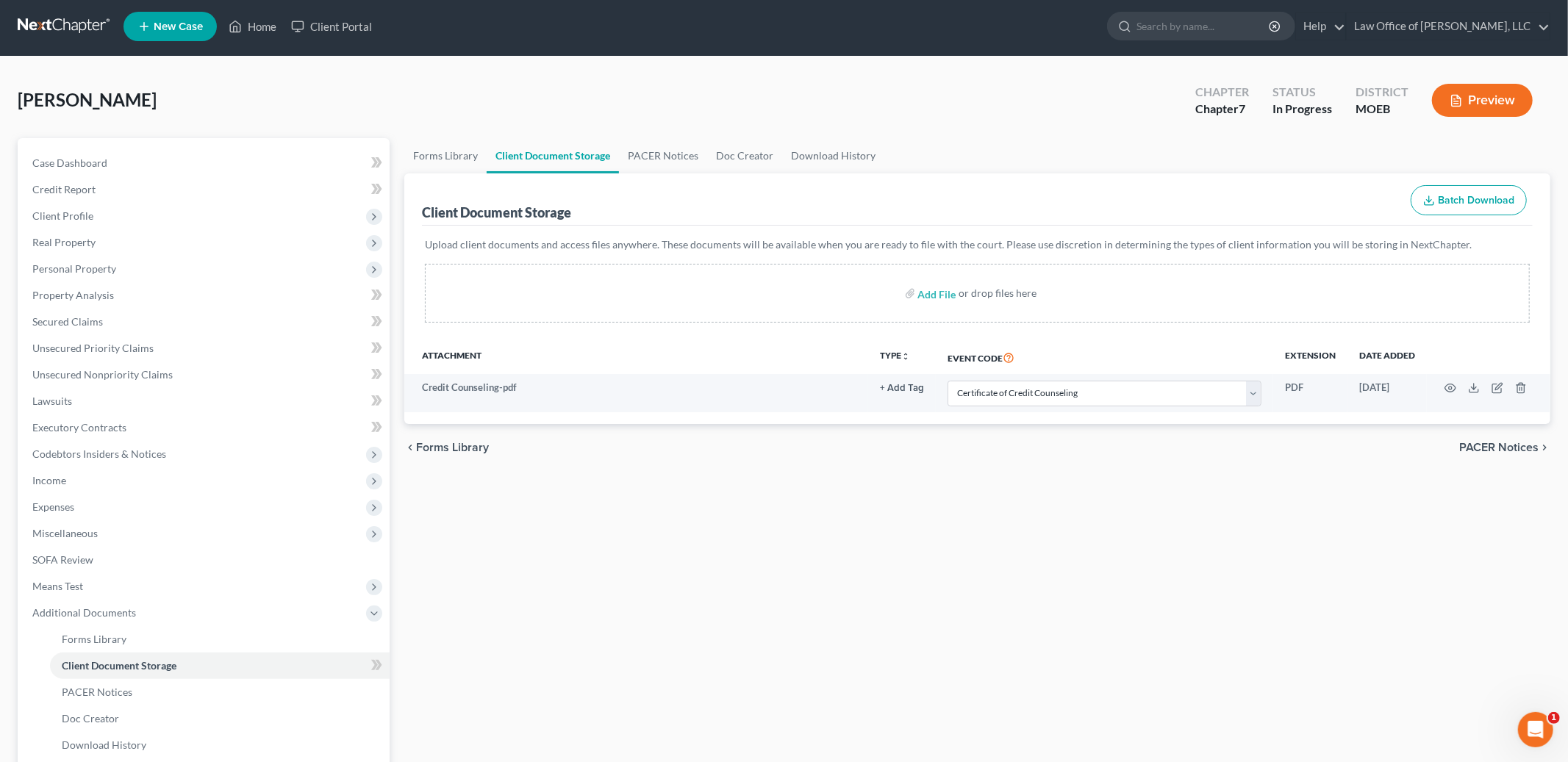
scroll to position [175, 0]
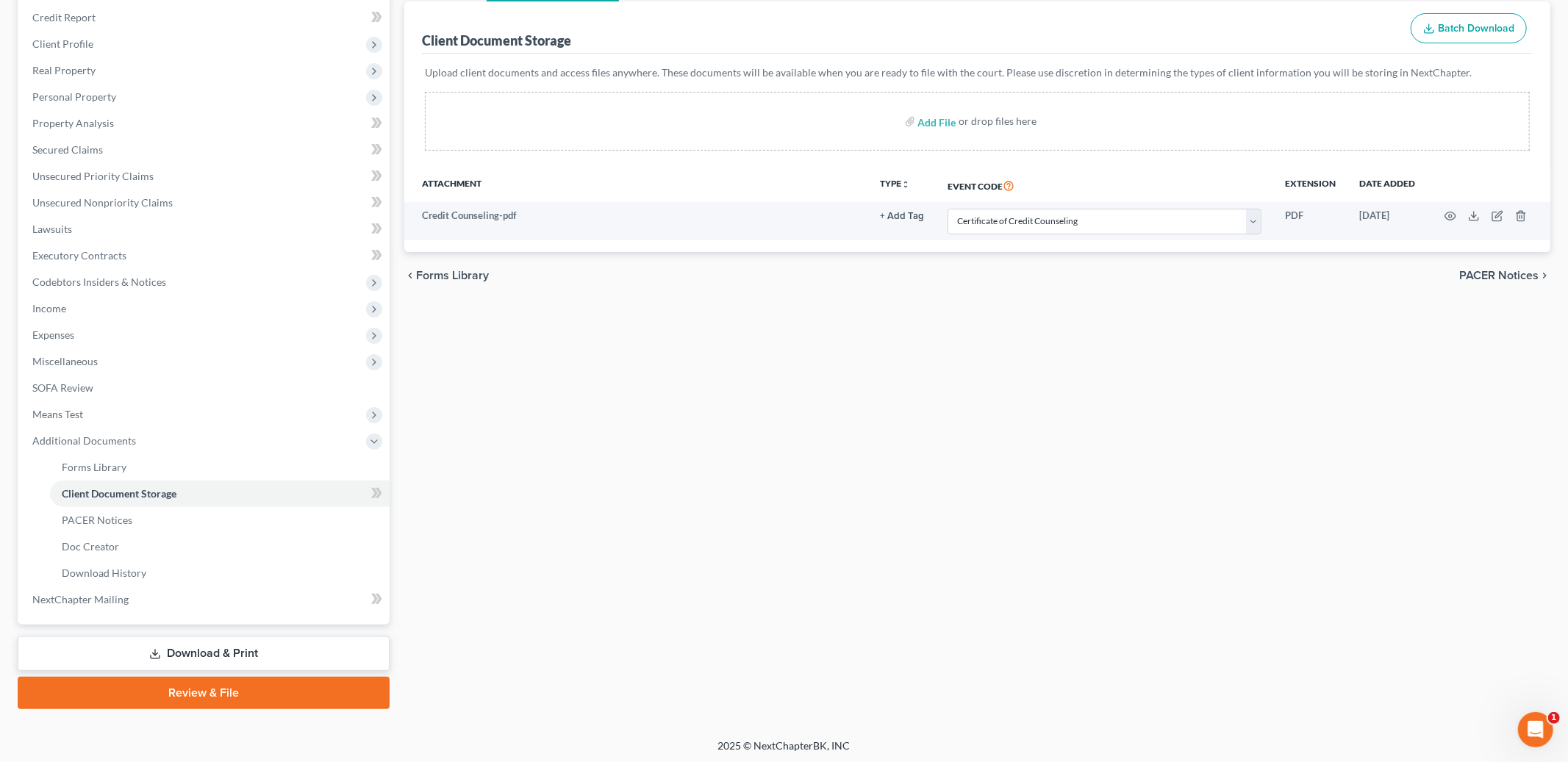
click at [213, 682] on link "Review & File" at bounding box center [204, 693] width 372 height 32
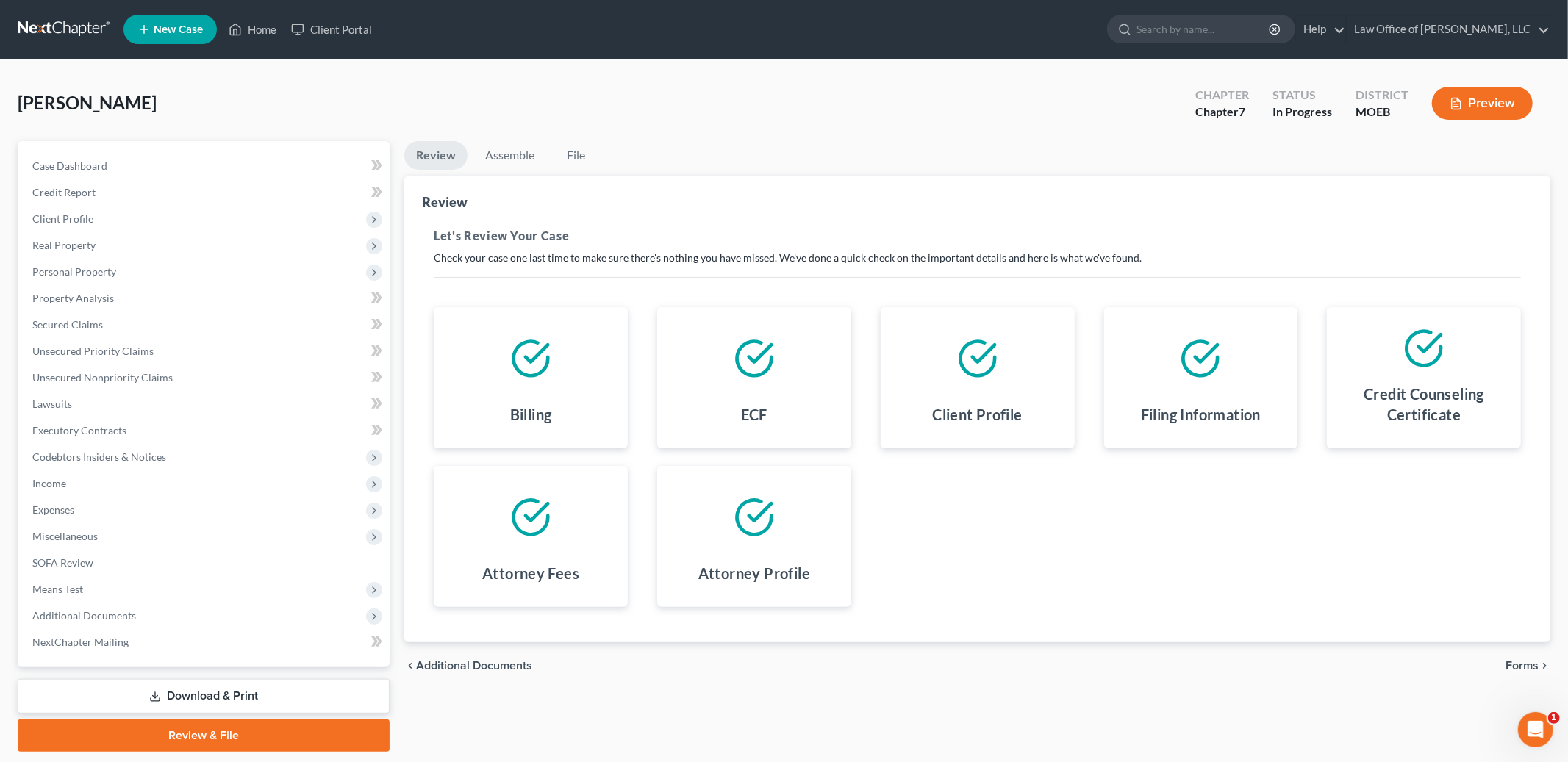
click at [1531, 668] on span "Forms" at bounding box center [1522, 666] width 33 height 12
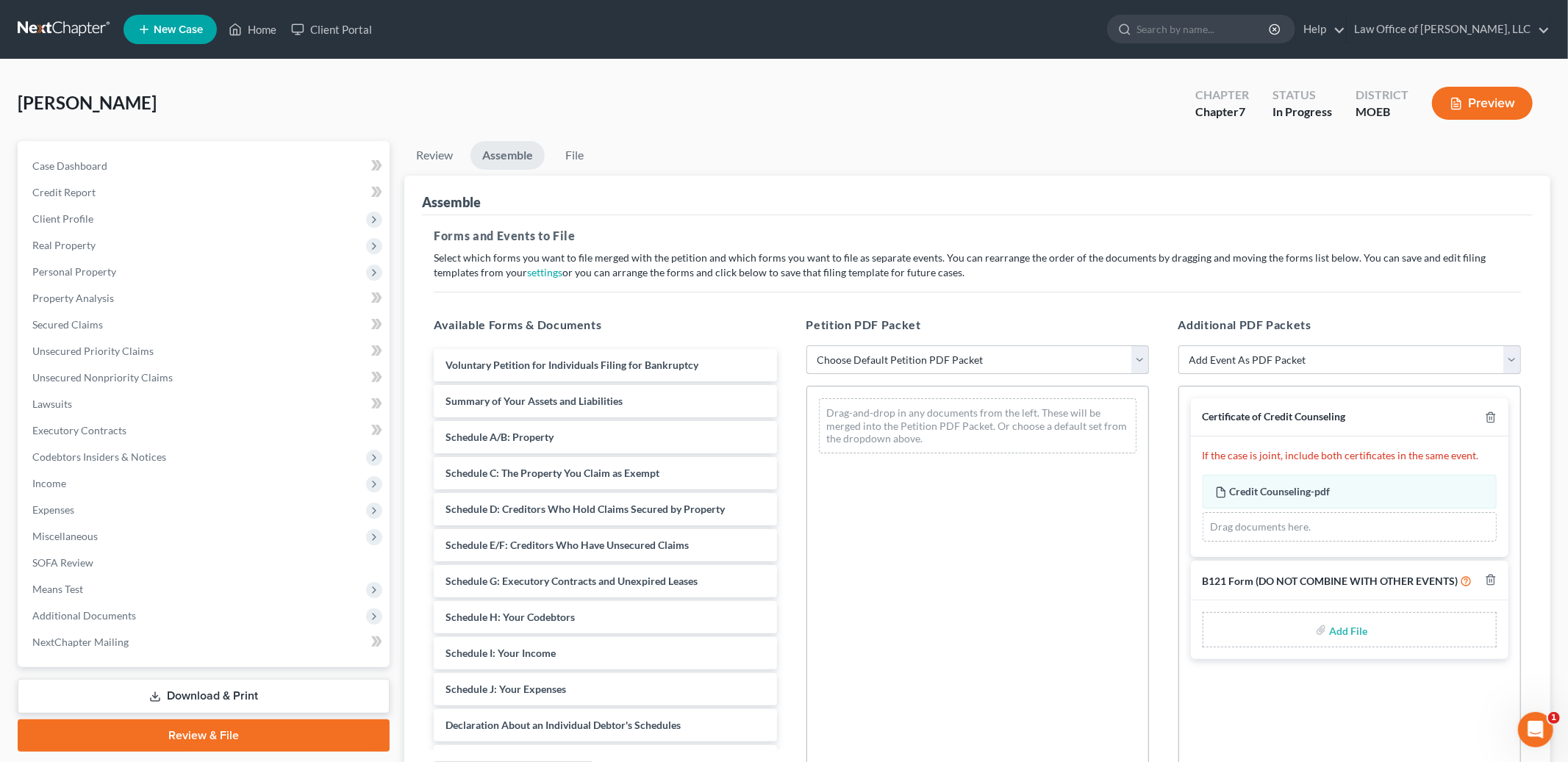
click at [1014, 359] on select "Choose Default Petition PDF Packet Complete Bankruptcy Petition (all forms and …" at bounding box center [977, 360] width 342 height 30
select select "0"
click at [806, 345] on select "Choose Default Petition PDF Packet Complete Bankruptcy Petition (all forms and …" at bounding box center [977, 360] width 342 height 30
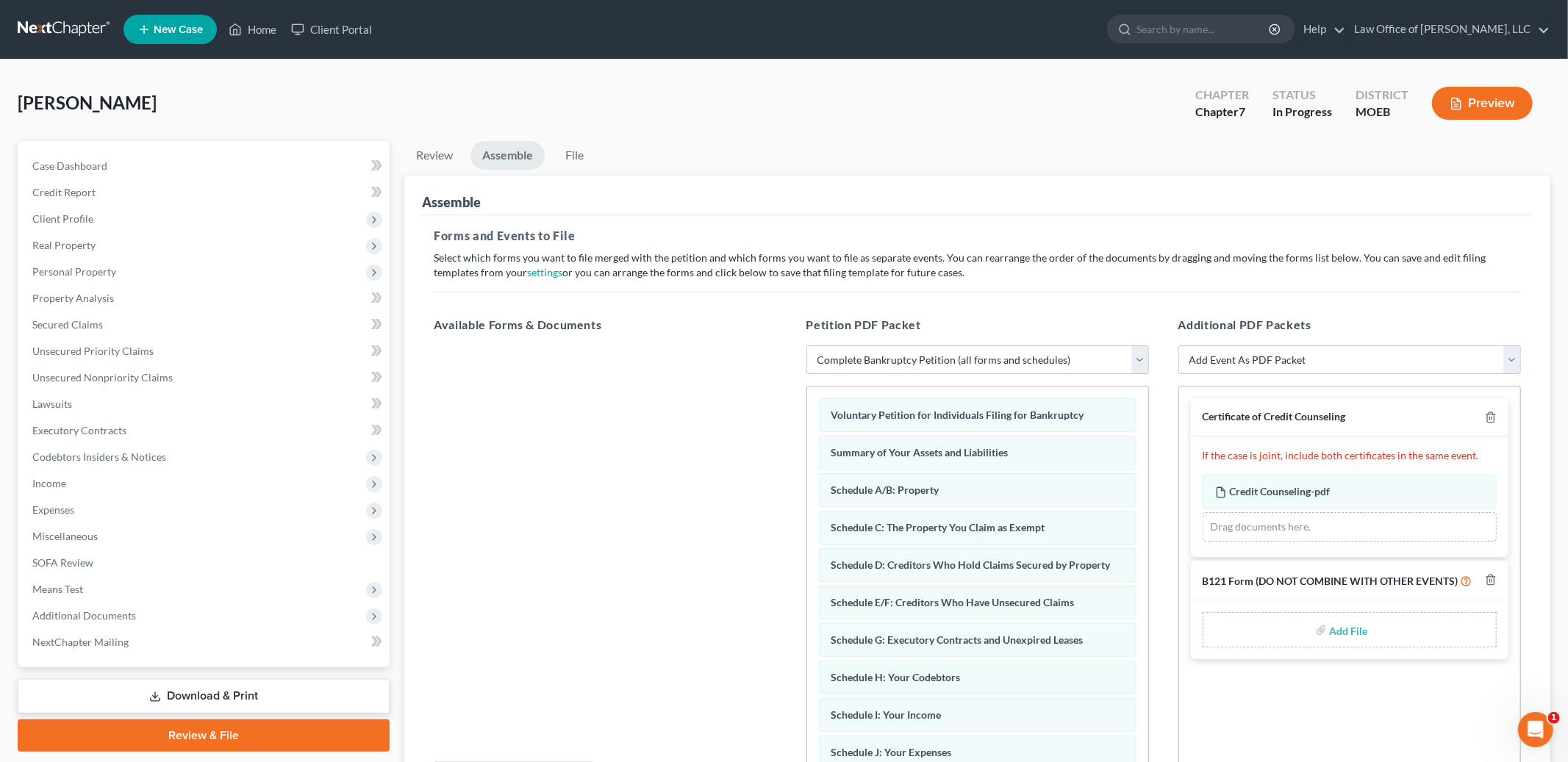
click at [1352, 628] on input "file" at bounding box center [1347, 630] width 35 height 27
type input "C:\fakepath\B121.pdf"
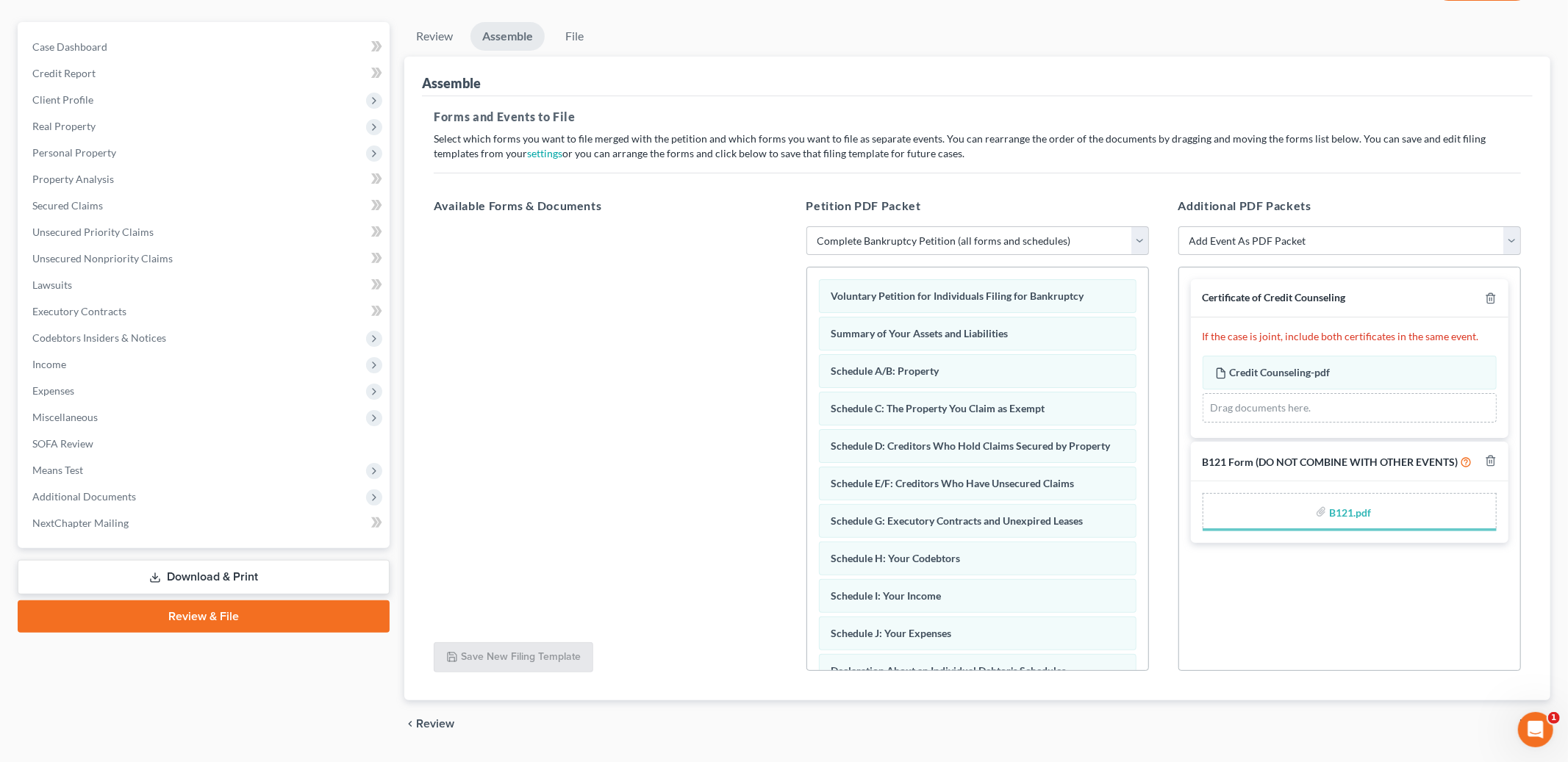
scroll to position [159, 0]
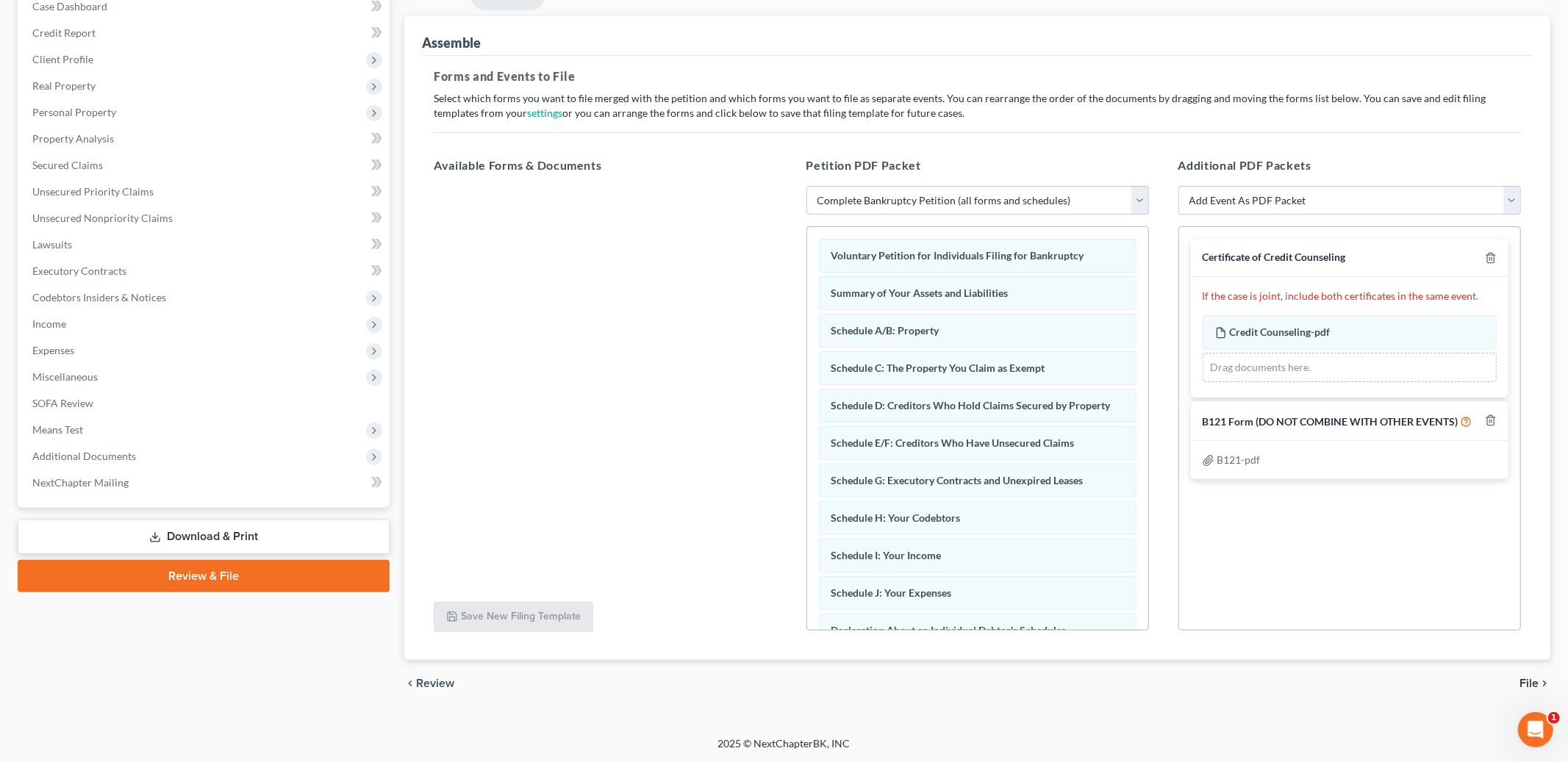
click at [1528, 680] on span "File" at bounding box center [1529, 684] width 19 height 12
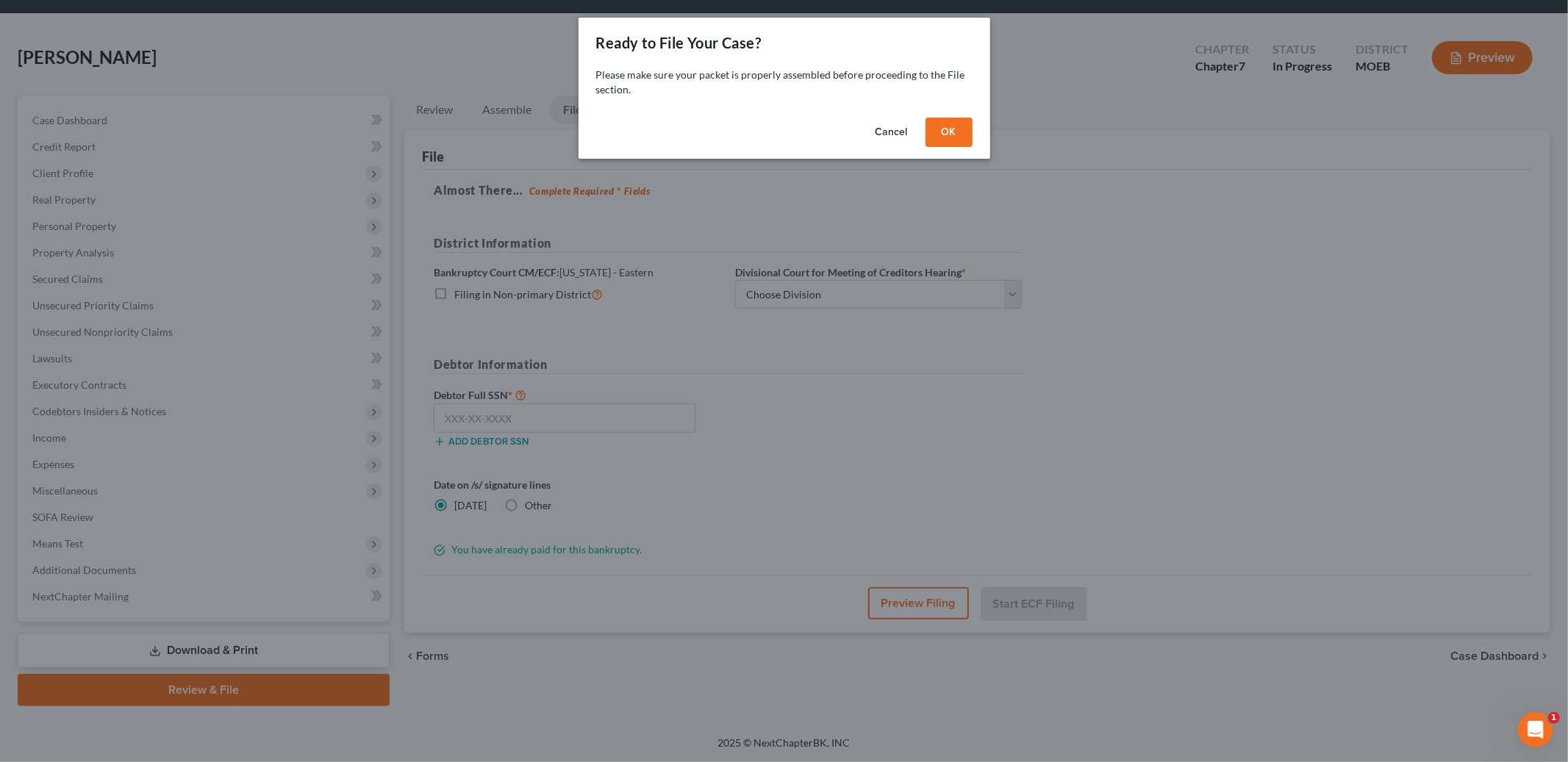
scroll to position [43, 0]
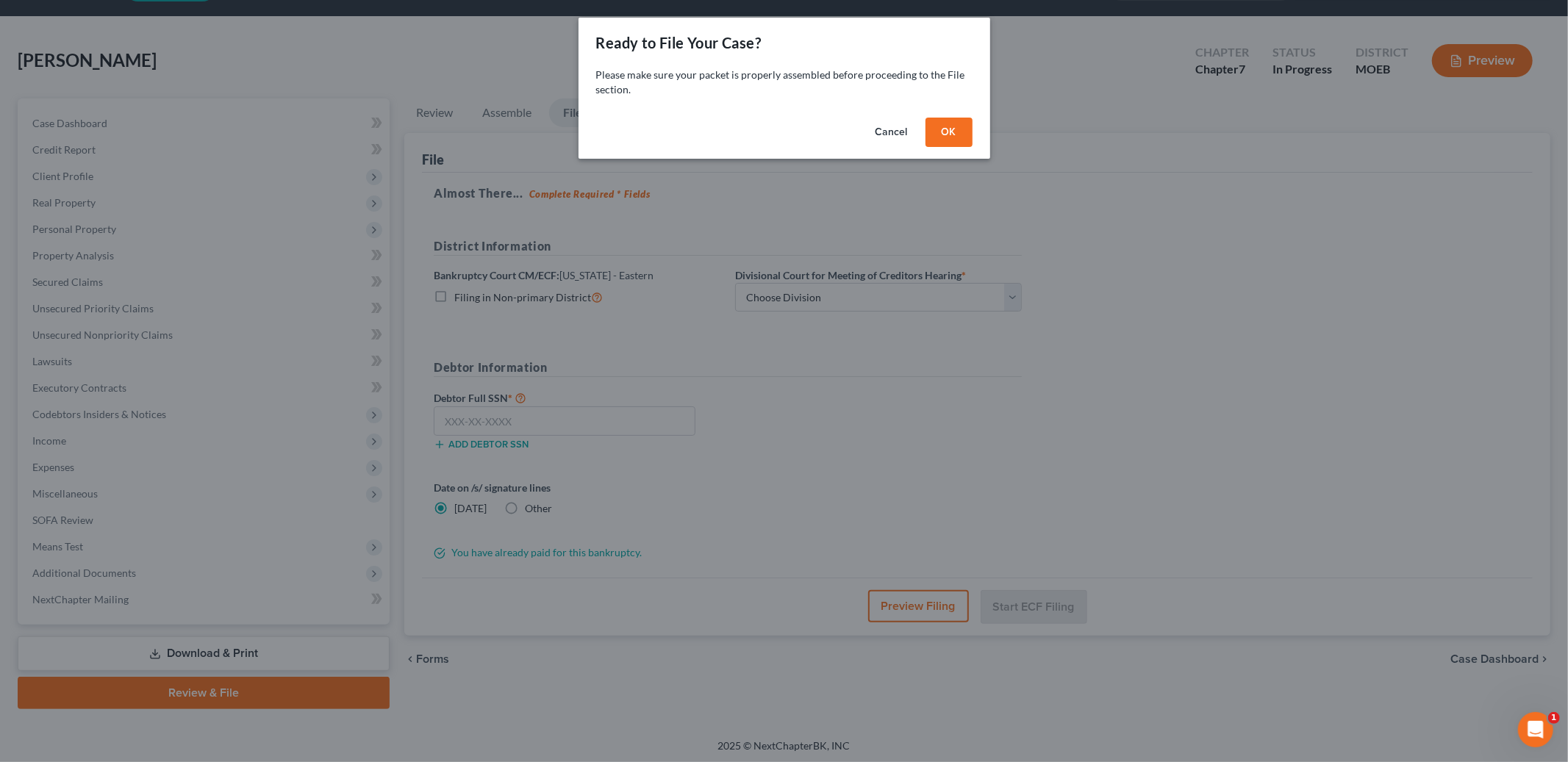
click at [934, 135] on button "OK" at bounding box center [949, 132] width 47 height 30
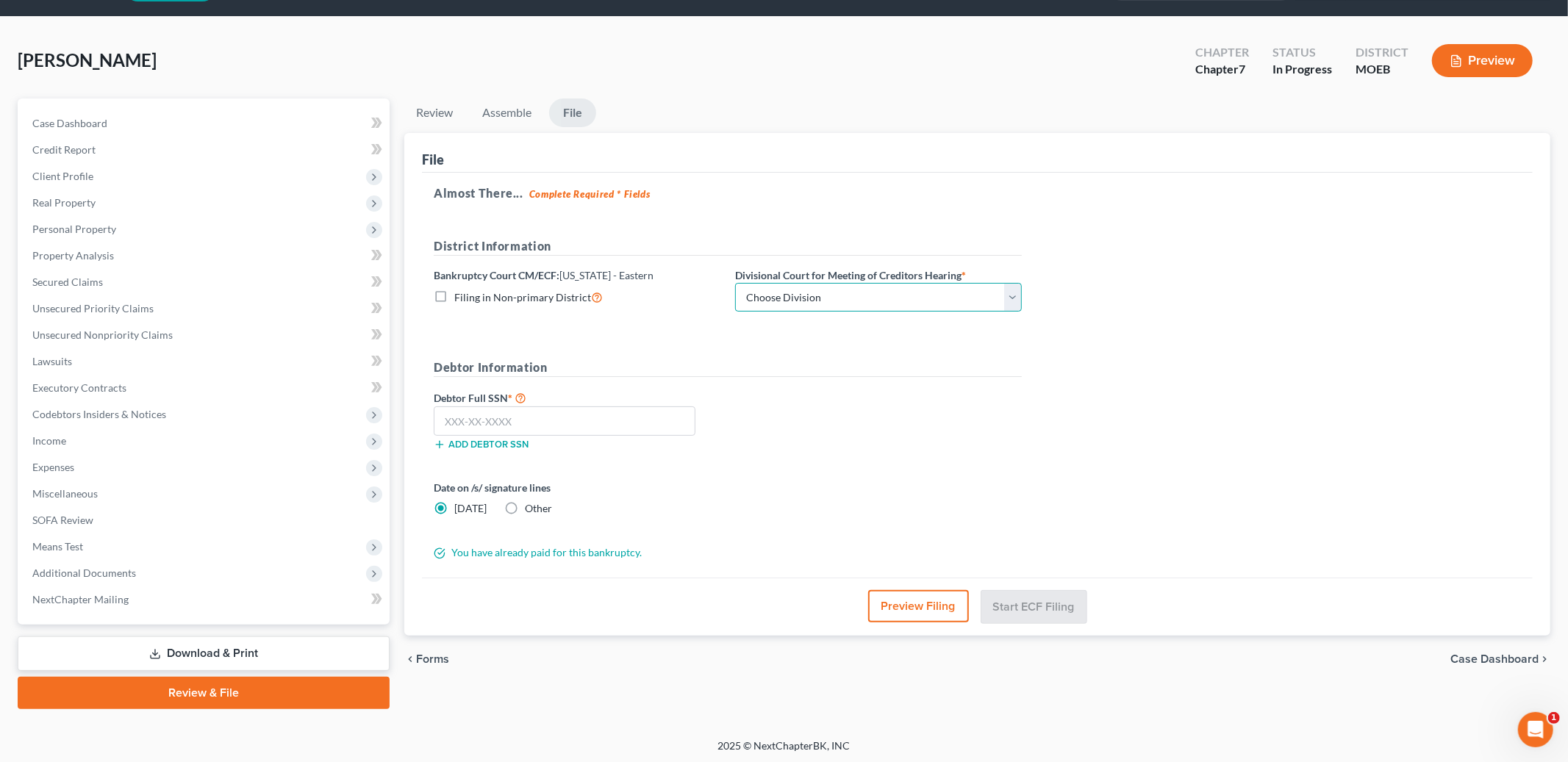
click at [836, 297] on select "Choose Division Cape Girardeau Hannibal [GEOGRAPHIC_DATA][PERSON_NAME]" at bounding box center [878, 298] width 287 height 30
select select "2"
click at [735, 283] on select "Choose Division Cape Girardeau Hannibal [GEOGRAPHIC_DATA][PERSON_NAME]" at bounding box center [878, 298] width 287 height 30
click at [619, 419] on input "text" at bounding box center [564, 421] width 262 height 30
type input "498-15-2925"
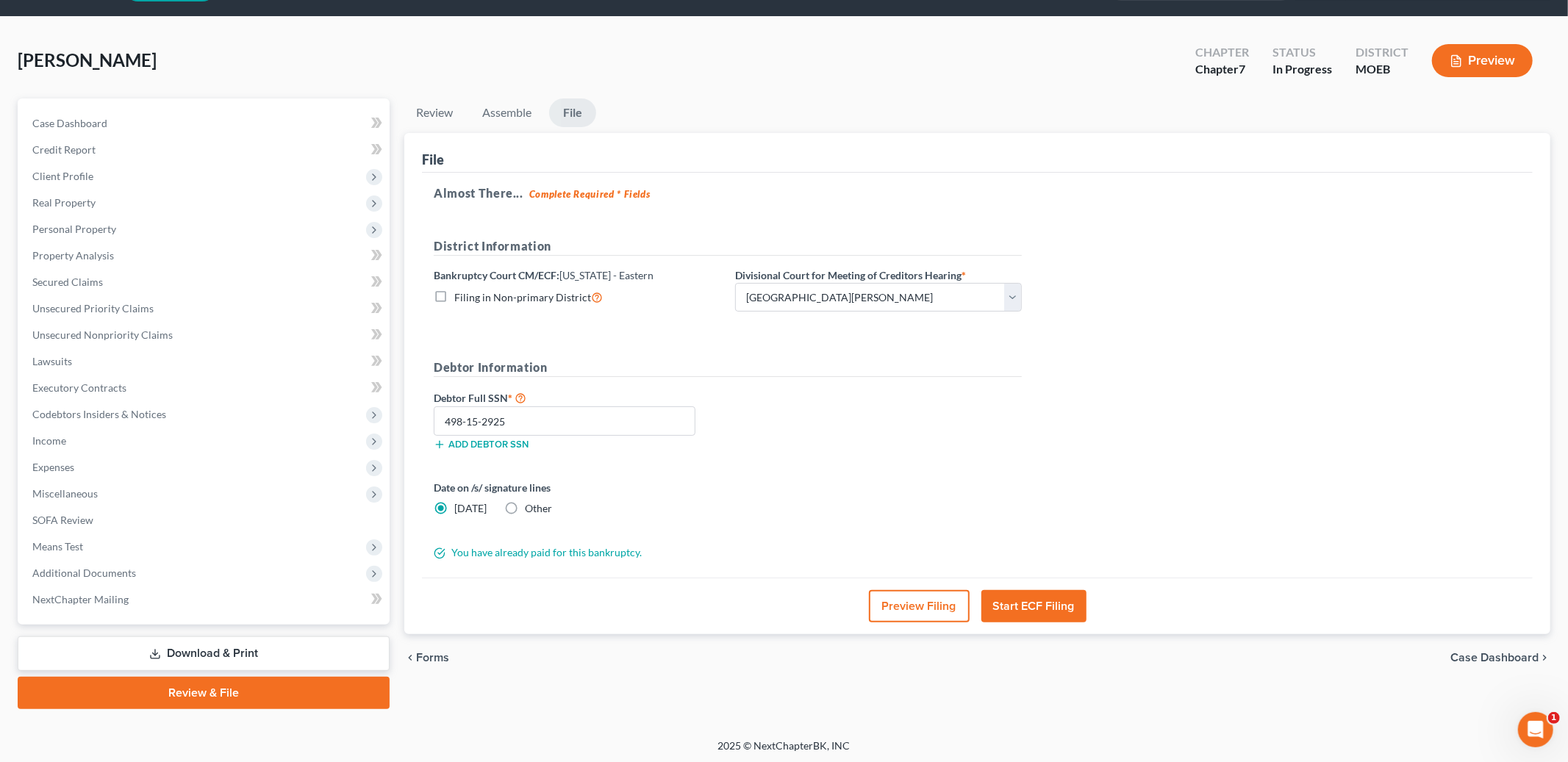
click at [1053, 622] on div "Preview Filing Start ECF Filing" at bounding box center [977, 606] width 1111 height 57
click at [1048, 611] on button "Start ECF Filing" at bounding box center [1033, 606] width 105 height 32
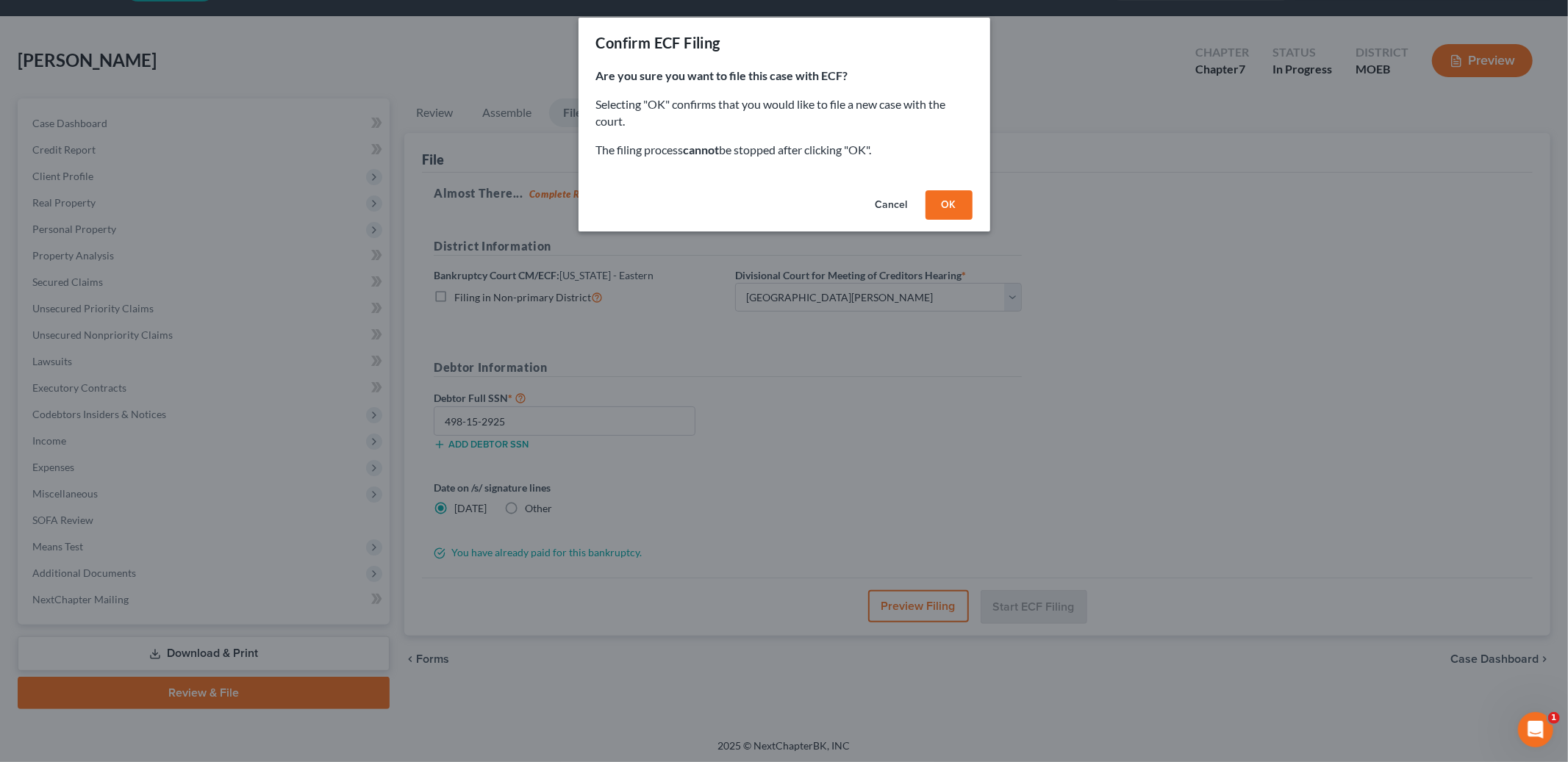
click at [953, 204] on button "OK" at bounding box center [949, 205] width 47 height 30
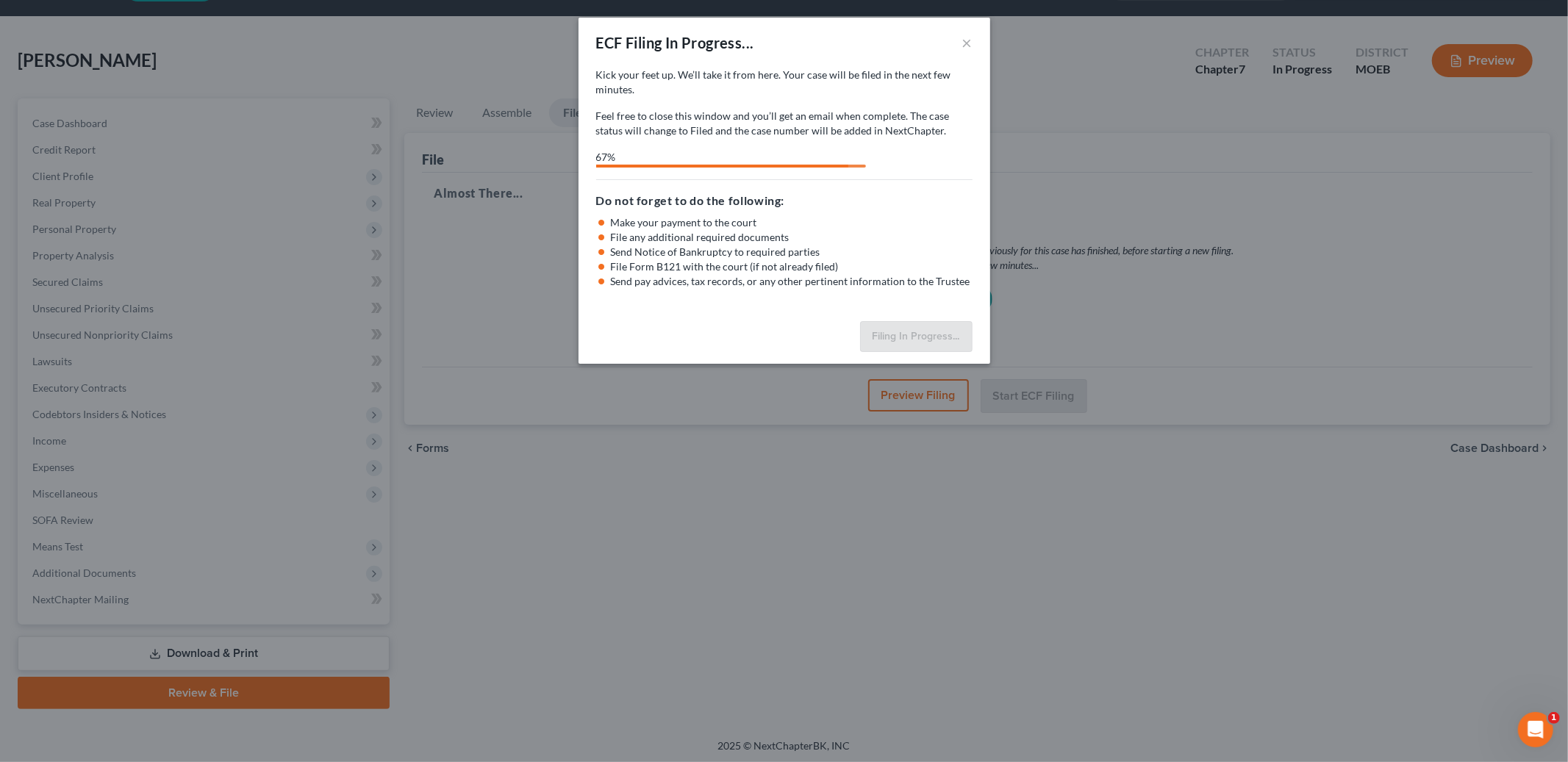
select select "2"
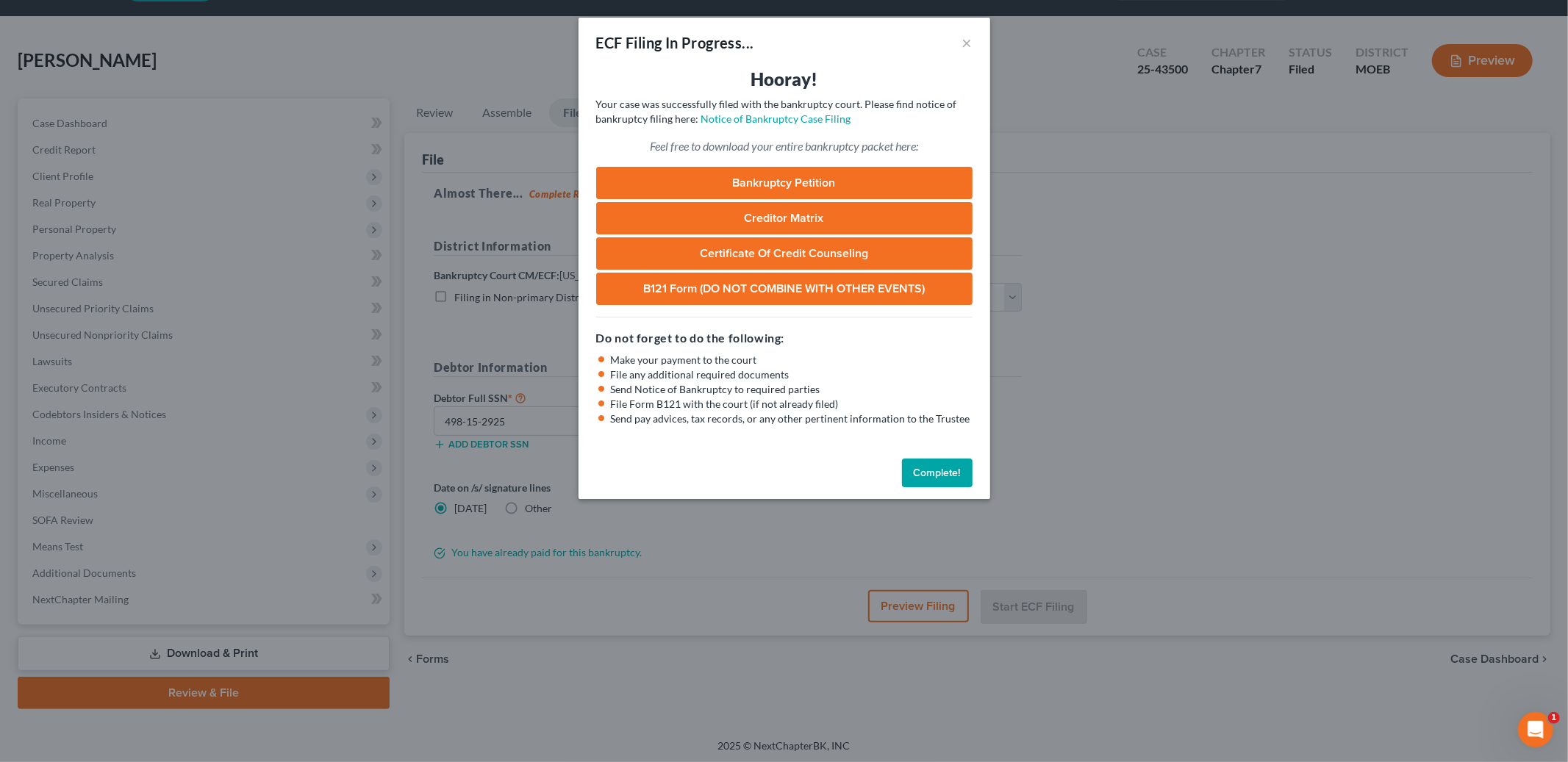
click at [925, 470] on button "Complete!" at bounding box center [937, 474] width 71 height 30
